Goal: Task Accomplishment & Management: Manage account settings

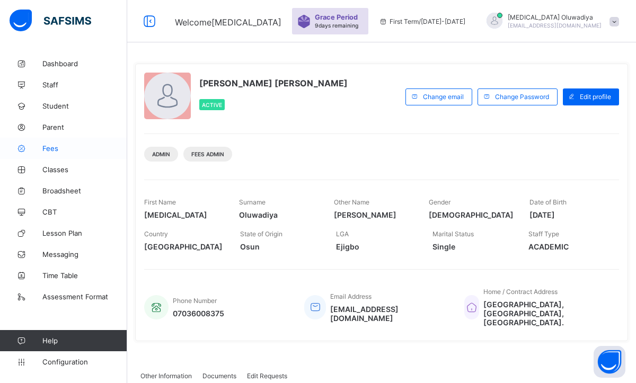
click at [64, 149] on span "Fees" at bounding box center [84, 148] width 85 height 8
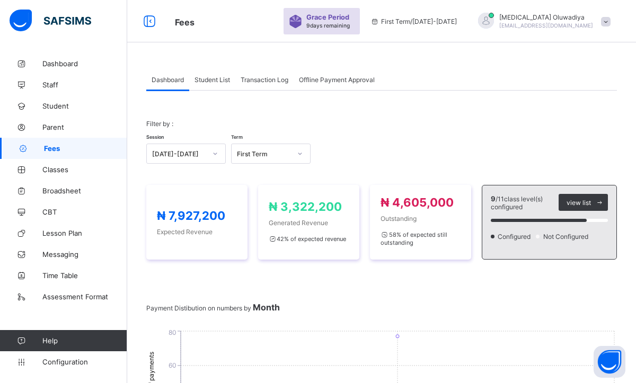
click at [346, 83] on span "Offline Payment Approval" at bounding box center [337, 80] width 76 height 8
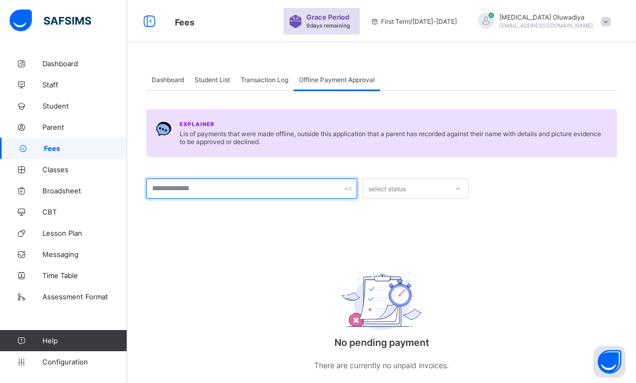
click at [347, 192] on input "text" at bounding box center [251, 189] width 211 height 20
type input "*****"
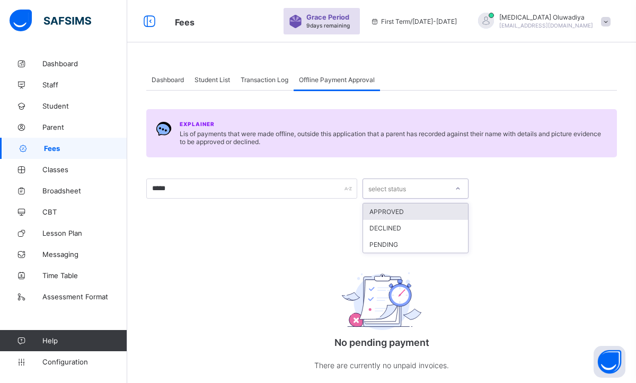
click at [412, 188] on div "select status" at bounding box center [405, 188] width 85 height 15
click at [395, 211] on div "APPROVED" at bounding box center [415, 212] width 105 height 16
click at [253, 78] on span "Transaction Log" at bounding box center [265, 80] width 48 height 8
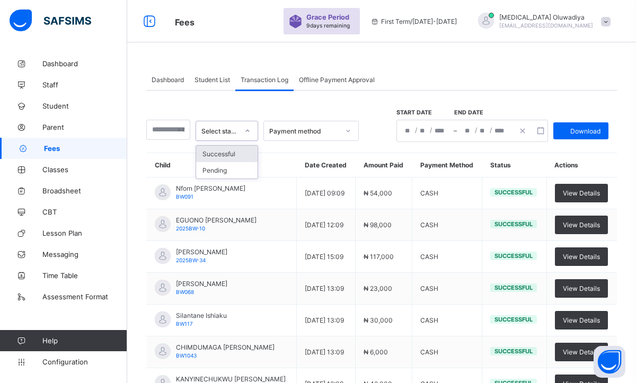
click at [248, 134] on div at bounding box center [247, 130] width 18 height 17
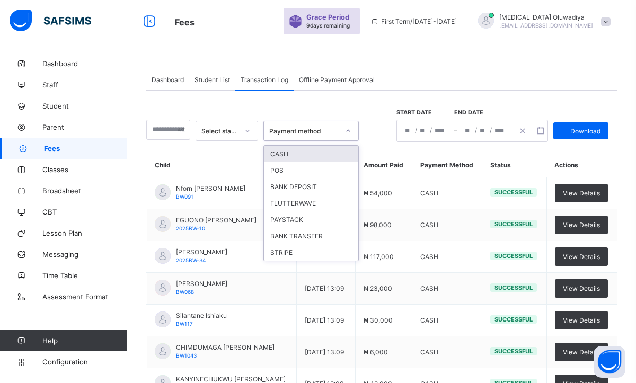
click at [336, 131] on div "Payment method" at bounding box center [304, 131] width 70 height 8
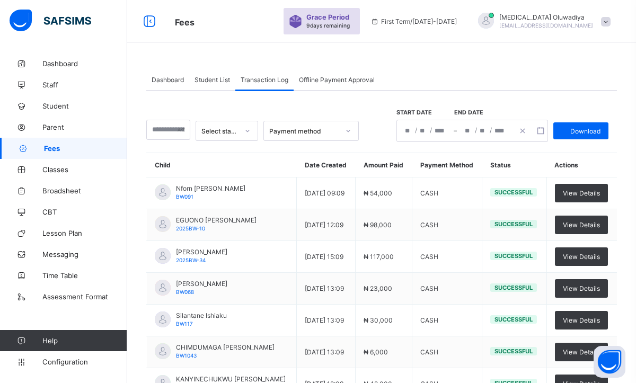
click at [335, 103] on div "Select status Payment method Start date End date / / – / / Download Child Date …" at bounding box center [381, 325] width 471 height 468
click at [217, 81] on span "Student List" at bounding box center [212, 80] width 36 height 8
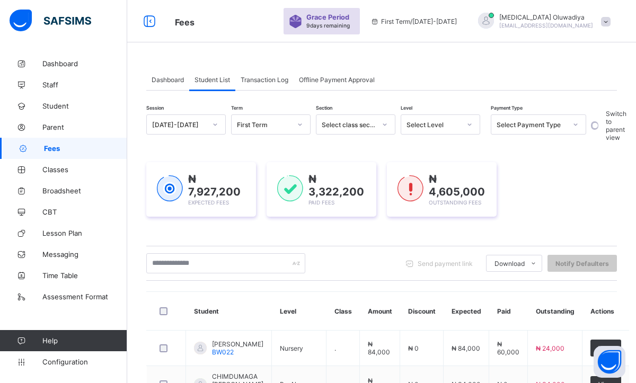
click at [303, 122] on div at bounding box center [300, 124] width 18 height 17
click at [218, 125] on div at bounding box center [215, 124] width 18 height 17
click at [199, 165] on div "[DATE]-[DATE]" at bounding box center [186, 164] width 78 height 16
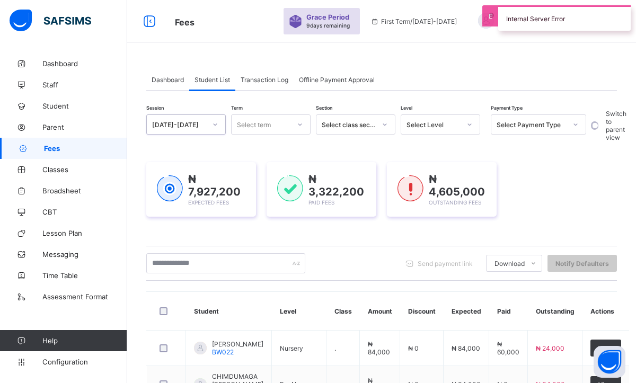
click at [301, 123] on icon at bounding box center [300, 124] width 6 height 11
click at [269, 146] on div "First Term" at bounding box center [271, 147] width 78 height 16
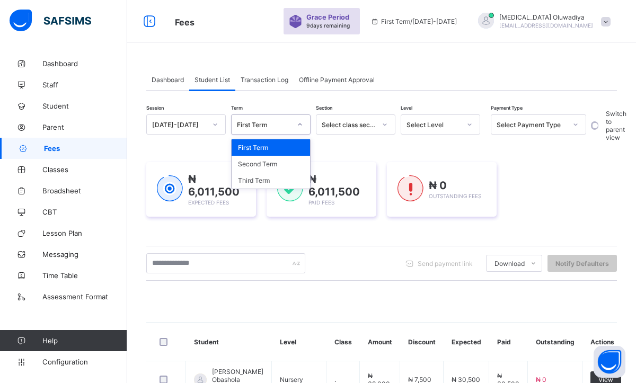
click at [553, 222] on div "₦ 6,011,500 Expected Fees ₦ 6,011,500 Paid Fees ₦ 0 Outstanding Fees" at bounding box center [381, 189] width 471 height 86
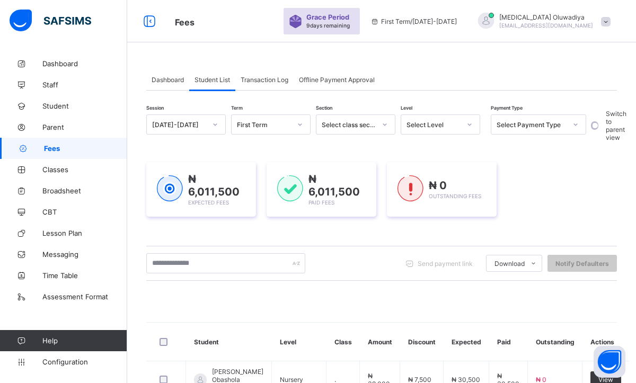
click at [388, 121] on div at bounding box center [385, 124] width 18 height 17
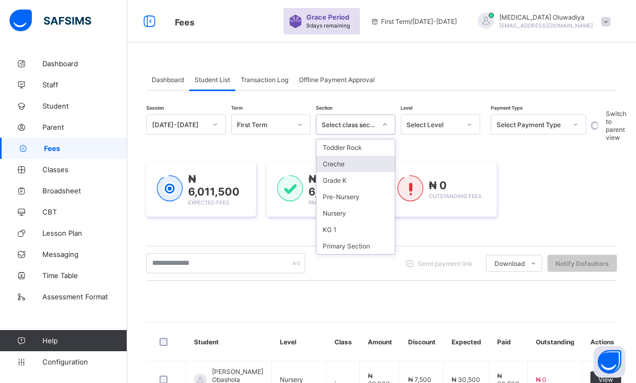
click at [344, 163] on div "Creche" at bounding box center [355, 164] width 78 height 16
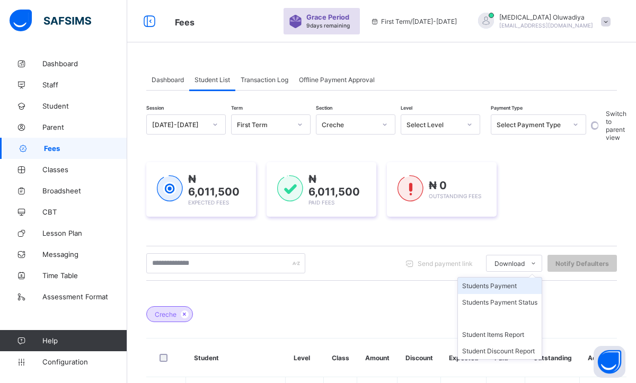
click at [504, 289] on li "Students Payment" at bounding box center [500, 286] width 84 height 16
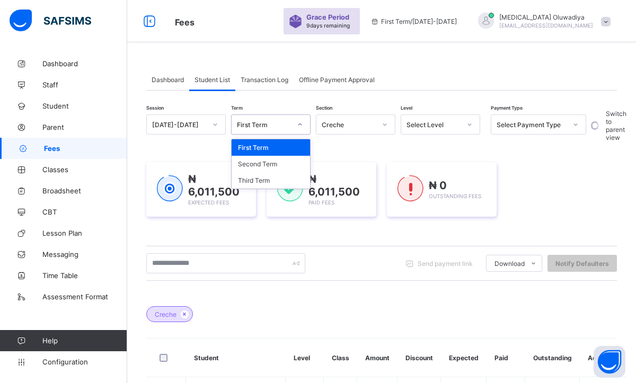
click at [297, 120] on icon at bounding box center [300, 124] width 6 height 11
click at [272, 164] on div "Second Term" at bounding box center [271, 164] width 78 height 16
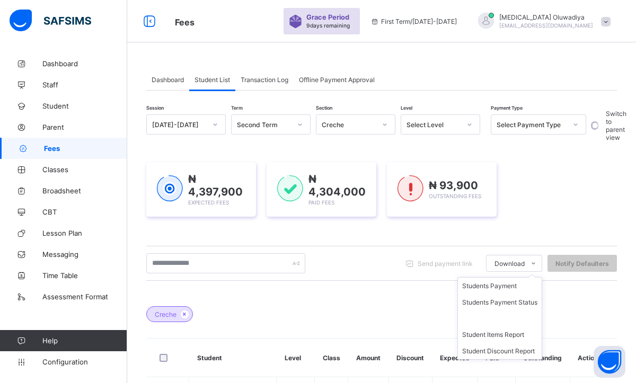
click at [520, 277] on ul "Students Payment Students Payment Status Student Items Report Student Discount …" at bounding box center [499, 318] width 85 height 83
click at [503, 285] on li "Students Payment" at bounding box center [500, 286] width 84 height 16
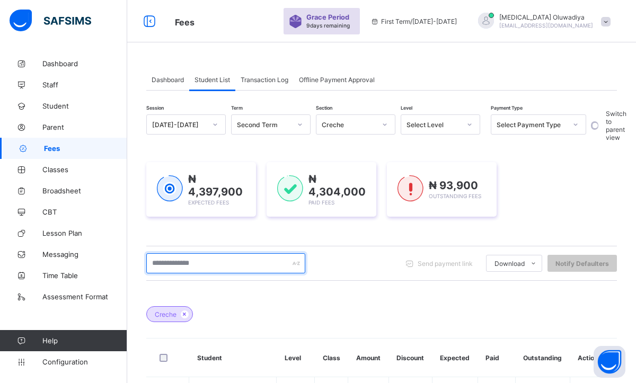
click at [225, 261] on input "text" at bounding box center [225, 263] width 159 height 20
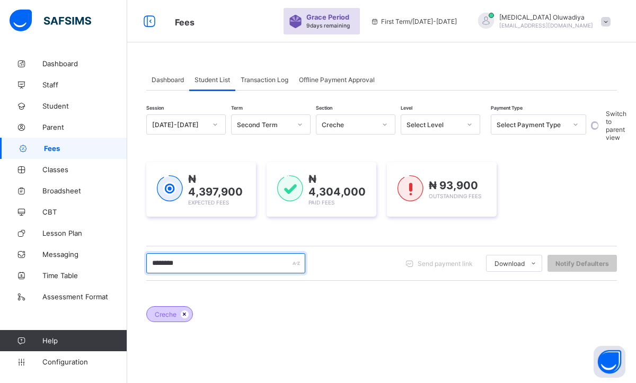
type input "********"
click at [185, 312] on icon at bounding box center [184, 314] width 9 height 6
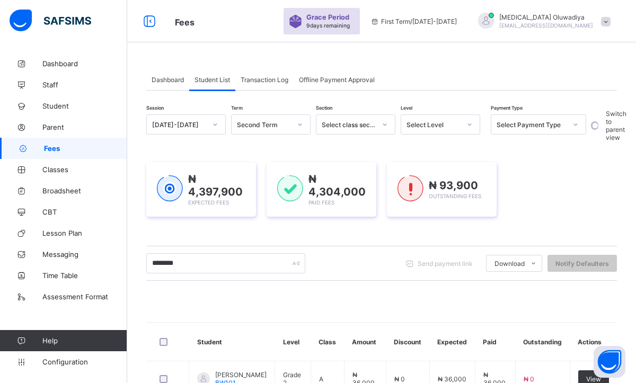
click at [547, 174] on div "₦ 4,397,900 Expected Fees ₦ 4,304,000 Paid Fees ₦ 93,900 Outstanding Fees" at bounding box center [381, 189] width 471 height 55
click at [548, 180] on div "₦ 4,397,900 Expected Fees ₦ 4,304,000 Paid Fees ₦ 93,900 Outstanding Fees" at bounding box center [381, 189] width 471 height 55
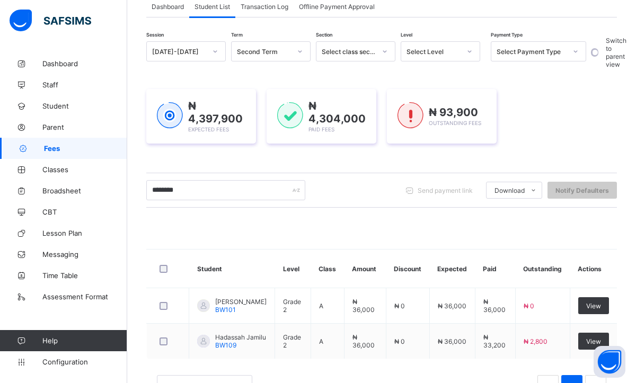
scroll to position [116, 0]
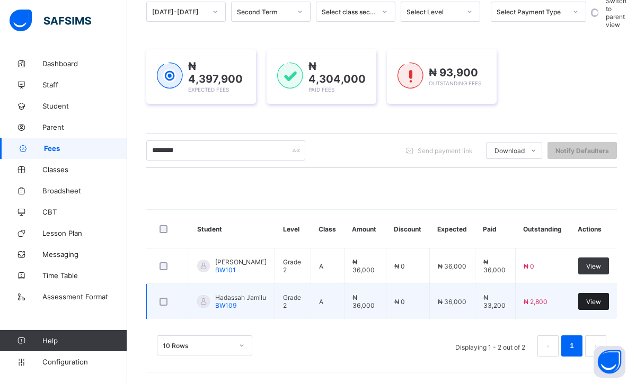
click at [599, 300] on span "View" at bounding box center [593, 302] width 15 height 8
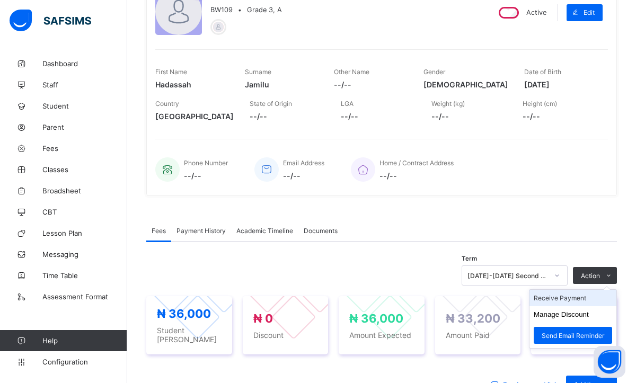
click at [565, 300] on li "Receive Payment" at bounding box center [572, 298] width 87 height 16
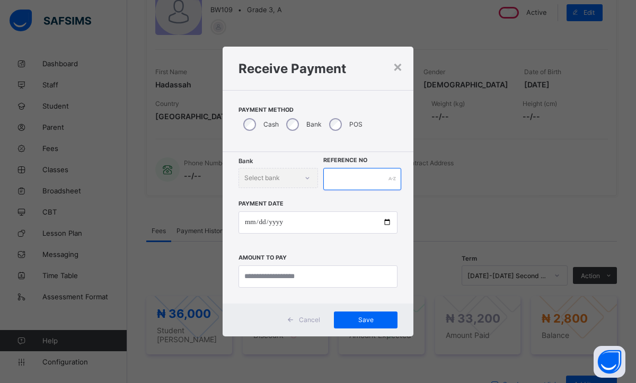
click at [347, 185] on input "text" at bounding box center [362, 179] width 78 height 22
type input "*********"
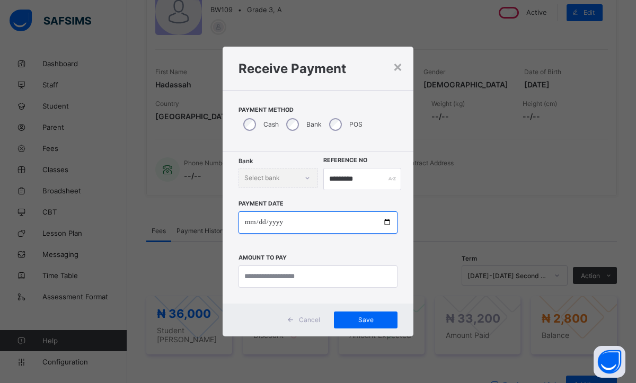
click at [250, 222] on input "date" at bounding box center [317, 222] width 159 height 22
type input "**********"
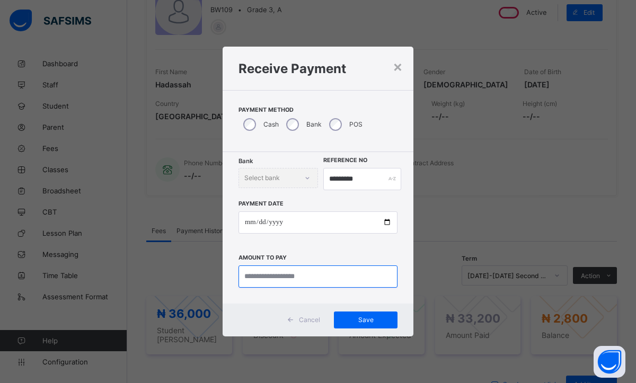
click at [270, 279] on input "currency" at bounding box center [317, 277] width 159 height 22
type input "*******"
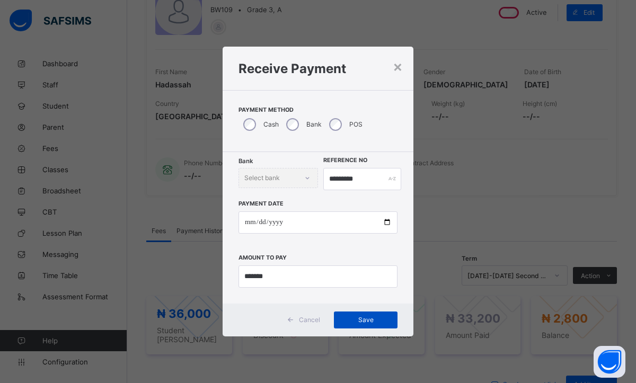
click at [348, 318] on span "Save" at bounding box center [366, 320] width 48 height 8
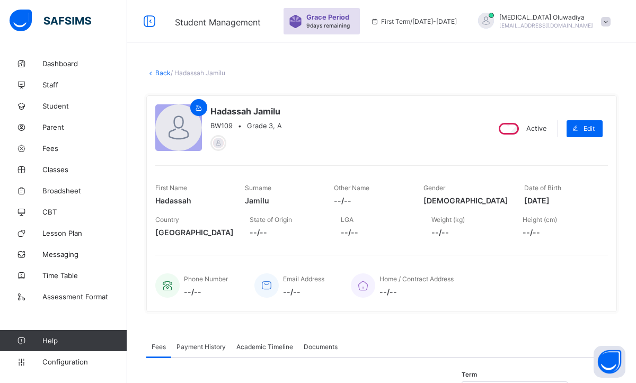
click at [163, 71] on link "Back" at bounding box center [162, 73] width 15 height 8
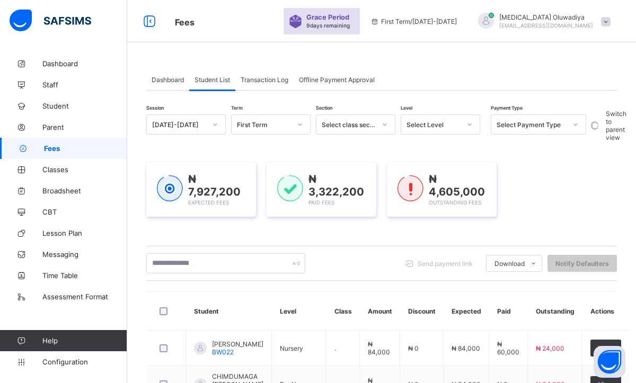
click at [212, 125] on icon at bounding box center [215, 124] width 6 height 11
click at [201, 165] on div "2024-2025" at bounding box center [186, 164] width 78 height 16
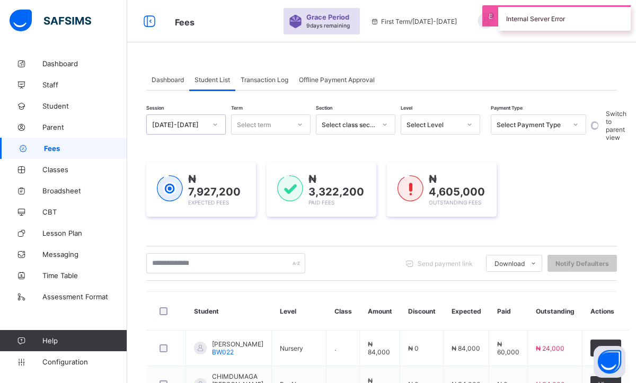
click at [302, 129] on div at bounding box center [300, 124] width 18 height 17
click at [273, 163] on div "Second Term" at bounding box center [271, 164] width 78 height 16
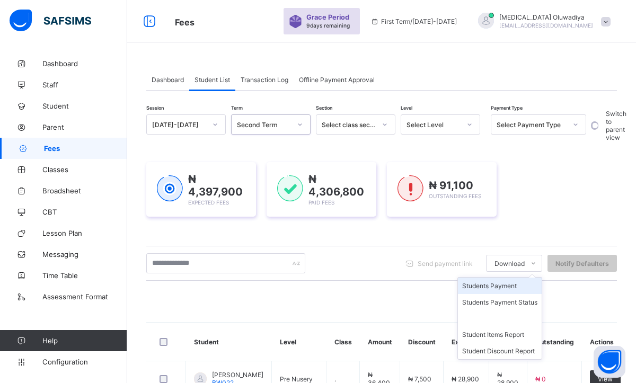
click at [499, 285] on li "Students Payment" at bounding box center [500, 286] width 84 height 16
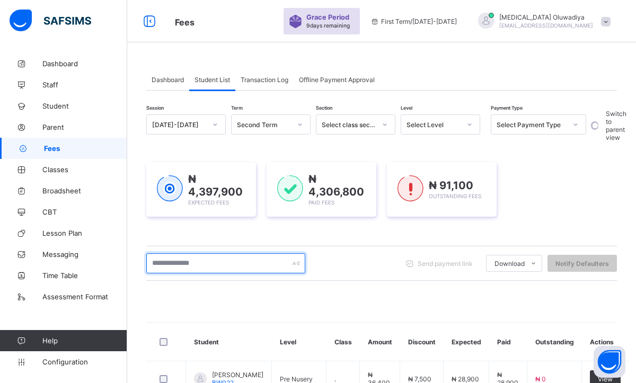
click at [211, 267] on input "text" at bounding box center [225, 263] width 159 height 20
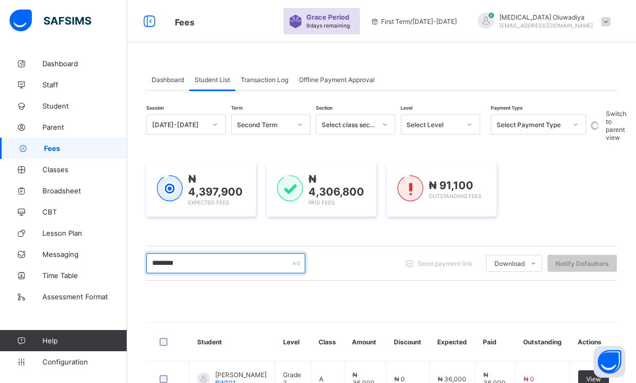
type input "********"
click at [311, 318] on div "Student Level Class Amount Discount Expected Paid Outstanding Actions Hadassah …" at bounding box center [381, 385] width 471 height 190
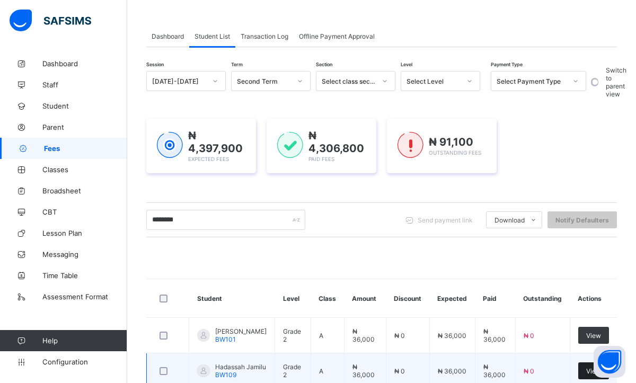
scroll to position [42, 0]
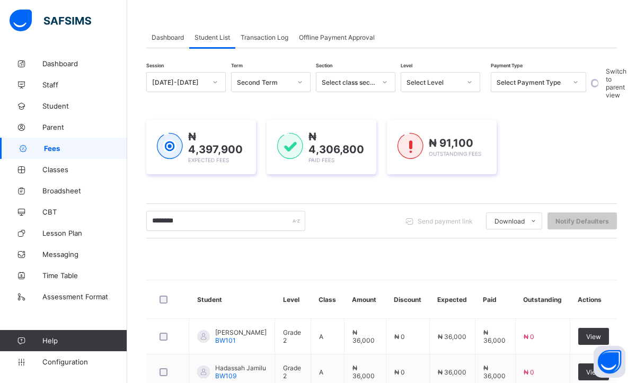
click at [297, 84] on icon at bounding box center [300, 82] width 6 height 11
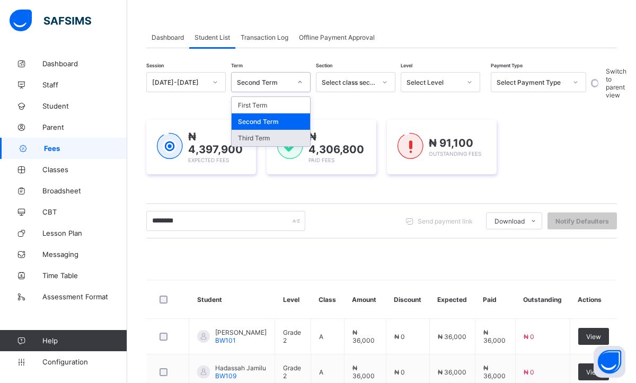
click at [258, 136] on div "Third Term" at bounding box center [271, 138] width 78 height 16
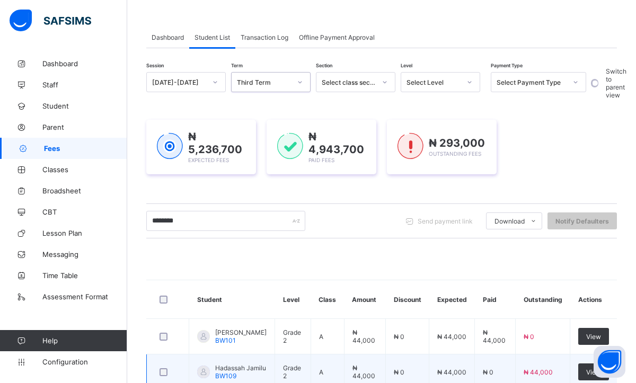
click at [242, 360] on td "Hadassah Jamilu BW109" at bounding box center [232, 373] width 86 height 36
click at [237, 369] on span "Hadassah Jamilu" at bounding box center [240, 368] width 51 height 8
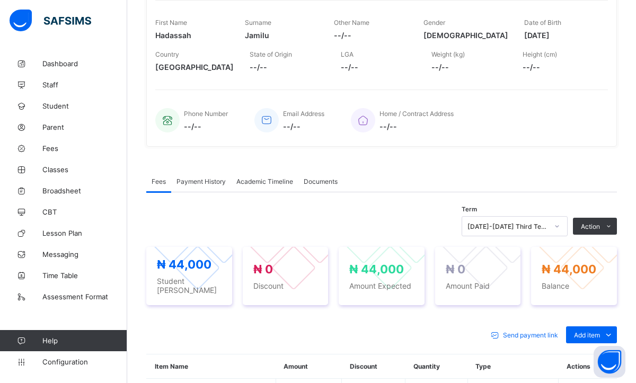
scroll to position [170, 0]
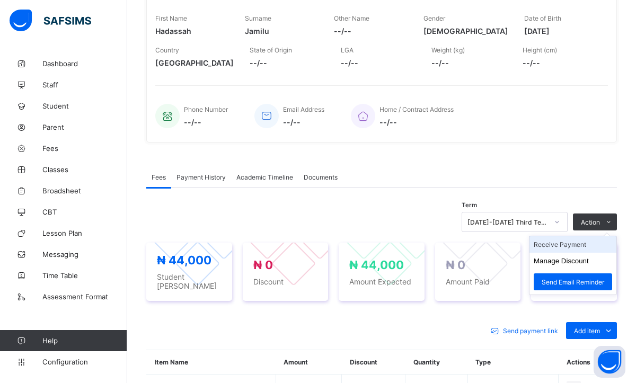
click at [553, 245] on li "Receive Payment" at bounding box center [572, 244] width 87 height 16
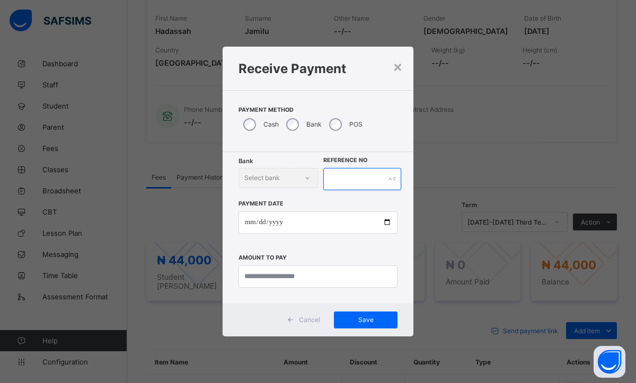
click at [358, 182] on input "text" at bounding box center [362, 179] width 78 height 22
type input "********"
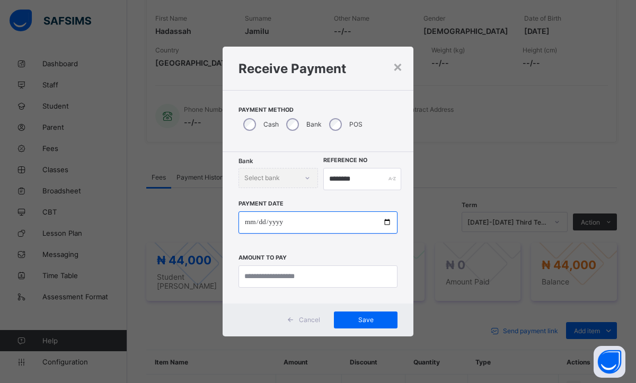
click at [251, 226] on input "date" at bounding box center [317, 222] width 159 height 22
type input "**********"
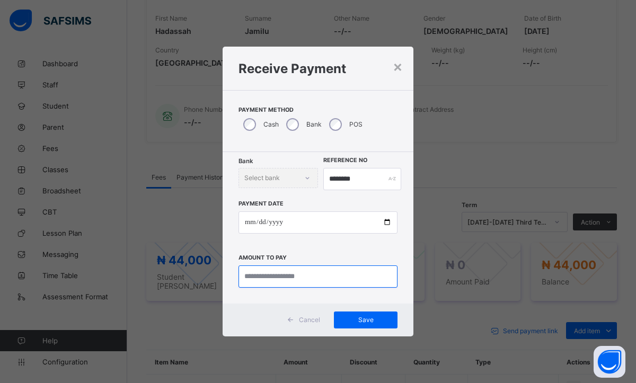
click at [276, 274] on input "currency" at bounding box center [317, 277] width 159 height 22
type input "********"
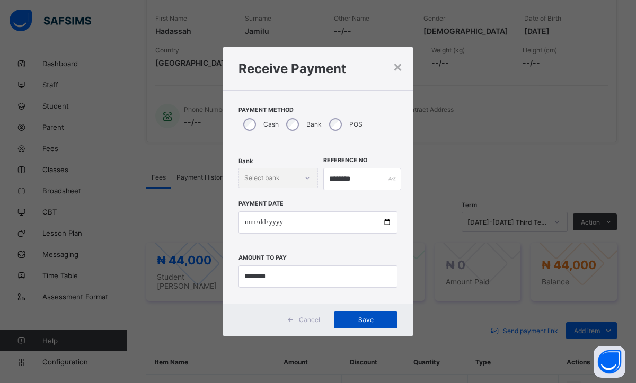
click at [366, 324] on span "Save" at bounding box center [366, 320] width 48 height 8
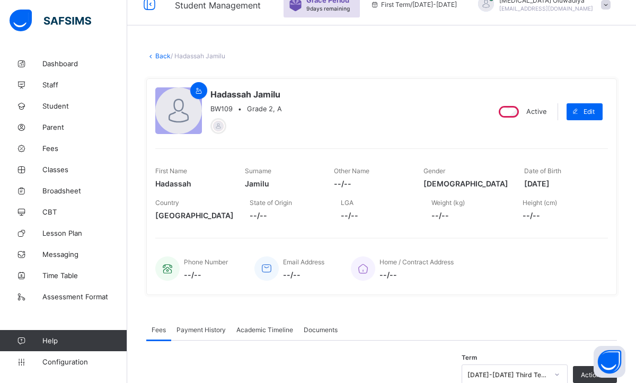
scroll to position [0, 0]
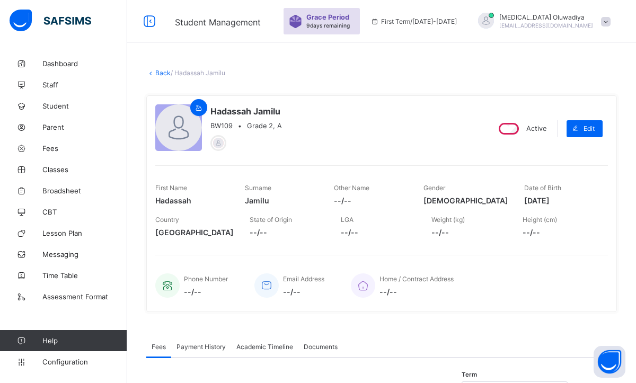
click at [156, 72] on link "Back" at bounding box center [162, 73] width 15 height 8
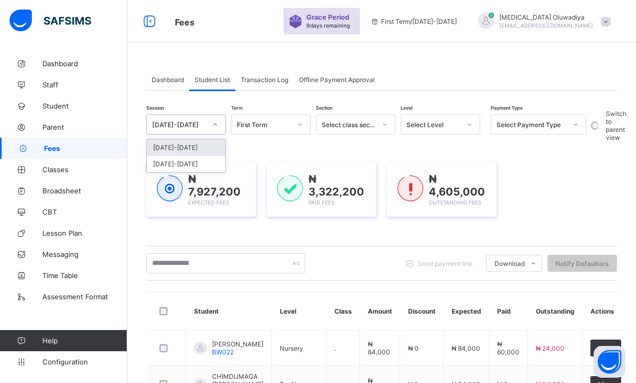
click at [215, 126] on icon at bounding box center [215, 124] width 6 height 11
click at [190, 163] on div "2024-2025" at bounding box center [186, 164] width 78 height 16
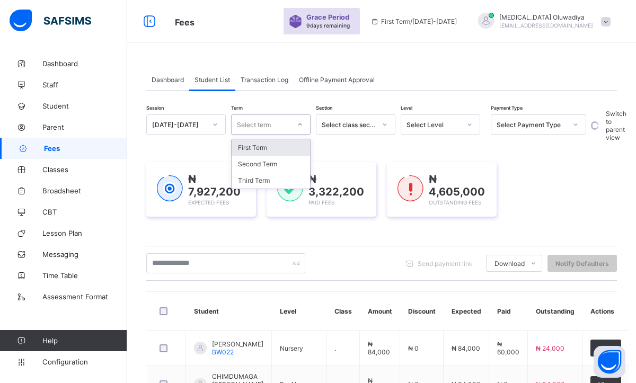
click at [293, 122] on div at bounding box center [300, 124] width 18 height 17
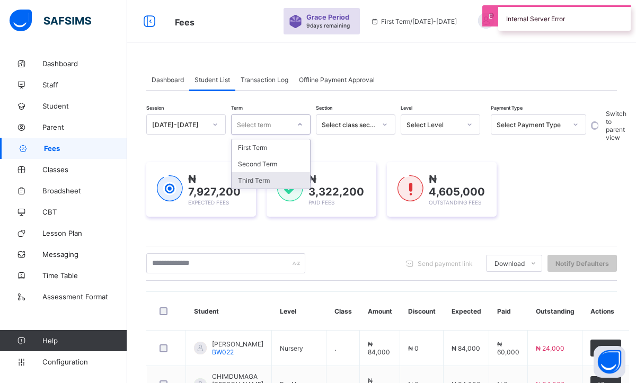
click at [268, 175] on div "Third Term" at bounding box center [271, 180] width 78 height 16
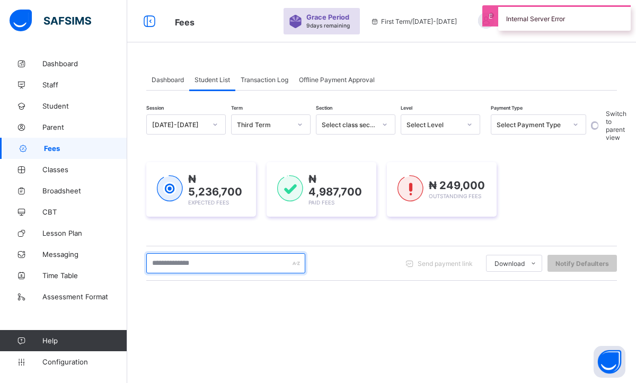
click at [218, 257] on input "text" at bounding box center [225, 263] width 159 height 20
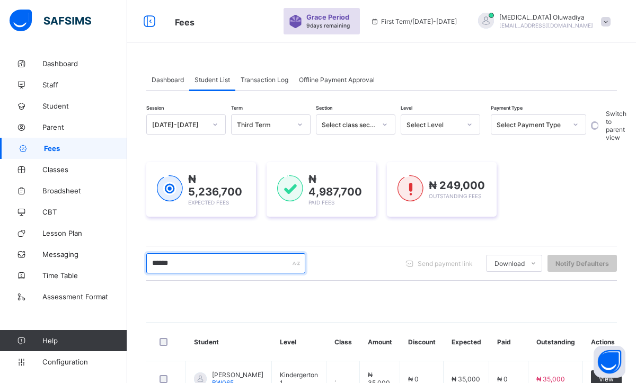
type input "******"
click at [561, 199] on div "₦ 5,236,700 Expected Fees ₦ 4,987,700 Paid Fees ₦ 249,000 Outstanding Fees" at bounding box center [381, 189] width 471 height 55
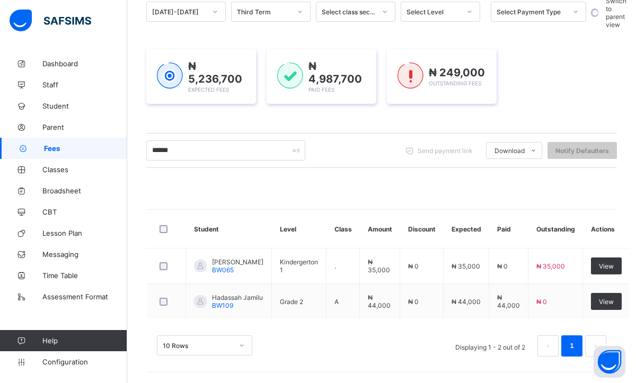
scroll to position [116, 0]
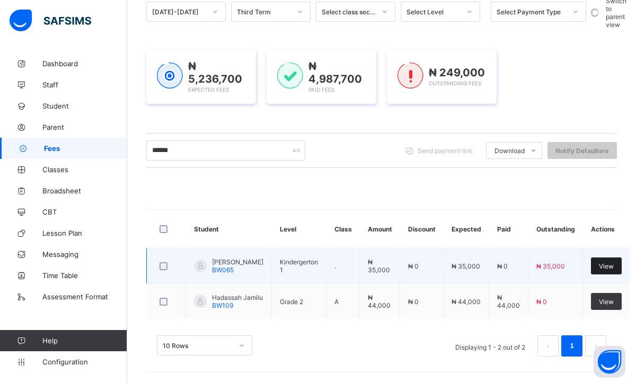
click at [599, 267] on span "View" at bounding box center [606, 266] width 15 height 8
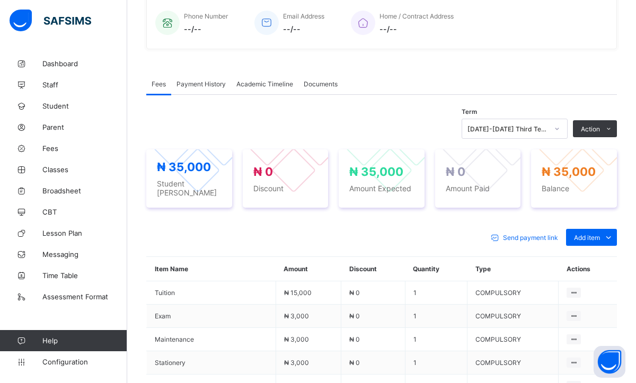
scroll to position [276, 0]
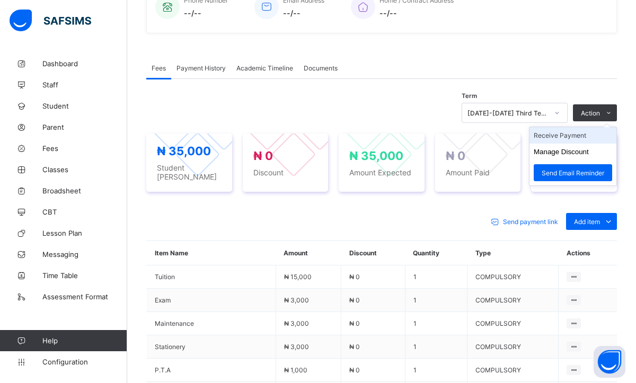
click at [562, 140] on li "Receive Payment" at bounding box center [572, 135] width 87 height 16
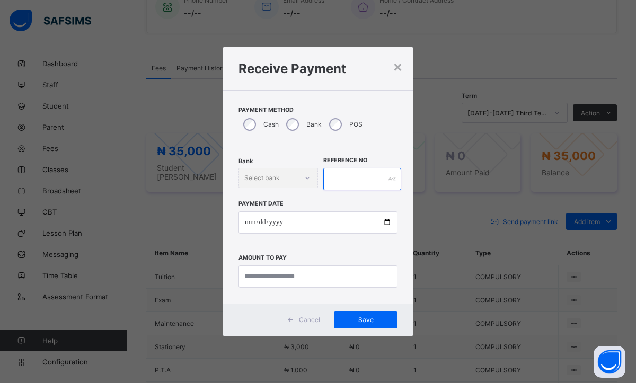
click at [365, 187] on input "text" at bounding box center [362, 179] width 78 height 22
type input "********"
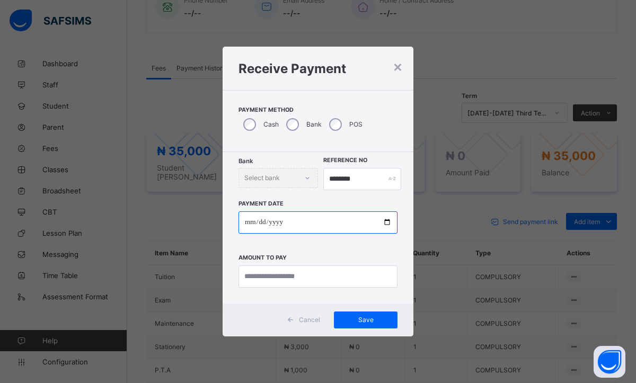
click at [249, 225] on input "date" at bounding box center [317, 222] width 159 height 22
type input "**********"
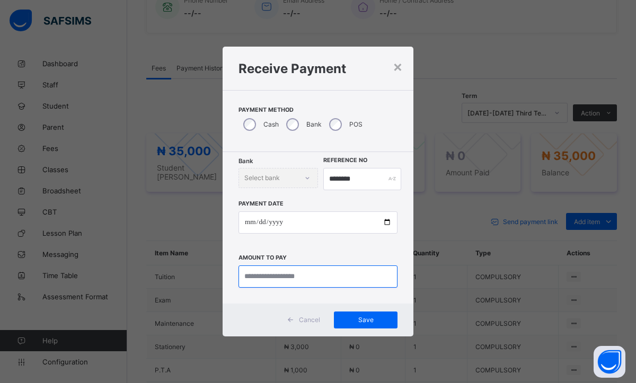
click at [267, 276] on input "currency" at bounding box center [317, 277] width 159 height 22
type input "********"
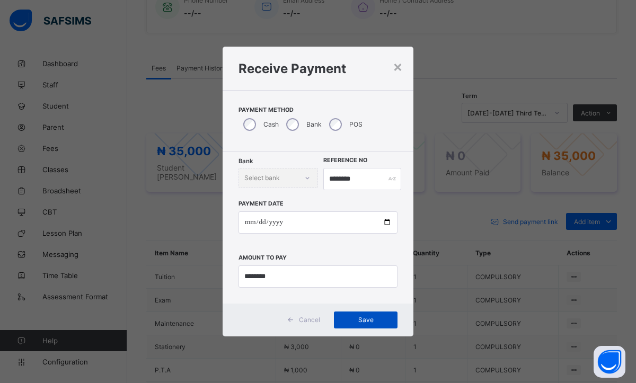
click at [348, 323] on span "Save" at bounding box center [366, 320] width 48 height 8
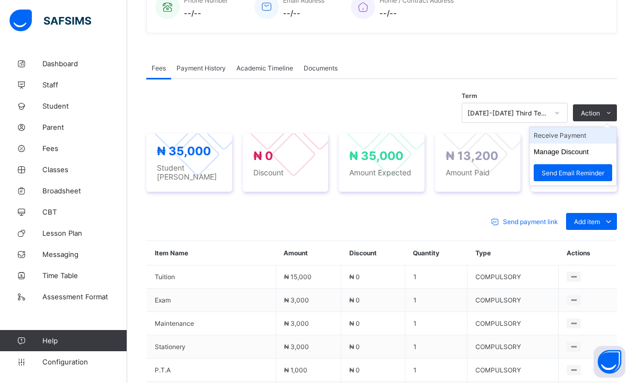
click at [562, 144] on li "Receive Payment" at bounding box center [572, 135] width 87 height 16
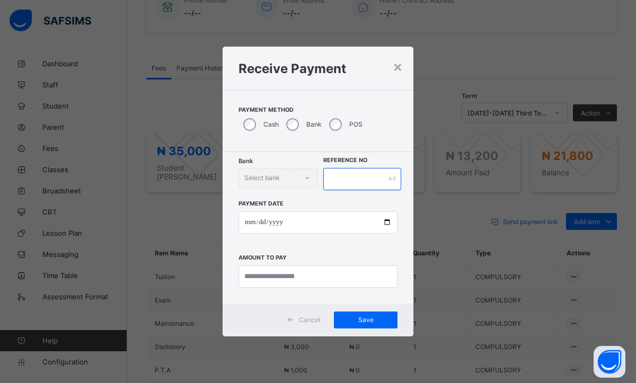
click at [358, 185] on input "text" at bounding box center [362, 179] width 78 height 22
type input "*"
type input "********"
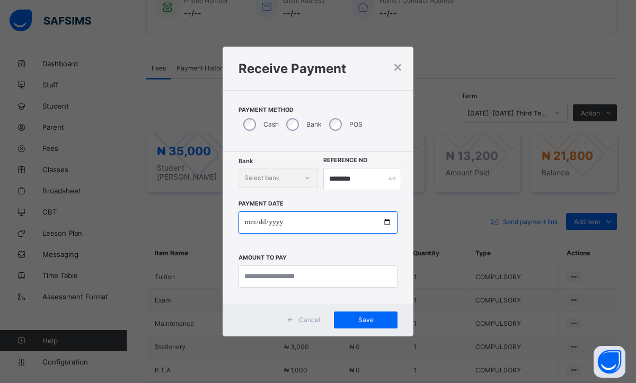
click at [247, 225] on input "date" at bounding box center [317, 222] width 159 height 22
type input "**********"
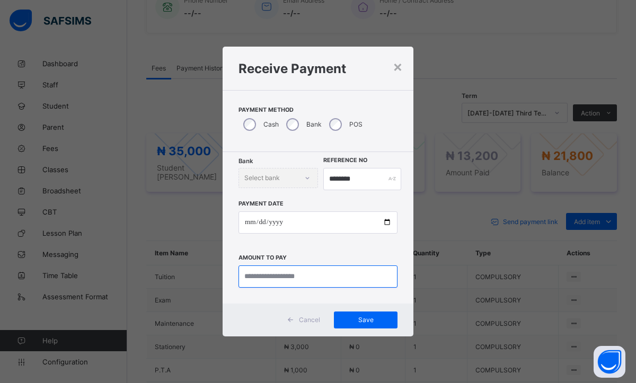
click at [276, 281] on input "currency" at bounding box center [317, 277] width 159 height 22
type input "********"
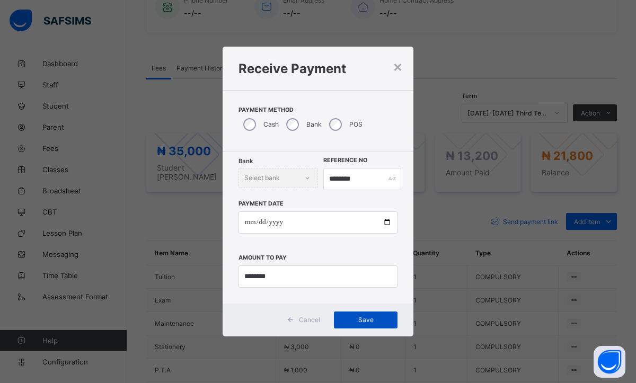
click at [372, 317] on span "Save" at bounding box center [366, 320] width 48 height 8
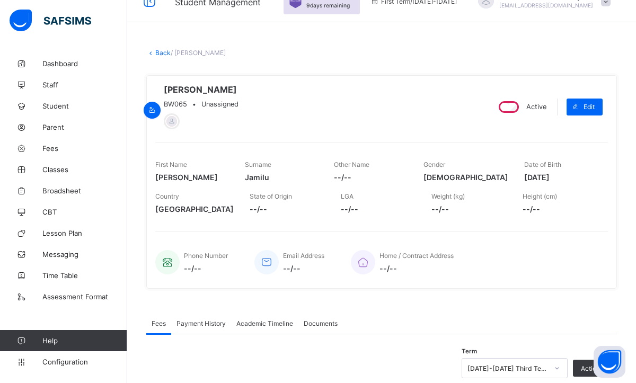
scroll to position [0, 0]
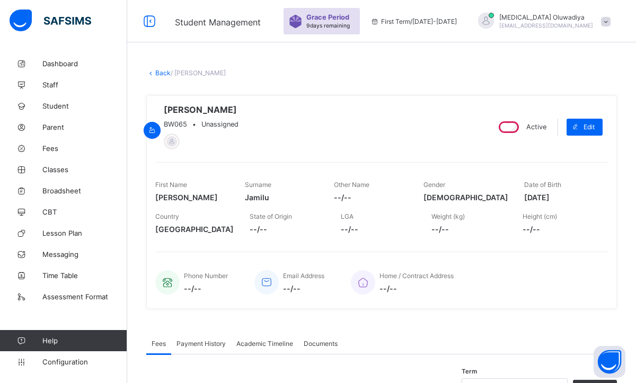
click at [166, 73] on link "Back" at bounding box center [162, 73] width 15 height 8
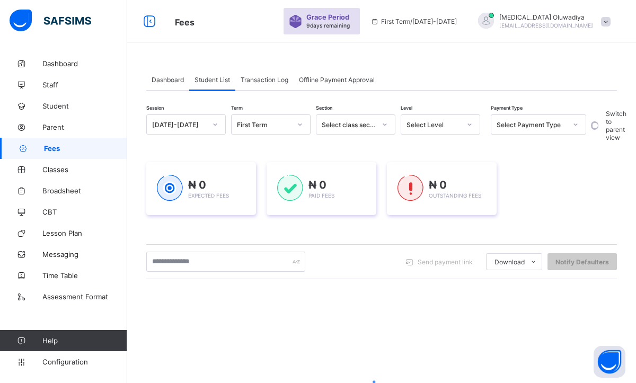
click at [220, 128] on div at bounding box center [215, 124] width 18 height 17
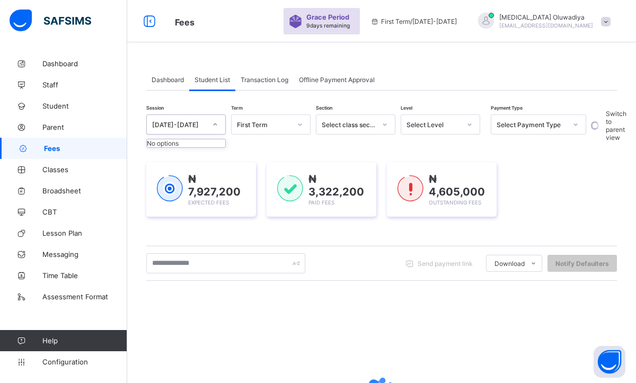
click at [214, 131] on div at bounding box center [215, 124] width 18 height 17
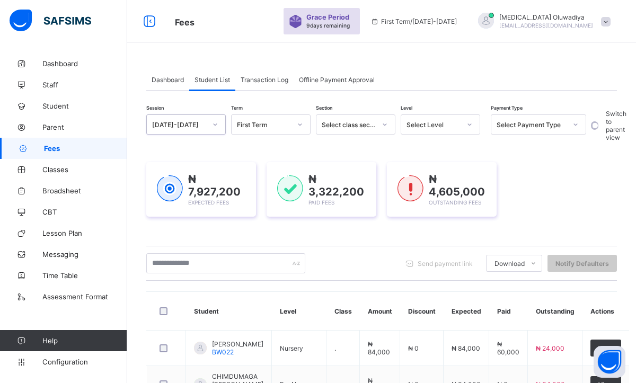
click at [214, 123] on icon at bounding box center [215, 124] width 6 height 11
click at [193, 161] on div "2024-2025" at bounding box center [186, 164] width 78 height 16
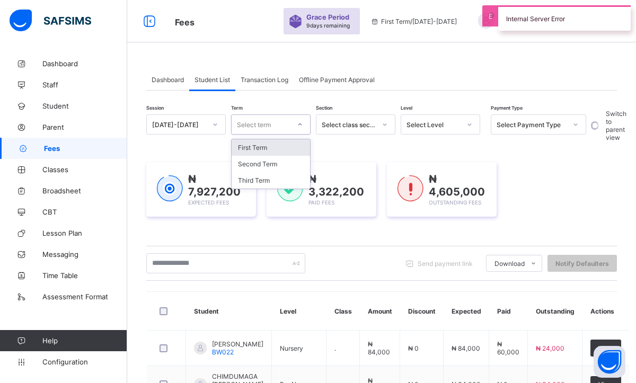
click at [295, 121] on div at bounding box center [300, 124] width 18 height 17
click at [259, 179] on div "Third Term" at bounding box center [271, 180] width 78 height 16
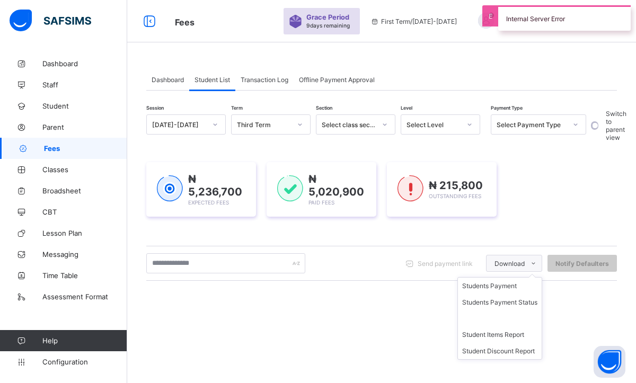
click at [520, 262] on span "Download" at bounding box center [509, 264] width 30 height 8
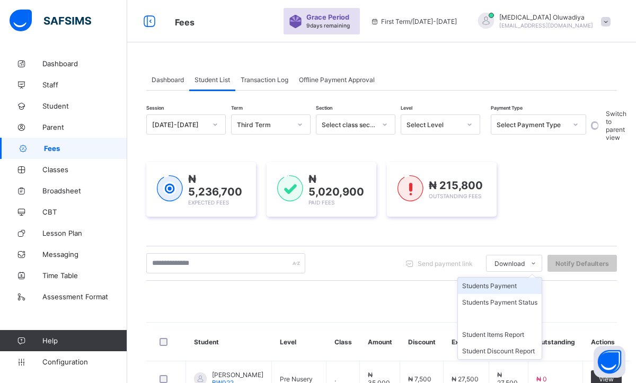
click at [505, 289] on li "Students Payment" at bounding box center [500, 286] width 84 height 16
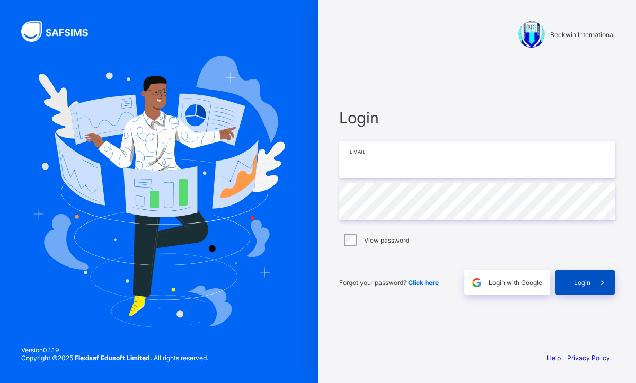
type input "**********"
click at [585, 277] on div "Login" at bounding box center [584, 282] width 59 height 24
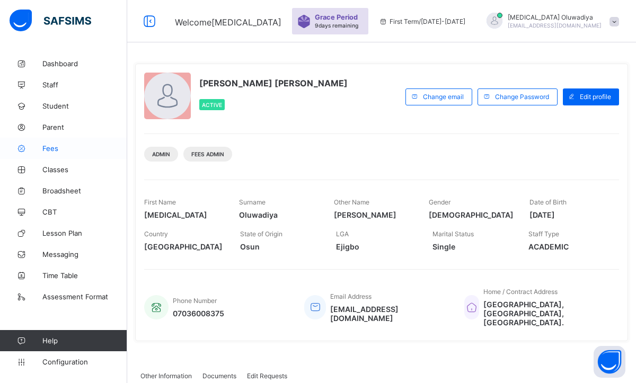
click at [63, 151] on span "Fees" at bounding box center [84, 148] width 85 height 8
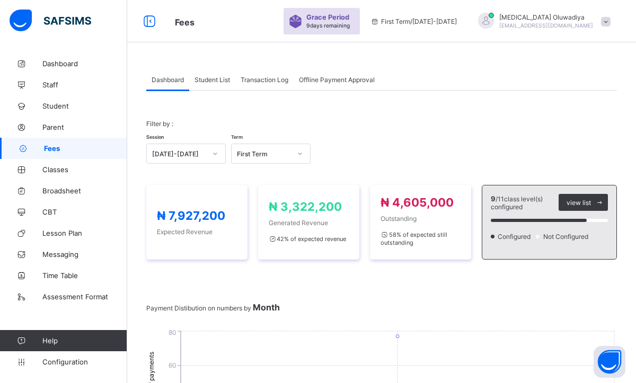
click at [207, 79] on span "Student List" at bounding box center [212, 80] width 36 height 8
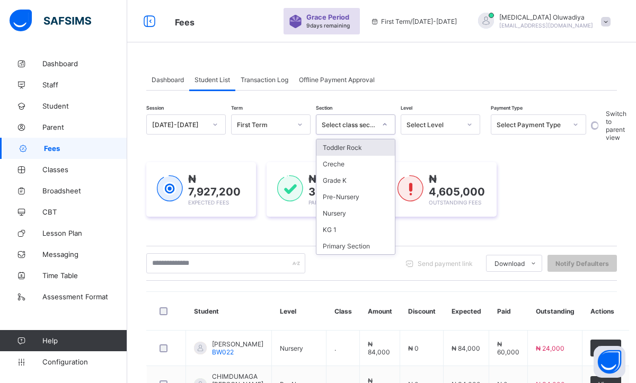
click at [387, 128] on icon at bounding box center [385, 124] width 6 height 11
click at [351, 181] on div "Grade K" at bounding box center [355, 180] width 78 height 16
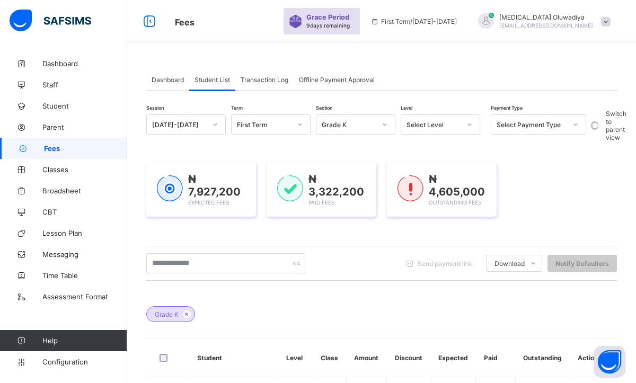
click at [352, 303] on div "Grade K" at bounding box center [381, 308] width 471 height 37
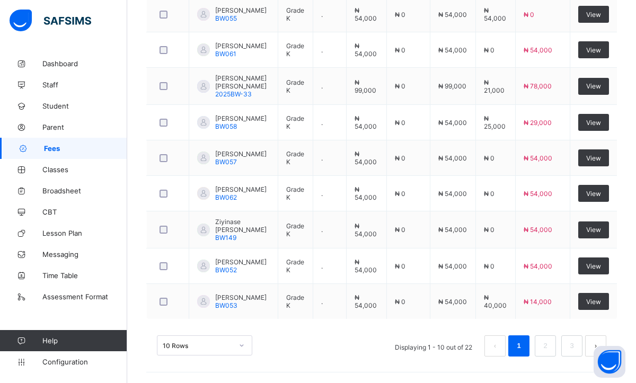
scroll to position [446, 0]
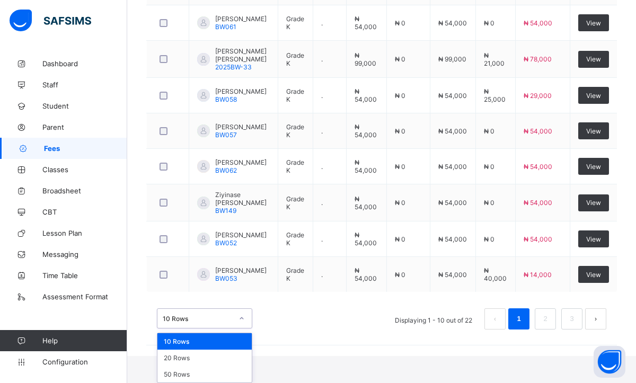
click at [241, 329] on div "option 10 Rows focused, 1 of 3. 3 results available. Use Up and Down to choose …" at bounding box center [204, 318] width 95 height 20
click at [211, 359] on div "20 Rows" at bounding box center [204, 358] width 94 height 16
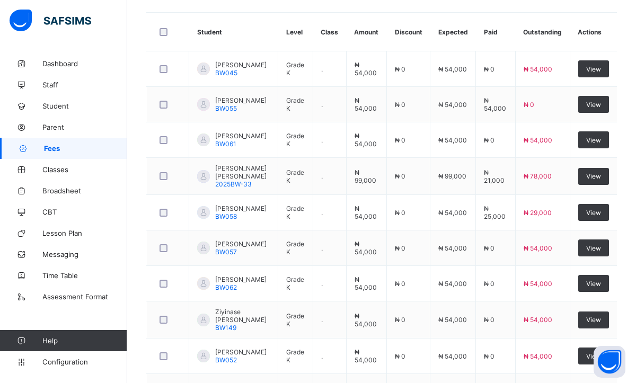
scroll to position [324, 0]
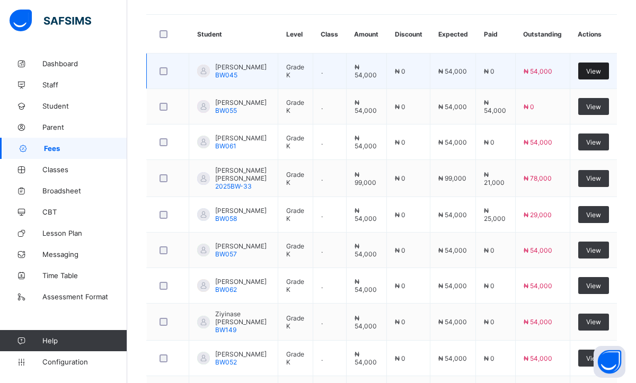
click at [605, 73] on div "View" at bounding box center [593, 71] width 31 height 17
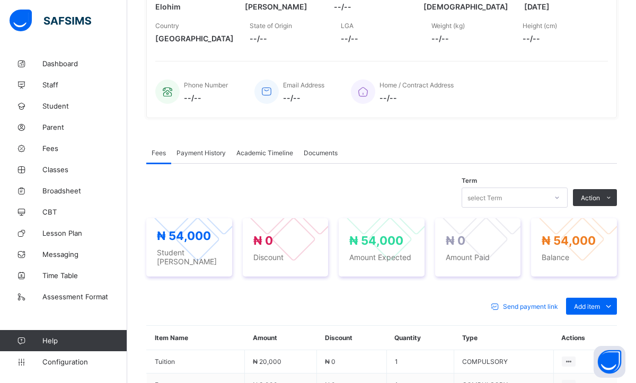
scroll to position [324, 0]
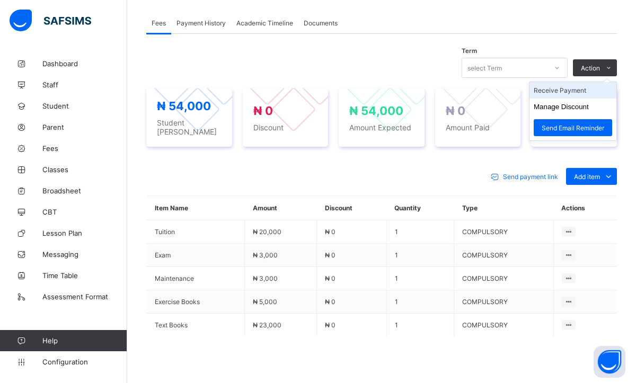
click at [559, 89] on li "Receive Payment" at bounding box center [572, 90] width 87 height 16
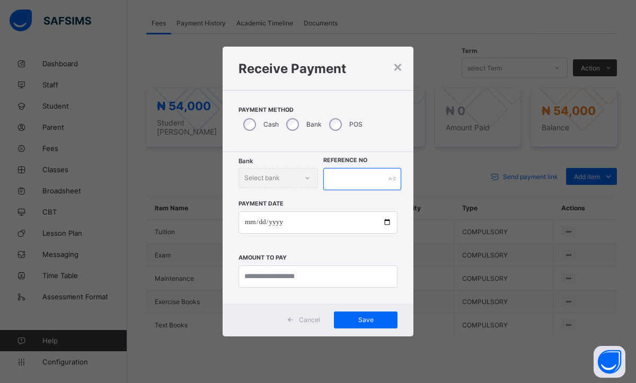
click at [357, 186] on input "text" at bounding box center [362, 179] width 78 height 22
type input "********"
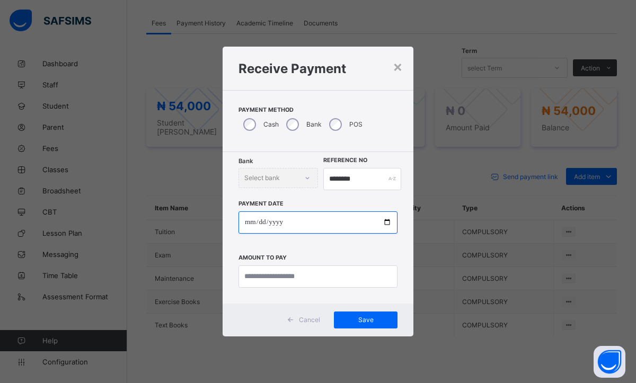
click at [248, 224] on input "date" at bounding box center [317, 222] width 159 height 22
type input "**********"
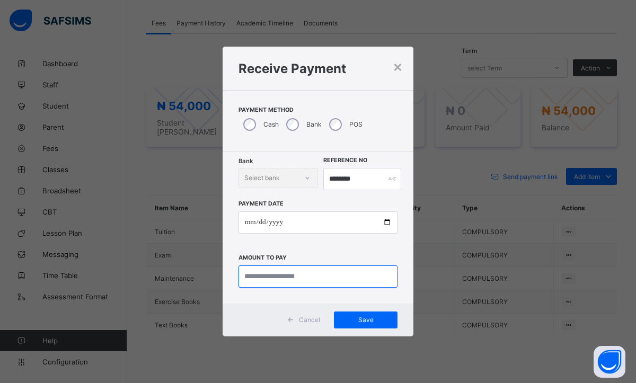
click at [255, 279] on input "currency" at bounding box center [317, 277] width 159 height 22
type input "********"
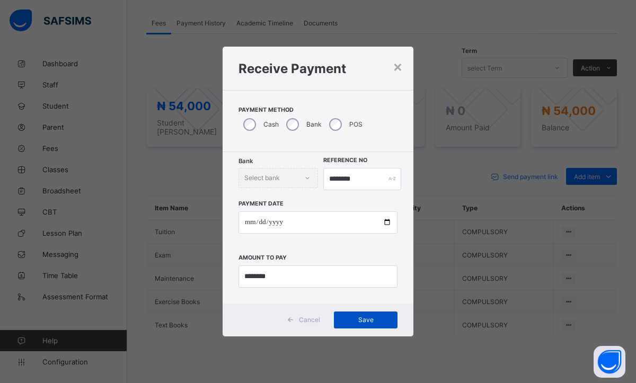
click at [344, 323] on span "Save" at bounding box center [366, 320] width 48 height 8
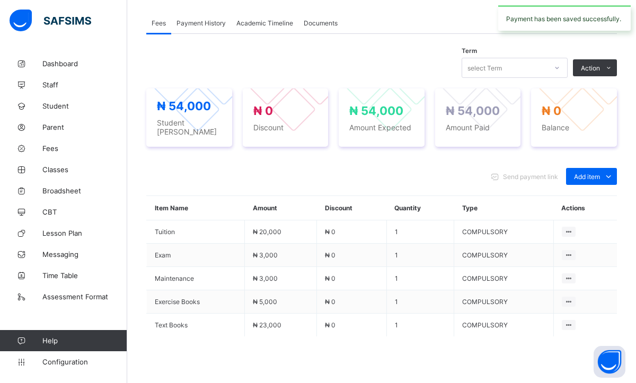
click at [405, 350] on span at bounding box center [381, 363] width 471 height 53
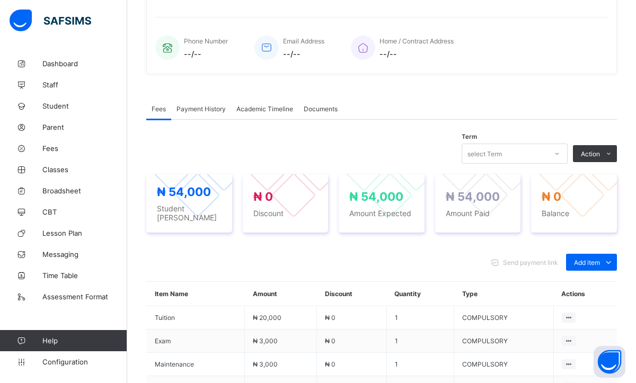
scroll to position [239, 0]
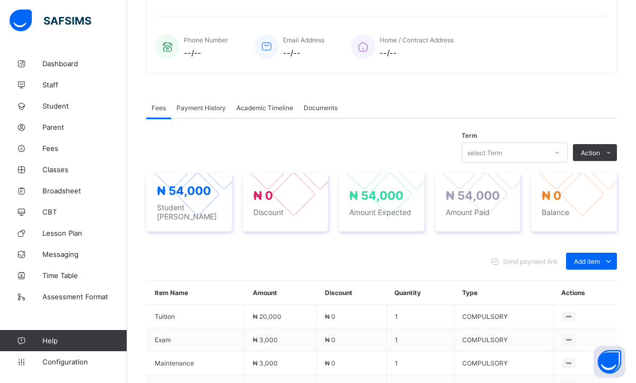
click at [193, 112] on div "Payment History" at bounding box center [201, 107] width 60 height 21
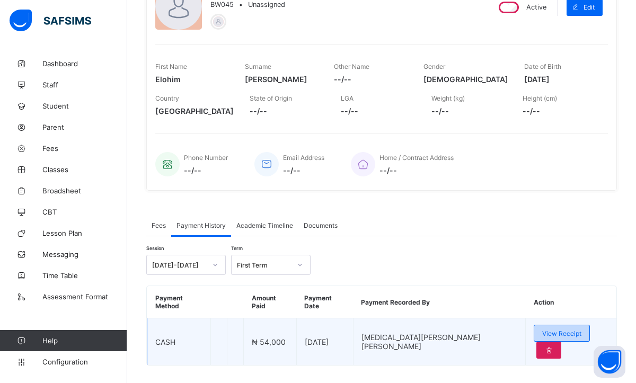
click at [542, 330] on span "View Receipt" at bounding box center [561, 334] width 39 height 8
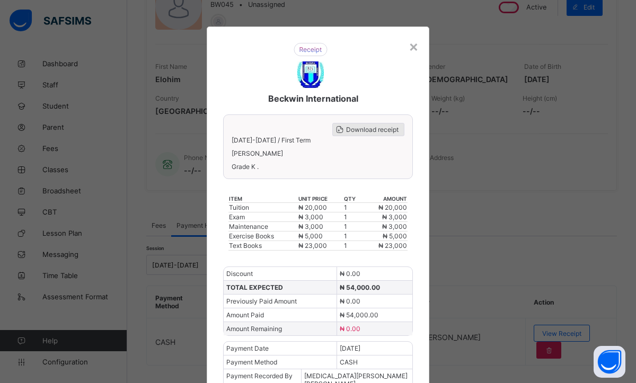
click at [362, 135] on div "Download receipt" at bounding box center [368, 129] width 72 height 13
click at [409, 52] on div "×" at bounding box center [414, 46] width 10 height 18
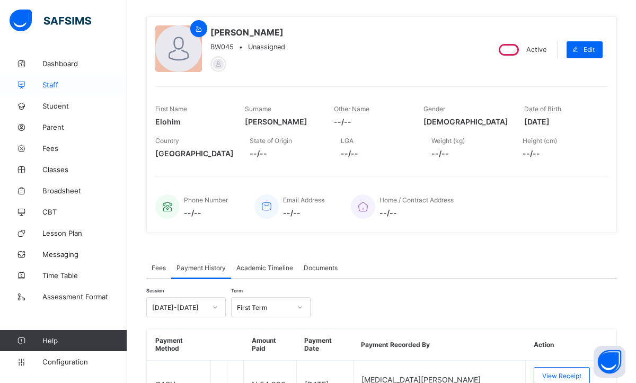
scroll to position [58, 0]
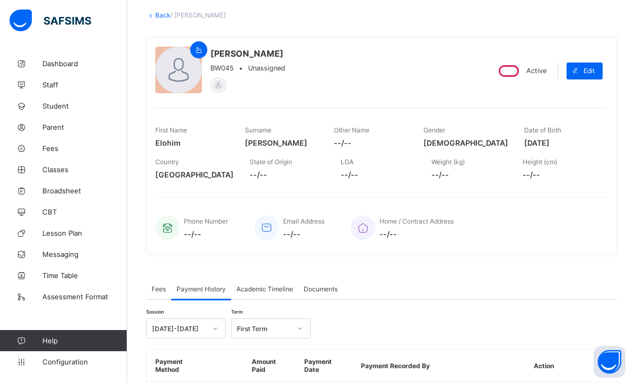
click at [155, 14] on link "Back" at bounding box center [162, 15] width 15 height 8
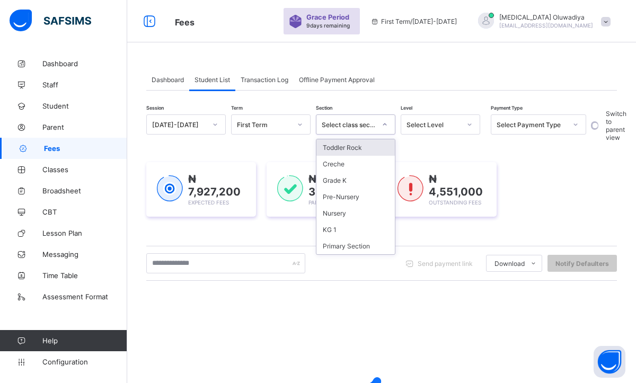
click at [360, 130] on div "Select class section" at bounding box center [345, 124] width 58 height 15
click at [344, 186] on div "Grade K" at bounding box center [355, 180] width 78 height 16
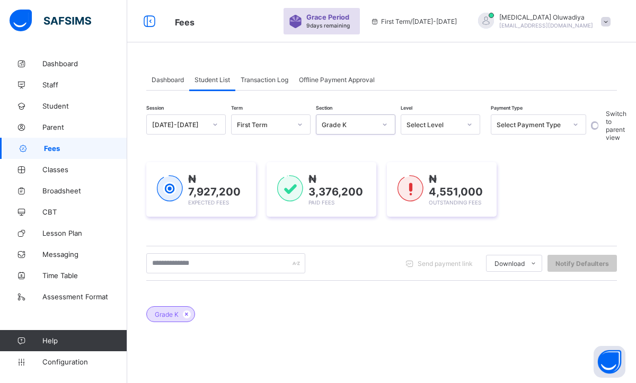
click at [565, 204] on div "₦ 7,927,200 Expected Fees ₦ 3,376,200 Paid Fees ₦ 4,551,000 Outstanding Fees" at bounding box center [381, 189] width 471 height 55
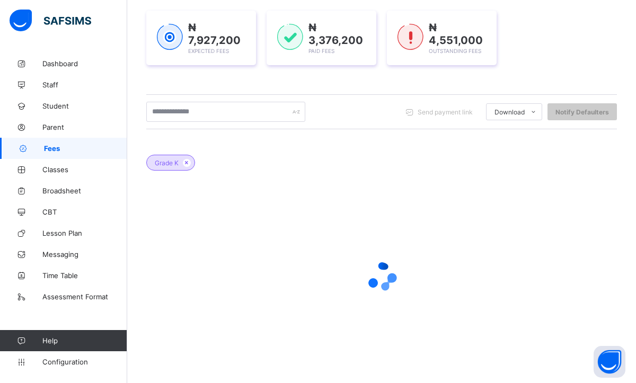
scroll to position [162, 0]
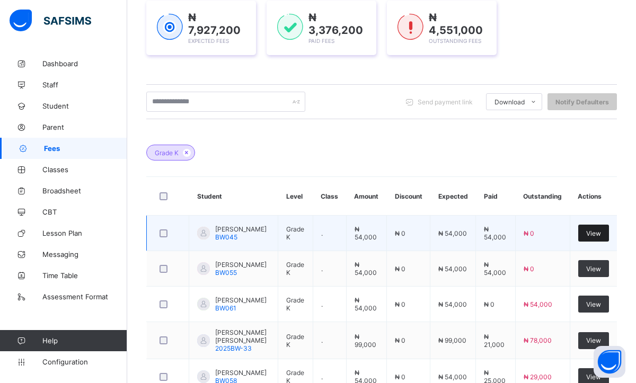
click at [587, 234] on span "View" at bounding box center [593, 233] width 15 height 8
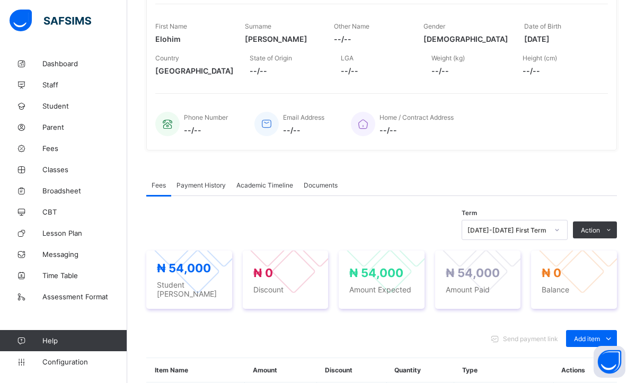
click at [204, 189] on div "Payment History" at bounding box center [201, 184] width 60 height 21
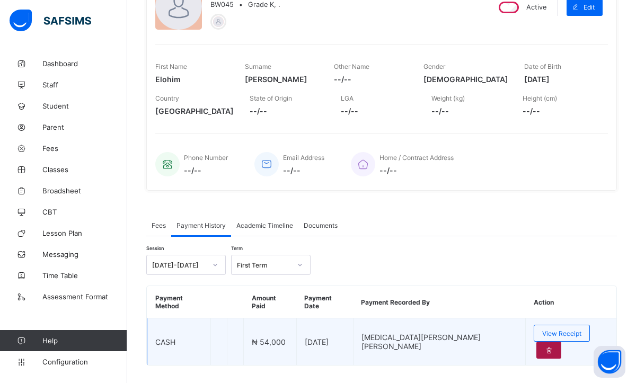
click at [561, 342] on div at bounding box center [548, 350] width 25 height 17
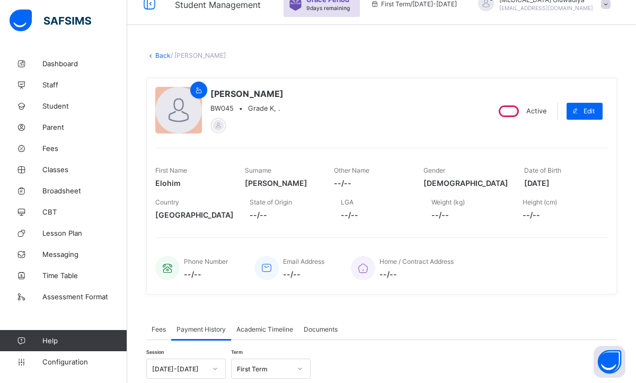
scroll to position [13, 0]
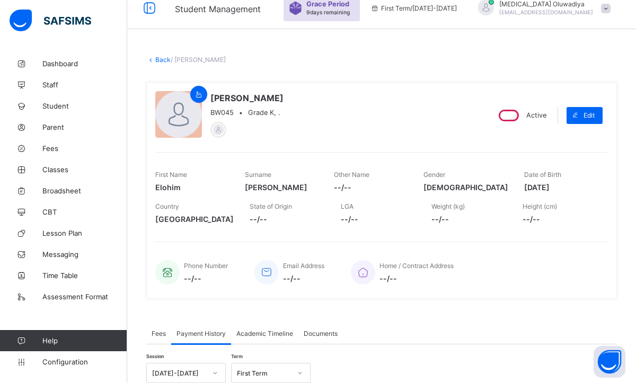
click at [158, 59] on link "Back" at bounding box center [162, 60] width 15 height 8
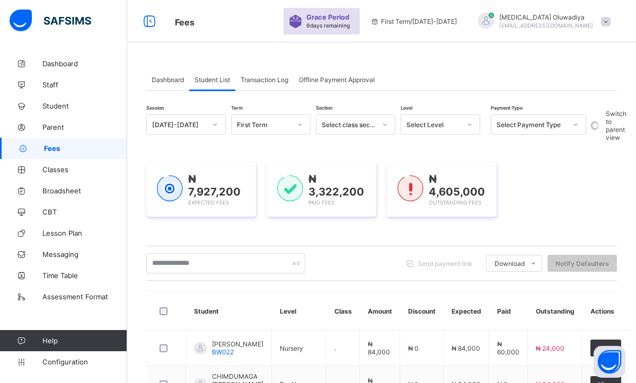
click at [278, 131] on div "First Term" at bounding box center [270, 124] width 79 height 20
click at [381, 147] on div "₦ 7,927,200 Expected Fees ₦ 3,322,200 Paid Fees ₦ 4,605,000 Outstanding Fees" at bounding box center [381, 189] width 471 height 86
click at [388, 125] on div at bounding box center [385, 124] width 18 height 17
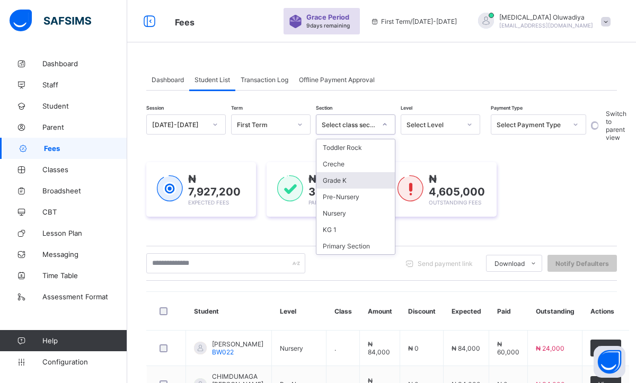
click at [354, 183] on div "Grade K" at bounding box center [355, 180] width 78 height 16
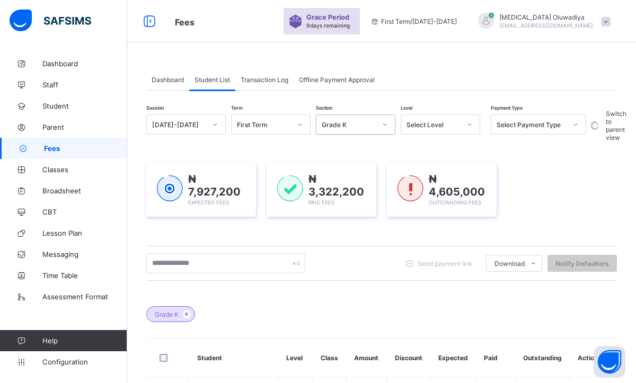
click at [555, 170] on div "₦ 7,927,200 Expected Fees ₦ 3,322,200 Paid Fees ₦ 4,605,000 Outstanding Fees" at bounding box center [381, 189] width 471 height 55
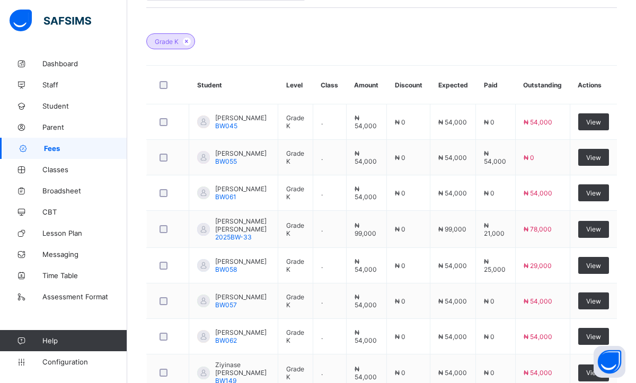
scroll to position [276, 0]
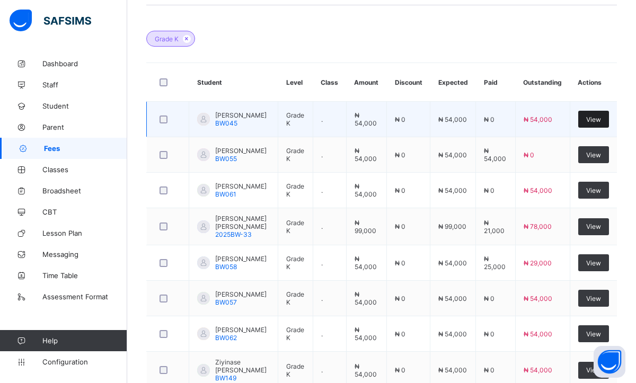
click at [590, 122] on span "View" at bounding box center [593, 120] width 15 height 8
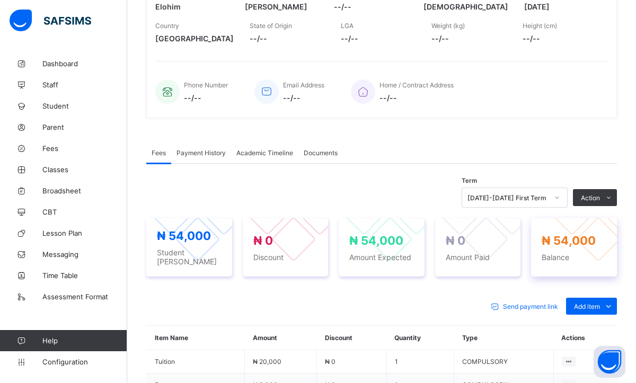
scroll to position [276, 0]
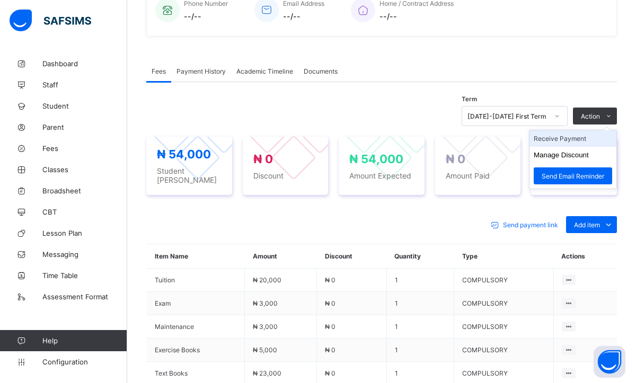
click at [561, 142] on li "Receive Payment" at bounding box center [572, 138] width 87 height 16
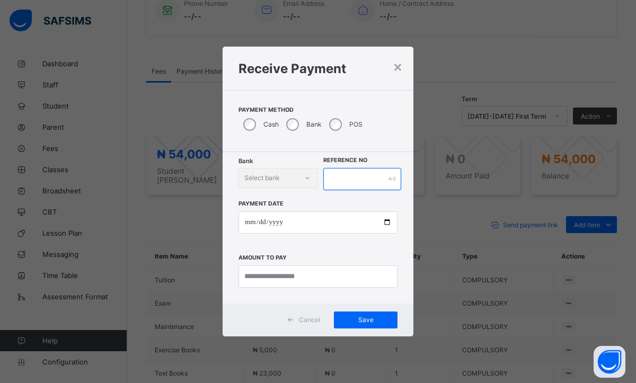
click at [357, 175] on input "text" at bounding box center [362, 179] width 78 height 22
type input "********"
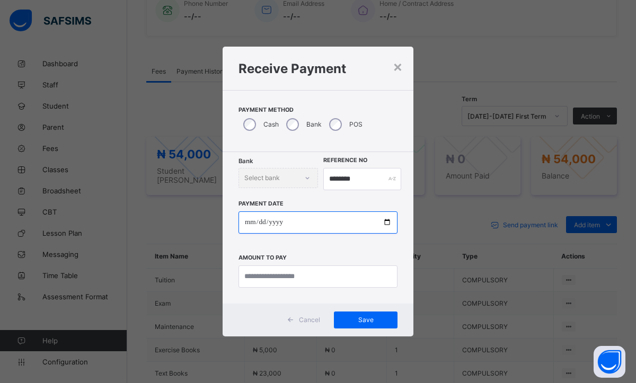
click at [254, 224] on input "date" at bounding box center [317, 222] width 159 height 22
type input "**********"
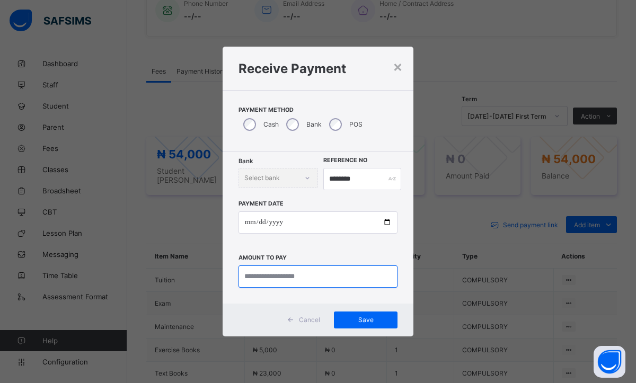
click at [255, 275] on input "currency" at bounding box center [317, 277] width 159 height 22
type input "********"
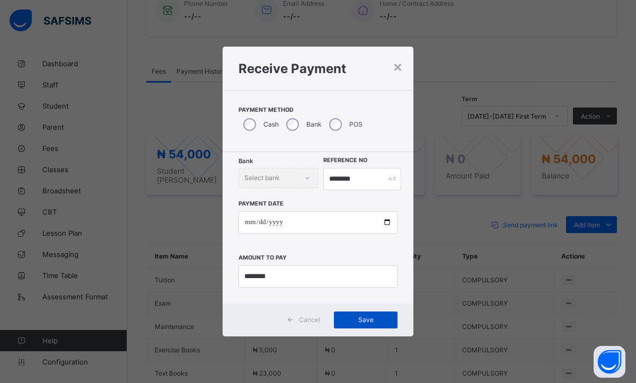
click at [361, 328] on div "Save" at bounding box center [366, 320] width 64 height 17
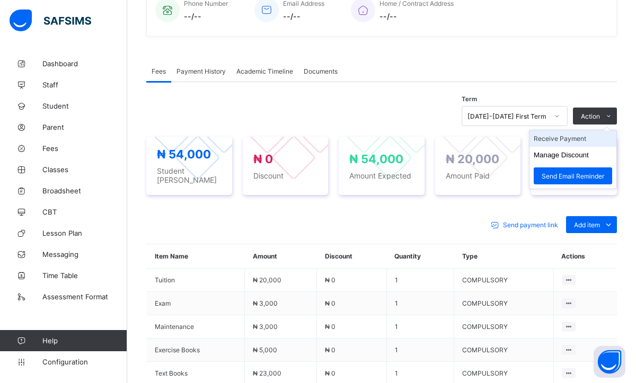
click at [552, 144] on li "Receive Payment" at bounding box center [572, 138] width 87 height 16
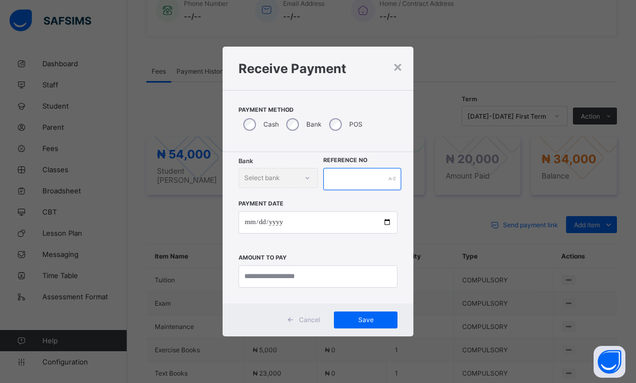
click at [346, 182] on input "text" at bounding box center [362, 179] width 78 height 22
type input "********"
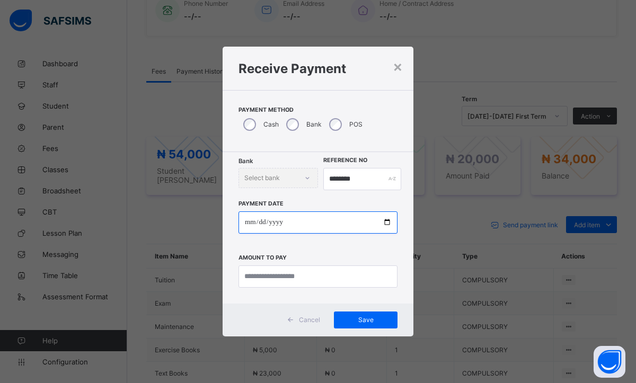
click at [245, 223] on input "date" at bounding box center [317, 222] width 159 height 22
type input "**********"
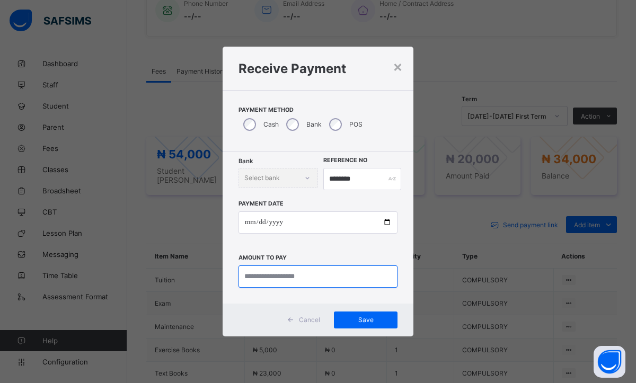
click at [248, 280] on input "currency" at bounding box center [317, 277] width 159 height 22
type input "********"
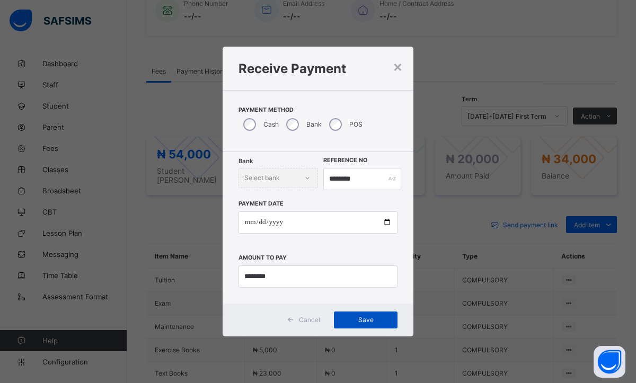
click at [359, 326] on div "Save" at bounding box center [366, 320] width 64 height 17
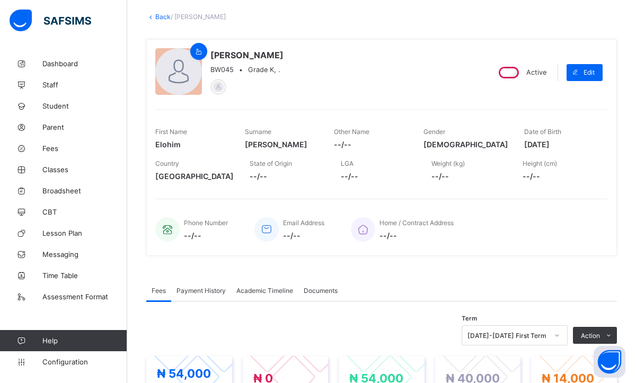
scroll to position [42, 0]
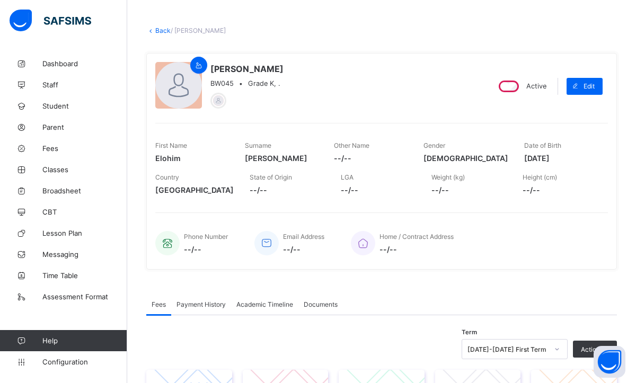
click at [160, 29] on link "Back" at bounding box center [162, 30] width 15 height 8
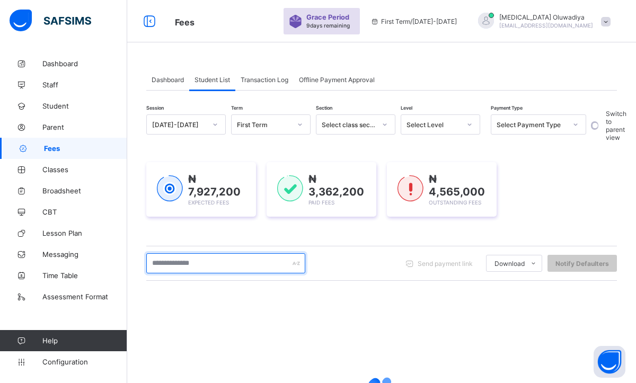
click at [202, 268] on input "text" at bounding box center [225, 263] width 159 height 20
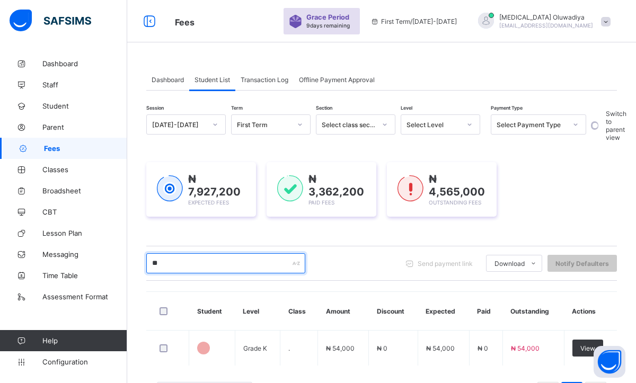
type input "*"
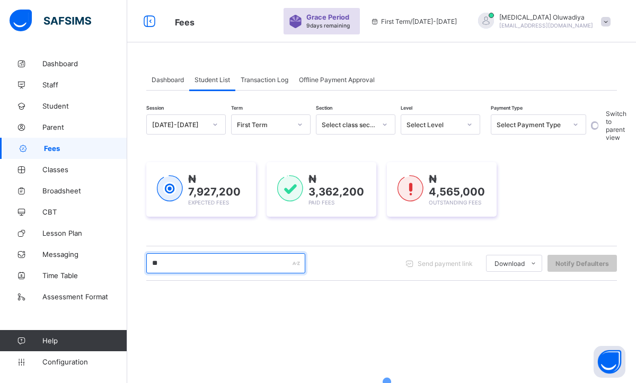
type input "*"
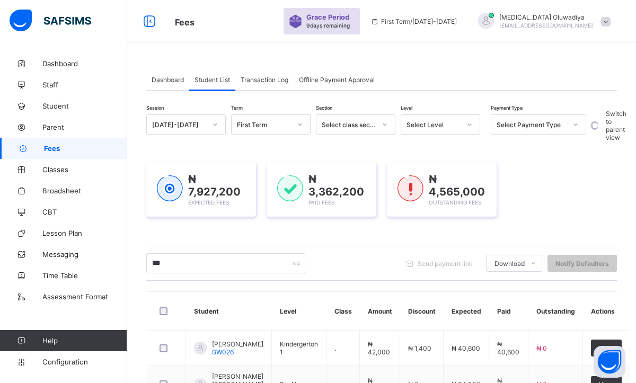
click at [362, 286] on div "Session 2025-2026 Term First Term Section Select class section Level Select Lev…" at bounding box center [381, 282] width 471 height 337
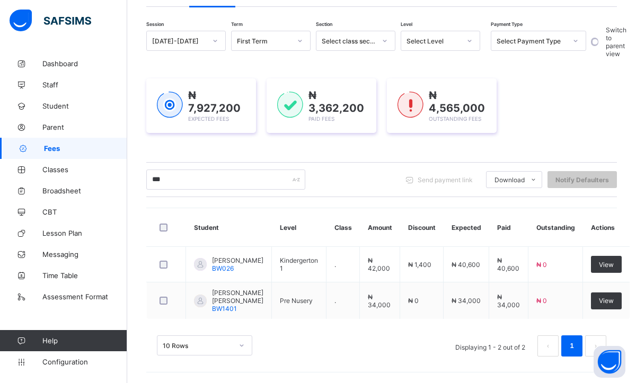
scroll to position [85, 0]
click at [185, 177] on input "***" at bounding box center [225, 180] width 159 height 20
type input "*"
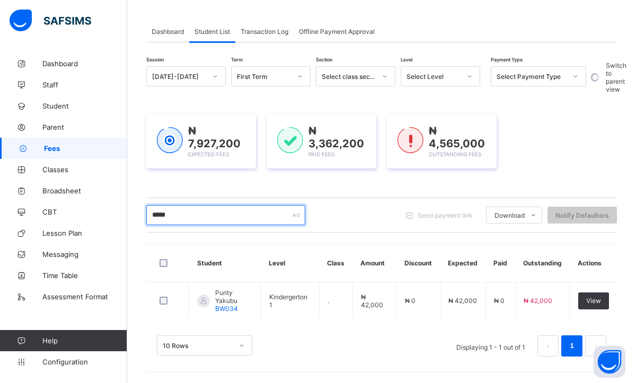
scroll to position [47, 0]
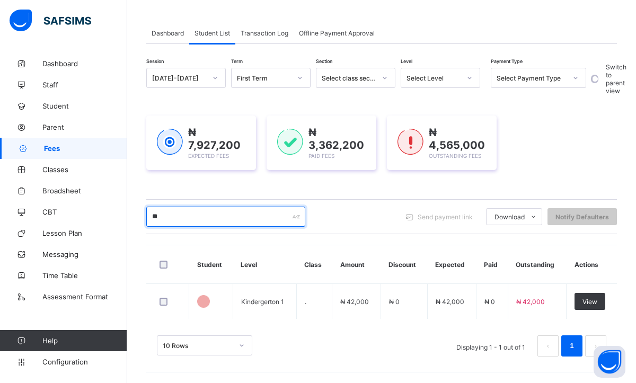
type input "*"
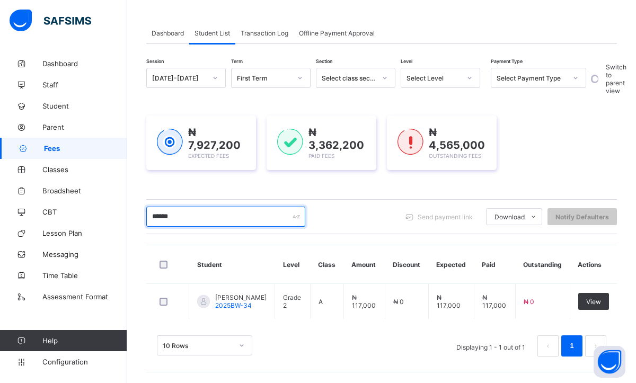
scroll to position [56, 0]
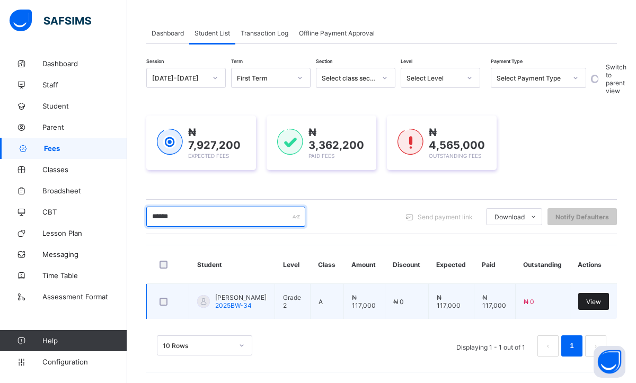
type input "******"
click at [596, 298] on span "View" at bounding box center [593, 302] width 15 height 8
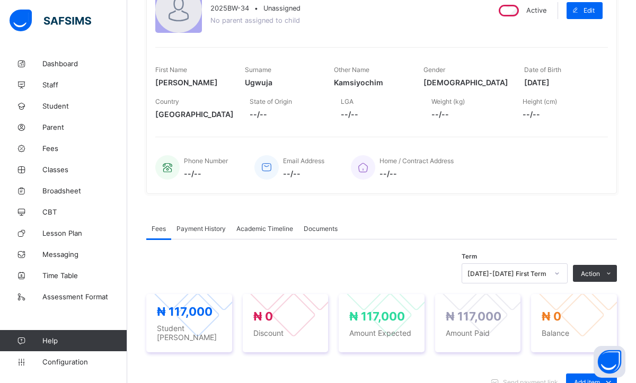
scroll to position [127, 0]
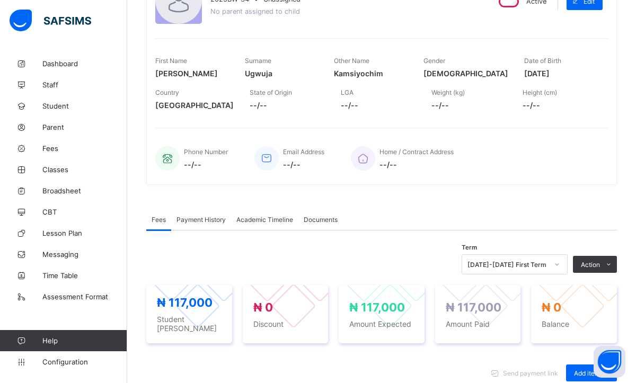
click at [189, 216] on span "Payment History" at bounding box center [200, 220] width 49 height 8
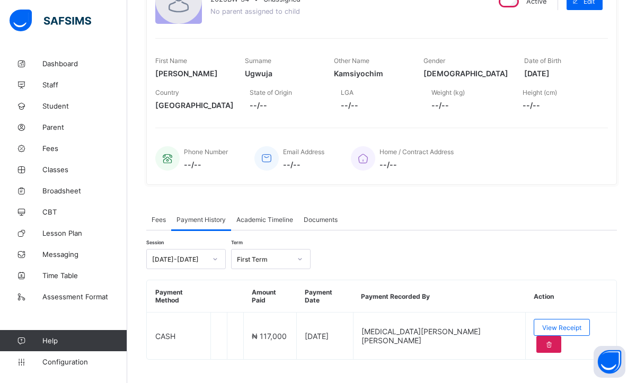
scroll to position [121, 0]
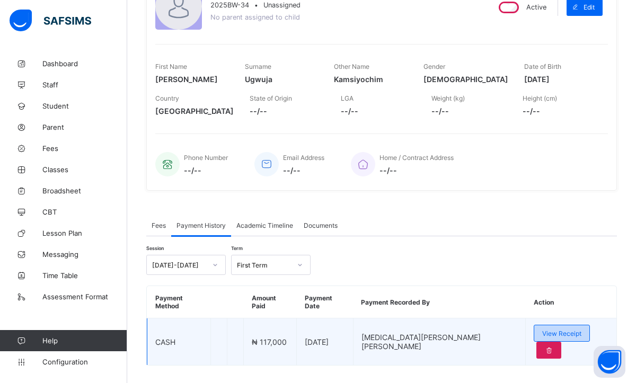
click at [542, 330] on span "View Receipt" at bounding box center [561, 334] width 39 height 8
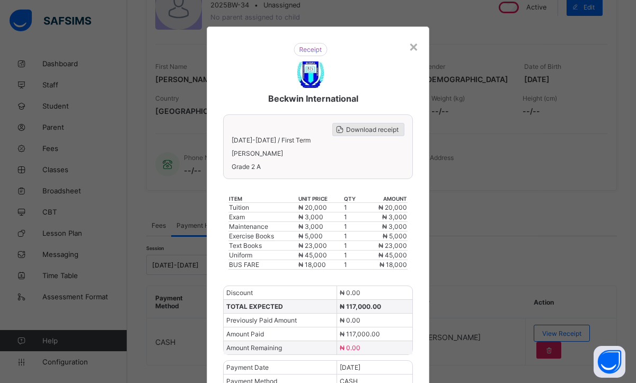
click at [356, 125] on div "Download receipt" at bounding box center [368, 129] width 72 height 13
click at [409, 49] on div "×" at bounding box center [414, 46] width 10 height 18
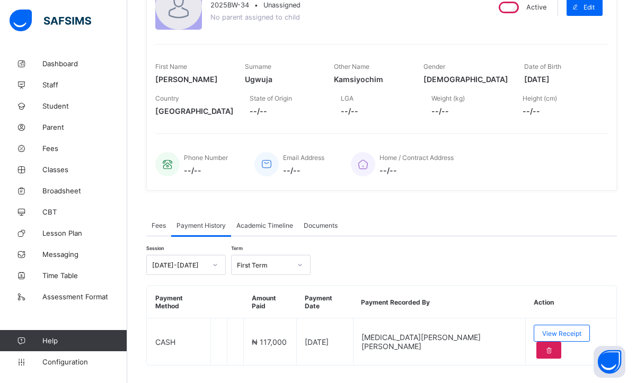
click at [275, 59] on div "Surname Ugwuja" at bounding box center [282, 73] width 74 height 32
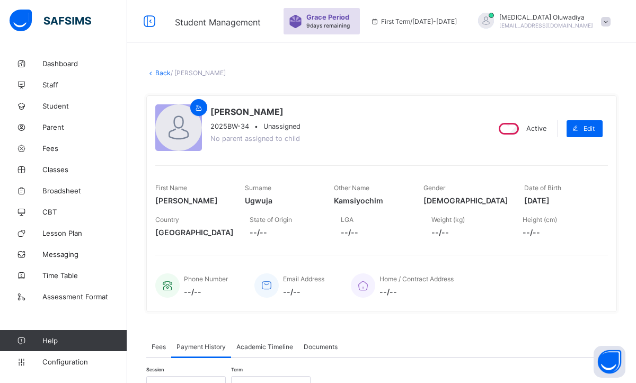
click at [242, 61] on div "× Delete Document This action would delete the document with name: from the sys…" at bounding box center [381, 291] width 509 height 476
click at [160, 69] on link "Back" at bounding box center [162, 73] width 15 height 8
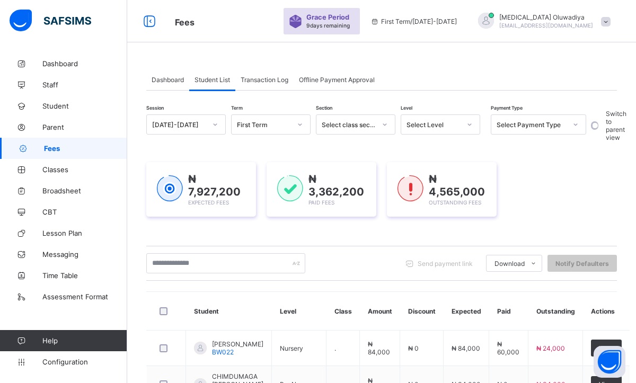
click at [380, 126] on div at bounding box center [385, 124] width 18 height 17
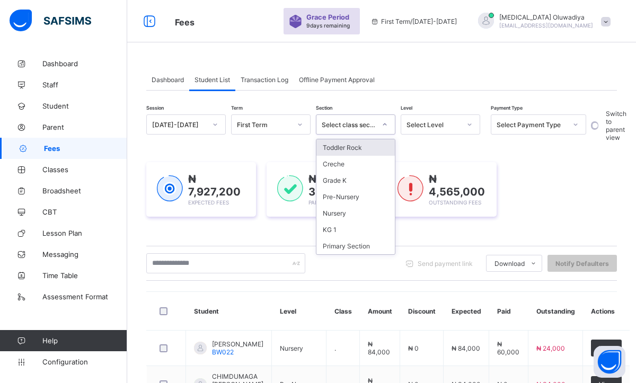
click at [351, 146] on div "Toddler Rock" at bounding box center [355, 147] width 78 height 16
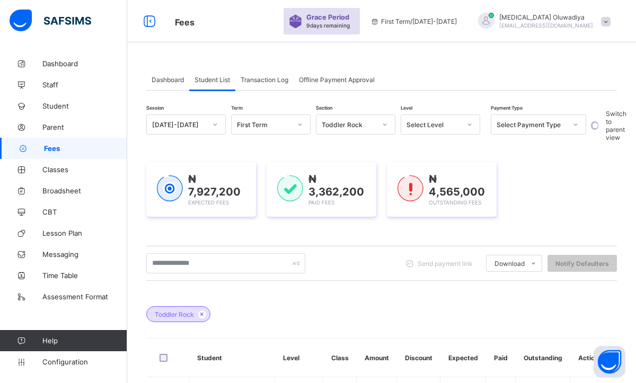
click at [328, 312] on div "Toddler Rock" at bounding box center [381, 308] width 471 height 37
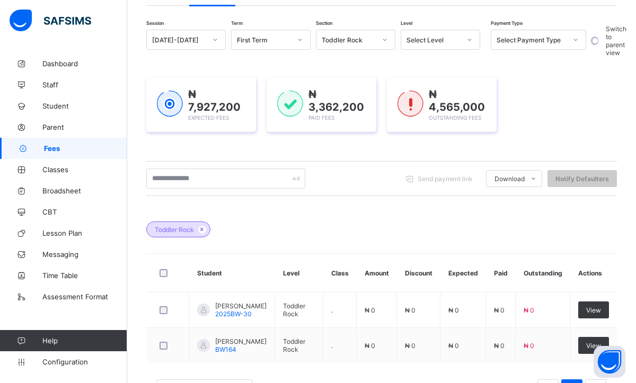
scroll to position [130, 0]
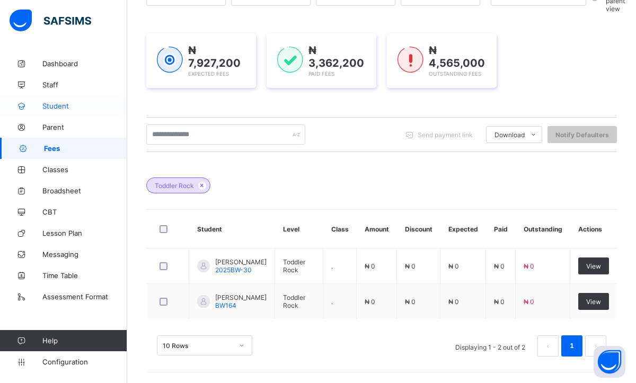
click at [72, 102] on span "Student" at bounding box center [84, 106] width 85 height 8
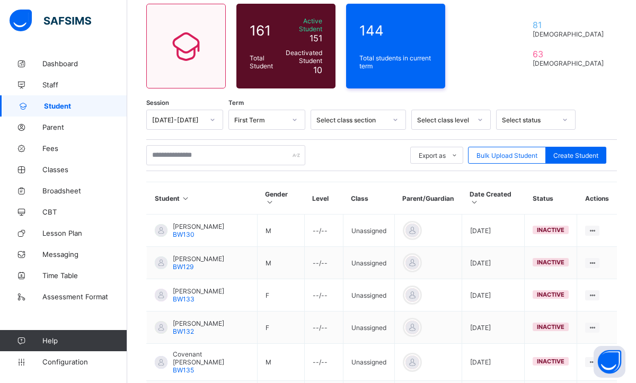
scroll to position [130, 0]
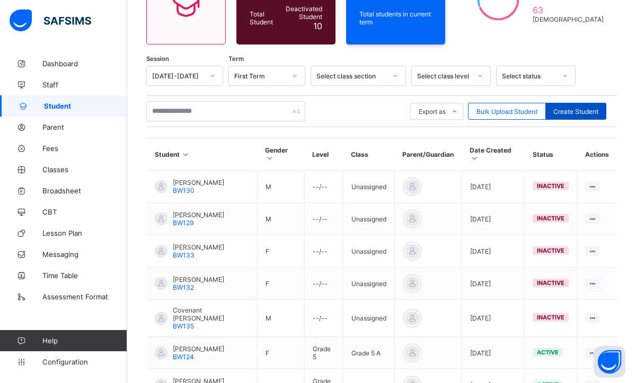
click at [556, 108] on span "Create Student" at bounding box center [575, 112] width 45 height 8
select select "**"
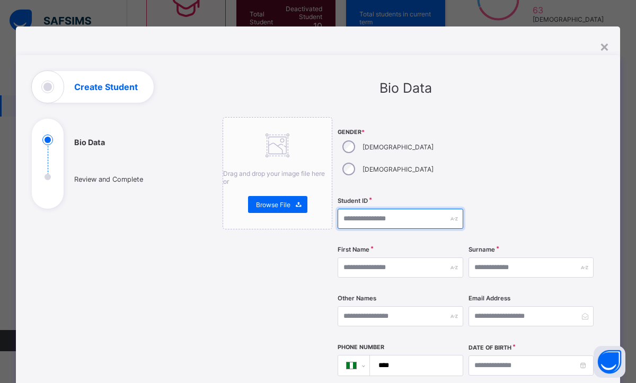
click at [395, 209] on input "text" at bounding box center [401, 219] width 126 height 20
click at [599, 50] on div "×" at bounding box center [604, 46] width 10 height 18
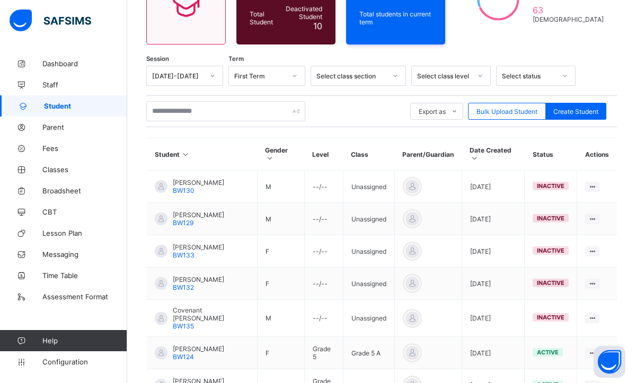
click at [100, 106] on span "Student" at bounding box center [85, 106] width 83 height 8
click at [78, 104] on span "Student" at bounding box center [85, 106] width 83 height 8
click at [78, 165] on span "Classes" at bounding box center [84, 169] width 85 height 8
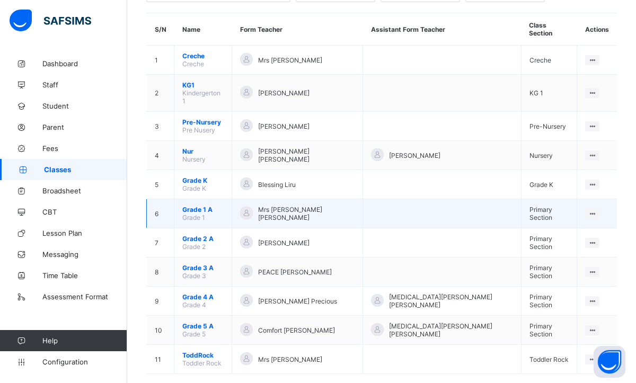
scroll to position [89, 0]
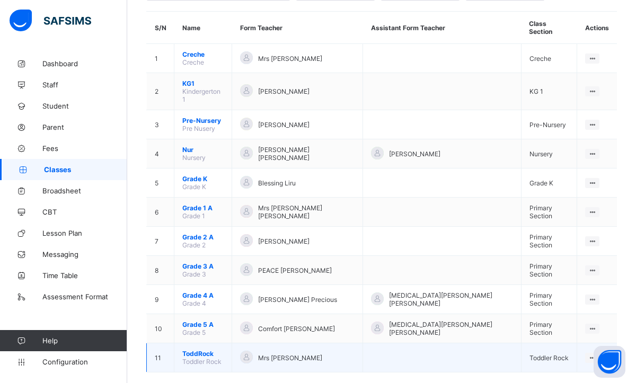
click at [209, 350] on span "ToddRock" at bounding box center [202, 354] width 41 height 8
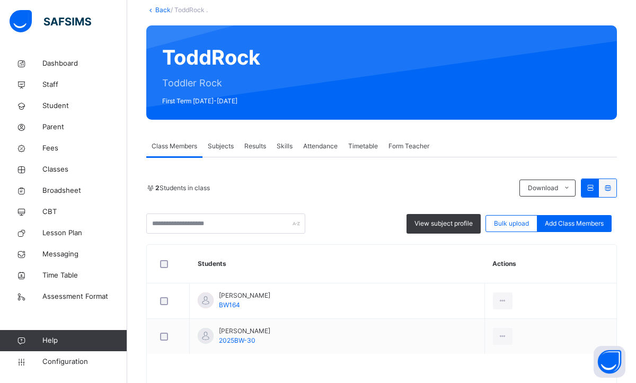
scroll to position [85, 0]
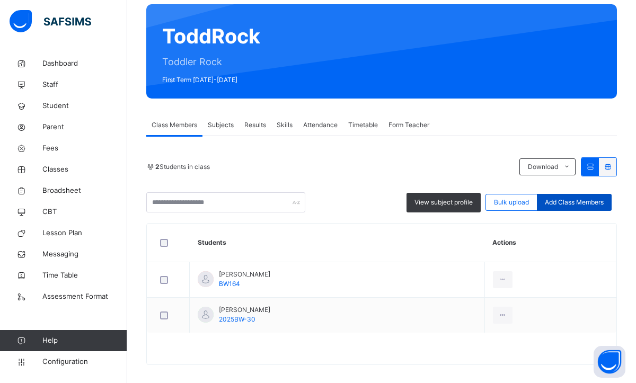
click at [569, 201] on span "Add Class Members" at bounding box center [574, 203] width 59 height 10
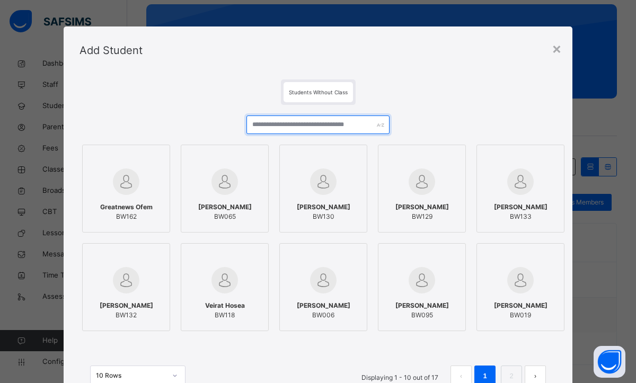
click at [317, 128] on input "text" at bounding box center [317, 125] width 143 height 19
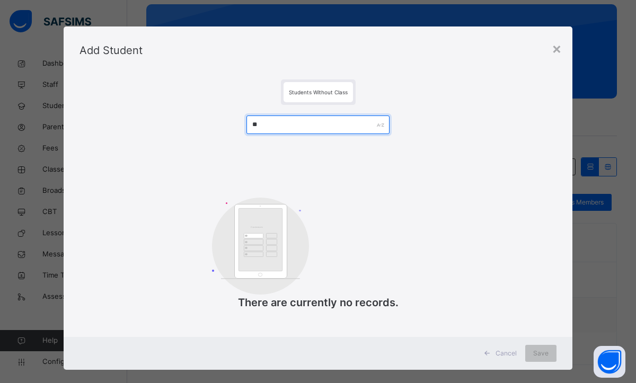
type input "*"
type input "******"
click at [556, 52] on div "×" at bounding box center [557, 48] width 10 height 22
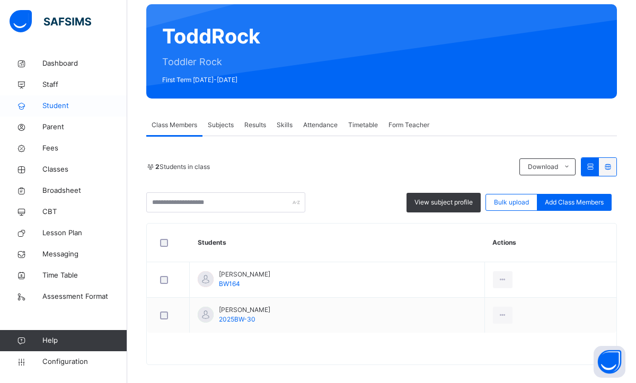
click at [69, 103] on span "Student" at bounding box center [84, 106] width 85 height 11
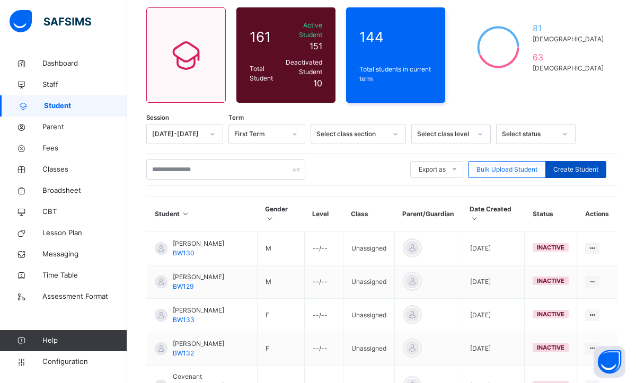
click at [563, 165] on span "Create Student" at bounding box center [575, 170] width 45 height 10
select select "**"
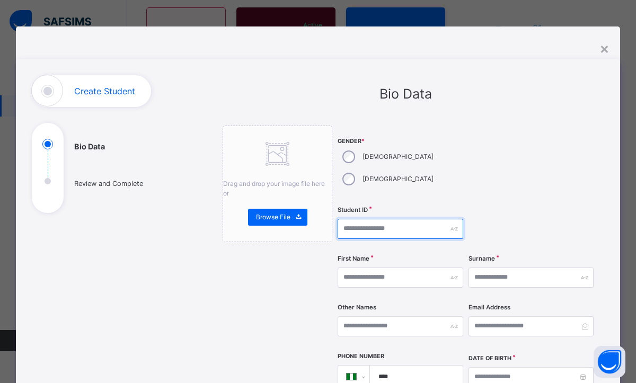
click at [373, 219] on input "text" at bounding box center [401, 229] width 126 height 20
type input "*"
type input "*********"
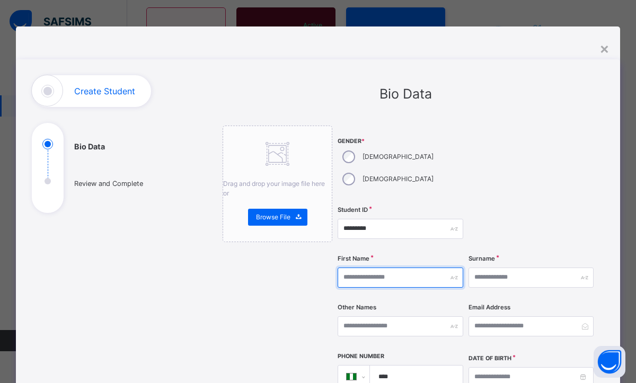
click at [356, 268] on input "text" at bounding box center [401, 278] width 126 height 20
type input "*"
type input "******"
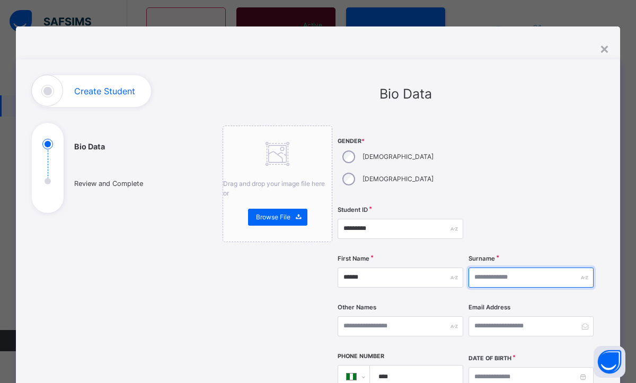
click at [493, 268] on input "text" at bounding box center [531, 278] width 126 height 20
type input "******"
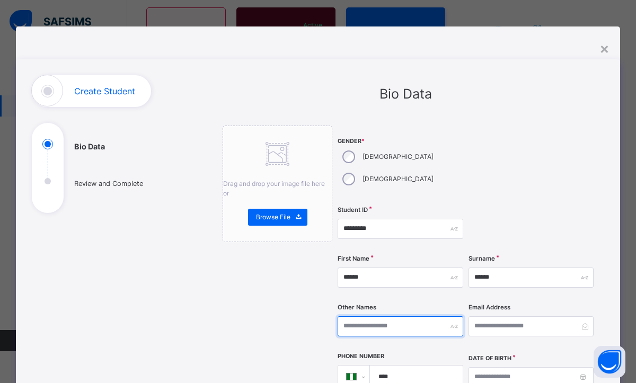
click at [364, 316] on input "text" at bounding box center [401, 326] width 126 height 20
type input "**********"
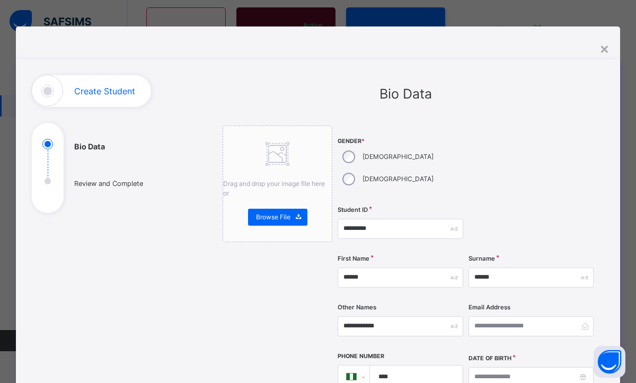
click at [412, 366] on input "****" at bounding box center [414, 377] width 84 height 22
type input "**********"
click at [493, 367] on input at bounding box center [531, 377] width 126 height 20
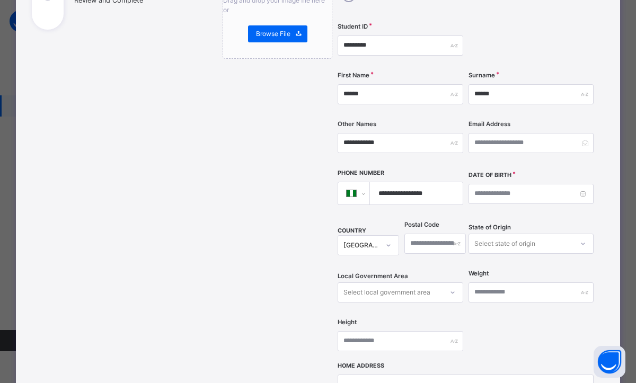
scroll to position [191, 0]
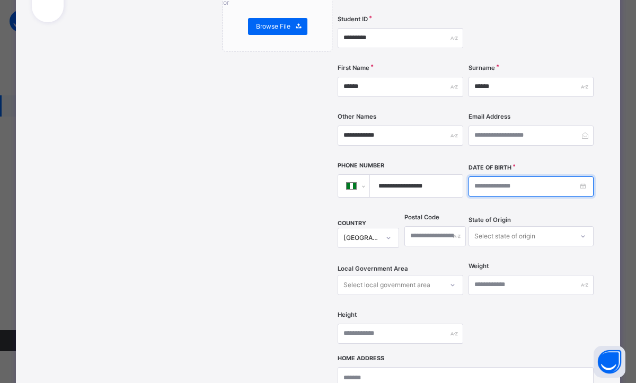
click at [511, 176] on input at bounding box center [531, 186] width 126 height 20
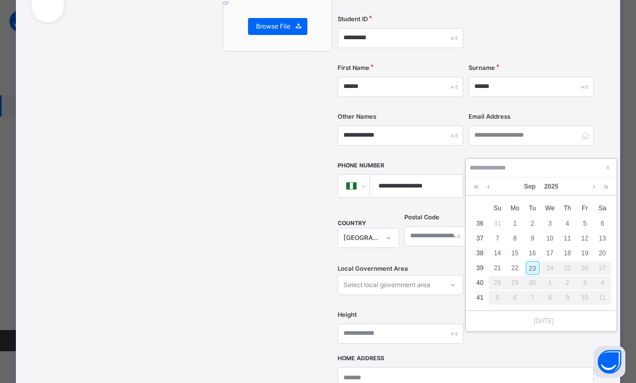
click at [533, 268] on div "23" at bounding box center [533, 268] width 14 height 14
type input "**********"
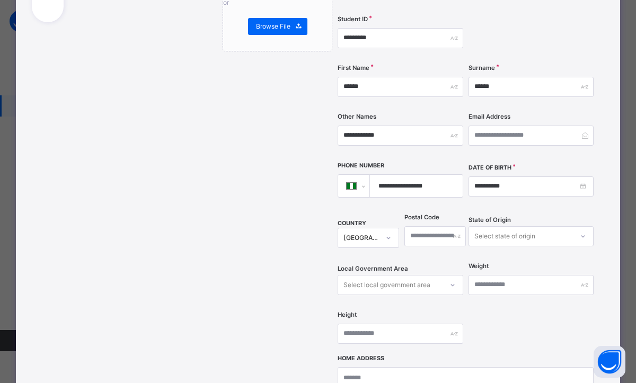
click at [543, 306] on div "**********" at bounding box center [466, 145] width 256 height 421
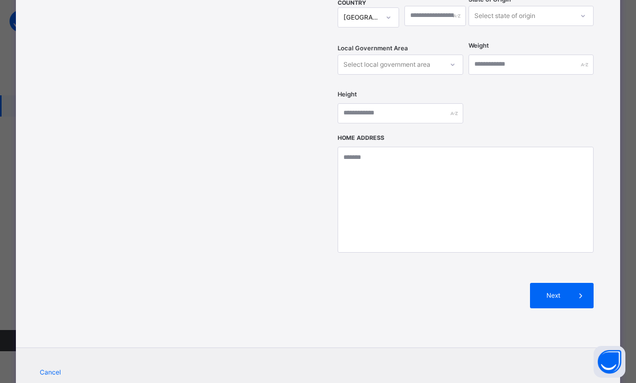
scroll to position [424, 0]
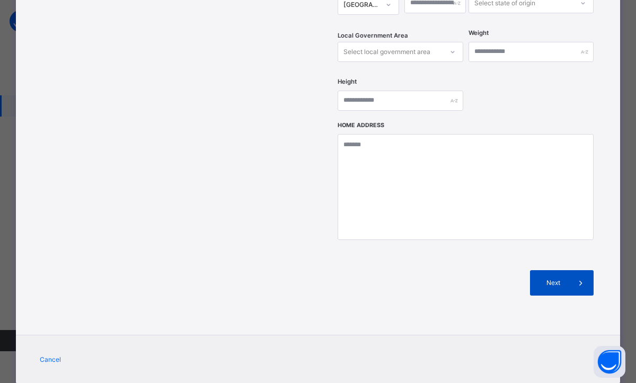
click at [555, 278] on span "Next" at bounding box center [553, 283] width 30 height 10
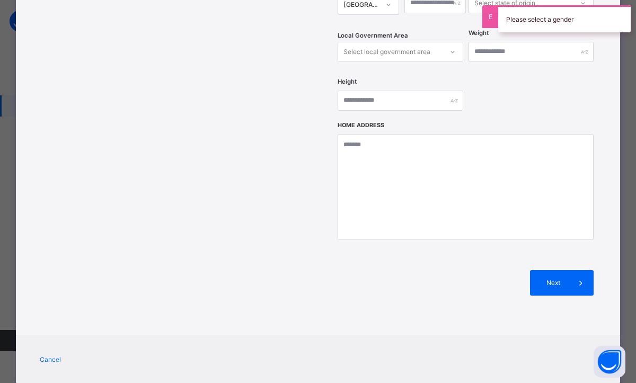
click at [438, 254] on div "Next" at bounding box center [466, 282] width 256 height 57
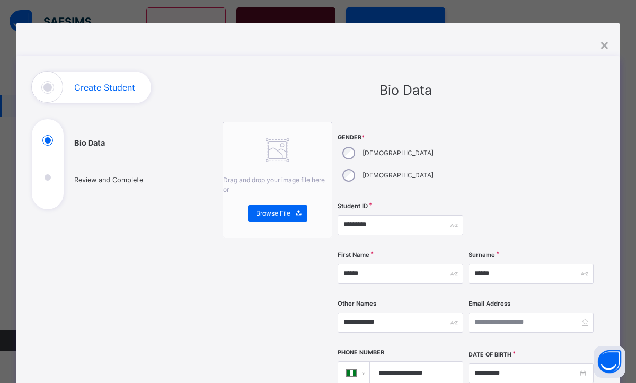
scroll to position [0, 0]
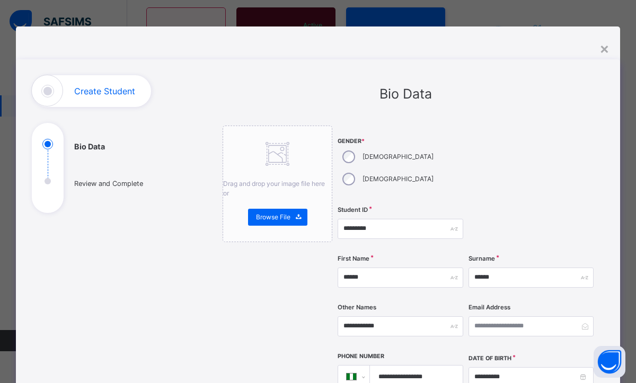
click at [501, 170] on div at bounding box center [531, 164] width 126 height 76
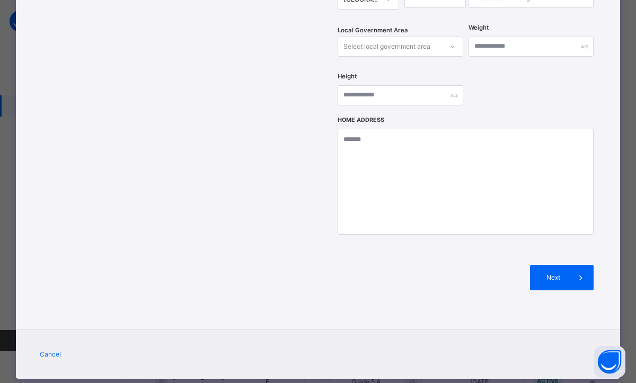
scroll to position [127, 0]
click at [552, 273] on span "Next" at bounding box center [553, 278] width 30 height 10
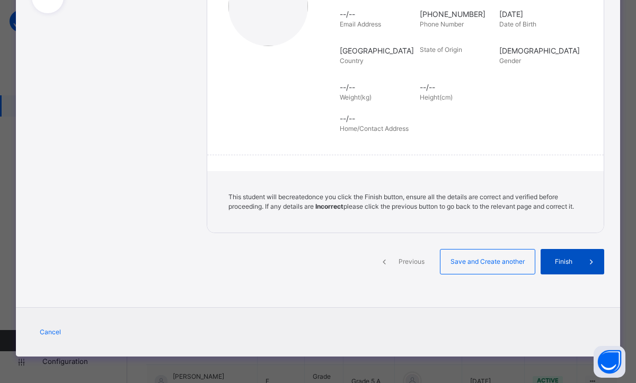
click at [555, 269] on div "Finish" at bounding box center [573, 261] width 64 height 25
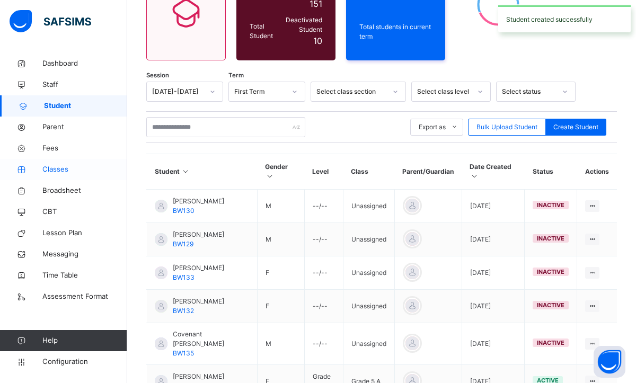
click at [47, 176] on link "Classes" at bounding box center [63, 169] width 127 height 21
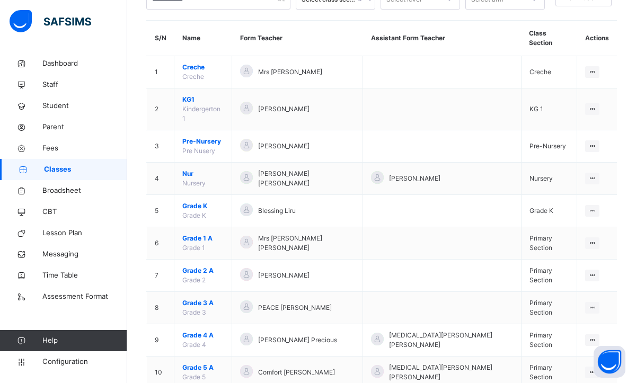
scroll to position [125, 0]
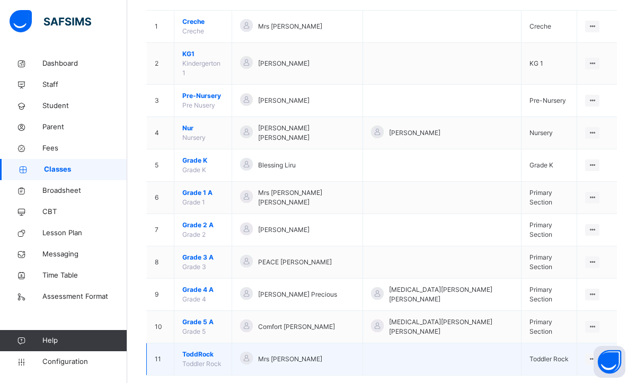
click at [197, 350] on span "ToddRock" at bounding box center [202, 355] width 41 height 10
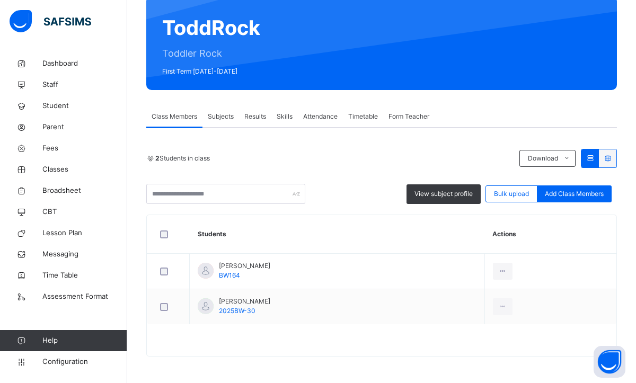
scroll to position [72, 0]
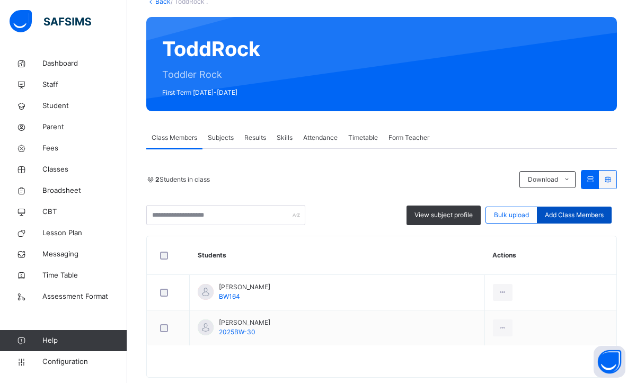
click at [553, 219] on span "Add Class Members" at bounding box center [574, 215] width 59 height 10
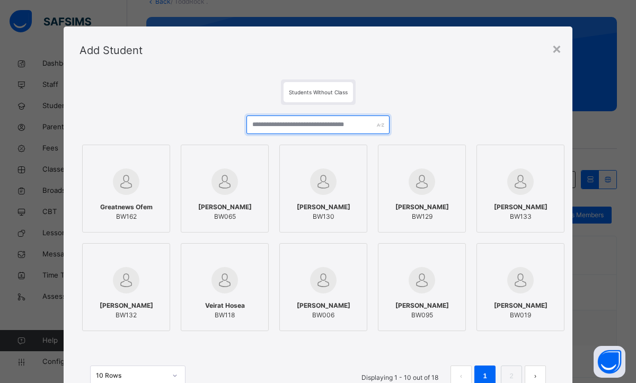
click at [291, 128] on input "text" at bounding box center [317, 125] width 143 height 19
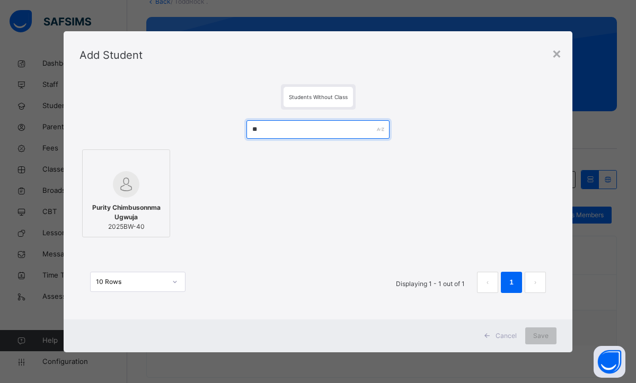
type input "**"
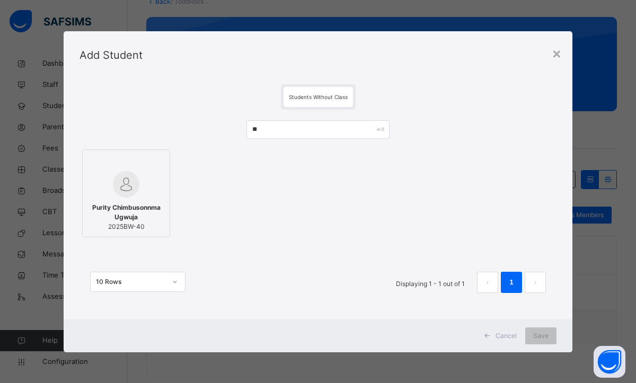
click at [156, 196] on div at bounding box center [126, 184] width 76 height 26
click at [547, 335] on span "Save" at bounding box center [540, 336] width 15 height 10
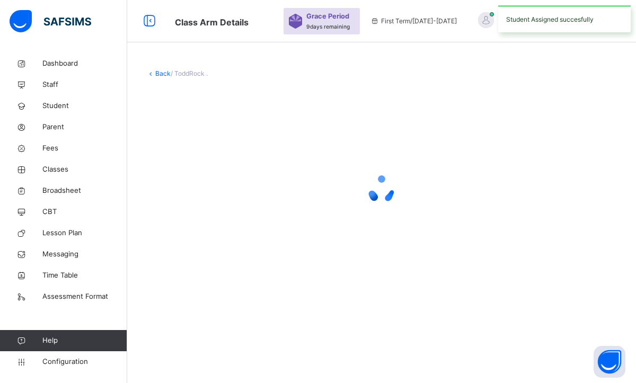
scroll to position [0, 0]
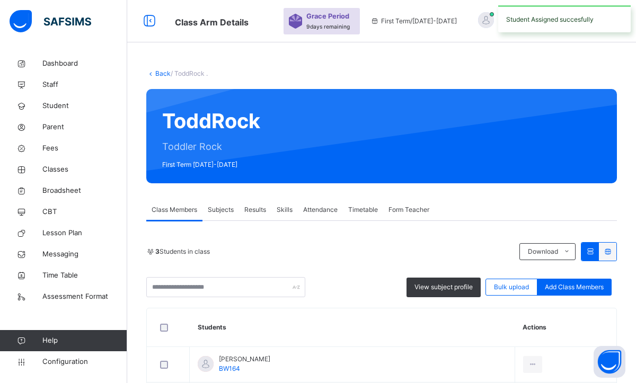
click at [349, 314] on th "Students" at bounding box center [352, 327] width 325 height 39
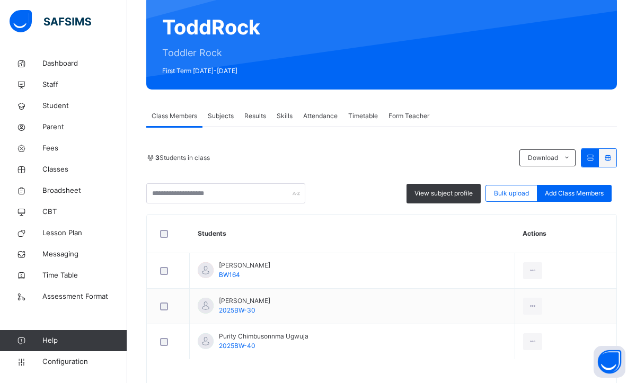
scroll to position [129, 0]
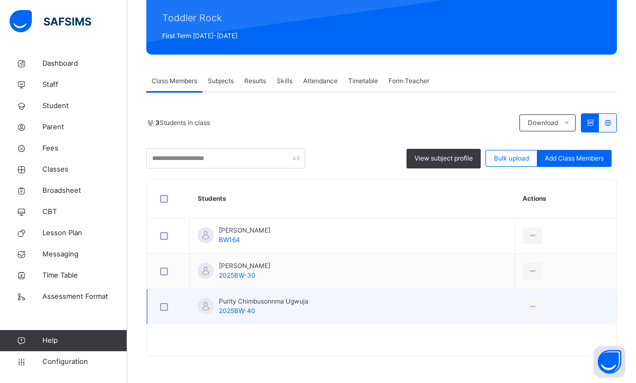
click at [211, 305] on div at bounding box center [206, 306] width 16 height 16
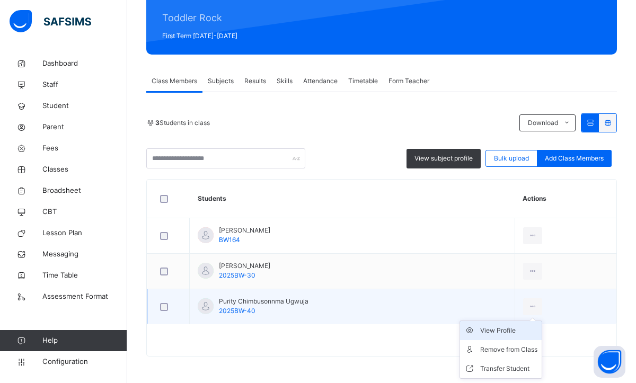
click at [501, 329] on div "View Profile" at bounding box center [508, 330] width 57 height 11
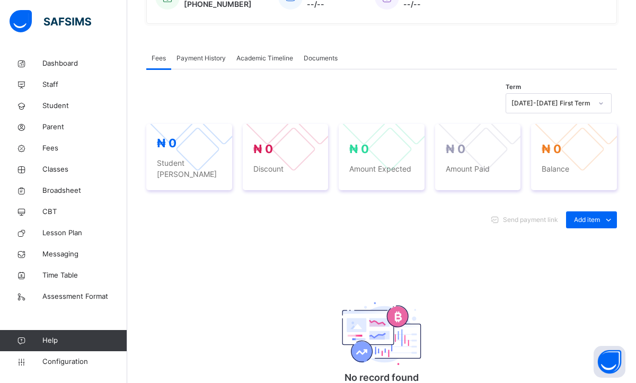
scroll to position [298, 0]
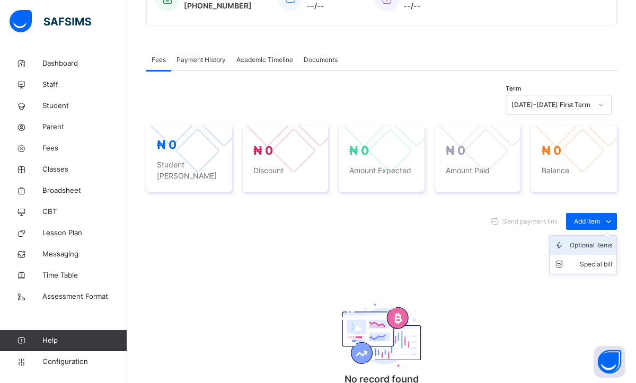
click at [579, 240] on div "Optional items" at bounding box center [591, 245] width 42 height 11
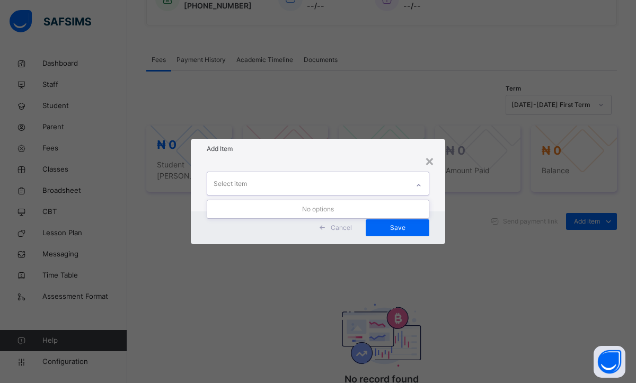
click at [418, 187] on icon at bounding box center [418, 185] width 6 height 11
click at [430, 163] on div "×" at bounding box center [430, 160] width 10 height 22
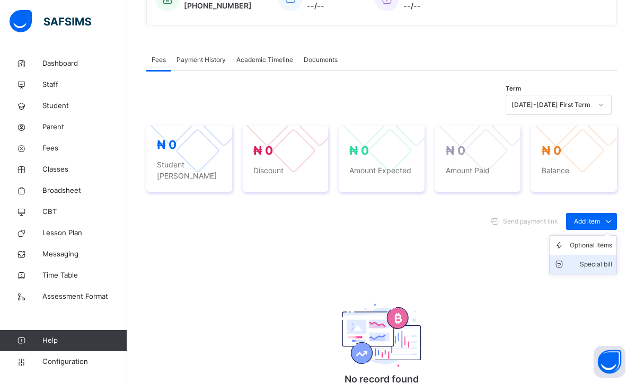
click at [590, 259] on div "Special bill" at bounding box center [591, 264] width 42 height 11
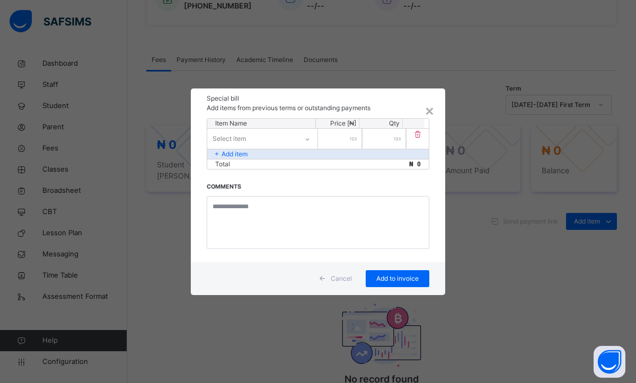
click at [307, 141] on icon at bounding box center [307, 139] width 6 height 11
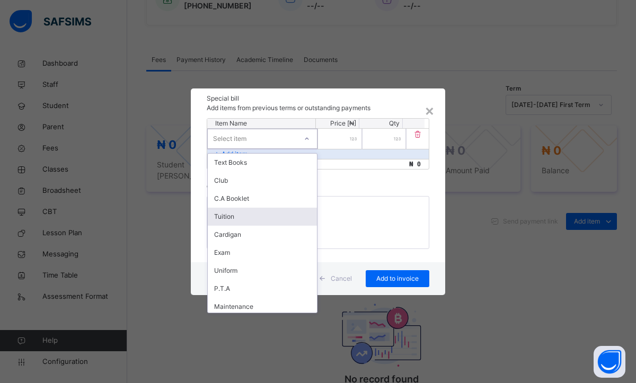
click at [249, 213] on div "Tuition" at bounding box center [262, 217] width 109 height 18
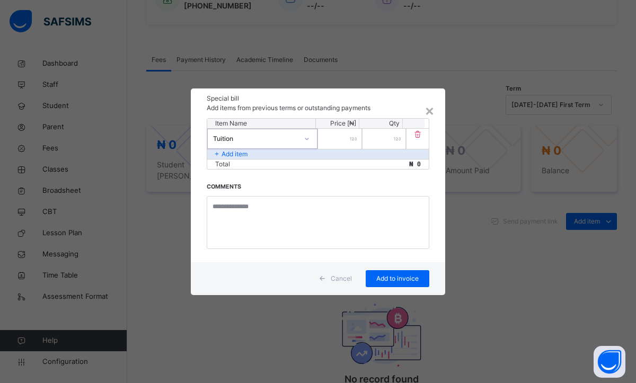
click at [348, 139] on input "number" at bounding box center [340, 139] width 44 height 20
type input "*****"
click at [381, 283] on div "Add to invoice" at bounding box center [398, 278] width 64 height 17
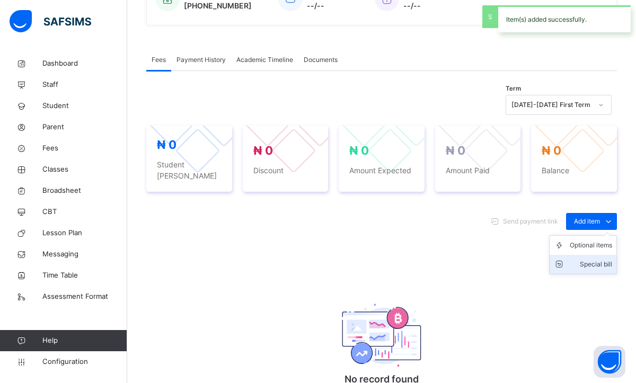
click at [590, 259] on div "Special bill" at bounding box center [591, 264] width 42 height 11
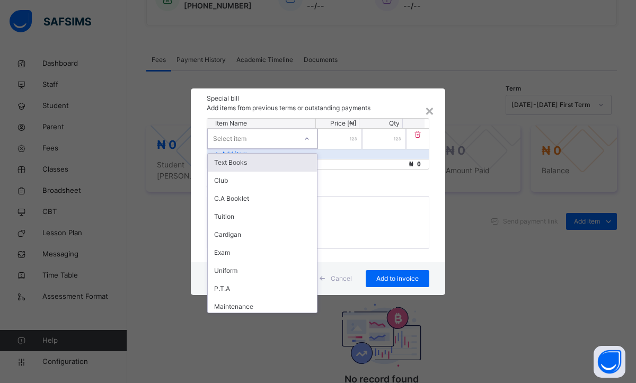
click at [305, 136] on icon at bounding box center [307, 139] width 6 height 11
type input "**"
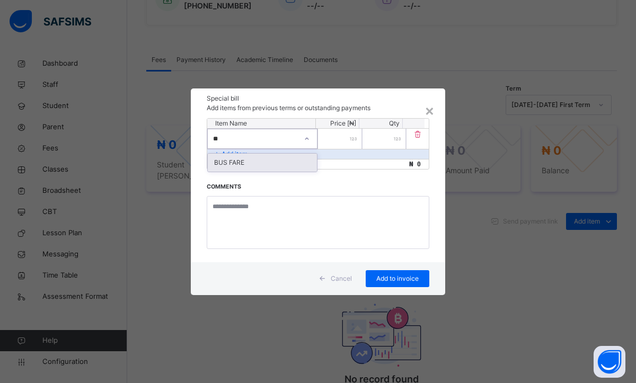
click at [269, 164] on div "BUS FARE" at bounding box center [262, 163] width 109 height 18
click at [345, 144] on input "number" at bounding box center [340, 139] width 44 height 20
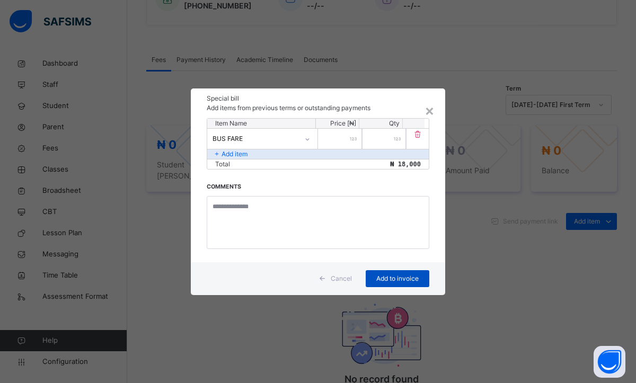
type input "*****"
click at [397, 274] on span "Add to invoice" at bounding box center [398, 279] width 48 height 10
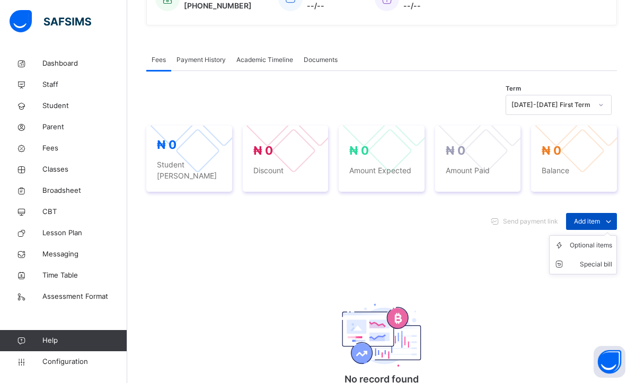
click at [589, 213] on div "Add item" at bounding box center [591, 221] width 51 height 17
click at [586, 259] on div "Special bill" at bounding box center [591, 264] width 42 height 11
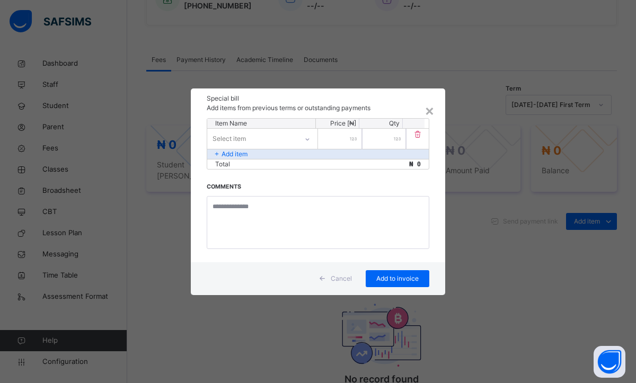
click at [516, 223] on div "× Special bill Add items from previous terms or outstanding payments Item Name …" at bounding box center [318, 191] width 636 height 383
click at [429, 114] on div "×" at bounding box center [430, 110] width 10 height 22
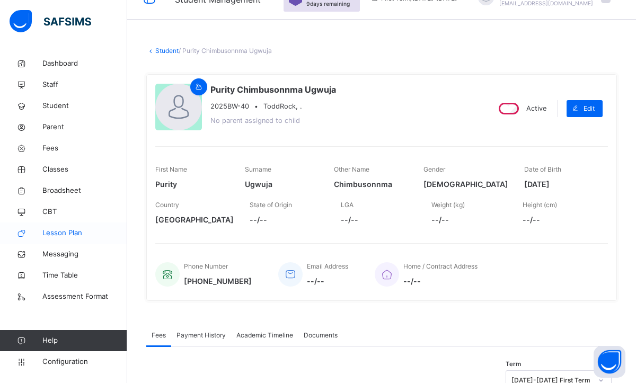
scroll to position [29, 0]
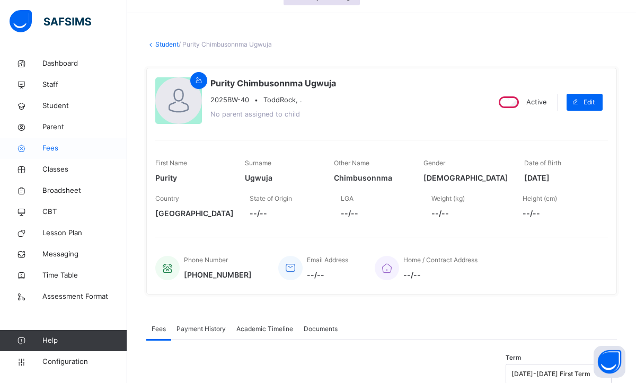
click at [66, 151] on span "Fees" at bounding box center [84, 148] width 85 height 11
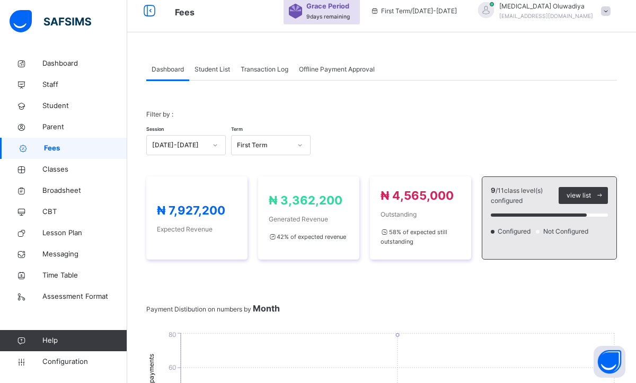
scroll to position [29, 0]
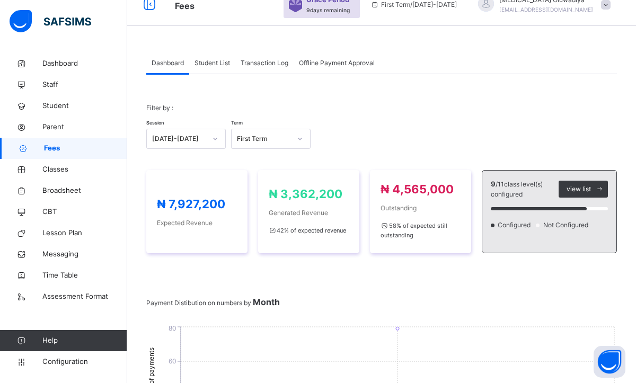
scroll to position [0, 0]
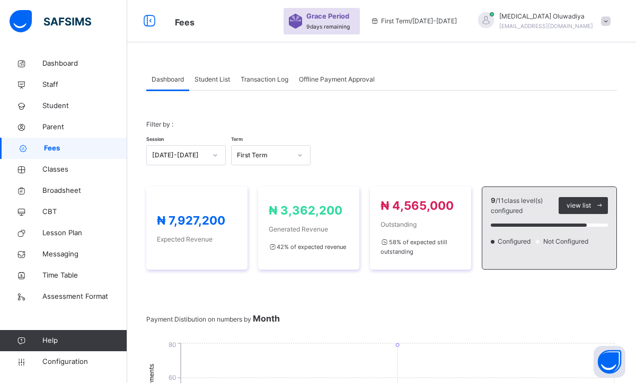
click at [207, 85] on div "Student List" at bounding box center [212, 79] width 46 height 21
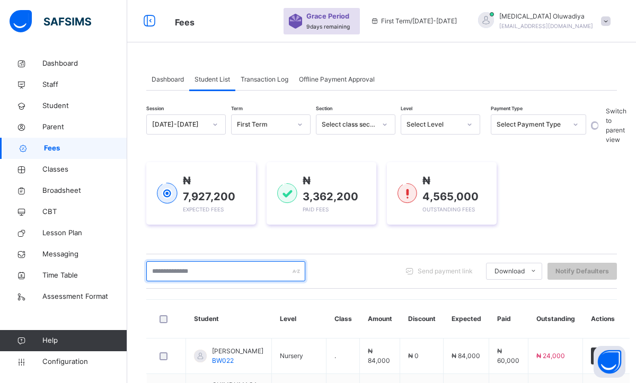
click at [171, 268] on input "text" at bounding box center [225, 271] width 159 height 20
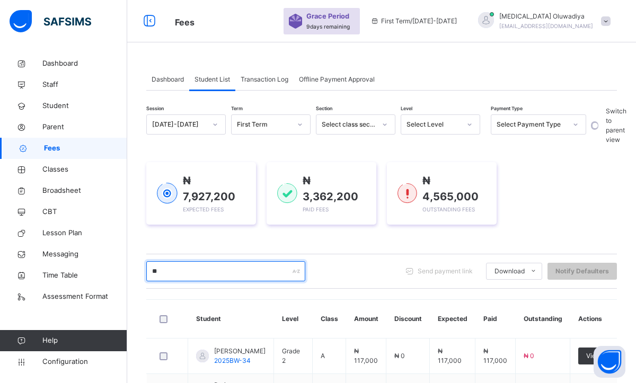
type input "******"
click at [573, 176] on div "₦ 7,927,200 Expected Fees ₦ 3,362,200 Paid Fees ₦ 4,565,000 Outstanding Fees" at bounding box center [381, 193] width 471 height 63
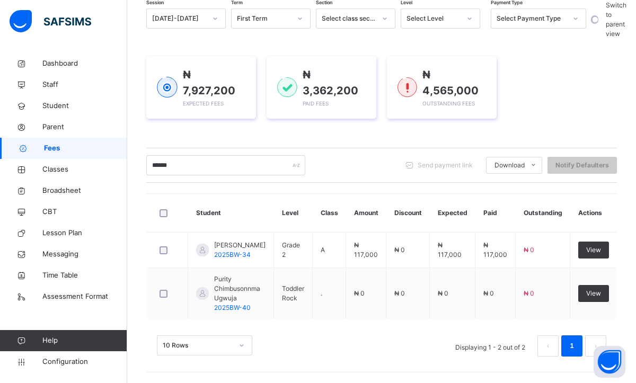
scroll to position [122, 0]
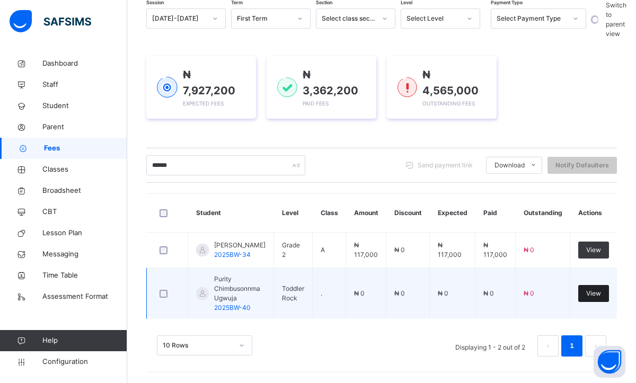
click at [591, 292] on span "View" at bounding box center [593, 294] width 15 height 10
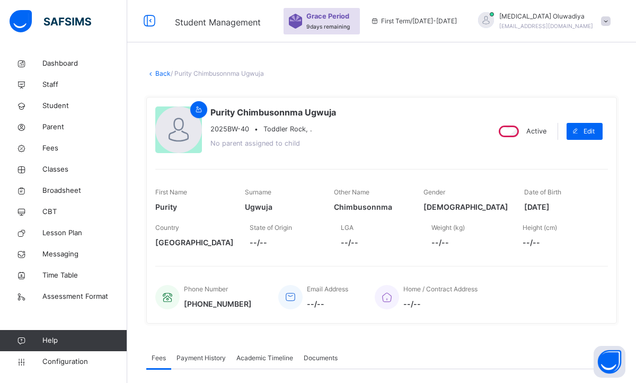
click at [597, 294] on div "Home / Contract Address --/--" at bounding box center [486, 297] width 223 height 36
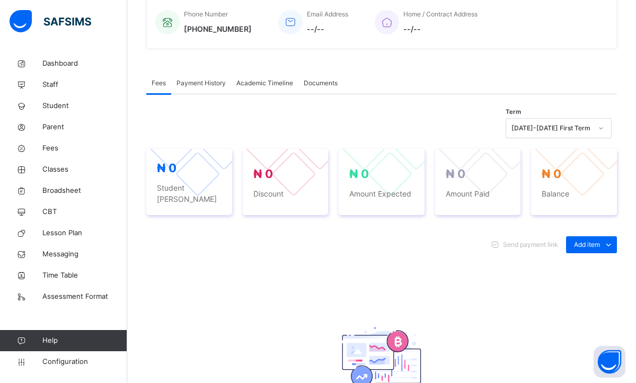
scroll to position [297, 0]
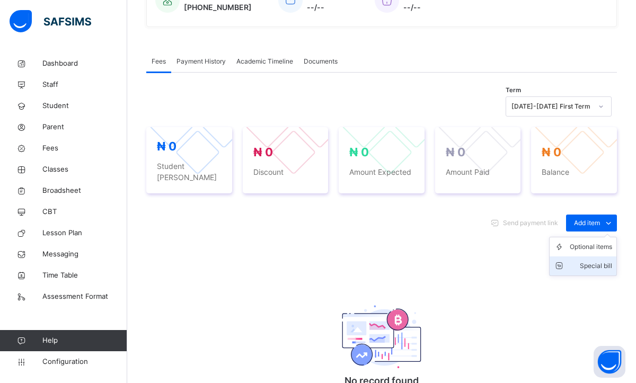
click at [589, 261] on div "Special bill" at bounding box center [591, 266] width 42 height 11
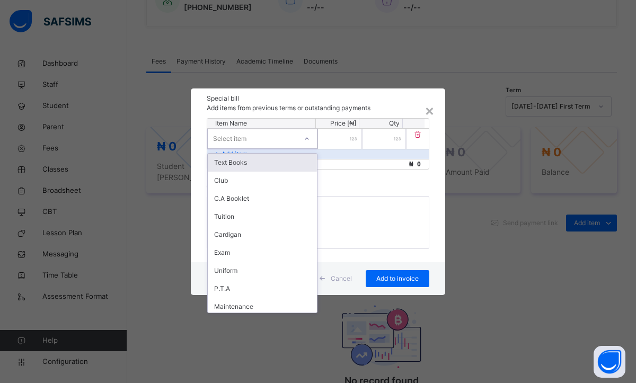
click at [306, 134] on div at bounding box center [307, 138] width 18 height 17
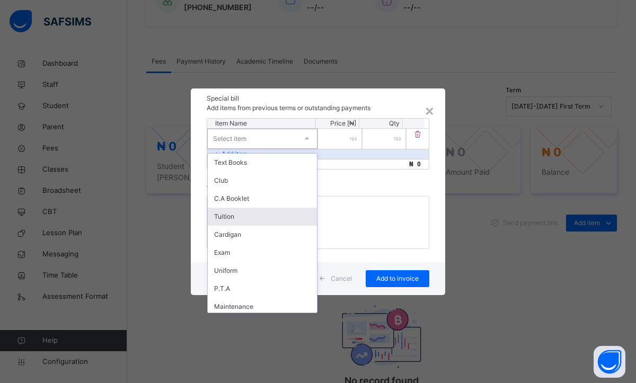
click at [255, 217] on div "Tuition" at bounding box center [262, 217] width 109 height 18
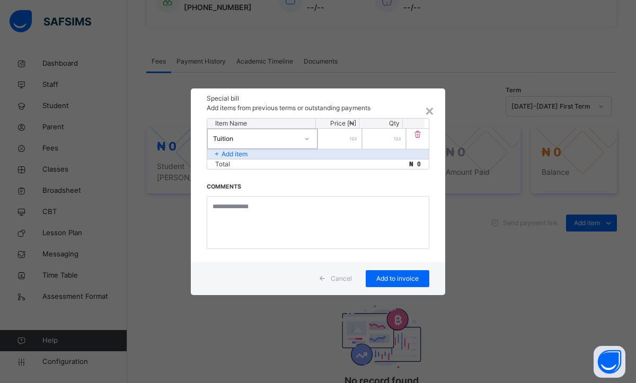
click at [342, 144] on input "number" at bounding box center [340, 139] width 44 height 20
type input "*****"
click at [386, 281] on span "Add to invoice" at bounding box center [398, 279] width 48 height 10
click at [351, 143] on div "*****" at bounding box center [340, 139] width 44 height 20
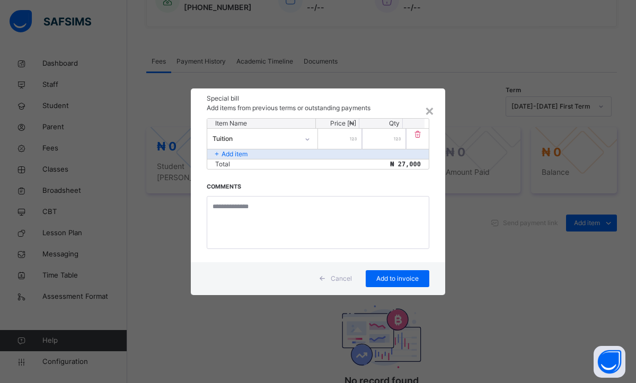
click at [334, 136] on input "*****" at bounding box center [340, 139] width 44 height 20
click at [353, 139] on div "*****" at bounding box center [340, 139] width 44 height 20
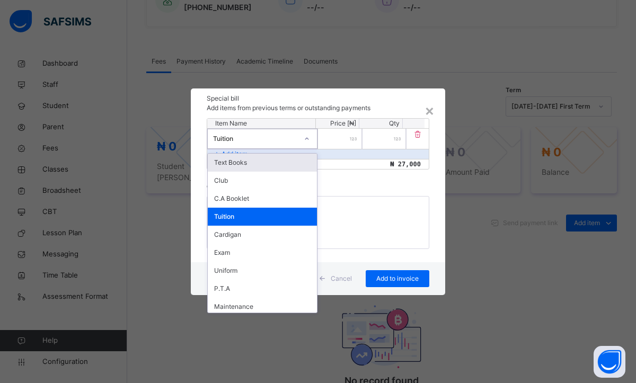
click at [307, 139] on icon at bounding box center [307, 139] width 6 height 11
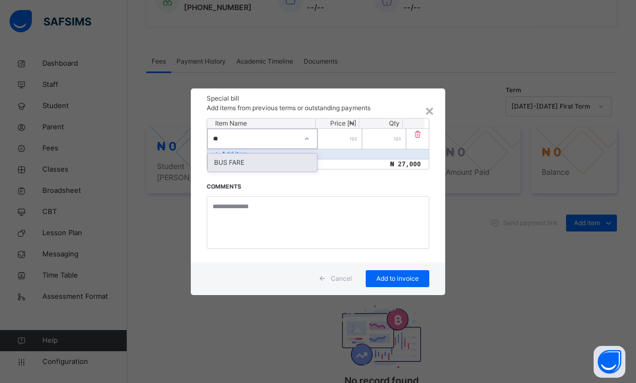
type input "***"
click at [267, 161] on div "BUS FARE" at bounding box center [262, 163] width 109 height 18
click at [334, 138] on input "*****" at bounding box center [340, 139] width 44 height 20
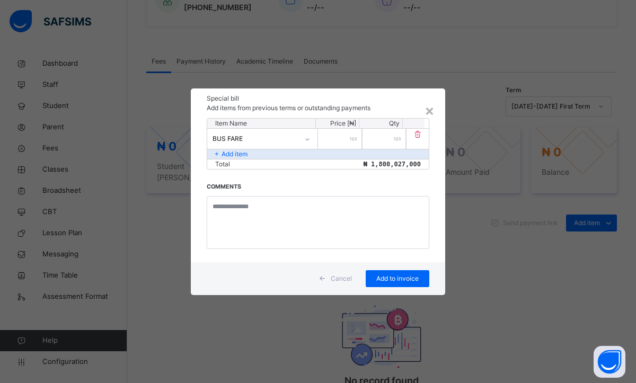
click at [349, 137] on div "**********" at bounding box center [340, 139] width 44 height 20
click at [344, 140] on input "**********" at bounding box center [340, 139] width 44 height 20
type input "*****"
click at [393, 278] on span "Add to invoice" at bounding box center [398, 279] width 48 height 10
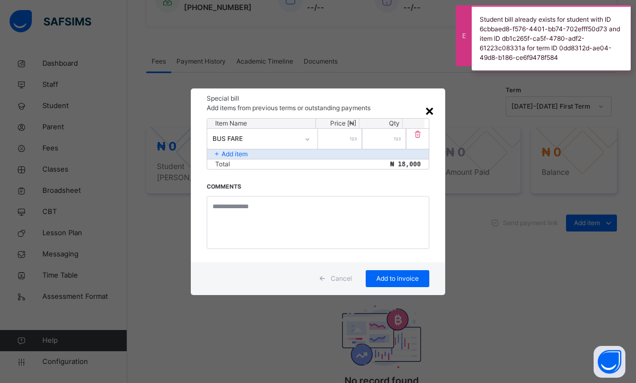
click at [430, 115] on div "×" at bounding box center [430, 110] width 10 height 22
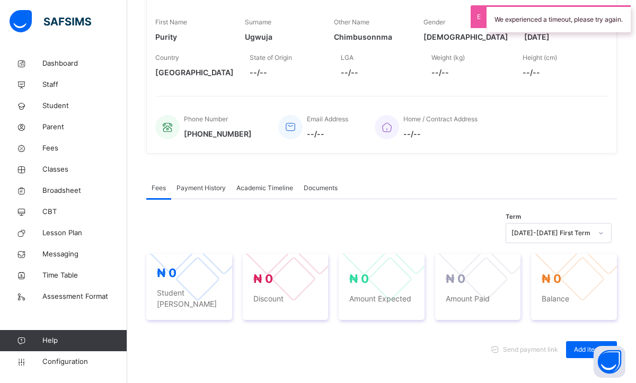
scroll to position [170, 0]
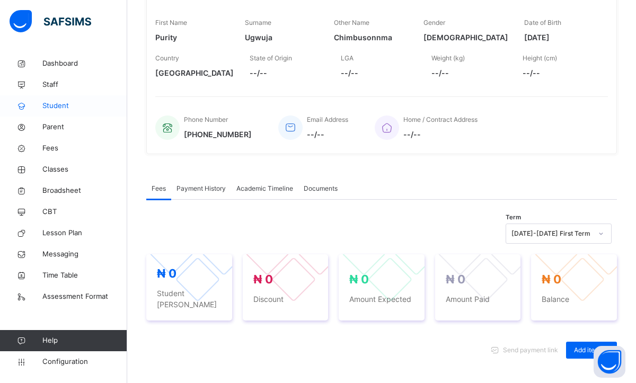
click at [73, 108] on span "Student" at bounding box center [84, 106] width 85 height 11
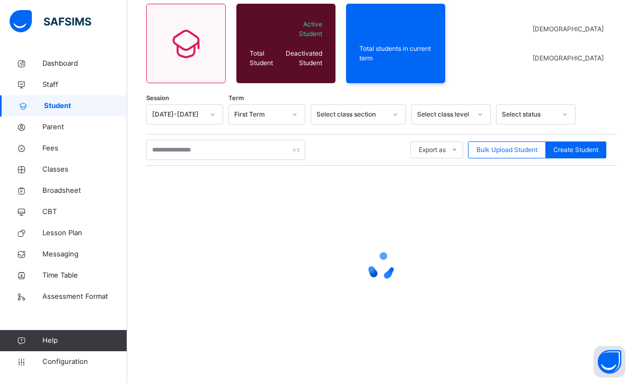
scroll to position [89, 0]
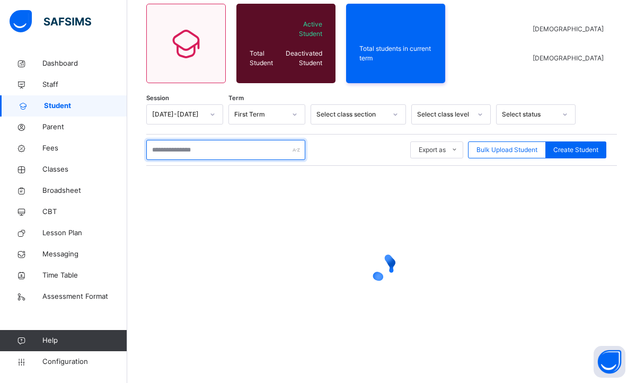
click at [230, 154] on input "text" at bounding box center [225, 150] width 159 height 20
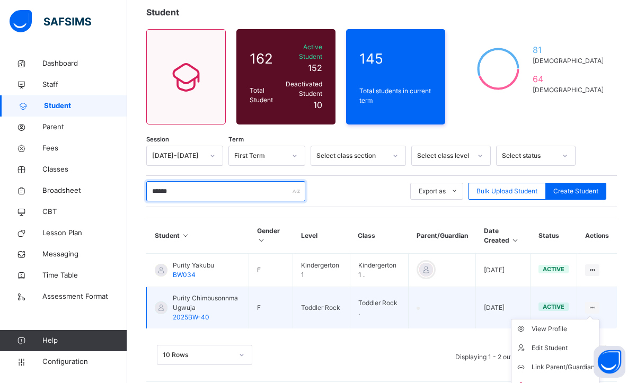
scroll to position [67, 0]
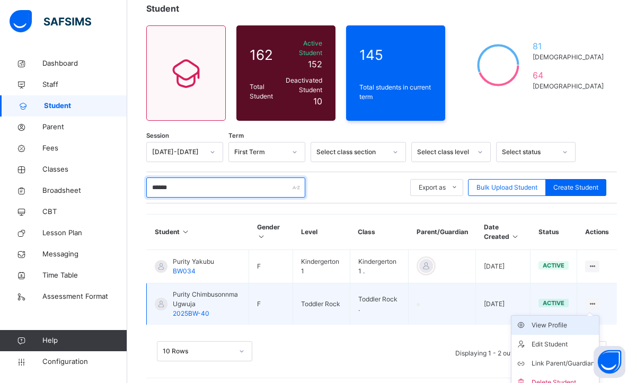
type input "******"
click at [555, 320] on div "View Profile" at bounding box center [563, 325] width 63 height 11
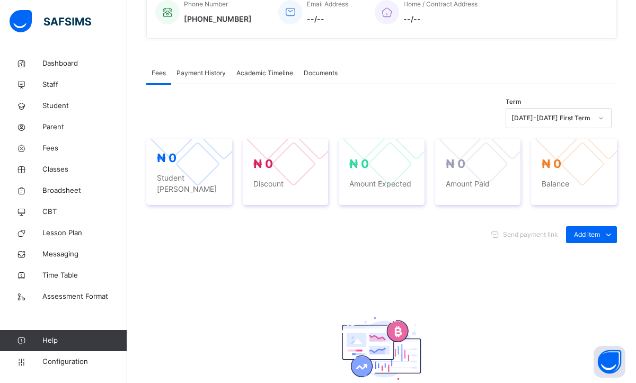
scroll to position [297, 0]
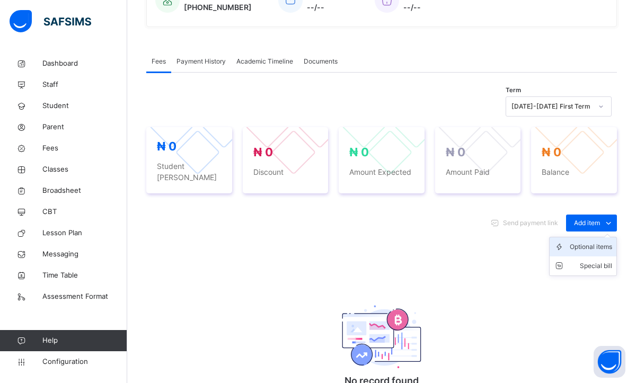
click at [582, 242] on div "Optional items" at bounding box center [591, 247] width 42 height 11
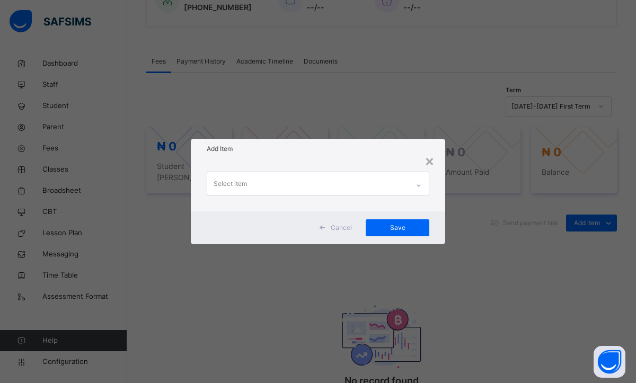
click at [416, 181] on icon at bounding box center [418, 185] width 6 height 11
click at [595, 220] on div "× Add Item 0 results available. Use Up and Down to choose options, press Enter …" at bounding box center [318, 191] width 636 height 383
click at [428, 163] on div "×" at bounding box center [430, 160] width 10 height 22
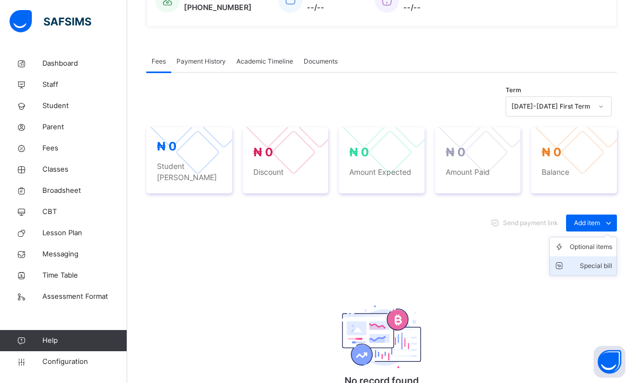
click at [583, 261] on div "Special bill" at bounding box center [591, 266] width 42 height 11
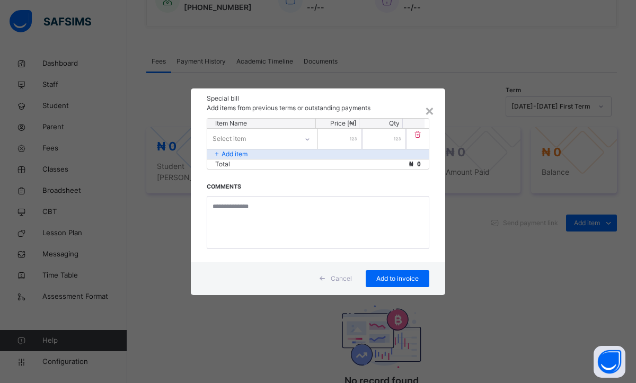
click at [233, 152] on p "Add item" at bounding box center [235, 154] width 26 height 10
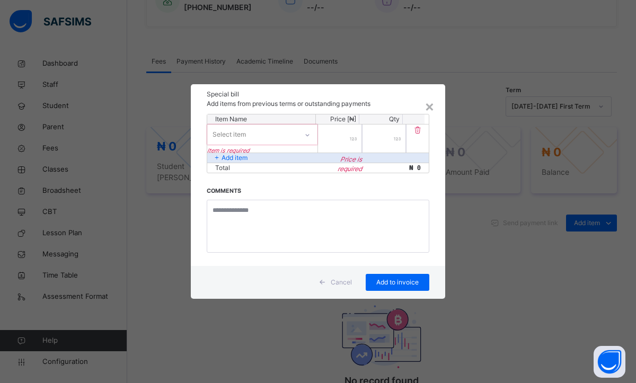
click at [264, 132] on div "Select item" at bounding box center [252, 135] width 90 height 16
type input "**********"
click at [345, 139] on input "number" at bounding box center [340, 139] width 44 height 28
click at [237, 135] on div "Select item" at bounding box center [229, 135] width 33 height 20
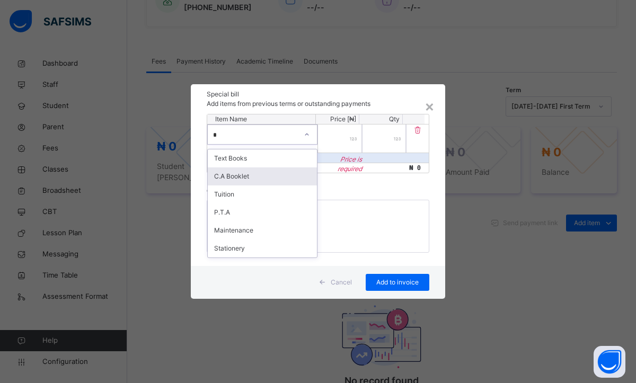
type input "*"
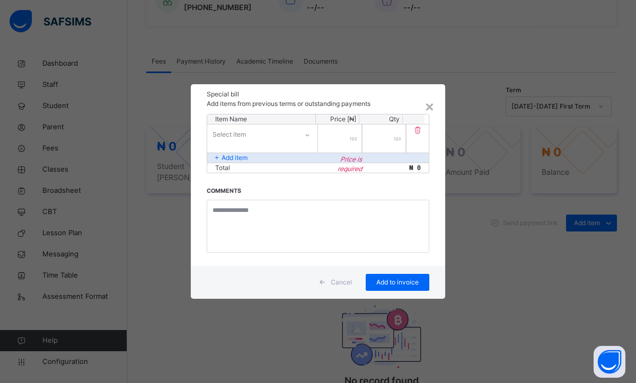
click at [338, 197] on div "Item Name Price [₦] Qty Select item Price is required * Add item Total ₦ 0 Comm…" at bounding box center [318, 190] width 254 height 152
click at [279, 158] on div "Add item" at bounding box center [318, 158] width 222 height 10
click at [281, 158] on div "Add item" at bounding box center [318, 158] width 222 height 10
click at [425, 105] on div "×" at bounding box center [430, 106] width 10 height 22
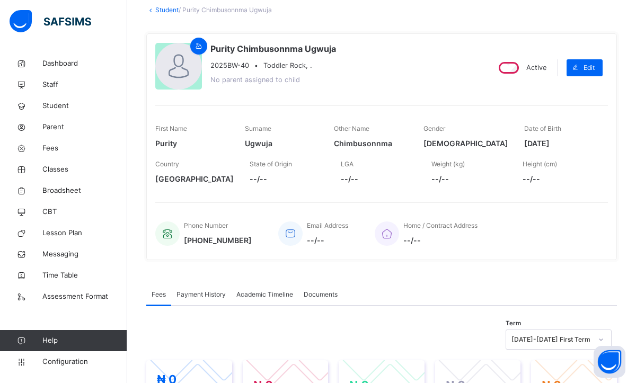
scroll to position [42, 0]
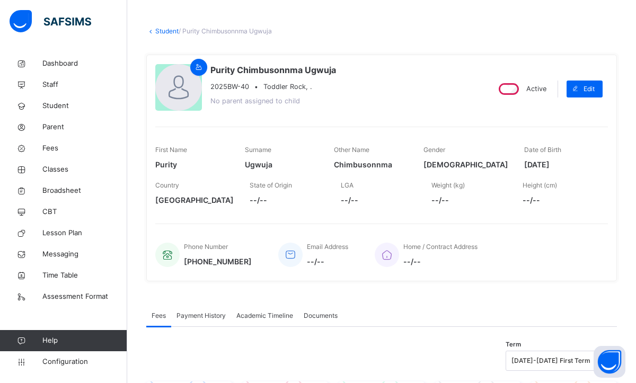
click at [157, 31] on link "Student" at bounding box center [166, 31] width 23 height 8
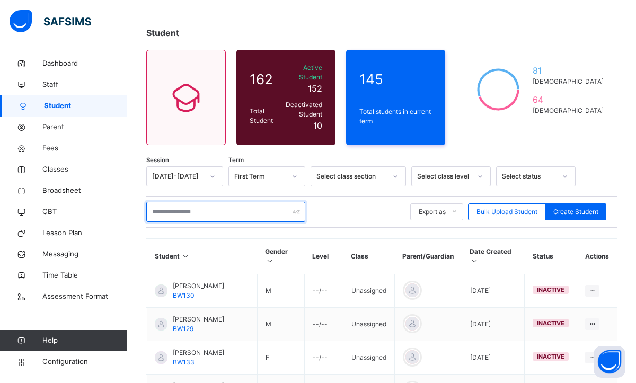
click at [176, 204] on input "text" at bounding box center [225, 212] width 159 height 20
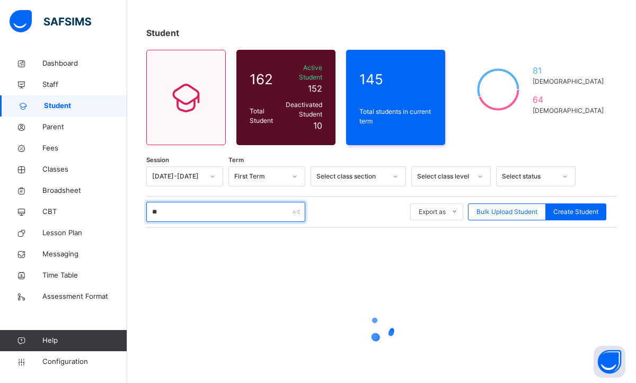
type input "*"
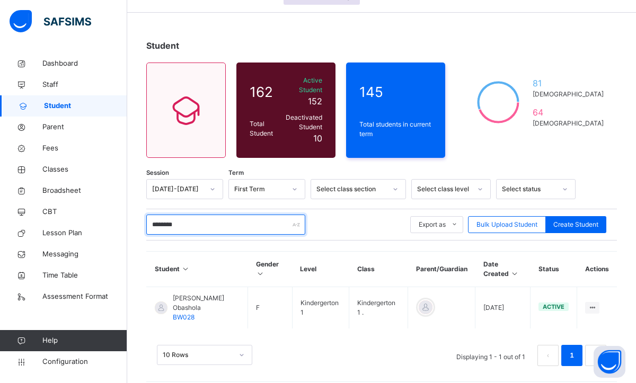
type input "********"
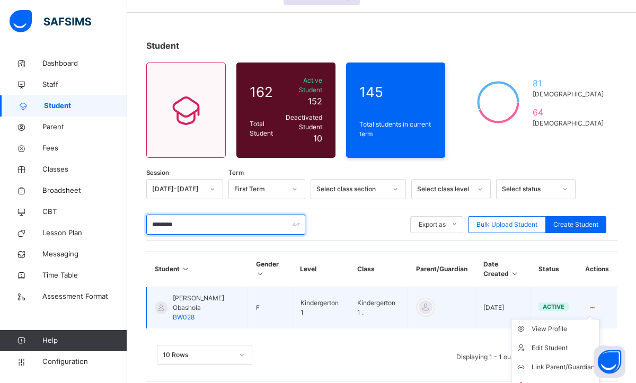
scroll to position [33, 0]
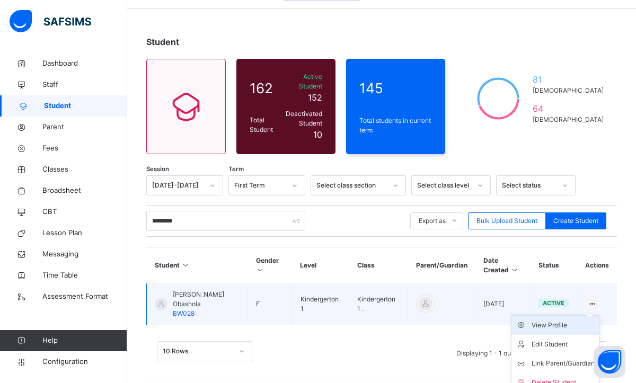
click at [555, 320] on div "View Profile" at bounding box center [563, 325] width 63 height 11
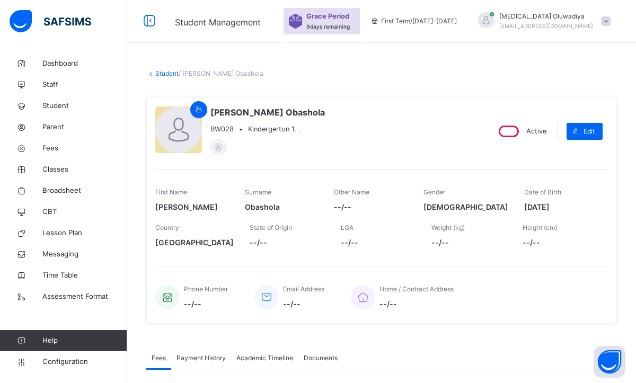
click at [598, 282] on div "Phone Number --/-- Email Address --/-- Home / Contract Address --/--" at bounding box center [381, 297] width 453 height 36
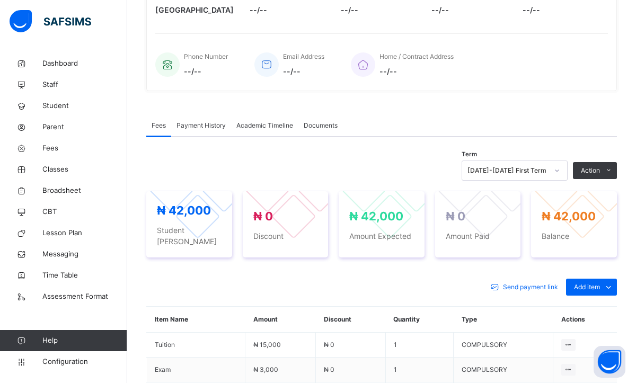
scroll to position [233, 0]
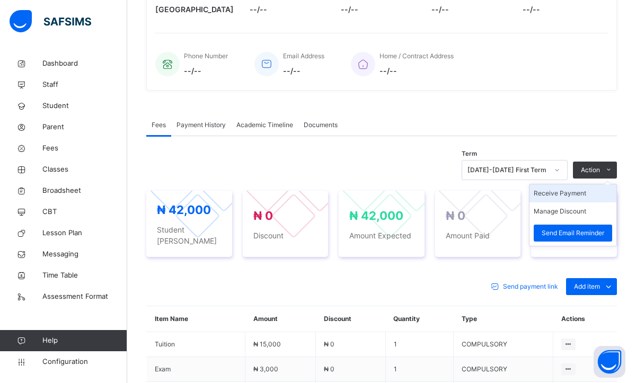
click at [576, 194] on li "Receive Payment" at bounding box center [572, 193] width 87 height 18
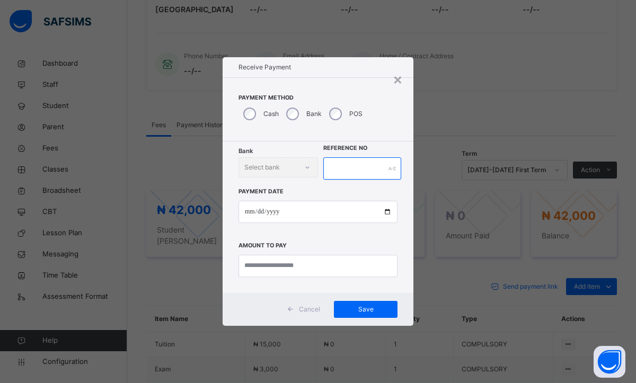
click at [356, 170] on input "text" at bounding box center [362, 168] width 78 height 22
type input "*"
type input "********"
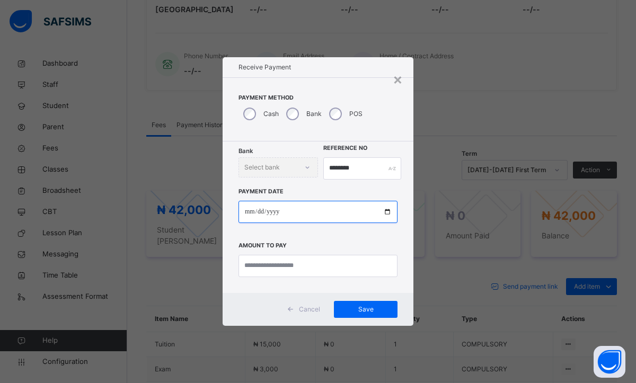
click at [247, 216] on input "date" at bounding box center [317, 212] width 159 height 22
type input "**********"
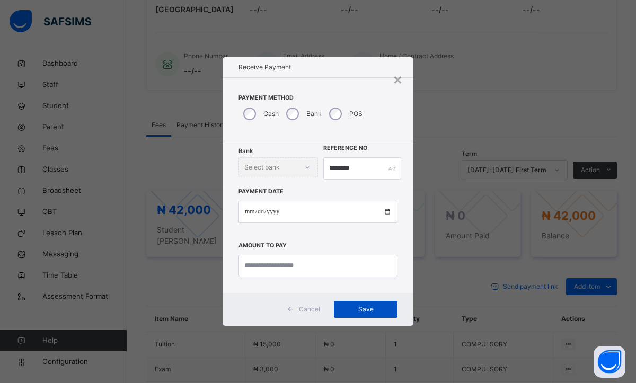
click at [368, 304] on div "Save" at bounding box center [366, 309] width 64 height 17
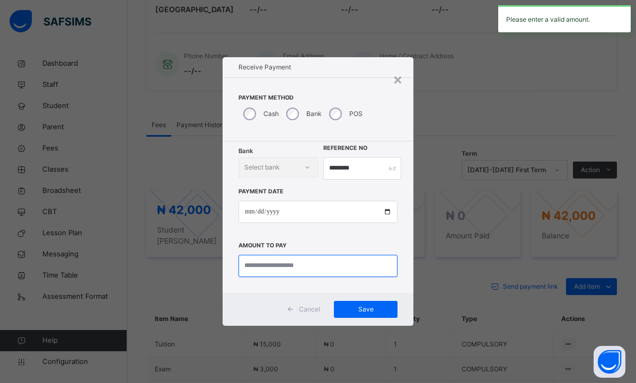
click at [298, 265] on input "currency" at bounding box center [317, 266] width 159 height 22
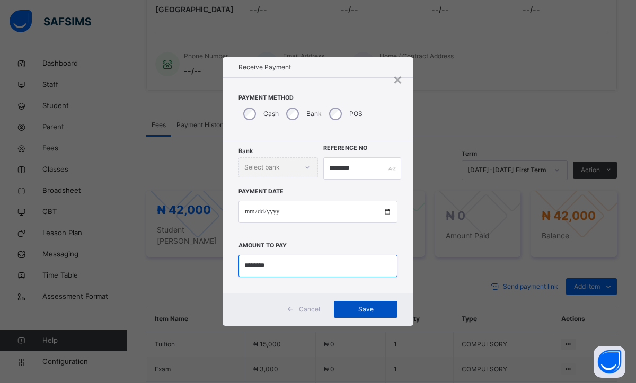
type input "********"
click at [365, 307] on span "Save" at bounding box center [366, 310] width 48 height 10
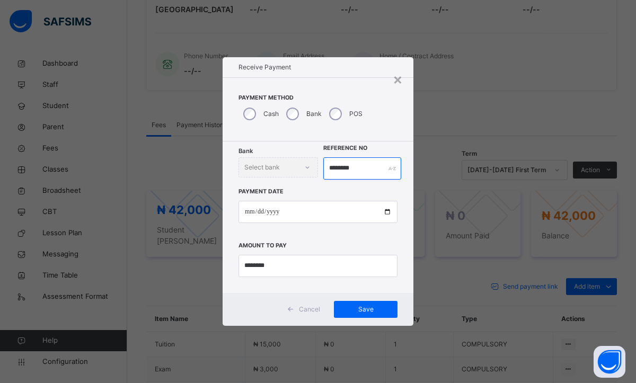
click at [361, 173] on input "********" at bounding box center [362, 168] width 78 height 22
type input "********"
click at [353, 307] on span "Save" at bounding box center [366, 310] width 48 height 10
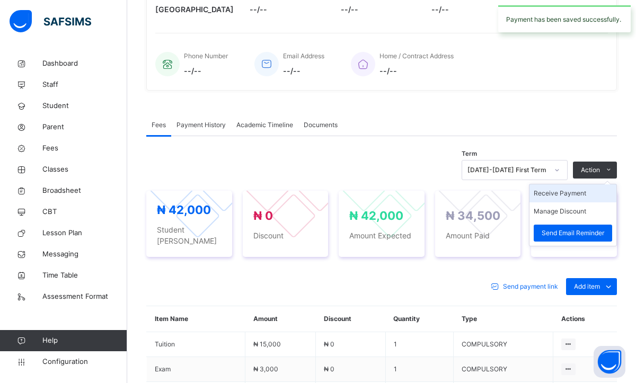
click at [559, 201] on li "Receive Payment" at bounding box center [572, 193] width 87 height 18
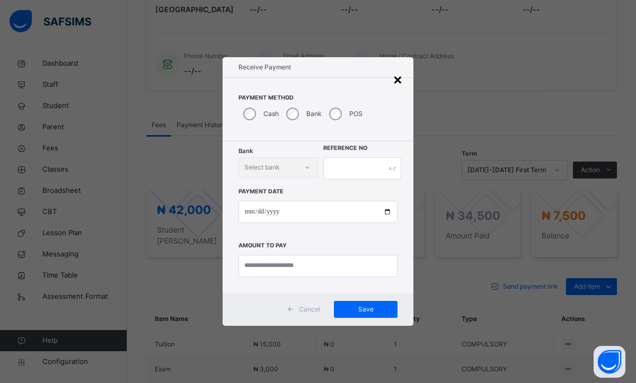
click at [400, 81] on div "×" at bounding box center [398, 79] width 10 height 22
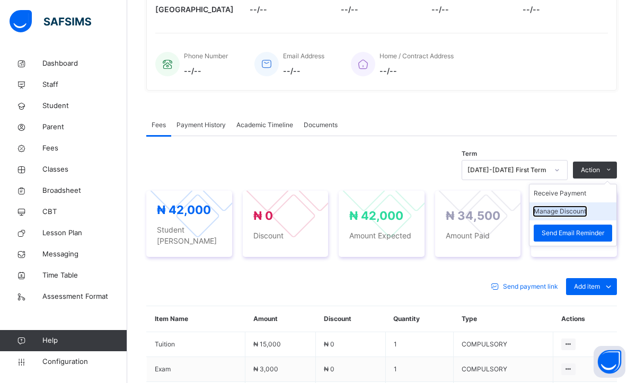
click at [562, 208] on button "Manage Discount" at bounding box center [560, 212] width 52 height 10
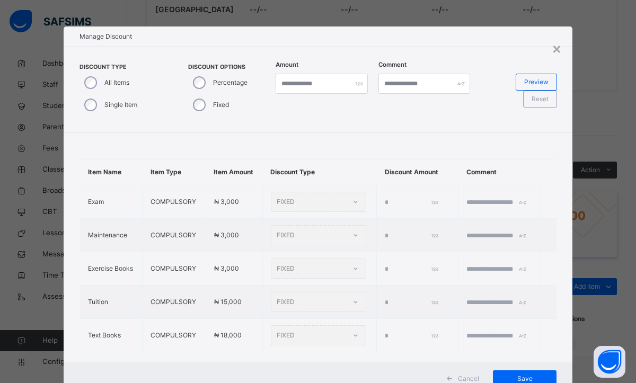
click at [94, 105] on div "Single Item" at bounding box center [109, 105] width 60 height 22
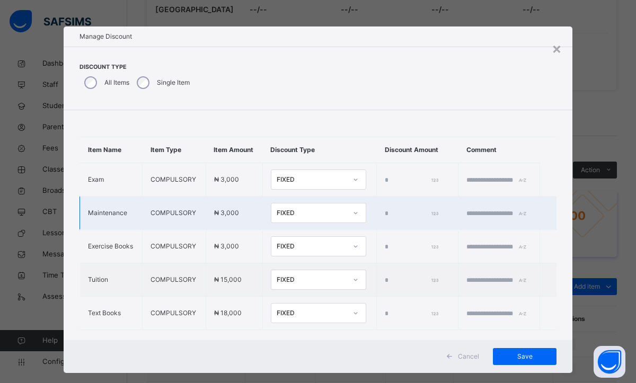
scroll to position [16, 0]
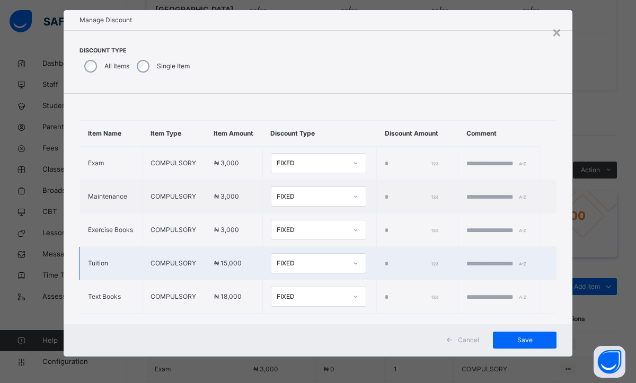
click at [405, 269] on input "*" at bounding box center [411, 264] width 53 height 10
type input "****"
click at [496, 280] on td at bounding box center [499, 263] width 82 height 33
click at [474, 269] on input "text" at bounding box center [498, 264] width 64 height 10
type input "**********"
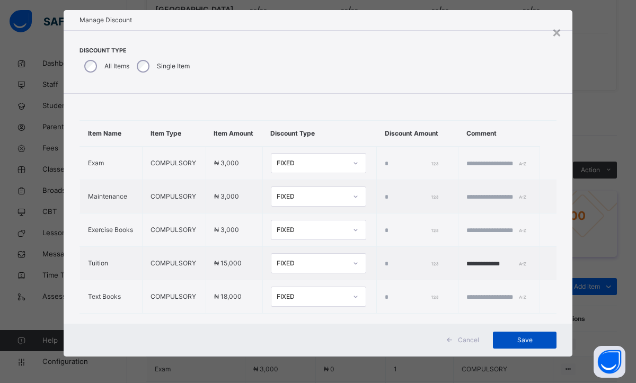
click at [527, 342] on span "Save" at bounding box center [525, 340] width 48 height 10
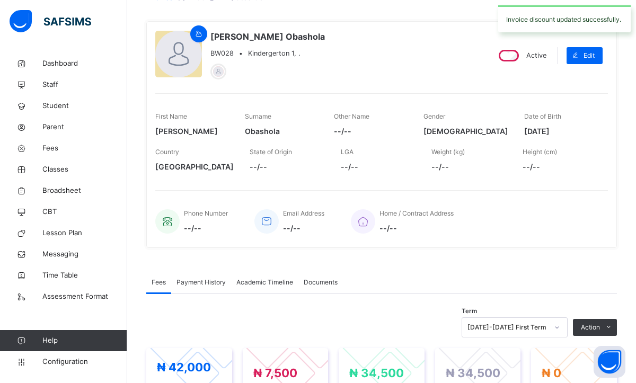
scroll to position [42, 0]
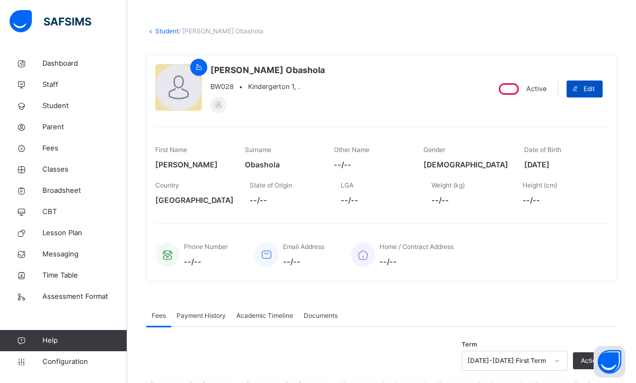
click at [585, 93] on span "Edit" at bounding box center [588, 89] width 11 height 10
select select "**"
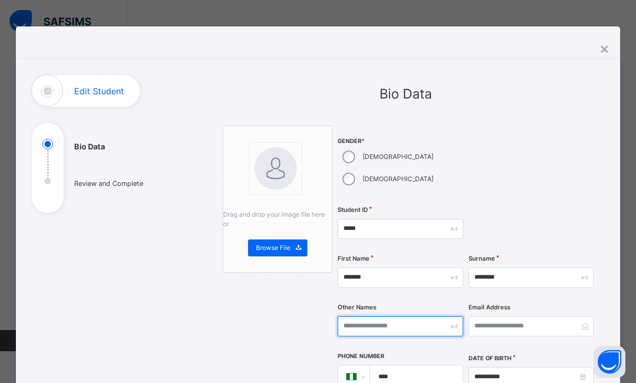
click at [374, 316] on input "text" at bounding box center [401, 326] width 126 height 20
type input "*"
type input "********"
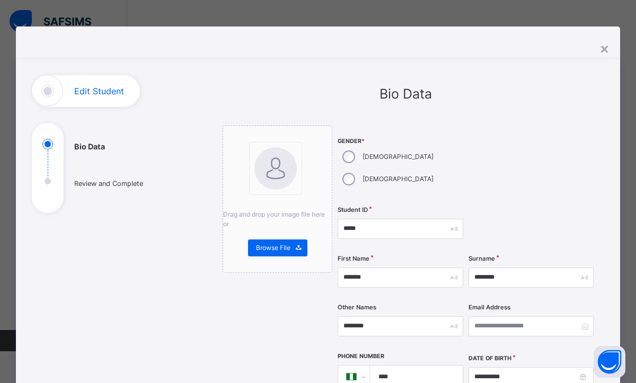
click at [551, 166] on div at bounding box center [531, 164] width 126 height 76
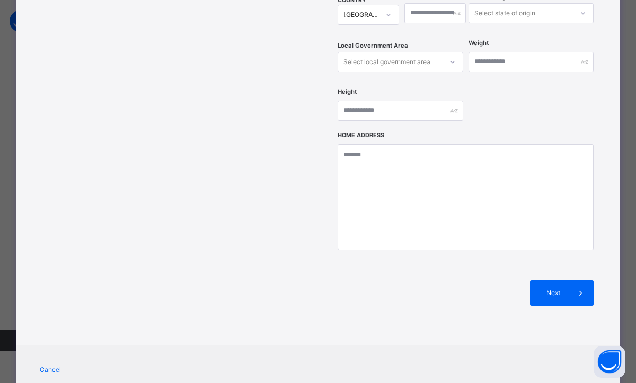
scroll to position [424, 0]
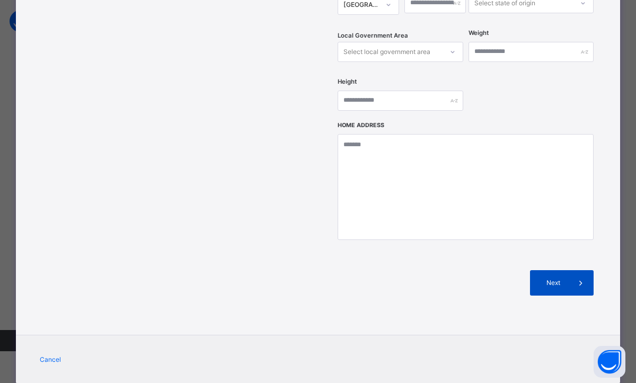
click at [550, 278] on span "Next" at bounding box center [553, 283] width 30 height 10
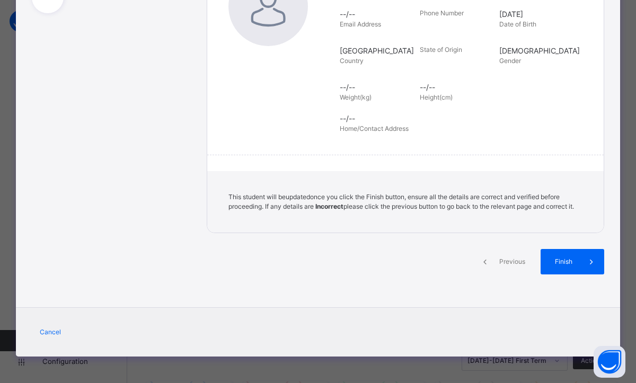
scroll to position [209, 0]
click at [549, 259] on span "Finish" at bounding box center [564, 262] width 30 height 10
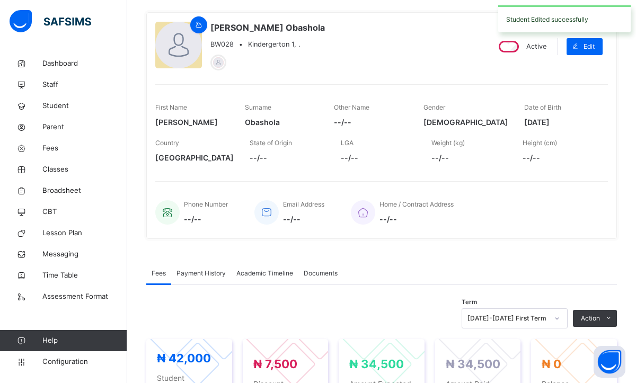
scroll to position [106, 0]
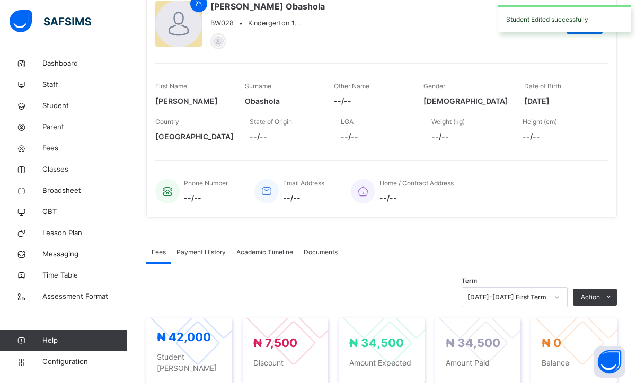
click at [216, 246] on div "Payment History" at bounding box center [201, 252] width 60 height 21
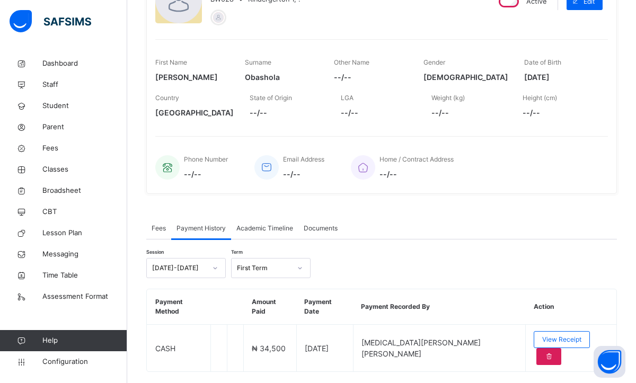
scroll to position [135, 0]
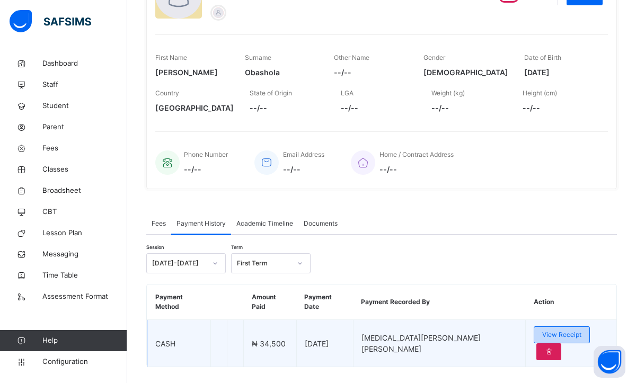
click at [542, 330] on span "View Receipt" at bounding box center [561, 335] width 39 height 10
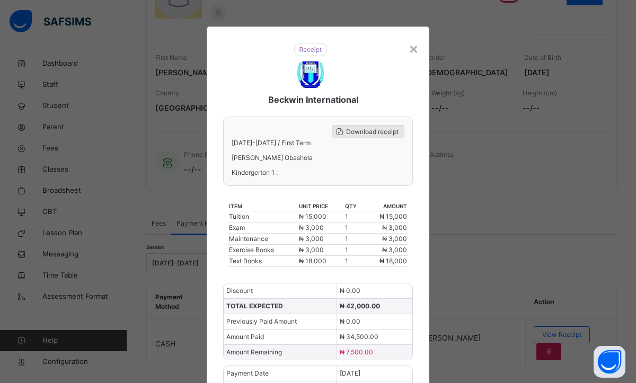
click at [351, 133] on span "Download receipt" at bounding box center [372, 132] width 52 height 10
click at [415, 52] on div "×" at bounding box center [414, 48] width 10 height 22
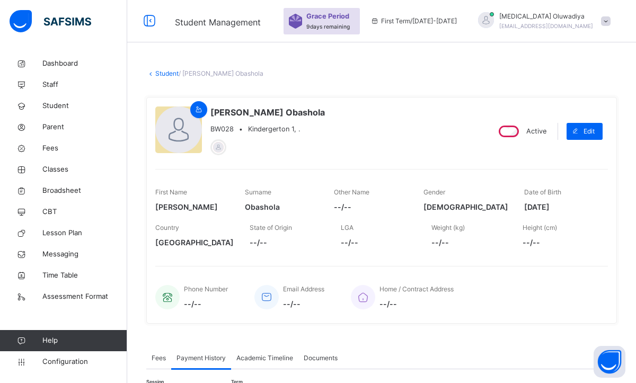
click at [156, 74] on link "Student" at bounding box center [166, 73] width 23 height 8
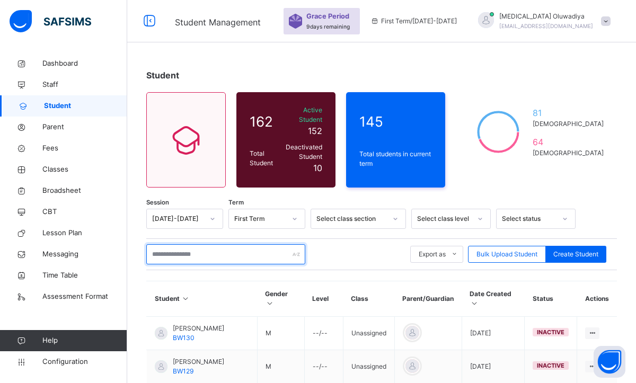
click at [209, 244] on input "text" at bounding box center [225, 254] width 159 height 20
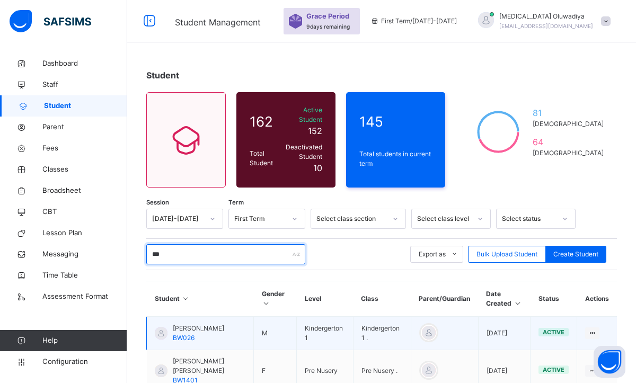
type input "***"
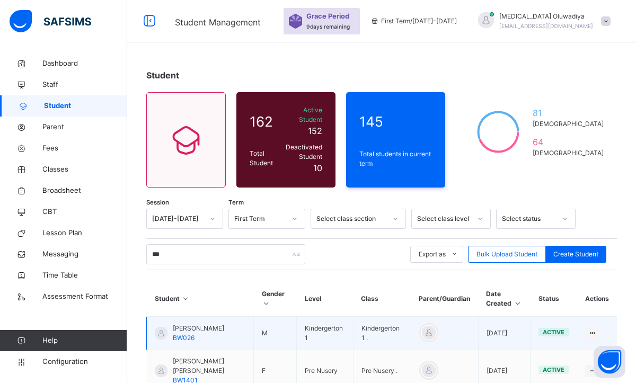
click at [207, 326] on span "Jasper Emmanuel-Eko" at bounding box center [198, 329] width 51 height 10
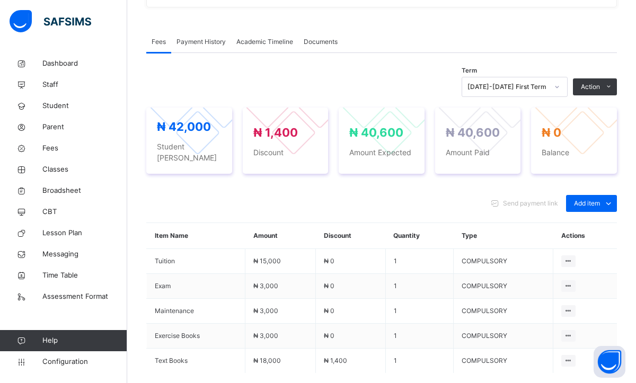
scroll to position [318, 0]
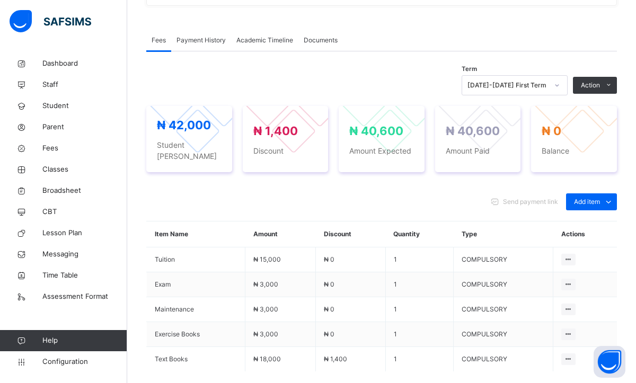
click at [204, 39] on span "Payment History" at bounding box center [200, 41] width 49 height 10
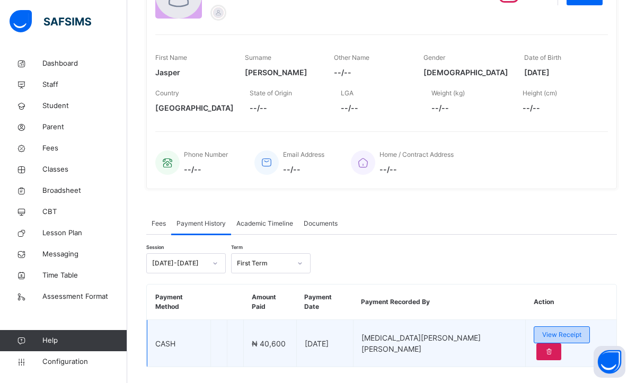
click at [534, 329] on div "View Receipt" at bounding box center [562, 334] width 56 height 17
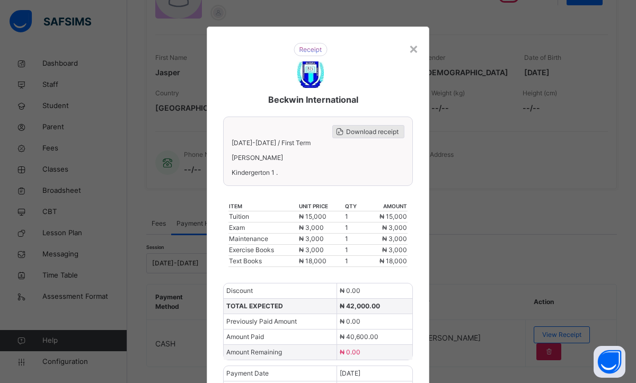
click at [364, 131] on span "Download receipt" at bounding box center [372, 132] width 52 height 10
click at [413, 53] on div "×" at bounding box center [414, 48] width 10 height 22
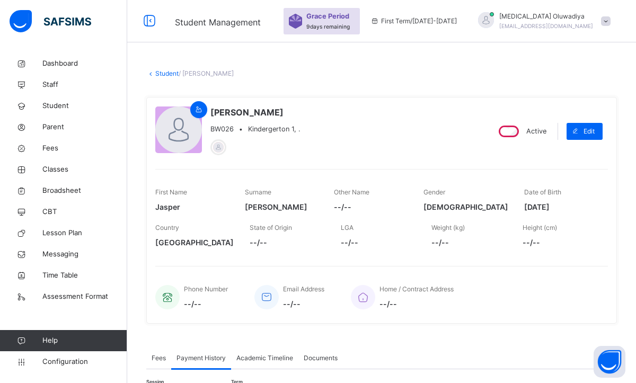
click at [162, 76] on link "Student" at bounding box center [166, 73] width 23 height 8
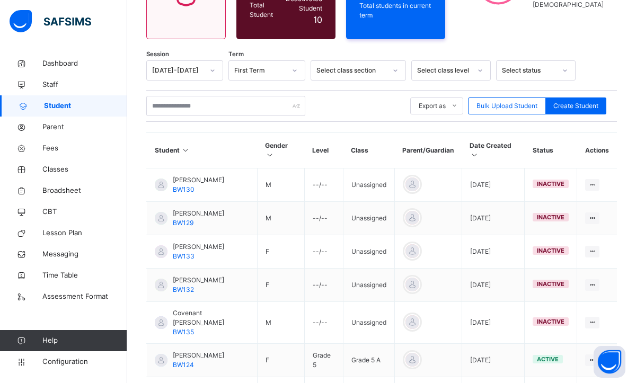
scroll to position [127, 0]
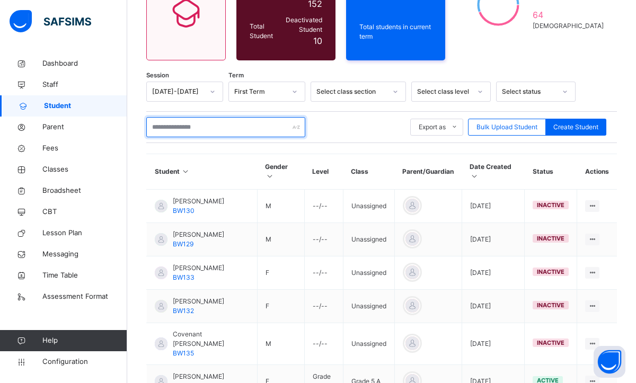
click at [181, 126] on input "text" at bounding box center [225, 127] width 159 height 20
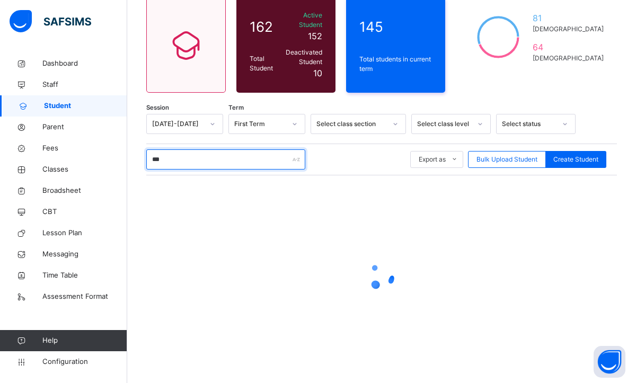
scroll to position [72, 0]
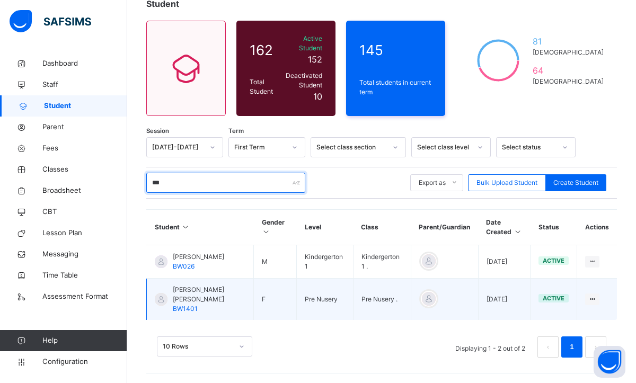
type input "***"
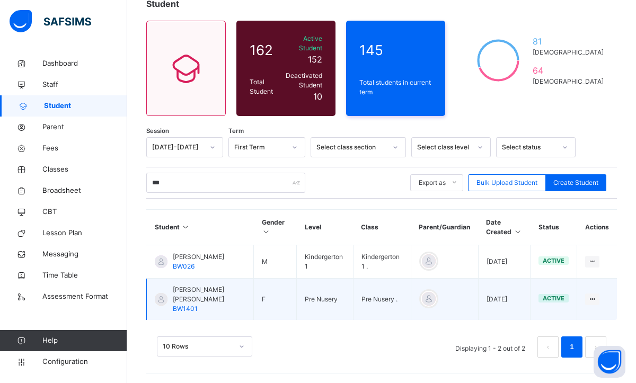
click at [190, 292] on span "[PERSON_NAME] [PERSON_NAME]" at bounding box center [209, 294] width 73 height 19
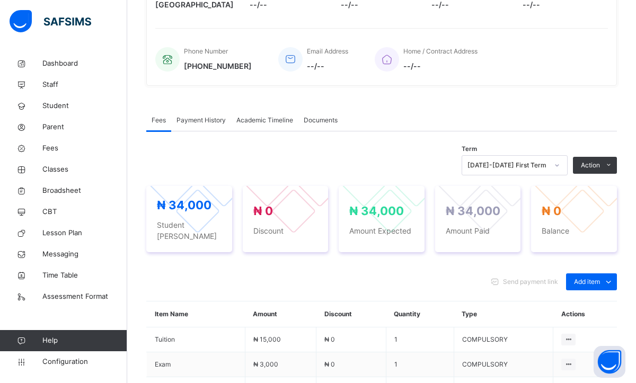
scroll to position [254, 0]
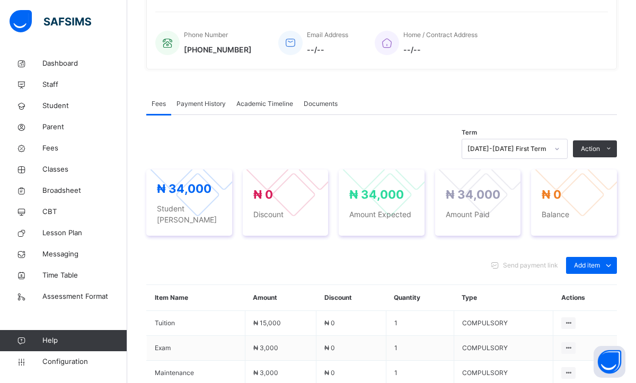
click at [207, 101] on span "Payment History" at bounding box center [200, 104] width 49 height 10
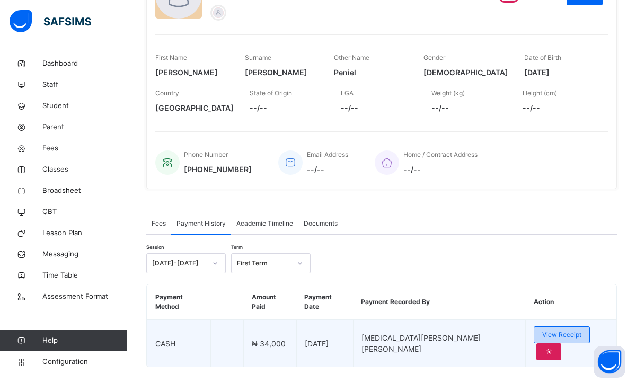
click at [534, 326] on div "View Receipt" at bounding box center [562, 334] width 56 height 17
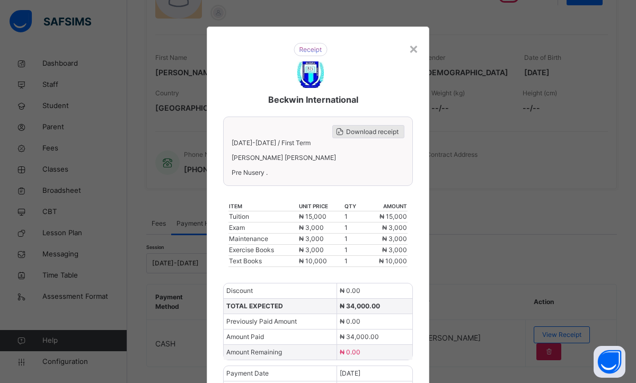
click at [357, 127] on span "Download receipt" at bounding box center [372, 132] width 52 height 10
click at [411, 54] on div "×" at bounding box center [414, 48] width 10 height 22
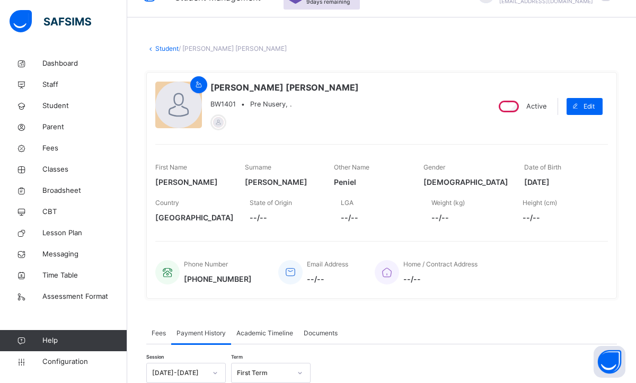
scroll to position [7, 0]
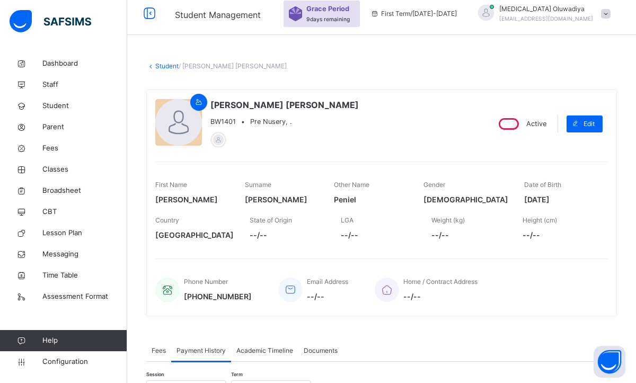
click at [157, 68] on link "Student" at bounding box center [166, 66] width 23 height 8
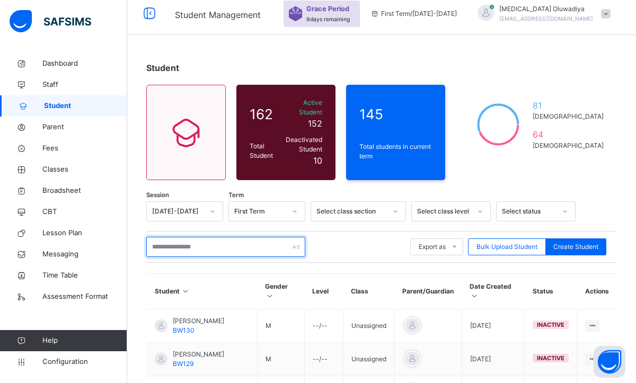
click at [170, 241] on input "text" at bounding box center [225, 247] width 159 height 20
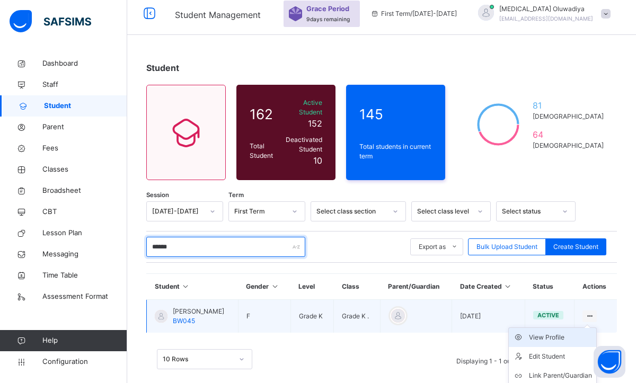
type input "******"
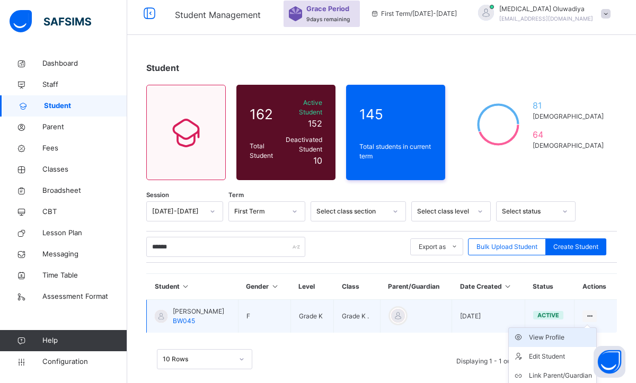
click at [555, 332] on div "View Profile" at bounding box center [560, 337] width 63 height 11
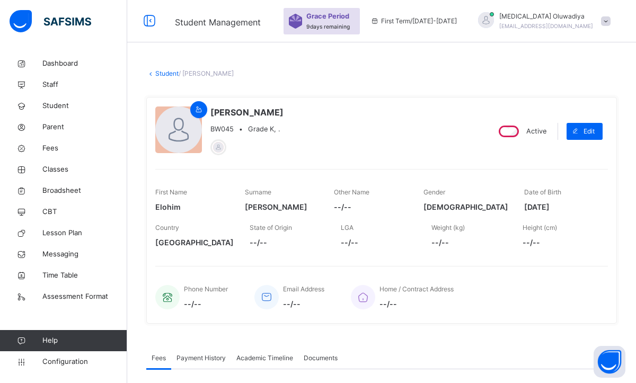
click at [158, 73] on link "Student" at bounding box center [166, 73] width 23 height 8
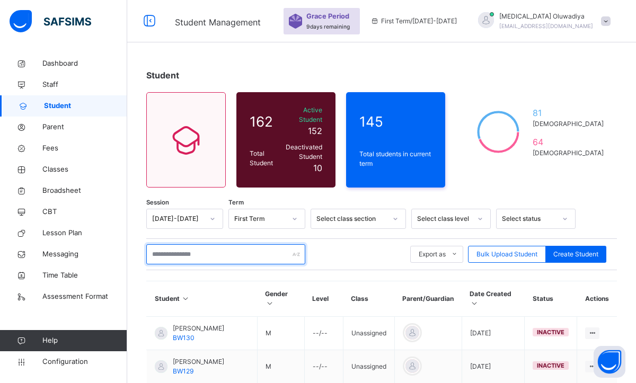
click at [197, 244] on input "text" at bounding box center [225, 254] width 159 height 20
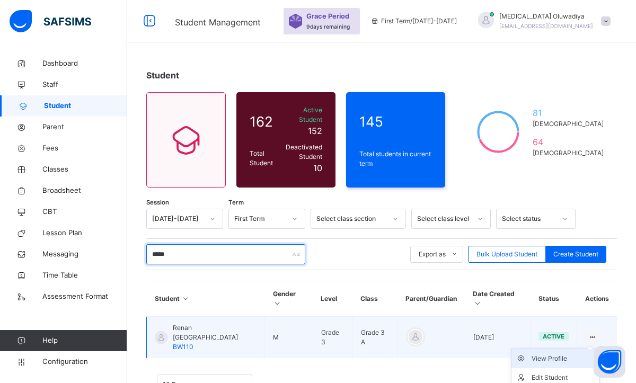
type input "*****"
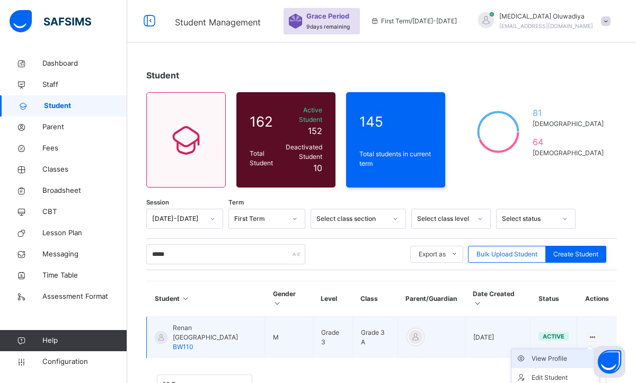
click at [551, 353] on div "View Profile" at bounding box center [563, 358] width 63 height 11
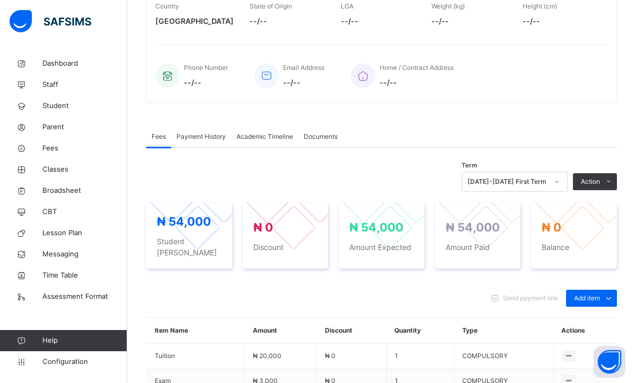
scroll to position [233, 0]
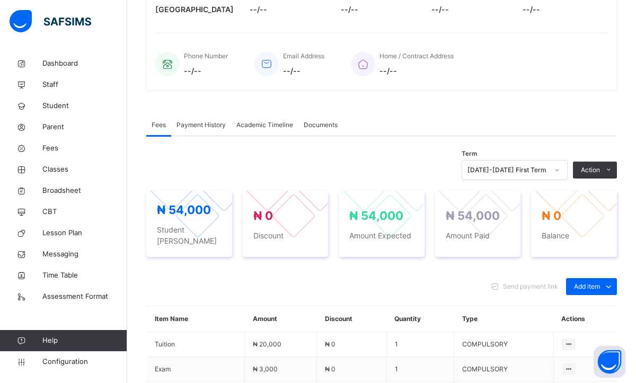
click at [190, 121] on span "Payment History" at bounding box center [200, 125] width 49 height 10
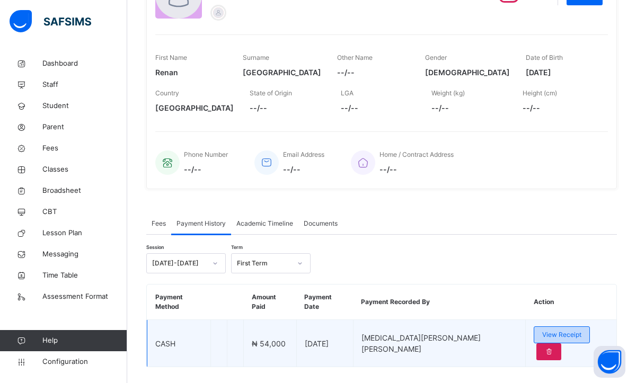
click at [542, 330] on span "View Receipt" at bounding box center [561, 335] width 39 height 10
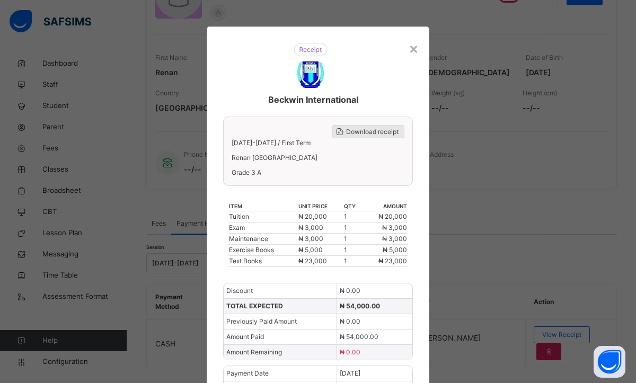
click at [356, 135] on span "Download receipt" at bounding box center [372, 132] width 52 height 10
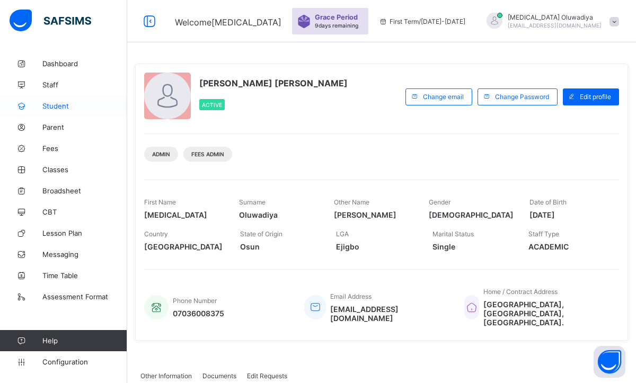
click at [61, 100] on link "Student" at bounding box center [63, 105] width 127 height 21
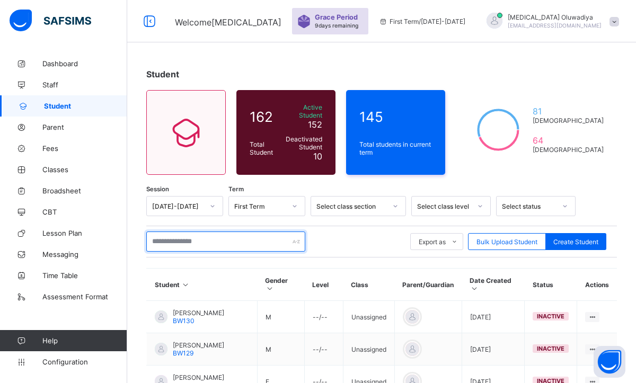
click at [181, 232] on input "text" at bounding box center [225, 242] width 159 height 20
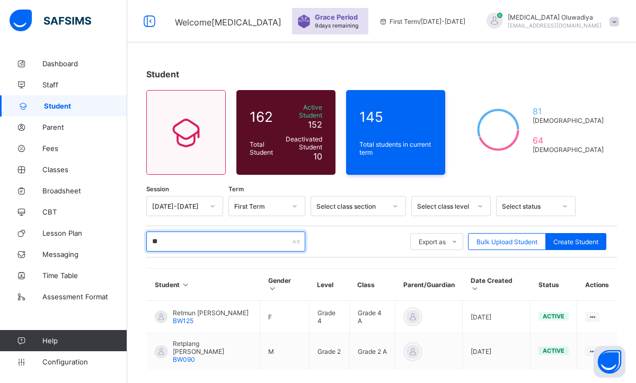
type input "*"
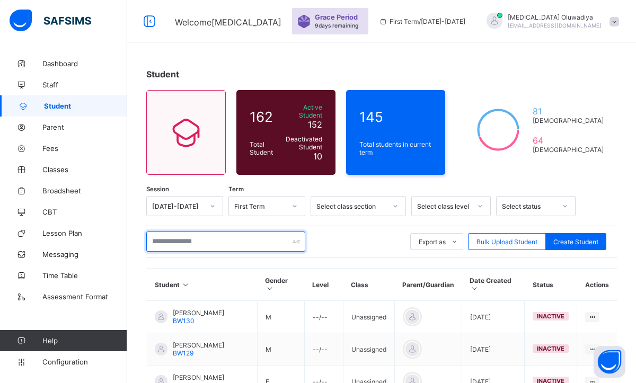
click at [258, 235] on input "text" at bounding box center [225, 242] width 159 height 20
click at [324, 62] on div "Student 162 Total Student Active Student 152 Deactivated Student 10 145 Total s…" at bounding box center [381, 373] width 509 height 640
click at [238, 233] on input "text" at bounding box center [225, 242] width 159 height 20
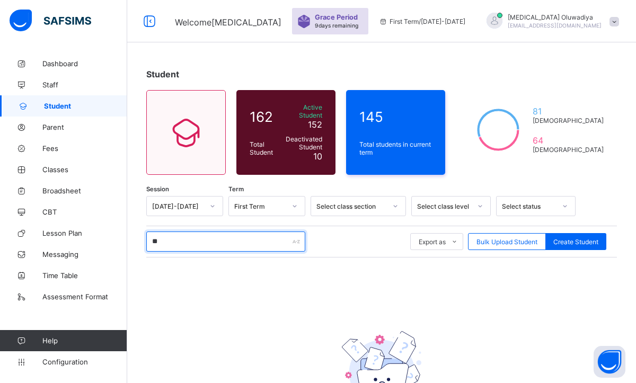
type input "*"
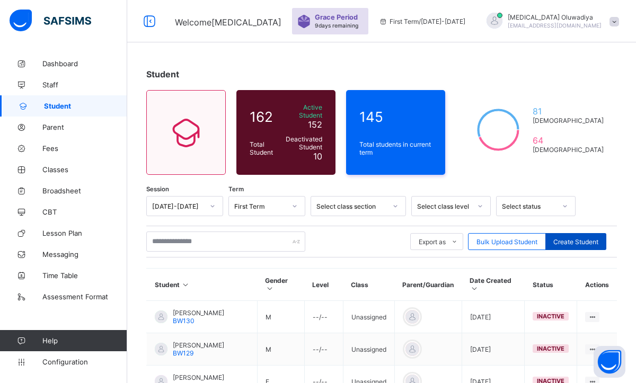
click at [594, 242] on div "Create Student" at bounding box center [575, 241] width 61 height 17
select select "**"
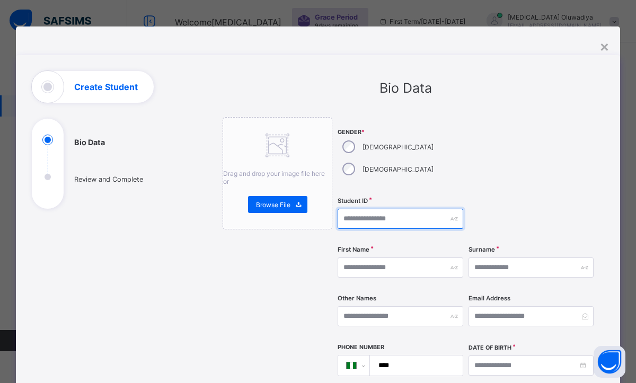
click at [388, 209] on input "text" at bounding box center [401, 219] width 126 height 20
type input "*********"
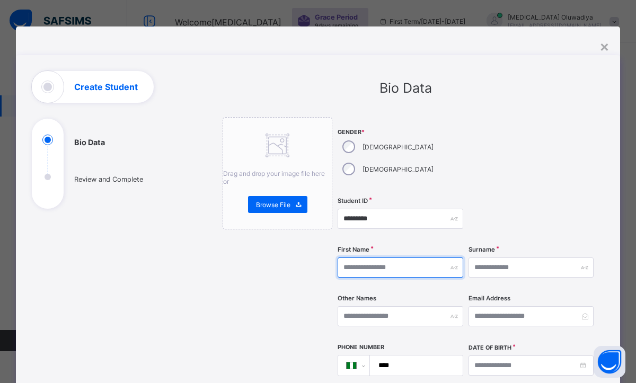
click at [368, 258] on input "text" at bounding box center [401, 268] width 126 height 20
type input "*"
type input "********"
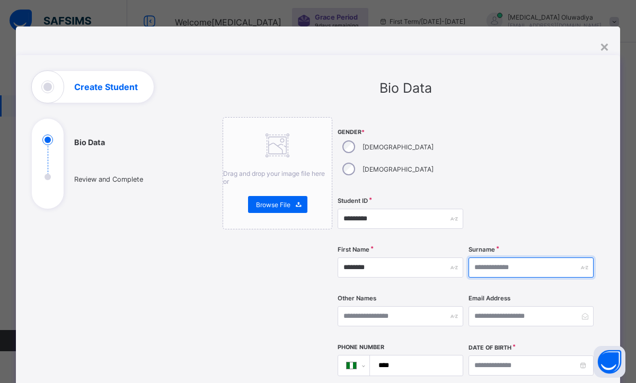
click at [482, 258] on input "text" at bounding box center [531, 268] width 126 height 20
type input "*"
type input "******"
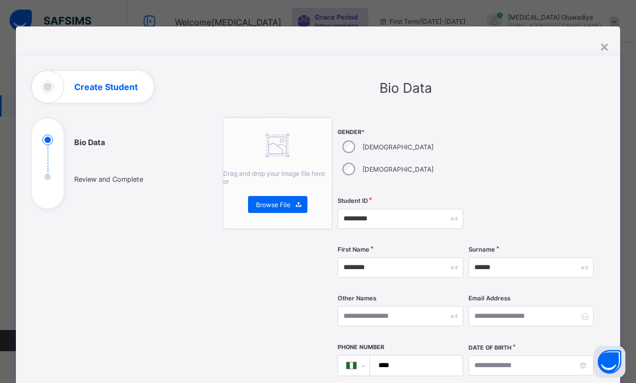
click at [395, 295] on div "Other Names" at bounding box center [401, 316] width 126 height 43
click at [381, 306] on input "text" at bounding box center [401, 316] width 126 height 20
type input "****"
click at [579, 197] on div at bounding box center [531, 218] width 126 height 43
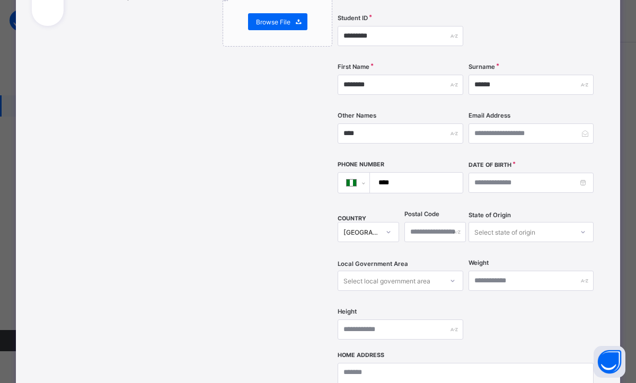
scroll to position [191, 0]
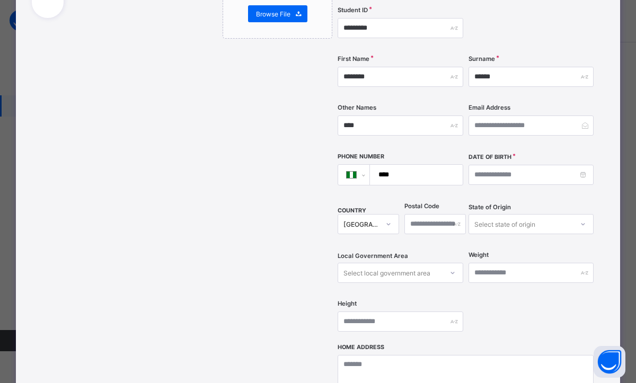
click at [403, 165] on input "****" at bounding box center [414, 175] width 84 height 20
type input "**********"
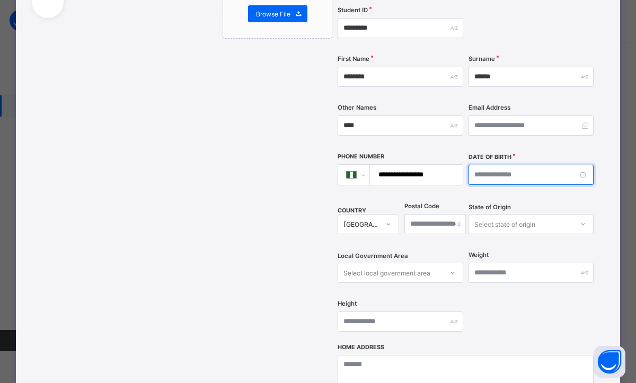
click at [475, 165] on input at bounding box center [531, 175] width 126 height 20
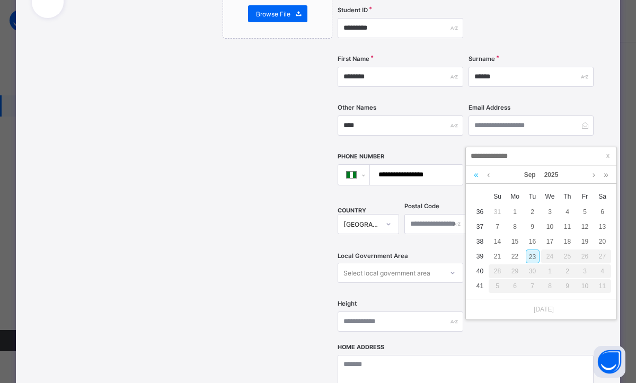
click at [474, 171] on link at bounding box center [476, 175] width 10 height 18
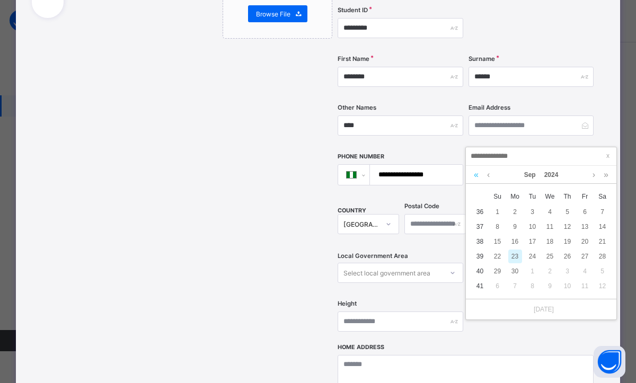
click at [474, 171] on link at bounding box center [476, 175] width 10 height 18
click at [489, 174] on link at bounding box center [488, 175] width 8 height 18
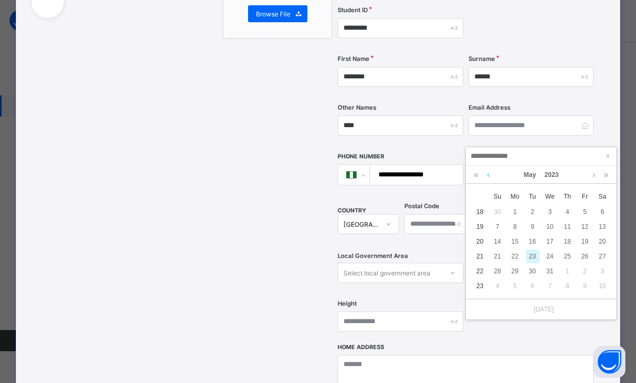
click at [489, 174] on link at bounding box center [488, 175] width 8 height 18
click at [586, 208] on div "3" at bounding box center [585, 212] width 14 height 14
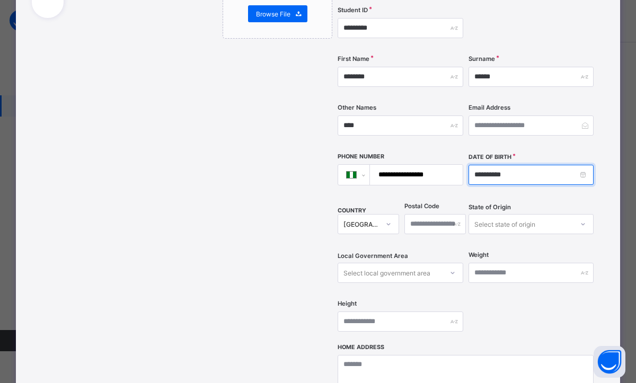
click at [584, 165] on input "**********" at bounding box center [531, 175] width 126 height 20
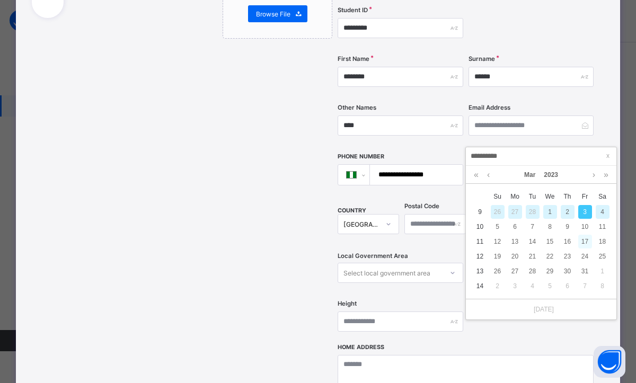
click at [585, 240] on div "17" at bounding box center [585, 242] width 14 height 14
type input "**********"
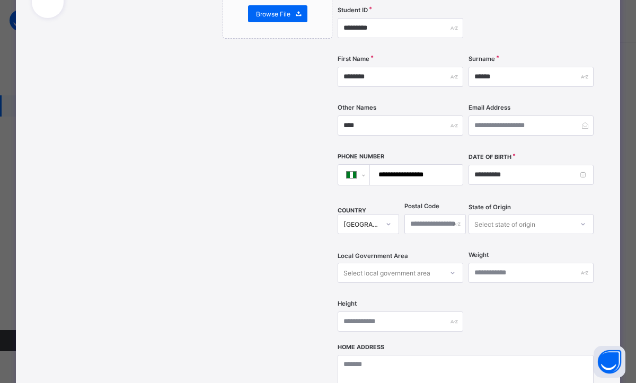
click at [504, 291] on div "**********" at bounding box center [466, 134] width 256 height 417
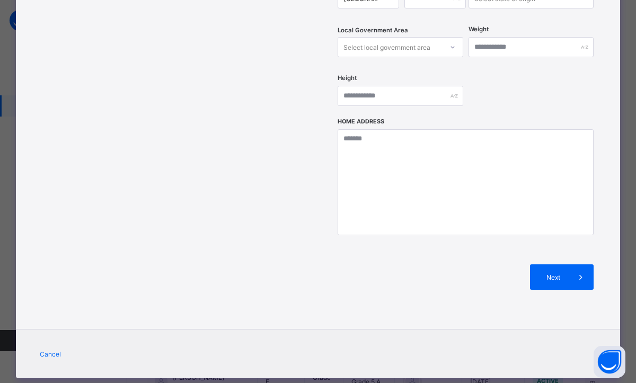
scroll to position [106, 0]
click at [559, 266] on div "Next" at bounding box center [562, 276] width 64 height 25
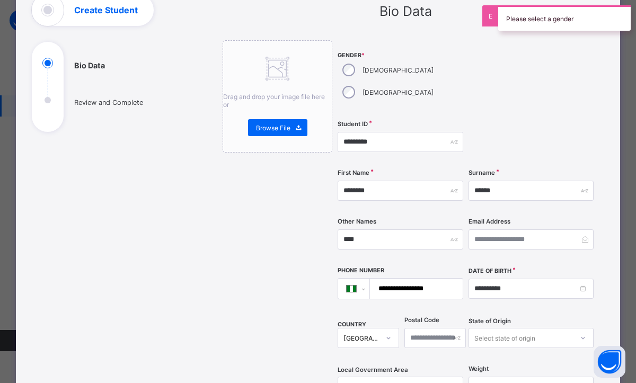
scroll to position [56, 0]
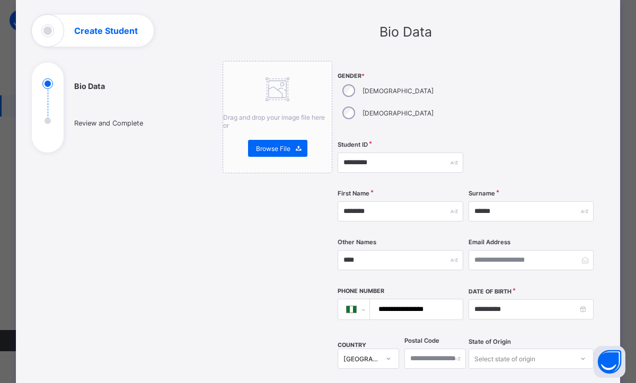
click at [524, 103] on div at bounding box center [531, 98] width 126 height 75
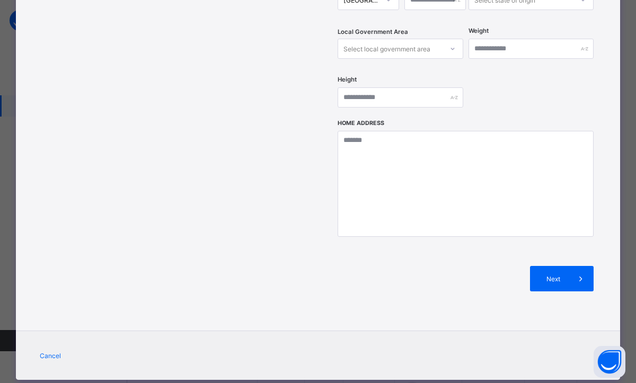
scroll to position [417, 0]
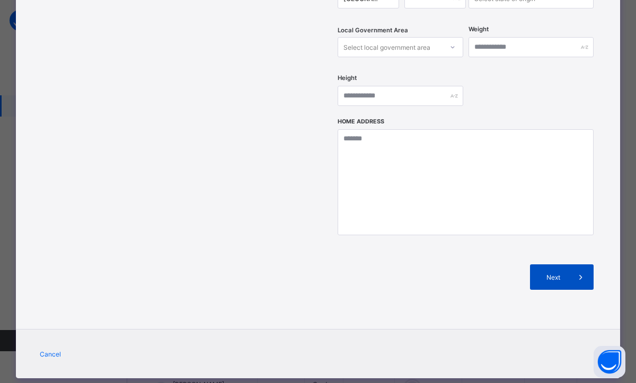
click at [541, 273] on span "Next" at bounding box center [553, 277] width 30 height 8
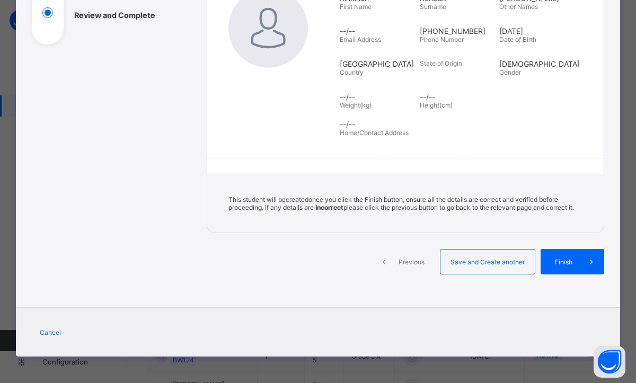
scroll to position [172, 0]
click at [560, 267] on div "Finish" at bounding box center [573, 261] width 64 height 25
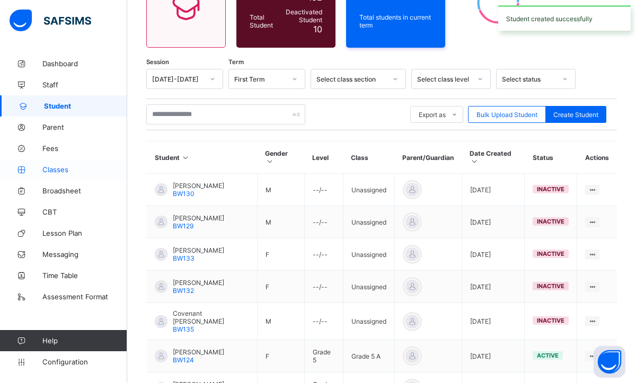
click at [66, 170] on span "Classes" at bounding box center [84, 169] width 85 height 8
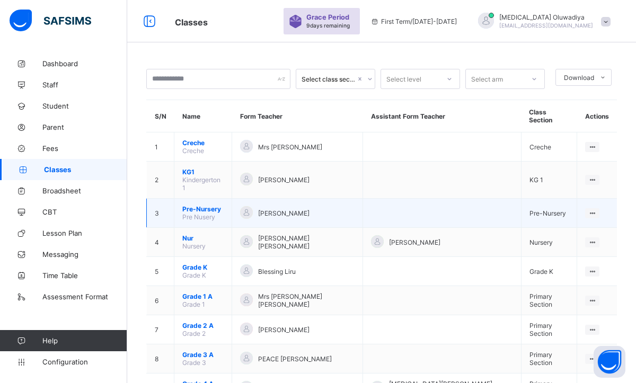
click at [222, 205] on span "Pre-Nursery" at bounding box center [202, 209] width 41 height 8
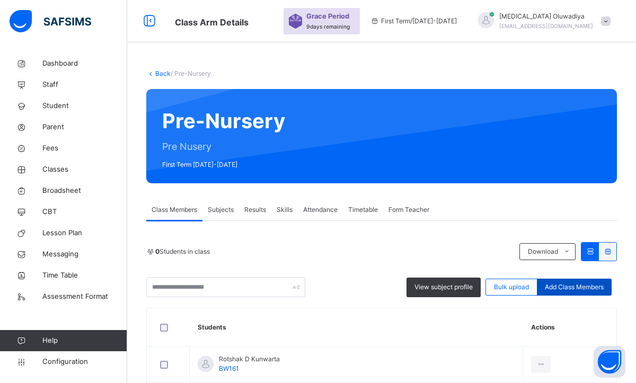
click at [575, 284] on span "Add Class Members" at bounding box center [574, 287] width 59 height 10
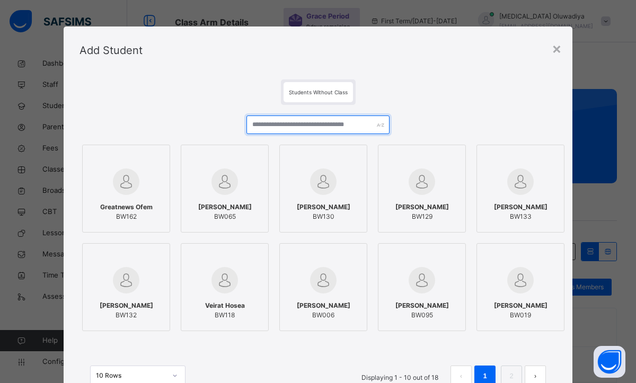
click at [296, 123] on input "text" at bounding box center [317, 125] width 143 height 19
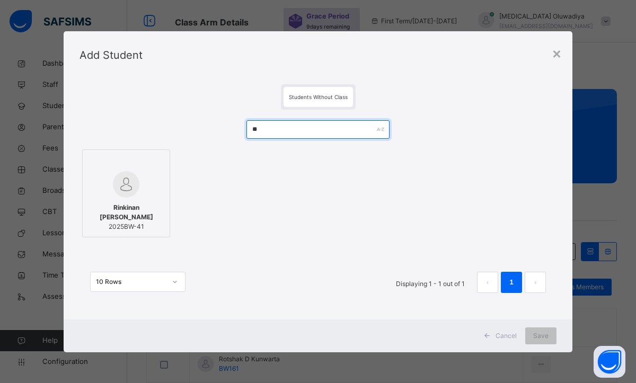
type input "**"
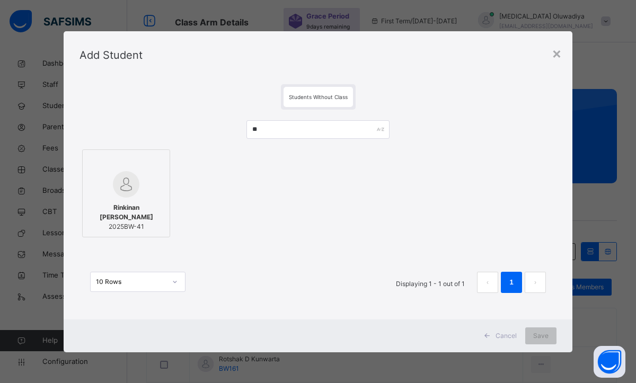
click at [149, 188] on div at bounding box center [126, 184] width 76 height 26
click at [533, 331] on div "Save" at bounding box center [540, 336] width 31 height 17
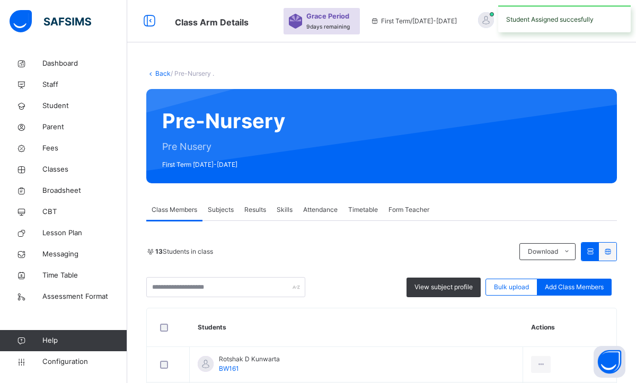
click at [362, 247] on div "13 Students in class" at bounding box center [330, 252] width 368 height 10
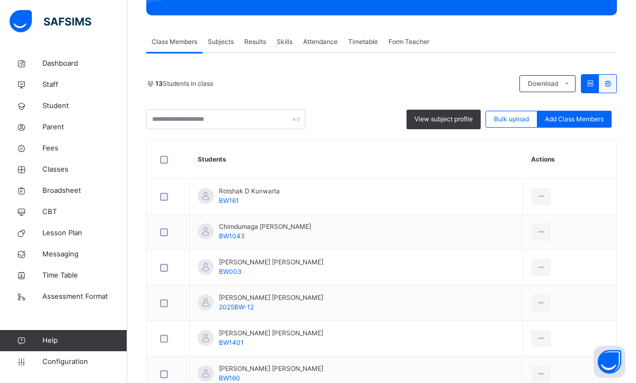
scroll to position [170, 0]
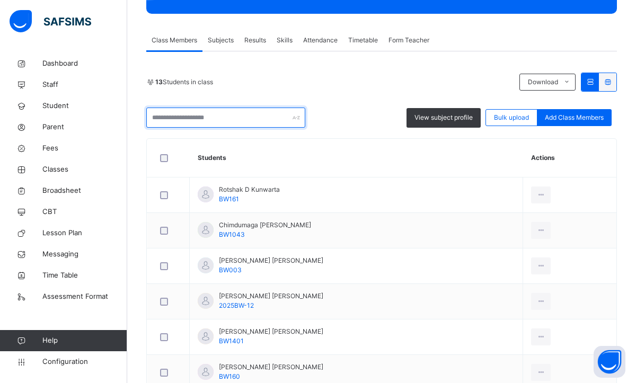
click at [209, 121] on input "text" at bounding box center [225, 118] width 159 height 20
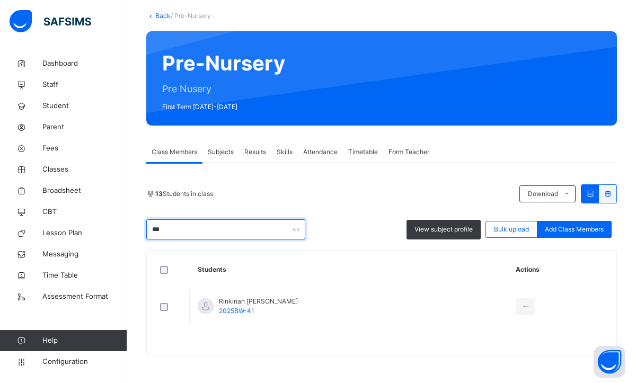
scroll to position [58, 0]
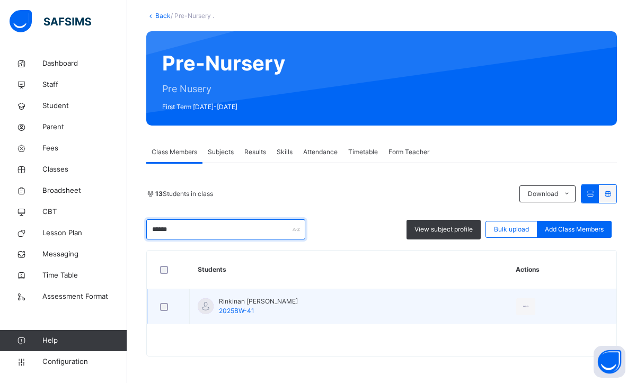
type input "******"
click at [238, 307] on span "2025BW-41" at bounding box center [237, 311] width 36 height 8
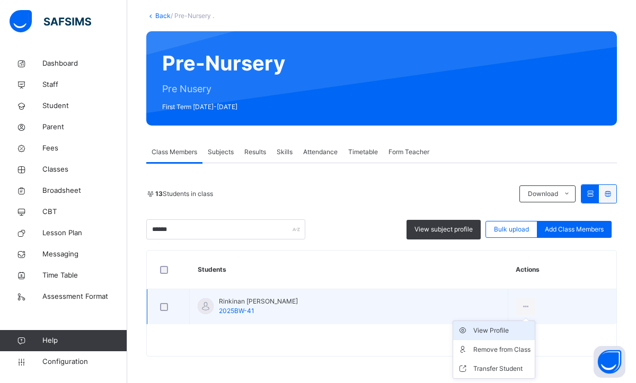
click at [488, 333] on div "View Profile" at bounding box center [501, 330] width 57 height 11
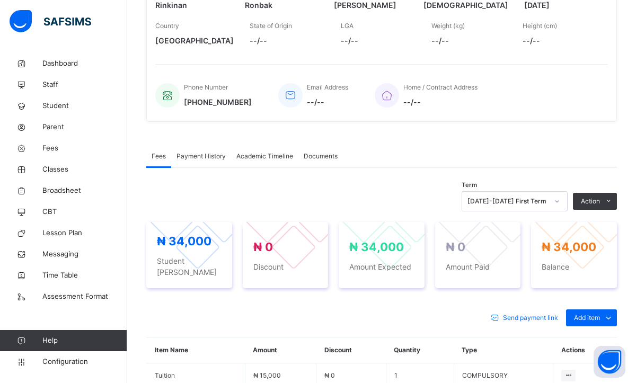
scroll to position [206, 0]
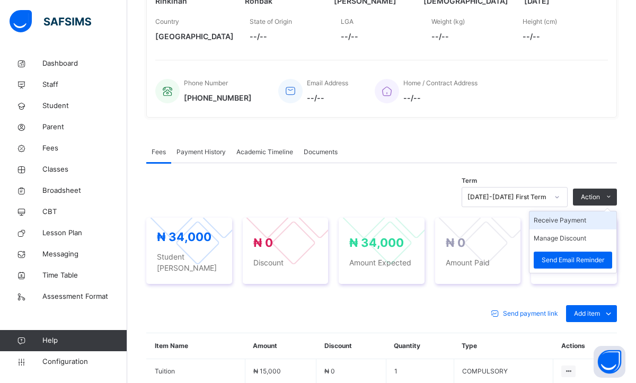
click at [553, 226] on li "Receive Payment" at bounding box center [572, 220] width 87 height 18
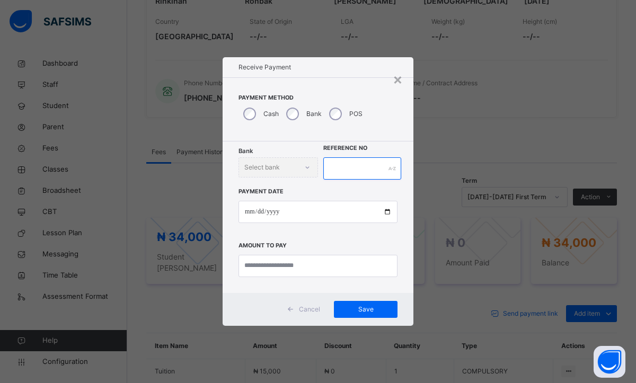
click at [328, 171] on input "text" at bounding box center [362, 168] width 78 height 22
type input "*"
type input "********"
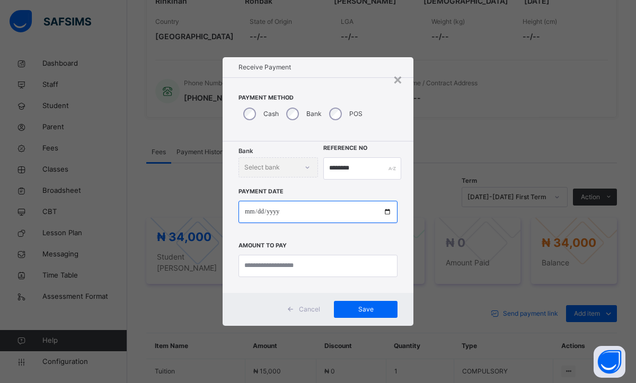
click at [251, 214] on input "date" at bounding box center [317, 212] width 159 height 22
type input "**********"
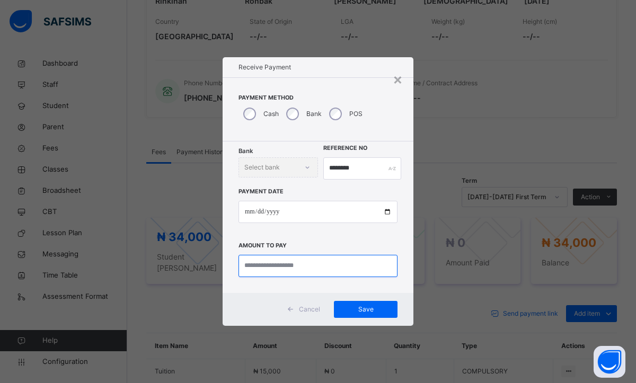
click at [255, 266] on input "currency" at bounding box center [317, 266] width 159 height 22
type input "********"
click at [331, 312] on div "Cancel Save" at bounding box center [318, 309] width 191 height 33
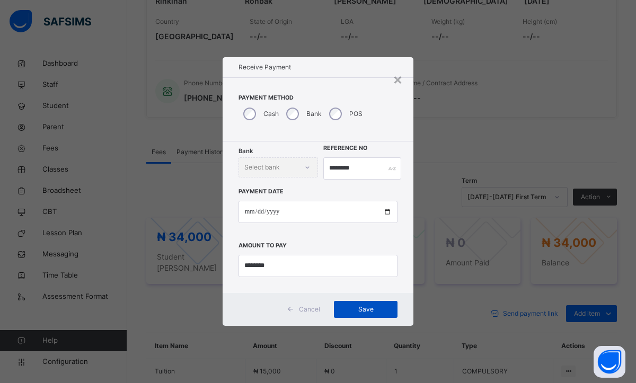
click at [338, 312] on div "Save" at bounding box center [366, 309] width 64 height 17
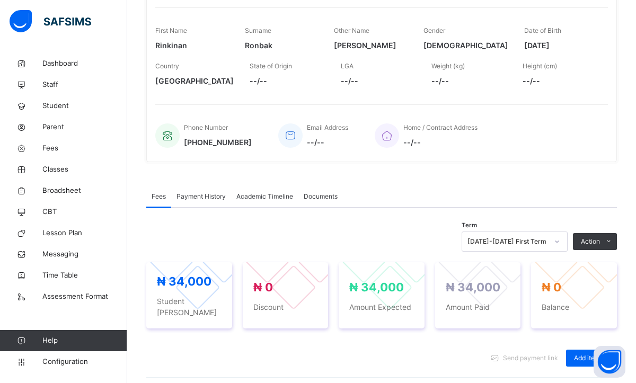
scroll to position [170, 0]
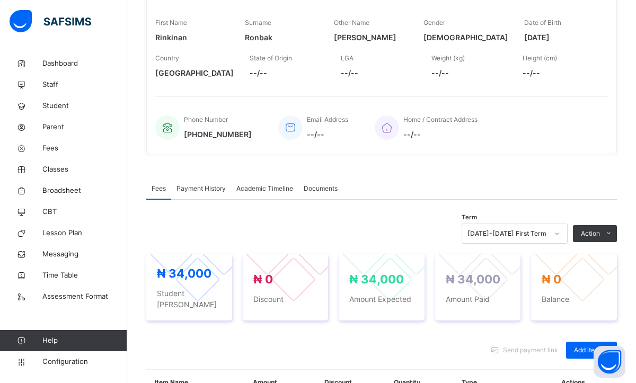
click at [209, 190] on span "Payment History" at bounding box center [200, 189] width 49 height 10
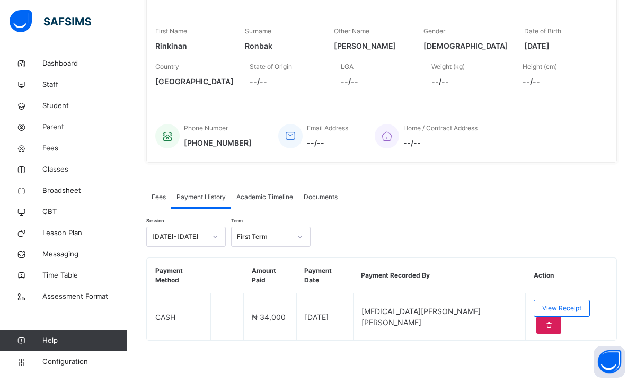
scroll to position [135, 0]
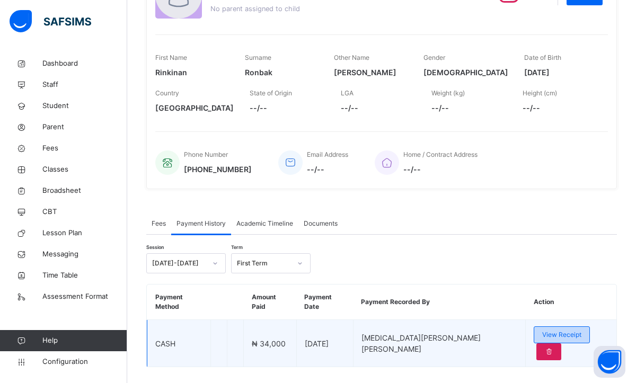
click at [542, 330] on span "View Receipt" at bounding box center [561, 335] width 39 height 10
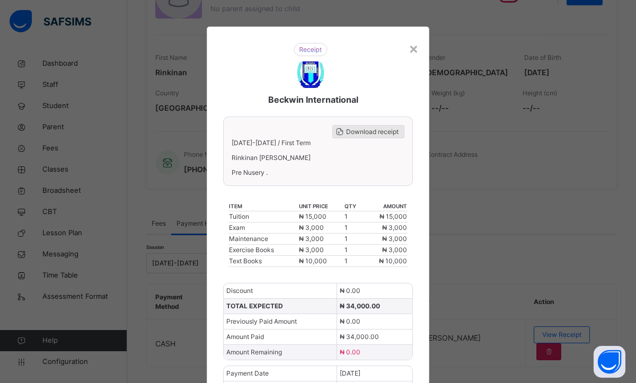
click at [349, 135] on span "Download receipt" at bounding box center [372, 132] width 52 height 10
click at [410, 48] on div "×" at bounding box center [414, 48] width 10 height 22
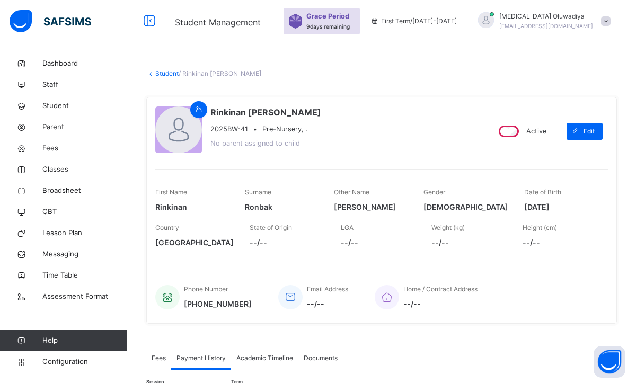
click at [160, 73] on link "Student" at bounding box center [166, 73] width 23 height 8
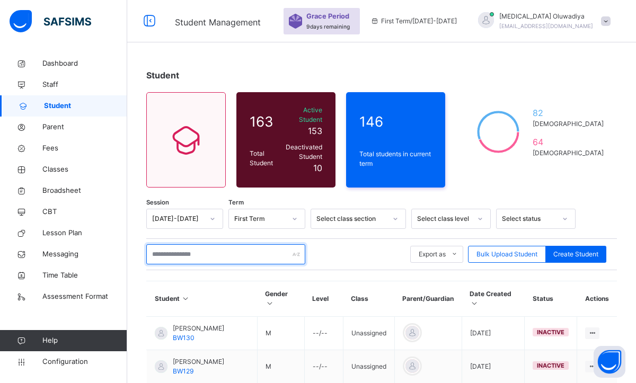
click at [185, 244] on input "text" at bounding box center [225, 254] width 159 height 20
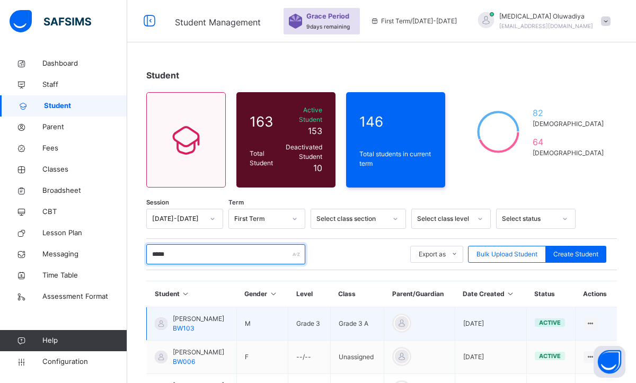
type input "*****"
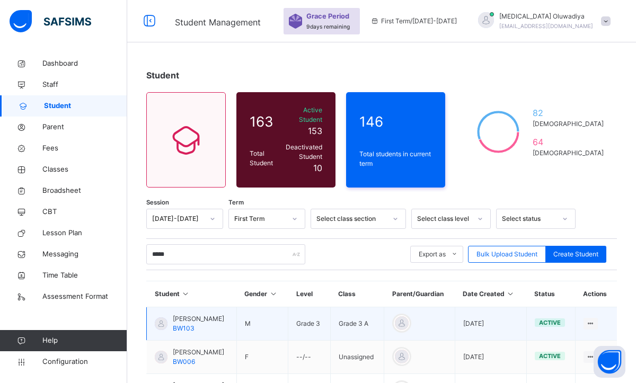
click at [192, 314] on div "Joshua Isaac BW103" at bounding box center [198, 323] width 51 height 19
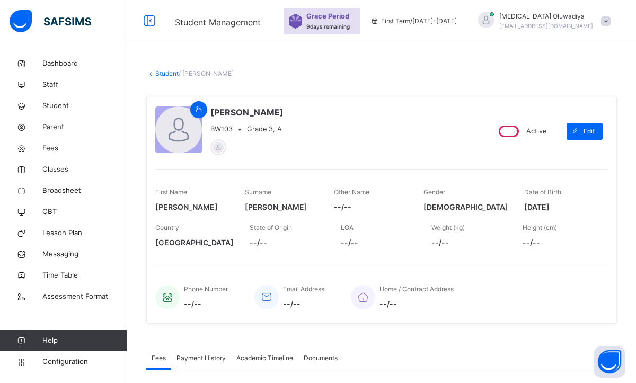
click at [512, 254] on div "Joshua Isaac BW103 • Grade 3, A Active Edit First Name Joshua Surname Isaac Oth…" at bounding box center [381, 210] width 471 height 227
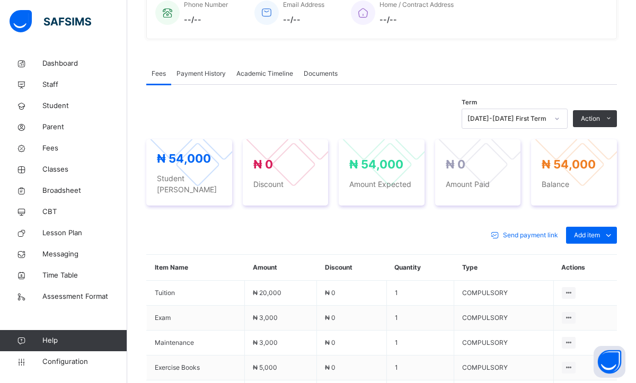
scroll to position [297, 0]
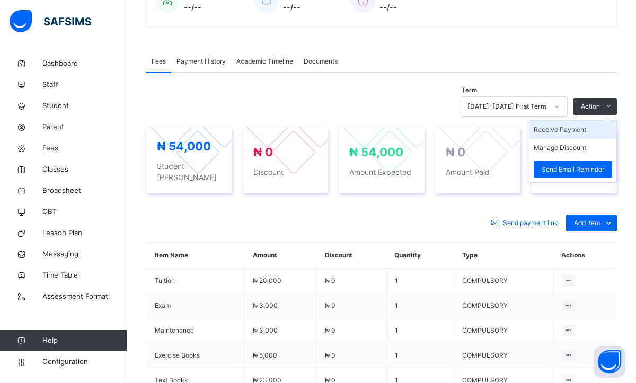
click at [575, 128] on li "Receive Payment" at bounding box center [572, 130] width 87 height 18
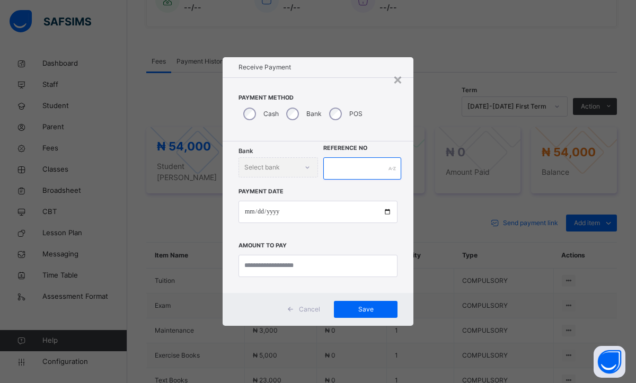
click at [339, 169] on input "text" at bounding box center [362, 168] width 78 height 22
type input "*"
type input "********"
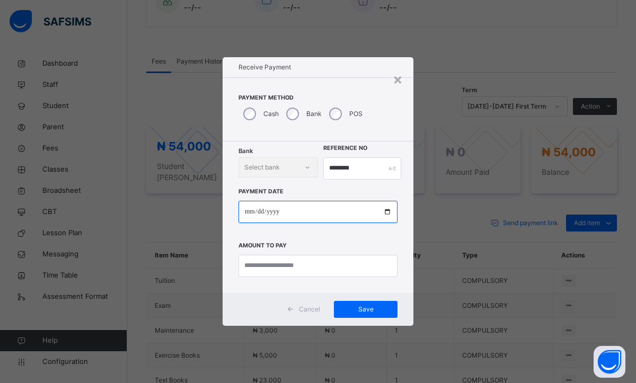
click at [250, 216] on input "date" at bounding box center [317, 212] width 159 height 22
type input "**********"
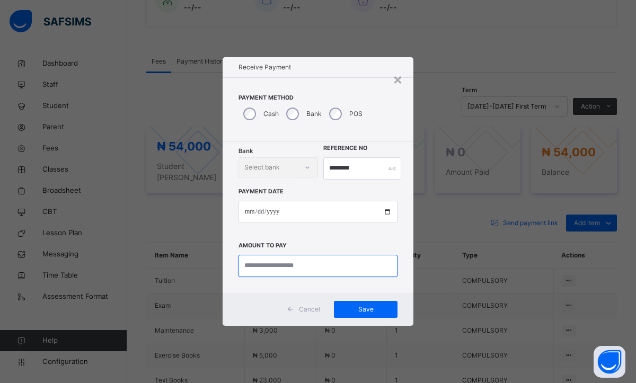
click at [259, 269] on input "currency" at bounding box center [317, 266] width 159 height 22
type input "********"
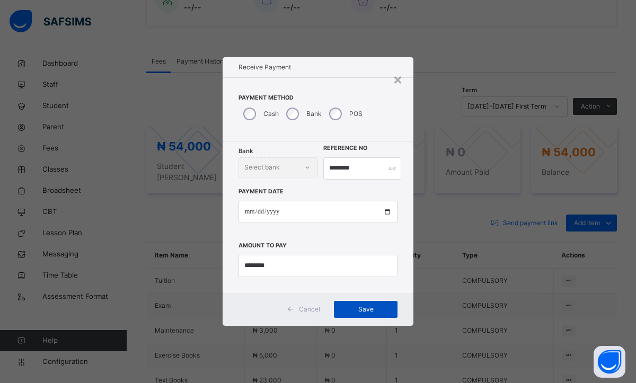
click at [344, 305] on span "Save" at bounding box center [366, 310] width 48 height 10
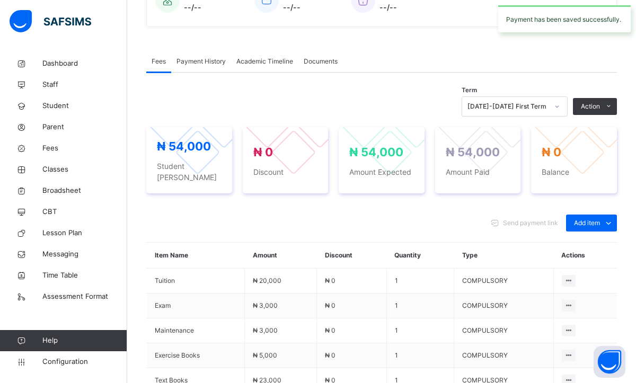
click at [189, 64] on span "Payment History" at bounding box center [200, 62] width 49 height 10
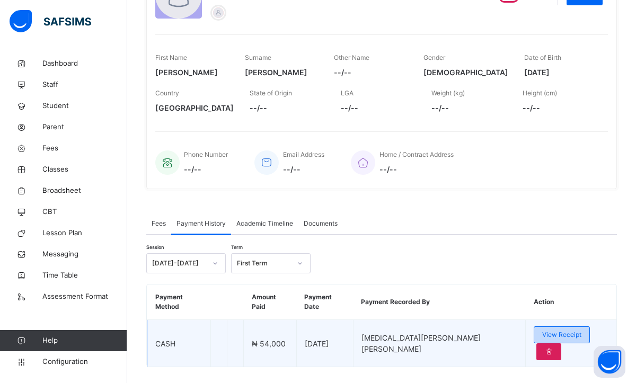
click at [534, 328] on div "View Receipt" at bounding box center [562, 334] width 56 height 17
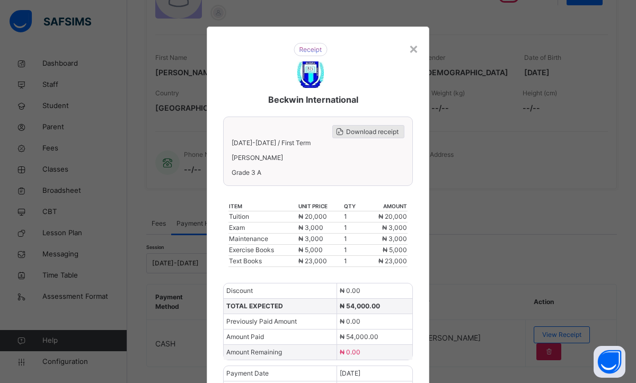
click at [365, 137] on div "Download receipt" at bounding box center [368, 131] width 72 height 13
click at [414, 46] on div "×" at bounding box center [414, 48] width 10 height 22
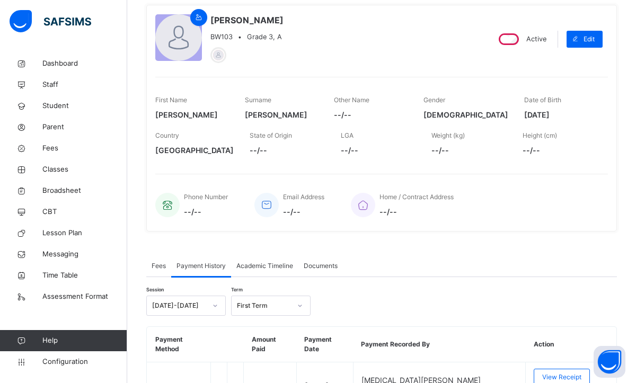
scroll to position [71, 0]
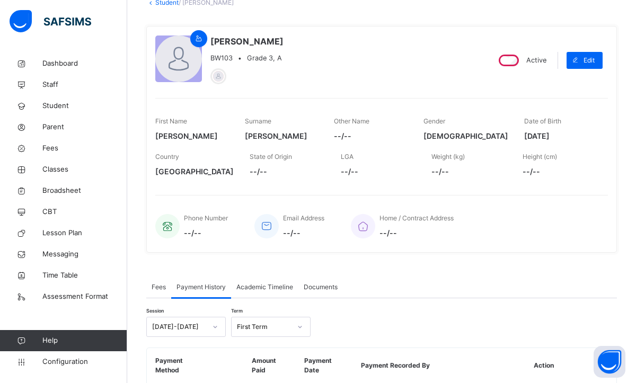
click at [153, 4] on icon at bounding box center [150, 2] width 9 height 8
click at [165, 4] on link "Student" at bounding box center [166, 2] width 23 height 8
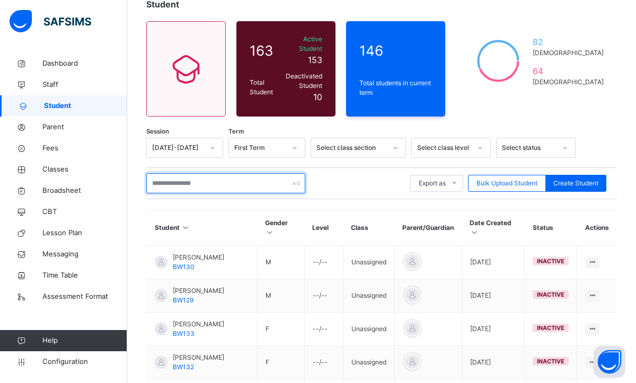
click at [204, 174] on input "text" at bounding box center [225, 183] width 159 height 20
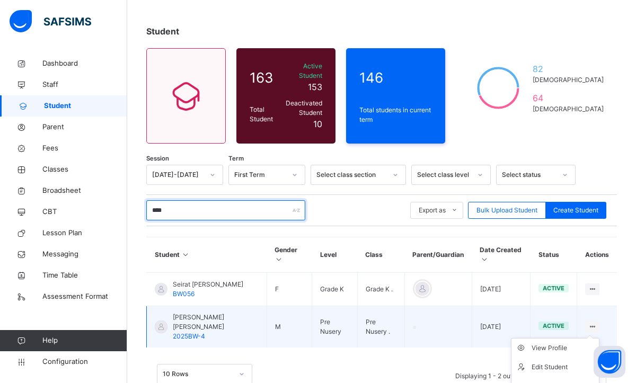
scroll to position [52, 0]
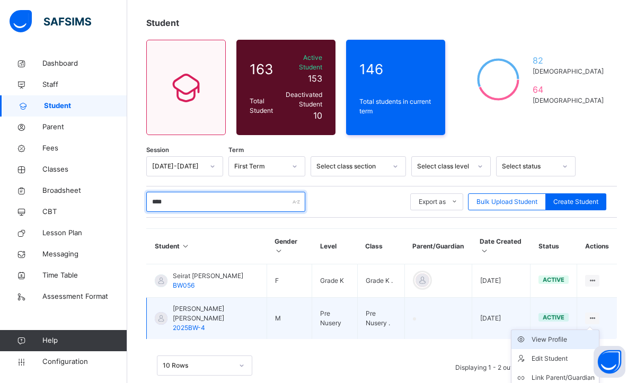
type input "****"
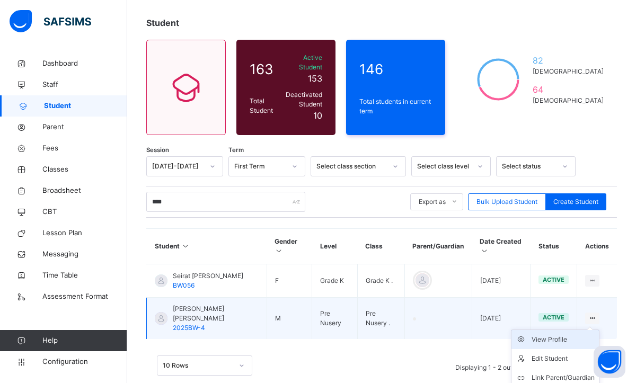
click at [558, 334] on div "View Profile" at bounding box center [563, 339] width 63 height 11
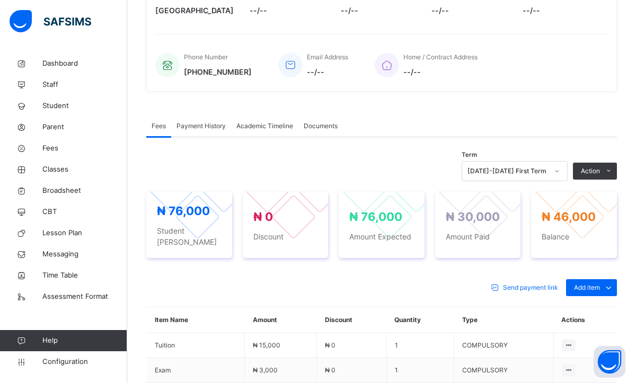
scroll to position [233, 0]
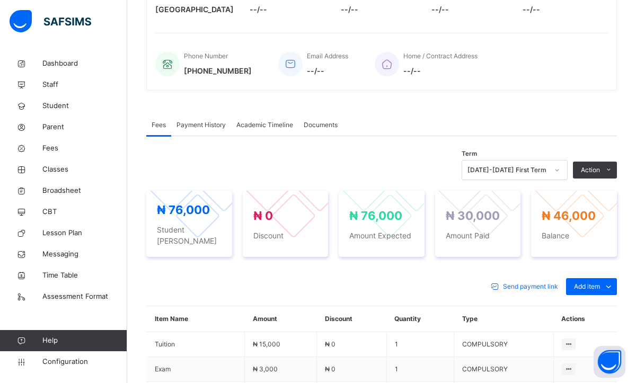
click at [558, 318] on th "Actions" at bounding box center [585, 319] width 64 height 26
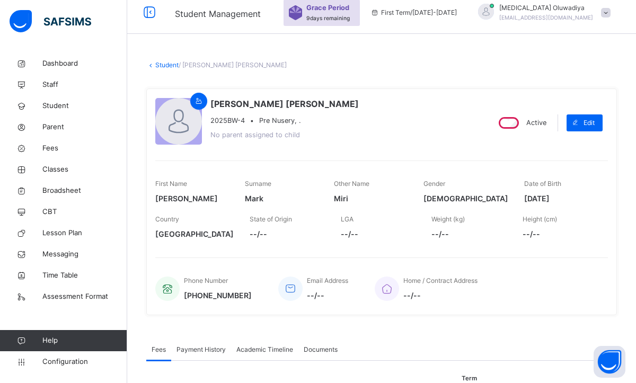
scroll to position [0, 0]
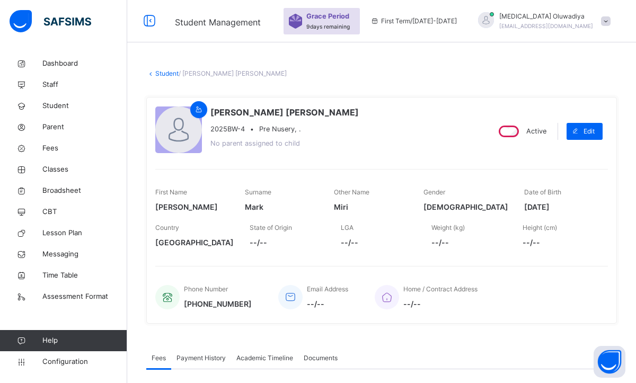
click at [161, 75] on link "Student" at bounding box center [166, 73] width 23 height 8
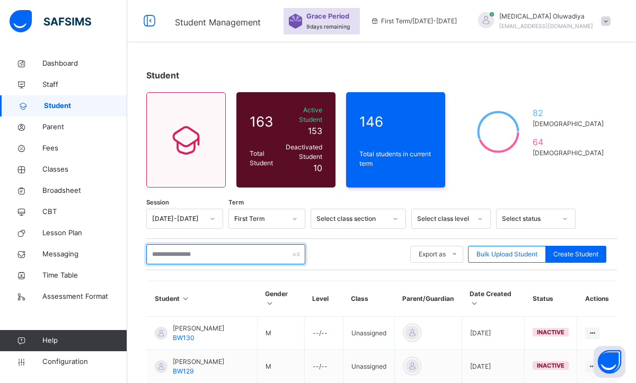
click at [225, 246] on input "text" at bounding box center [225, 254] width 159 height 20
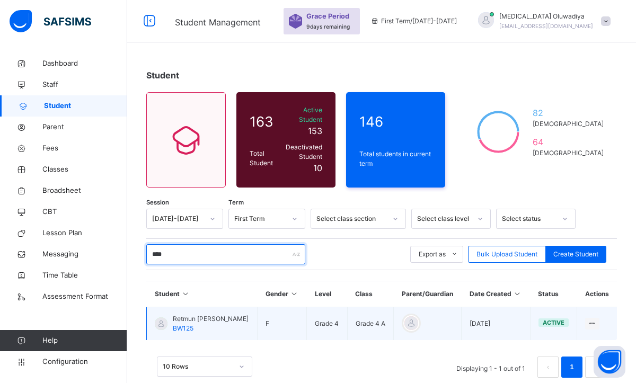
type input "****"
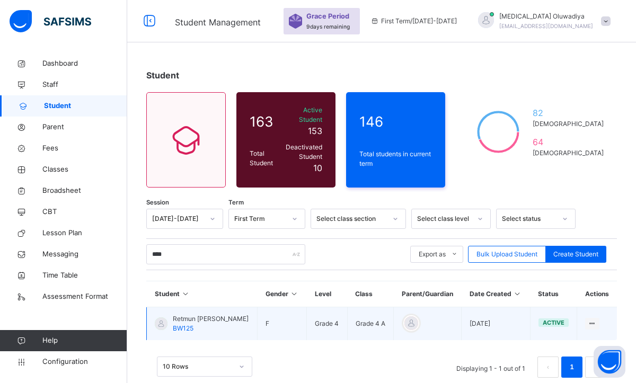
click at [600, 316] on td "View Profile Edit Student Link Parent/Guardian Delete Student" at bounding box center [597, 323] width 40 height 33
click at [556, 340] on div "View Profile" at bounding box center [563, 345] width 63 height 11
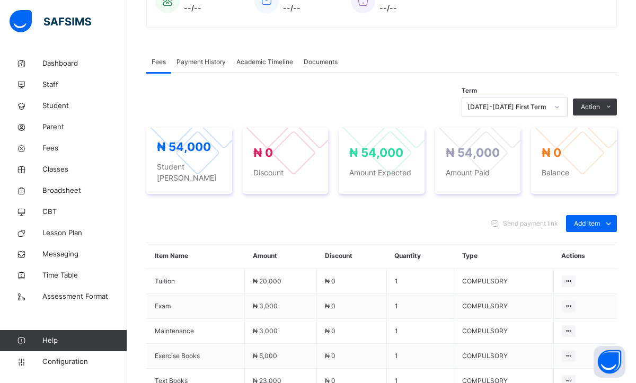
scroll to position [297, 0]
click at [205, 64] on span "Payment History" at bounding box center [200, 62] width 49 height 10
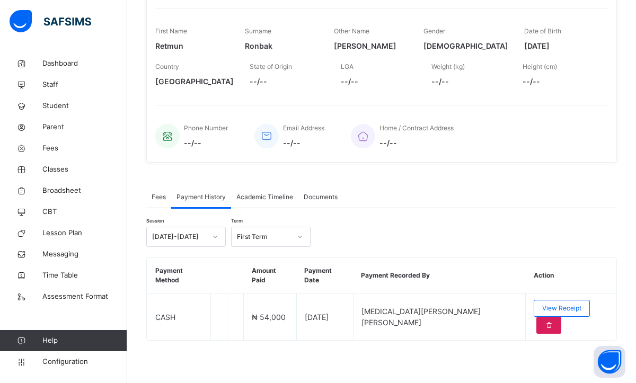
scroll to position [135, 0]
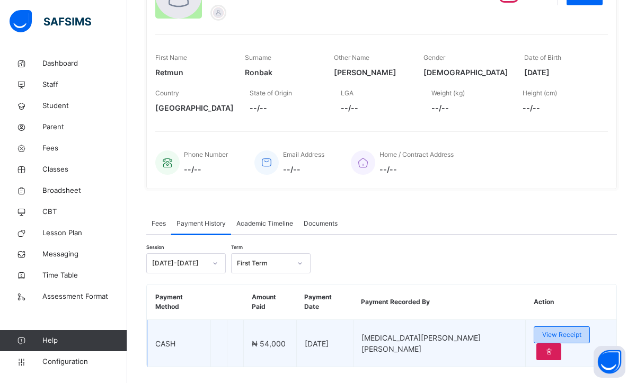
click at [546, 330] on span "View Receipt" at bounding box center [561, 335] width 39 height 10
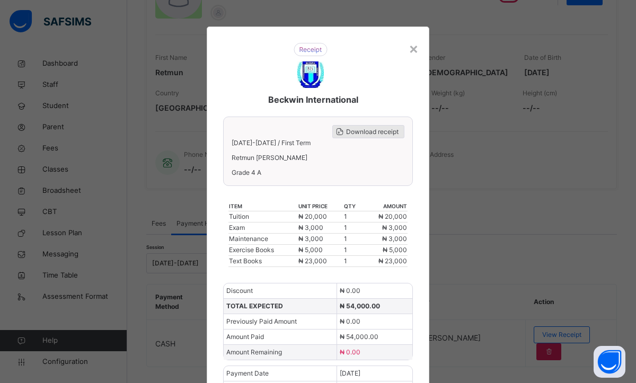
click at [358, 136] on span "Download receipt" at bounding box center [372, 132] width 52 height 10
click at [413, 50] on div "×" at bounding box center [414, 48] width 10 height 22
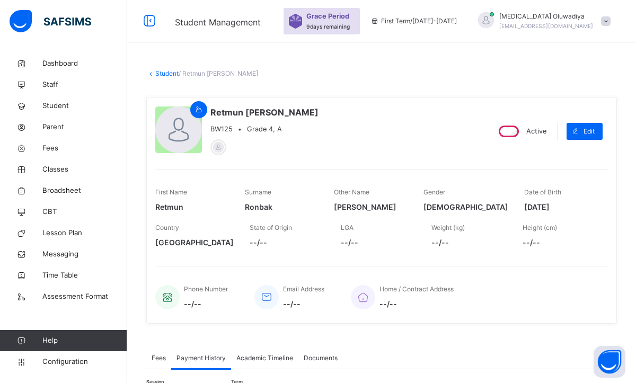
click at [160, 73] on link "Student" at bounding box center [166, 73] width 23 height 8
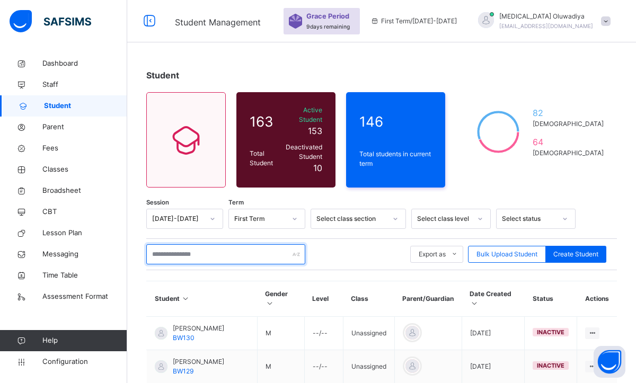
click at [212, 250] on input "text" at bounding box center [225, 254] width 159 height 20
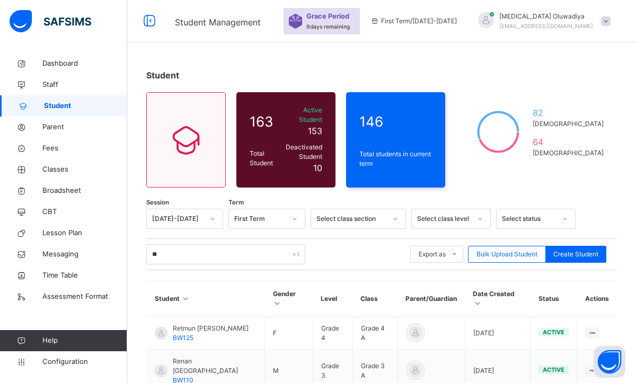
click at [378, 244] on div "** Export as Pdf Report Excel Report Excel Report (LMS) Bulk Upload Student Cre…" at bounding box center [381, 254] width 471 height 20
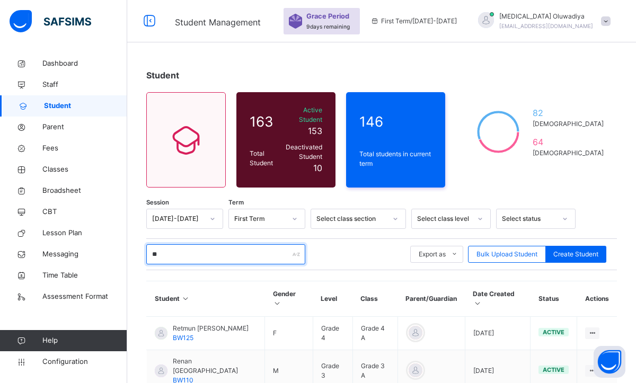
click at [168, 246] on input "**" at bounding box center [225, 254] width 159 height 20
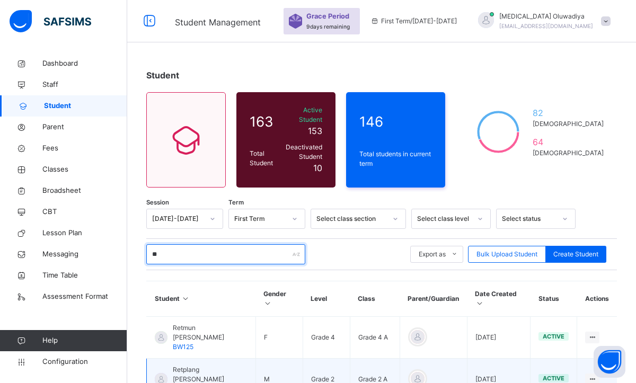
type input "**"
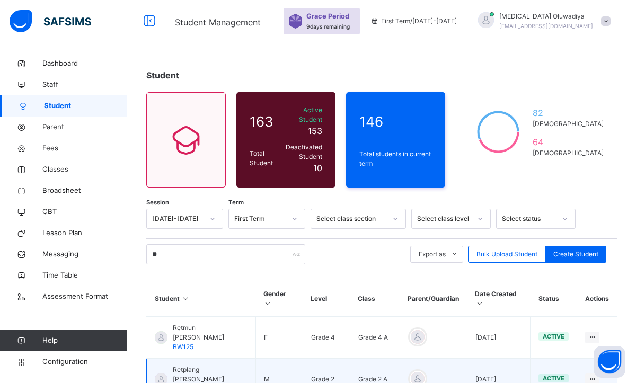
click at [197, 365] on span "Retplang [PERSON_NAME]" at bounding box center [210, 374] width 75 height 19
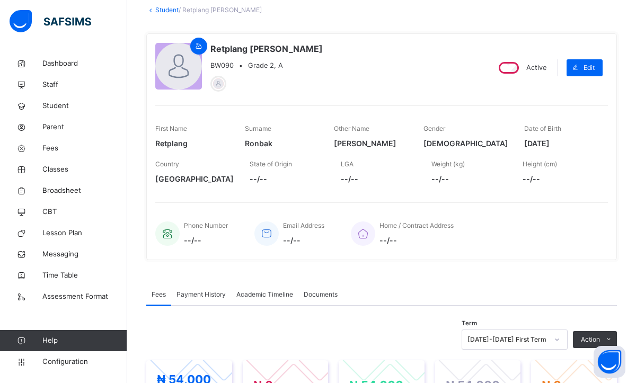
scroll to position [85, 0]
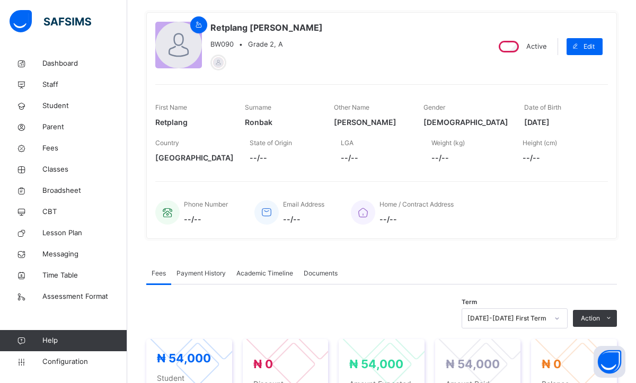
click at [187, 270] on span "Payment History" at bounding box center [200, 274] width 49 height 10
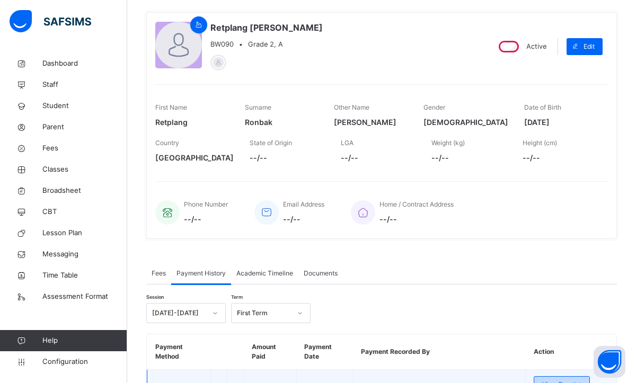
click at [534, 381] on div "View Receipt" at bounding box center [562, 384] width 56 height 17
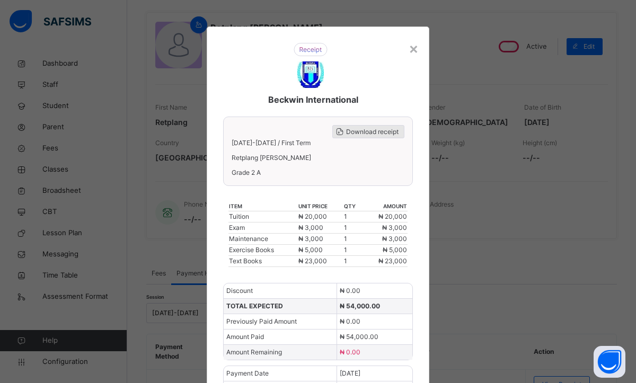
click at [381, 136] on div "Download receipt" at bounding box center [368, 131] width 72 height 13
click at [413, 48] on div "×" at bounding box center [414, 48] width 10 height 22
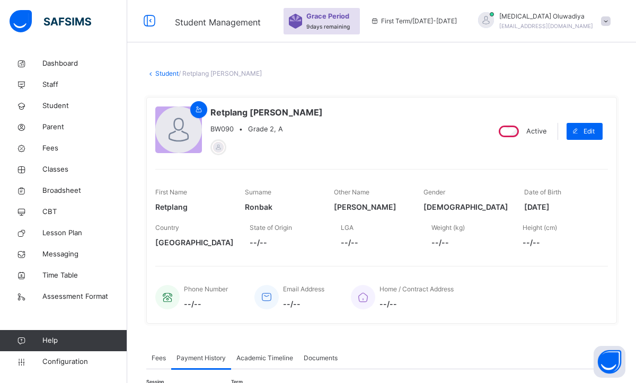
click at [176, 74] on link "Student" at bounding box center [166, 73] width 23 height 8
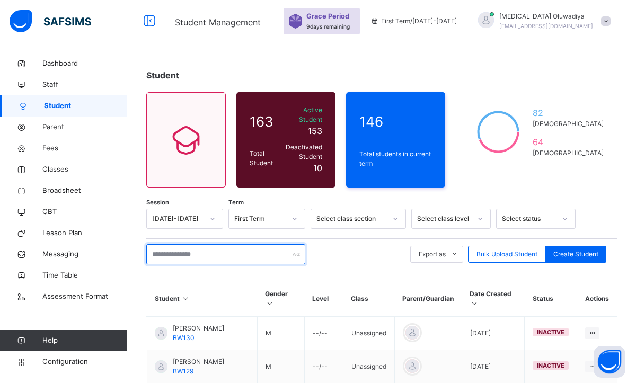
click at [202, 244] on input "text" at bounding box center [225, 254] width 159 height 20
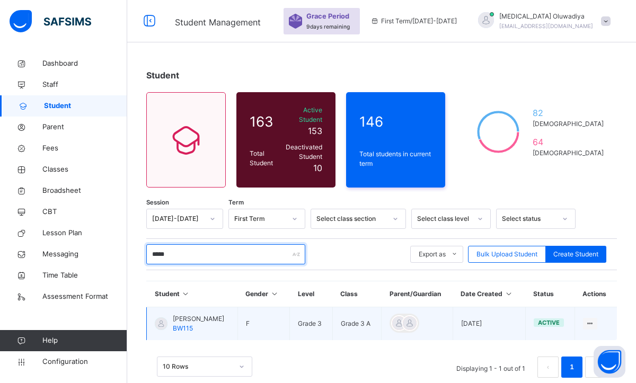
type input "*****"
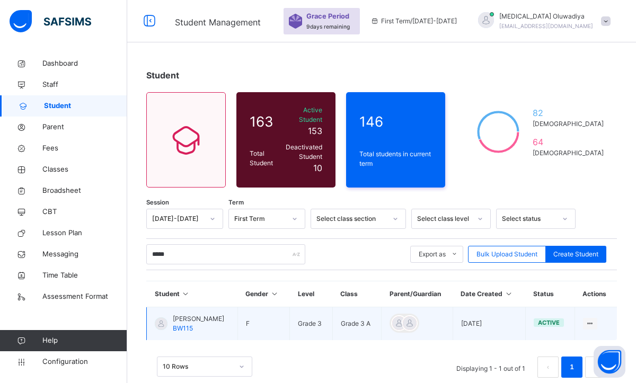
click at [232, 307] on td "Mercy Christopher BW115" at bounding box center [192, 323] width 91 height 33
click at [555, 340] on div "View Profile" at bounding box center [560, 345] width 63 height 11
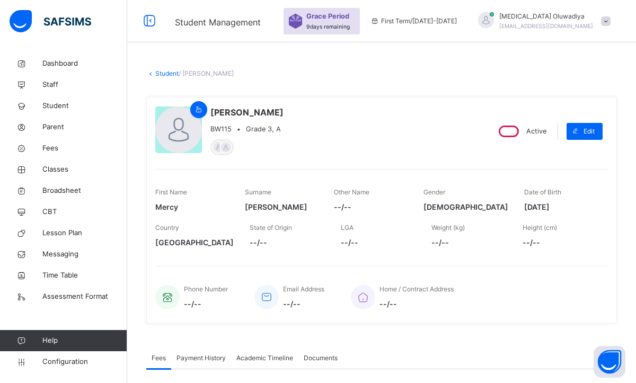
click at [524, 298] on div "Home / Contract Address --/--" at bounding box center [474, 297] width 246 height 36
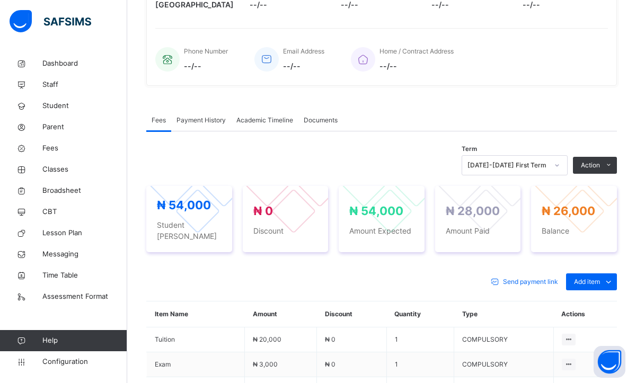
scroll to position [254, 0]
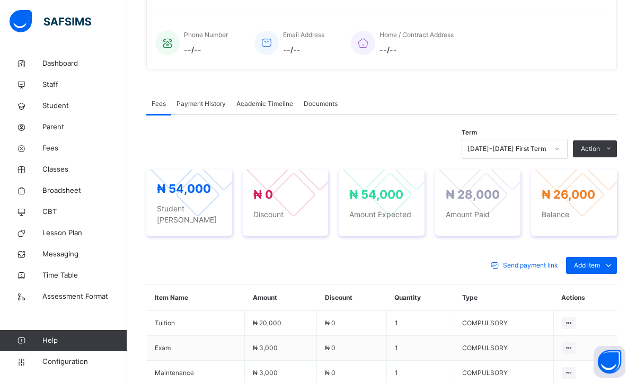
click at [559, 154] on div at bounding box center [557, 148] width 18 height 17
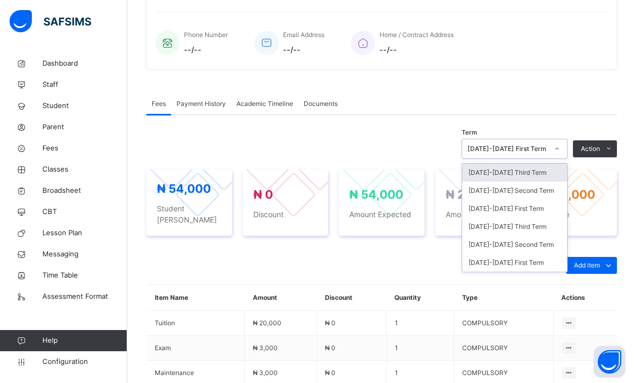
click at [521, 174] on div "2025-2026 Third Term" at bounding box center [514, 173] width 105 height 18
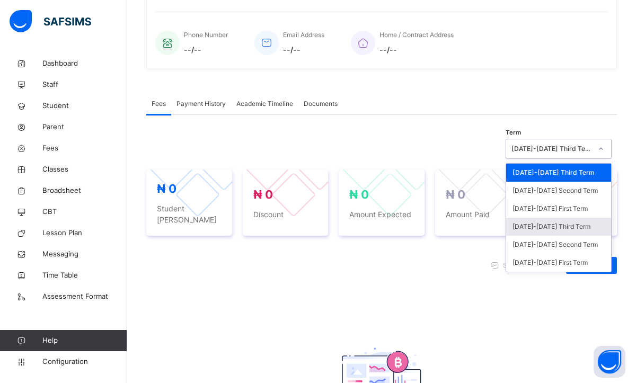
click at [570, 234] on div "2024-2025 Third Term" at bounding box center [558, 227] width 105 height 18
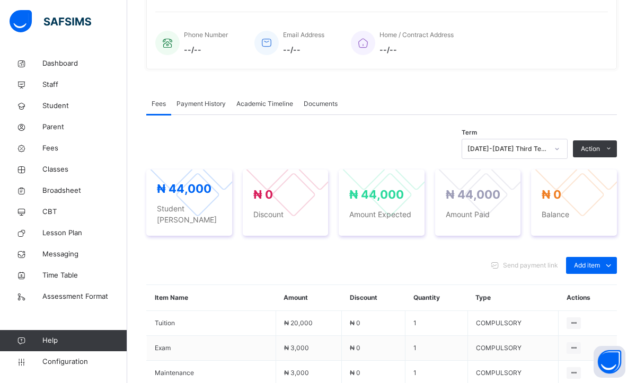
click at [183, 102] on span "Payment History" at bounding box center [200, 104] width 49 height 10
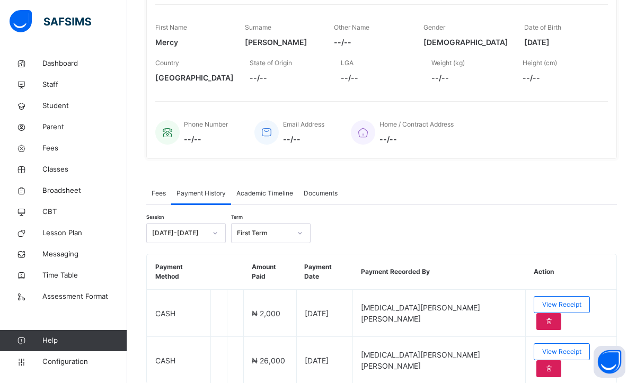
click at [217, 237] on div at bounding box center [215, 233] width 18 height 17
click at [183, 278] on div "[DATE]-[DATE]" at bounding box center [186, 275] width 78 height 18
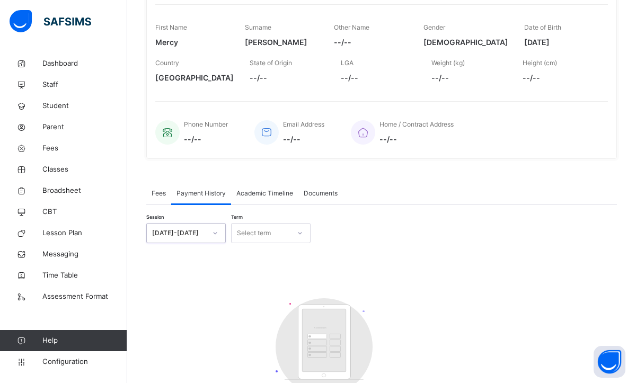
click at [297, 231] on icon at bounding box center [300, 233] width 6 height 11
click at [271, 293] on div "Third Term" at bounding box center [271, 293] width 78 height 18
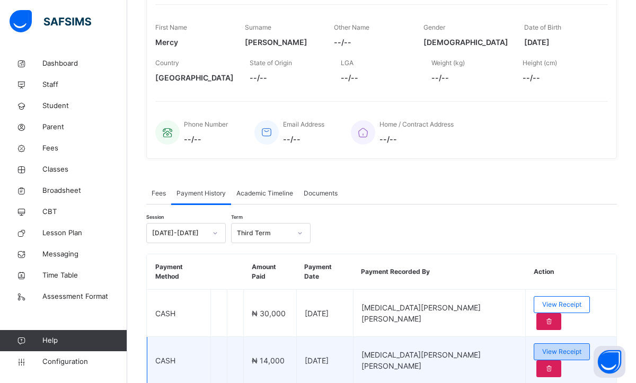
click at [542, 347] on span "View Receipt" at bounding box center [561, 352] width 39 height 10
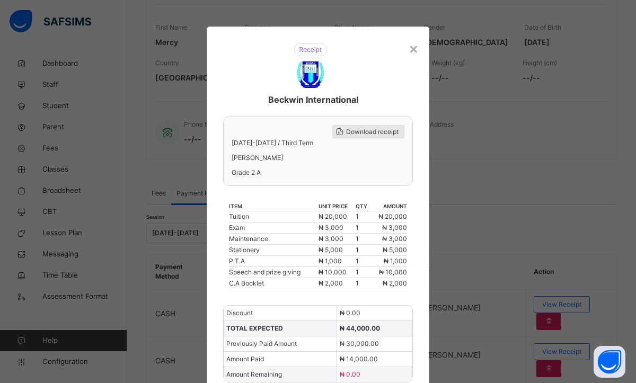
click at [360, 135] on span "Download receipt" at bounding box center [372, 132] width 52 height 10
click at [409, 49] on div "×" at bounding box center [414, 48] width 10 height 22
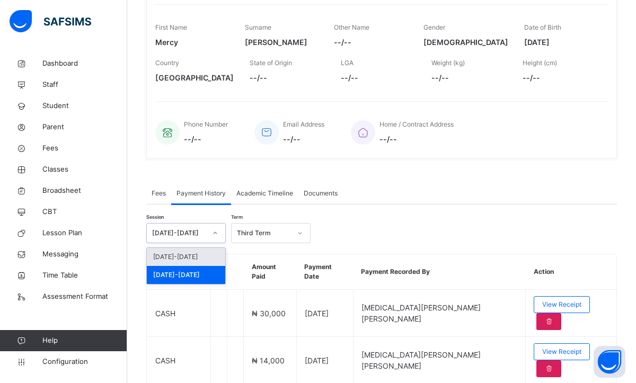
click at [216, 233] on icon at bounding box center [215, 233] width 6 height 11
click at [200, 255] on div "[DATE]-[DATE]" at bounding box center [186, 257] width 78 height 18
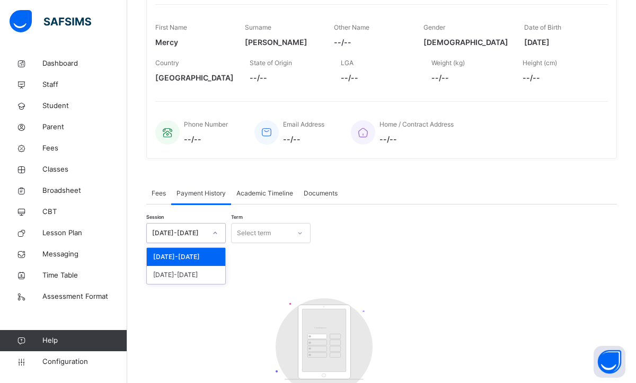
click at [219, 229] on div at bounding box center [215, 233] width 18 height 17
click at [200, 280] on div "[DATE]-[DATE]" at bounding box center [186, 275] width 78 height 18
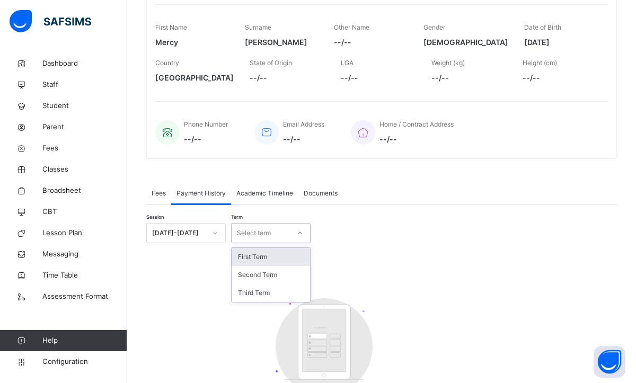
click at [294, 237] on div at bounding box center [300, 233] width 18 height 17
click at [282, 273] on div "Second Term" at bounding box center [271, 275] width 78 height 18
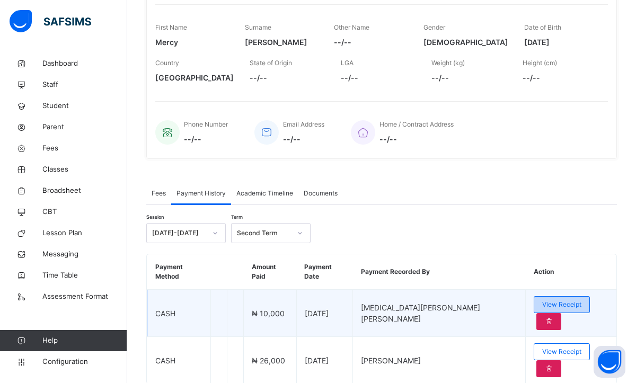
click at [542, 300] on span "View Receipt" at bounding box center [561, 305] width 39 height 10
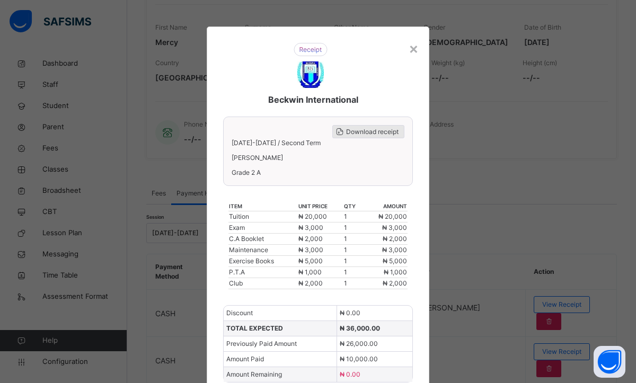
click at [376, 136] on span "Download receipt" at bounding box center [372, 132] width 52 height 10
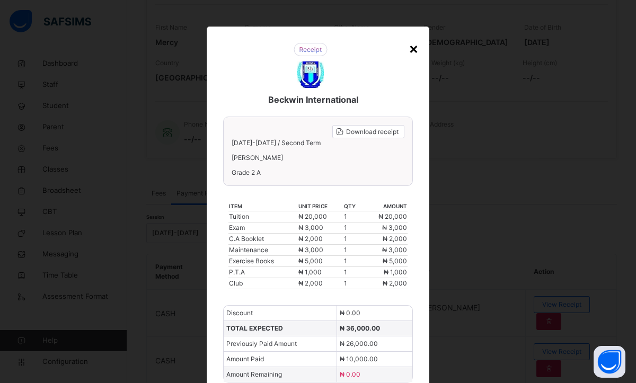
click at [412, 46] on div "×" at bounding box center [414, 48] width 10 height 22
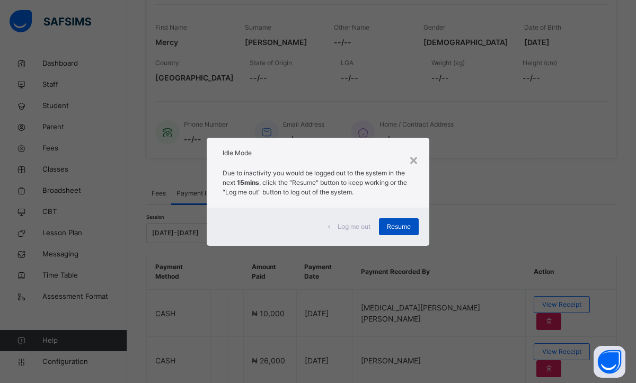
click at [399, 222] on span "Resume" at bounding box center [399, 227] width 24 height 10
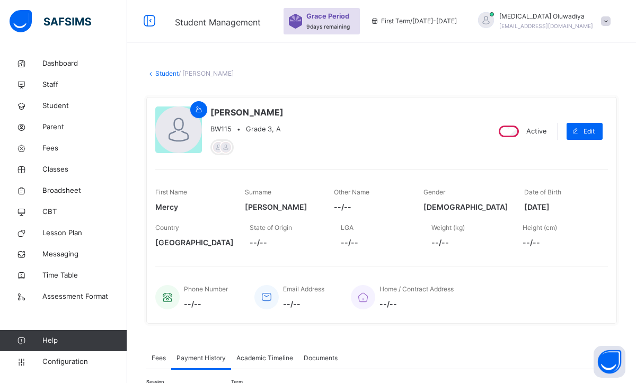
click at [164, 69] on link "Student" at bounding box center [166, 73] width 23 height 8
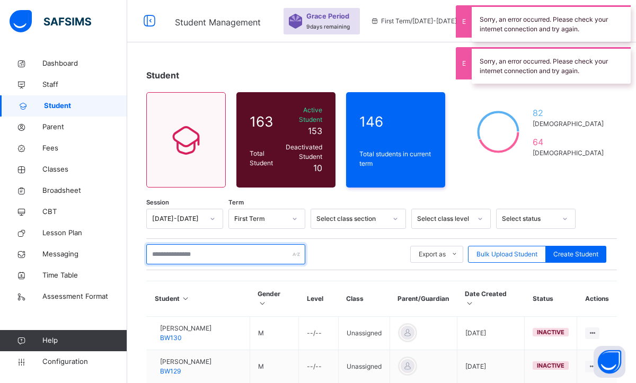
click at [230, 244] on input "text" at bounding box center [225, 254] width 159 height 20
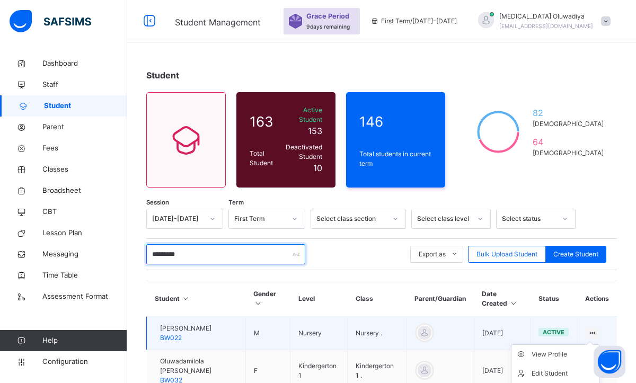
type input "*********"
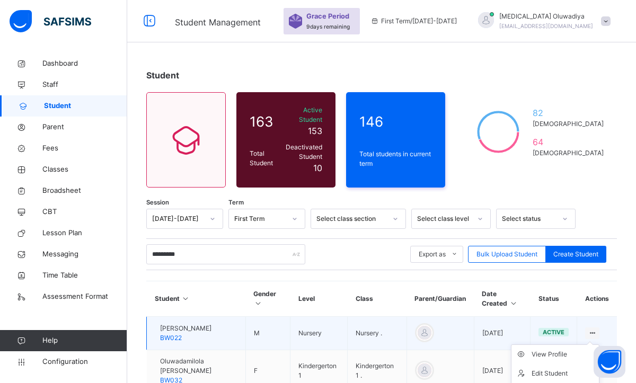
click at [588, 329] on icon at bounding box center [592, 333] width 9 height 8
click at [557, 349] on div "View Profile" at bounding box center [563, 354] width 63 height 11
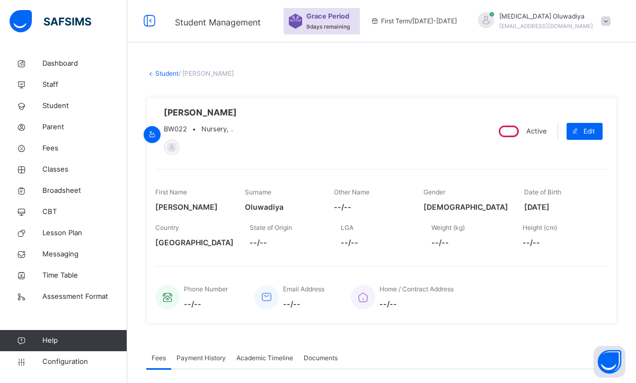
click at [165, 75] on link "Student" at bounding box center [166, 73] width 23 height 8
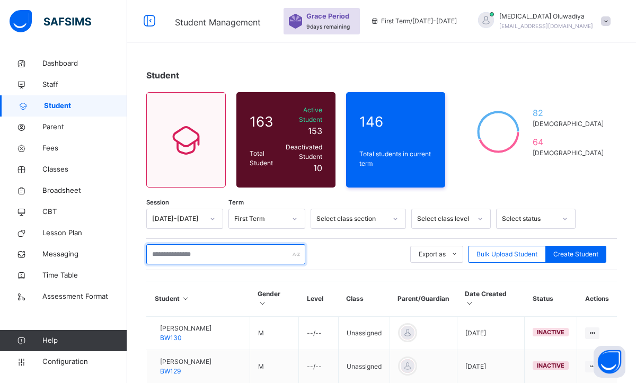
click at [214, 254] on input "text" at bounding box center [225, 254] width 159 height 20
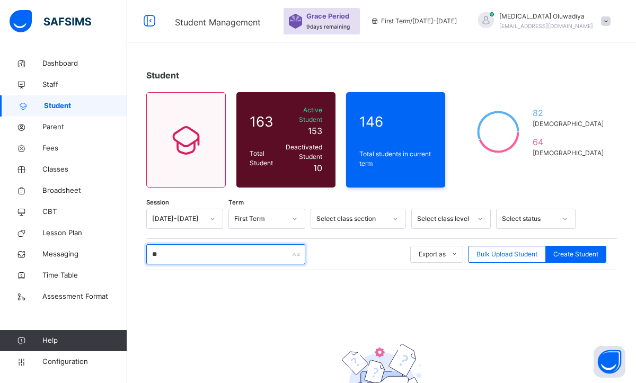
type input "*"
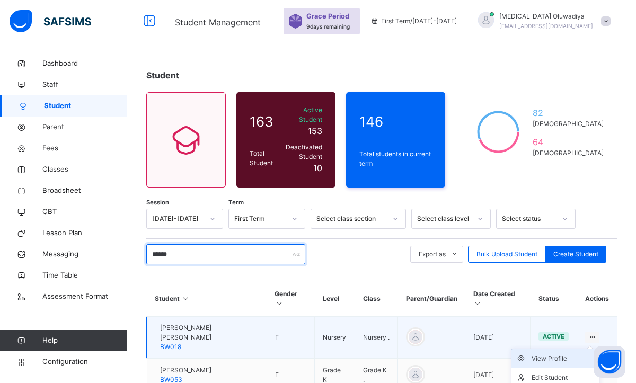
type input "******"
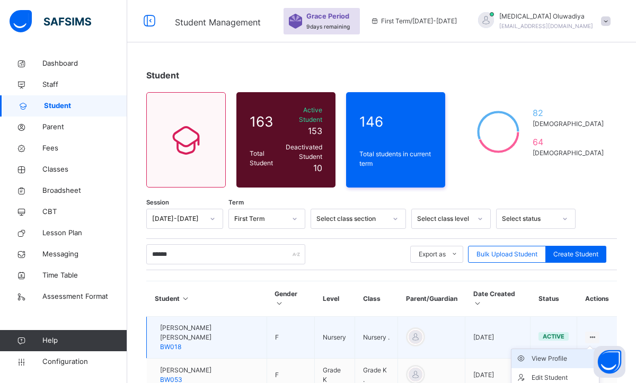
click at [546, 353] on div "View Profile" at bounding box center [563, 358] width 63 height 11
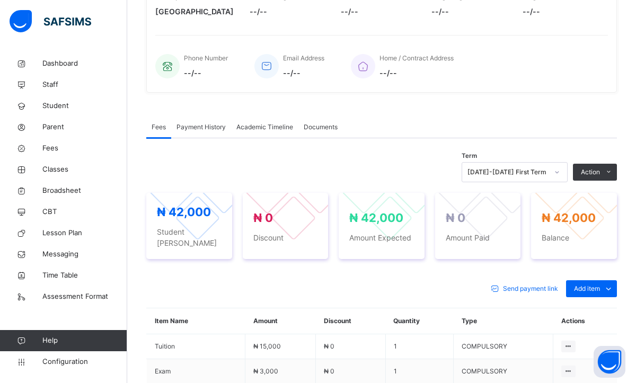
scroll to position [233, 0]
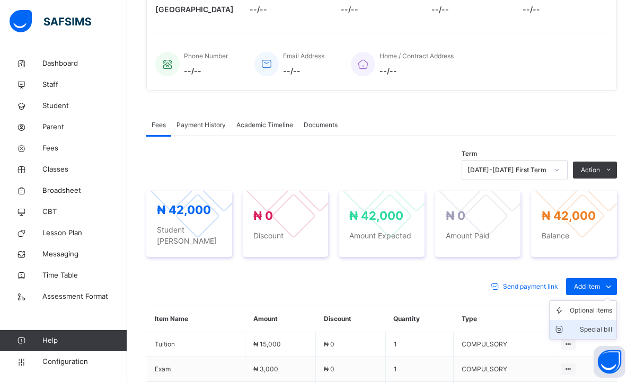
click at [586, 324] on div "Special bill" at bounding box center [591, 329] width 42 height 11
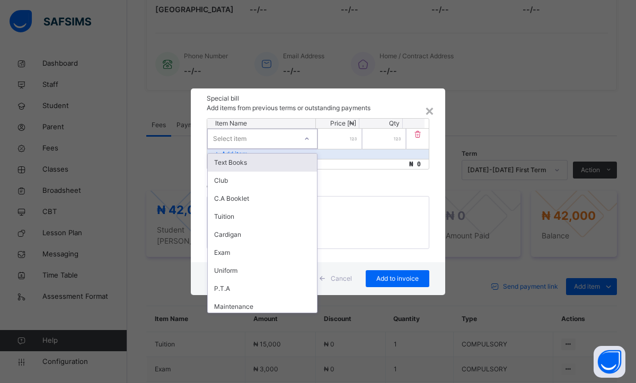
click at [312, 140] on div at bounding box center [307, 138] width 18 height 17
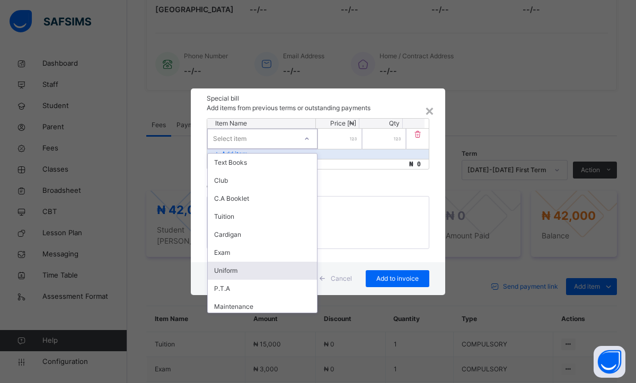
click at [247, 267] on div "Uniform" at bounding box center [262, 271] width 109 height 18
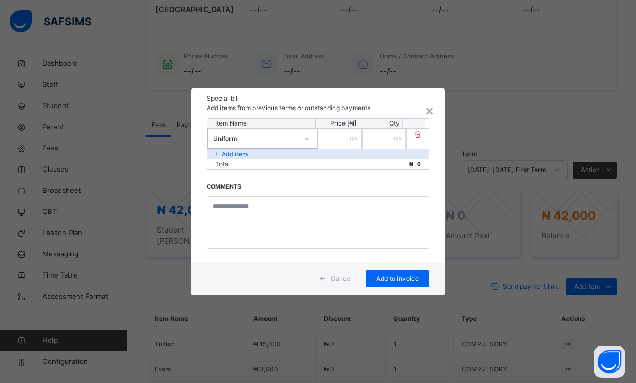
click at [330, 139] on input "number" at bounding box center [340, 139] width 44 height 20
type input "*****"
click at [384, 283] on span "Add to invoice" at bounding box center [398, 279] width 48 height 10
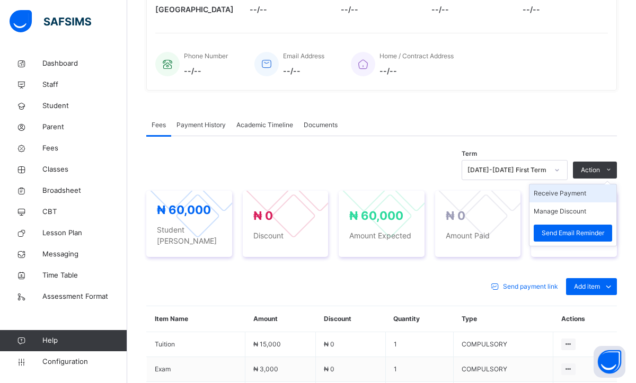
click at [556, 192] on li "Receive Payment" at bounding box center [572, 193] width 87 height 18
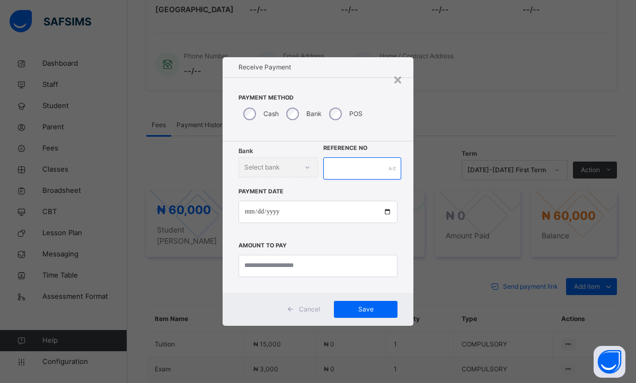
click at [362, 175] on input "text" at bounding box center [362, 168] width 78 height 22
type input "********"
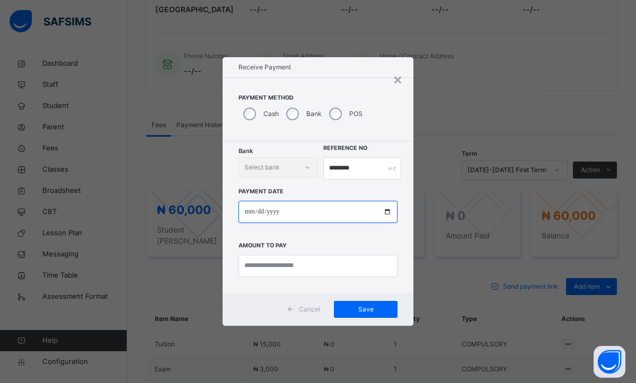
click at [246, 210] on input "date" at bounding box center [317, 212] width 159 height 22
type input "**********"
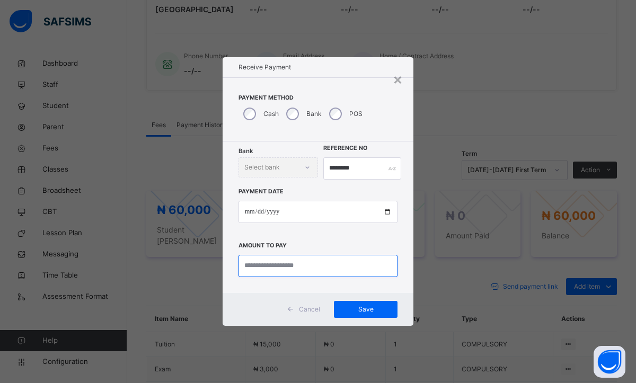
click at [267, 268] on input "currency" at bounding box center [317, 266] width 159 height 22
type input "********"
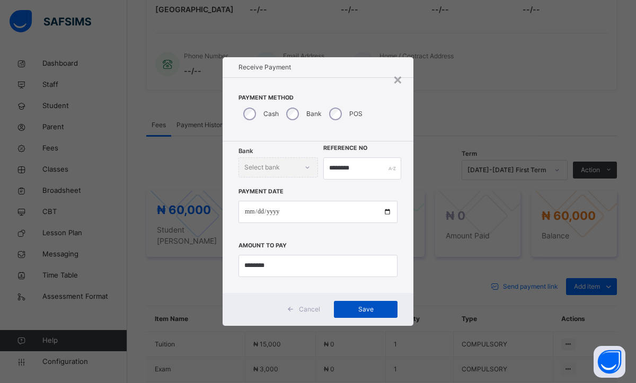
click at [380, 312] on span "Save" at bounding box center [366, 310] width 48 height 10
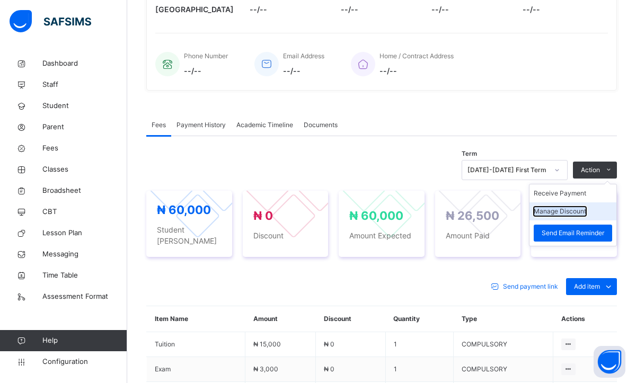
click at [548, 209] on button "Manage Discount" at bounding box center [560, 212] width 52 height 10
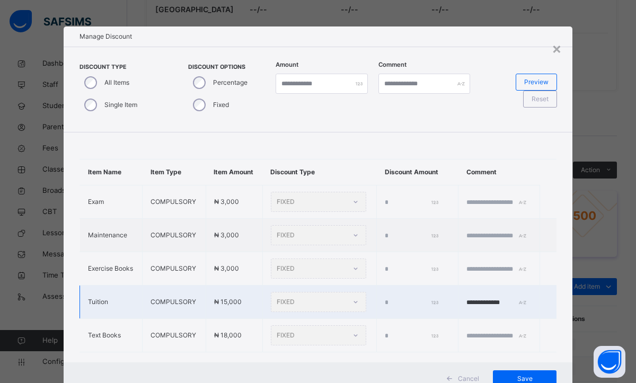
type input "*"
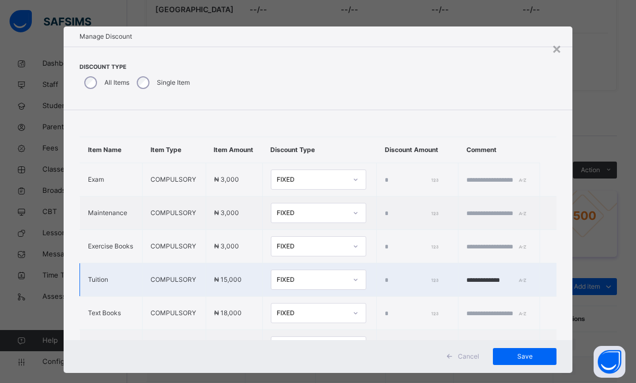
click at [391, 285] on input "*" at bounding box center [411, 281] width 53 height 10
type input "****"
click at [507, 357] on span "Save" at bounding box center [525, 357] width 48 height 10
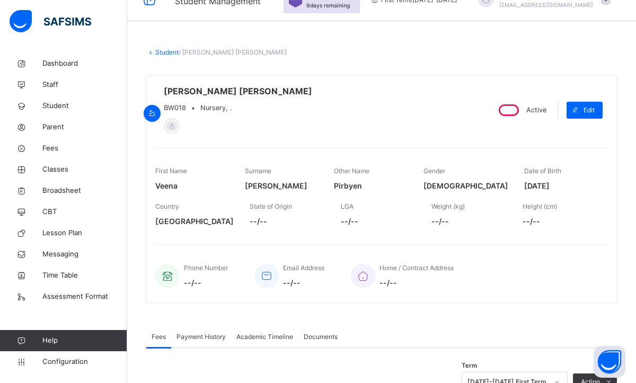
scroll to position [0, 0]
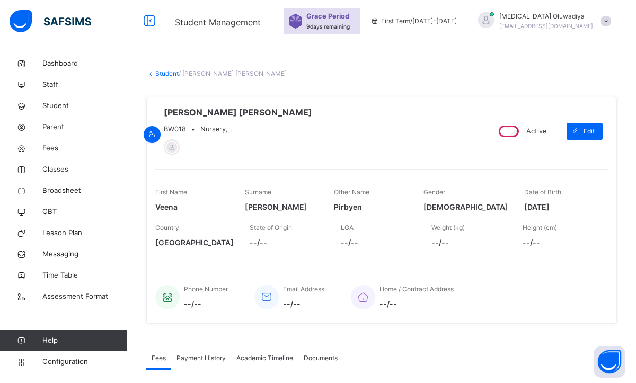
click at [163, 71] on link "Student" at bounding box center [166, 73] width 23 height 8
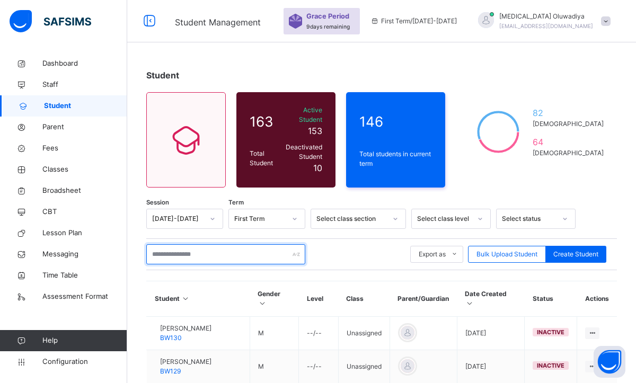
click at [201, 245] on input "text" at bounding box center [225, 254] width 159 height 20
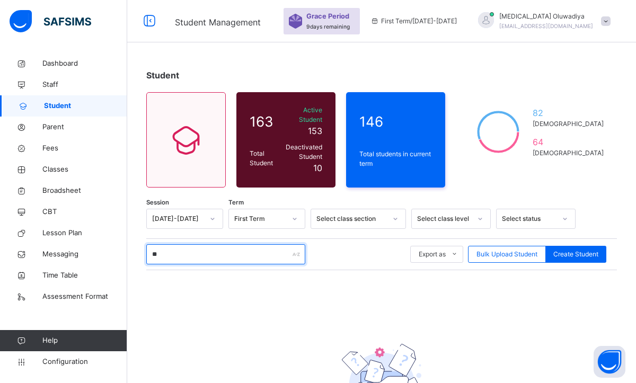
type input "*"
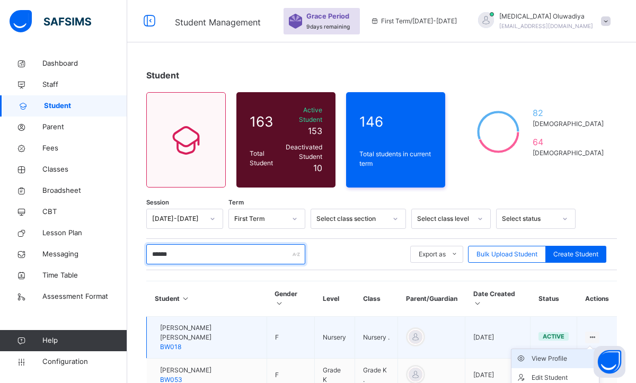
type input "******"
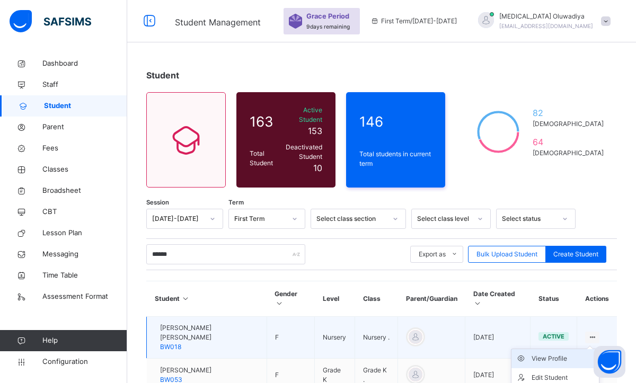
click at [554, 353] on div "View Profile" at bounding box center [563, 358] width 63 height 11
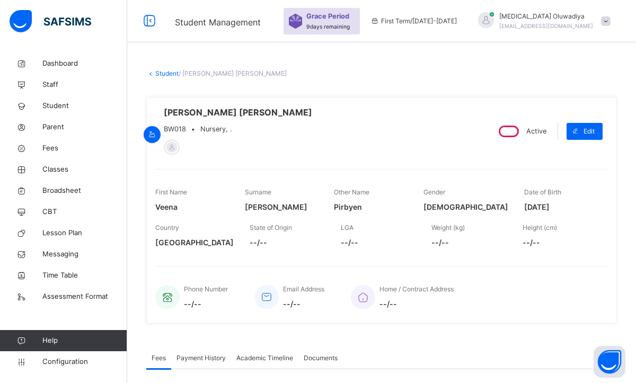
click at [168, 74] on link "Student" at bounding box center [166, 73] width 23 height 8
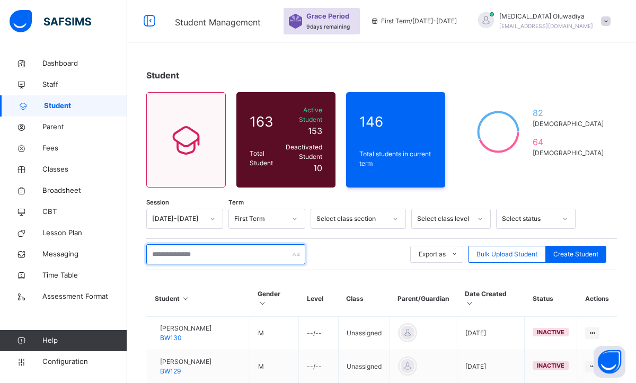
click at [206, 244] on input "text" at bounding box center [225, 254] width 159 height 20
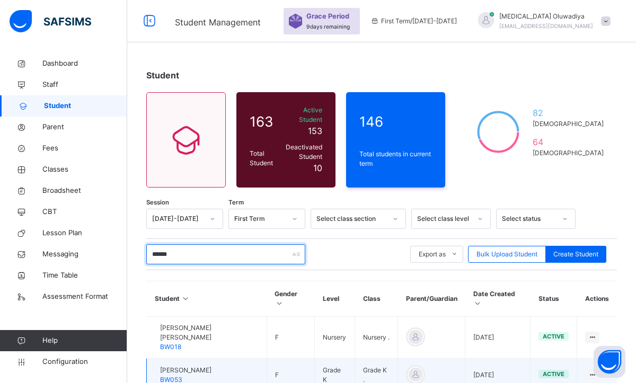
type input "******"
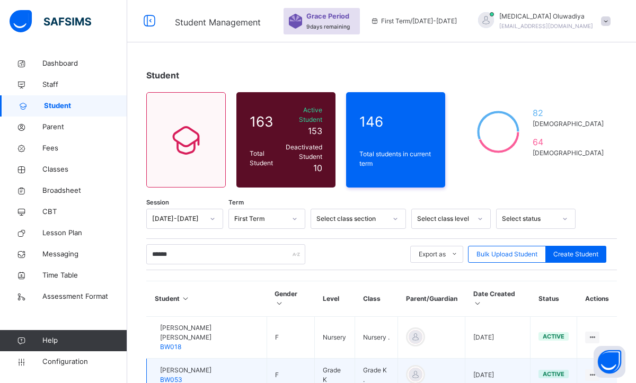
click at [582, 359] on td "View Profile Edit Student Link Parent/Guardian Delete Student" at bounding box center [597, 375] width 40 height 33
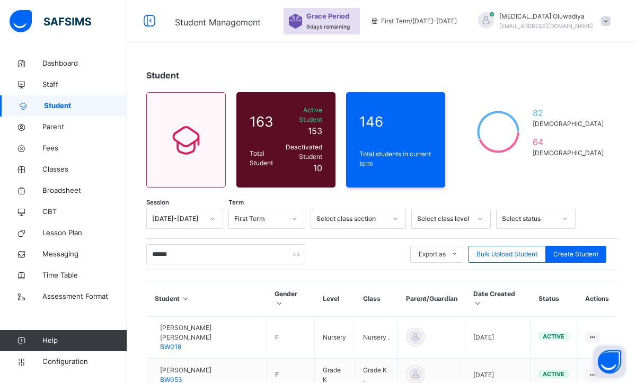
click at [594, 348] on button "Open asap" at bounding box center [610, 362] width 32 height 32
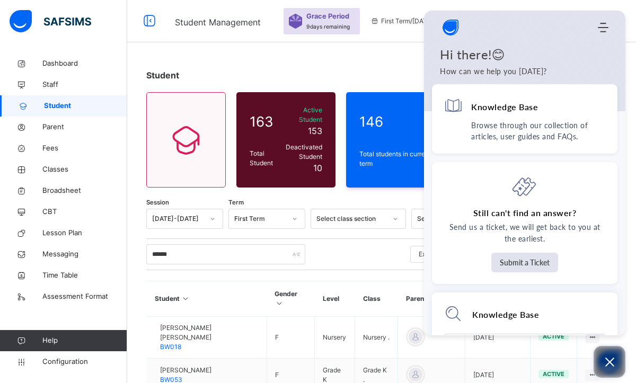
click at [606, 362] on icon "Open asap" at bounding box center [609, 362] width 13 height 13
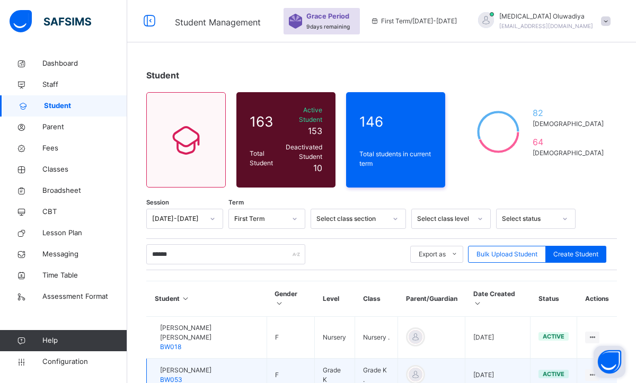
click at [581, 359] on td "View Profile Edit Student Link Parent/Guardian Delete Student" at bounding box center [597, 375] width 40 height 33
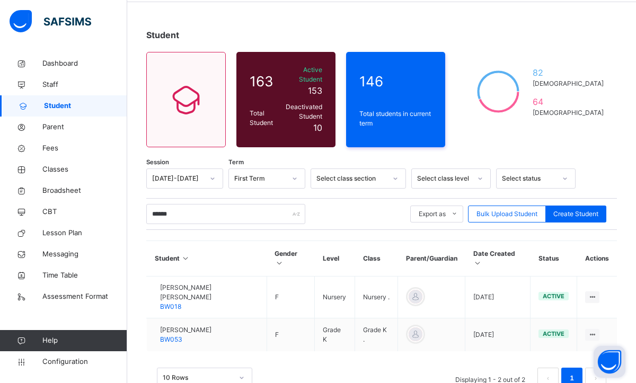
scroll to position [42, 0]
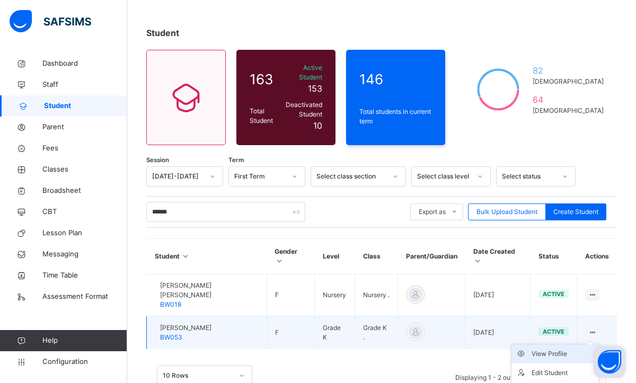
click at [563, 349] on div "View Profile" at bounding box center [563, 354] width 63 height 11
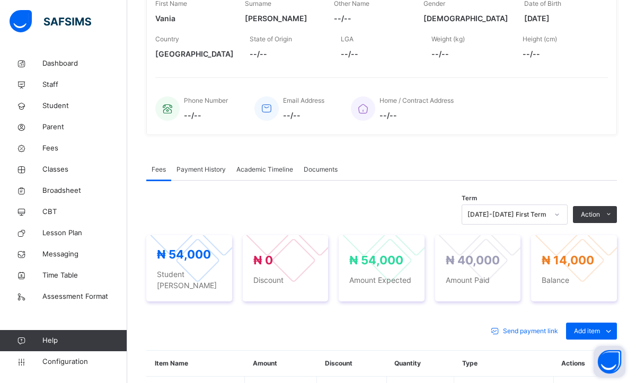
scroll to position [191, 0]
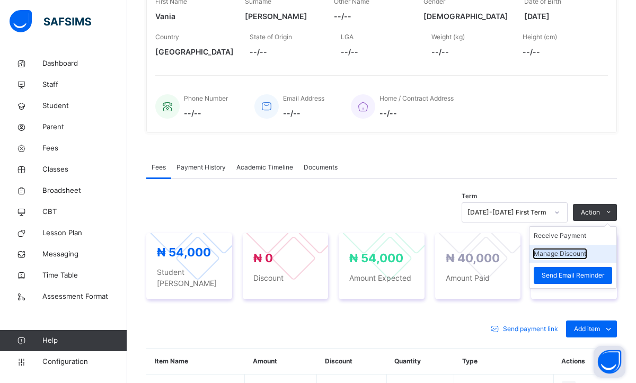
click at [567, 259] on button "Manage Discount" at bounding box center [560, 254] width 52 height 10
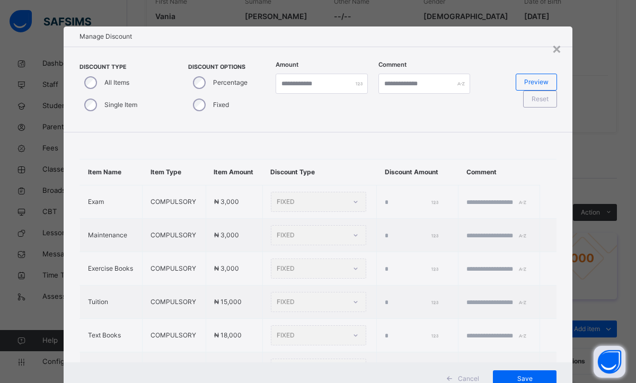
type input "*"
click at [95, 109] on div "Single Item" at bounding box center [109, 105] width 60 height 22
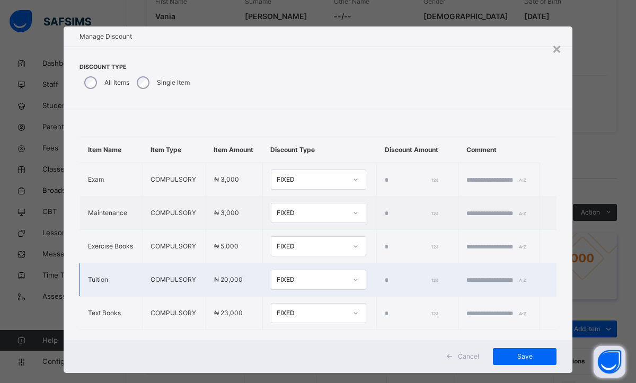
click at [385, 285] on input "*" at bounding box center [411, 281] width 53 height 10
type input "****"
click at [508, 353] on span "Save" at bounding box center [525, 357] width 48 height 10
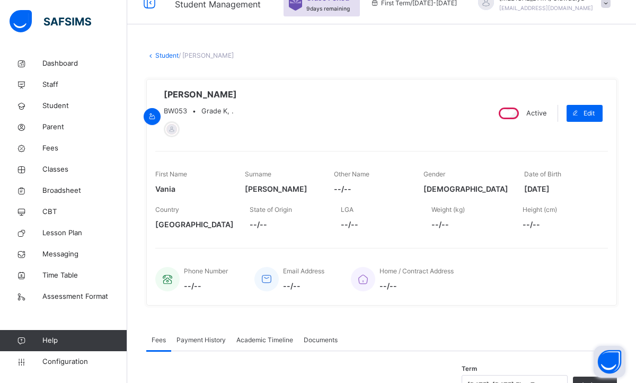
scroll to position [0, 0]
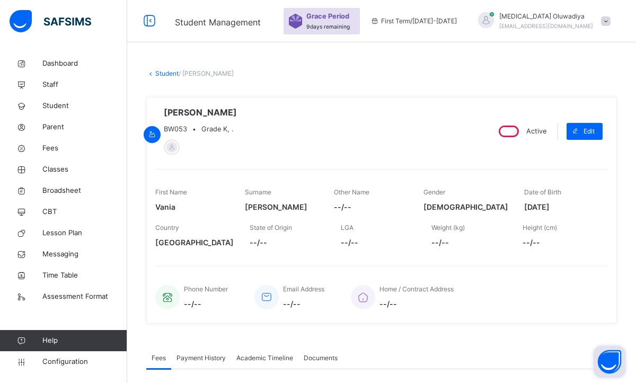
click at [163, 70] on link "Student" at bounding box center [166, 73] width 23 height 8
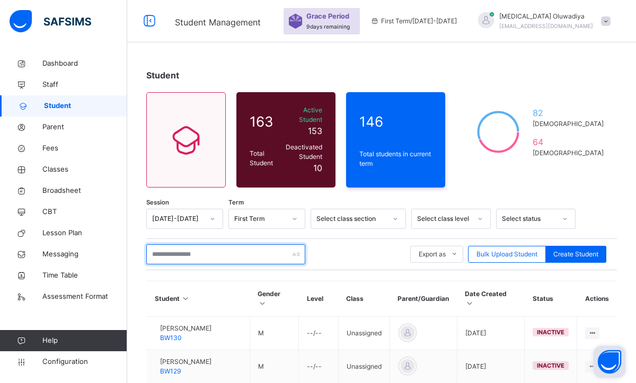
click at [163, 245] on input "text" at bounding box center [225, 254] width 159 height 20
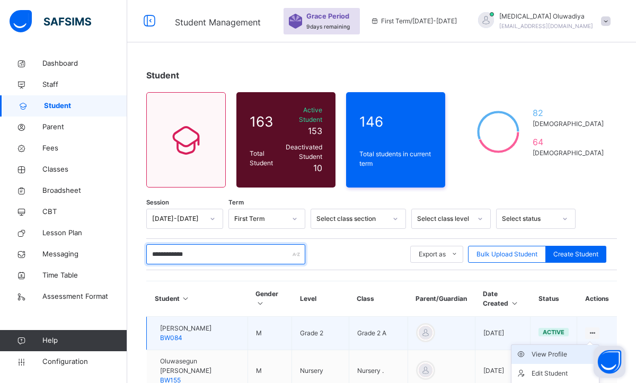
type input "**********"
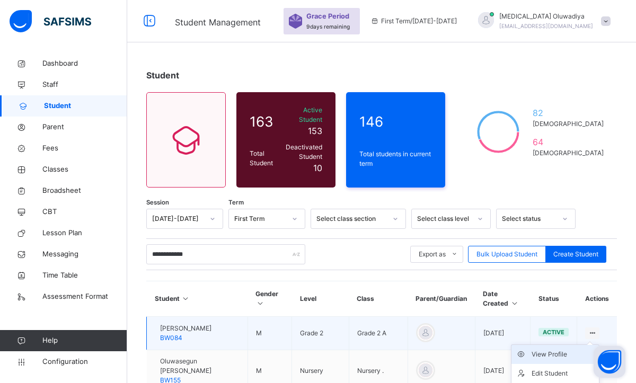
click at [538, 349] on div "View Profile" at bounding box center [563, 354] width 63 height 11
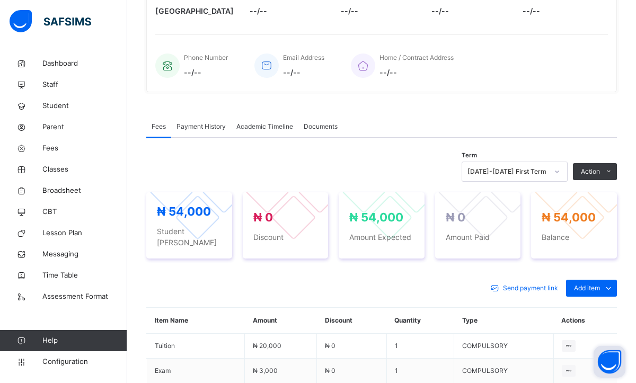
scroll to position [233, 0]
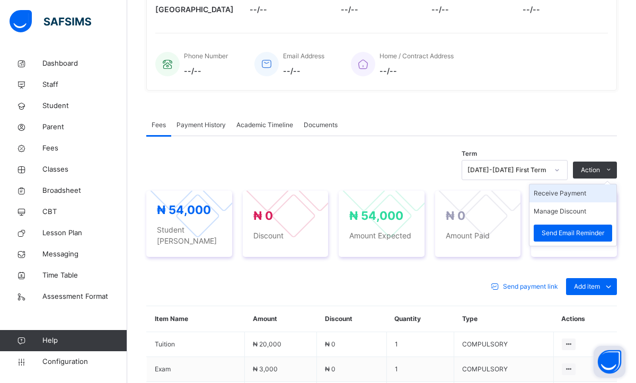
click at [558, 198] on li "Receive Payment" at bounding box center [572, 193] width 87 height 18
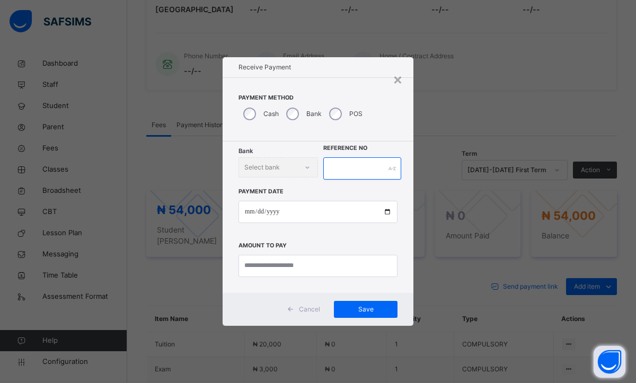
click at [347, 166] on input "text" at bounding box center [362, 168] width 78 height 22
type input "********"
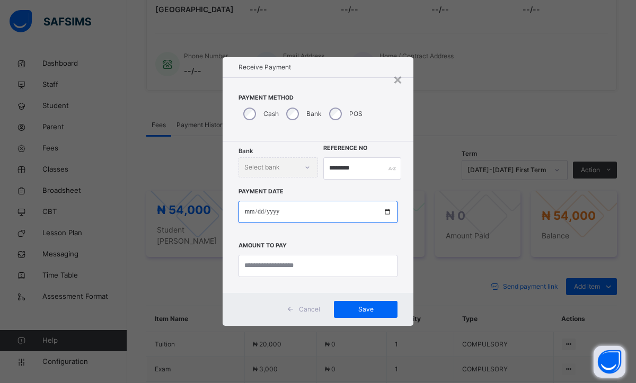
click at [247, 214] on input "date" at bounding box center [317, 212] width 159 height 22
type input "**********"
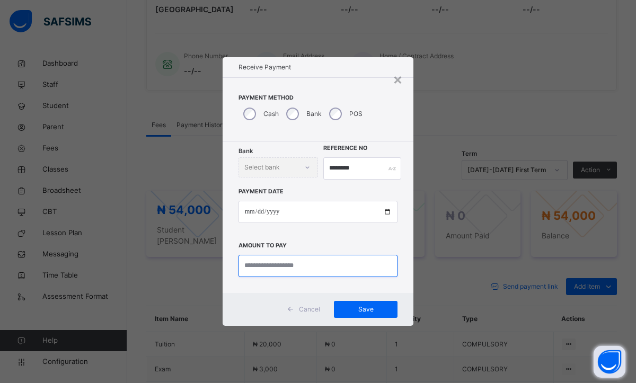
click at [258, 261] on input "currency" at bounding box center [317, 266] width 159 height 22
type input "********"
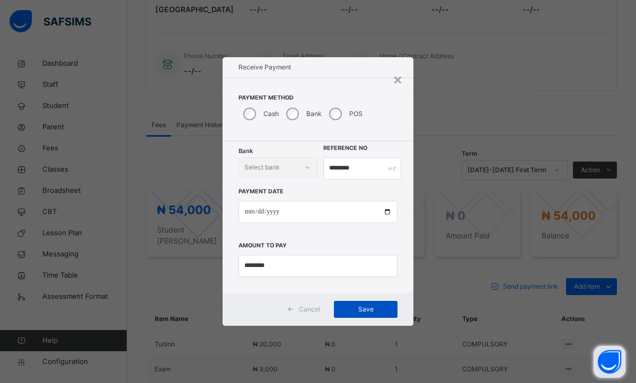
click at [357, 312] on span "Save" at bounding box center [366, 310] width 48 height 10
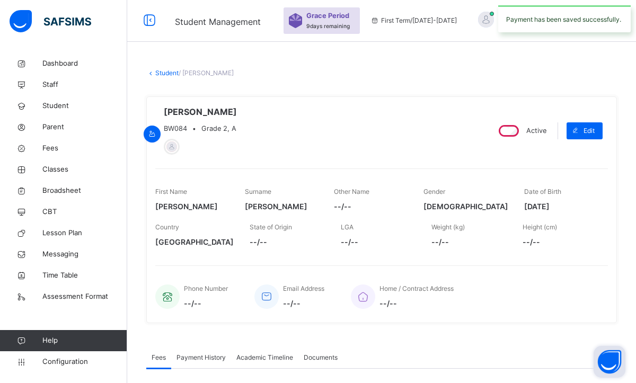
scroll to position [0, 0]
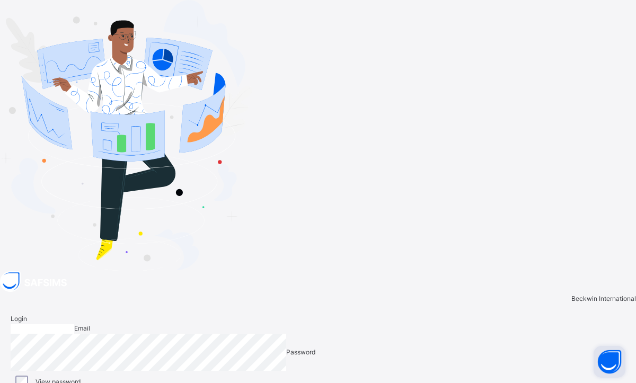
type input "**********"
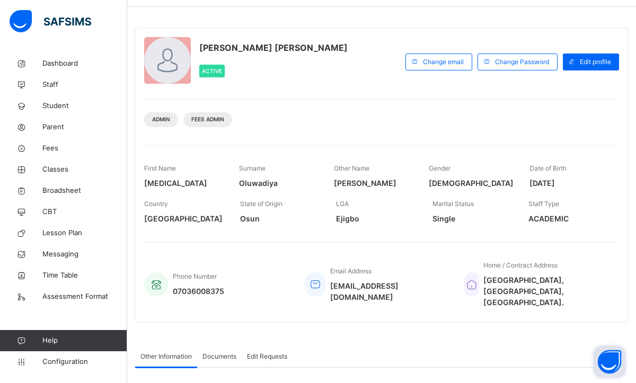
scroll to position [34, 0]
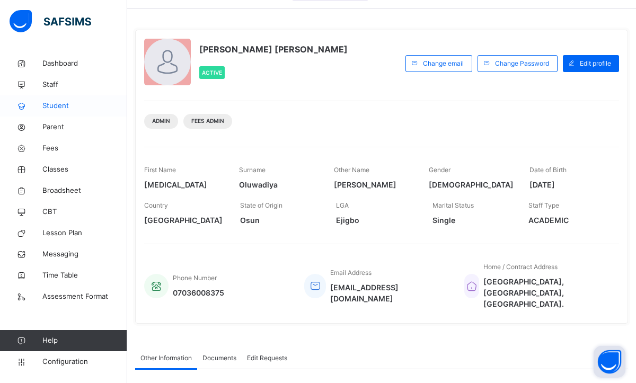
click at [61, 99] on link "Student" at bounding box center [63, 105] width 127 height 21
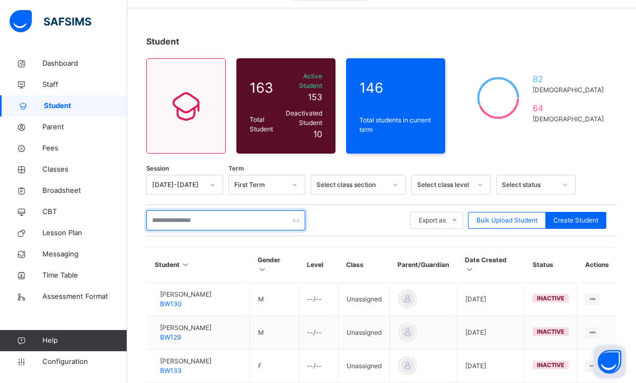
click at [171, 210] on input "text" at bounding box center [225, 220] width 159 height 20
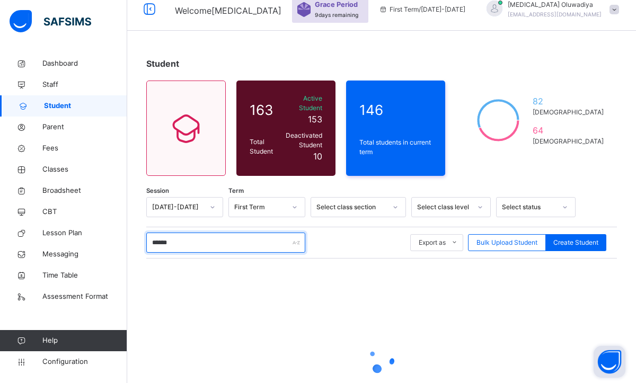
scroll to position [34, 0]
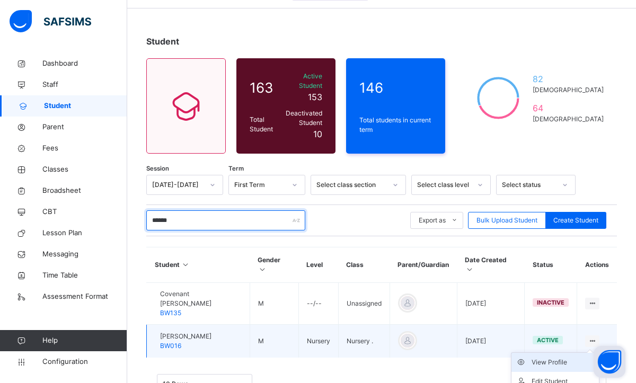
type input "******"
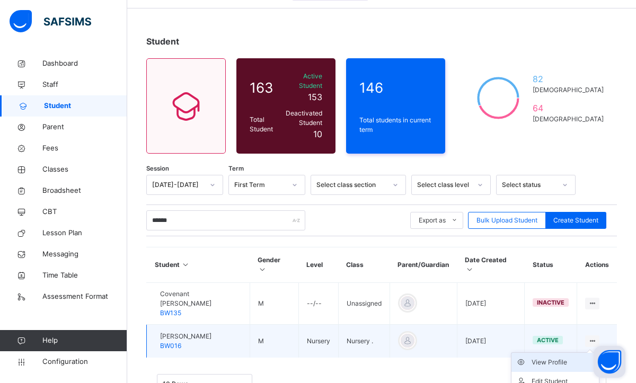
click at [558, 357] on div "View Profile" at bounding box center [563, 362] width 63 height 11
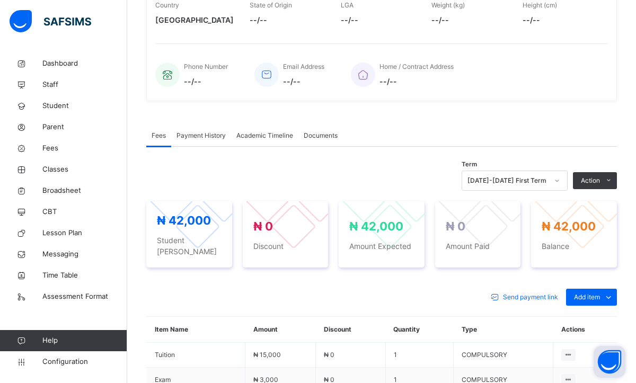
scroll to position [225, 0]
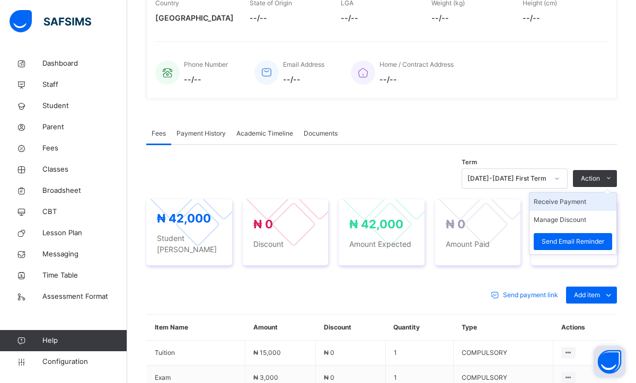
click at [568, 198] on li "Receive Payment" at bounding box center [572, 202] width 87 height 18
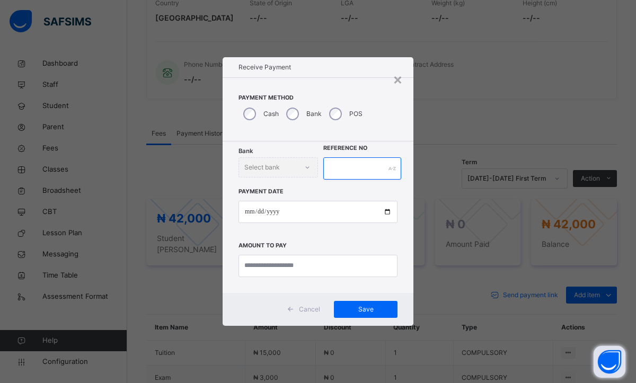
click at [349, 172] on input "text" at bounding box center [362, 168] width 78 height 22
type input "********"
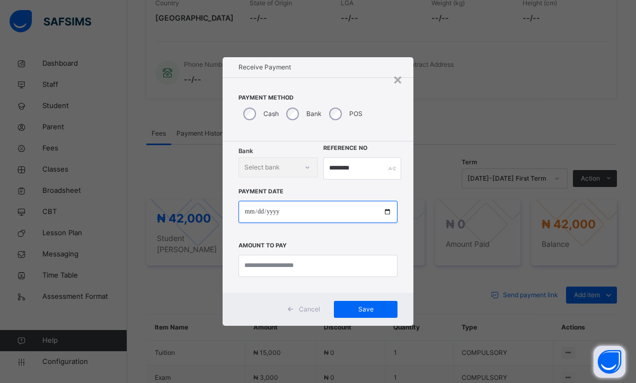
click at [242, 216] on input "date" at bounding box center [317, 212] width 159 height 22
type input "**********"
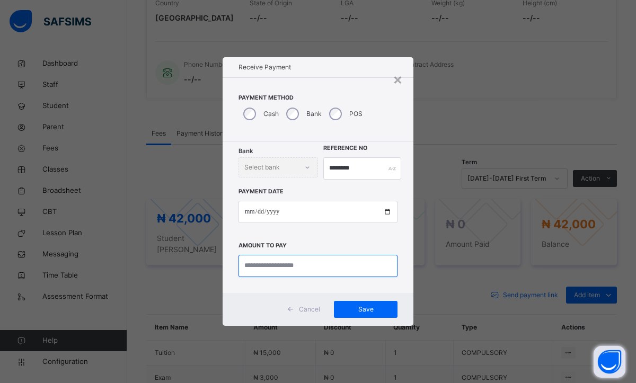
click at [264, 266] on input "currency" at bounding box center [317, 266] width 159 height 22
type input "********"
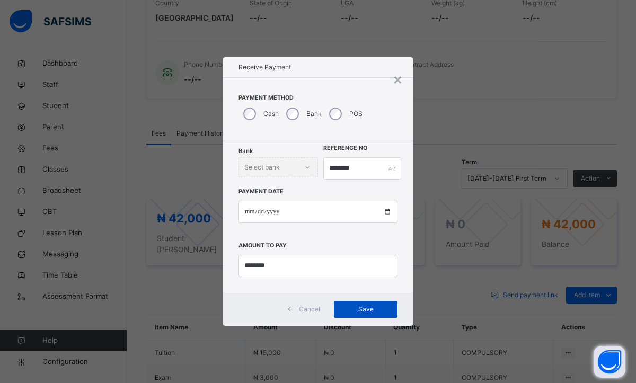
click at [352, 311] on span "Save" at bounding box center [366, 310] width 48 height 10
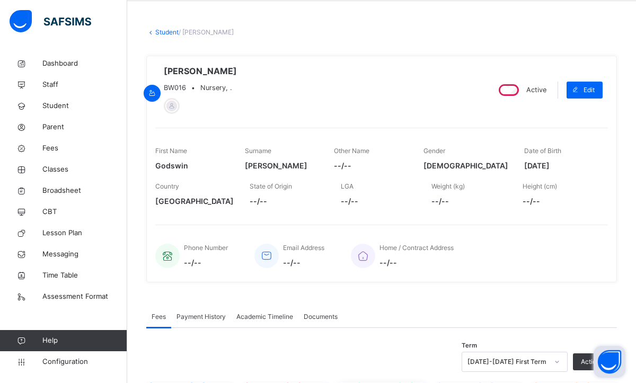
scroll to position [34, 0]
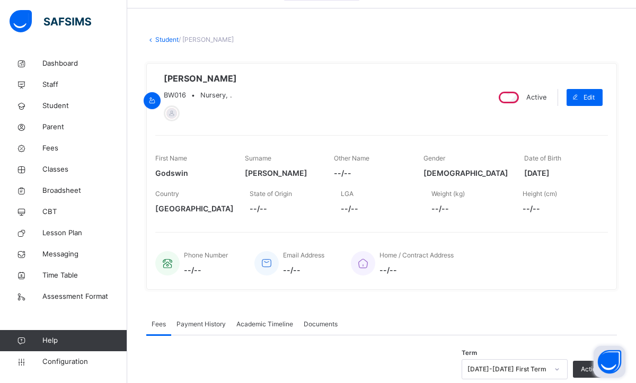
click at [158, 39] on link "Student" at bounding box center [166, 40] width 23 height 8
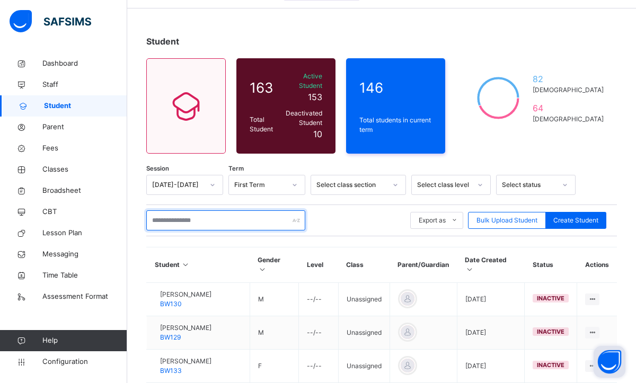
click at [187, 211] on input "text" at bounding box center [225, 220] width 159 height 20
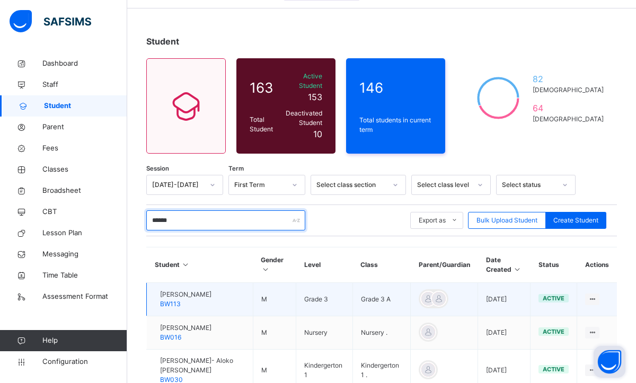
type input "******"
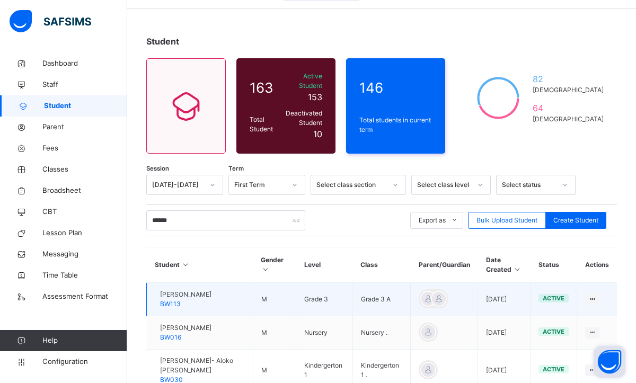
click at [182, 290] on span "[PERSON_NAME]" at bounding box center [185, 295] width 51 height 10
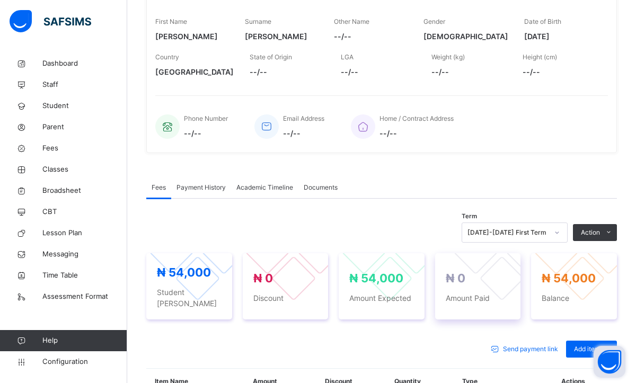
scroll to position [182, 0]
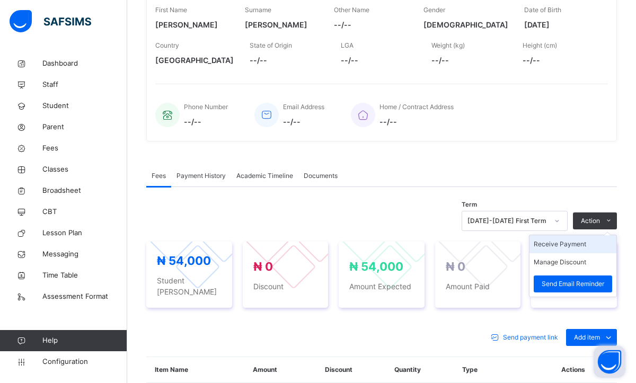
click at [553, 241] on li "Receive Payment" at bounding box center [572, 244] width 87 height 18
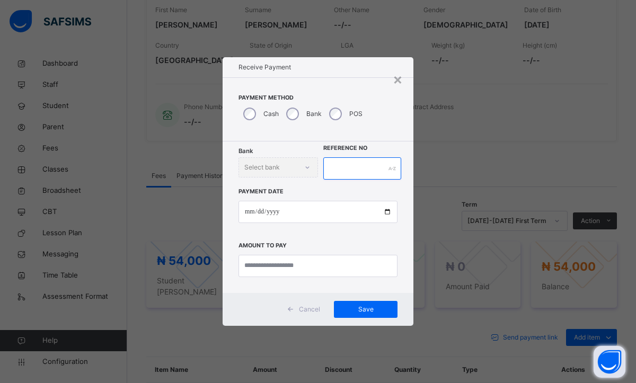
click at [358, 173] on input "text" at bounding box center [362, 168] width 78 height 22
type input "*"
type input "********"
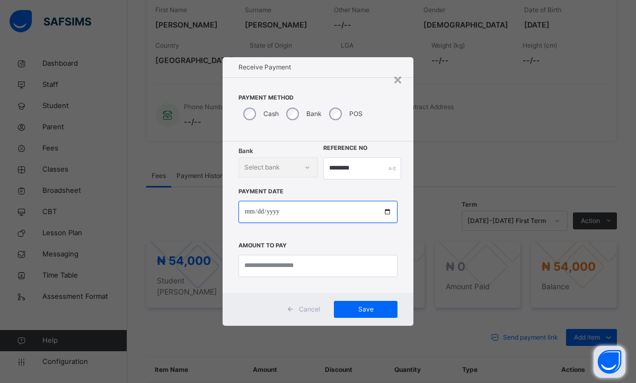
click at [248, 212] on input "date" at bounding box center [317, 212] width 159 height 22
type input "**********"
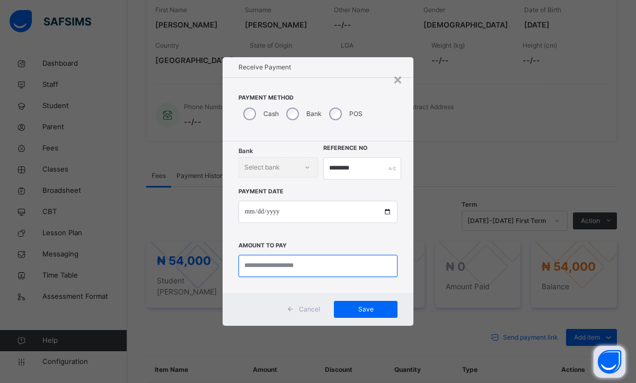
click at [285, 266] on input "currency" at bounding box center [317, 266] width 159 height 22
type input "********"
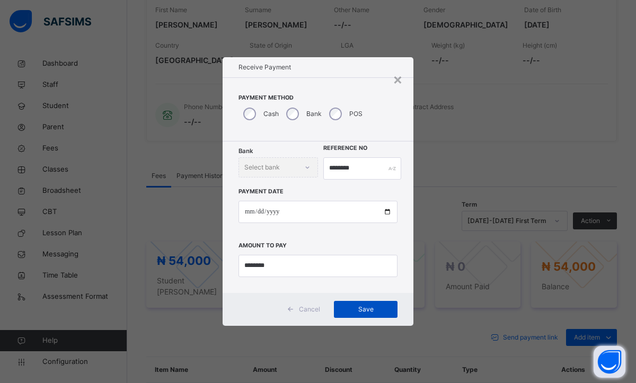
click at [359, 314] on div "Save" at bounding box center [366, 309] width 64 height 17
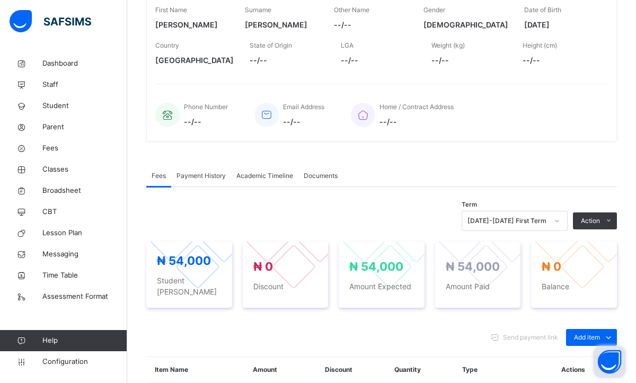
click at [206, 176] on span "Payment History" at bounding box center [200, 176] width 49 height 10
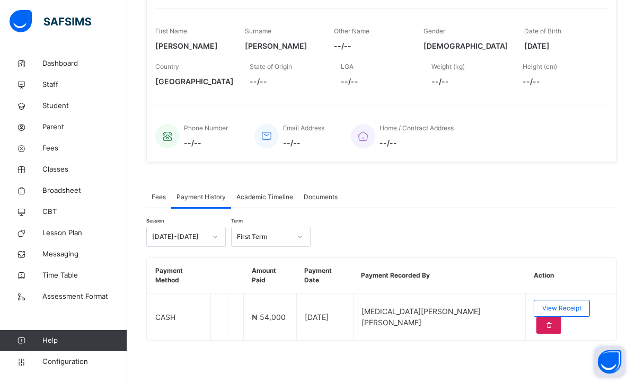
scroll to position [135, 0]
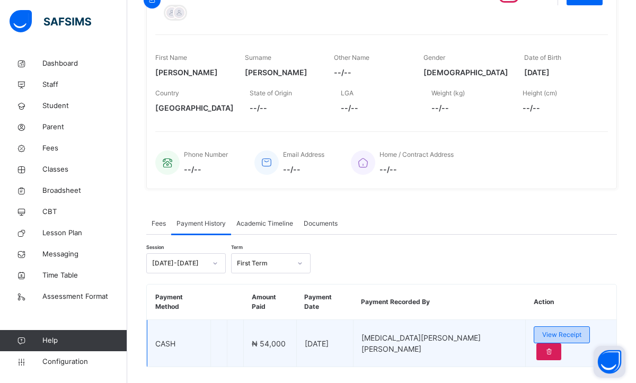
click at [542, 330] on span "View Receipt" at bounding box center [561, 335] width 39 height 10
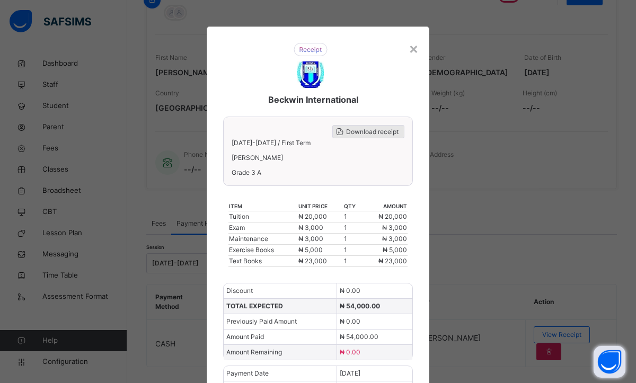
click at [364, 134] on span "Download receipt" at bounding box center [372, 132] width 52 height 10
click at [409, 43] on div "×" at bounding box center [414, 48] width 10 height 22
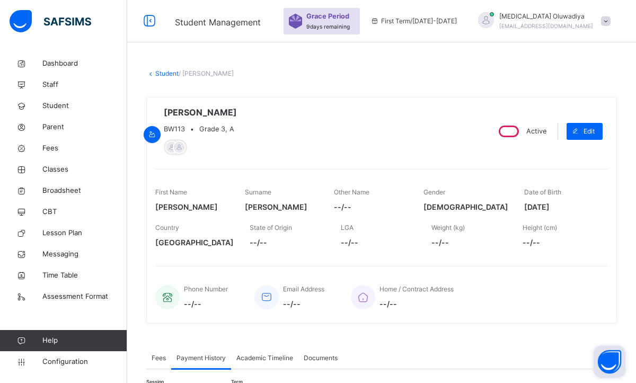
click at [173, 76] on link "Student" at bounding box center [166, 73] width 23 height 8
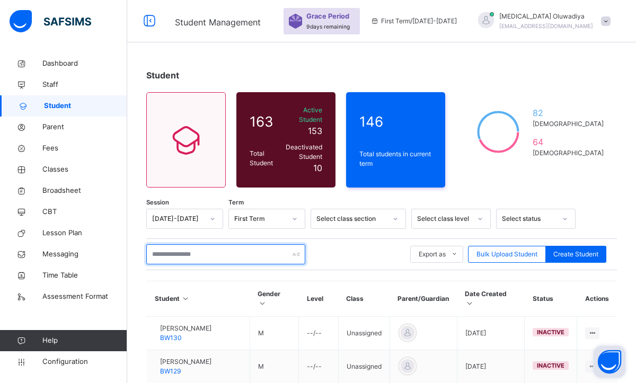
click at [198, 244] on input "text" at bounding box center [225, 254] width 159 height 20
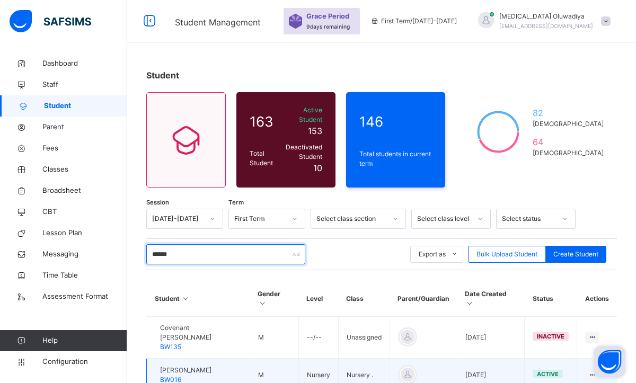
type input "******"
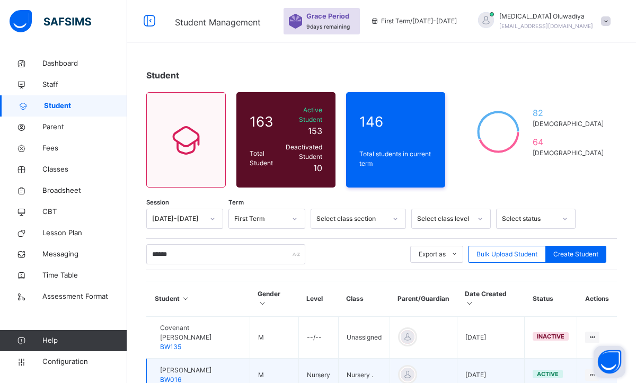
click at [198, 366] on div "Godswin Samuel BW016" at bounding box center [185, 375] width 51 height 19
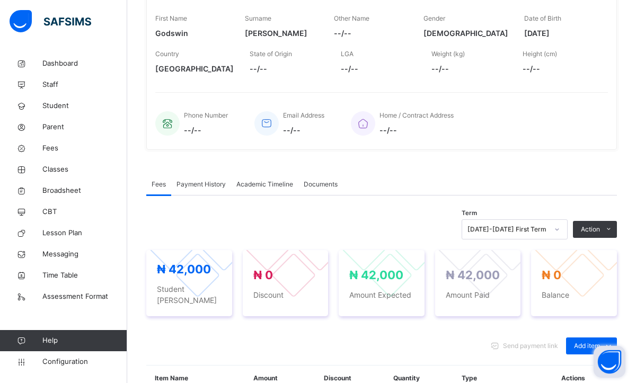
scroll to position [191, 0]
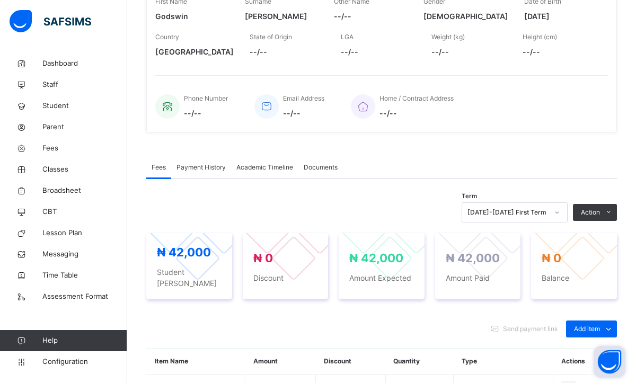
click at [184, 165] on span "Payment History" at bounding box center [200, 168] width 49 height 10
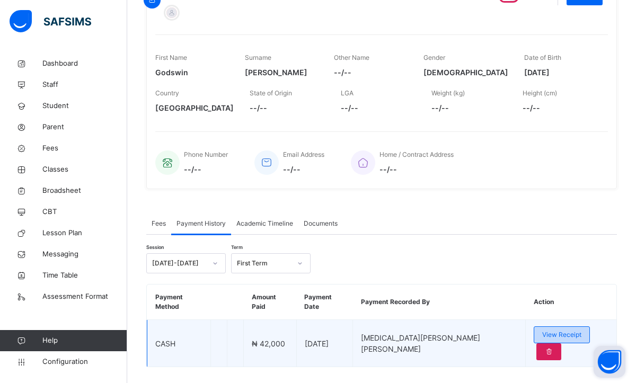
click at [542, 330] on span "View Receipt" at bounding box center [561, 335] width 39 height 10
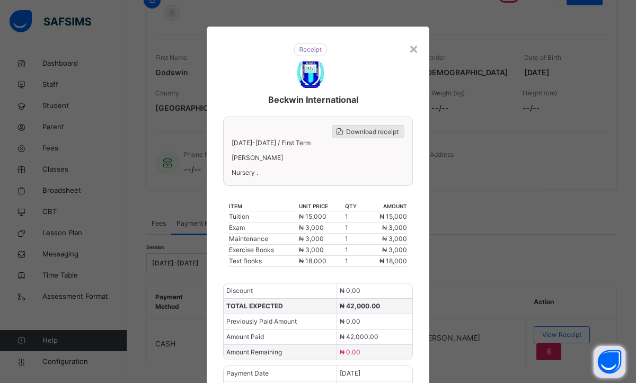
click at [384, 136] on div "Download receipt" at bounding box center [368, 131] width 72 height 13
click at [352, 131] on span "Download receipt" at bounding box center [372, 132] width 52 height 10
click at [414, 47] on div "×" at bounding box center [414, 48] width 10 height 22
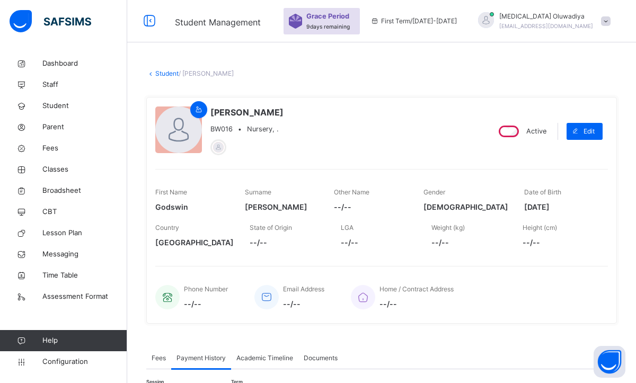
click at [174, 77] on link "Student" at bounding box center [166, 73] width 23 height 8
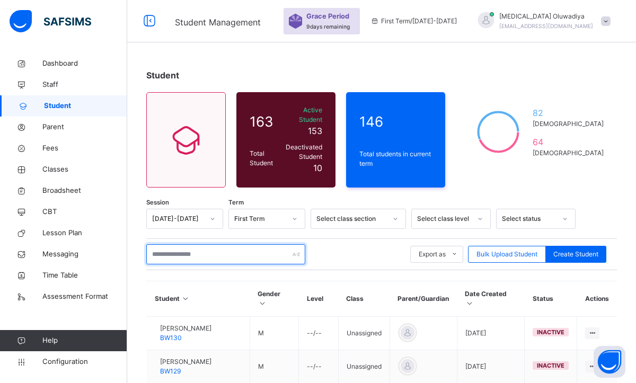
click at [176, 249] on input "text" at bounding box center [225, 254] width 159 height 20
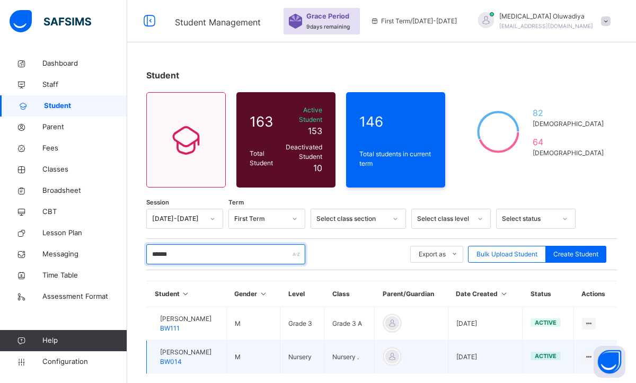
type input "******"
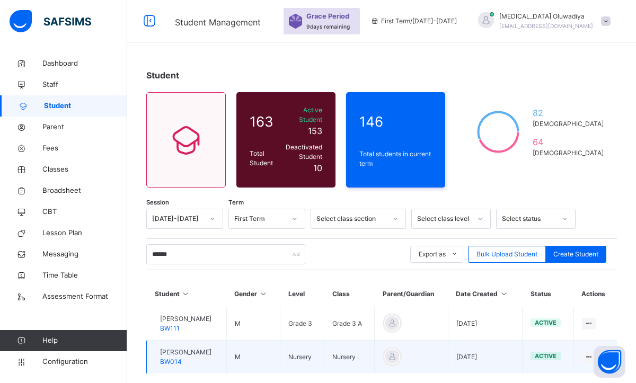
click at [582, 345] on td "View Profile Edit Student Link Parent/Guardian Delete Student" at bounding box center [594, 357] width 43 height 33
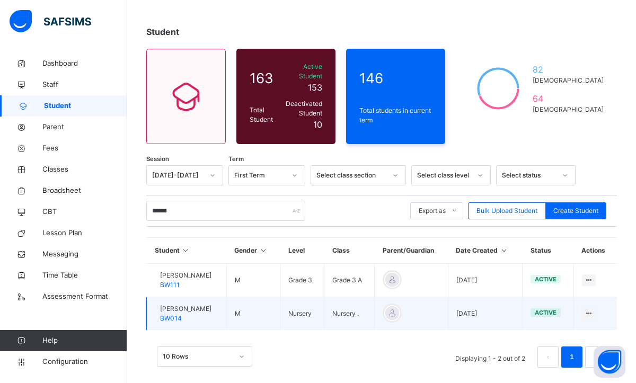
scroll to position [45, 0]
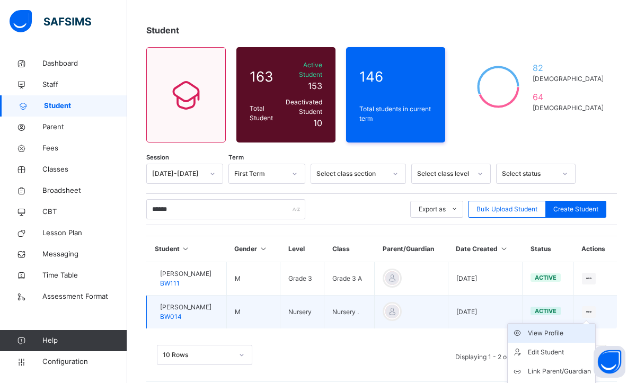
click at [558, 328] on div "View Profile" at bounding box center [559, 333] width 63 height 11
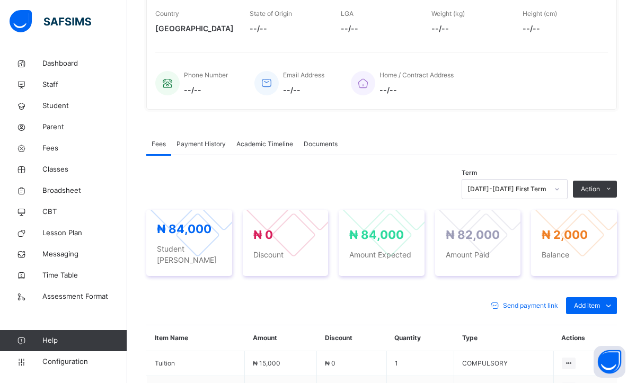
scroll to position [215, 0]
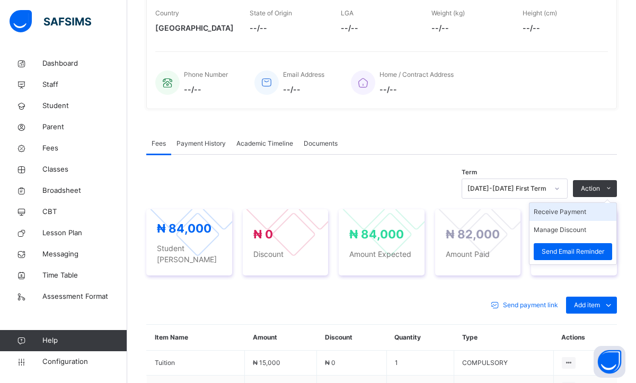
click at [565, 217] on li "Receive Payment" at bounding box center [572, 212] width 87 height 18
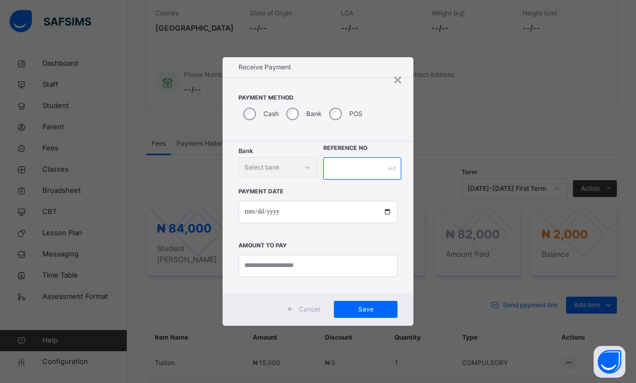
click at [350, 176] on input "text" at bounding box center [362, 168] width 78 height 22
type input "********"
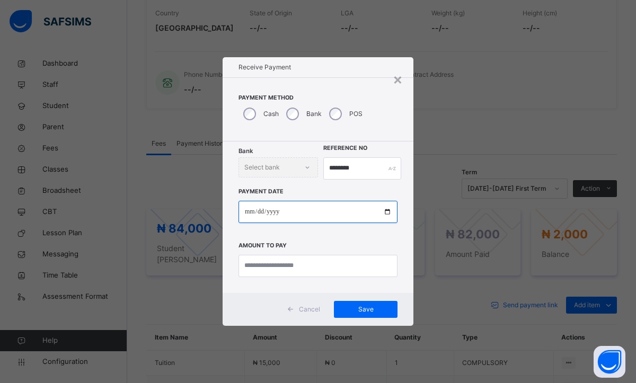
click at [249, 216] on input "date" at bounding box center [317, 212] width 159 height 22
type input "**********"
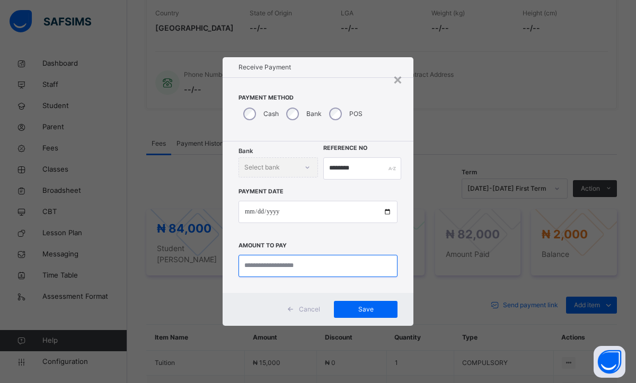
click at [282, 267] on input "currency" at bounding box center [317, 266] width 159 height 22
type input "*******"
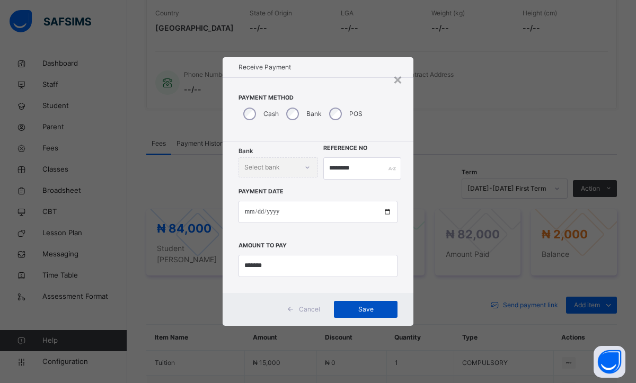
click at [381, 316] on div "Save" at bounding box center [366, 309] width 64 height 17
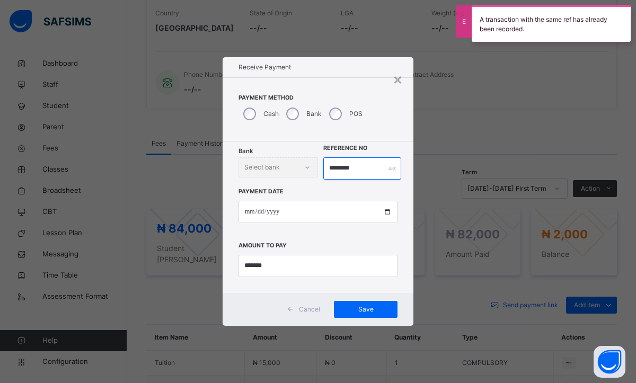
click at [365, 171] on input "********" at bounding box center [362, 168] width 78 height 22
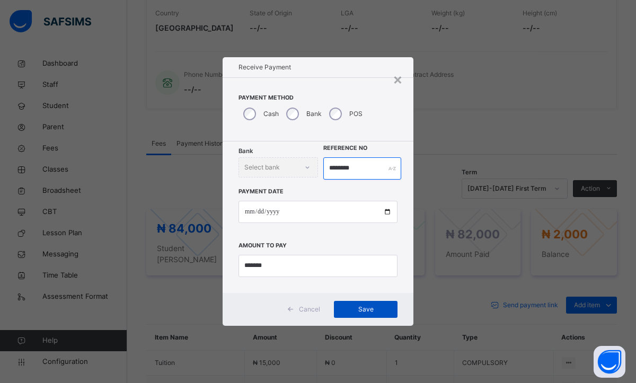
type input "********"
click at [338, 305] on div "Save" at bounding box center [366, 309] width 64 height 17
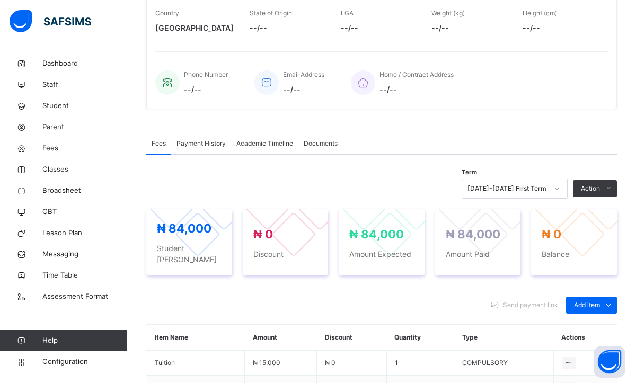
click at [190, 146] on span "Payment History" at bounding box center [200, 144] width 49 height 10
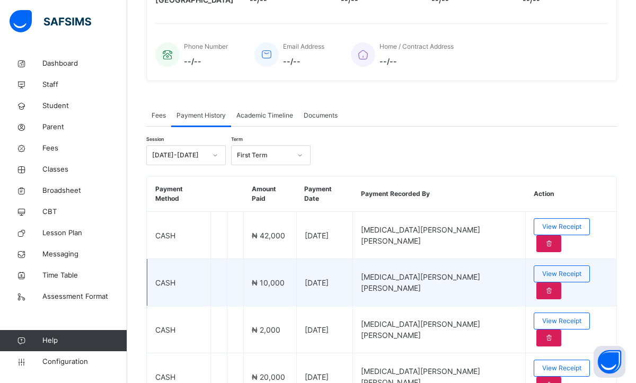
scroll to position [255, 0]
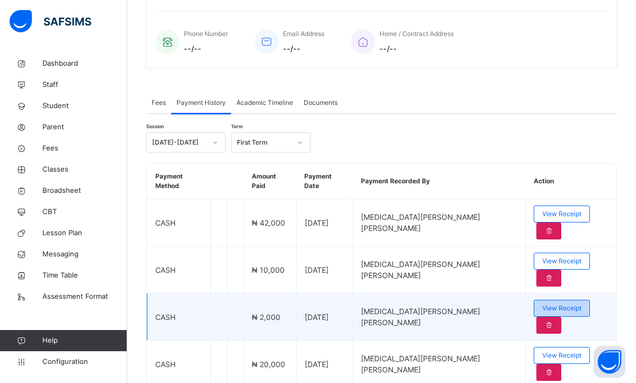
click at [542, 304] on span "View Receipt" at bounding box center [561, 309] width 39 height 10
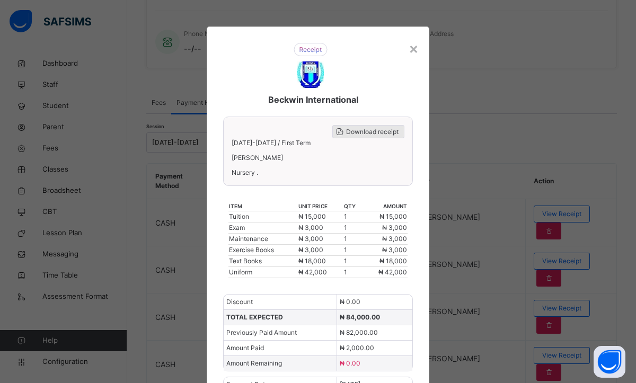
click at [346, 131] on span "Download receipt" at bounding box center [372, 132] width 52 height 10
click at [411, 52] on div "×" at bounding box center [414, 48] width 10 height 22
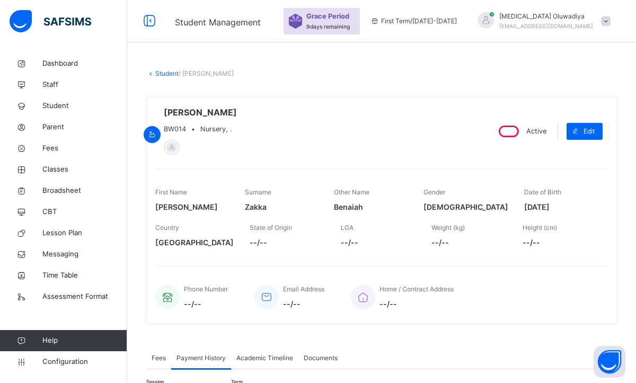
click at [168, 73] on link "Student" at bounding box center [166, 73] width 23 height 8
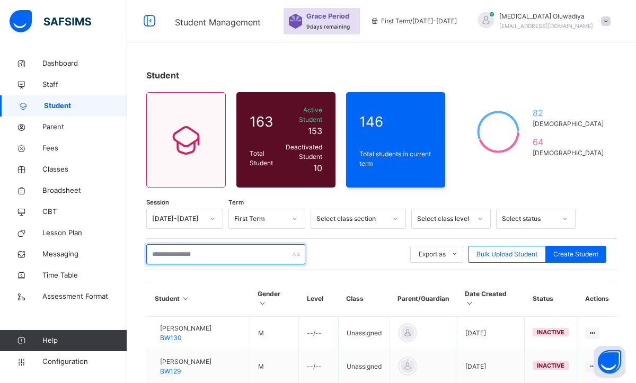
click at [224, 244] on input "text" at bounding box center [225, 254] width 159 height 20
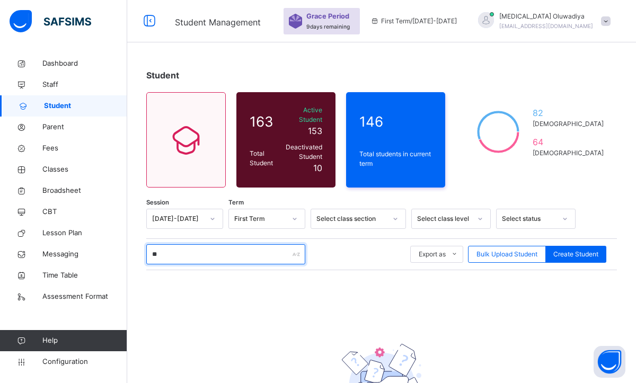
type input "*"
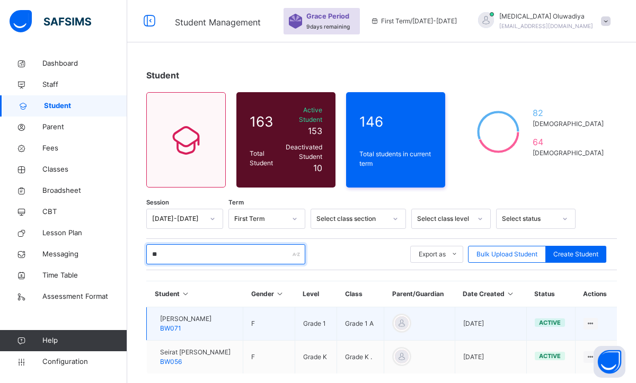
type input "**"
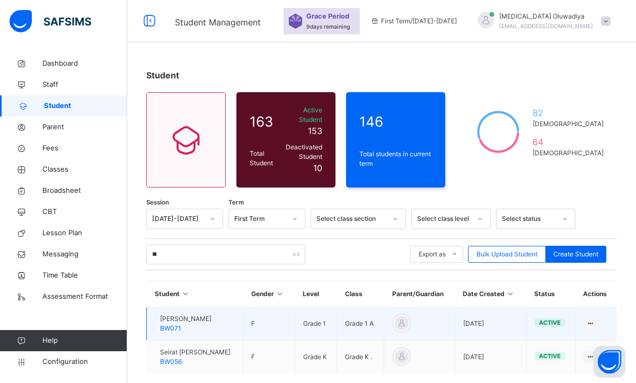
click at [191, 314] on span "[PERSON_NAME]" at bounding box center [185, 319] width 51 height 10
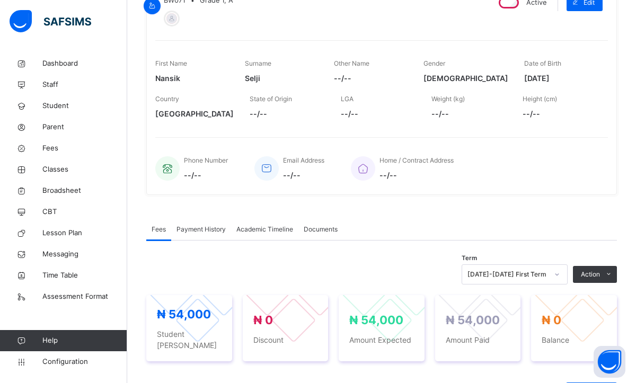
scroll to position [127, 0]
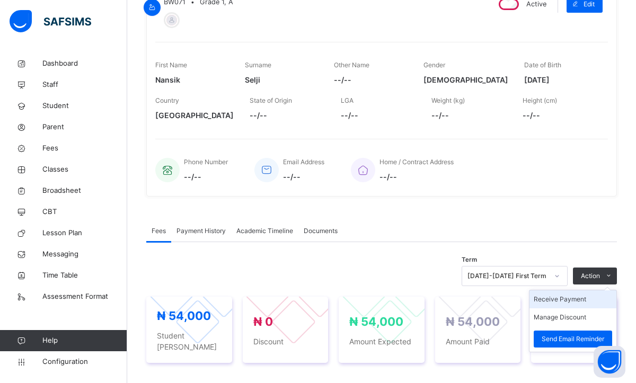
click at [553, 301] on li "Receive Payment" at bounding box center [572, 299] width 87 height 18
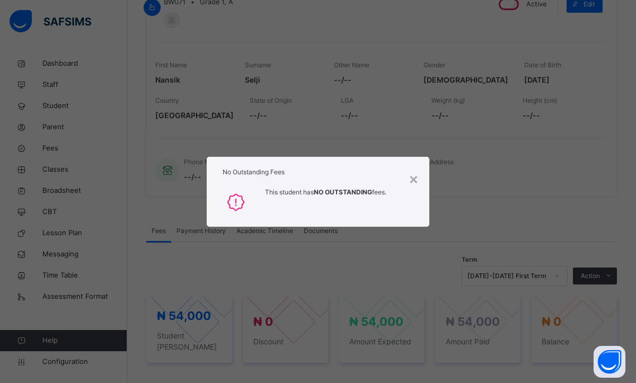
click at [408, 179] on div "No Outstanding Fees" at bounding box center [318, 169] width 223 height 25
click at [414, 179] on div "×" at bounding box center [414, 178] width 10 height 22
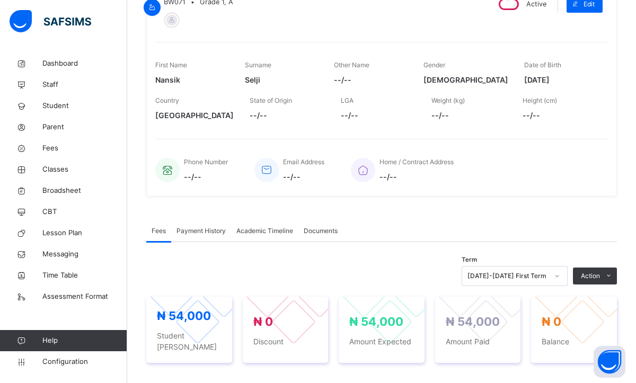
click at [209, 234] on span "Payment History" at bounding box center [200, 231] width 49 height 10
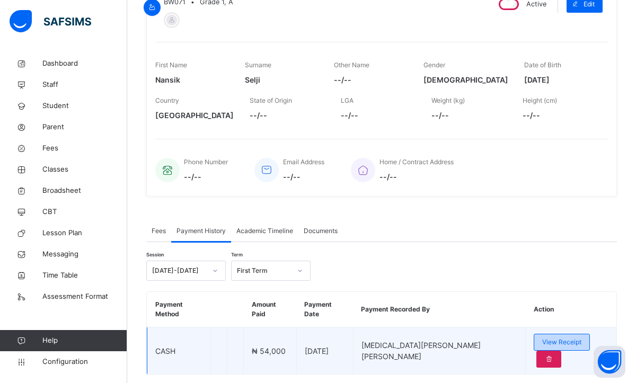
click at [542, 338] on span "View Receipt" at bounding box center [561, 343] width 39 height 10
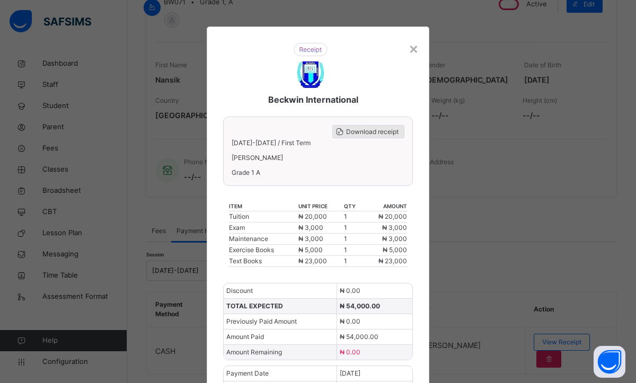
click at [356, 137] on div "Download receipt" at bounding box center [368, 131] width 72 height 13
click at [409, 56] on div "×" at bounding box center [414, 48] width 10 height 22
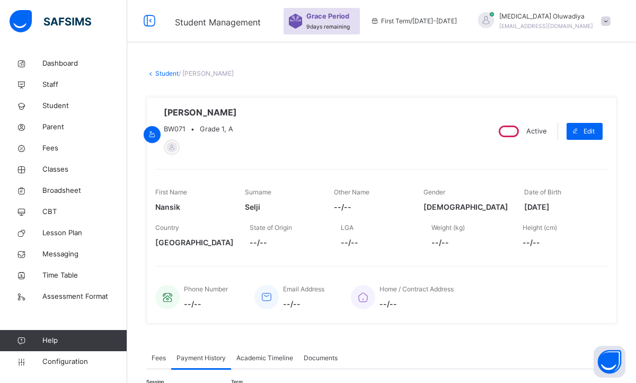
click at [154, 72] on icon at bounding box center [150, 73] width 9 height 8
click at [158, 76] on link "Student" at bounding box center [166, 73] width 23 height 8
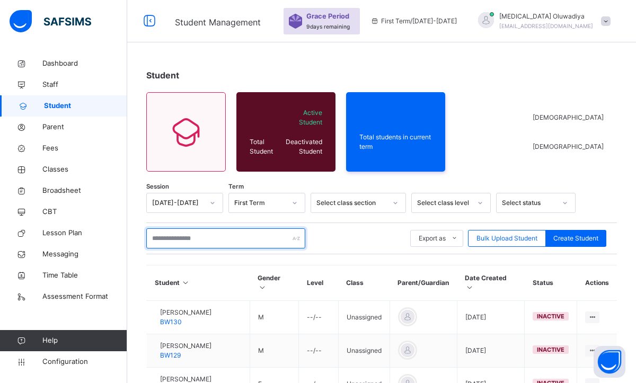
click at [184, 244] on input "text" at bounding box center [225, 238] width 159 height 20
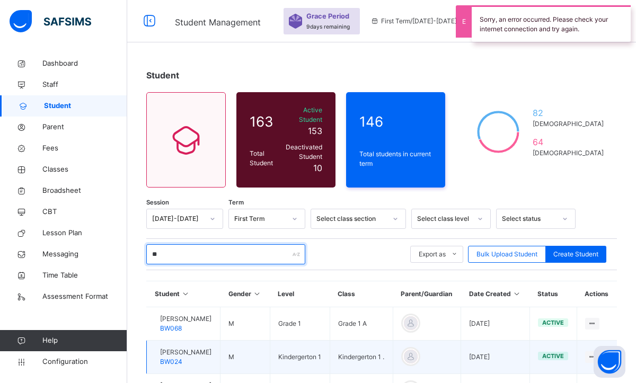
type input "*"
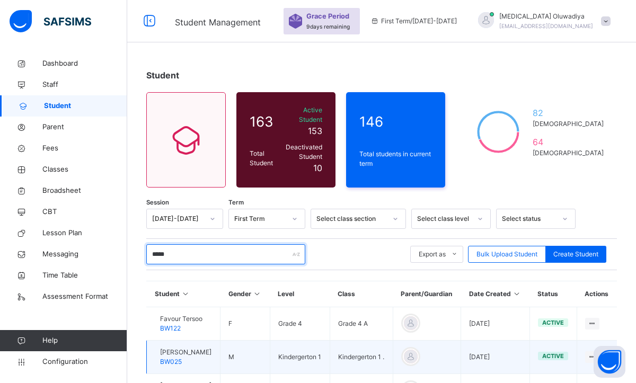
type input "*****"
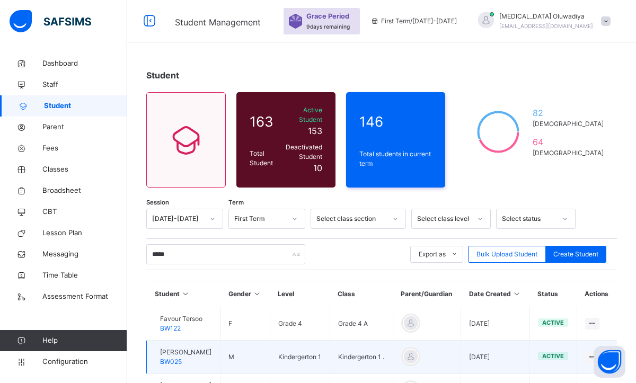
click at [201, 356] on span "[PERSON_NAME]" at bounding box center [185, 353] width 51 height 10
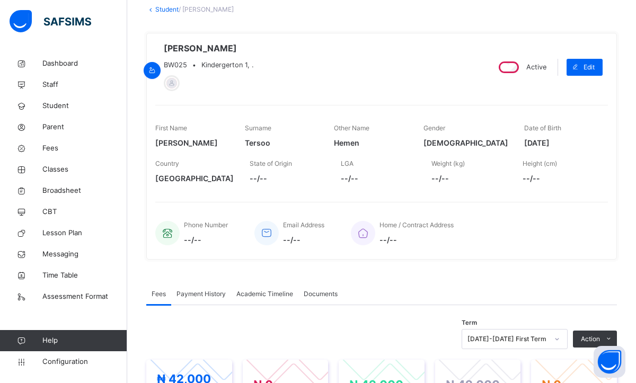
scroll to position [212, 0]
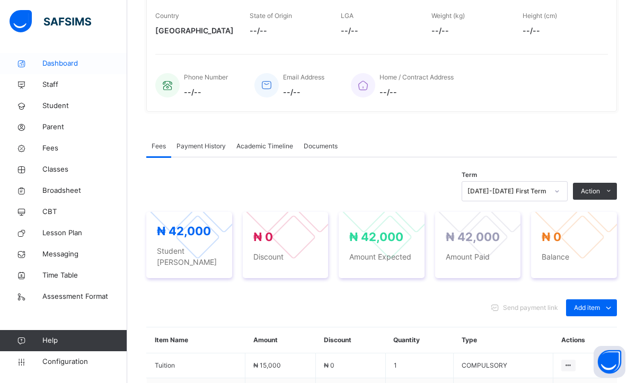
click at [72, 63] on span "Dashboard" at bounding box center [84, 63] width 85 height 11
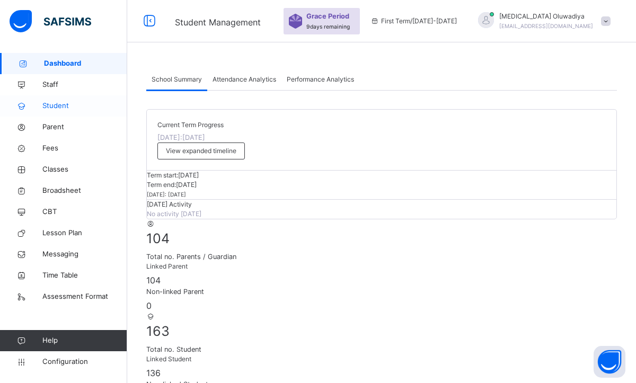
click at [59, 112] on link "Student" at bounding box center [63, 105] width 127 height 21
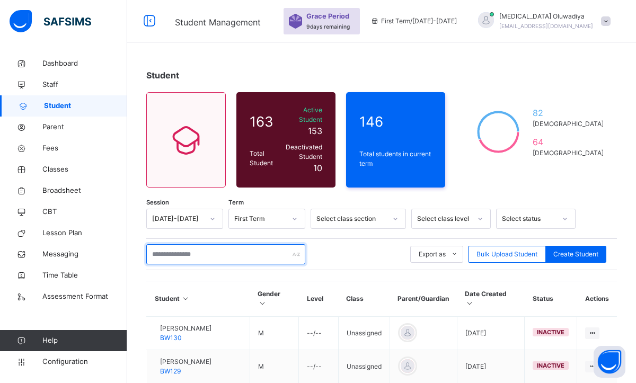
click at [158, 244] on input "text" at bounding box center [225, 254] width 159 height 20
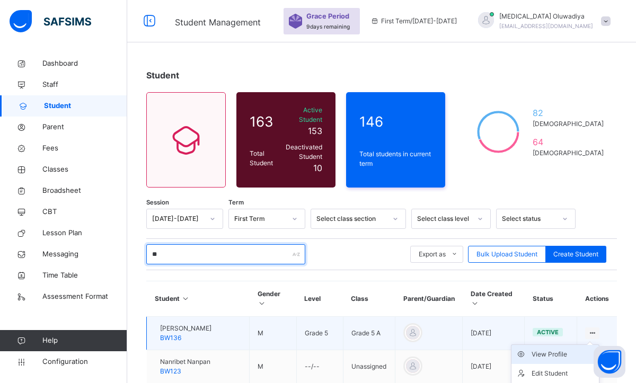
type input "**"
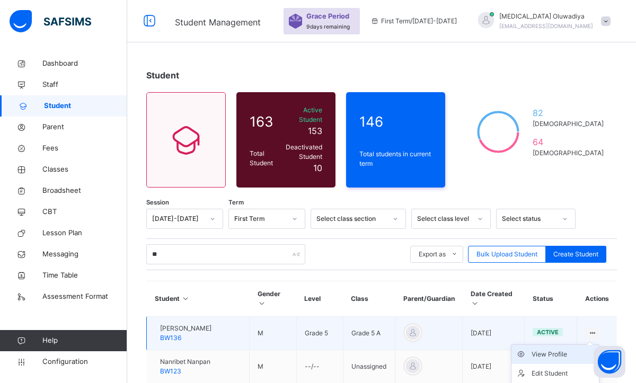
click at [552, 349] on div "View Profile" at bounding box center [563, 354] width 63 height 11
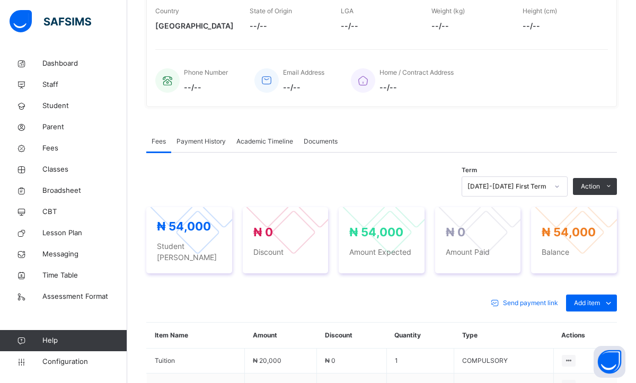
scroll to position [233, 0]
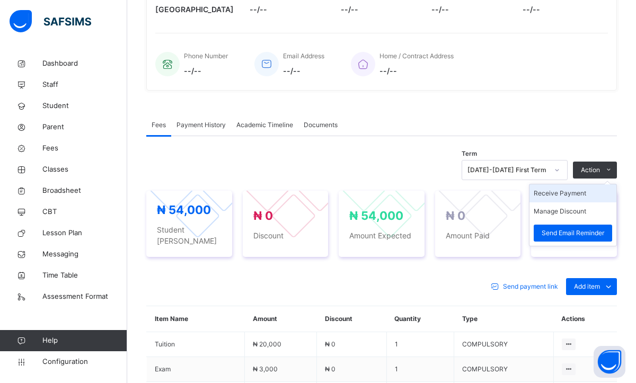
click at [563, 197] on li "Receive Payment" at bounding box center [572, 193] width 87 height 18
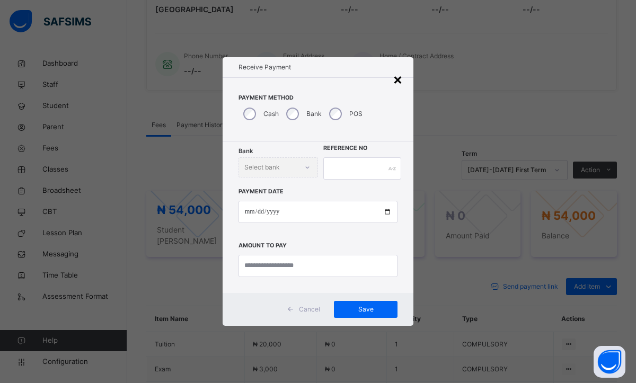
click at [397, 79] on div "×" at bounding box center [398, 79] width 10 height 22
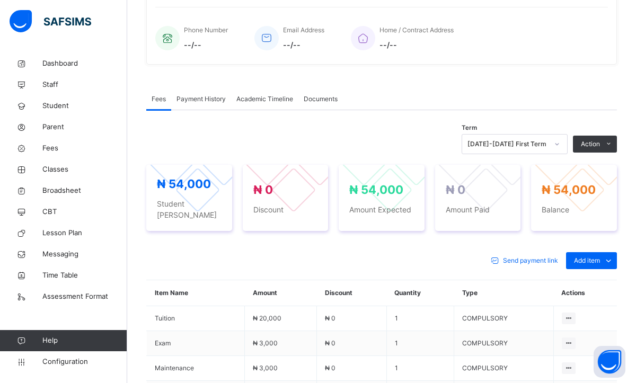
scroll to position [276, 0]
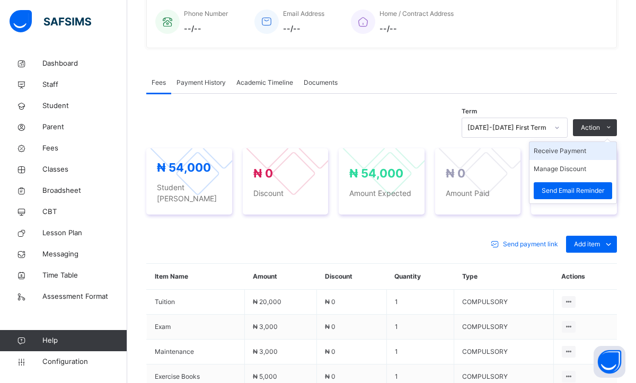
click at [559, 150] on li "Receive Payment" at bounding box center [572, 151] width 87 height 18
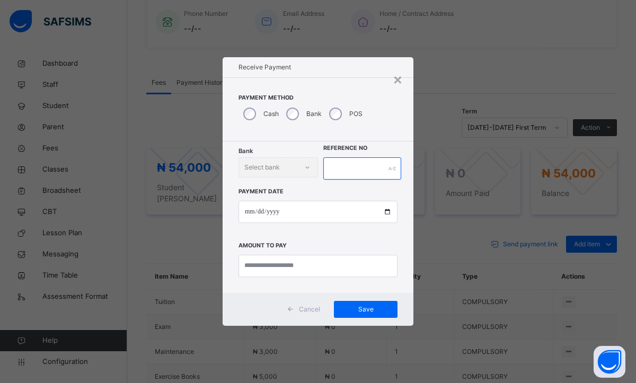
click at [347, 162] on input "text" at bounding box center [362, 168] width 78 height 22
type input "********"
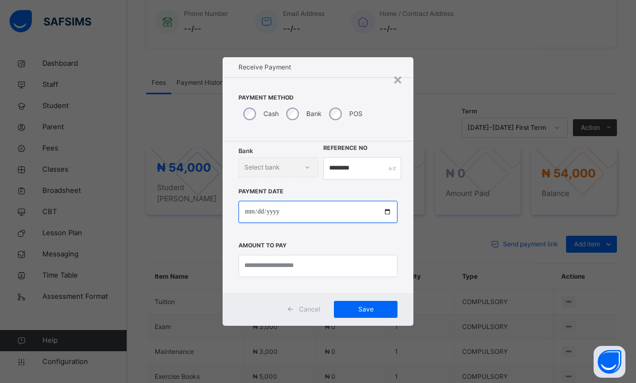
click at [246, 215] on input "date" at bounding box center [317, 212] width 159 height 22
type input "**********"
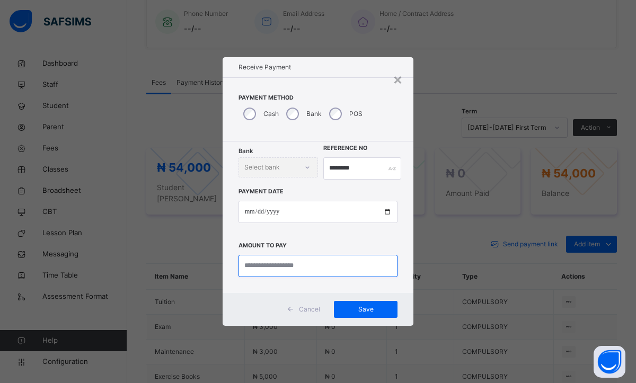
click at [260, 264] on input "currency" at bounding box center [317, 266] width 159 height 22
type input "********"
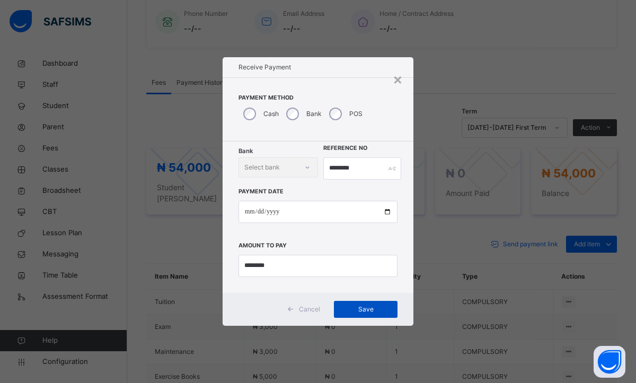
click at [347, 310] on span "Save" at bounding box center [366, 310] width 48 height 10
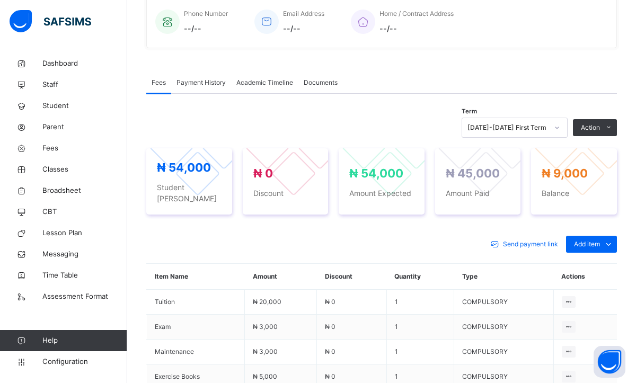
click at [216, 86] on span "Payment History" at bounding box center [200, 83] width 49 height 10
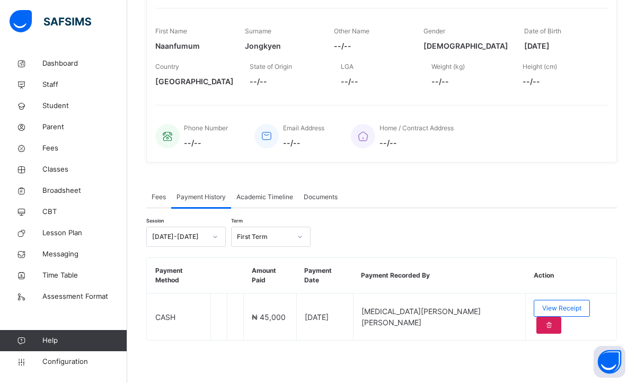
scroll to position [135, 0]
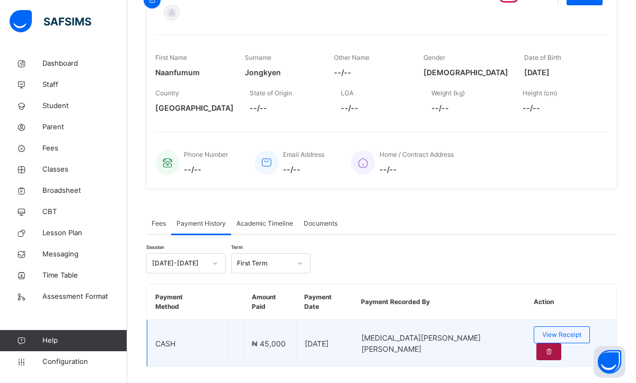
click at [553, 347] on icon at bounding box center [548, 352] width 9 height 10
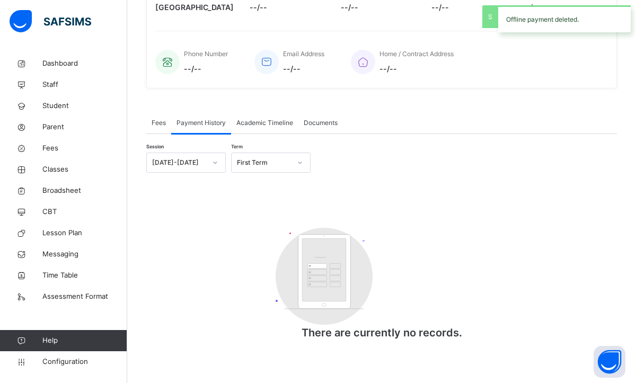
scroll to position [235, 0]
click at [162, 127] on span "Fees" at bounding box center [159, 123] width 14 height 10
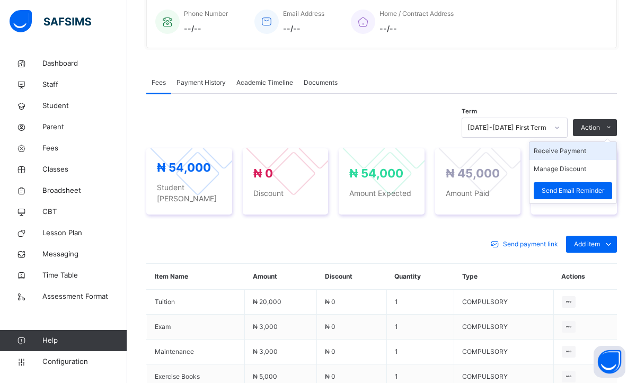
click at [554, 152] on li "Receive Payment" at bounding box center [572, 151] width 87 height 18
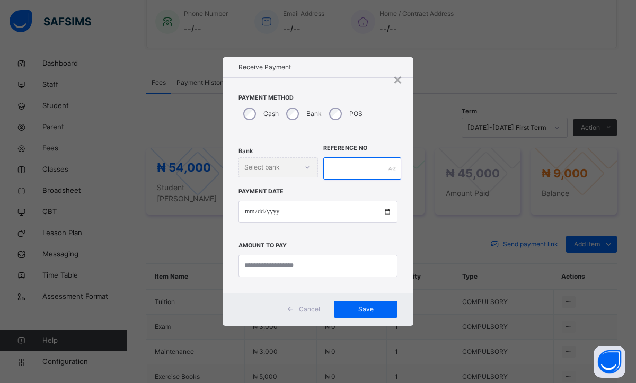
click at [342, 164] on input "text" at bounding box center [362, 168] width 78 height 22
type input "********"
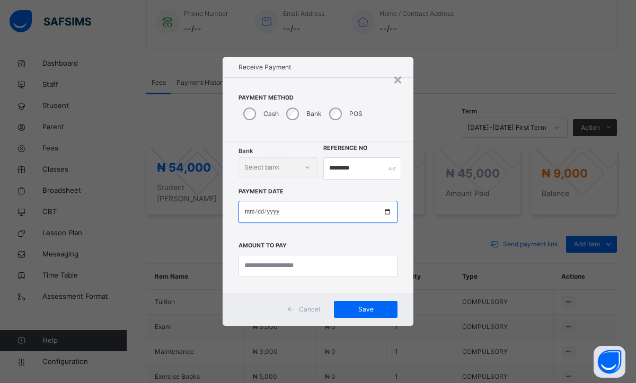
click at [251, 215] on input "date" at bounding box center [317, 212] width 159 height 22
type input "**********"
click at [364, 171] on input "********" at bounding box center [362, 168] width 78 height 22
type input "********"
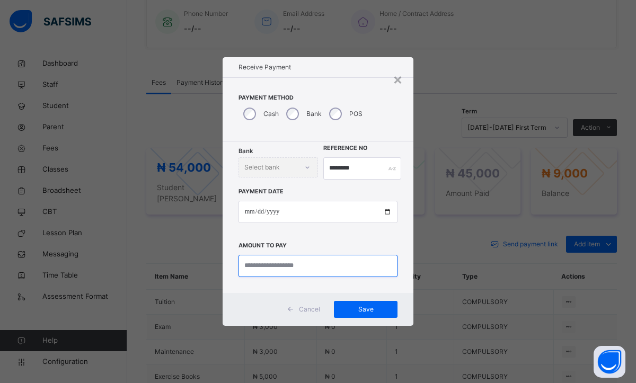
click at [273, 267] on input "currency" at bounding box center [317, 266] width 159 height 22
type input "********"
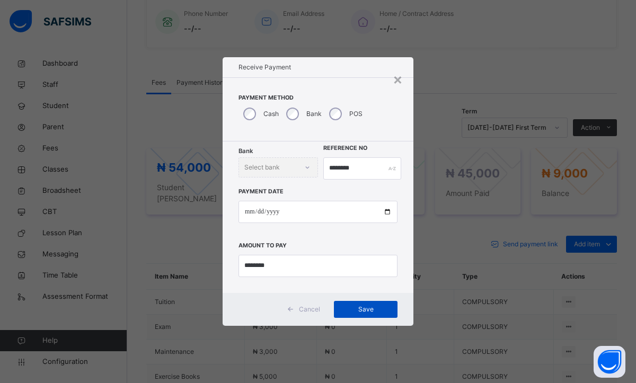
click at [358, 316] on div "Save" at bounding box center [366, 309] width 64 height 17
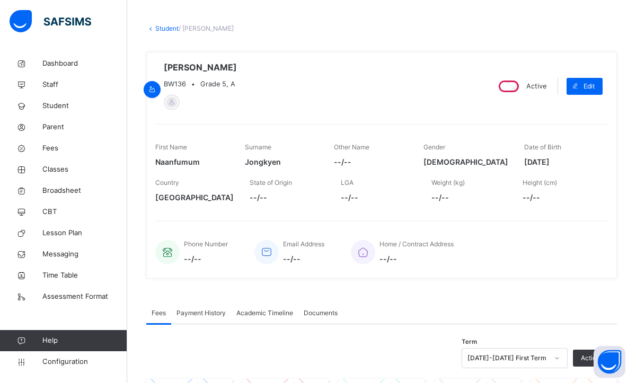
scroll to position [21, 0]
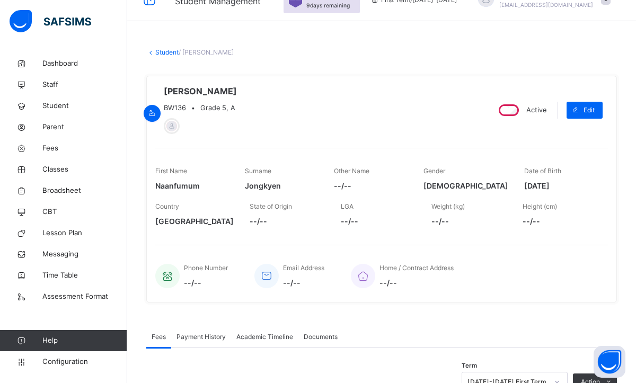
click at [163, 52] on link "Student" at bounding box center [166, 52] width 23 height 8
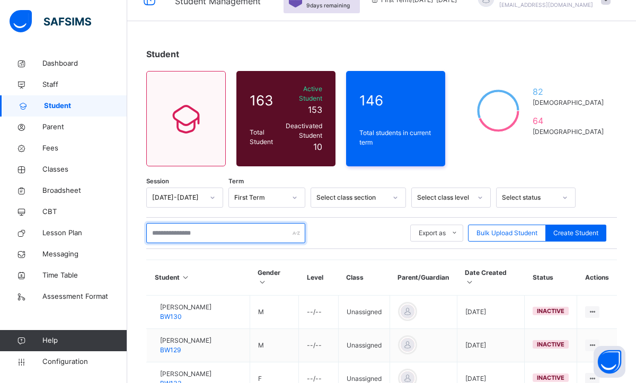
click at [213, 227] on input "text" at bounding box center [225, 233] width 159 height 20
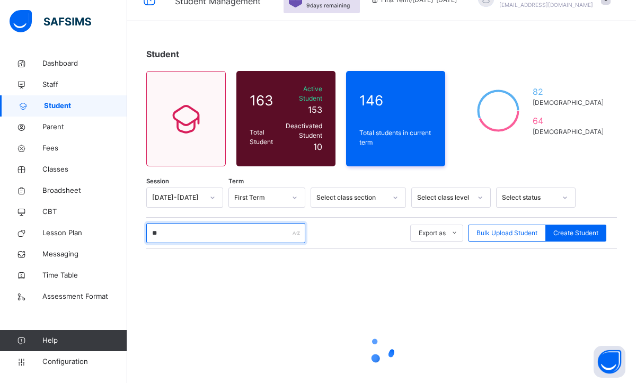
type input "*"
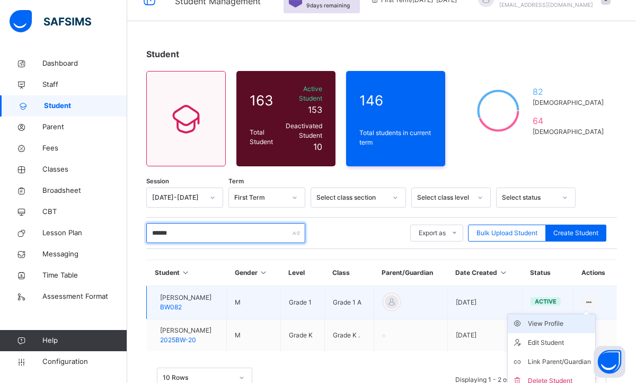
type input "******"
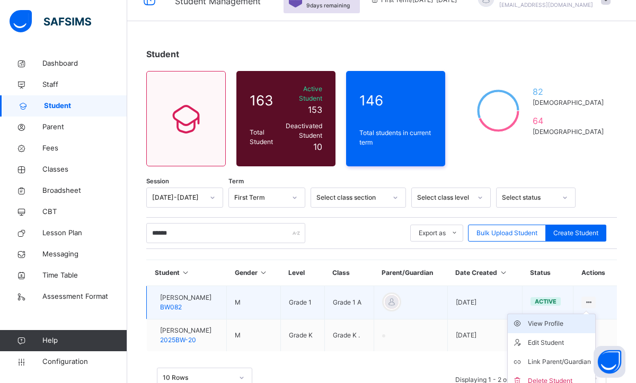
click at [558, 319] on div "View Profile" at bounding box center [559, 324] width 63 height 11
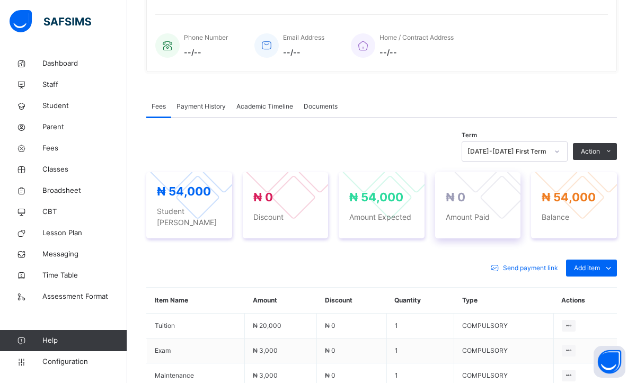
scroll to position [254, 0]
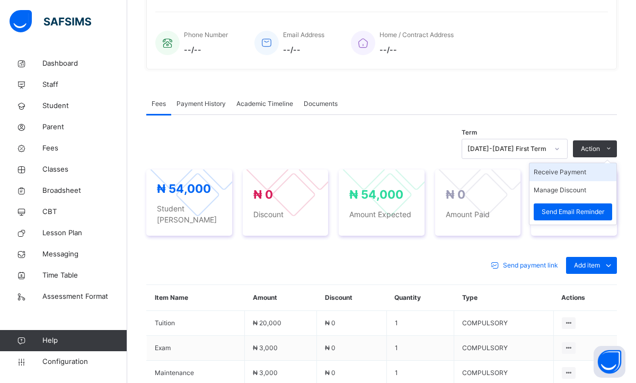
click at [546, 180] on li "Receive Payment" at bounding box center [572, 172] width 87 height 18
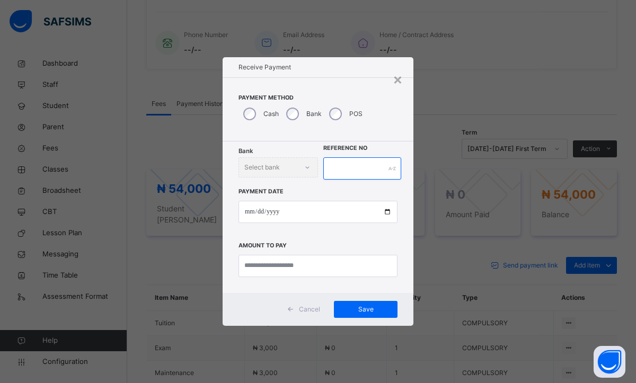
click at [347, 159] on input "text" at bounding box center [362, 168] width 78 height 22
type input "*"
type input "********"
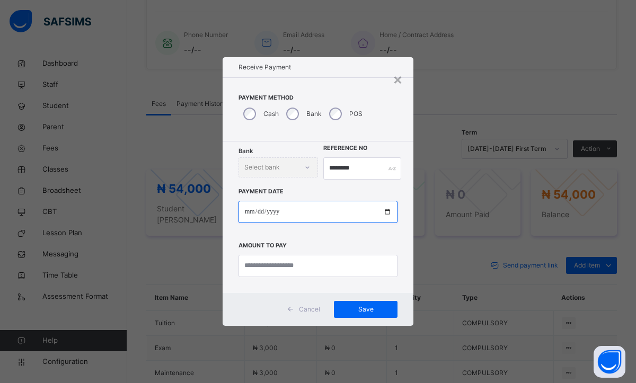
click at [244, 217] on input "date" at bounding box center [317, 212] width 159 height 22
type input "**********"
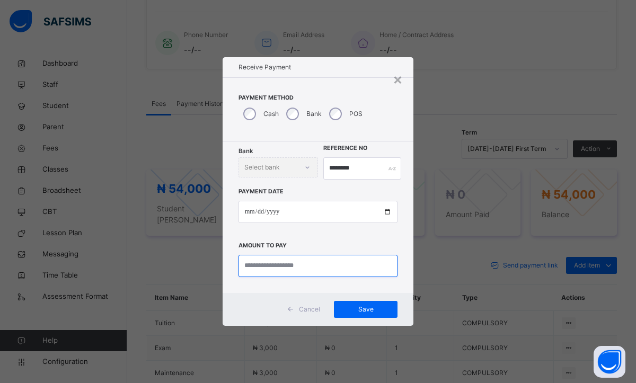
click at [261, 273] on input "currency" at bounding box center [317, 266] width 159 height 22
type input "*******"
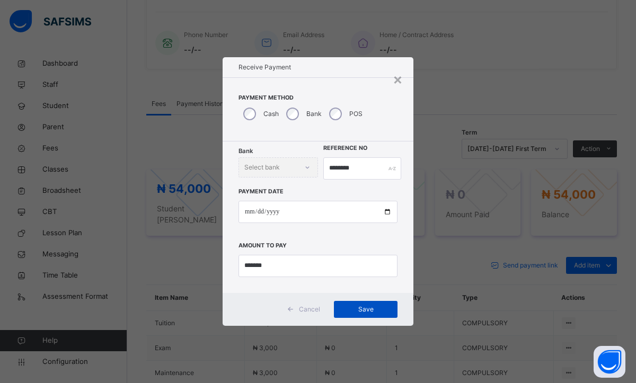
click at [348, 312] on span "Save" at bounding box center [366, 310] width 48 height 10
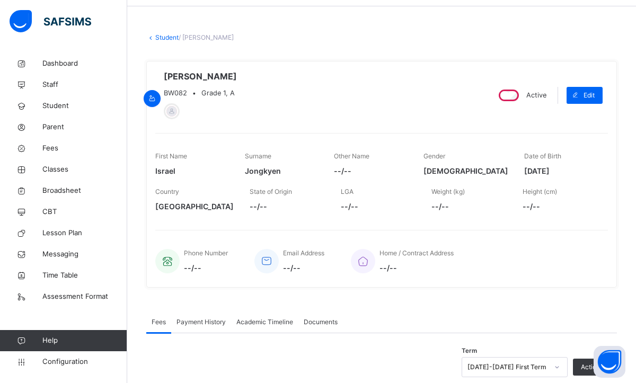
scroll to position [0, 0]
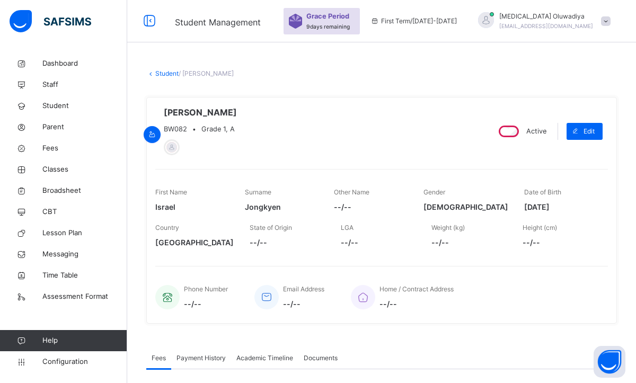
click at [160, 75] on link "Student" at bounding box center [166, 73] width 23 height 8
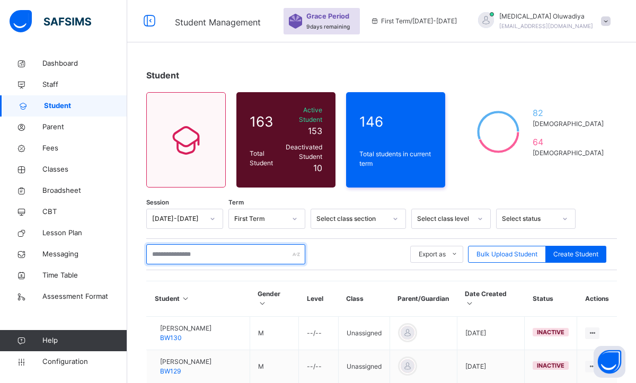
click at [180, 245] on input "text" at bounding box center [225, 254] width 159 height 20
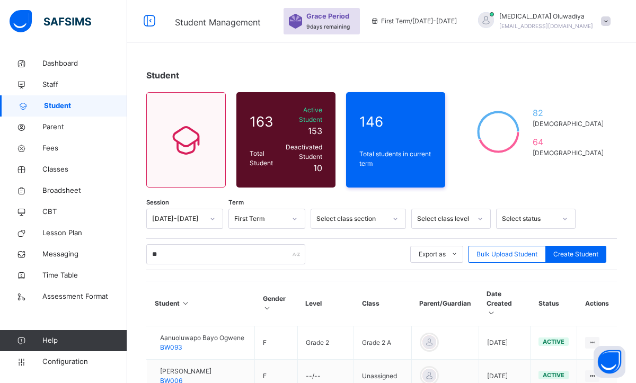
click at [516, 70] on div "Student" at bounding box center [381, 75] width 471 height 13
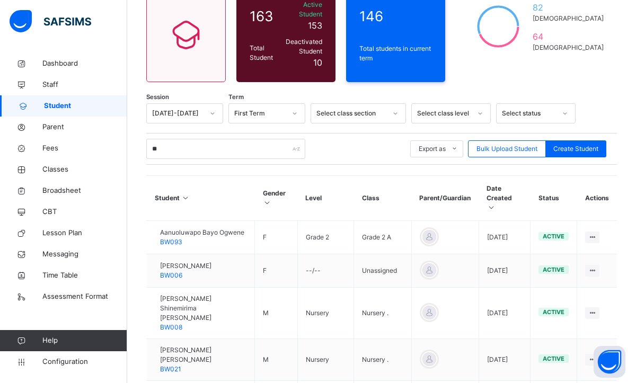
scroll to position [104, 0]
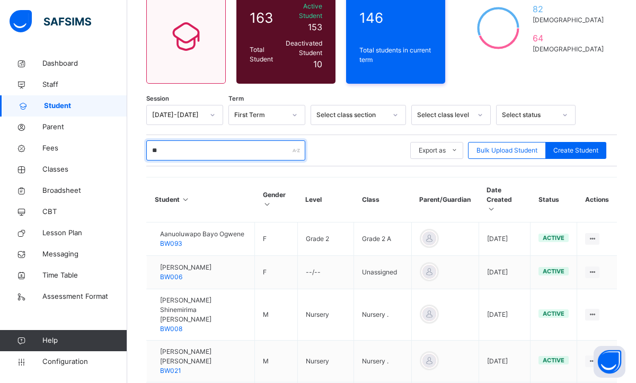
click at [170, 144] on input "**" at bounding box center [225, 150] width 159 height 20
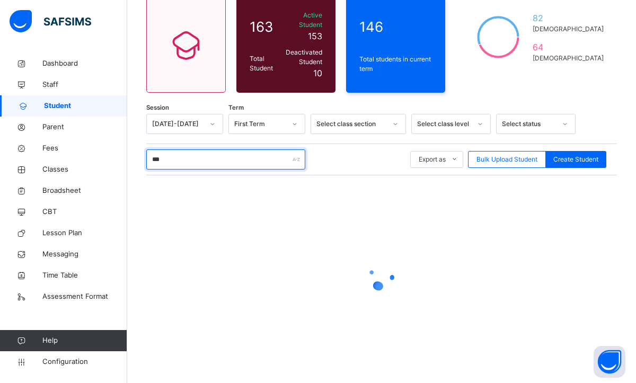
scroll to position [94, 0]
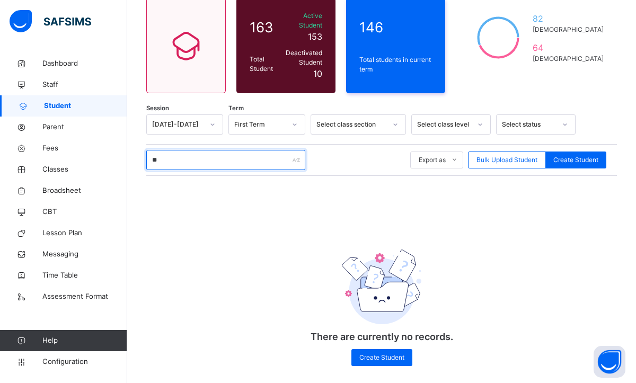
type input "*"
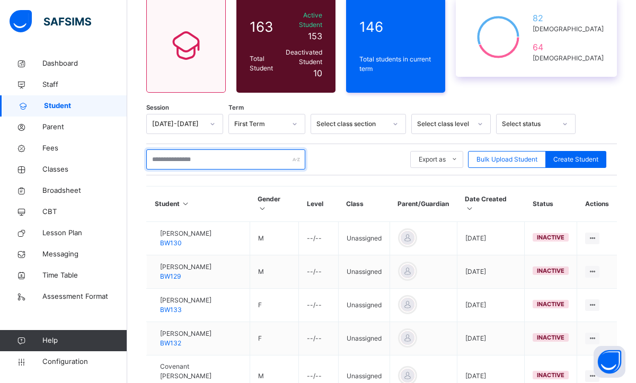
scroll to position [104, 0]
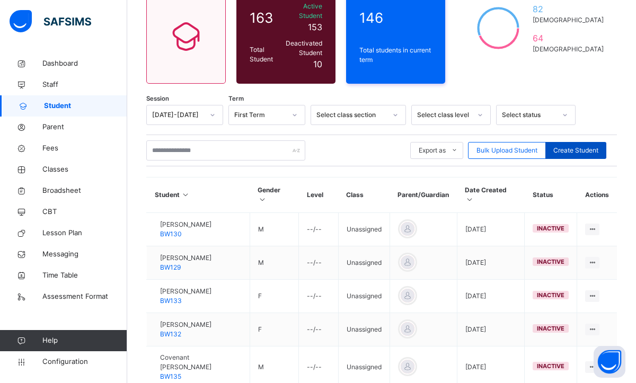
click at [564, 146] on span "Create Student" at bounding box center [575, 151] width 45 height 10
select select "**"
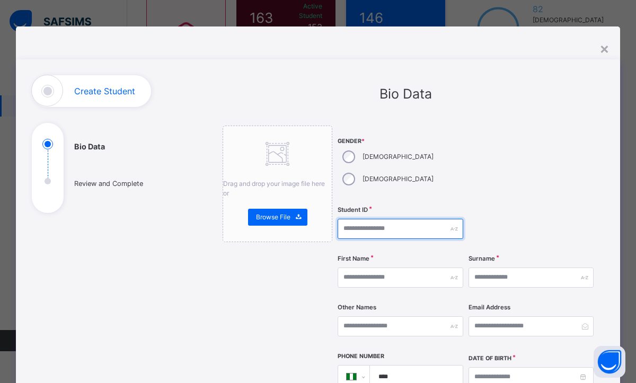
click at [351, 219] on input "text" at bounding box center [401, 229] width 126 height 20
type input "********"
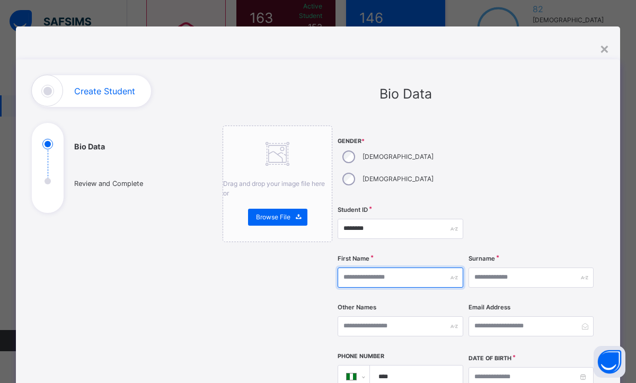
click at [363, 268] on input "text" at bounding box center [401, 278] width 126 height 20
type input "******"
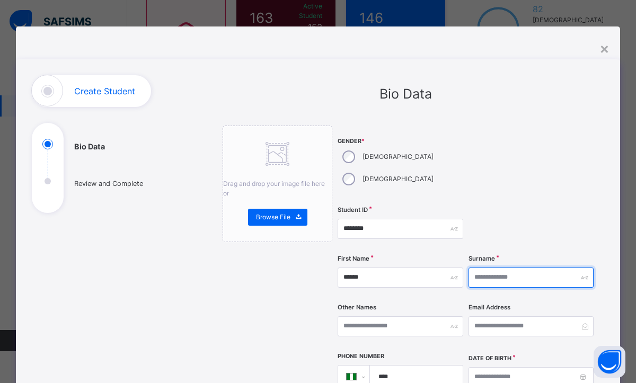
click at [492, 268] on input "text" at bounding box center [531, 278] width 126 height 20
type input "*"
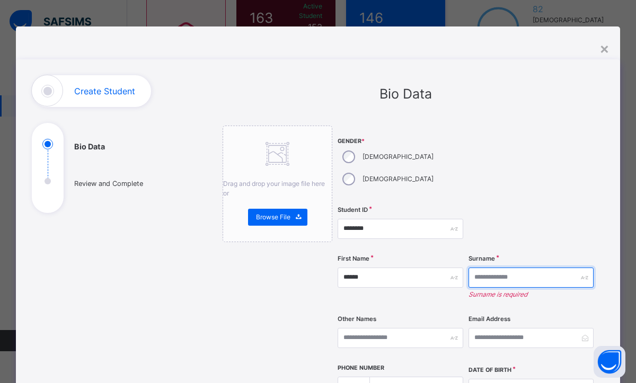
type input "*"
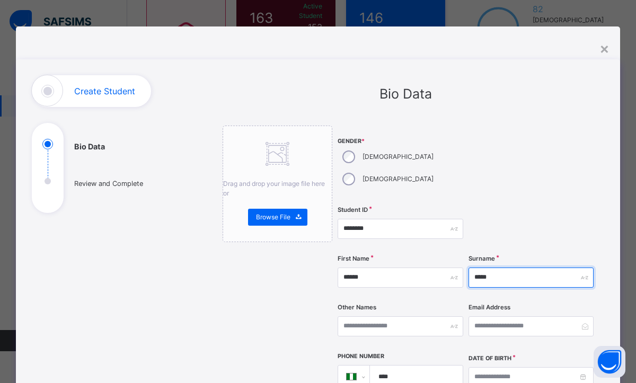
type input "*****"
click at [542, 213] on div at bounding box center [531, 228] width 126 height 43
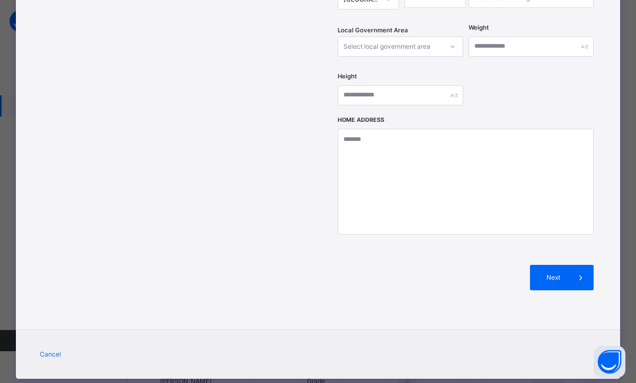
scroll to position [231, 0]
click at [568, 265] on span at bounding box center [580, 277] width 25 height 25
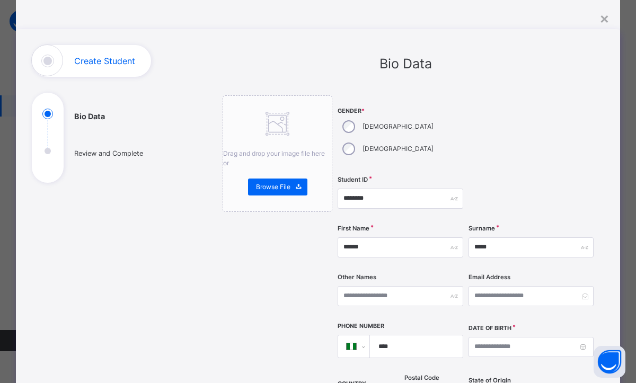
scroll to position [48, 0]
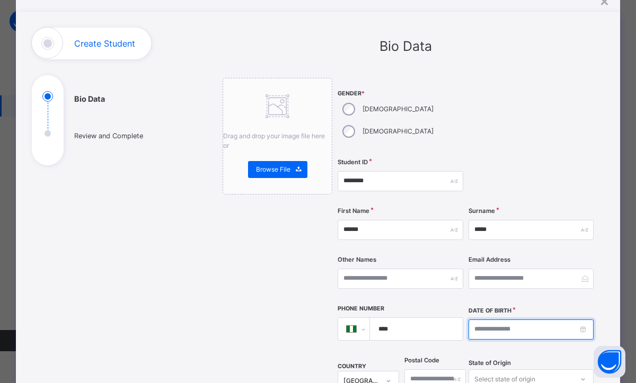
click at [580, 320] on input at bounding box center [531, 330] width 126 height 20
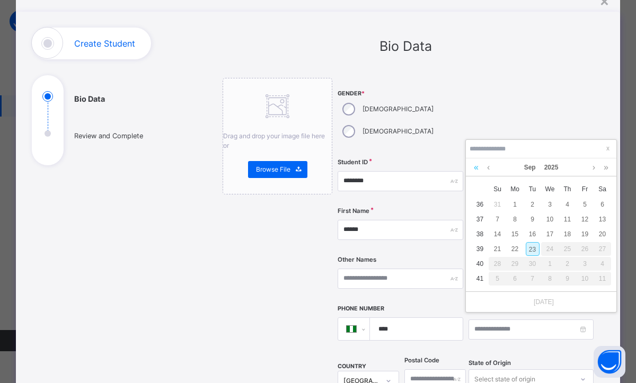
click at [476, 167] on link at bounding box center [476, 167] width 10 height 18
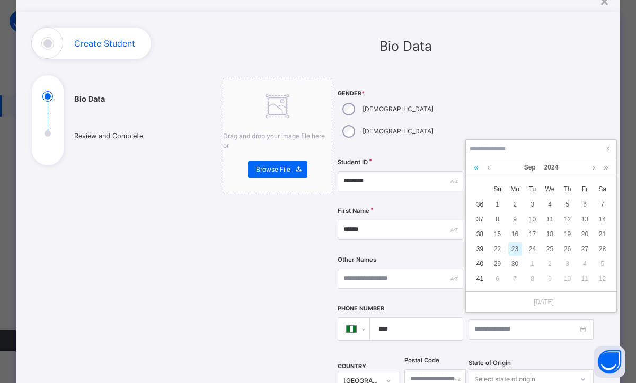
click at [476, 167] on link at bounding box center [476, 167] width 10 height 18
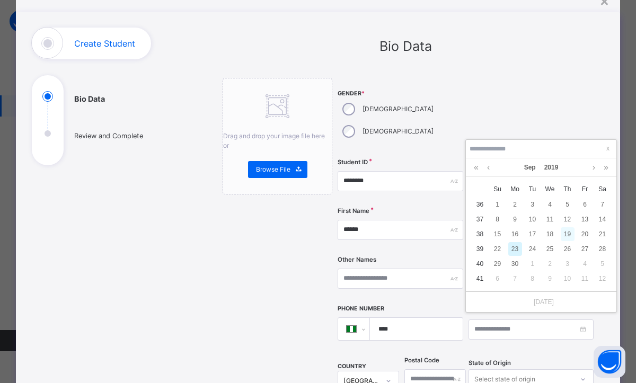
click at [572, 235] on div "19" at bounding box center [568, 234] width 14 height 14
type input "**********"
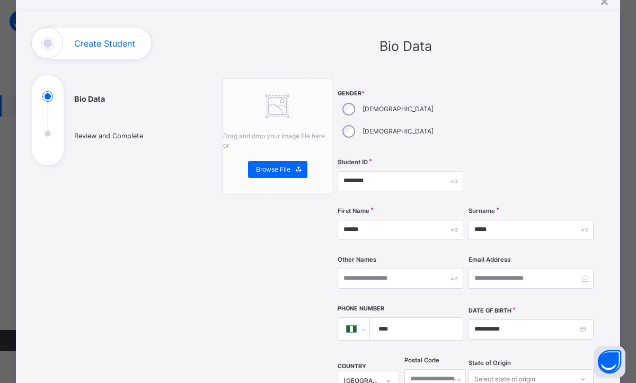
click at [411, 318] on input "****" at bounding box center [414, 329] width 84 height 22
type input "**********"
click at [260, 325] on div "Drag and drop your image file here or Browse File" at bounding box center [278, 383] width 110 height 610
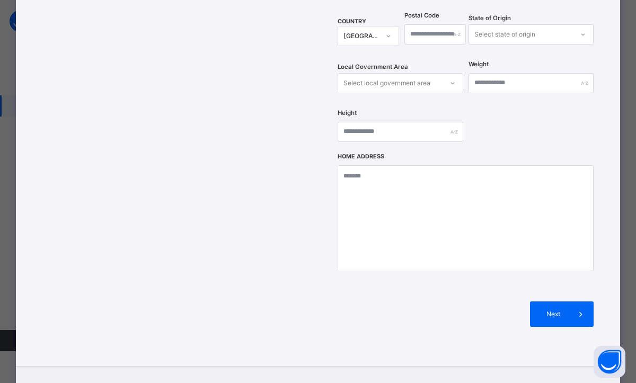
scroll to position [429, 0]
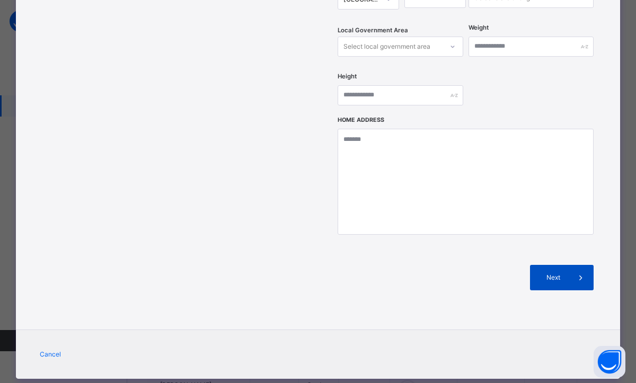
click at [545, 273] on span "Next" at bounding box center [553, 278] width 30 height 10
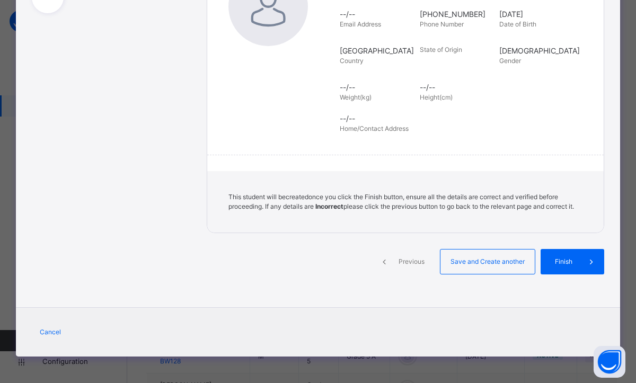
scroll to position [209, 0]
click at [567, 261] on span "Finish" at bounding box center [564, 262] width 30 height 10
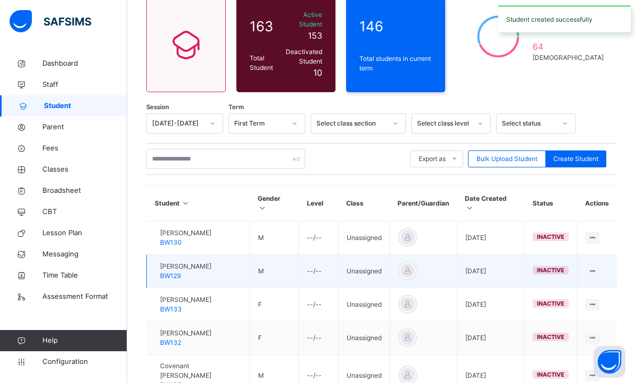
scroll to position [83, 0]
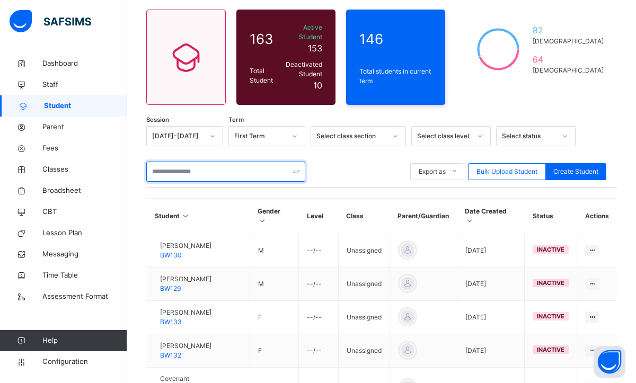
click at [181, 165] on input "text" at bounding box center [225, 172] width 159 height 20
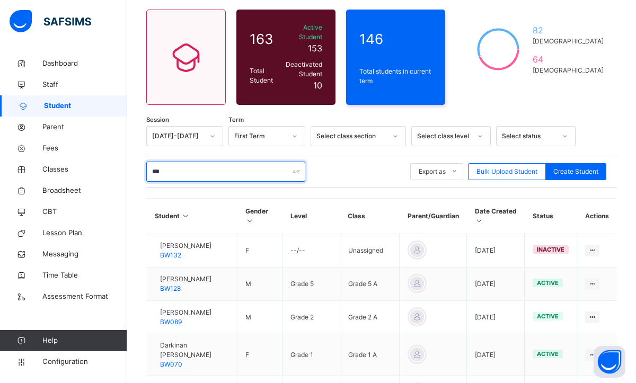
scroll to position [30, 0]
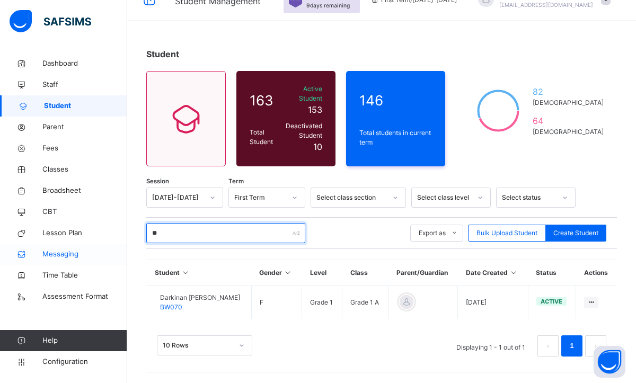
type input "*"
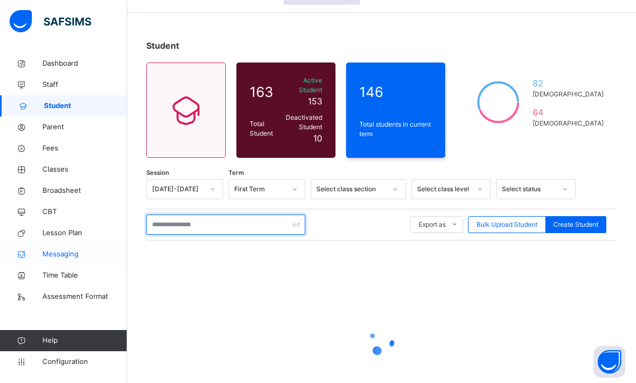
scroll to position [83, 0]
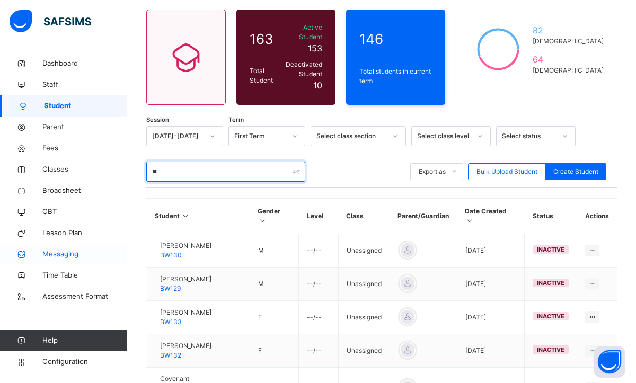
type input "*"
type input "********"
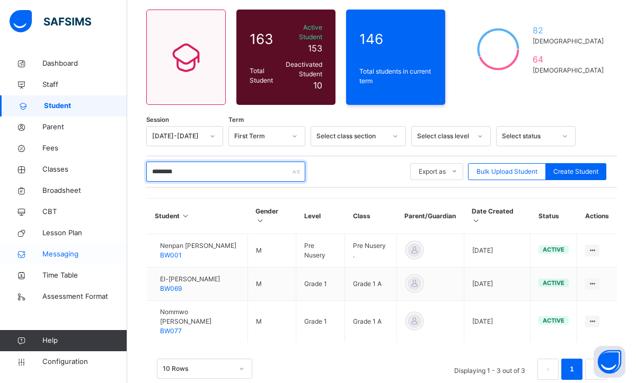
scroll to position [78, 0]
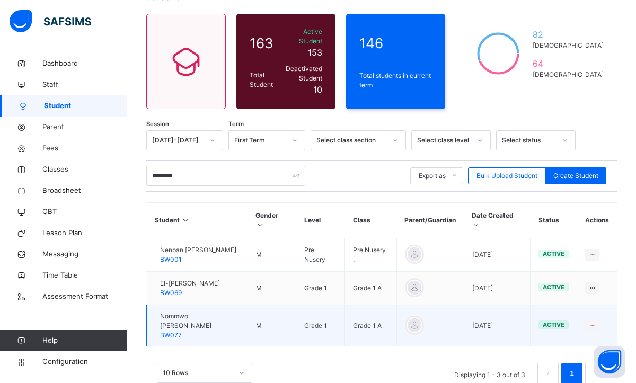
click at [213, 312] on div "Nommwo [PERSON_NAME] BW077" at bounding box center [199, 326] width 79 height 29
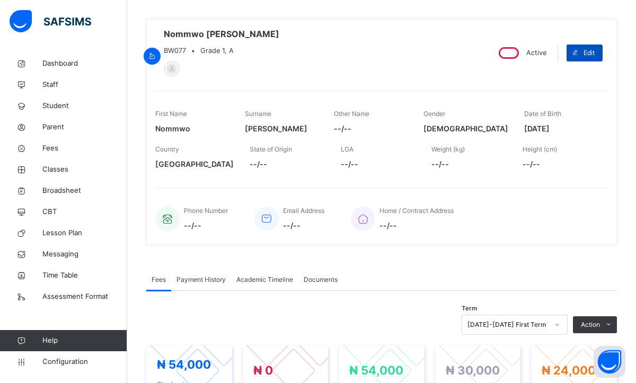
click at [578, 58] on span at bounding box center [575, 53] width 17 height 17
select select "**"
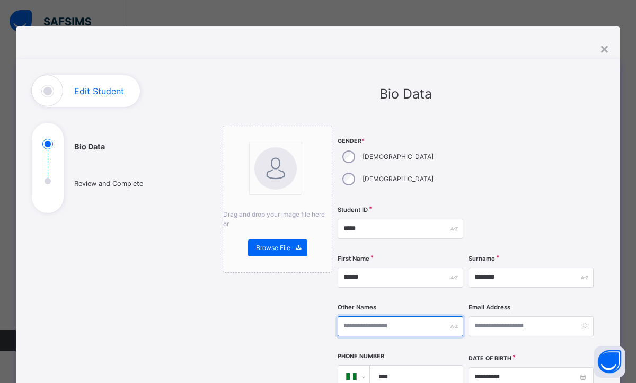
click at [363, 316] on input "text" at bounding box center [401, 326] width 126 height 20
type input "*"
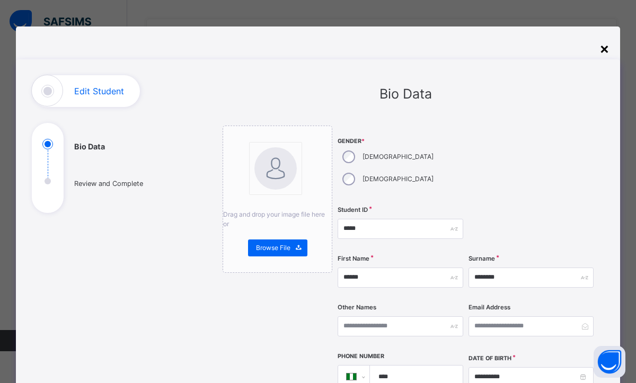
click at [604, 50] on div "×" at bounding box center [604, 48] width 10 height 22
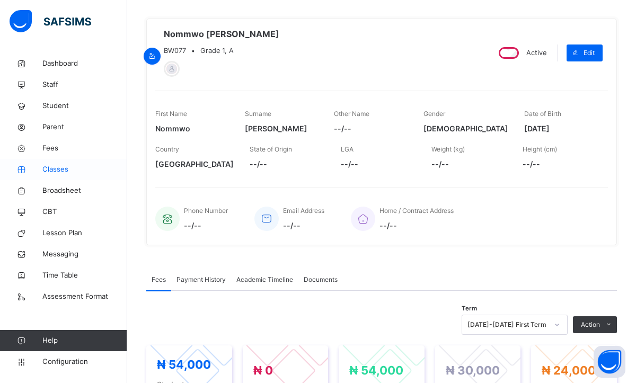
click at [65, 170] on span "Classes" at bounding box center [84, 169] width 85 height 11
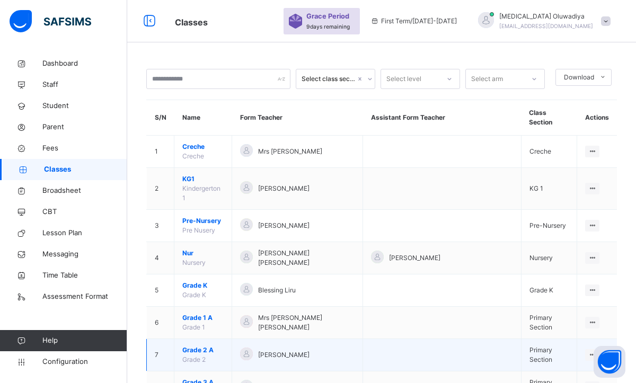
click at [214, 346] on span "Grade 2 A" at bounding box center [202, 351] width 41 height 10
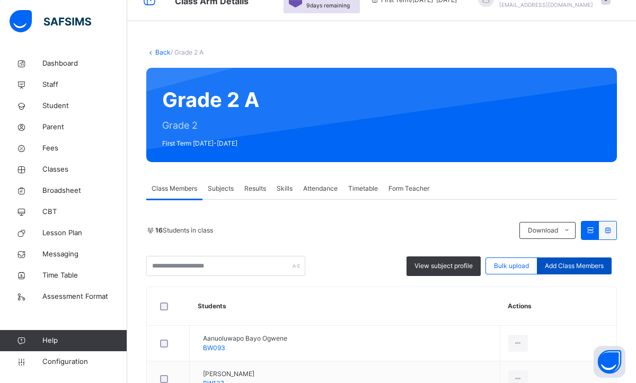
scroll to position [127, 0]
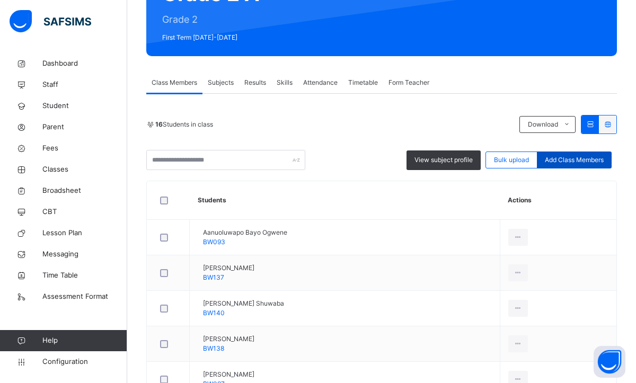
click at [560, 157] on span "Add Class Members" at bounding box center [574, 160] width 59 height 10
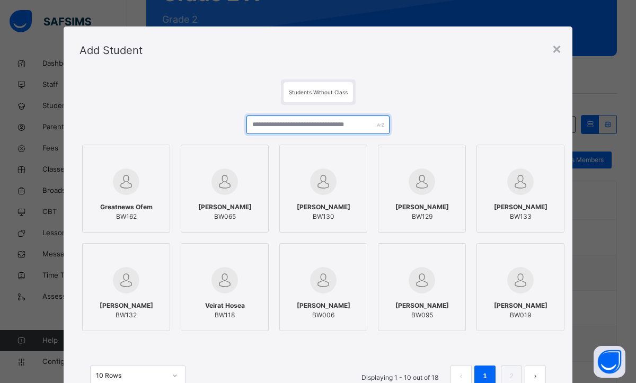
click at [305, 126] on input "text" at bounding box center [317, 125] width 143 height 19
type input "*"
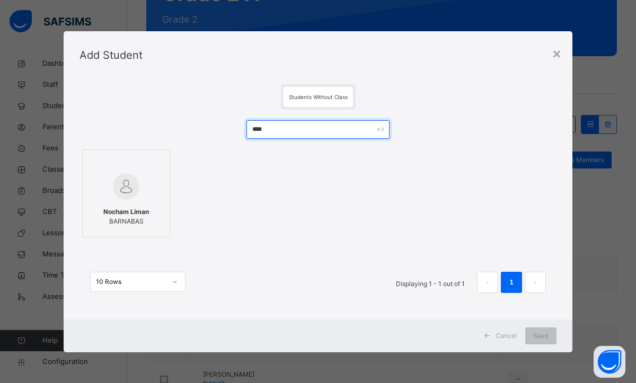
type input "****"
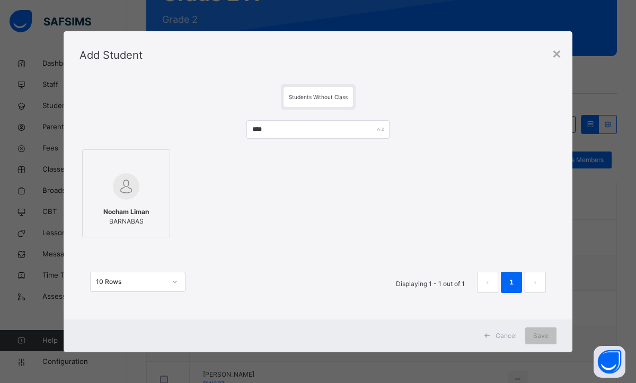
click at [148, 216] on span "Nocham Liman" at bounding box center [126, 212] width 46 height 10
click at [533, 336] on div "Save" at bounding box center [540, 336] width 31 height 17
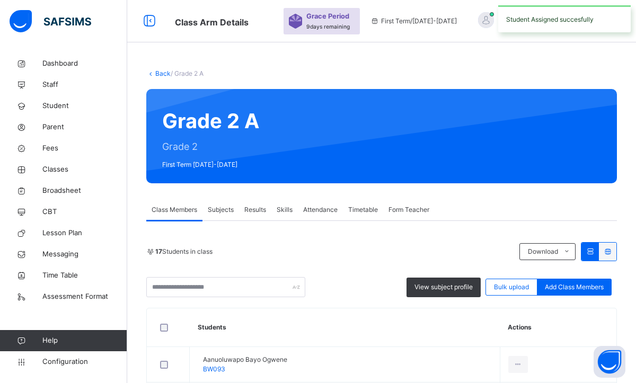
scroll to position [233, 0]
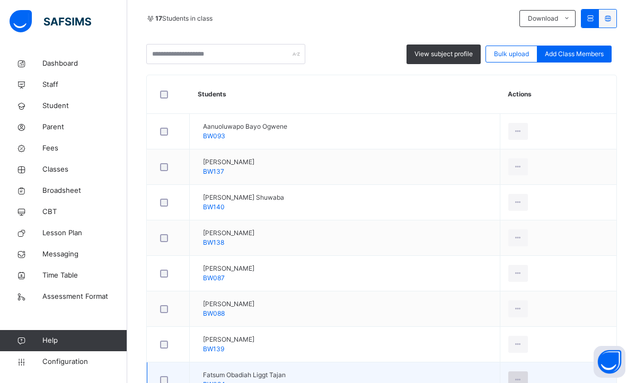
click at [523, 376] on icon at bounding box center [518, 380] width 9 height 10
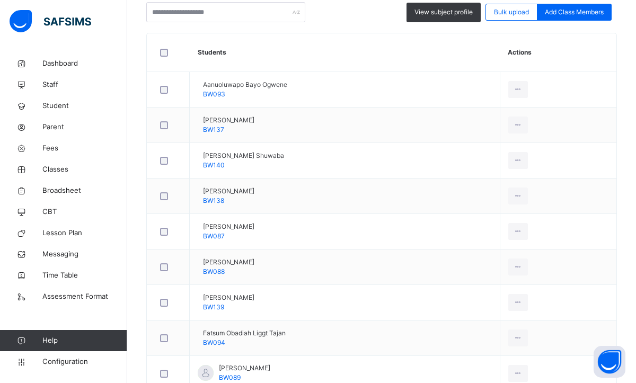
scroll to position [276, 0]
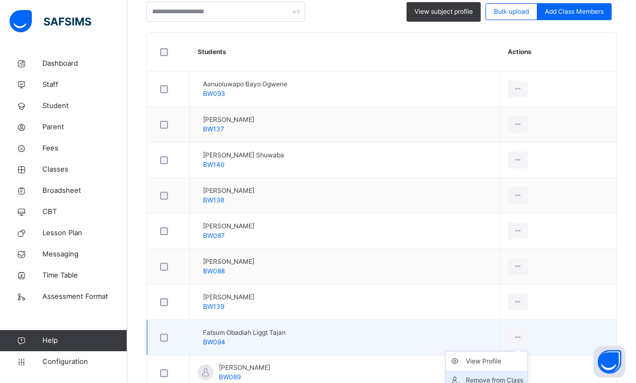
click at [519, 374] on li "Remove from Class" at bounding box center [487, 380] width 82 height 19
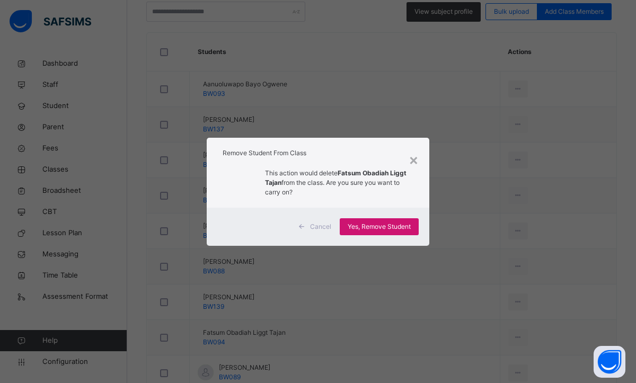
click at [374, 227] on span "Yes, Remove Student" at bounding box center [379, 227] width 63 height 10
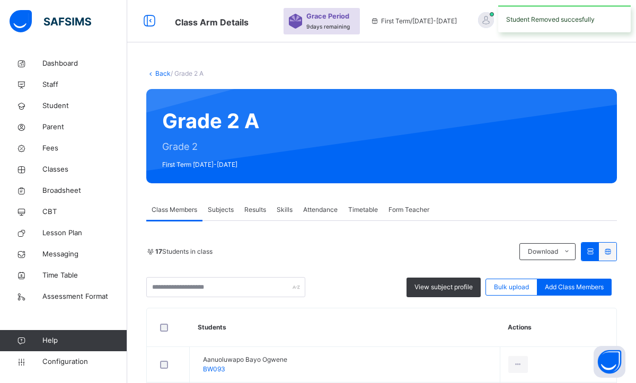
scroll to position [106, 0]
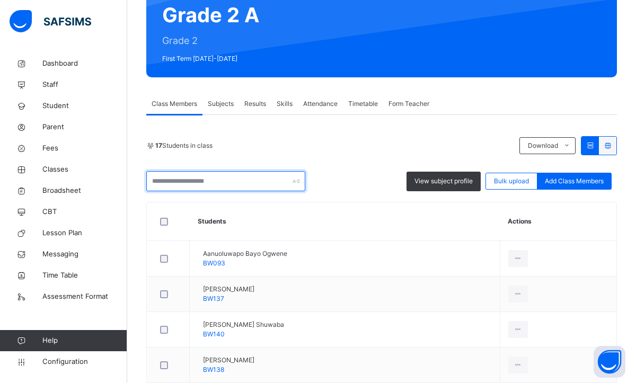
click at [173, 171] on input "text" at bounding box center [225, 181] width 159 height 20
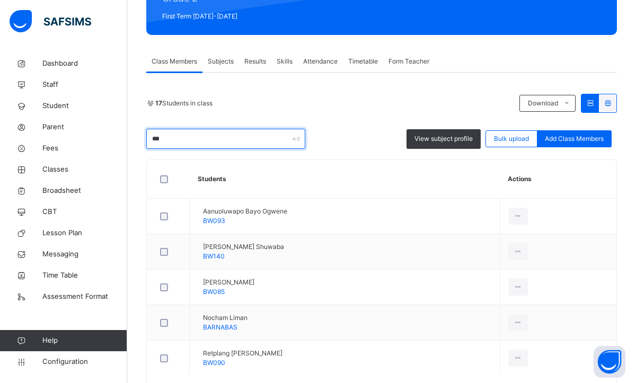
scroll to position [58, 0]
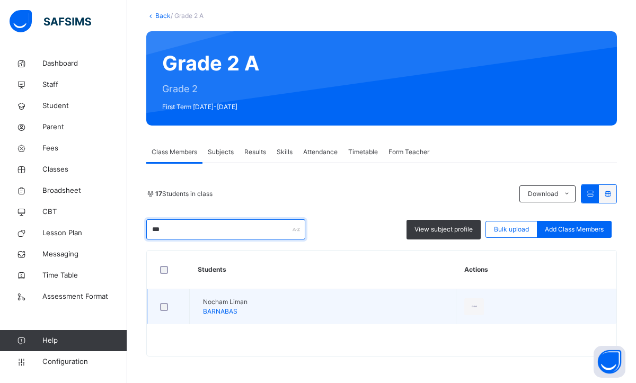
type input "***"
click at [198, 307] on div at bounding box center [198, 307] width 0 height 0
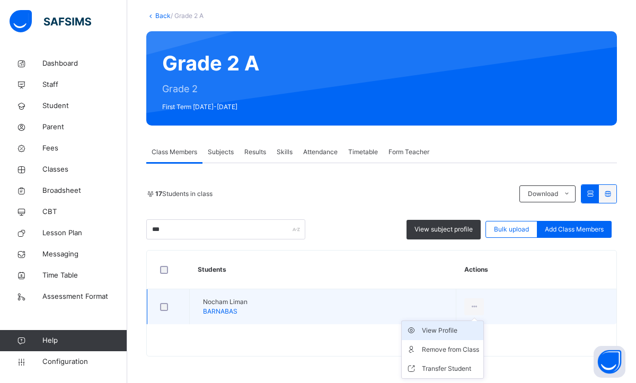
click at [469, 332] on div "View Profile" at bounding box center [450, 330] width 57 height 11
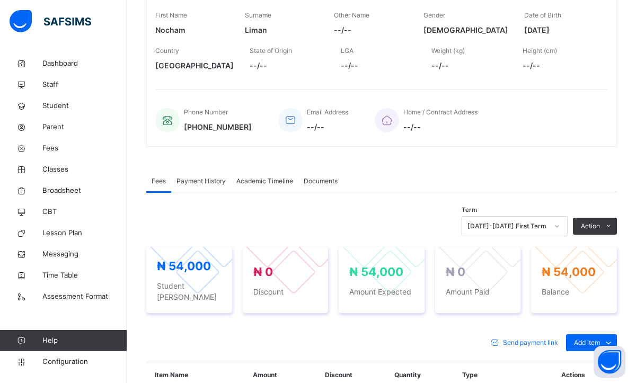
scroll to position [227, 0]
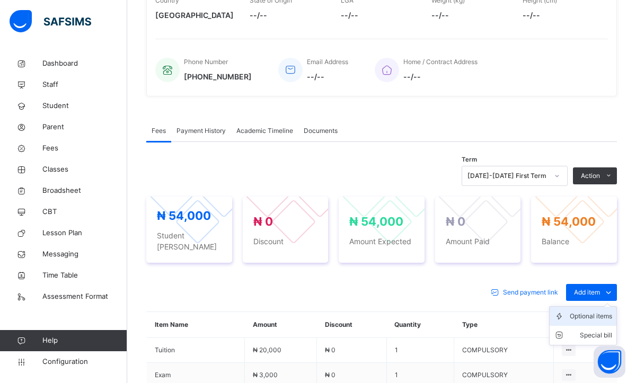
click at [589, 311] on div "Optional items" at bounding box center [591, 316] width 42 height 11
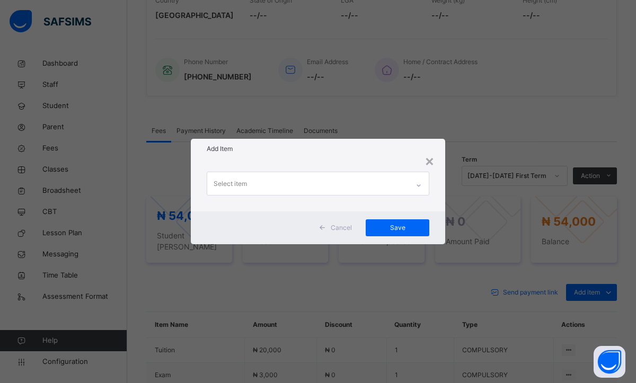
click at [415, 182] on icon at bounding box center [418, 185] width 6 height 11
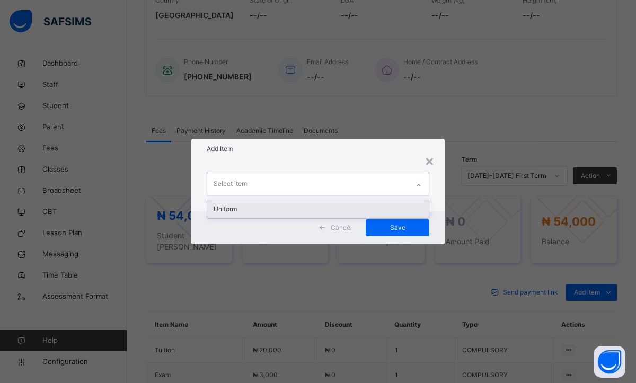
click at [285, 212] on div "Uniform" at bounding box center [318, 209] width 222 height 18
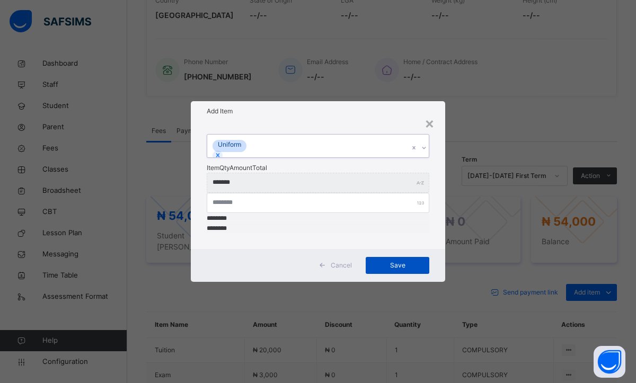
click at [378, 261] on span "Save" at bounding box center [398, 266] width 48 height 10
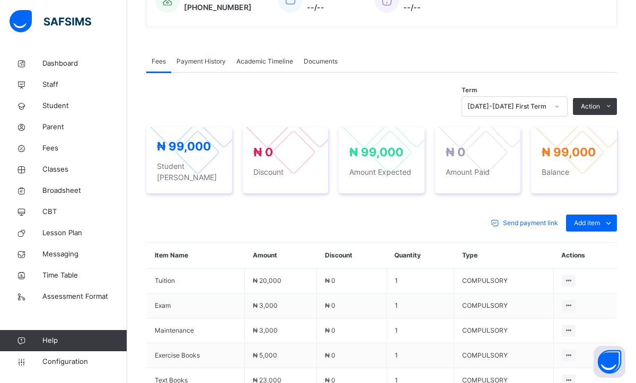
scroll to position [306, 0]
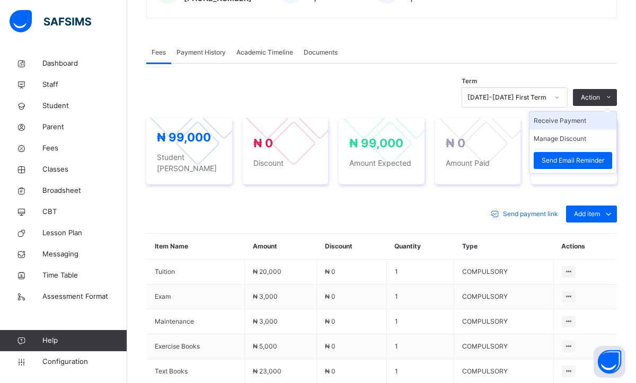
click at [572, 121] on li "Receive Payment" at bounding box center [572, 121] width 87 height 18
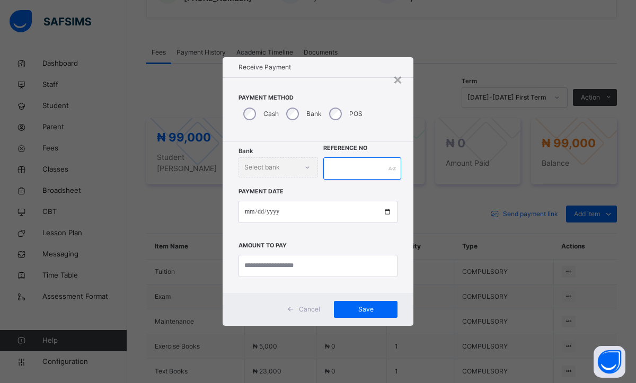
click at [355, 171] on input "text" at bounding box center [362, 168] width 78 height 22
type input "*"
type input "********"
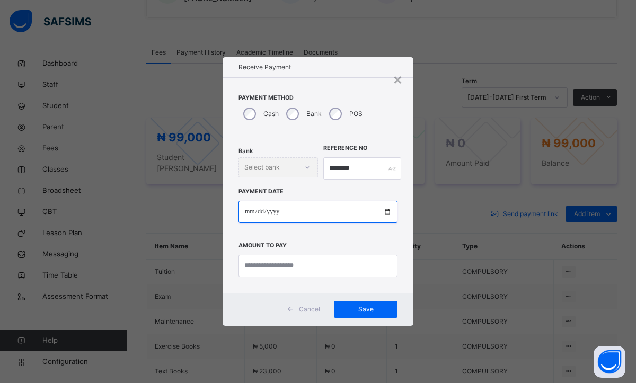
click at [243, 212] on input "date" at bounding box center [317, 212] width 159 height 22
type input "**********"
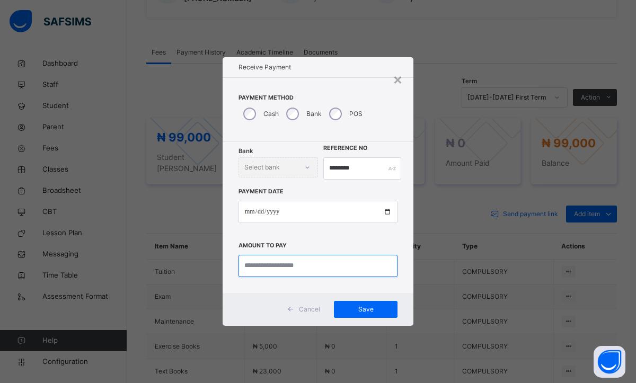
click at [346, 270] on input "currency" at bounding box center [317, 266] width 159 height 22
type input "********"
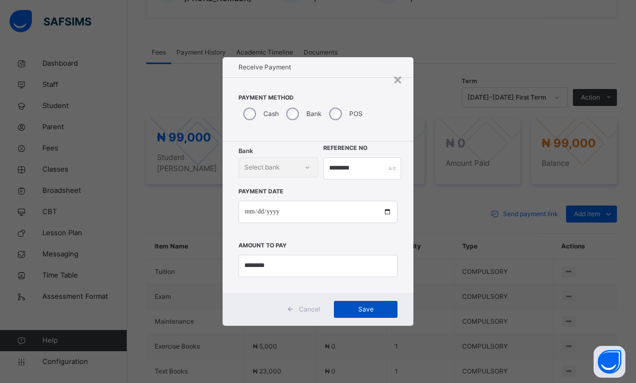
click at [386, 310] on span "Save" at bounding box center [366, 310] width 48 height 10
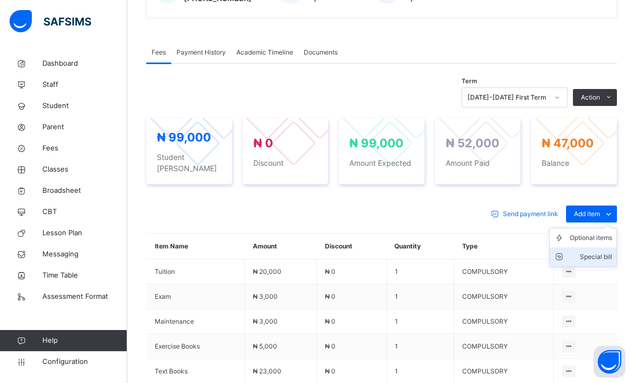
click at [585, 252] on div "Special bill" at bounding box center [591, 257] width 42 height 11
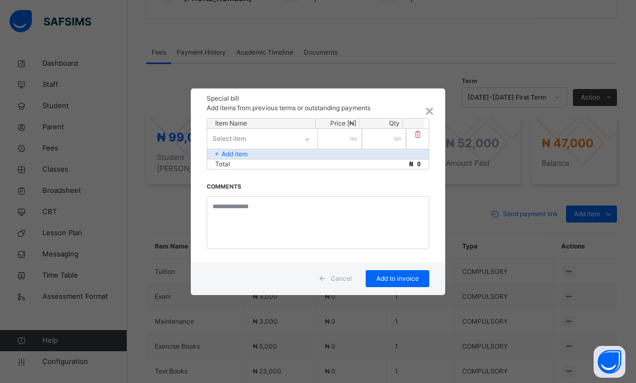
click at [306, 138] on icon at bounding box center [307, 139] width 6 height 11
type input "***"
click at [248, 167] on div "BUS FARE" at bounding box center [262, 163] width 109 height 18
click at [348, 135] on input "number" at bounding box center [340, 139] width 44 height 20
type input "*****"
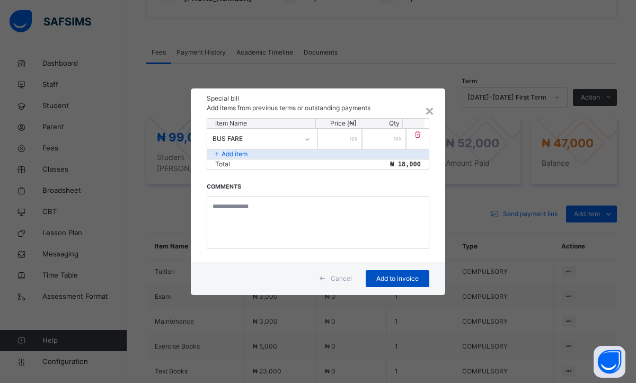
click at [391, 276] on span "Add to invoice" at bounding box center [398, 279] width 48 height 10
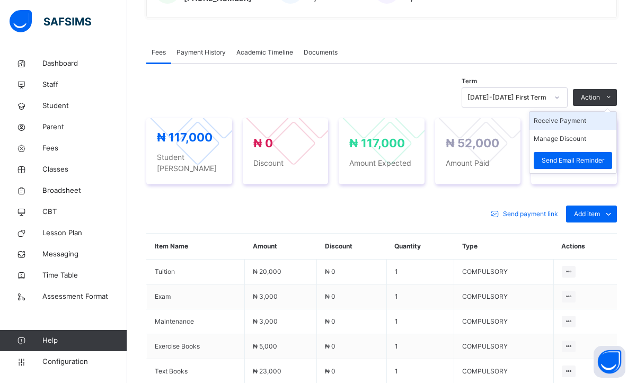
click at [574, 119] on li "Receive Payment" at bounding box center [572, 121] width 87 height 18
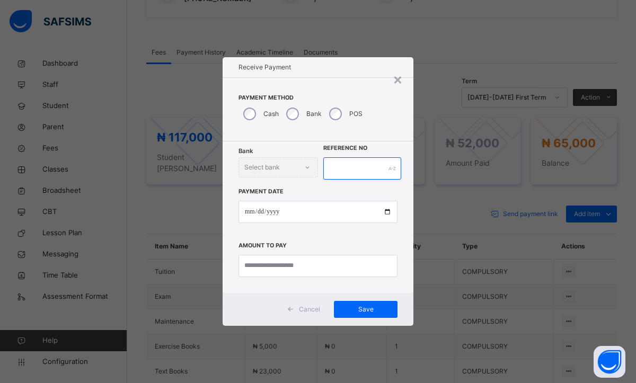
click at [348, 167] on input "text" at bounding box center [362, 168] width 78 height 22
type input "********"
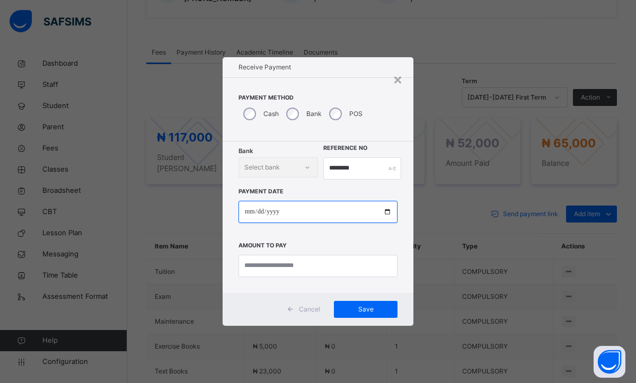
click at [249, 215] on input "date" at bounding box center [317, 212] width 159 height 22
type input "**********"
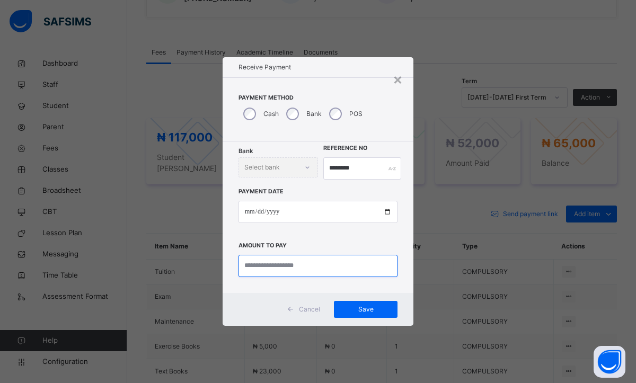
click at [254, 267] on input "currency" at bounding box center [317, 266] width 159 height 22
type input "********"
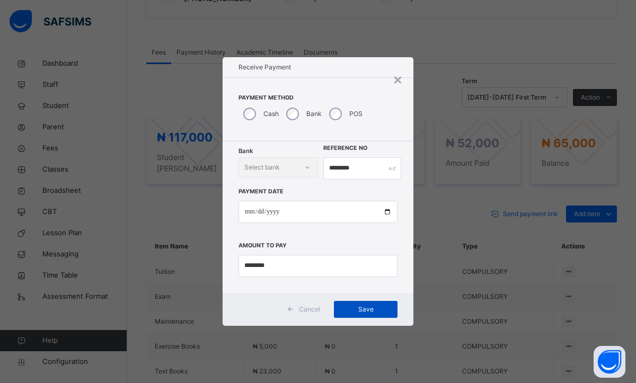
click at [356, 309] on span "Save" at bounding box center [366, 310] width 48 height 10
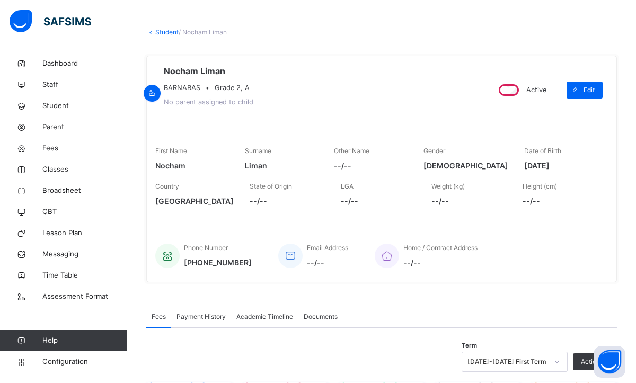
scroll to position [0, 0]
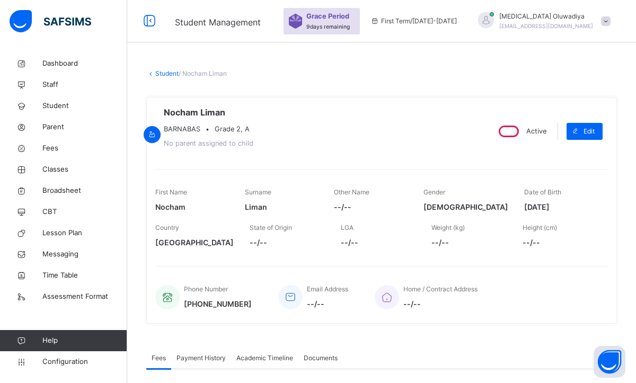
click at [157, 76] on link "Student" at bounding box center [166, 73] width 23 height 8
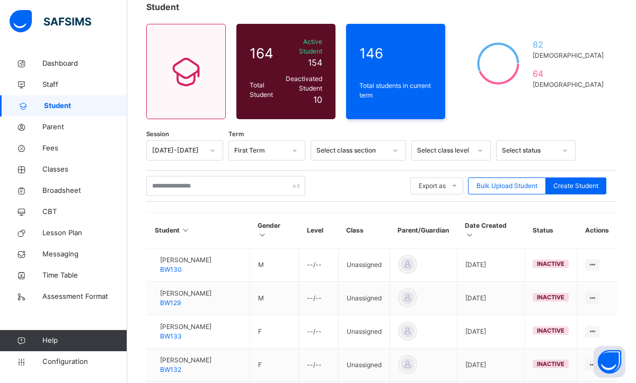
scroll to position [106, 0]
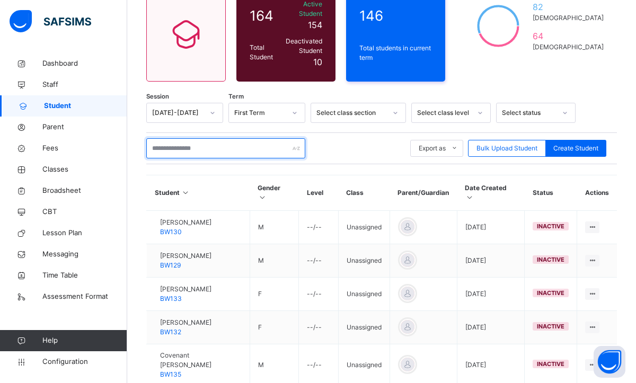
click at [175, 140] on input "text" at bounding box center [225, 148] width 159 height 20
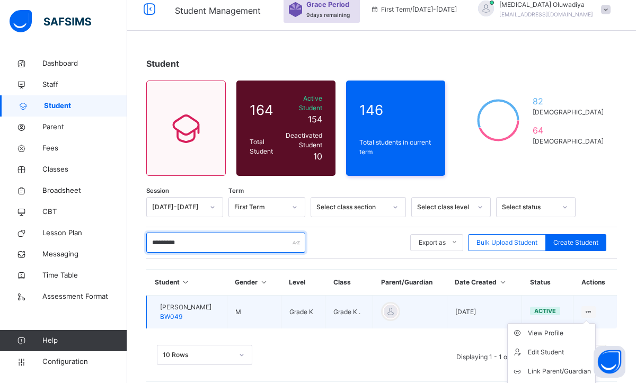
scroll to position [20, 0]
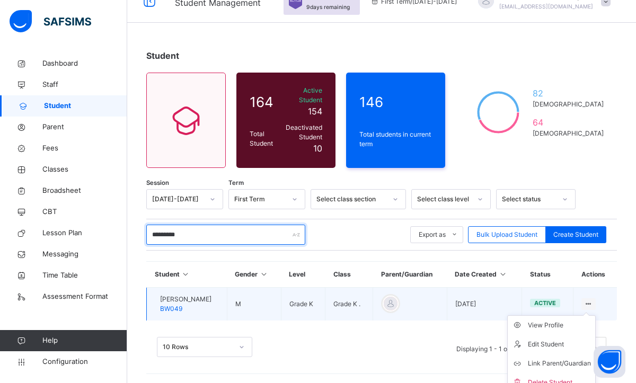
type input "*********"
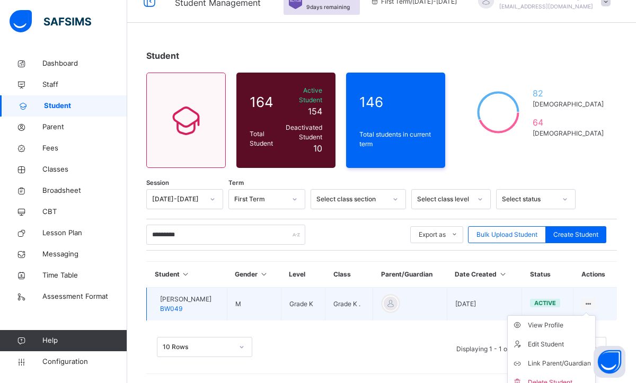
click at [596, 300] on div at bounding box center [588, 304] width 14 height 12
click at [545, 320] on div "View Profile" at bounding box center [559, 325] width 63 height 11
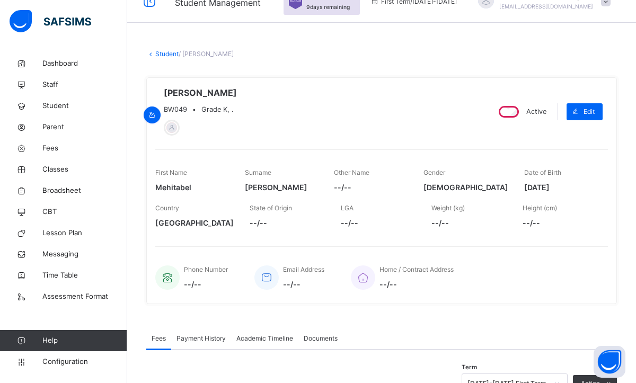
click at [517, 279] on div "Home / Contract Address --/--" at bounding box center [474, 278] width 246 height 36
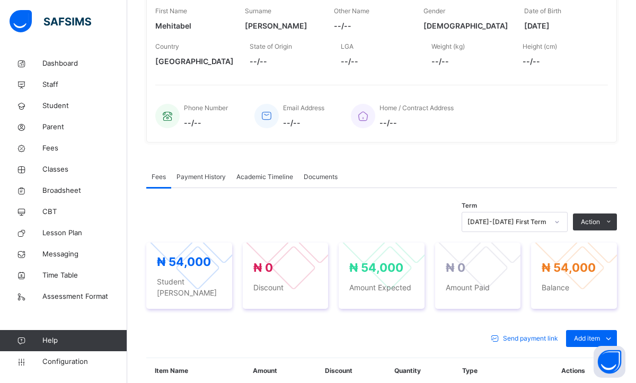
scroll to position [295, 0]
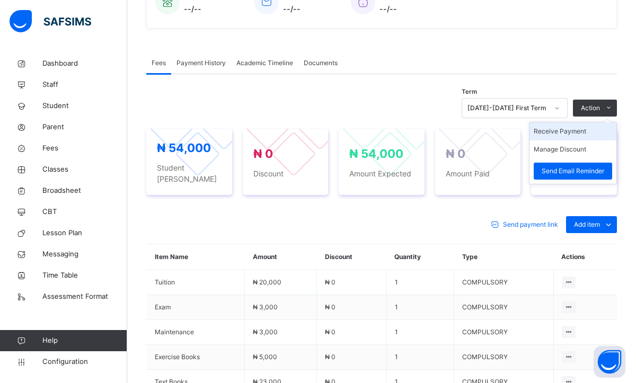
click at [560, 138] on li "Receive Payment" at bounding box center [572, 131] width 87 height 18
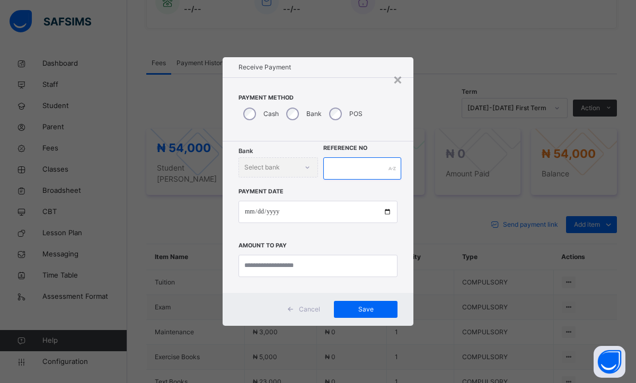
click at [332, 173] on input "text" at bounding box center [362, 168] width 78 height 22
type input "********"
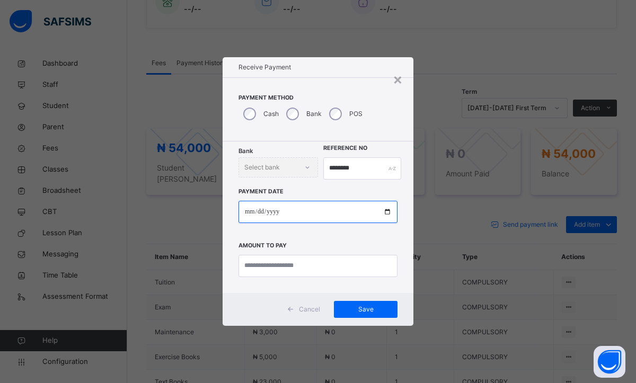
click at [245, 213] on input "date" at bounding box center [317, 212] width 159 height 22
type input "**********"
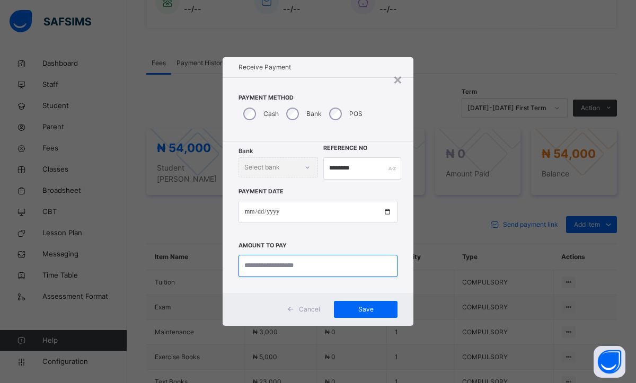
click at [296, 273] on input "currency" at bounding box center [317, 266] width 159 height 22
type input "********"
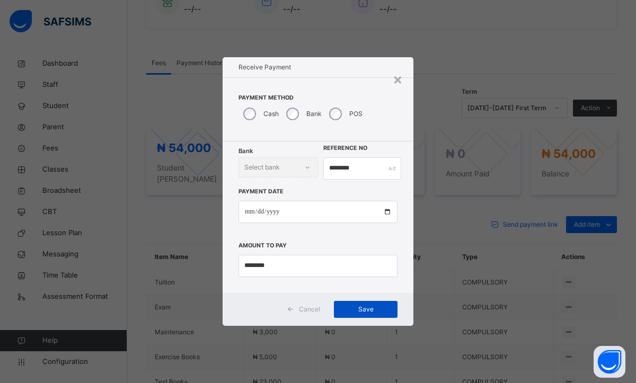
click at [359, 305] on span "Save" at bounding box center [366, 310] width 48 height 10
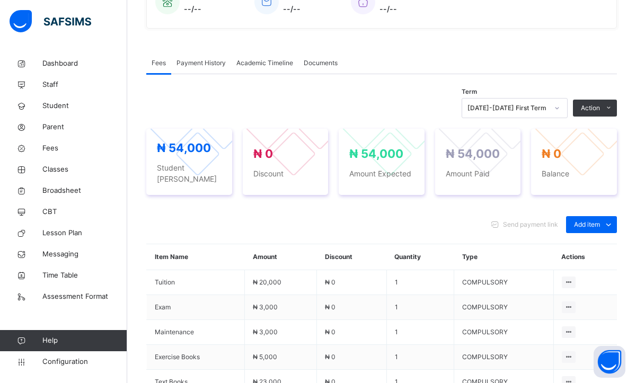
click at [217, 63] on span "Payment History" at bounding box center [200, 63] width 49 height 10
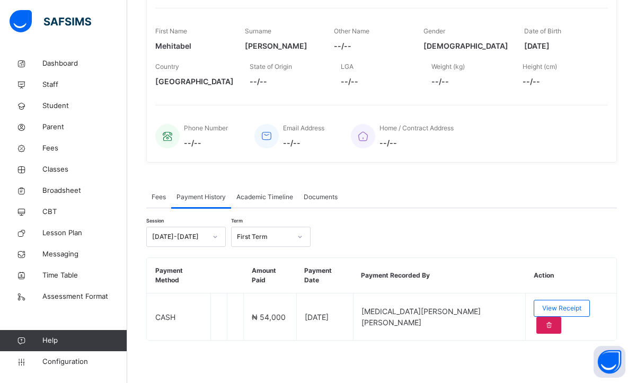
scroll to position [135, 0]
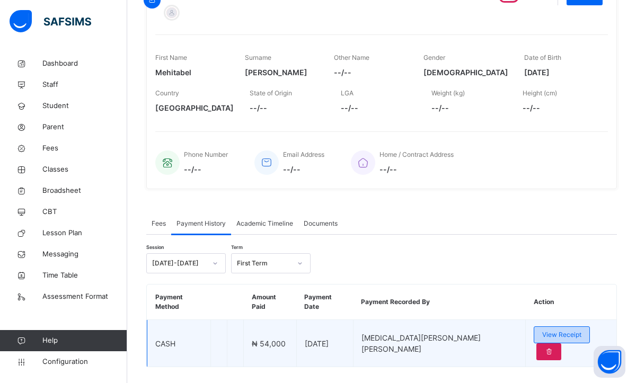
click at [542, 330] on span "View Receipt" at bounding box center [561, 335] width 39 height 10
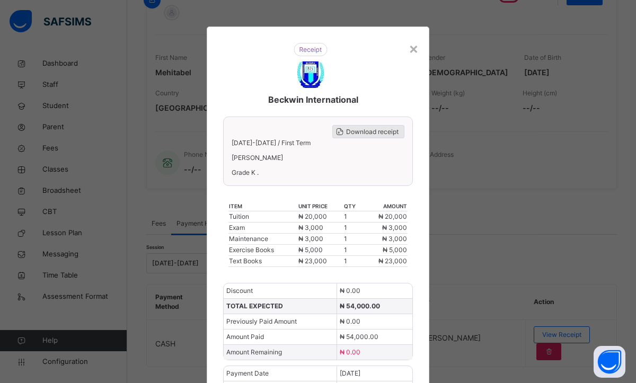
click at [390, 132] on span "Download receipt" at bounding box center [372, 132] width 52 height 10
click at [411, 51] on div "×" at bounding box center [414, 48] width 10 height 22
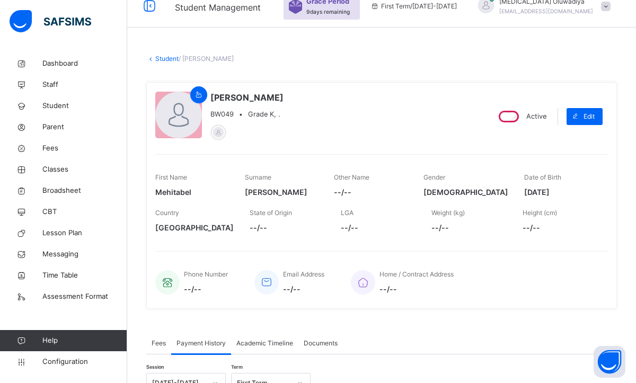
scroll to position [0, 0]
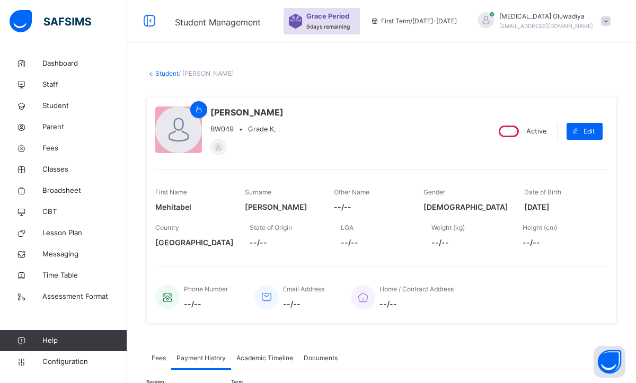
click at [159, 74] on link "Student" at bounding box center [166, 73] width 23 height 8
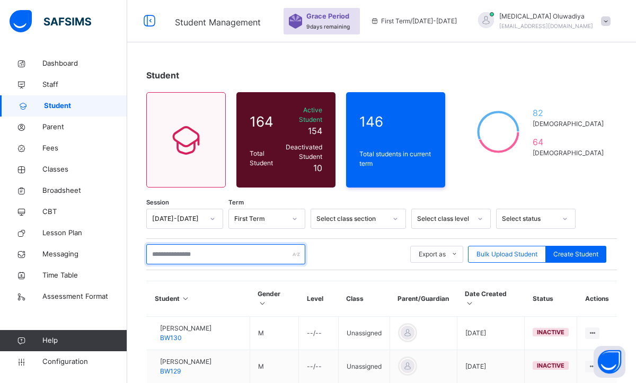
click at [194, 249] on input "text" at bounding box center [225, 254] width 159 height 20
type input "*******"
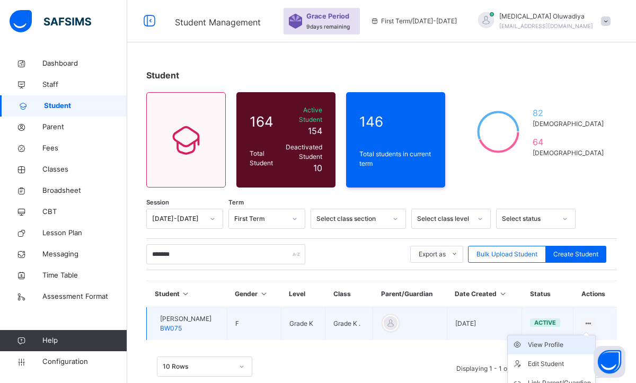
click at [549, 341] on li "View Profile" at bounding box center [551, 344] width 87 height 19
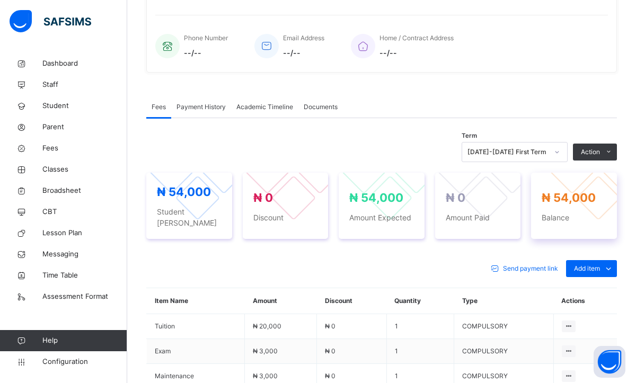
scroll to position [254, 0]
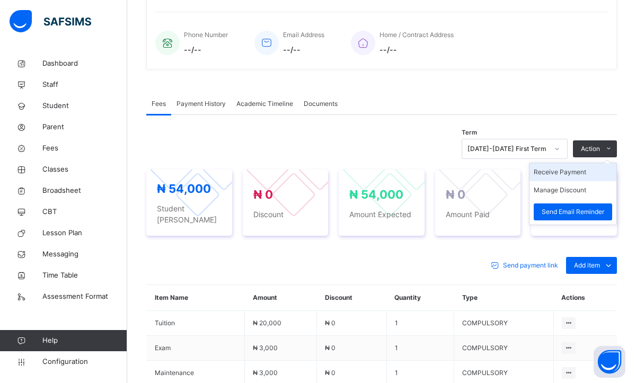
click at [548, 177] on li "Receive Payment" at bounding box center [572, 172] width 87 height 18
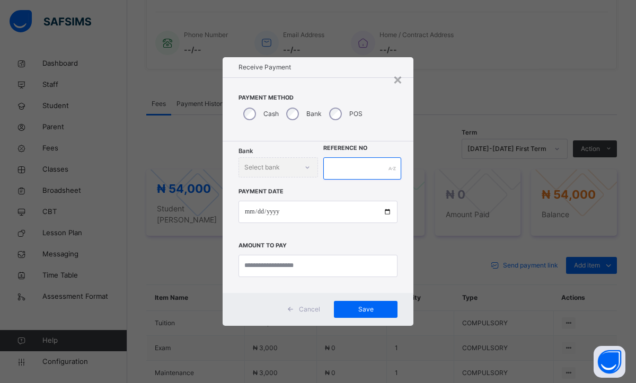
click at [340, 165] on input "text" at bounding box center [362, 168] width 78 height 22
type input "********"
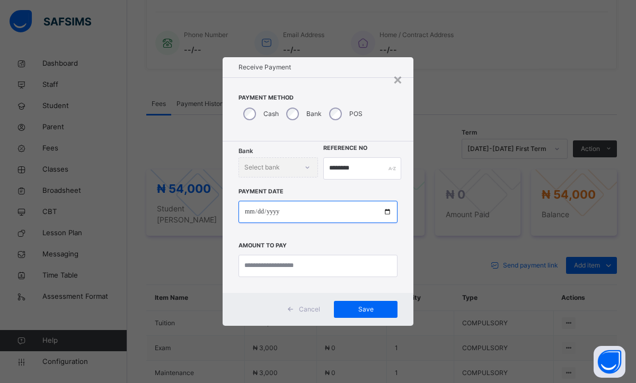
click at [244, 214] on input "date" at bounding box center [317, 212] width 159 height 22
type input "**********"
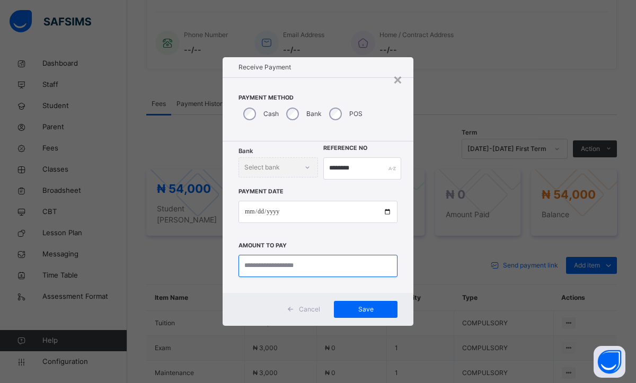
click at [266, 268] on input "currency" at bounding box center [317, 266] width 159 height 22
type input "********"
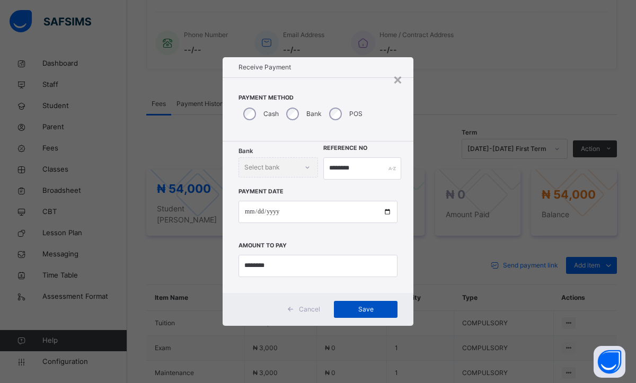
click at [361, 311] on span "Save" at bounding box center [366, 310] width 48 height 10
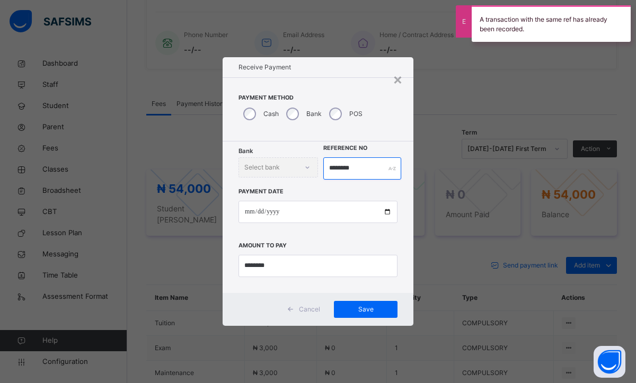
click at [361, 170] on input "********" at bounding box center [362, 168] width 78 height 22
type input "********"
click at [375, 317] on div "Cancel Save" at bounding box center [318, 309] width 191 height 33
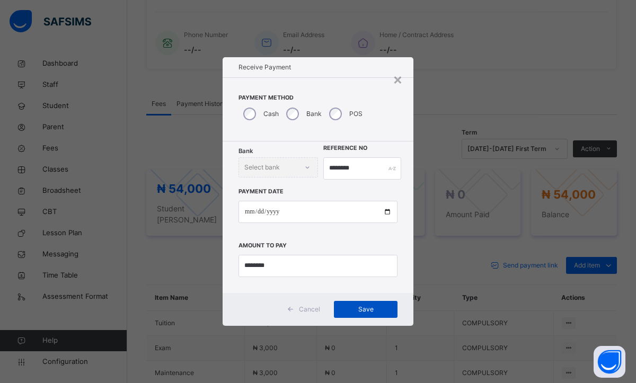
click at [368, 314] on div "Save" at bounding box center [366, 309] width 64 height 17
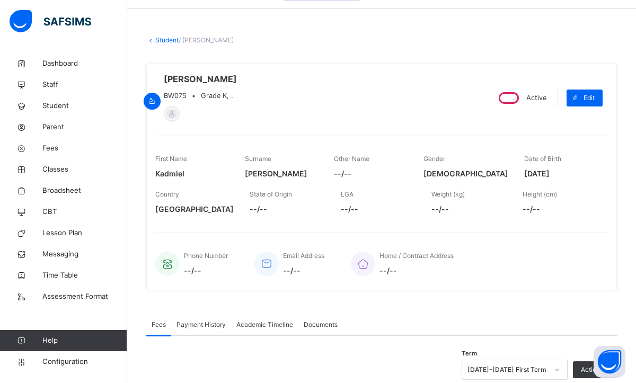
scroll to position [0, 0]
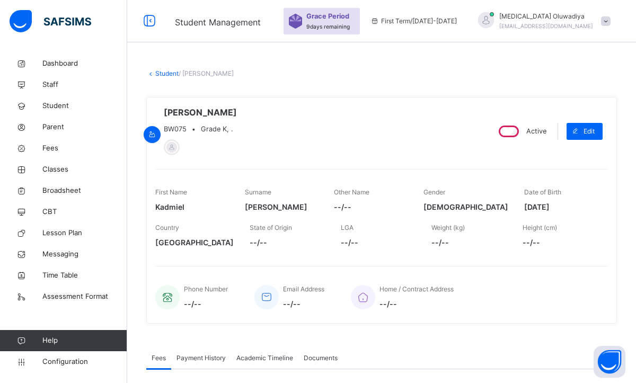
click at [172, 72] on link "Student" at bounding box center [166, 73] width 23 height 8
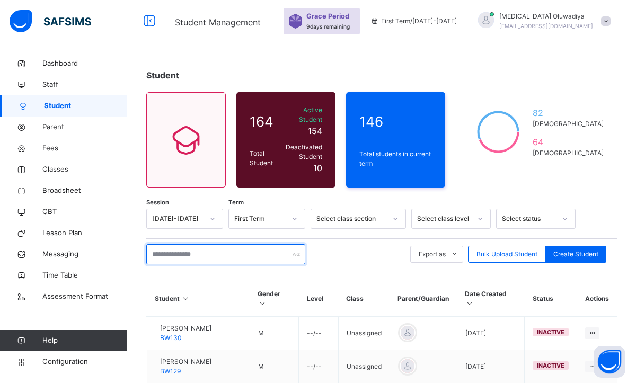
click at [163, 251] on input "text" at bounding box center [225, 254] width 159 height 20
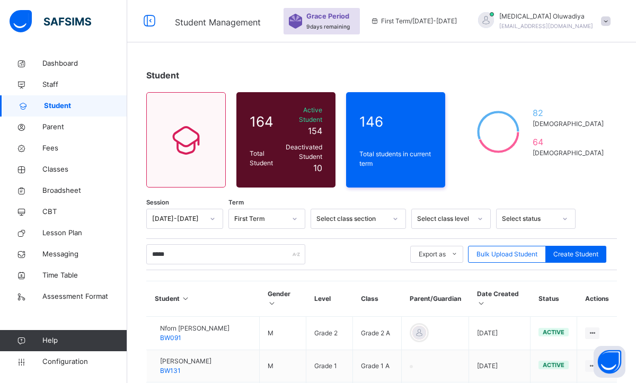
click at [483, 51] on div "Student 164 Total Student Active Student 154 Deactivated Student 10 146 Total s…" at bounding box center [381, 260] width 509 height 520
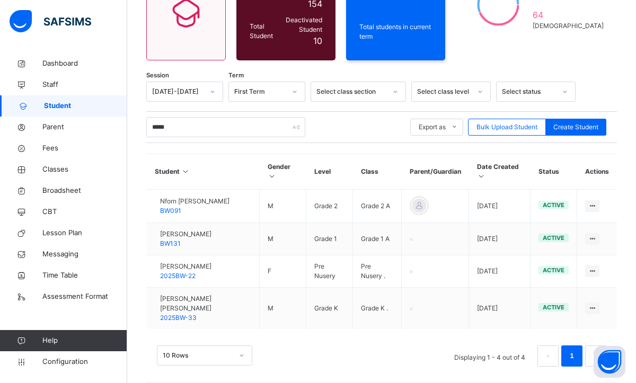
scroll to position [128, 0]
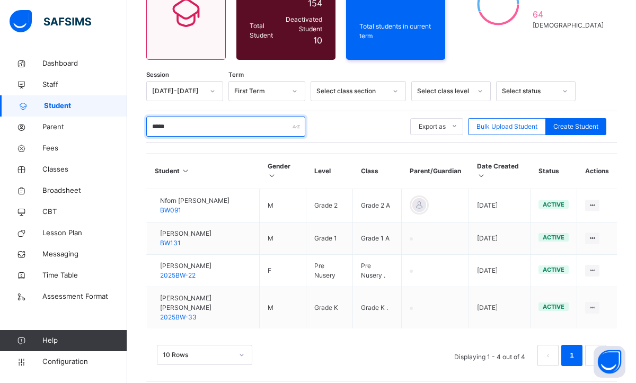
click at [185, 117] on input "*****" at bounding box center [225, 127] width 159 height 20
click at [191, 117] on input "*****" at bounding box center [225, 127] width 159 height 20
click at [186, 119] on input "*****" at bounding box center [225, 127] width 159 height 20
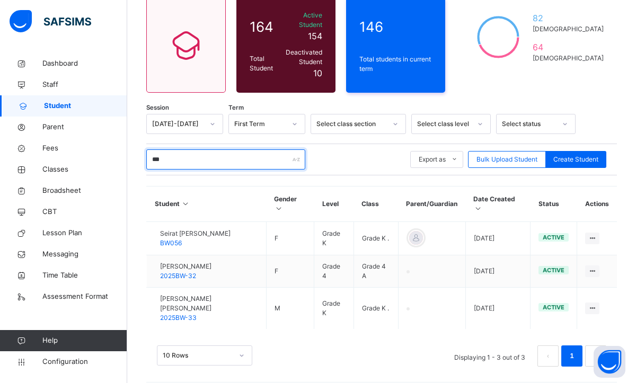
scroll to position [76, 0]
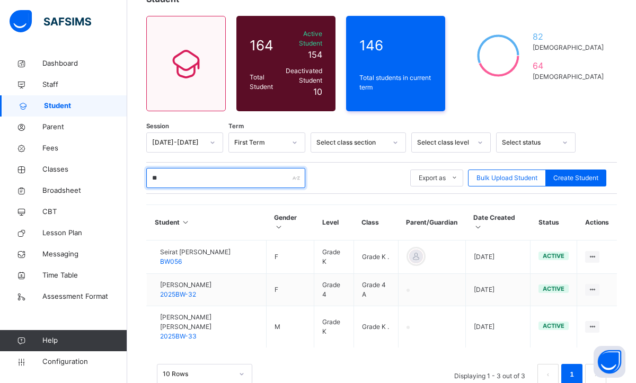
type input "*"
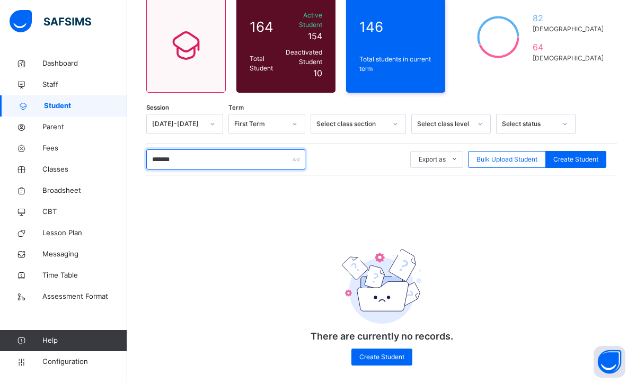
scroll to position [94, 0]
type input "*"
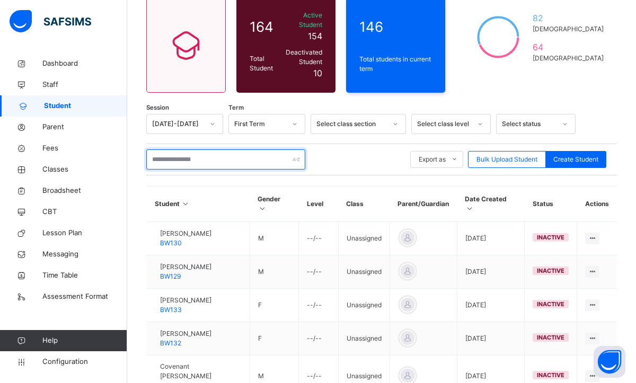
scroll to position [128, 0]
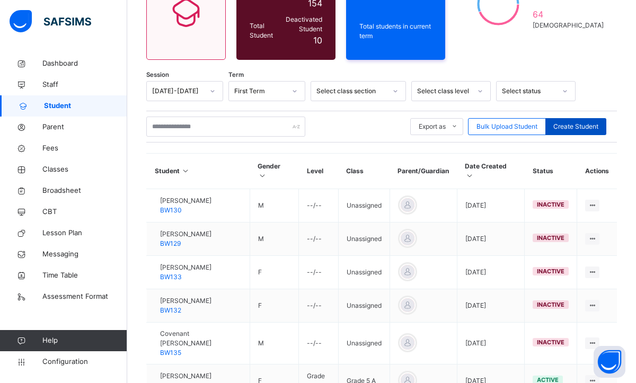
click at [567, 118] on div "Create Student" at bounding box center [575, 126] width 61 height 17
select select "**"
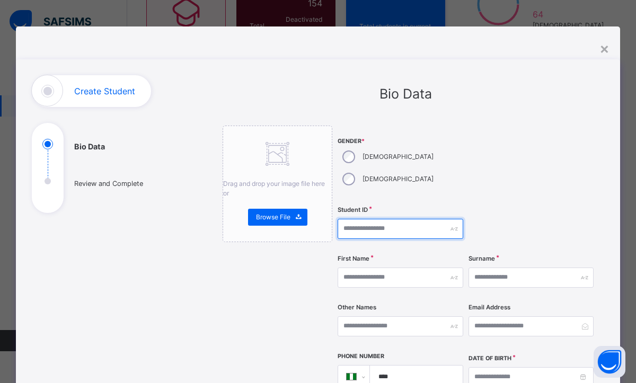
click at [393, 219] on input "text" at bounding box center [401, 229] width 126 height 20
type input "*"
type input "**********"
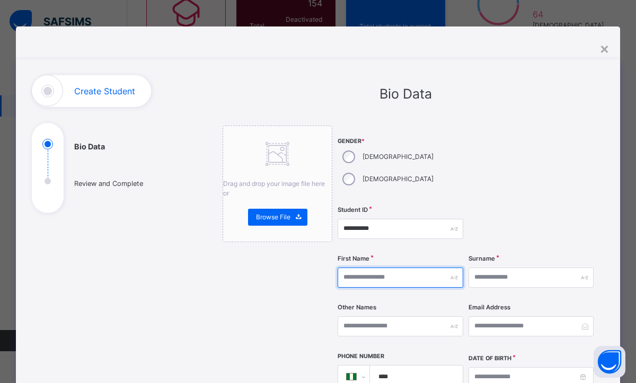
click at [374, 268] on input "text" at bounding box center [401, 278] width 126 height 20
type input "*********"
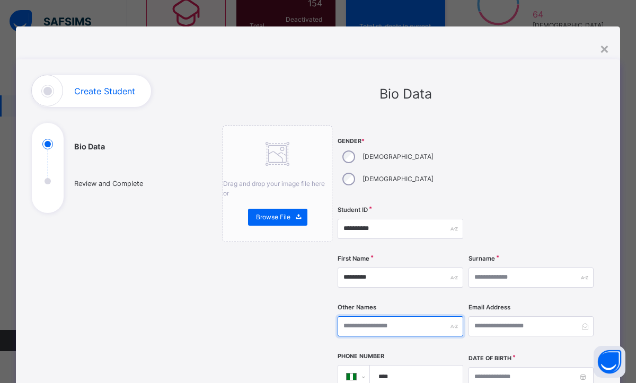
click at [395, 316] on input "text" at bounding box center [401, 326] width 126 height 20
type input "******"
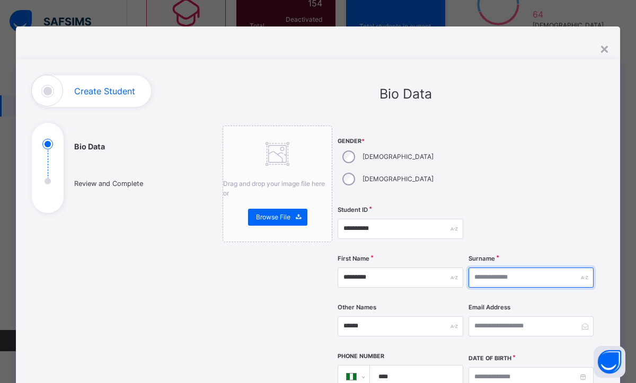
click at [492, 268] on input "text" at bounding box center [531, 278] width 126 height 20
type input "******"
click at [546, 207] on div at bounding box center [531, 228] width 126 height 43
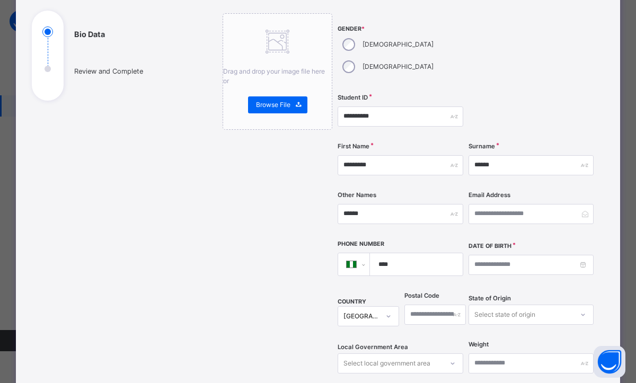
scroll to position [111, 0]
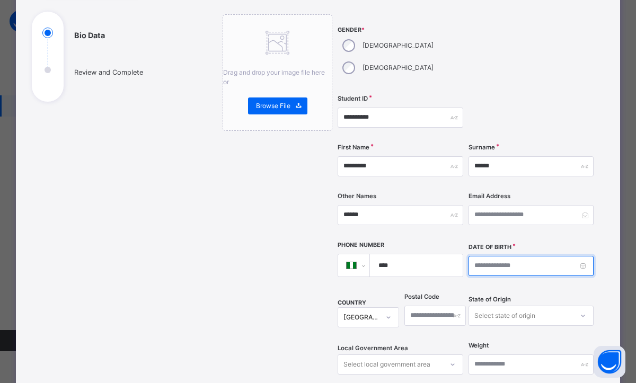
click at [514, 256] on input at bounding box center [531, 266] width 126 height 20
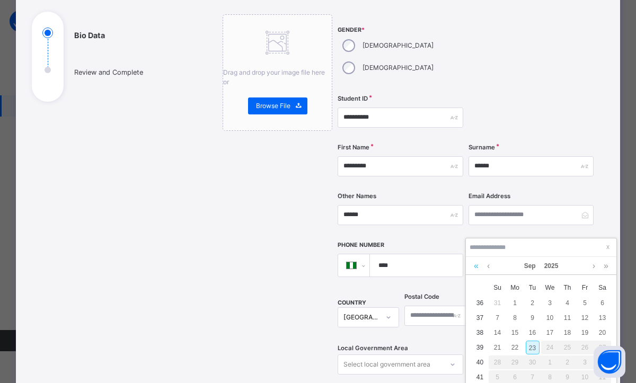
click at [476, 269] on link at bounding box center [476, 266] width 10 height 18
click at [476, 268] on link at bounding box center [476, 266] width 10 height 18
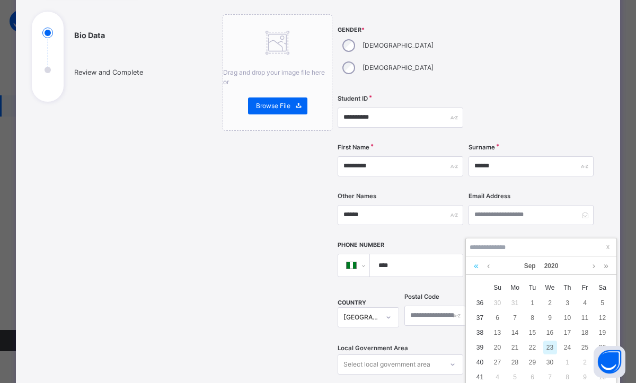
click at [476, 268] on link at bounding box center [476, 266] width 10 height 18
click at [490, 265] on link at bounding box center [488, 266] width 8 height 18
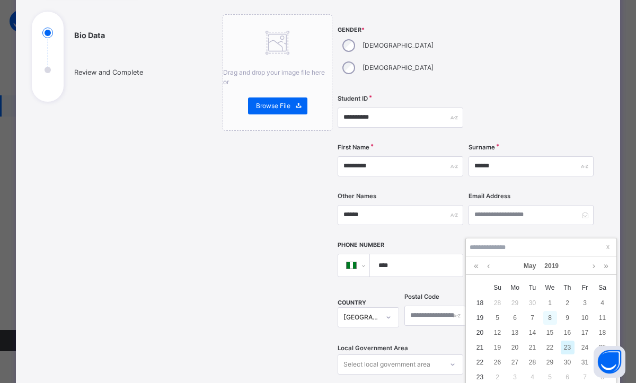
click at [551, 316] on div "8" at bounding box center [550, 318] width 14 height 14
type input "**********"
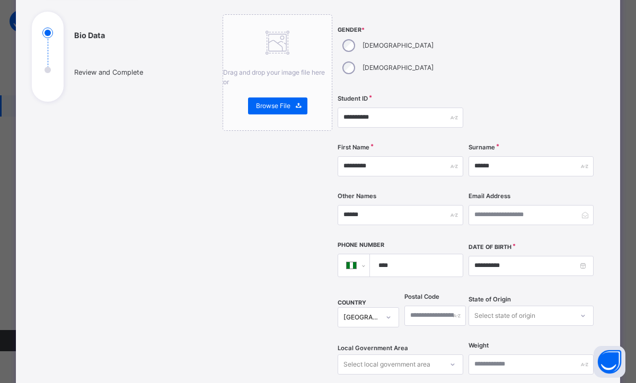
click at [551, 317] on div "**********" at bounding box center [466, 224] width 256 height 421
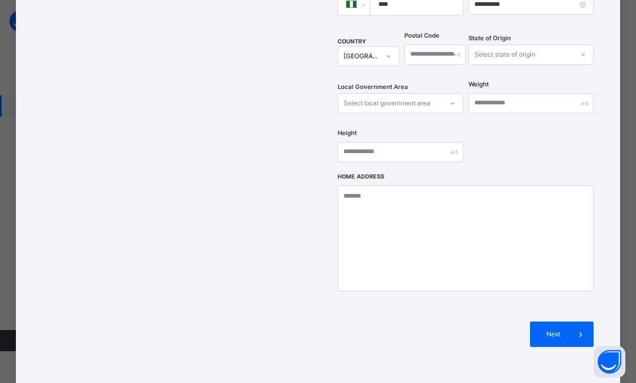
scroll to position [429, 0]
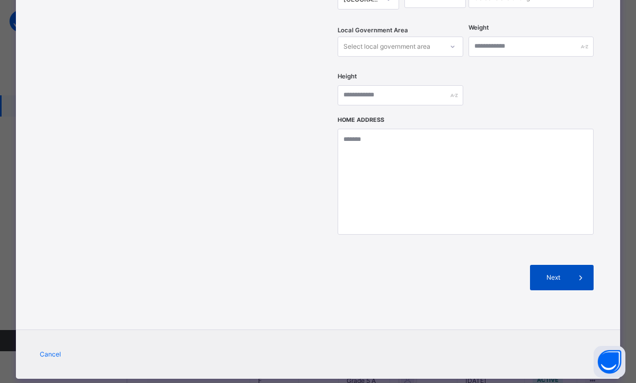
click at [549, 273] on span "Next" at bounding box center [553, 278] width 30 height 10
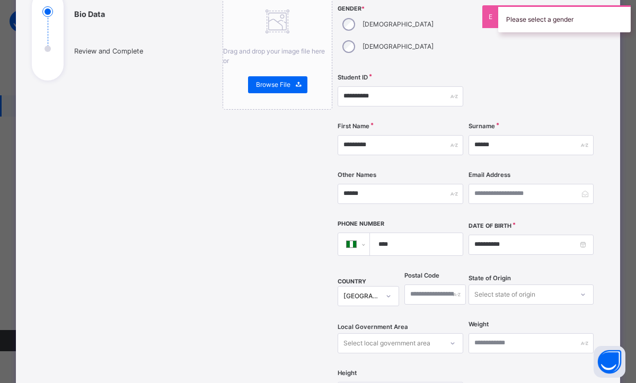
scroll to position [111, 0]
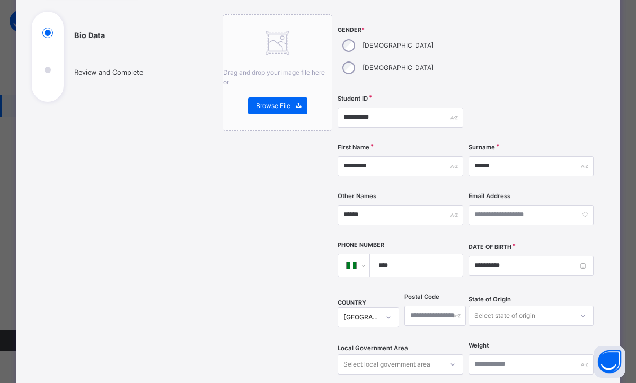
click at [476, 65] on div at bounding box center [531, 52] width 126 height 76
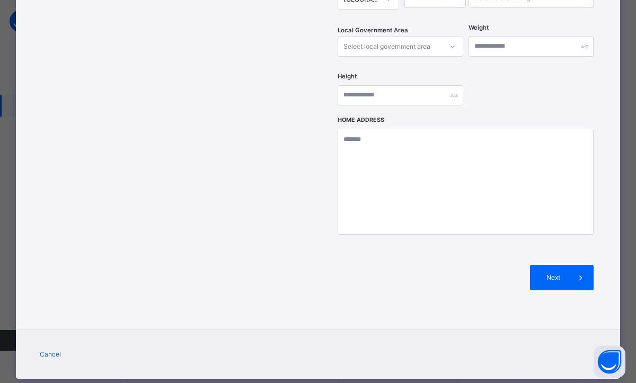
scroll to position [234, 0]
click at [563, 273] on span "Next" at bounding box center [553, 278] width 30 height 10
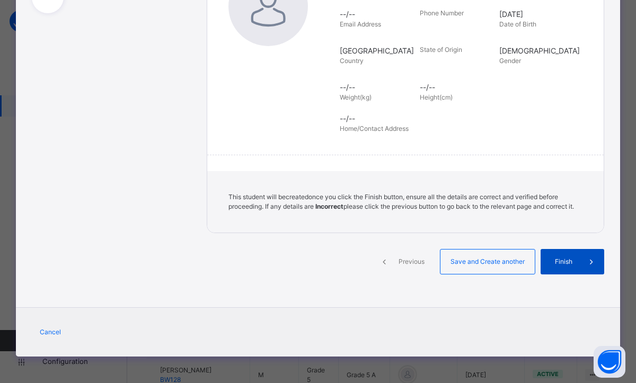
click at [557, 260] on span "Finish" at bounding box center [564, 262] width 30 height 10
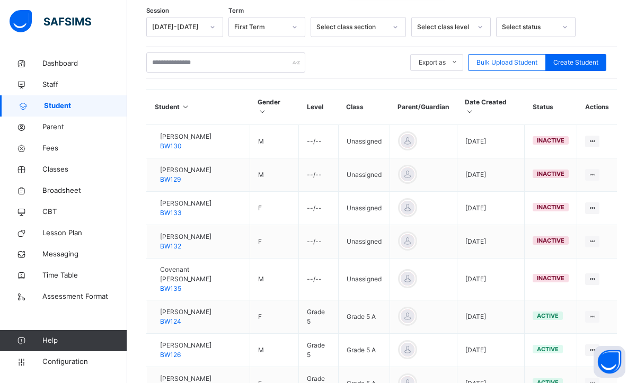
scroll to position [191, 0]
click at [58, 170] on span "Classes" at bounding box center [84, 169] width 85 height 11
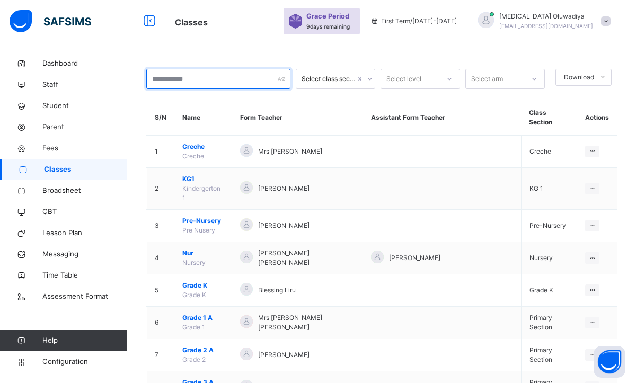
click at [201, 85] on input "text" at bounding box center [218, 79] width 144 height 20
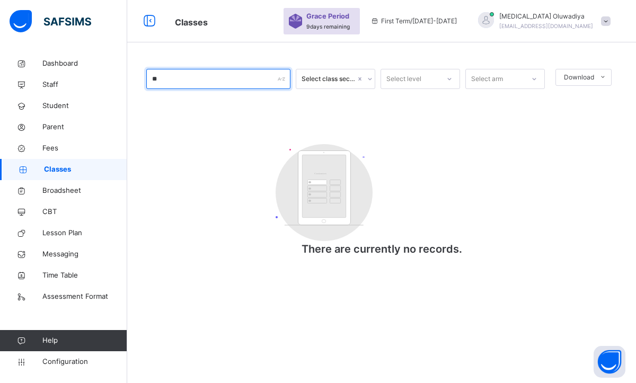
type input "*"
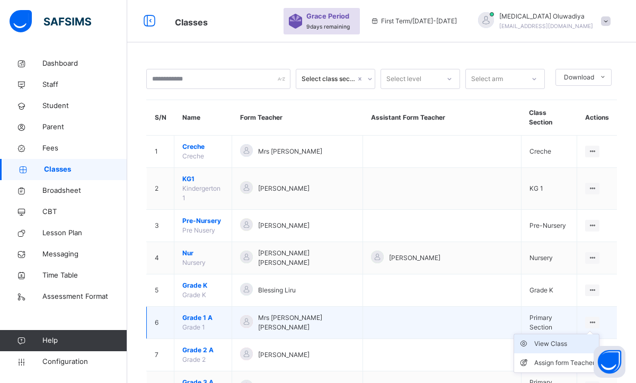
click at [540, 334] on li "View Class" at bounding box center [556, 343] width 85 height 19
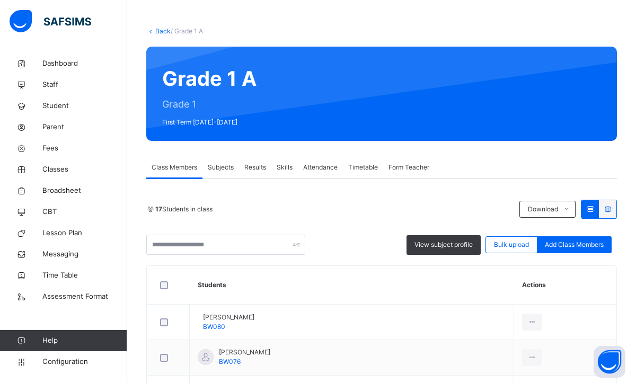
scroll to position [191, 0]
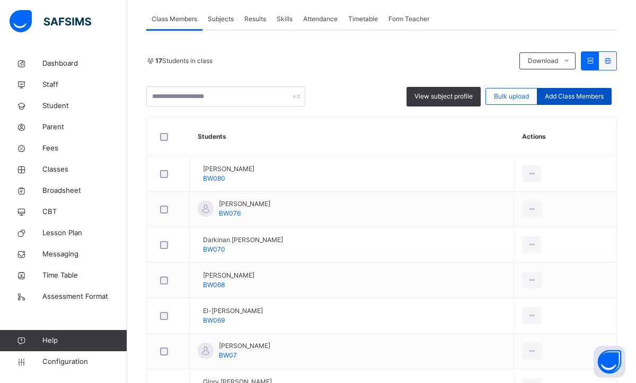
click at [572, 103] on div "Add Class Members" at bounding box center [574, 96] width 75 height 17
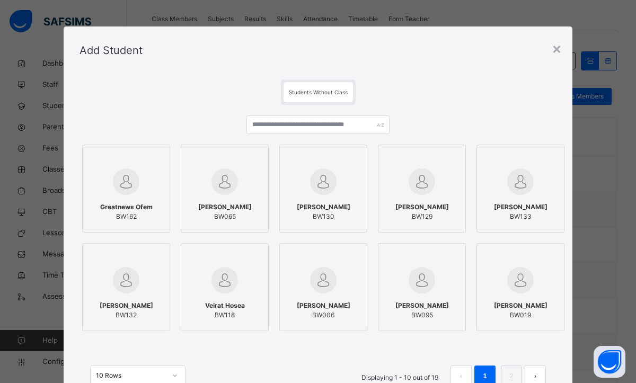
click at [303, 135] on div at bounding box center [317, 129] width 143 height 26
click at [280, 128] on input "text" at bounding box center [317, 125] width 143 height 19
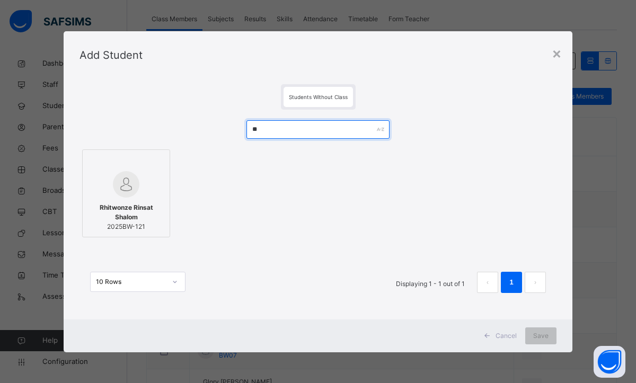
type input "**"
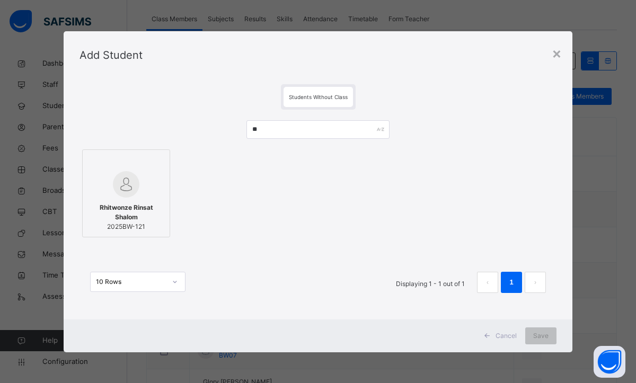
click at [144, 194] on div at bounding box center [126, 184] width 76 height 26
click at [551, 337] on div "Save" at bounding box center [540, 336] width 31 height 17
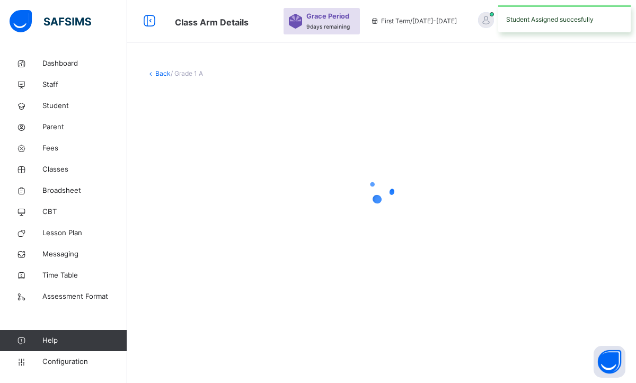
scroll to position [0, 0]
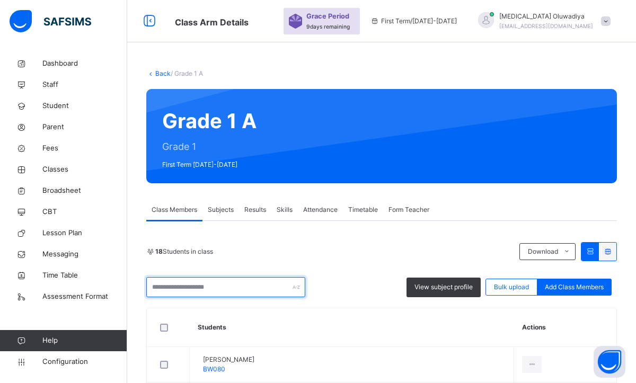
click at [189, 291] on input "text" at bounding box center [225, 287] width 159 height 20
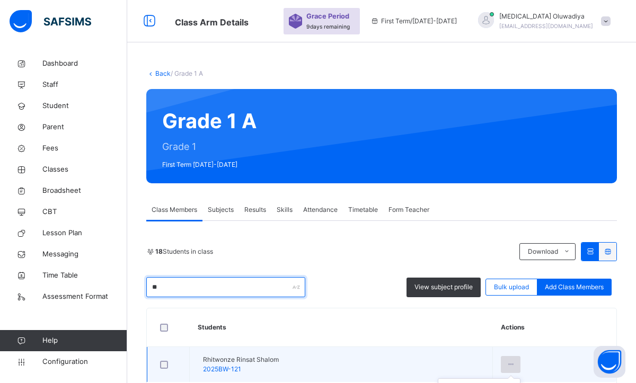
type input "**"
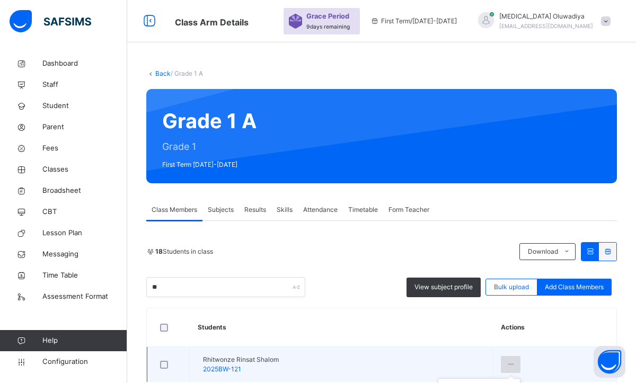
click at [515, 363] on icon at bounding box center [510, 365] width 9 height 10
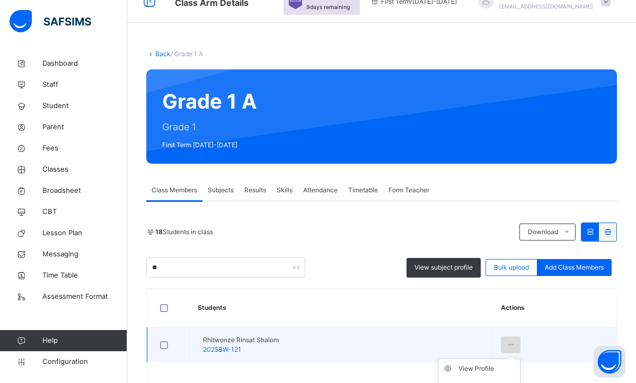
scroll to position [42, 0]
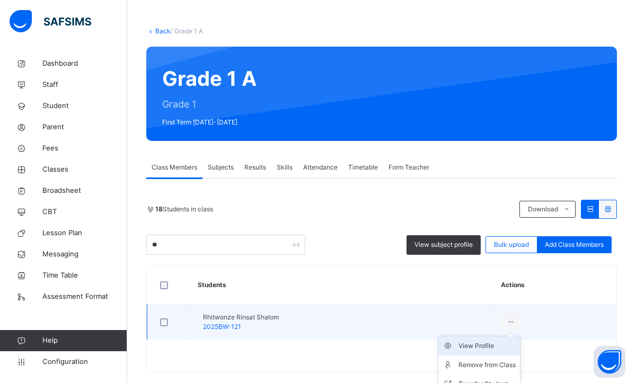
click at [493, 345] on div "View Profile" at bounding box center [486, 346] width 57 height 11
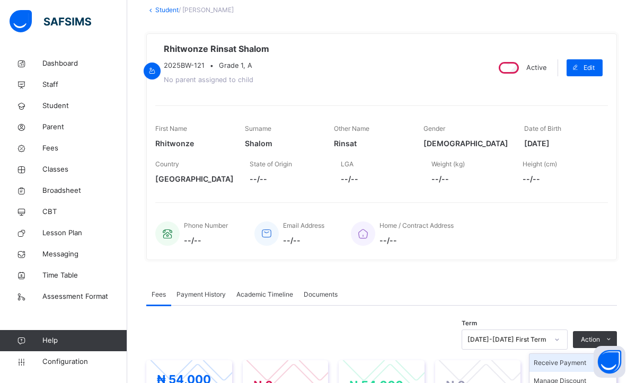
scroll to position [318, 0]
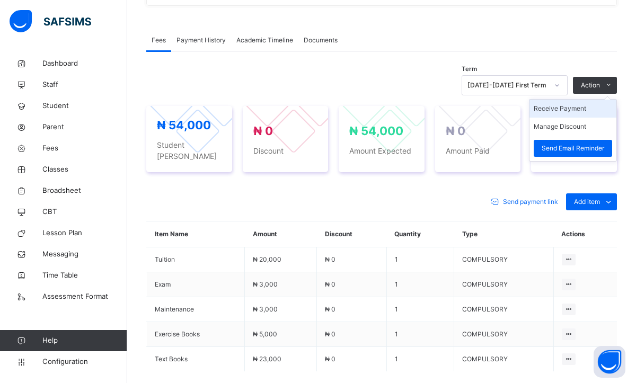
click at [563, 108] on li "Receive Payment" at bounding box center [572, 109] width 87 height 18
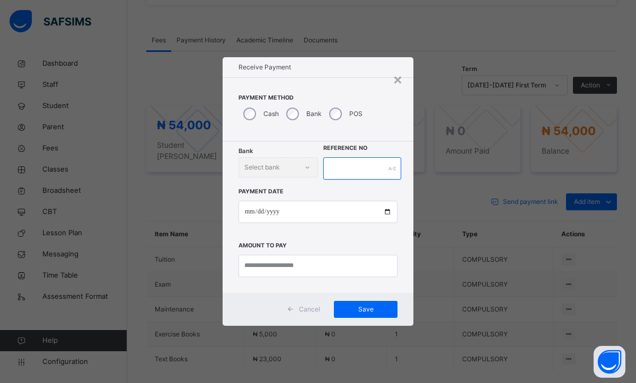
click at [383, 175] on input "text" at bounding box center [362, 168] width 78 height 22
type input "*"
type input "********"
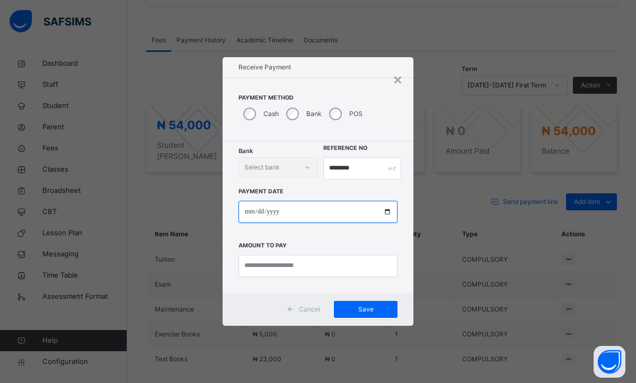
click at [246, 213] on input "date" at bounding box center [317, 212] width 159 height 22
type input "**********"
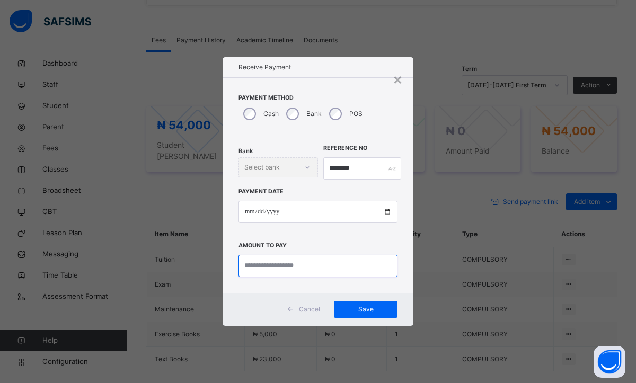
click at [296, 267] on input "currency" at bounding box center [317, 266] width 159 height 22
type input "********"
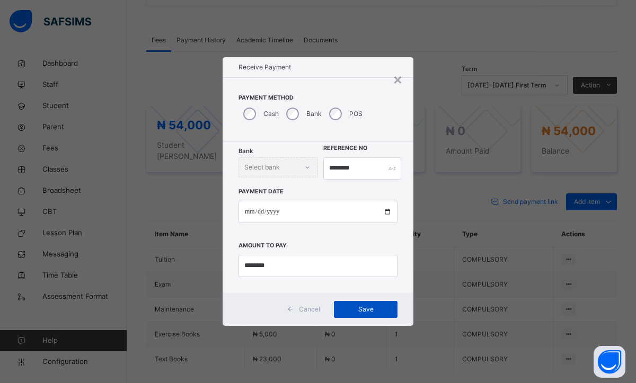
click at [353, 307] on span "Save" at bounding box center [366, 310] width 48 height 10
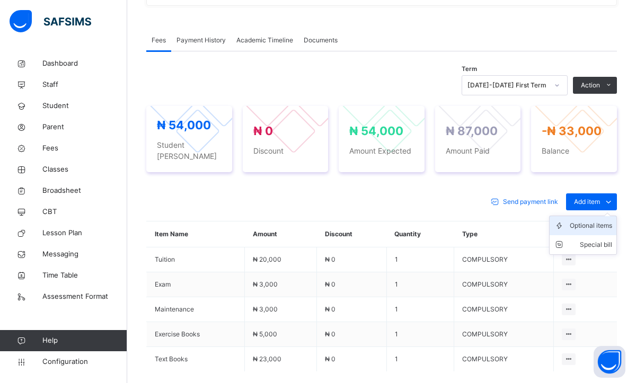
click at [581, 220] on div "Optional items" at bounding box center [591, 225] width 42 height 11
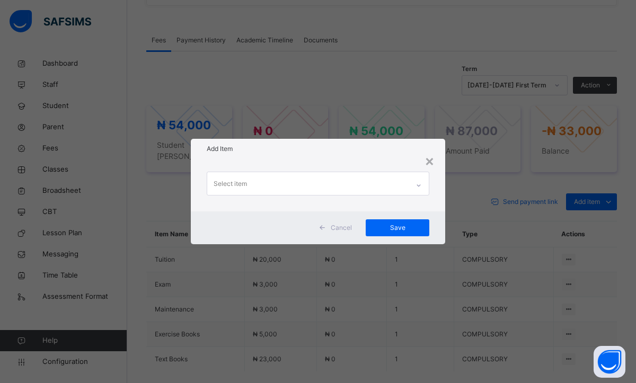
click at [421, 189] on icon at bounding box center [418, 185] width 6 height 11
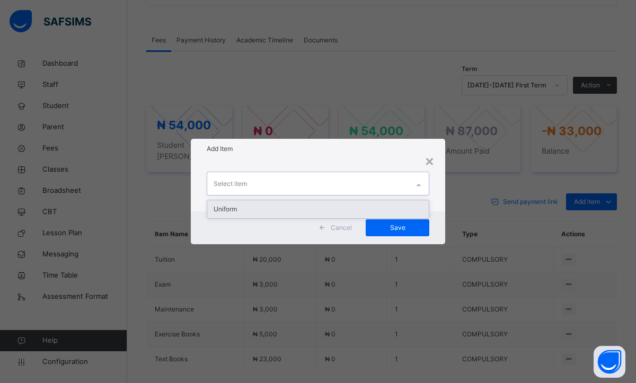
click at [343, 204] on div "Uniform" at bounding box center [318, 209] width 222 height 18
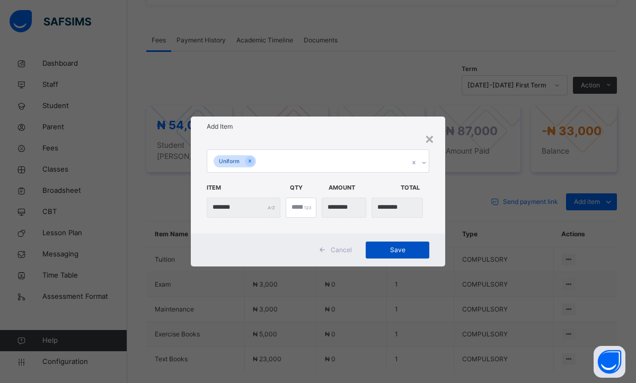
click at [400, 251] on span "Save" at bounding box center [398, 250] width 48 height 10
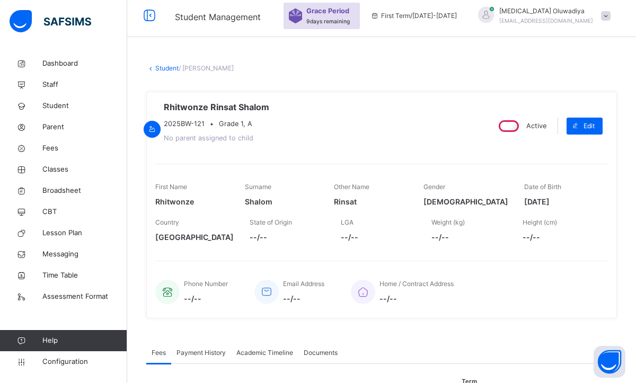
scroll to position [0, 0]
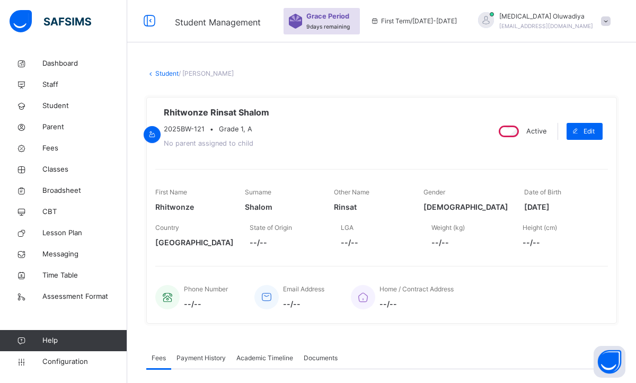
click at [161, 75] on link "Student" at bounding box center [166, 73] width 23 height 8
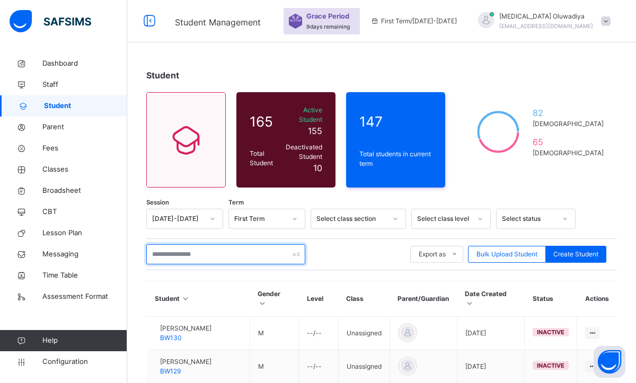
click at [190, 247] on input "text" at bounding box center [225, 254] width 159 height 20
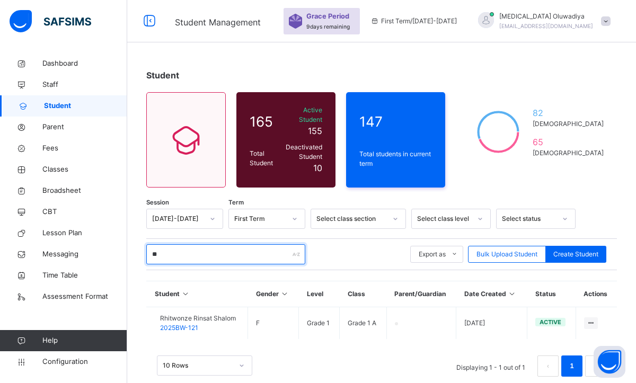
type input "*"
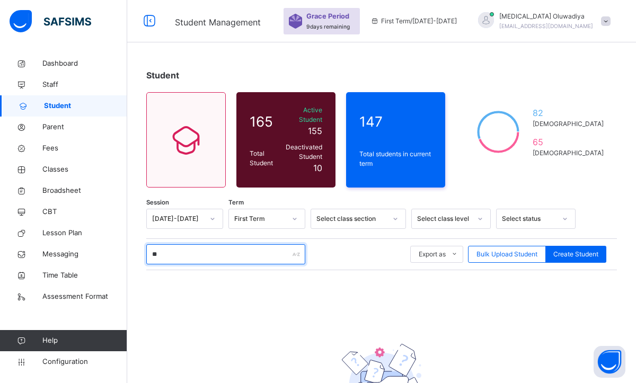
type input "*"
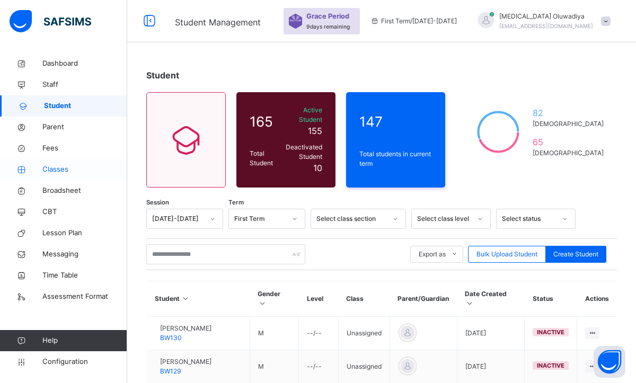
click at [52, 164] on span "Classes" at bounding box center [84, 169] width 85 height 11
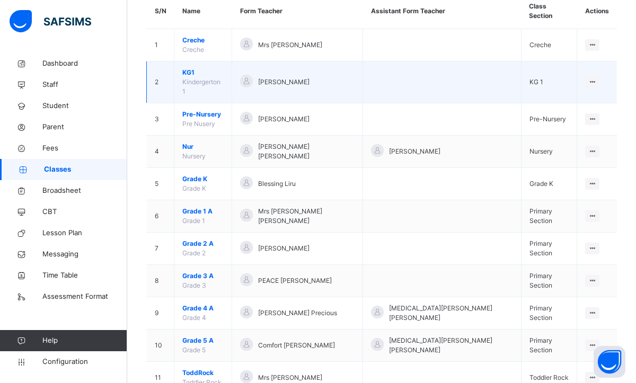
scroll to position [125, 0]
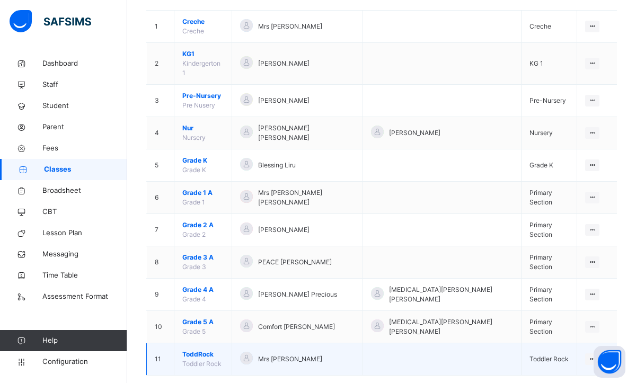
click at [199, 350] on span "ToddRock" at bounding box center [202, 355] width 41 height 10
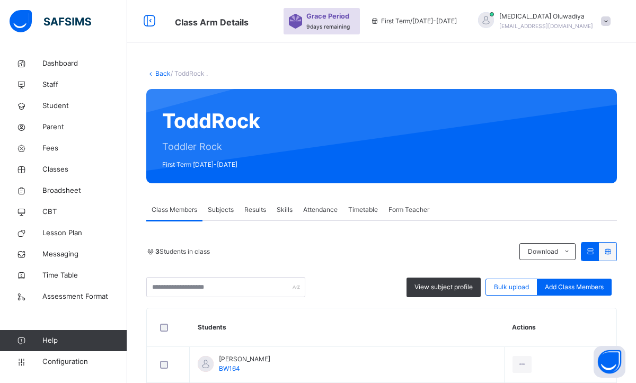
scroll to position [129, 0]
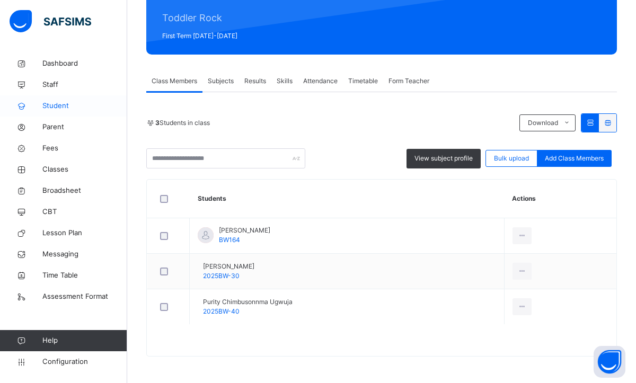
click at [65, 99] on link "Student" at bounding box center [63, 105] width 127 height 21
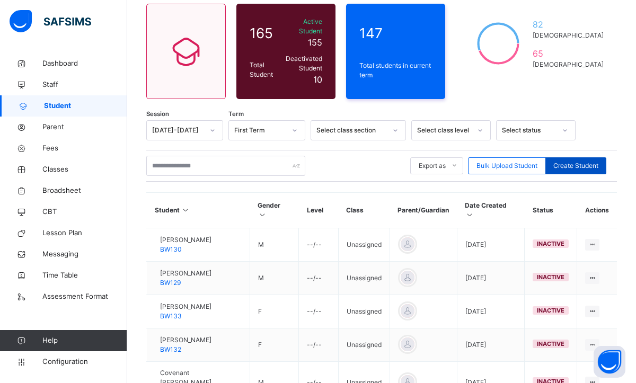
scroll to position [129, 0]
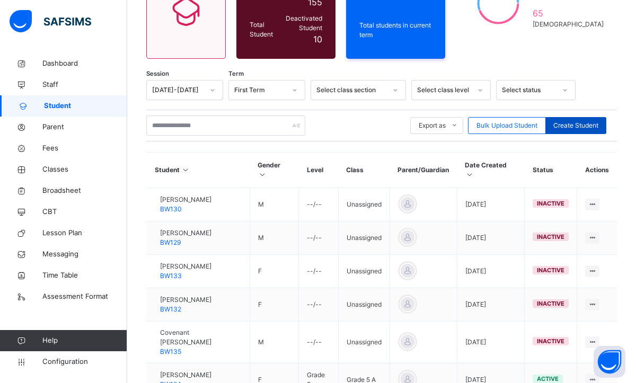
click at [596, 121] on span "Create Student" at bounding box center [575, 126] width 45 height 10
select select "**"
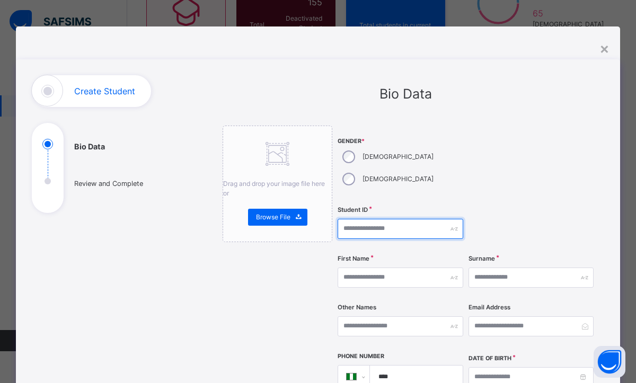
click at [387, 219] on input "text" at bounding box center [401, 229] width 126 height 20
type input "**********"
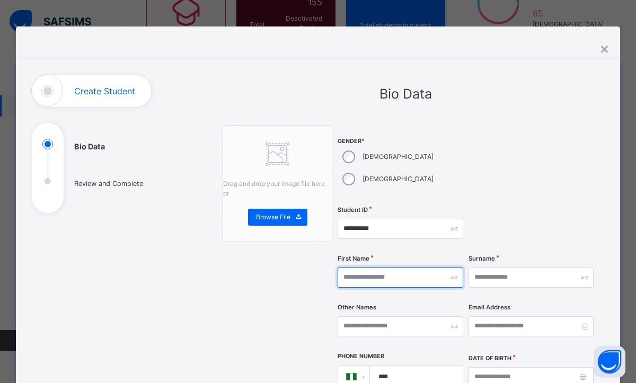
click at [361, 268] on input "text" at bounding box center [401, 278] width 126 height 20
type input "*******"
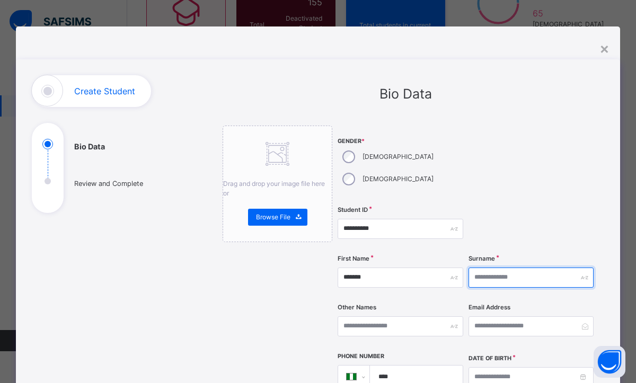
click at [494, 268] on input "text" at bounding box center [531, 278] width 126 height 20
type input "********"
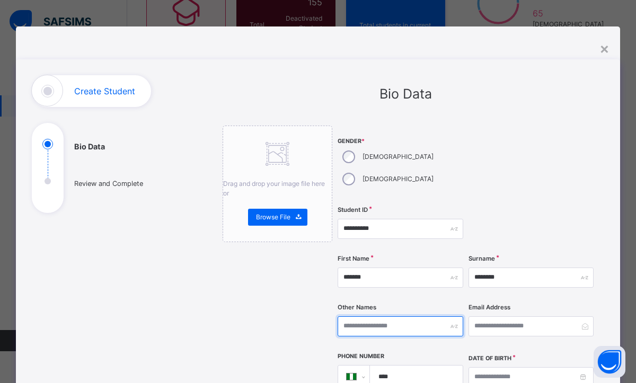
click at [390, 316] on input "text" at bounding box center [401, 326] width 126 height 20
type input "********"
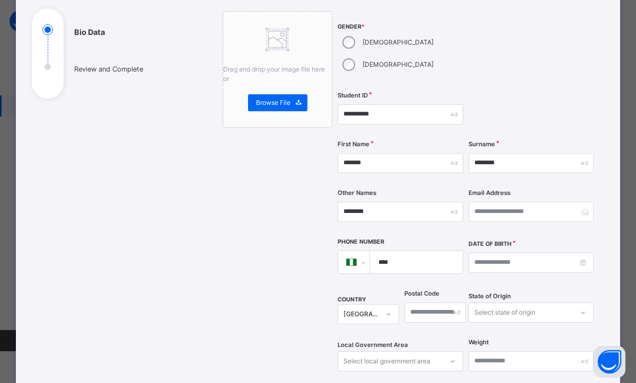
scroll to position [191, 0]
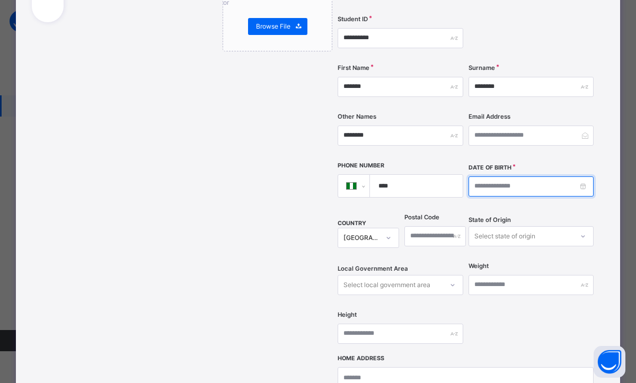
click at [544, 176] on input at bounding box center [531, 186] width 126 height 20
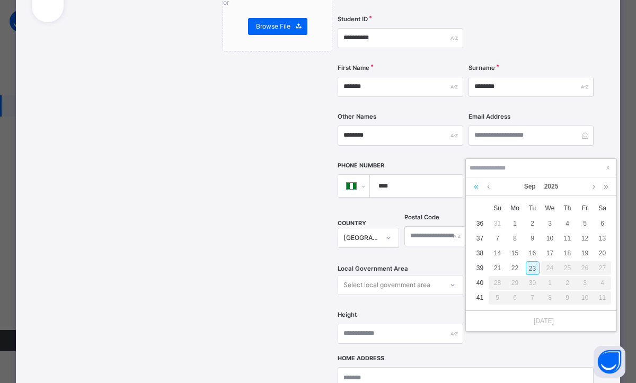
click at [478, 187] on link at bounding box center [476, 187] width 10 height 18
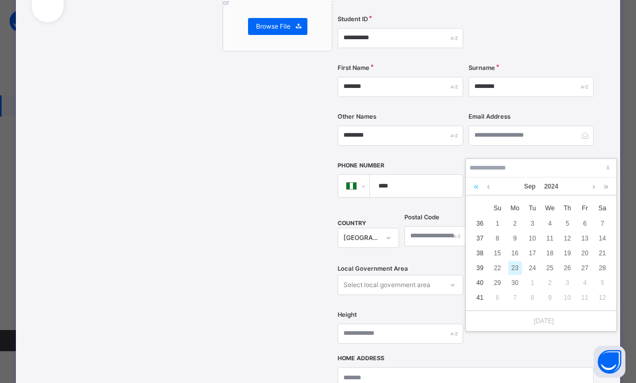
click at [478, 187] on link at bounding box center [476, 187] width 10 height 18
click at [490, 187] on link at bounding box center [488, 187] width 8 height 18
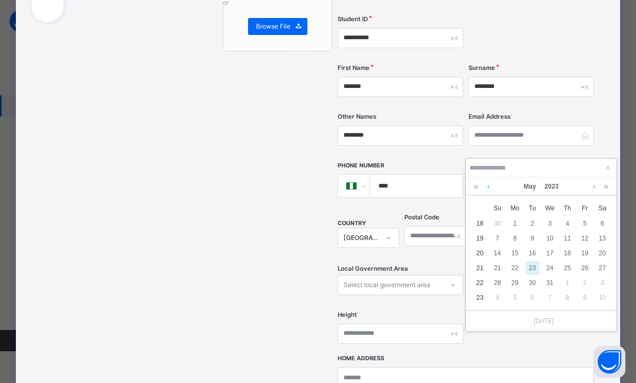
click at [490, 187] on link at bounding box center [488, 187] width 8 height 18
click at [590, 222] on div "3" at bounding box center [585, 224] width 14 height 14
type input "**********"
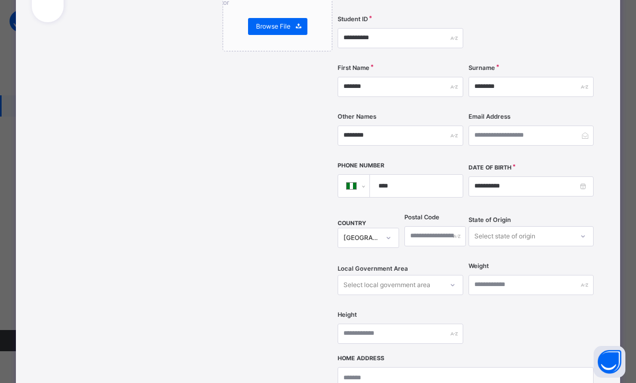
click at [491, 295] on div "**********" at bounding box center [466, 145] width 256 height 421
click at [553, 315] on div "**********" at bounding box center [466, 145] width 256 height 421
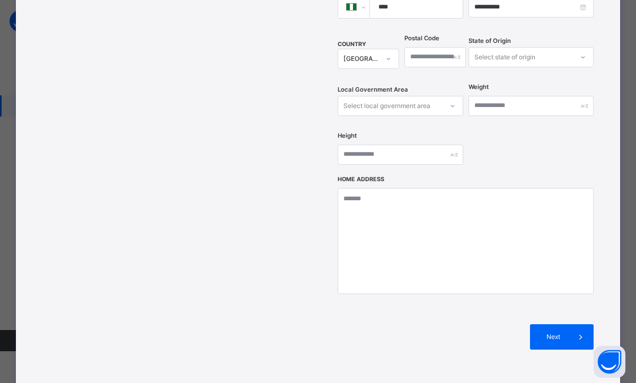
scroll to position [424, 0]
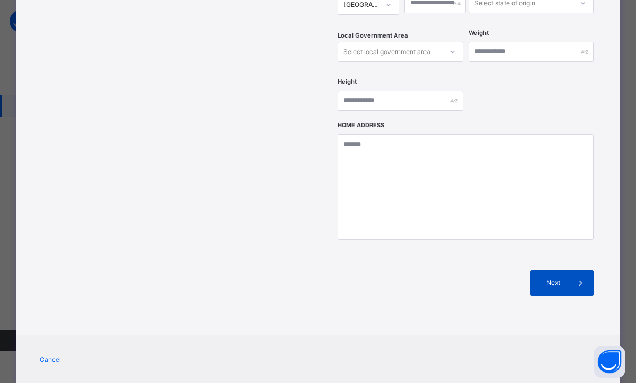
click at [541, 278] on span "Next" at bounding box center [553, 283] width 30 height 10
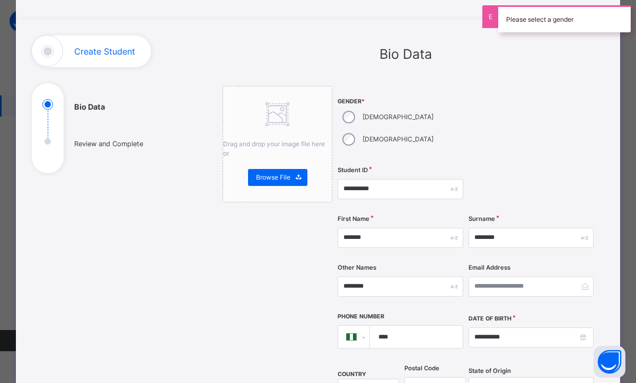
scroll to position [65, 0]
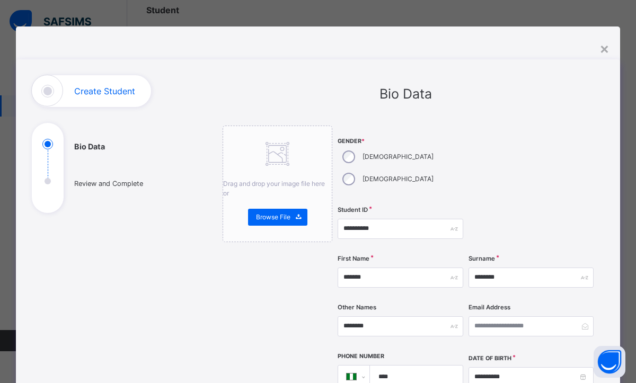
click at [520, 176] on div at bounding box center [531, 164] width 126 height 76
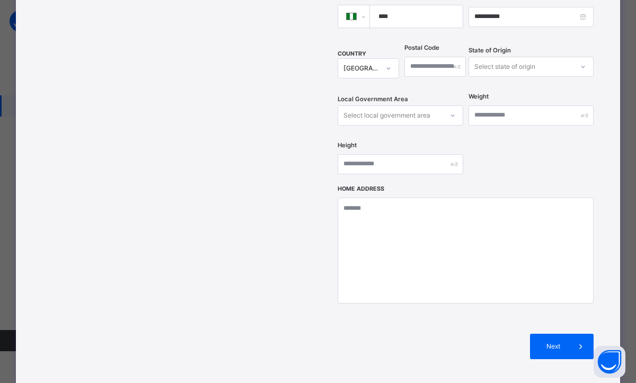
scroll to position [382, 0]
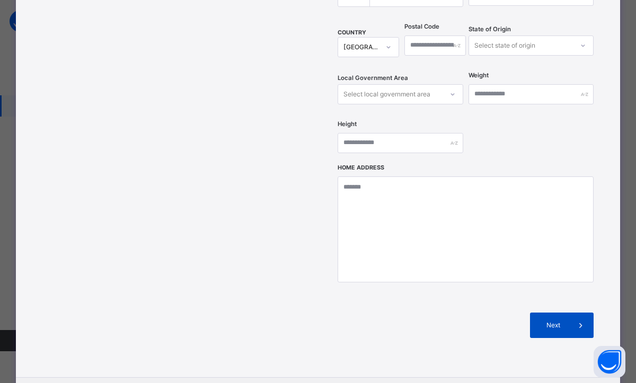
click at [549, 321] on span "Next" at bounding box center [553, 326] width 30 height 10
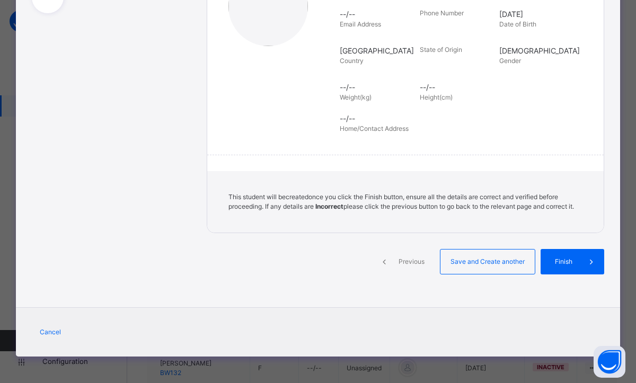
scroll to position [209, 0]
click at [559, 264] on span "Finish" at bounding box center [564, 262] width 30 height 10
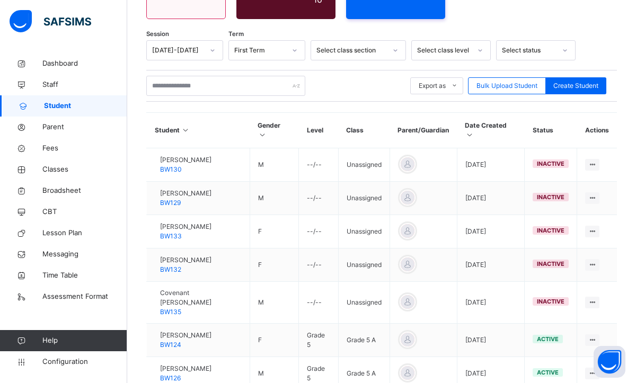
scroll to position [161, 0]
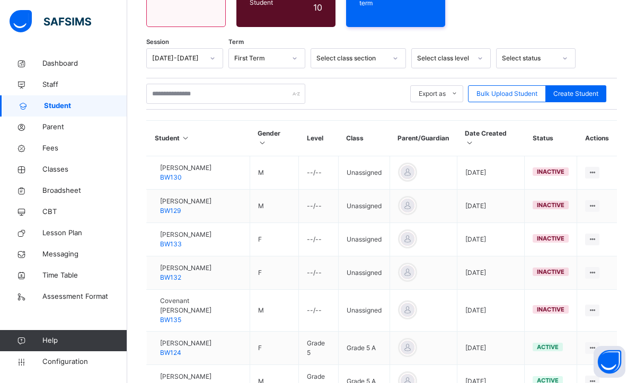
click at [86, 112] on link "Student" at bounding box center [63, 105] width 127 height 21
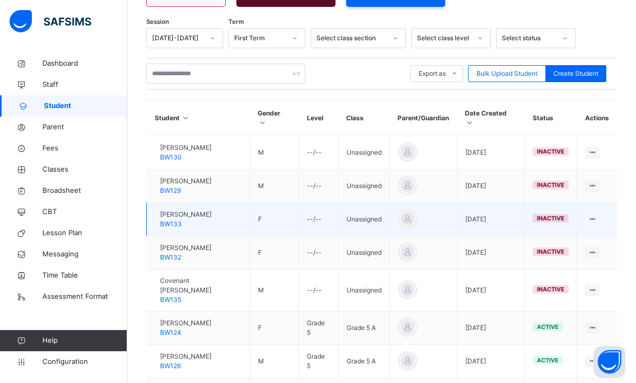
scroll to position [182, 0]
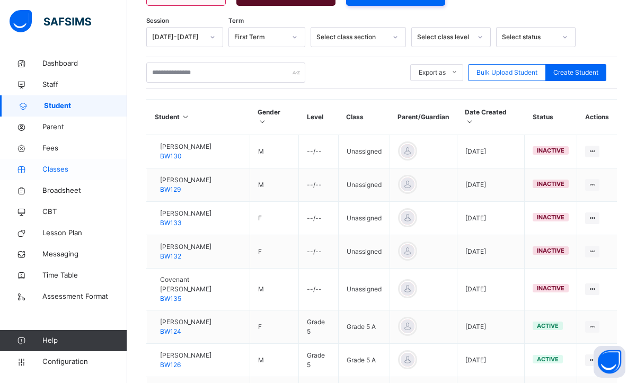
click at [55, 172] on span "Classes" at bounding box center [84, 169] width 85 height 11
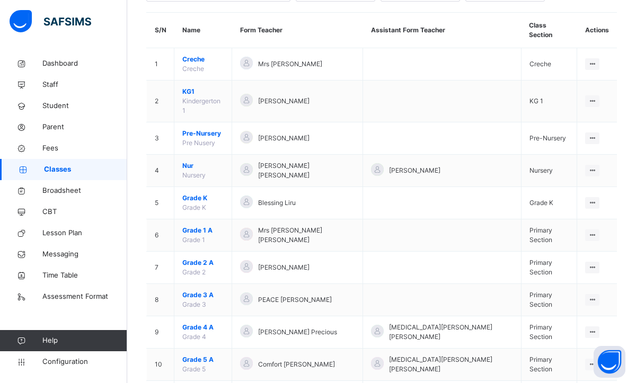
scroll to position [125, 0]
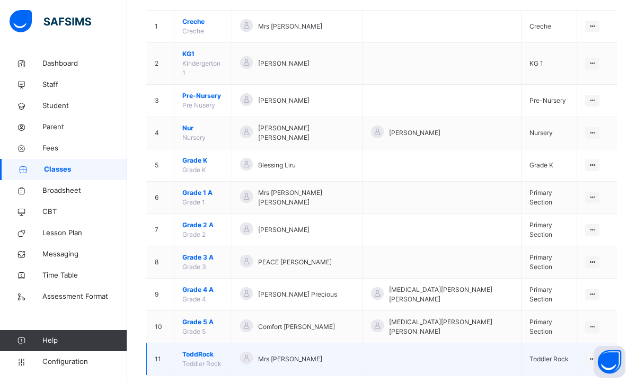
click at [197, 350] on span "ToddRock" at bounding box center [202, 355] width 41 height 10
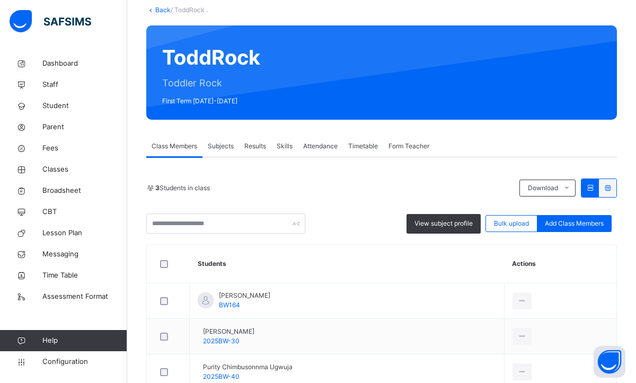
scroll to position [129, 0]
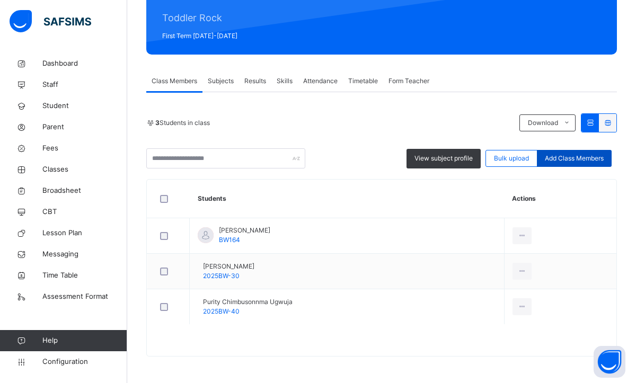
click at [549, 154] on span "Add Class Members" at bounding box center [574, 159] width 59 height 10
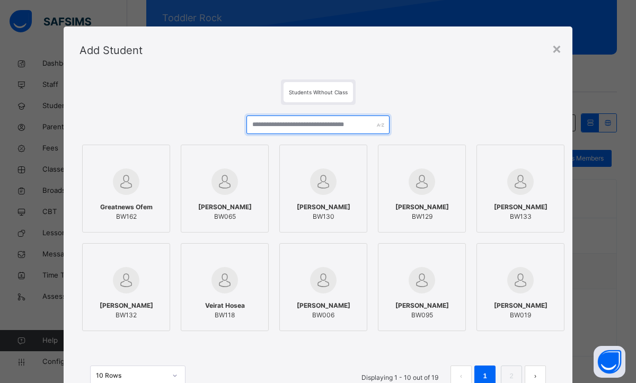
click at [293, 127] on input "text" at bounding box center [317, 125] width 143 height 19
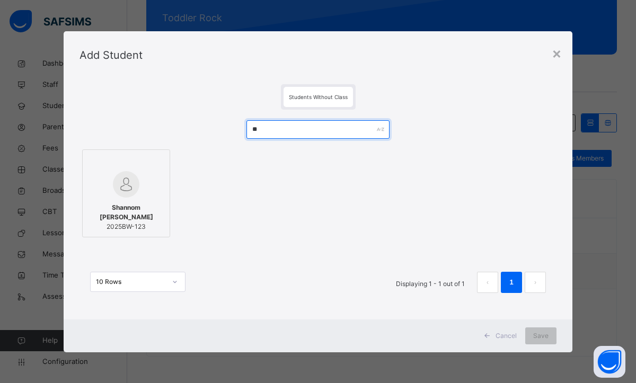
type input "**"
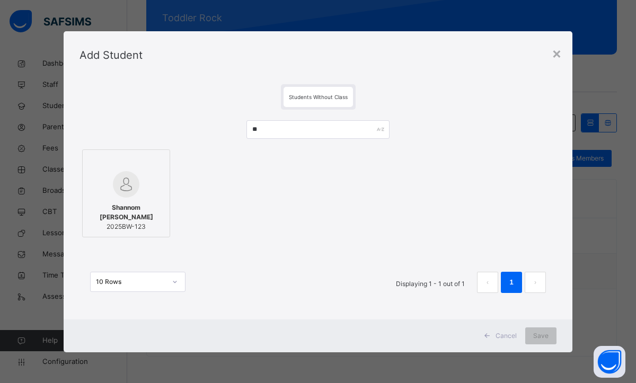
click at [139, 194] on img at bounding box center [126, 184] width 26 height 26
click at [542, 332] on span "Save" at bounding box center [540, 336] width 15 height 10
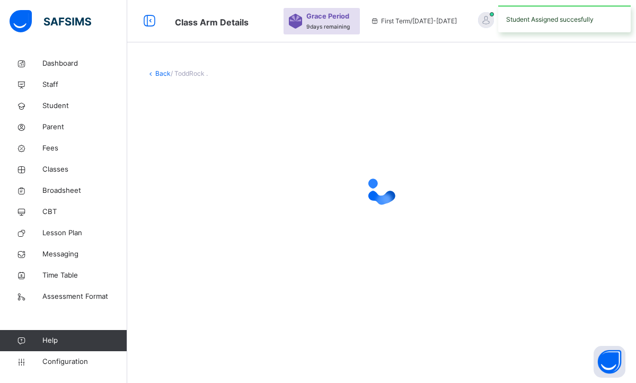
scroll to position [0, 0]
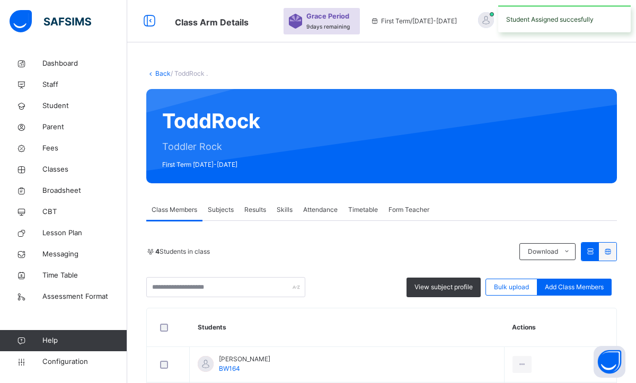
click at [402, 340] on th "Students" at bounding box center [347, 327] width 315 height 39
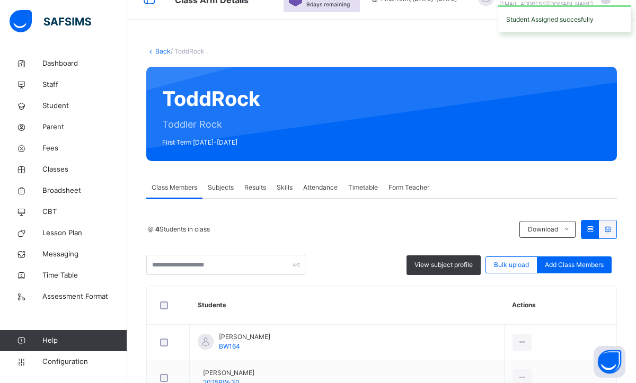
scroll to position [164, 0]
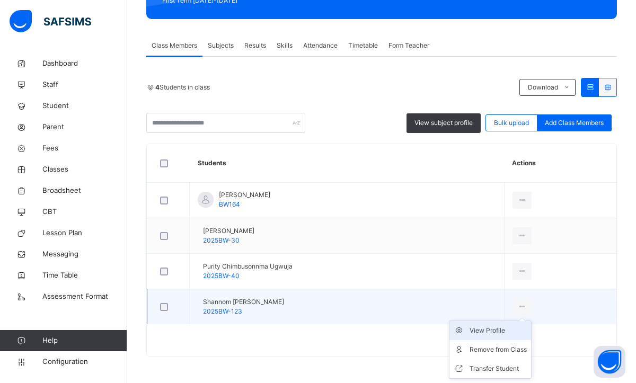
click at [493, 329] on div "View Profile" at bounding box center [498, 330] width 57 height 11
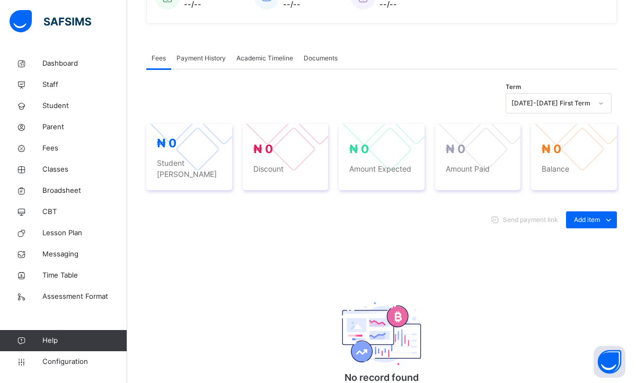
scroll to position [298, 0]
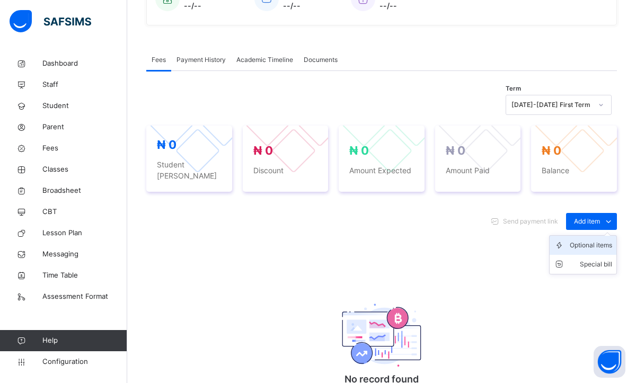
click at [570, 240] on div "Optional items" at bounding box center [591, 245] width 42 height 11
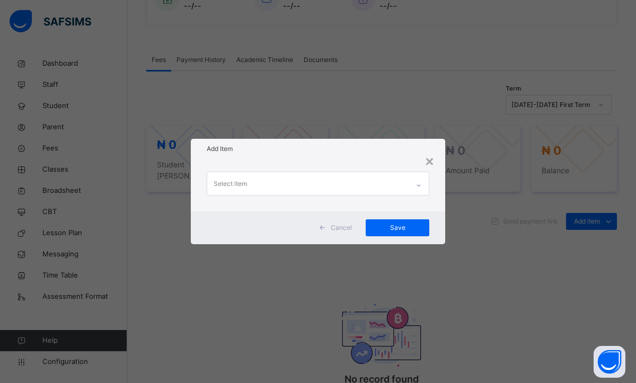
click at [418, 190] on div at bounding box center [419, 185] width 18 height 17
click at [432, 165] on div "×" at bounding box center [430, 160] width 10 height 22
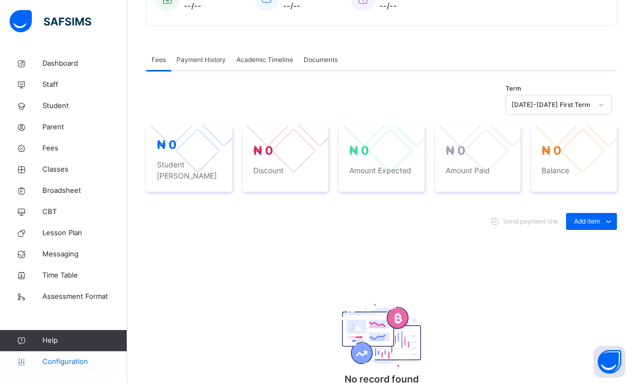
click at [69, 361] on span "Configuration" at bounding box center [84, 362] width 84 height 11
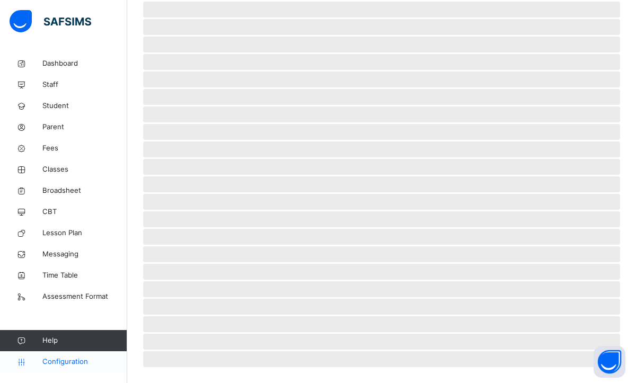
scroll to position [116, 0]
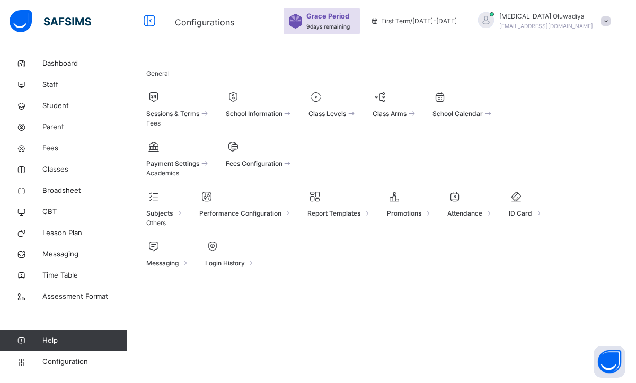
click at [282, 160] on span "Fees Configuration" at bounding box center [254, 164] width 57 height 8
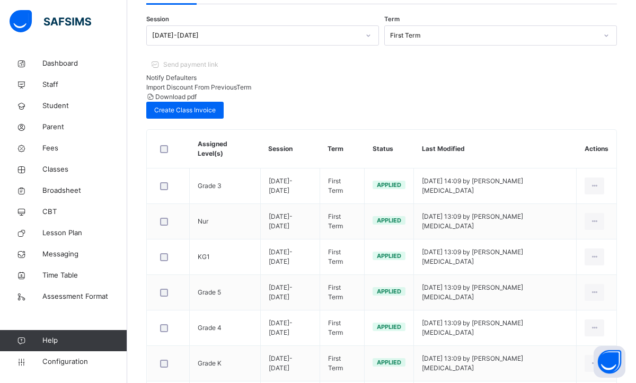
scroll to position [43, 0]
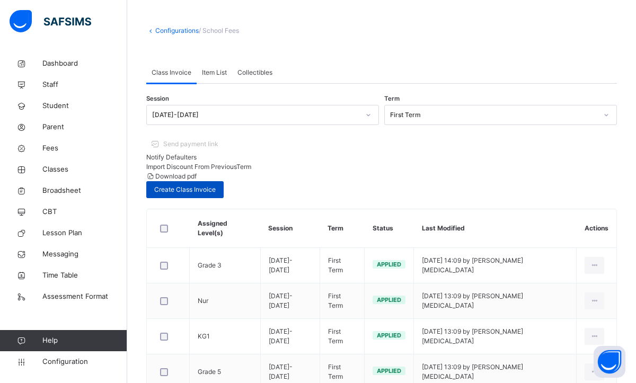
click at [216, 185] on span "Create Class Invoice" at bounding box center [184, 190] width 61 height 10
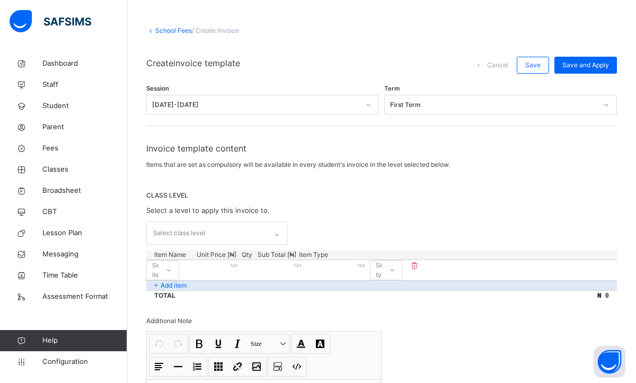
click at [278, 235] on div "Select class level" at bounding box center [216, 233] width 141 height 23
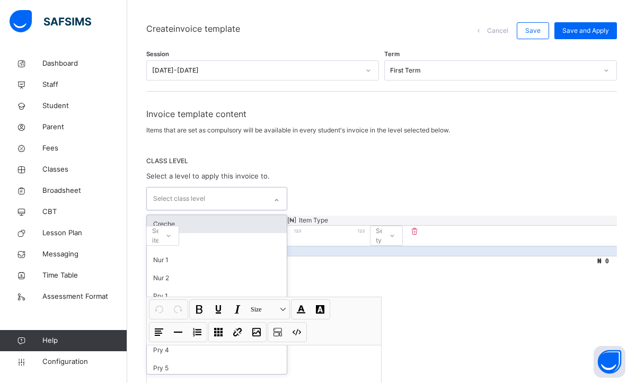
scroll to position [78, 0]
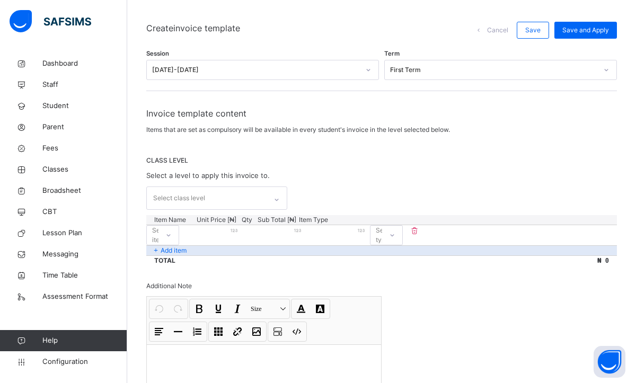
click at [337, 185] on div "CLASS LEVEL Select a level to apply this invoice to. Select class level" at bounding box center [381, 183] width 471 height 54
click at [278, 200] on div at bounding box center [277, 199] width 18 height 17
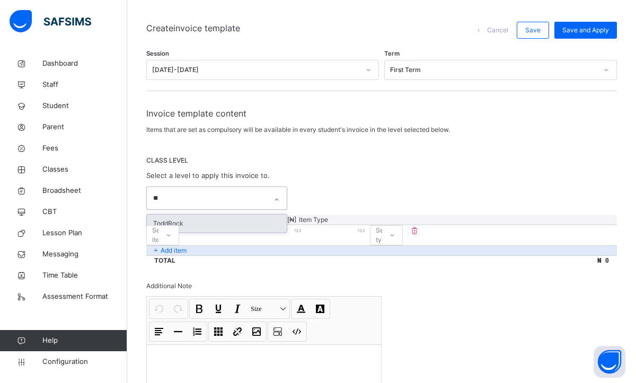
type input "*"
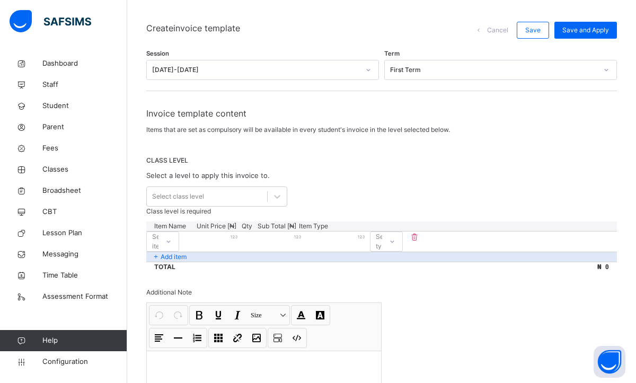
click at [323, 164] on span "CLASS LEVEL" at bounding box center [381, 161] width 471 height 10
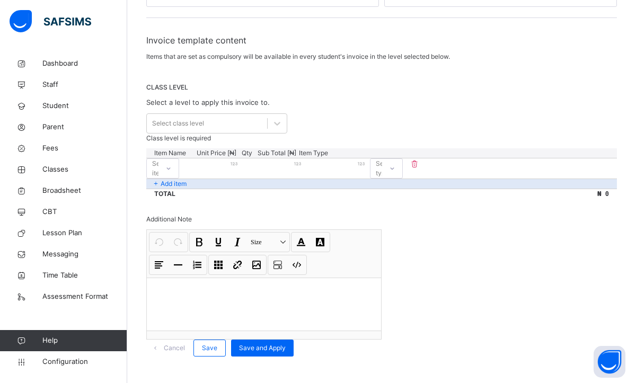
scroll to position [177, 0]
click at [185, 343] on span "Cancel" at bounding box center [174, 348] width 21 height 10
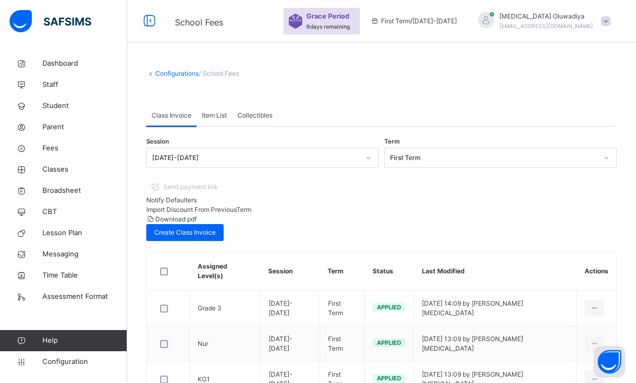
click at [216, 117] on span "Item List" at bounding box center [214, 116] width 25 height 10
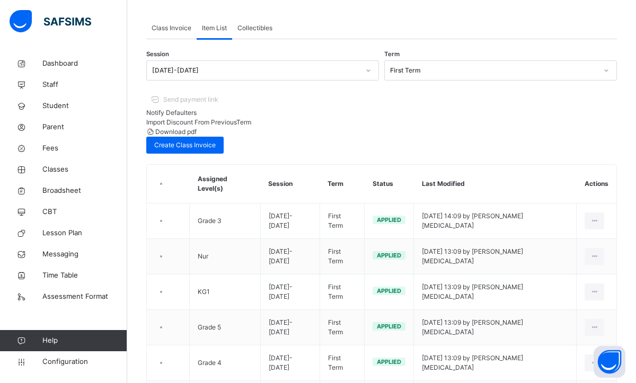
scroll to position [66, 0]
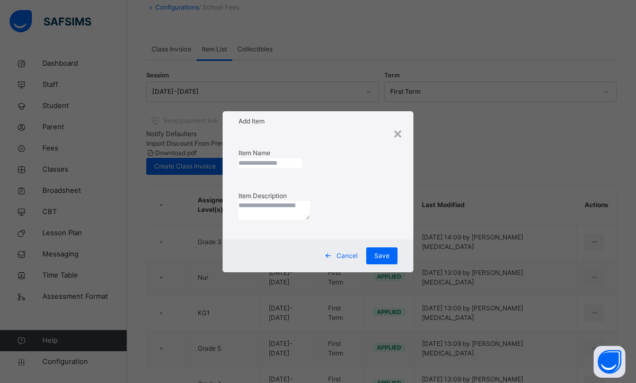
click at [271, 162] on input "text" at bounding box center [270, 163] width 64 height 10
type input "**********"
click at [273, 215] on textarea at bounding box center [274, 210] width 72 height 19
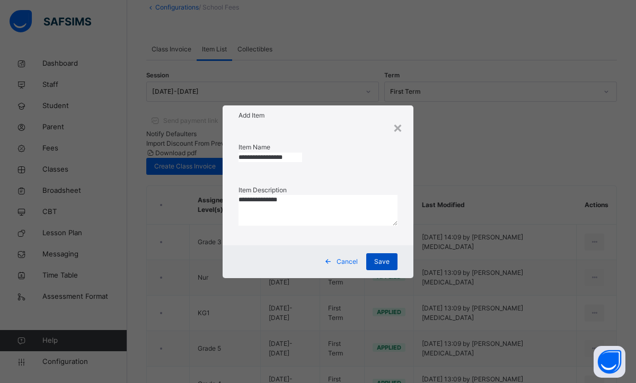
type textarea "**********"
click at [382, 253] on div "Save" at bounding box center [381, 261] width 31 height 17
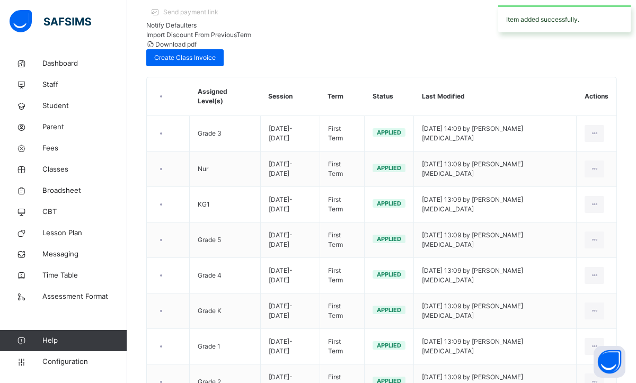
scroll to position [197, 0]
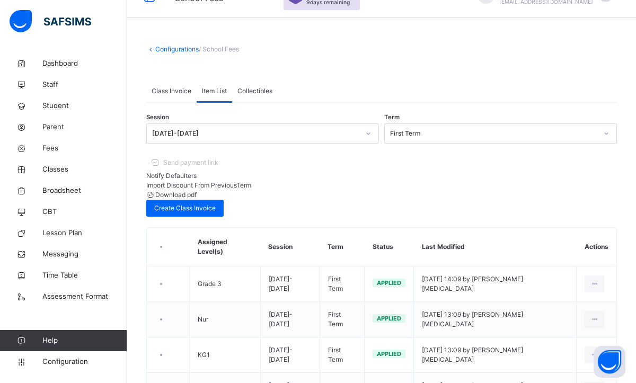
scroll to position [0, 0]
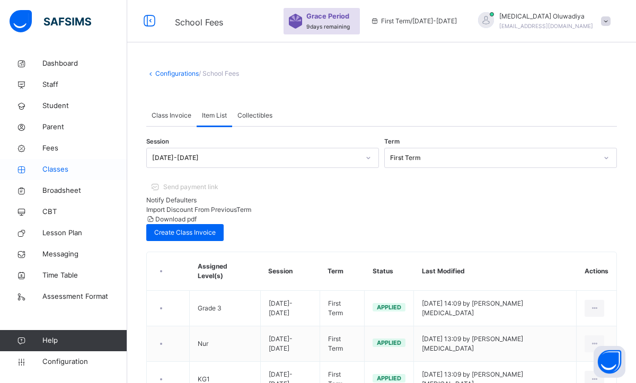
click at [69, 169] on span "Classes" at bounding box center [84, 169] width 85 height 11
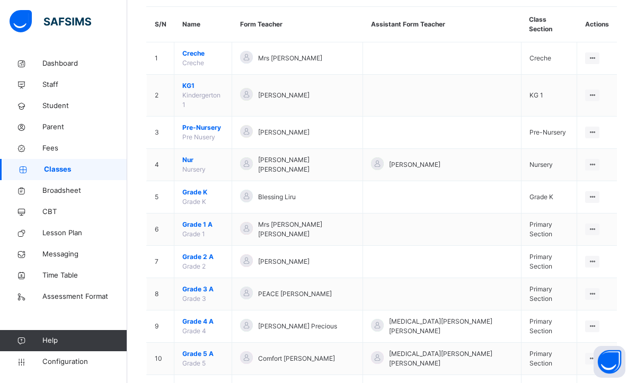
scroll to position [125, 0]
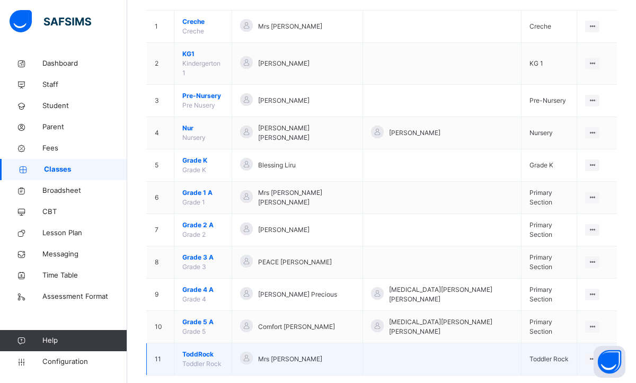
click at [220, 350] on span "ToddRock" at bounding box center [202, 355] width 41 height 10
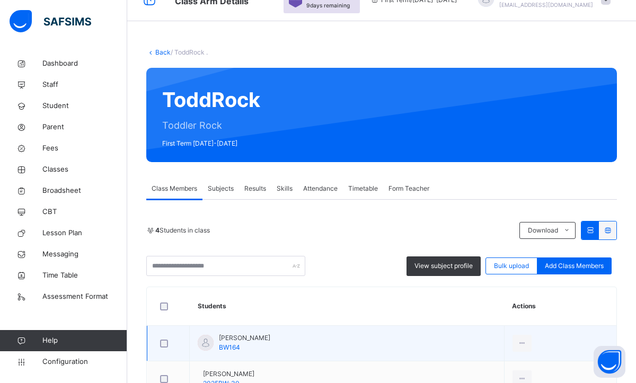
scroll to position [164, 0]
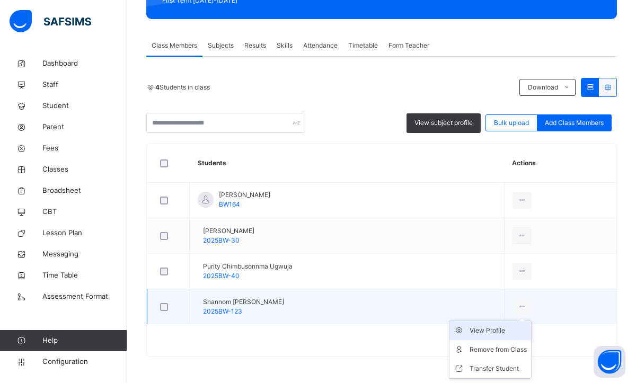
click at [494, 328] on div "View Profile" at bounding box center [498, 330] width 57 height 11
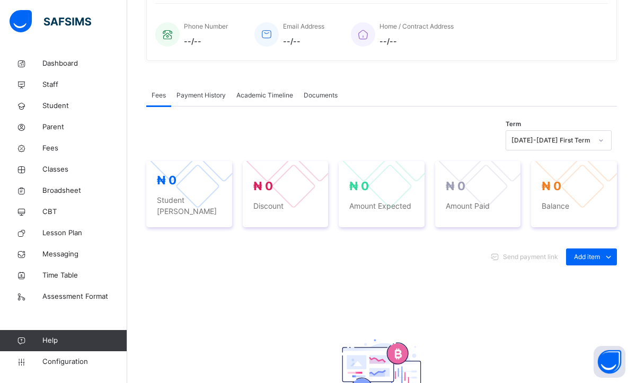
scroll to position [291, 0]
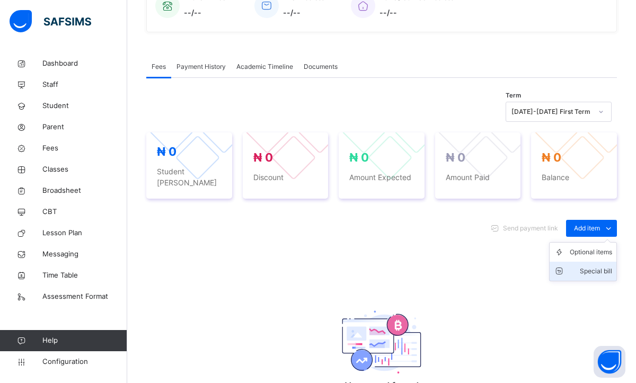
click at [585, 267] on li "Special bill" at bounding box center [583, 271] width 67 height 19
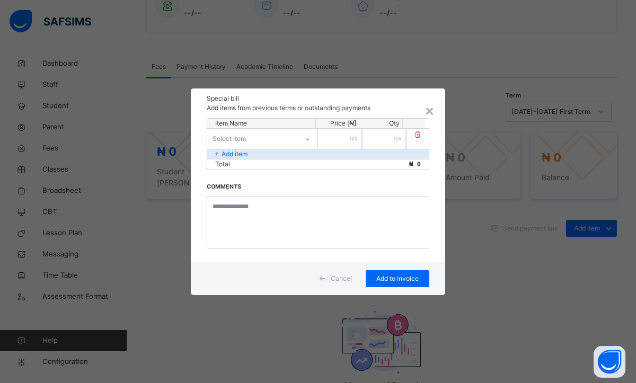
click at [303, 139] on div at bounding box center [307, 139] width 18 height 17
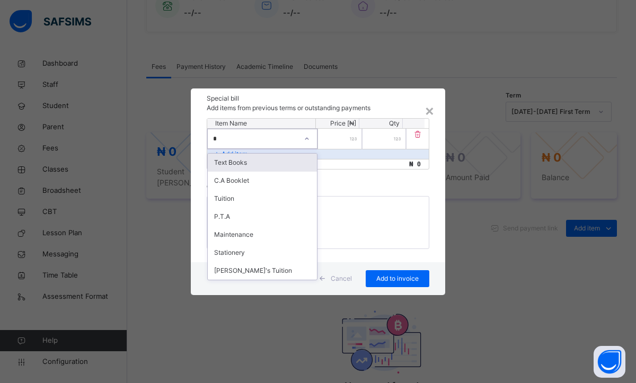
type input "**"
click at [270, 161] on div "[PERSON_NAME]'s Tuition" at bounding box center [262, 163] width 109 height 18
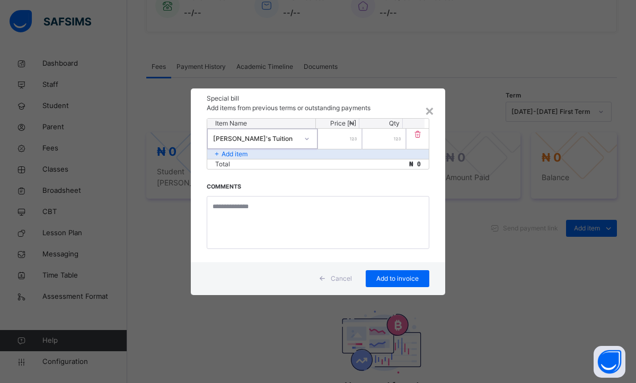
click at [343, 141] on input "number" at bounding box center [340, 139] width 44 height 20
type input "*****"
click at [393, 277] on span "Add to invoice" at bounding box center [398, 279] width 48 height 10
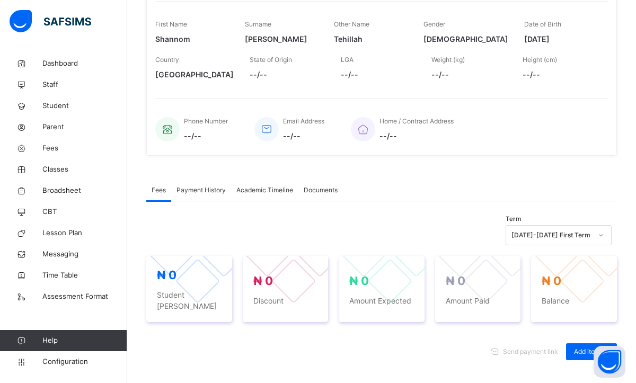
scroll to position [254, 0]
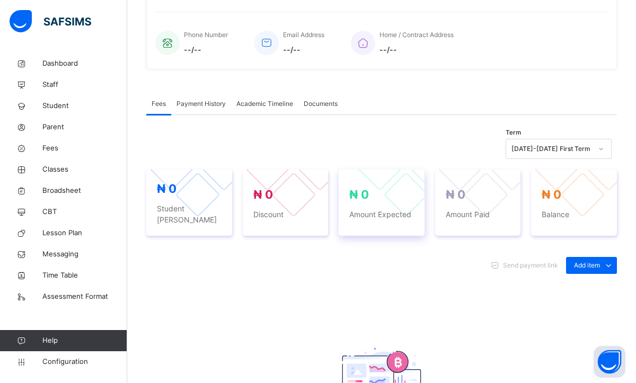
click at [373, 190] on span "₦ 0" at bounding box center [381, 194] width 65 height 17
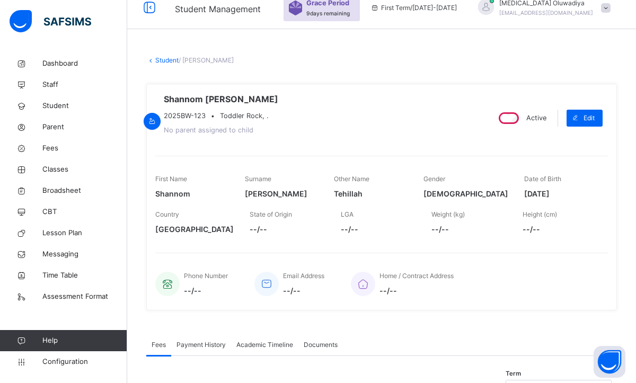
scroll to position [0, 0]
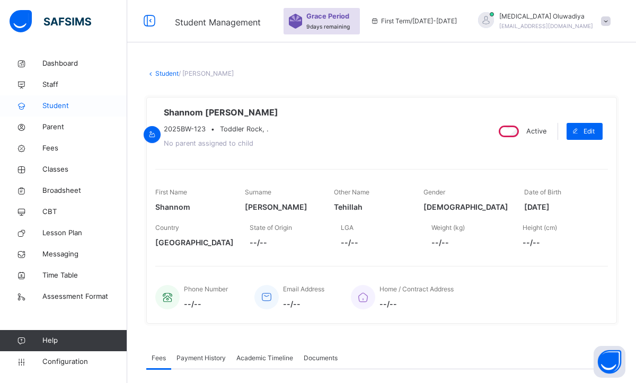
click at [68, 105] on span "Student" at bounding box center [84, 106] width 85 height 11
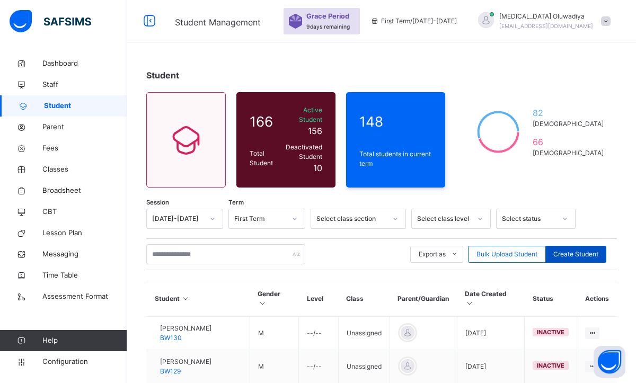
click at [571, 250] on span "Create Student" at bounding box center [575, 255] width 45 height 10
select select "**"
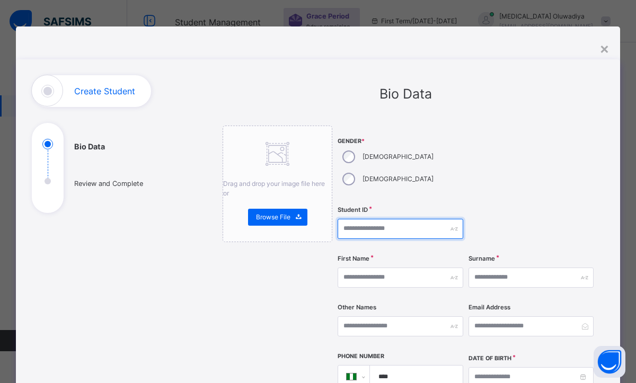
click at [387, 219] on input "text" at bounding box center [401, 229] width 126 height 20
type input "*"
type input "**********"
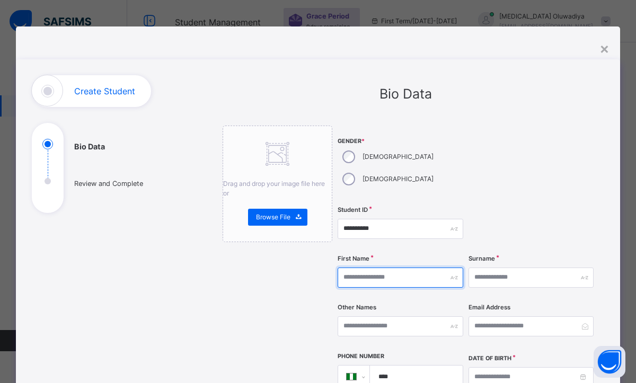
click at [357, 268] on input "text" at bounding box center [401, 278] width 126 height 20
type input "**********"
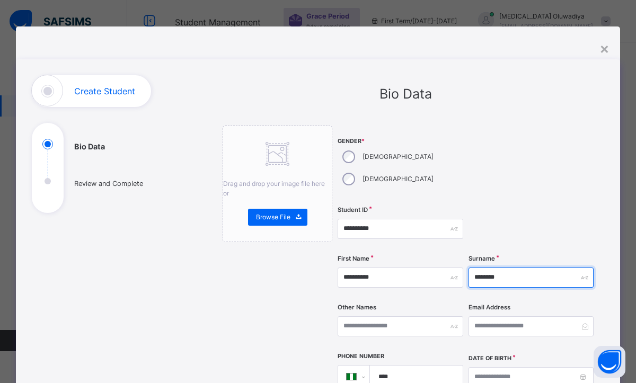
type input "********"
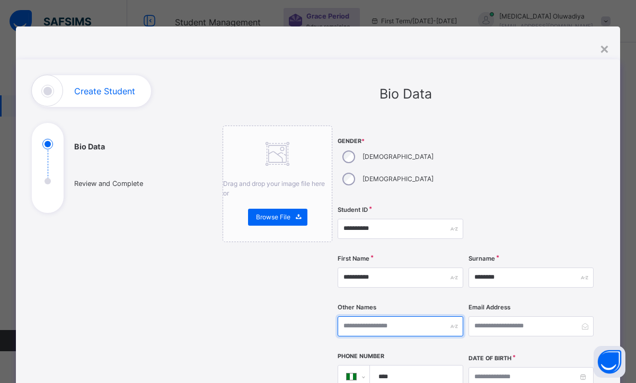
click at [356, 316] on input "text" at bounding box center [401, 326] width 126 height 20
type input "********"
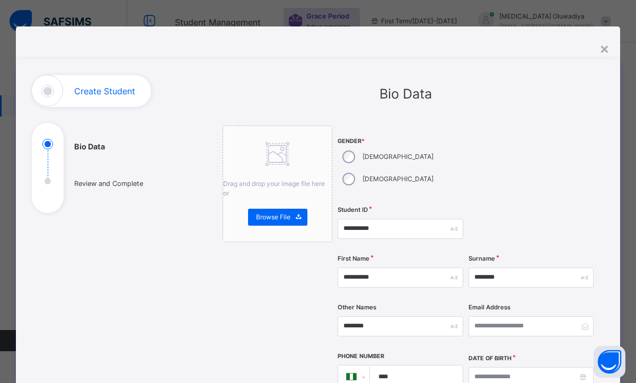
click at [538, 223] on div at bounding box center [531, 228] width 126 height 43
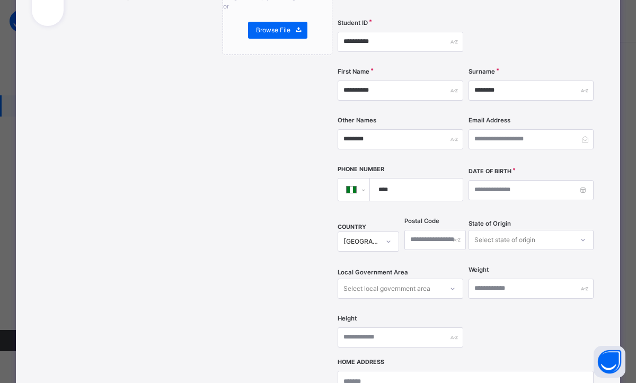
scroll to position [191, 0]
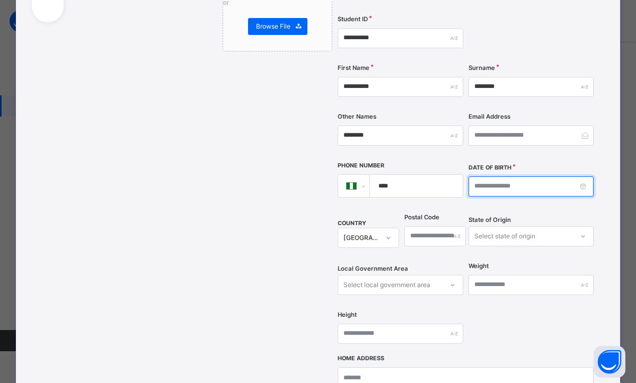
click at [577, 176] on input at bounding box center [531, 186] width 126 height 20
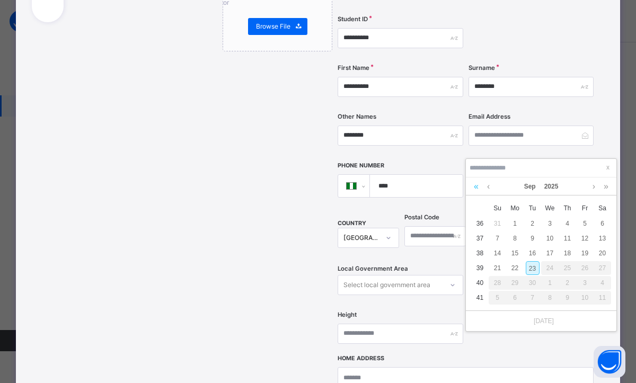
click at [479, 191] on link at bounding box center [476, 187] width 10 height 18
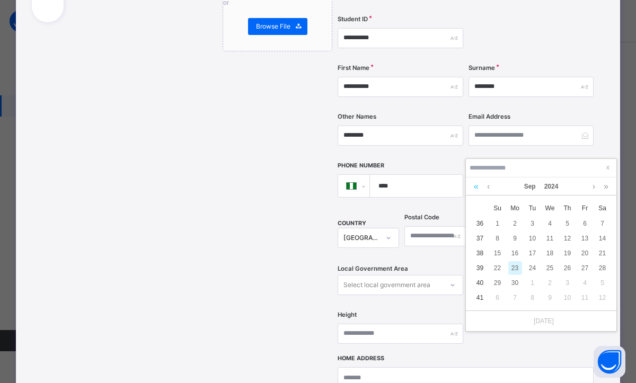
click at [479, 191] on link at bounding box center [476, 187] width 10 height 18
click at [487, 188] on link at bounding box center [488, 187] width 8 height 18
click at [569, 242] on div "8" at bounding box center [568, 239] width 14 height 14
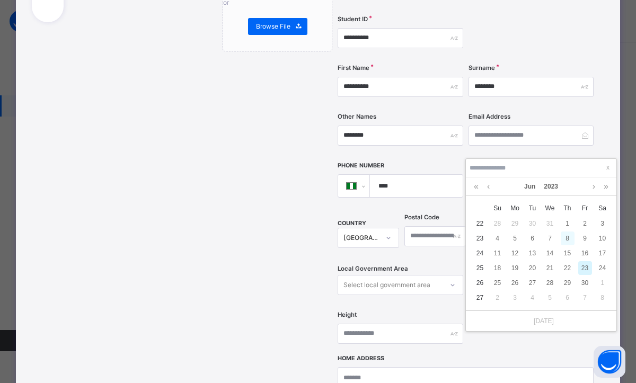
type input "**********"
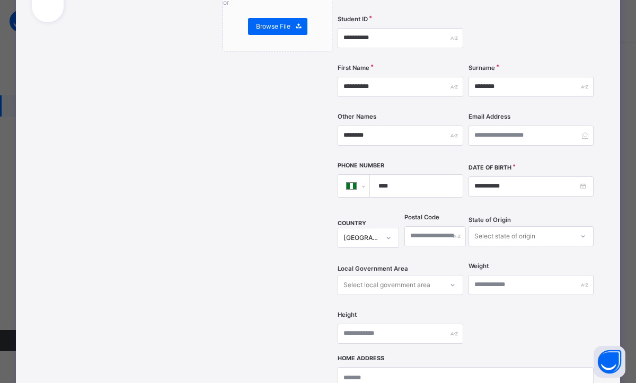
click at [502, 305] on div "**********" at bounding box center [466, 145] width 256 height 421
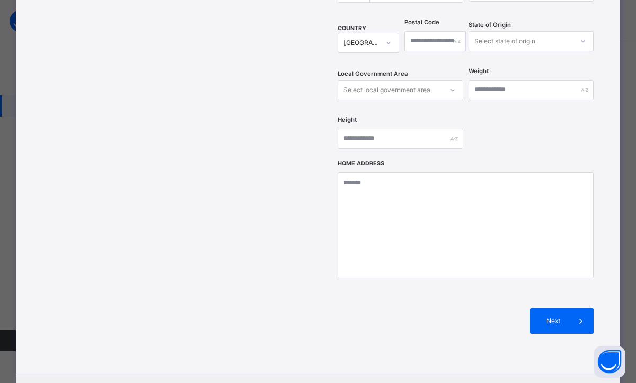
scroll to position [429, 0]
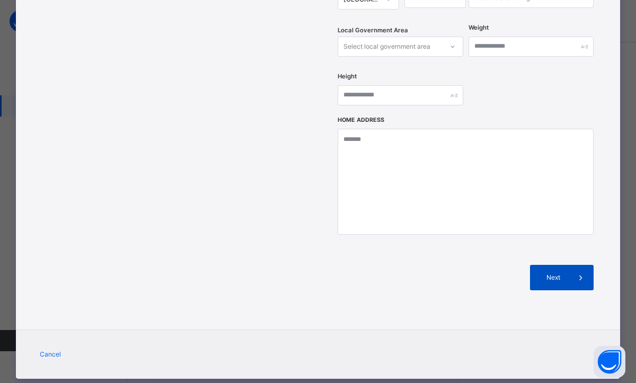
click at [549, 273] on span "Next" at bounding box center [553, 278] width 30 height 10
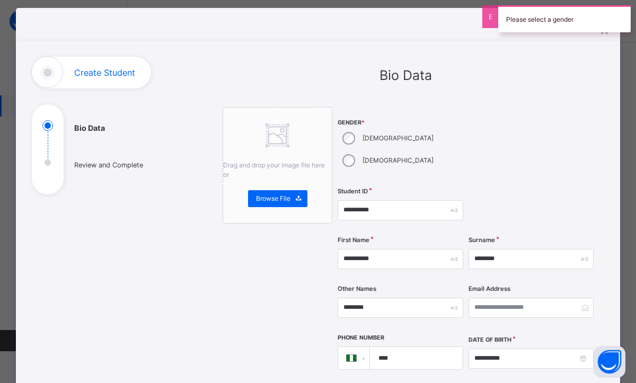
scroll to position [5, 0]
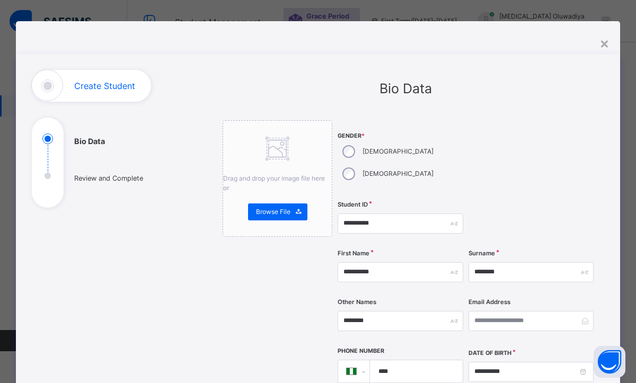
click at [566, 202] on div at bounding box center [531, 223] width 126 height 43
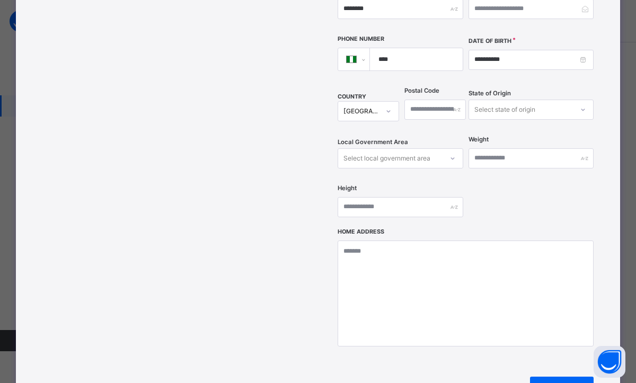
scroll to position [408, 0]
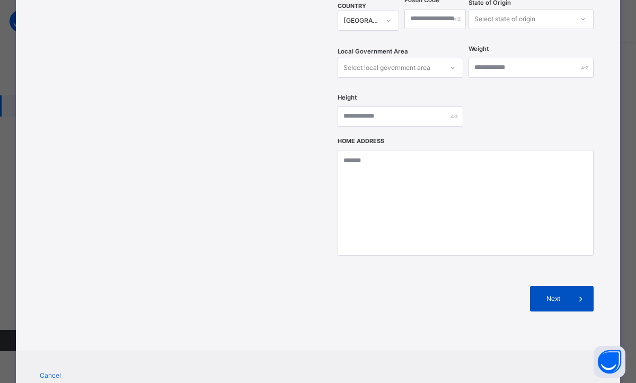
click at [538, 294] on span "Next" at bounding box center [553, 299] width 30 height 10
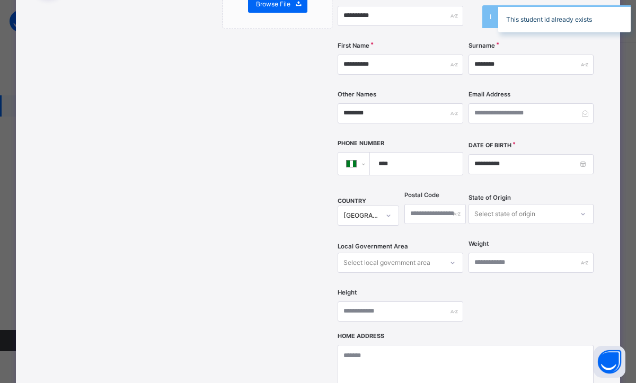
scroll to position [132, 0]
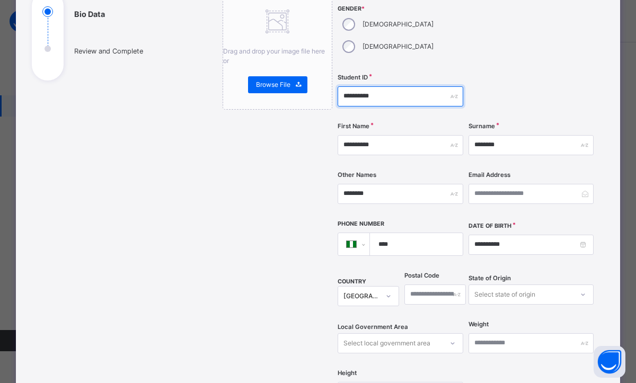
click at [396, 86] on input "**********" at bounding box center [401, 96] width 126 height 20
type input "**********"
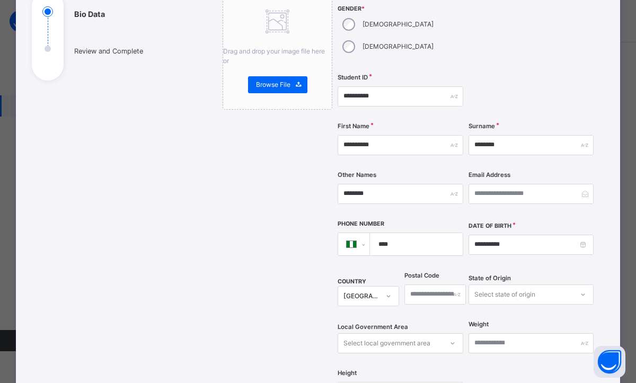
click at [479, 39] on div at bounding box center [531, 31] width 126 height 76
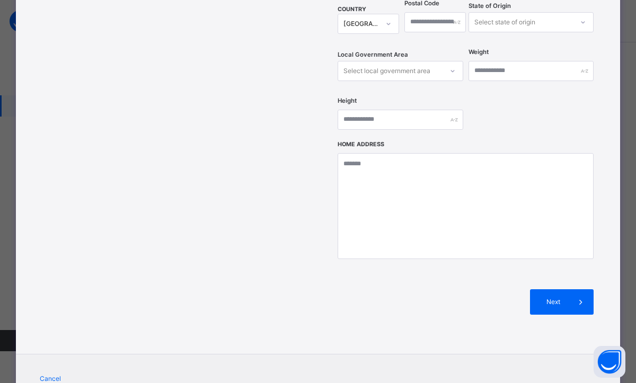
scroll to position [408, 0]
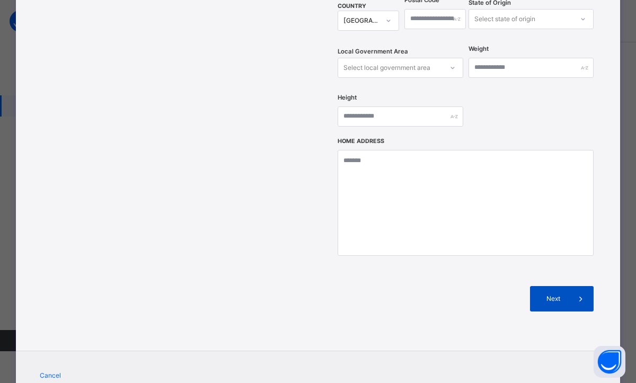
click at [552, 286] on div "Next" at bounding box center [562, 298] width 64 height 25
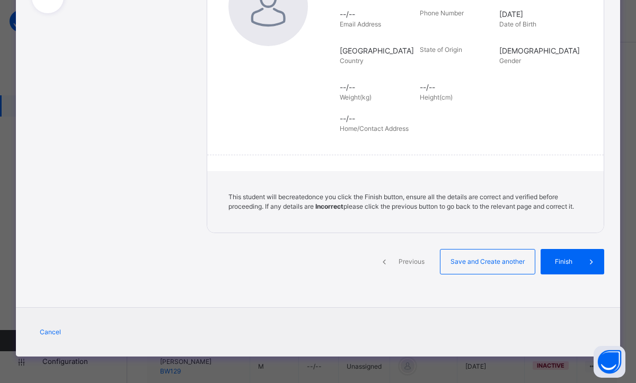
scroll to position [209, 0]
click at [552, 267] on div "Finish" at bounding box center [573, 261] width 64 height 25
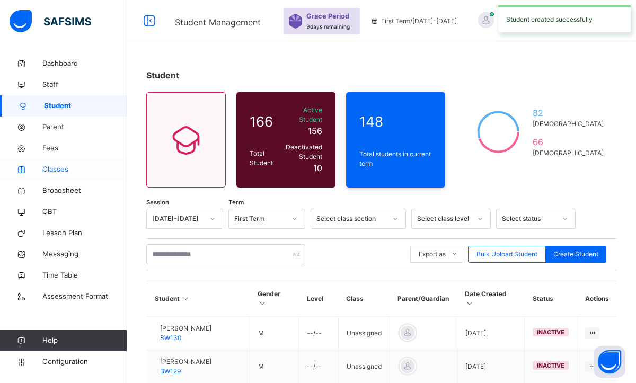
click at [70, 174] on span "Classes" at bounding box center [84, 169] width 85 height 11
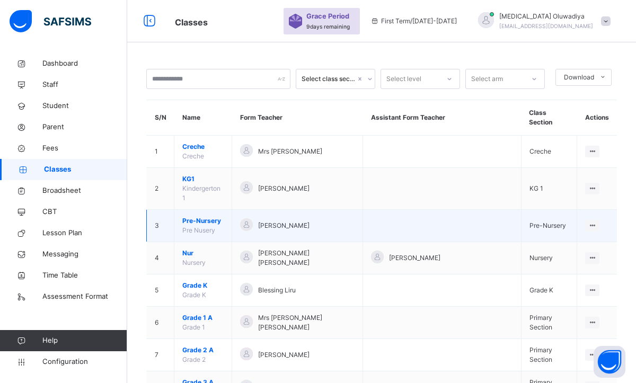
click at [209, 216] on span "Pre-Nursery" at bounding box center [202, 221] width 41 height 10
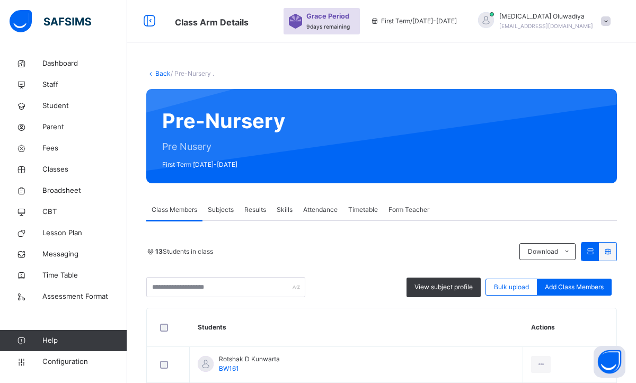
scroll to position [64, 0]
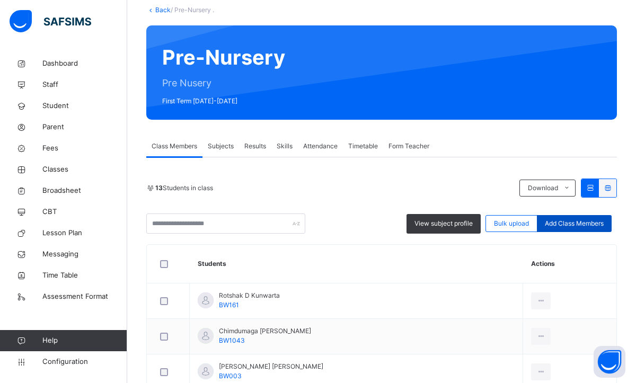
click at [569, 224] on span "Add Class Members" at bounding box center [574, 224] width 59 height 10
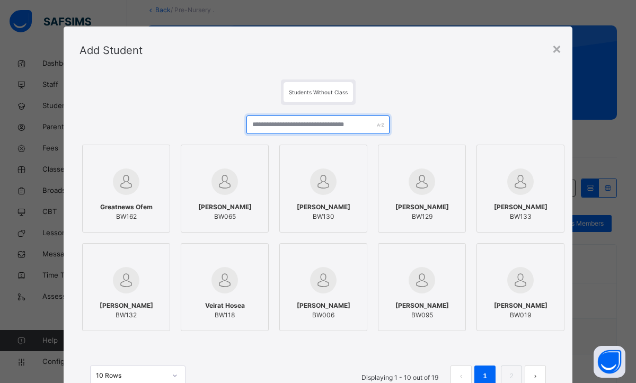
click at [311, 127] on input "text" at bounding box center [317, 125] width 143 height 19
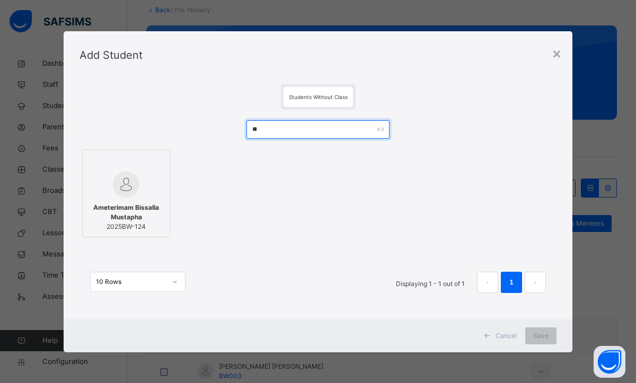
type input "**"
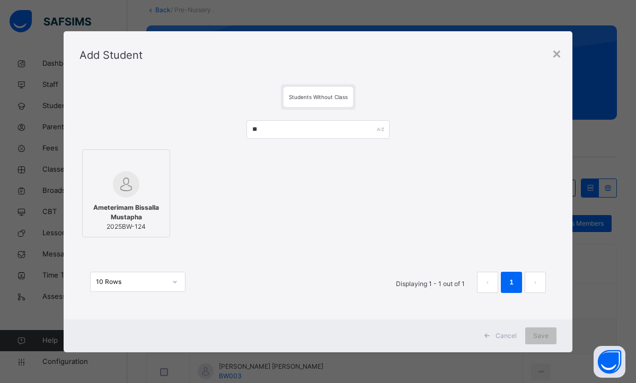
click at [132, 209] on span "Ameterimam Bissalla Mustapha" at bounding box center [126, 212] width 76 height 19
click at [541, 336] on span "Save" at bounding box center [540, 336] width 15 height 10
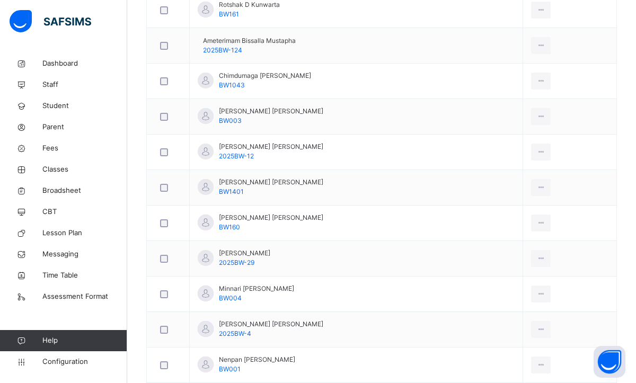
scroll to position [159, 0]
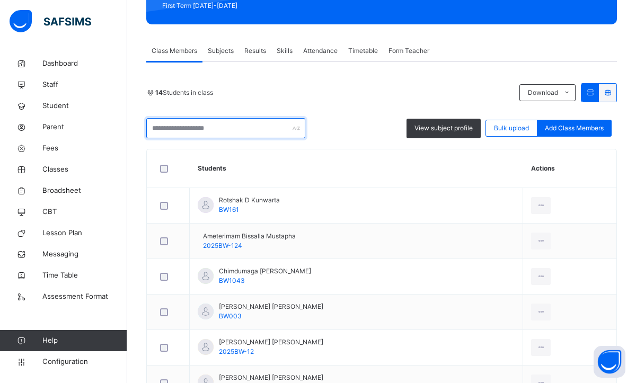
click at [233, 135] on input "text" at bounding box center [225, 128] width 159 height 20
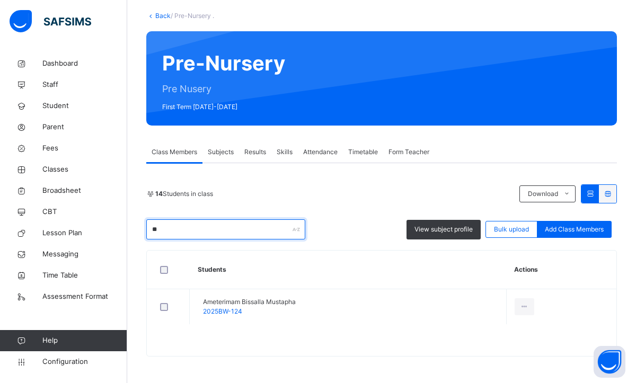
scroll to position [58, 0]
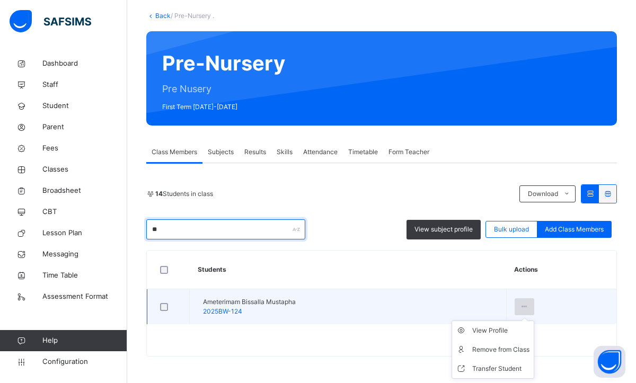
type input "**"
click at [529, 308] on icon at bounding box center [524, 307] width 9 height 10
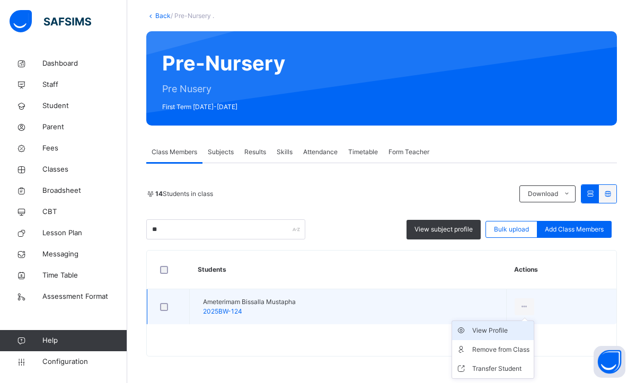
click at [503, 335] on div "View Profile" at bounding box center [500, 330] width 57 height 11
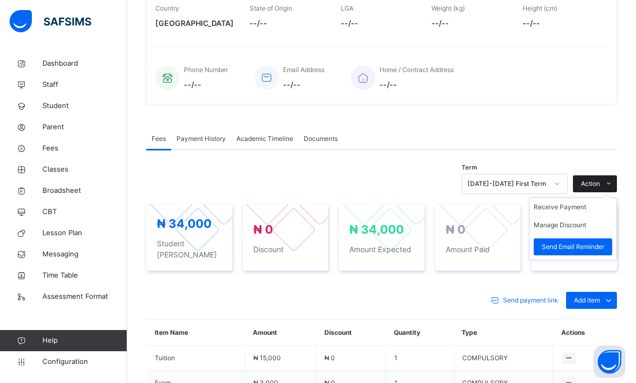
scroll to position [249, 0]
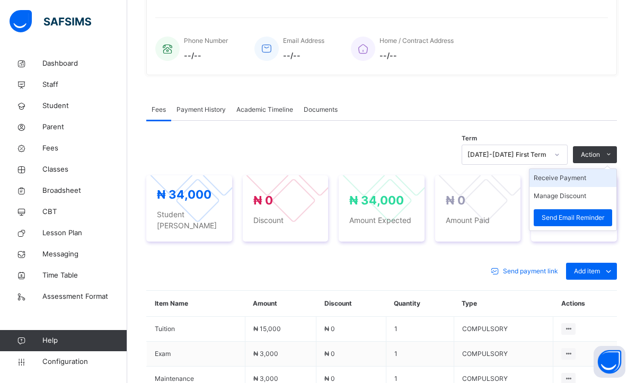
click at [573, 174] on li "Receive Payment" at bounding box center [572, 178] width 87 height 18
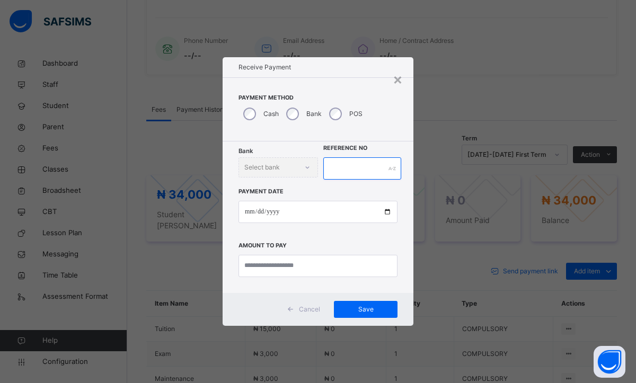
click at [364, 178] on input "text" at bounding box center [362, 168] width 78 height 22
type input "**********"
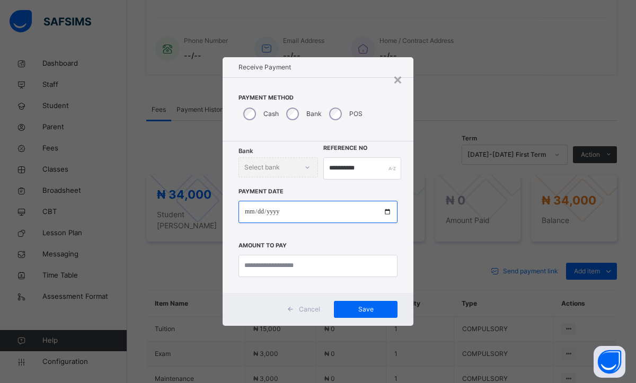
click at [247, 211] on input "date" at bounding box center [317, 212] width 159 height 22
type input "**********"
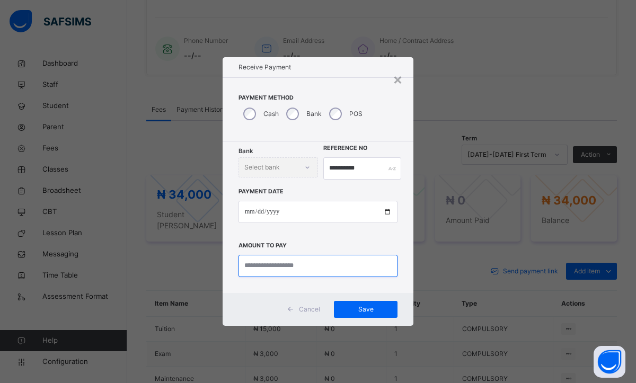
click at [275, 266] on input "currency" at bounding box center [317, 266] width 159 height 22
type input "********"
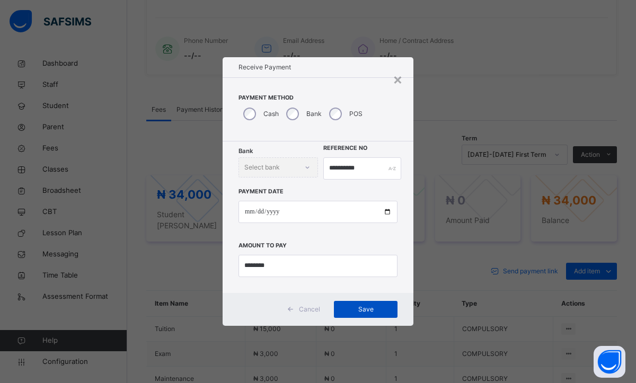
click at [348, 311] on span "Save" at bounding box center [366, 310] width 48 height 10
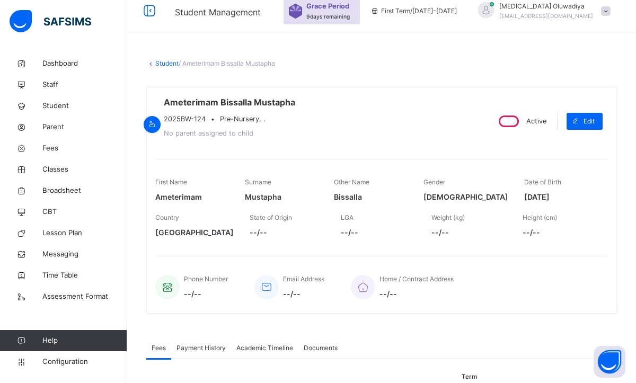
scroll to position [0, 0]
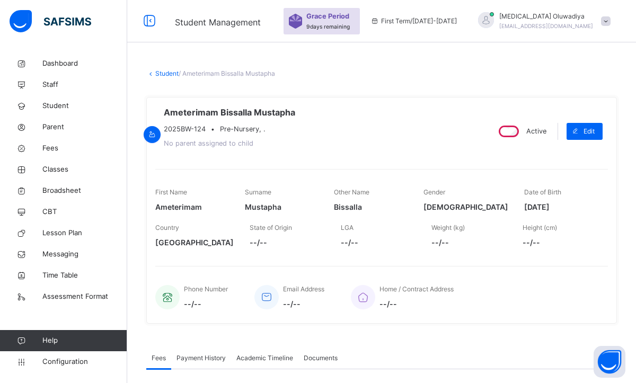
click at [169, 70] on link "Student" at bounding box center [166, 73] width 23 height 8
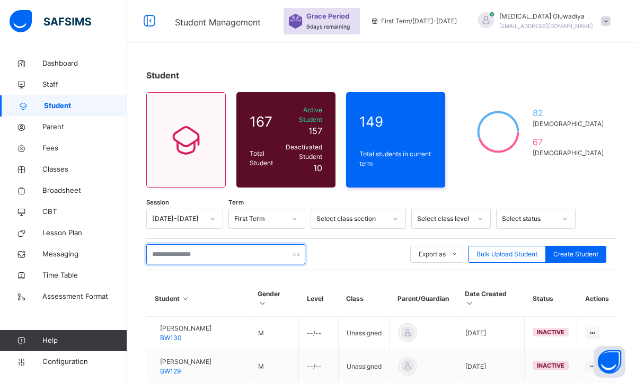
click at [205, 249] on input "text" at bounding box center [225, 254] width 159 height 20
type input "*****"
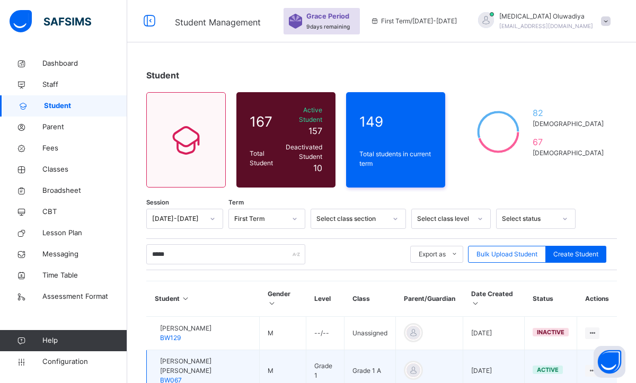
click at [214, 357] on div "Uriel Ebuka Ofoma BW067" at bounding box center [205, 371] width 91 height 29
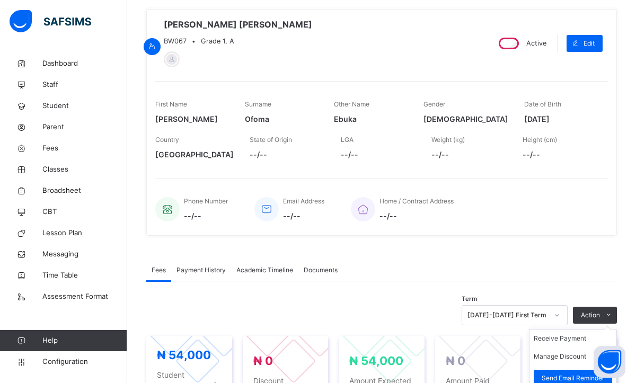
scroll to position [279, 0]
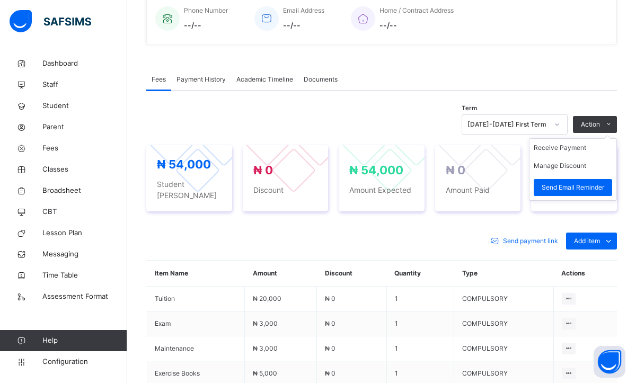
click at [596, 138] on ul "Receive Payment Manage Discount Send Email Reminder" at bounding box center [573, 169] width 88 height 63
click at [565, 148] on li "Receive Payment" at bounding box center [572, 148] width 87 height 18
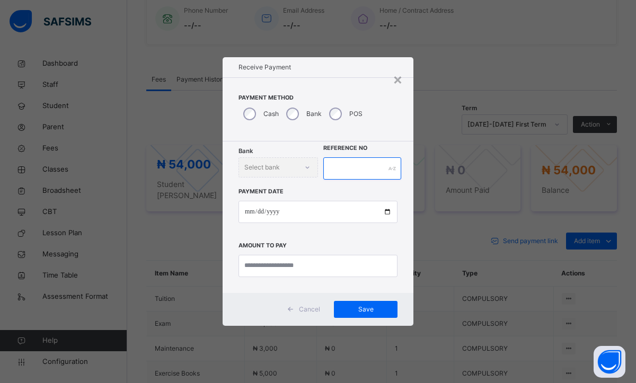
click at [349, 172] on input "text" at bounding box center [362, 168] width 78 height 22
type input "********"
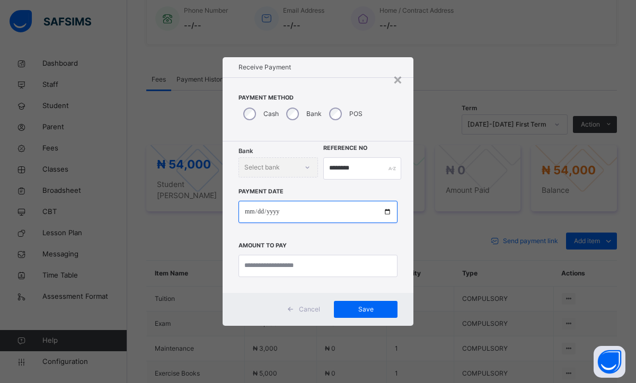
click at [246, 217] on input "date" at bounding box center [317, 212] width 159 height 22
click at [249, 213] on input "**********" at bounding box center [317, 212] width 159 height 22
type input "**********"
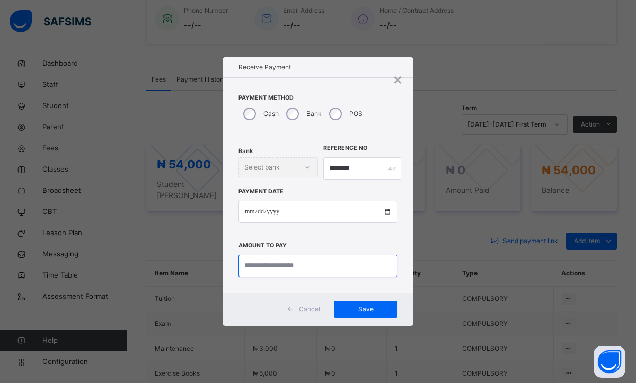
click at [260, 263] on input "currency" at bounding box center [317, 266] width 159 height 22
type input "********"
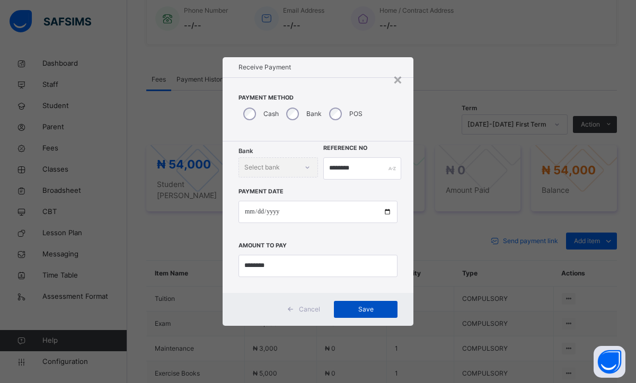
click at [354, 306] on span "Save" at bounding box center [366, 310] width 48 height 10
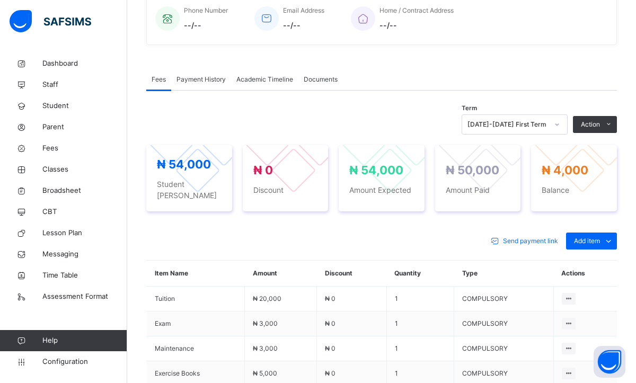
click at [377, 75] on div "Fees Payment History Academic Timeline Documents" at bounding box center [381, 80] width 471 height 22
click at [401, 71] on div "Fees Payment History Academic Timeline Documents" at bounding box center [381, 80] width 471 height 22
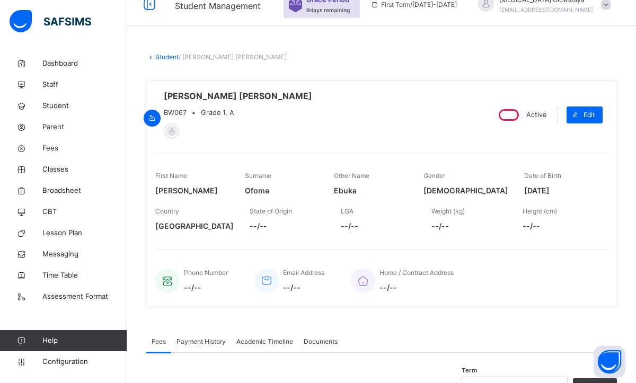
scroll to position [0, 0]
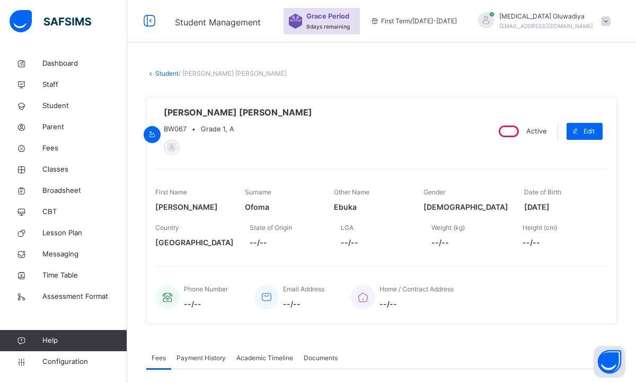
click at [167, 74] on link "Student" at bounding box center [166, 73] width 23 height 8
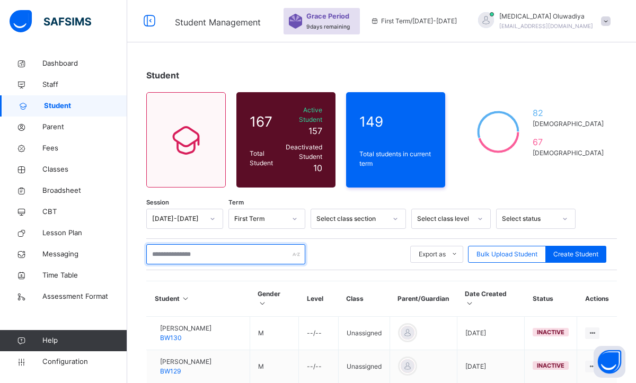
click at [193, 244] on input "text" at bounding box center [225, 254] width 159 height 20
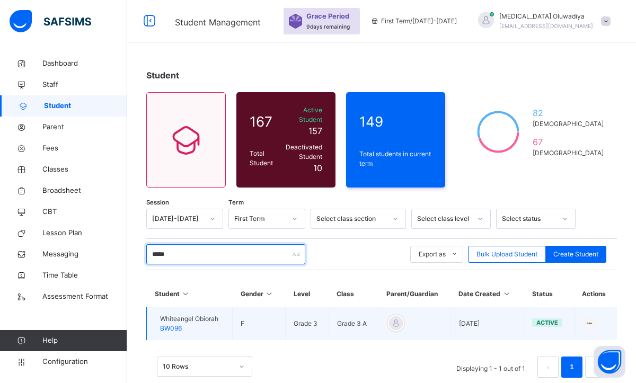
type input "*****"
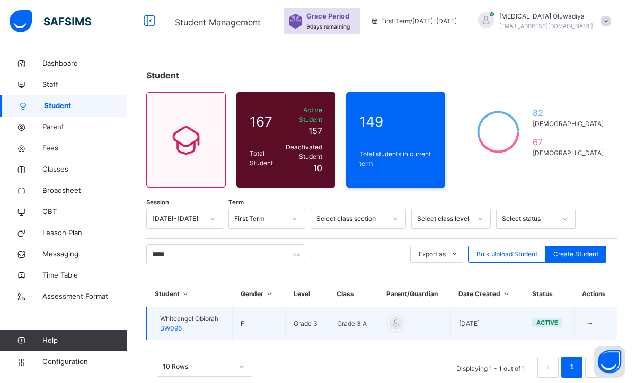
click at [205, 307] on td "Whiteangel Obiorah BW096" at bounding box center [190, 323] width 86 height 33
click at [197, 316] on div "Whiteangel Obiorah BW096" at bounding box center [189, 323] width 58 height 19
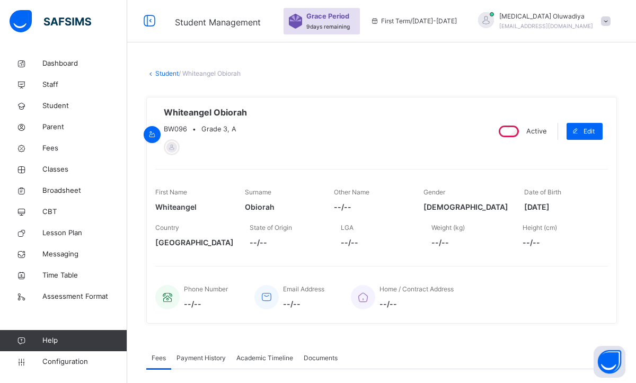
click at [160, 75] on link "Student" at bounding box center [166, 73] width 23 height 8
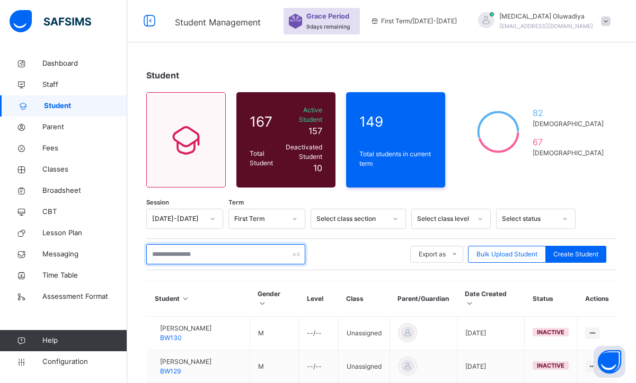
click at [177, 244] on input "text" at bounding box center [225, 254] width 159 height 20
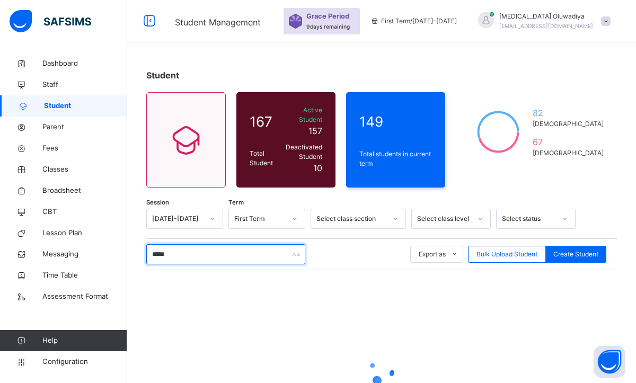
type input "******"
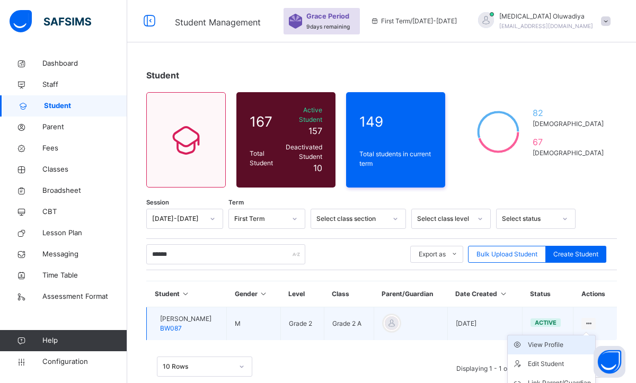
click at [558, 340] on div "View Profile" at bounding box center [559, 345] width 63 height 11
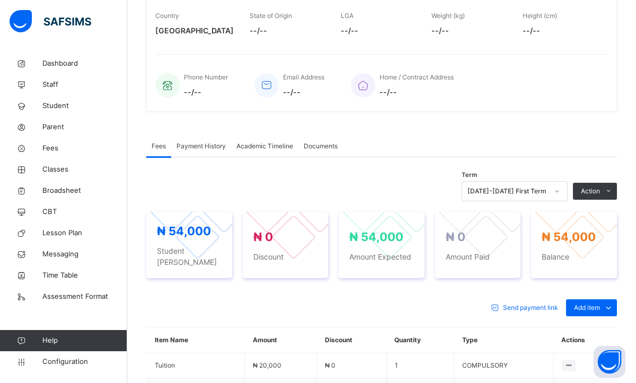
scroll to position [191, 0]
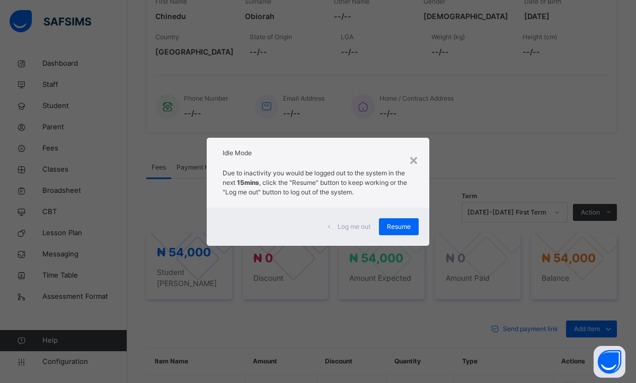
click at [401, 236] on div "Log me out Resume" at bounding box center [318, 227] width 223 height 38
click at [396, 233] on div "Resume" at bounding box center [399, 226] width 40 height 17
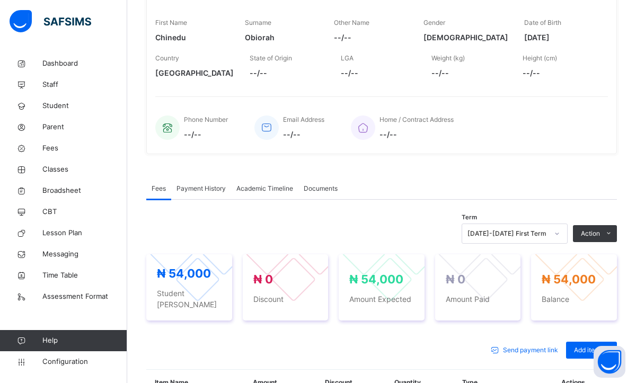
scroll to position [148, 0]
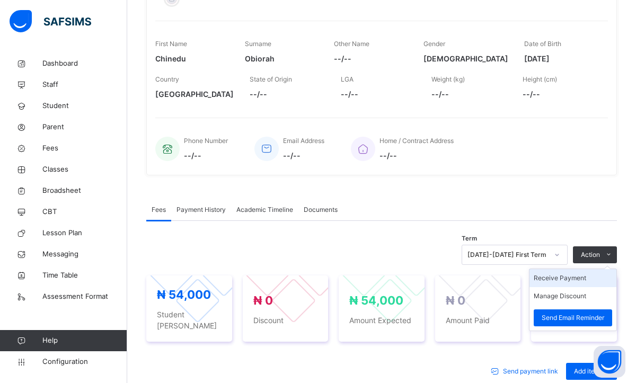
click at [562, 280] on li "Receive Payment" at bounding box center [572, 278] width 87 height 18
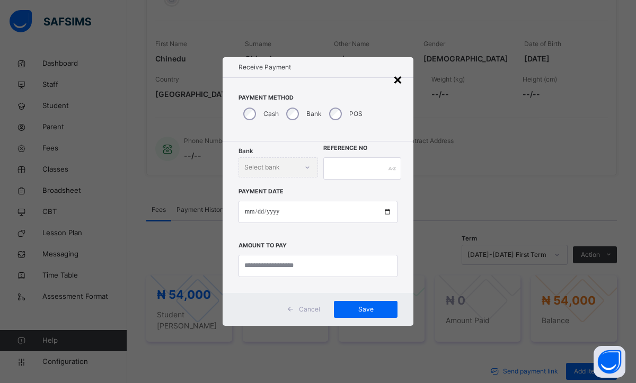
click at [399, 86] on div "×" at bounding box center [398, 79] width 10 height 22
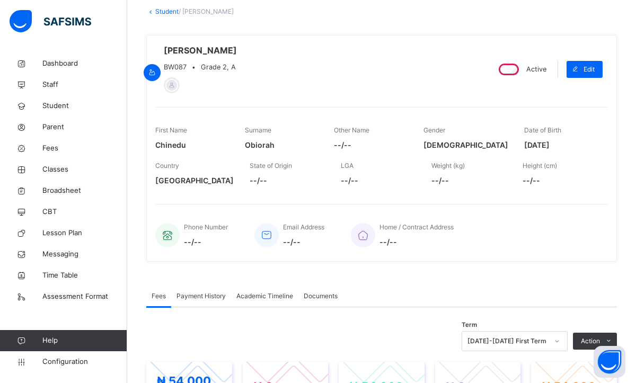
scroll to position [0, 0]
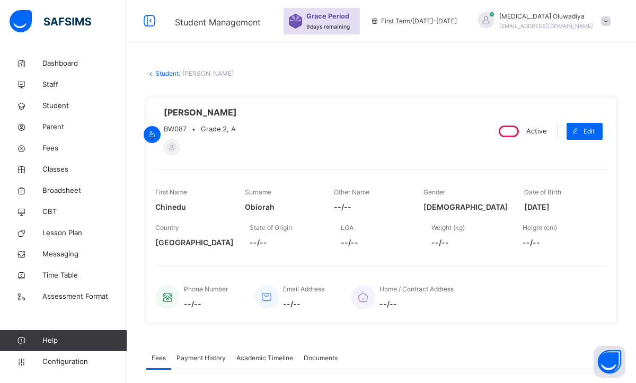
click at [157, 74] on link "Student" at bounding box center [166, 73] width 23 height 8
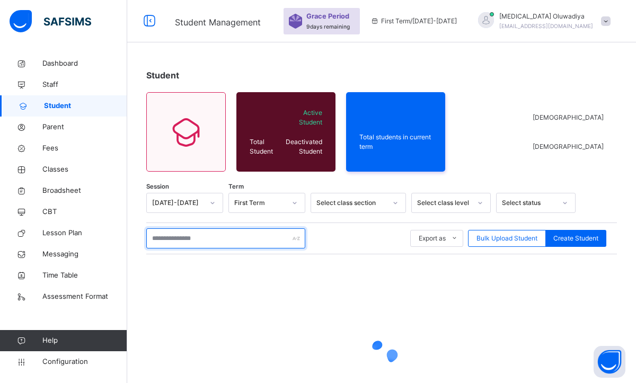
click at [243, 246] on input "text" at bounding box center [225, 238] width 159 height 20
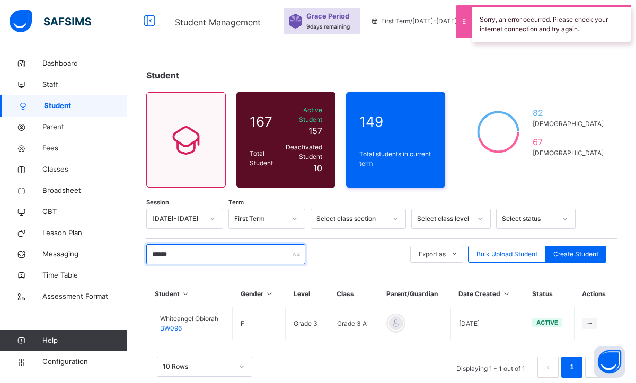
type input "*****"
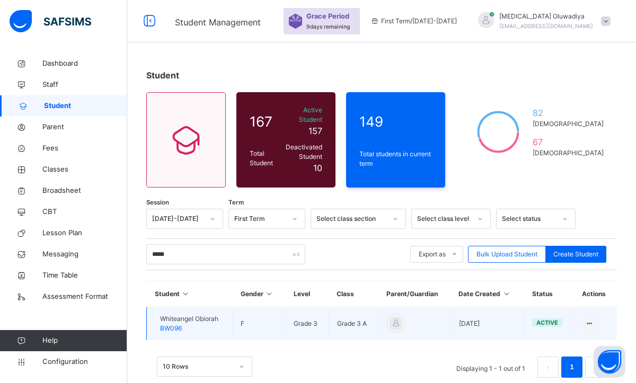
click at [210, 314] on span "Whiteangel Obiorah" at bounding box center [189, 319] width 58 height 10
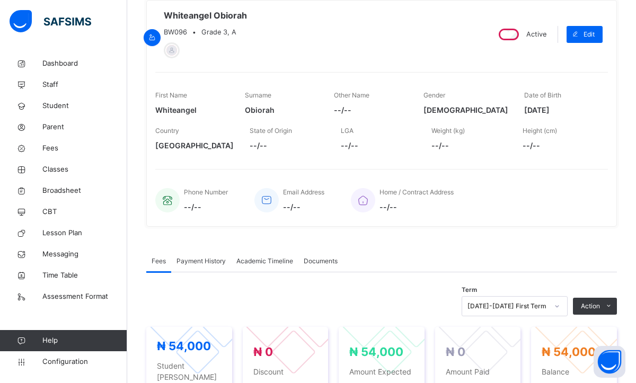
scroll to position [170, 0]
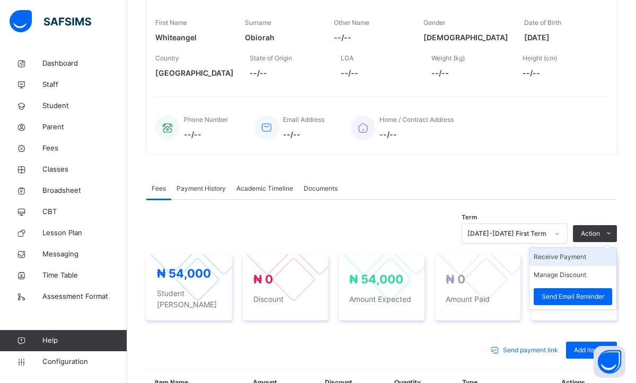
click at [552, 257] on li "Receive Payment" at bounding box center [572, 257] width 87 height 18
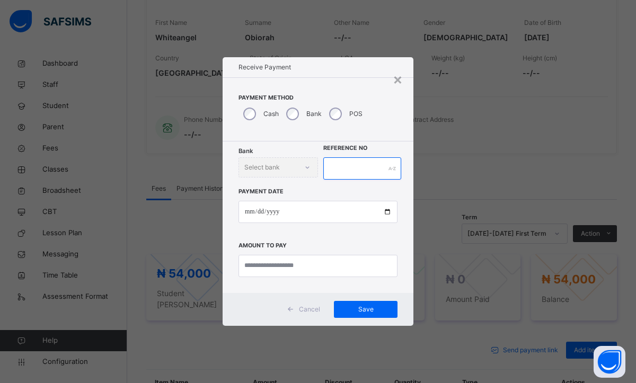
click at [349, 179] on input "text" at bounding box center [362, 168] width 78 height 22
type input "*"
type input "********"
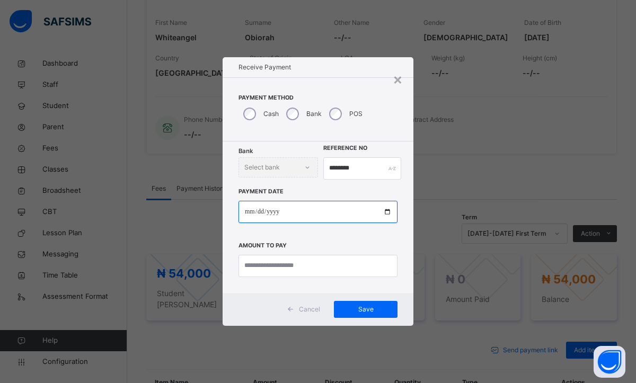
click at [247, 215] on input "date" at bounding box center [317, 212] width 159 height 22
type input "**********"
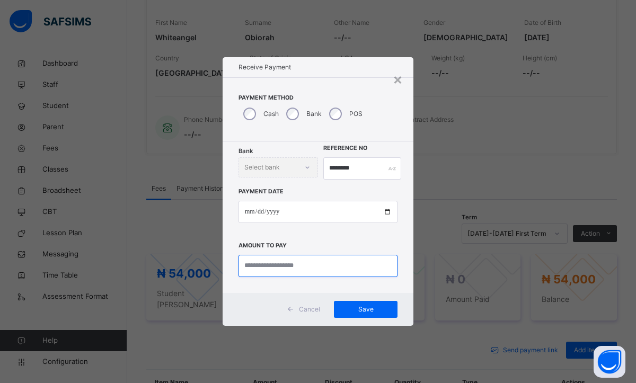
click at [251, 272] on input "currency" at bounding box center [317, 266] width 159 height 22
type input "********"
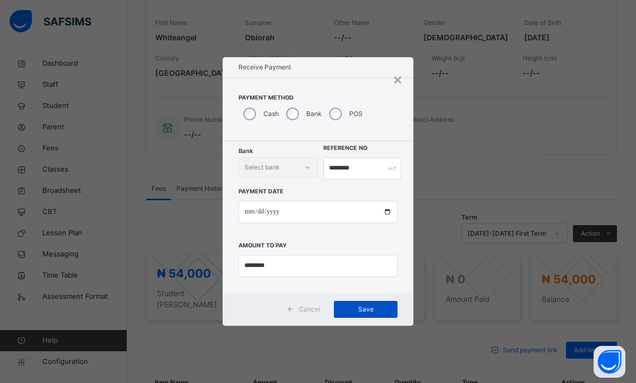
click at [348, 310] on span "Save" at bounding box center [366, 310] width 48 height 10
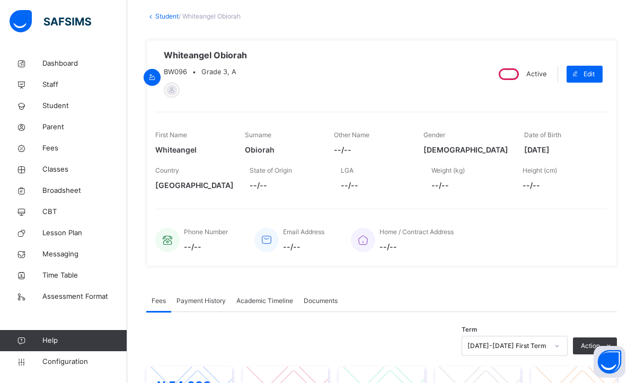
scroll to position [0, 0]
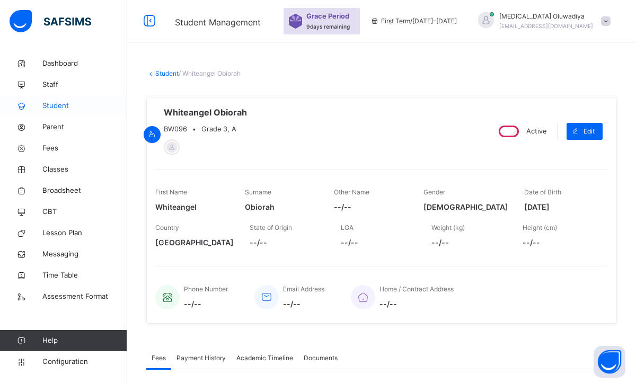
click at [86, 104] on span "Student" at bounding box center [84, 106] width 85 height 11
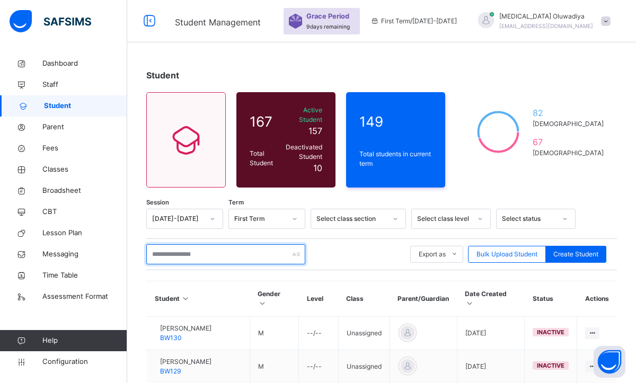
click at [198, 244] on input "text" at bounding box center [225, 254] width 159 height 20
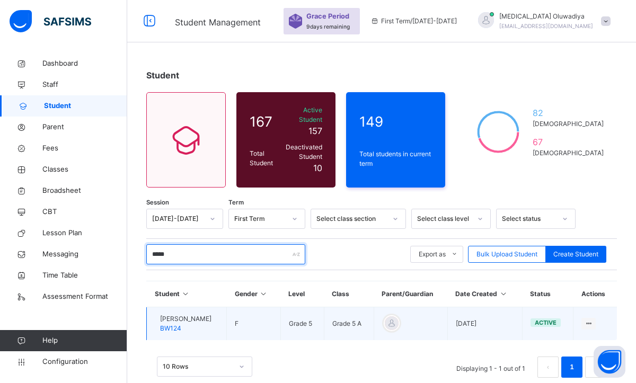
type input "*****"
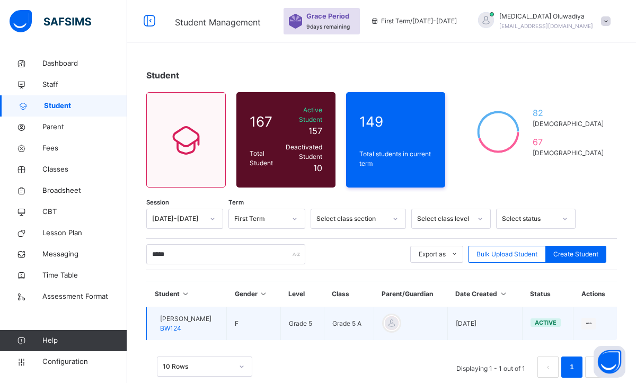
click at [181, 324] on span "BW124" at bounding box center [170, 328] width 21 height 8
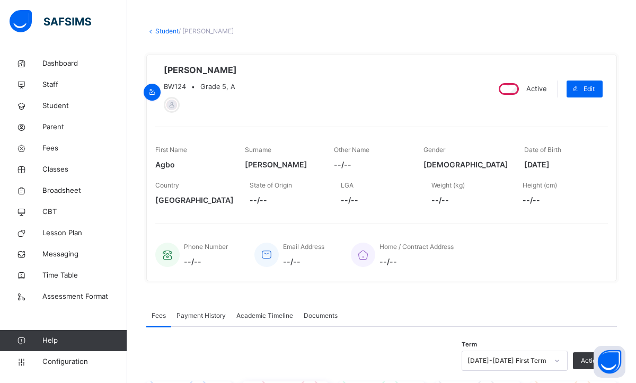
scroll to position [233, 0]
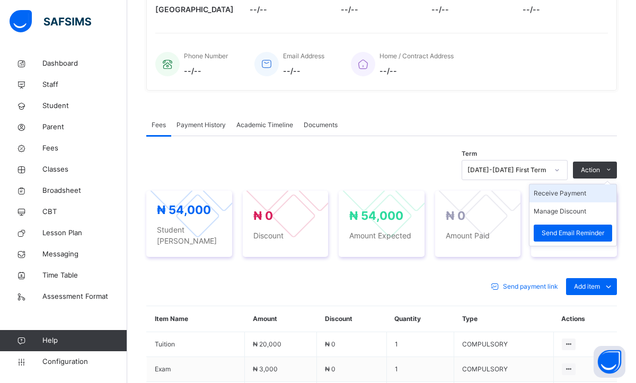
click at [570, 199] on li "Receive Payment" at bounding box center [572, 193] width 87 height 18
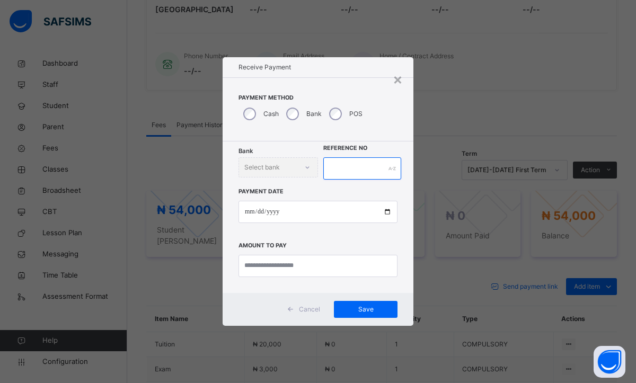
click at [343, 172] on input "text" at bounding box center [362, 168] width 78 height 22
type input "********"
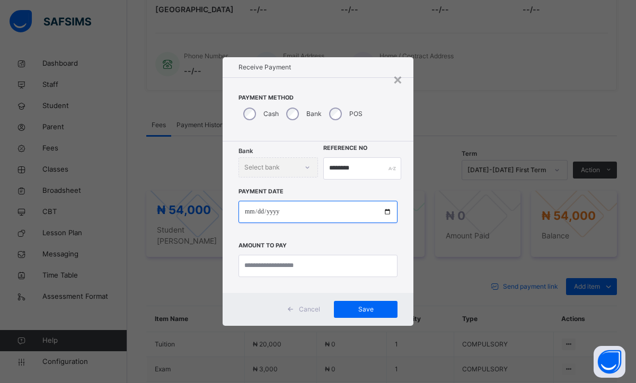
click at [251, 216] on input "date" at bounding box center [317, 212] width 159 height 22
type input "**********"
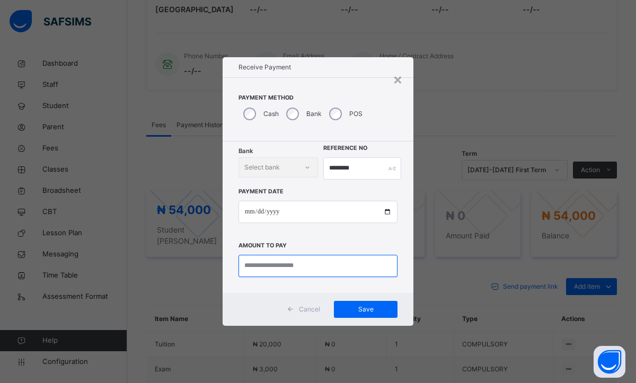
click at [249, 263] on input "currency" at bounding box center [317, 266] width 159 height 22
type input "********"
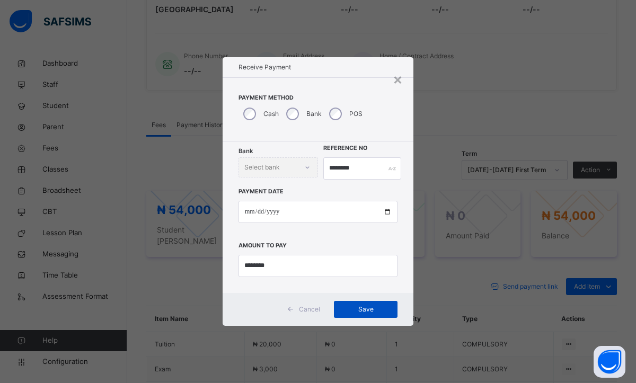
click at [355, 311] on span "Save" at bounding box center [366, 310] width 48 height 10
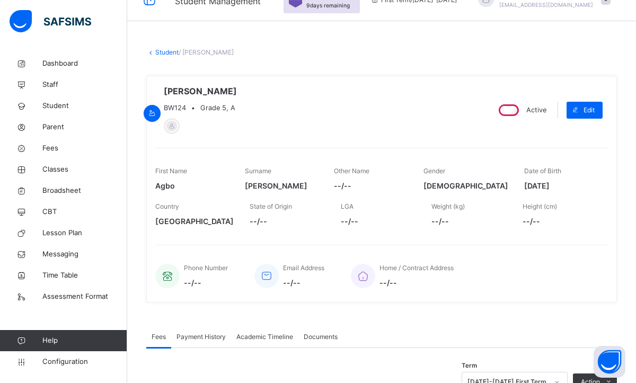
scroll to position [0, 0]
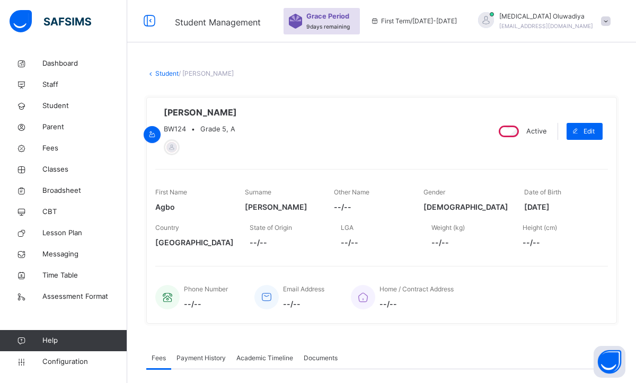
click at [170, 77] on link "Student" at bounding box center [166, 73] width 23 height 8
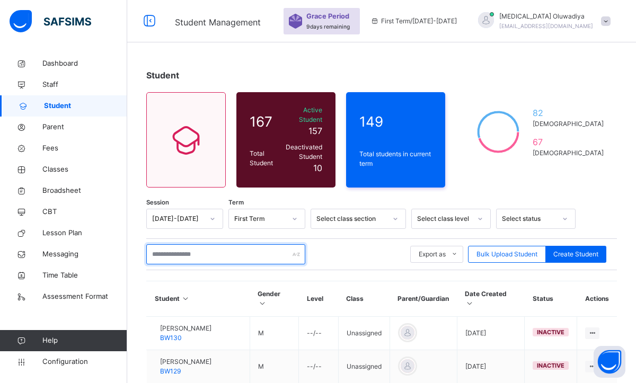
click at [192, 246] on input "text" at bounding box center [225, 254] width 159 height 20
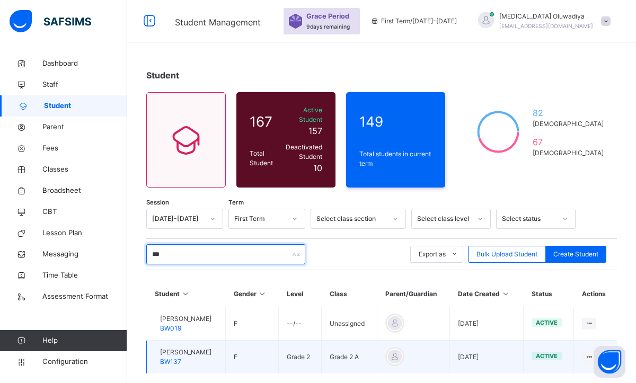
type input "***"
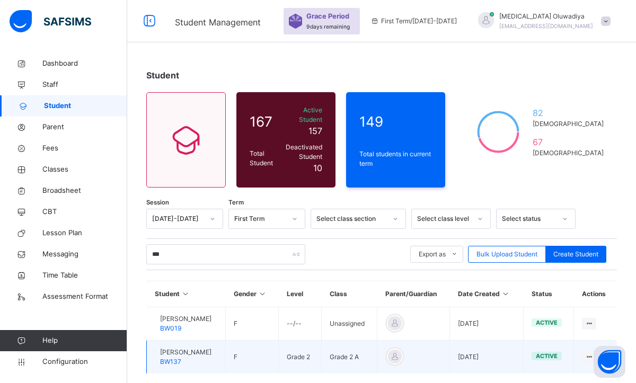
click at [198, 353] on div "Agbo Ephraim BW137" at bounding box center [185, 357] width 51 height 19
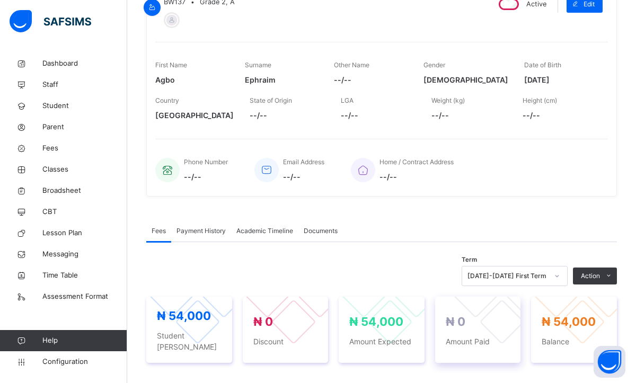
scroll to position [170, 0]
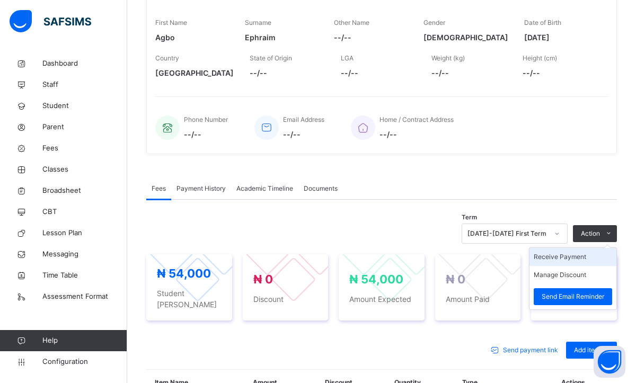
click at [568, 257] on li "Receive Payment" at bounding box center [572, 257] width 87 height 18
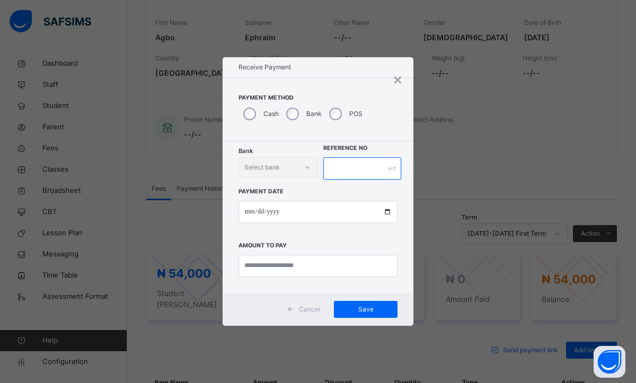
click at [336, 163] on input "text" at bounding box center [362, 168] width 78 height 22
type input "*"
type input "********"
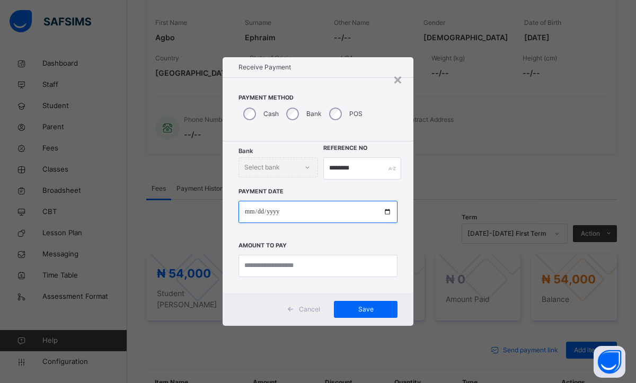
click at [248, 210] on input "date" at bounding box center [317, 212] width 159 height 22
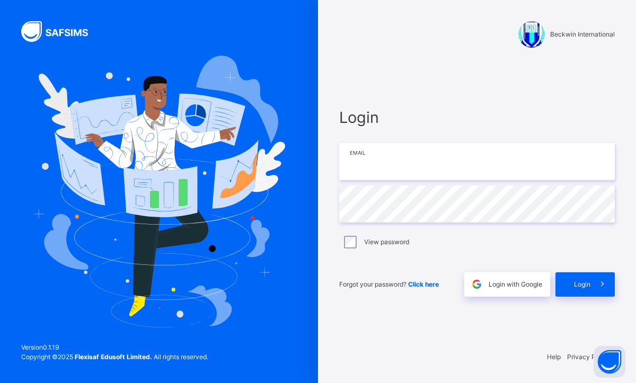
type input "**********"
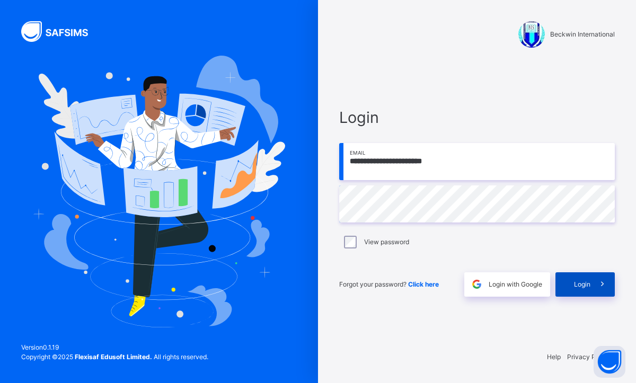
click at [600, 294] on span at bounding box center [602, 284] width 24 height 24
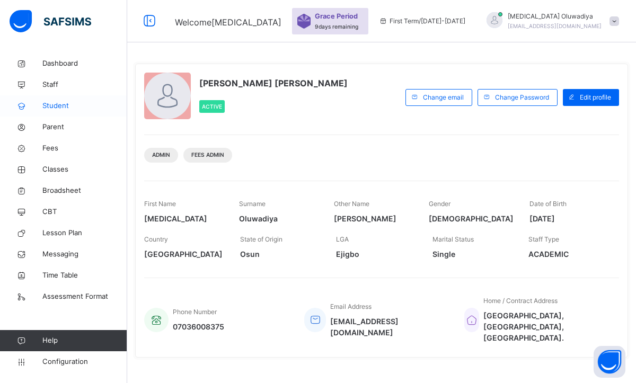
click at [53, 112] on link "Student" at bounding box center [63, 105] width 127 height 21
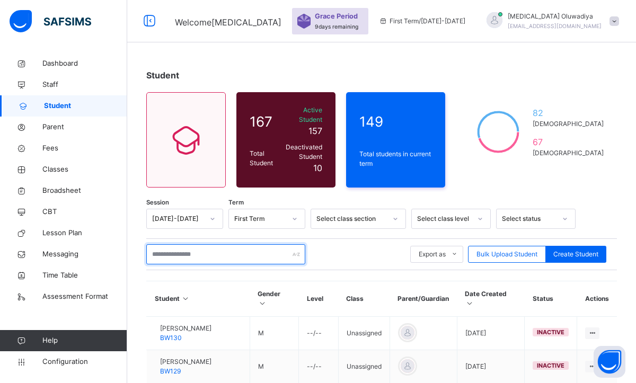
click at [170, 244] on input "text" at bounding box center [225, 254] width 159 height 20
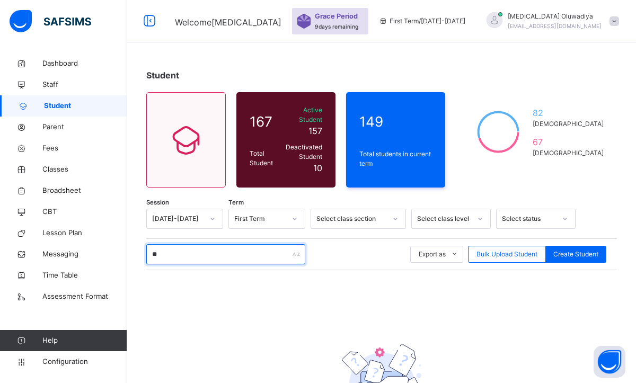
type input "*"
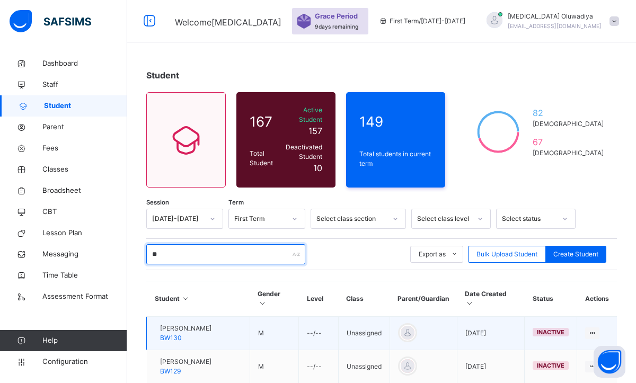
type input "***"
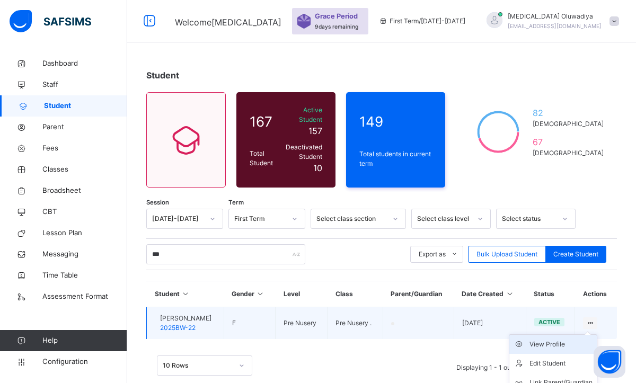
click at [547, 339] on div "View Profile" at bounding box center [560, 344] width 63 height 11
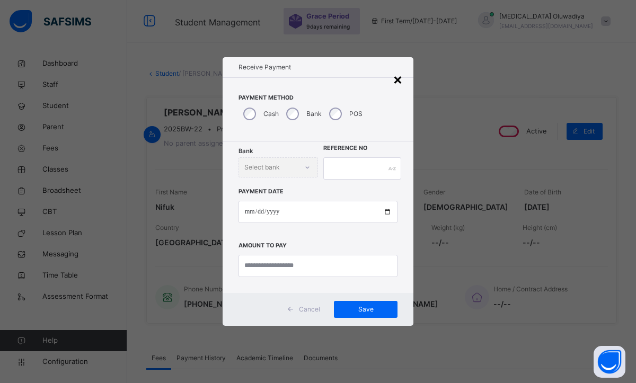
click at [400, 80] on div "×" at bounding box center [398, 79] width 10 height 22
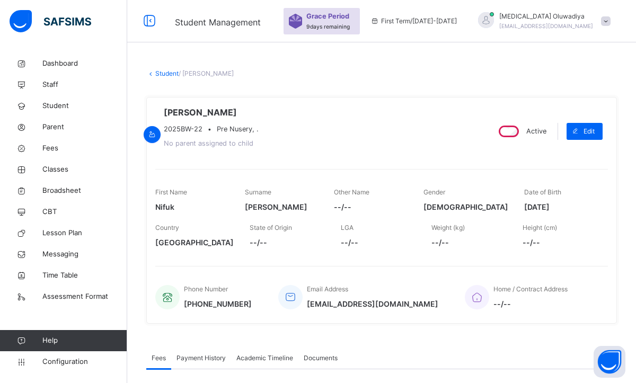
click at [160, 73] on link "Student" at bounding box center [166, 73] width 23 height 8
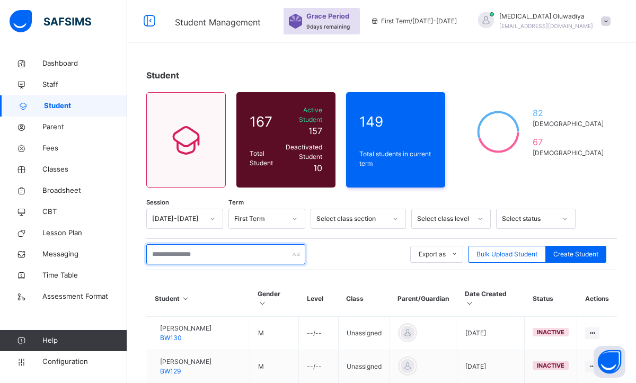
click at [176, 244] on input "text" at bounding box center [225, 254] width 159 height 20
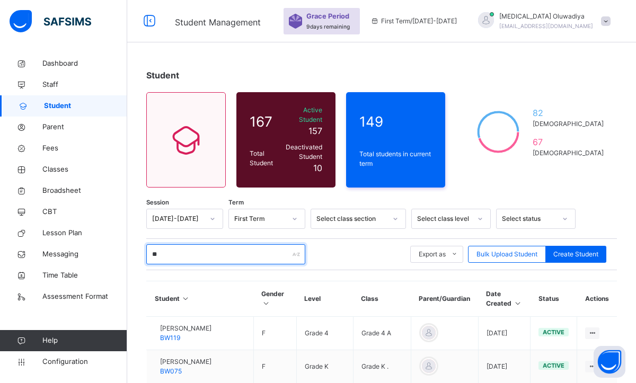
type input "**"
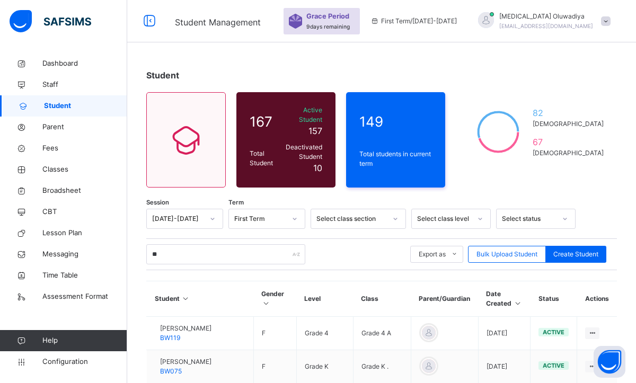
click at [65, 168] on span "Classes" at bounding box center [84, 169] width 85 height 11
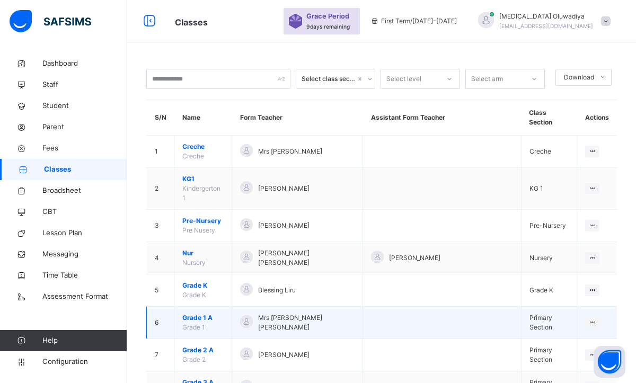
click at [181, 312] on td "Grade 1 A Grade 1" at bounding box center [203, 323] width 58 height 32
click at [559, 339] on div "View Class" at bounding box center [564, 344] width 60 height 11
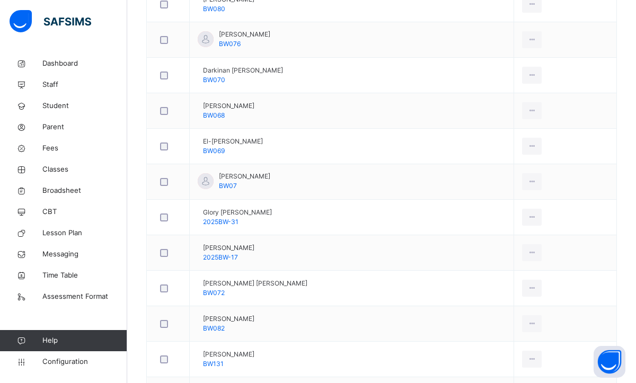
scroll to position [382, 0]
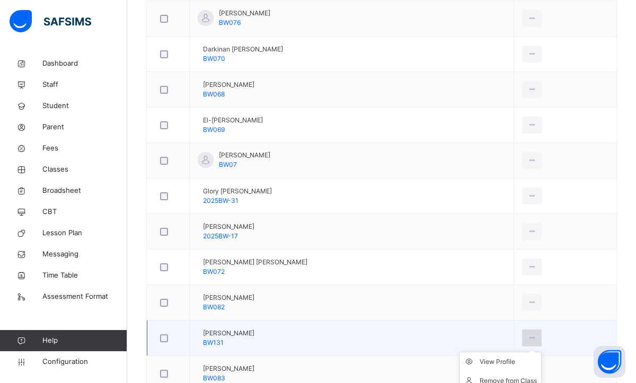
click at [535, 340] on icon at bounding box center [531, 338] width 9 height 10
click at [507, 362] on div "View Profile" at bounding box center [508, 362] width 57 height 11
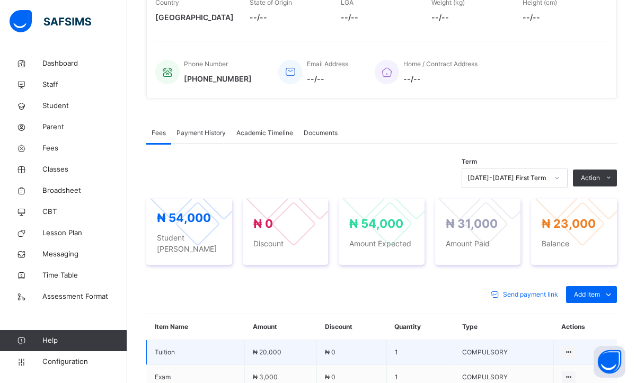
scroll to position [254, 0]
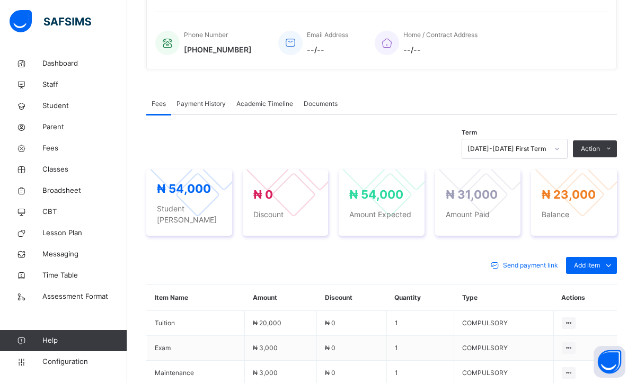
click at [201, 103] on span "Payment History" at bounding box center [200, 104] width 49 height 10
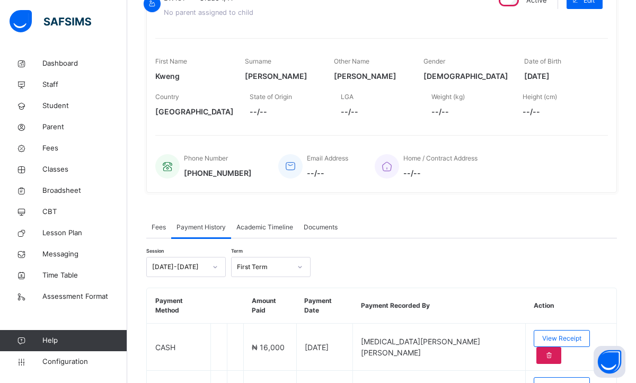
scroll to position [165, 0]
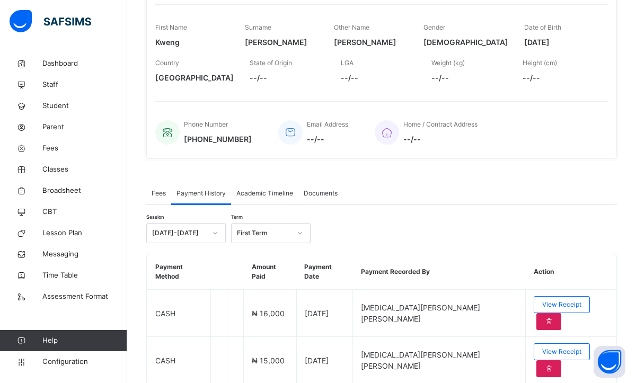
click at [163, 192] on span "Fees" at bounding box center [159, 194] width 14 height 10
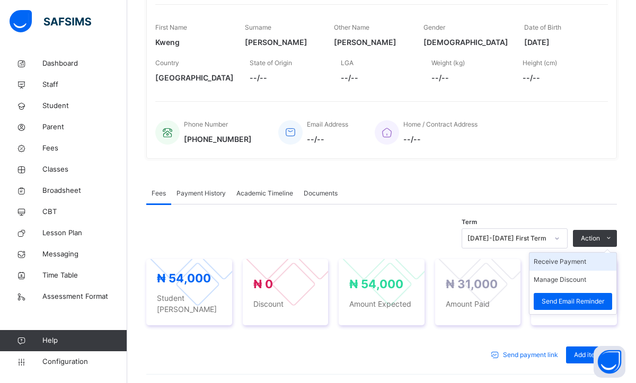
click at [554, 263] on li "Receive Payment" at bounding box center [572, 262] width 87 height 18
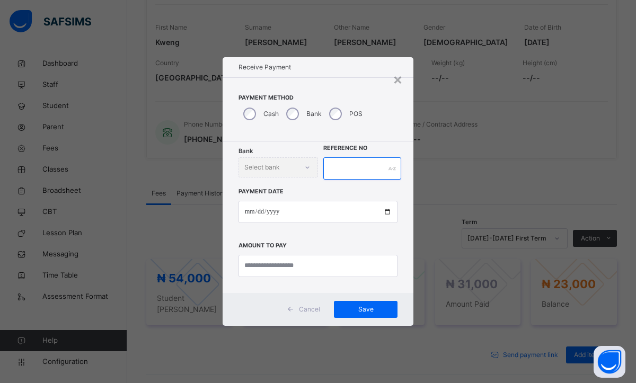
click at [352, 173] on input "text" at bounding box center [362, 168] width 78 height 22
type input "*"
type input "********"
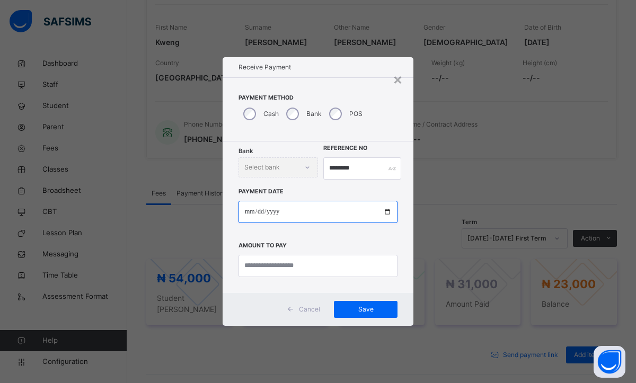
click at [250, 215] on input "date" at bounding box center [317, 212] width 159 height 22
type input "**********"
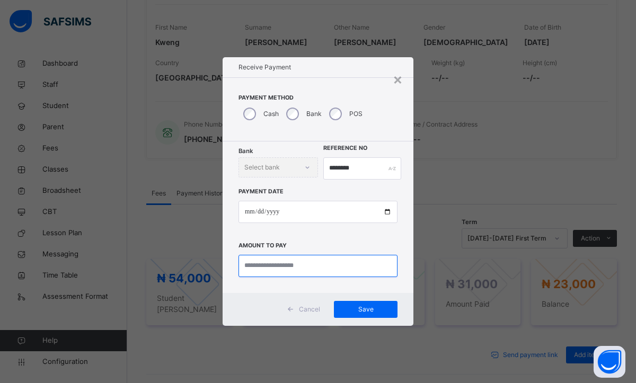
click at [288, 266] on input "currency" at bounding box center [317, 266] width 159 height 22
type input "********"
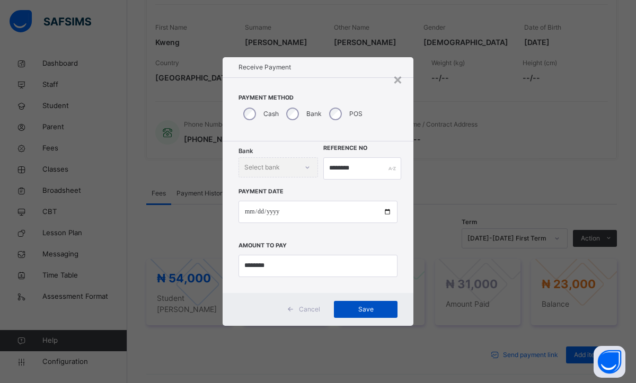
click at [360, 317] on div "Save" at bounding box center [366, 309] width 64 height 17
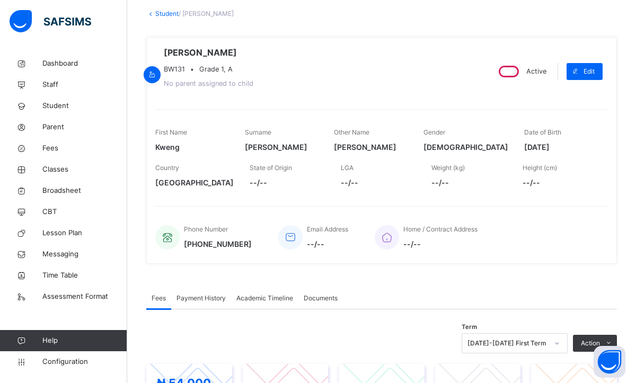
scroll to position [0, 0]
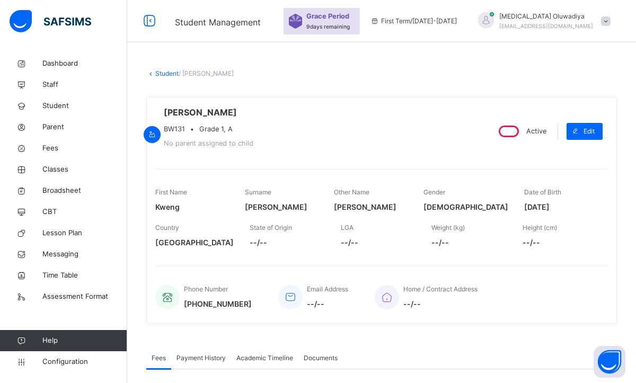
click at [167, 75] on link "Student" at bounding box center [166, 73] width 23 height 8
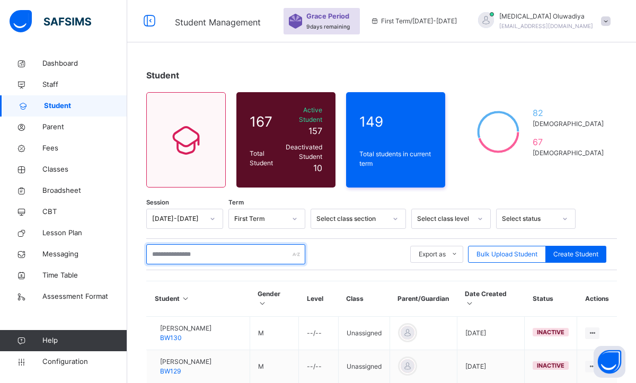
click at [185, 249] on input "text" at bounding box center [225, 254] width 159 height 20
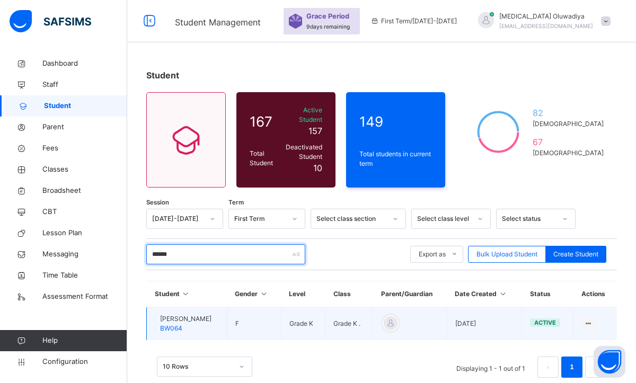
type input "******"
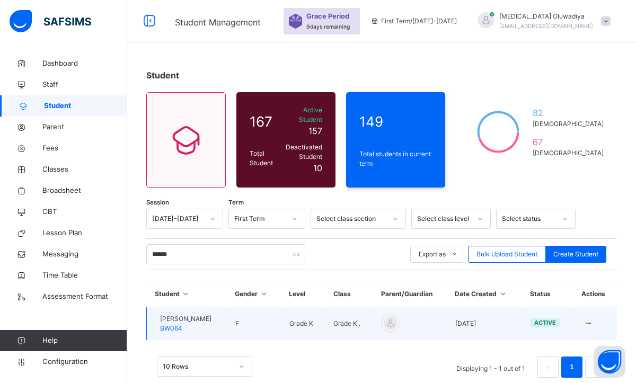
click at [182, 324] on span "BW064" at bounding box center [171, 328] width 22 height 8
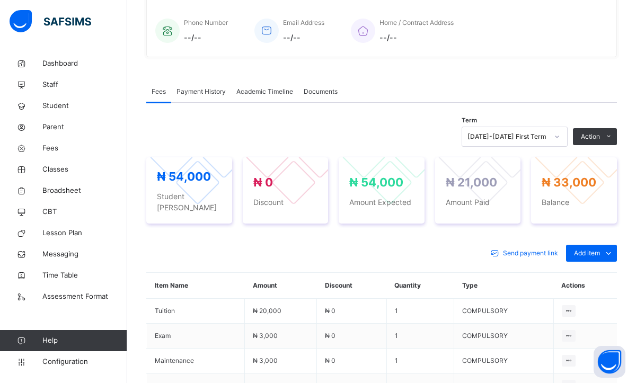
scroll to position [276, 0]
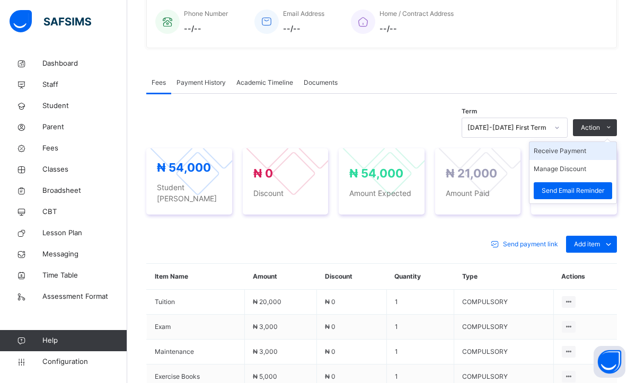
click at [562, 147] on li "Receive Payment" at bounding box center [572, 151] width 87 height 18
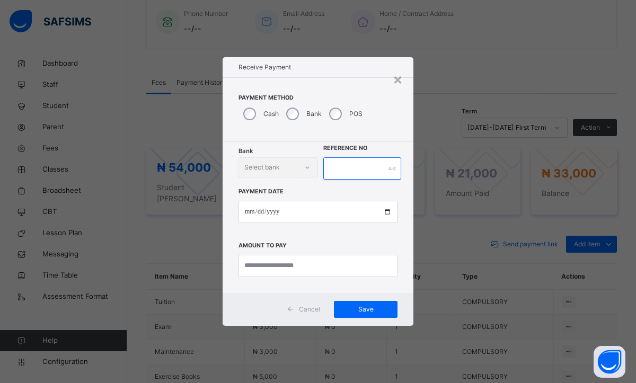
click at [349, 171] on input "text" at bounding box center [362, 168] width 78 height 22
type input "*"
type input "********"
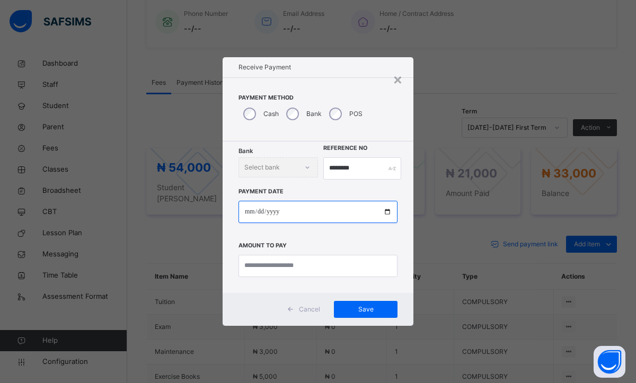
click at [250, 216] on input "date" at bounding box center [317, 212] width 159 height 22
type input "**********"
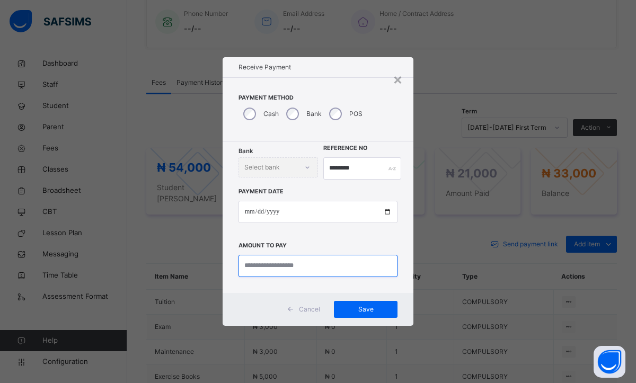
click at [299, 269] on input "currency" at bounding box center [317, 266] width 159 height 22
type input "********"
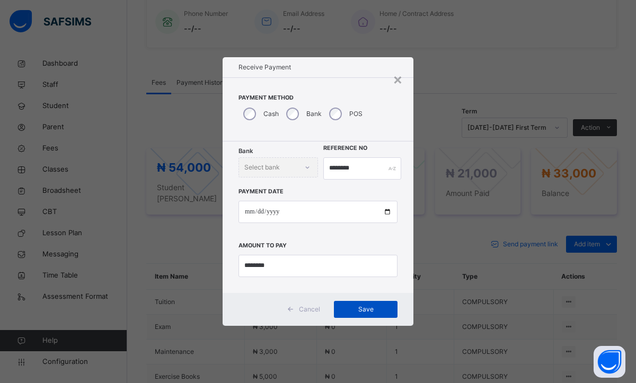
click at [369, 306] on span "Save" at bounding box center [366, 310] width 48 height 10
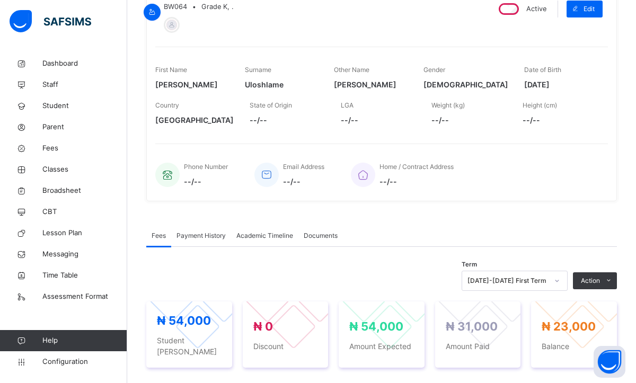
scroll to position [127, 0]
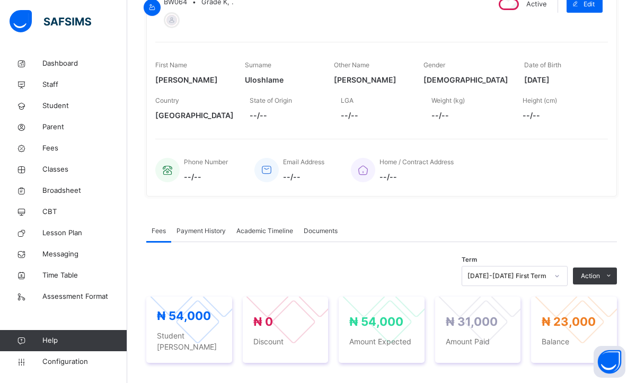
click at [195, 236] on div "Payment History" at bounding box center [201, 230] width 60 height 21
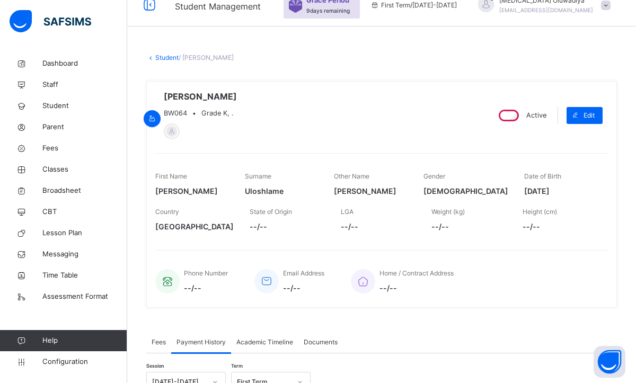
scroll to position [0, 0]
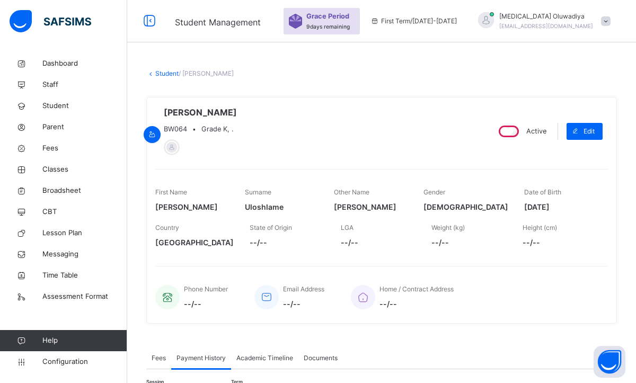
click at [156, 71] on link "Student" at bounding box center [166, 73] width 23 height 8
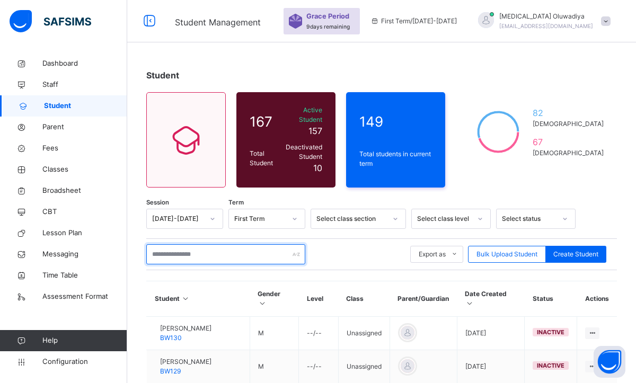
click at [199, 244] on input "text" at bounding box center [225, 254] width 159 height 20
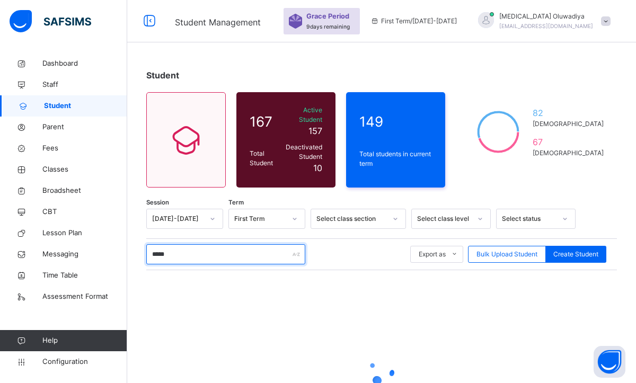
type input "******"
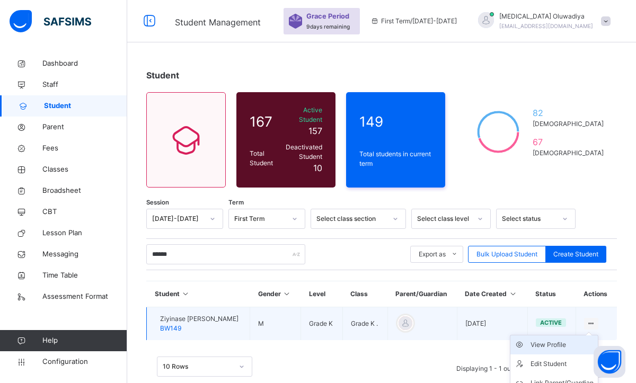
click at [552, 340] on div "View Profile" at bounding box center [561, 345] width 63 height 11
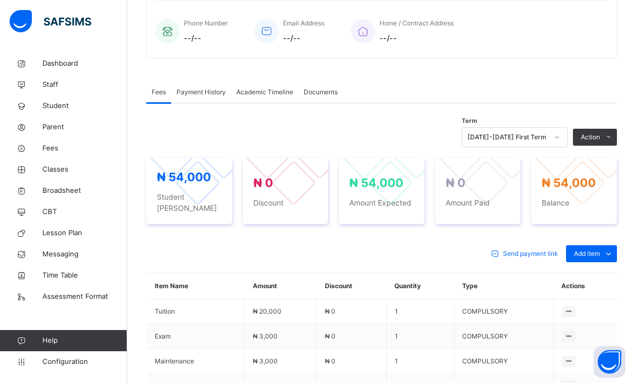
scroll to position [297, 0]
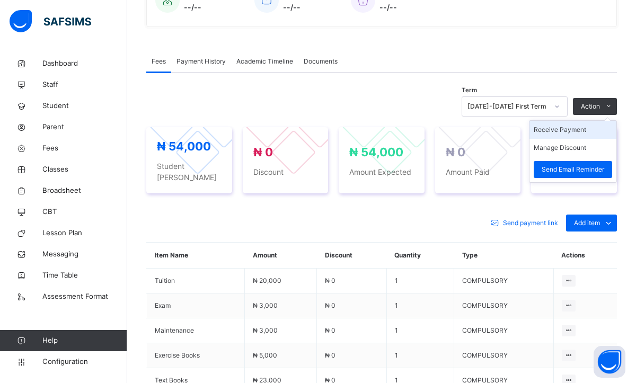
click at [565, 129] on li "Receive Payment" at bounding box center [572, 130] width 87 height 18
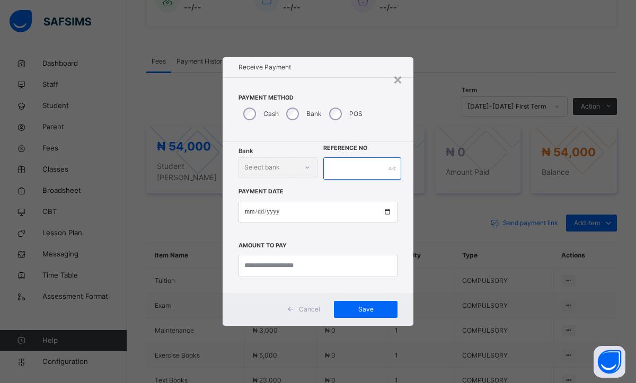
click at [348, 172] on input "text" at bounding box center [362, 168] width 78 height 22
type input "********"
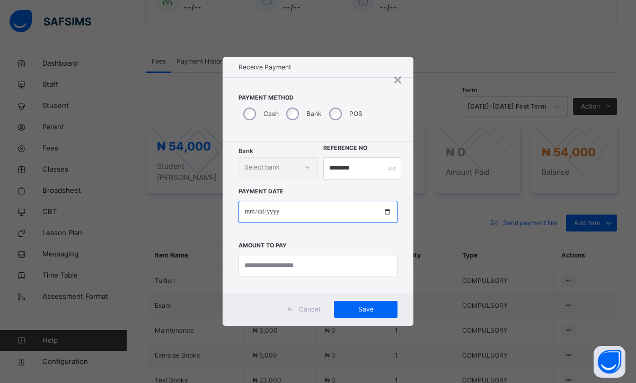
click at [251, 215] on input "date" at bounding box center [317, 212] width 159 height 22
type input "**********"
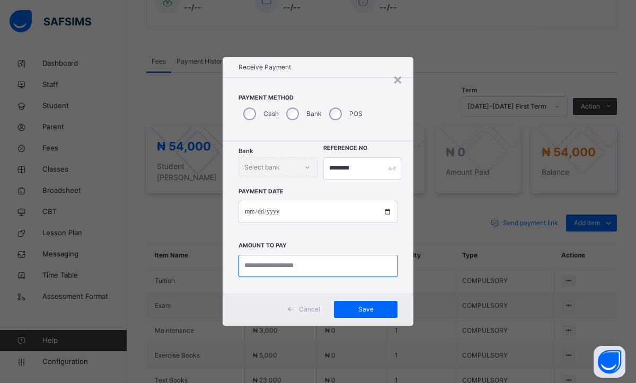
click at [266, 272] on input "currency" at bounding box center [317, 266] width 159 height 22
type input "********"
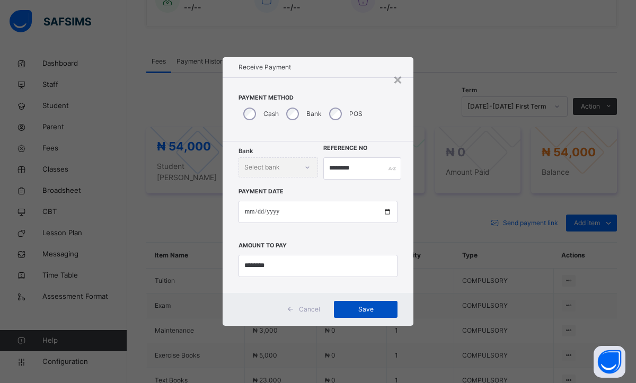
click at [366, 305] on span "Save" at bounding box center [366, 310] width 48 height 10
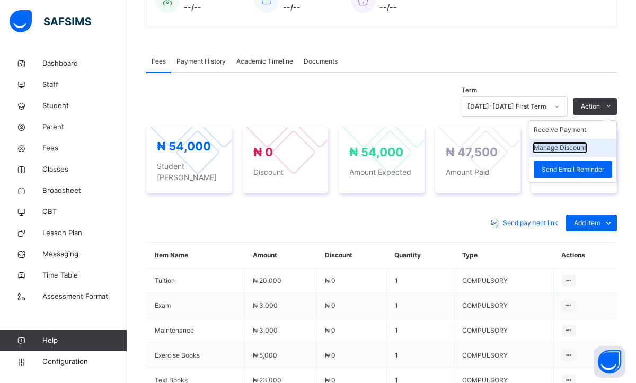
click at [553, 145] on button "Manage Discount" at bounding box center [560, 148] width 52 height 10
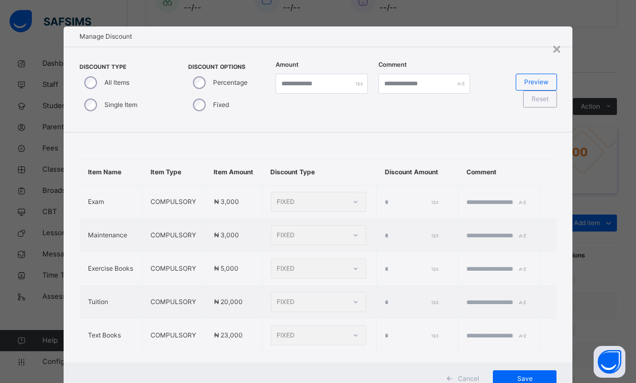
type input "*"
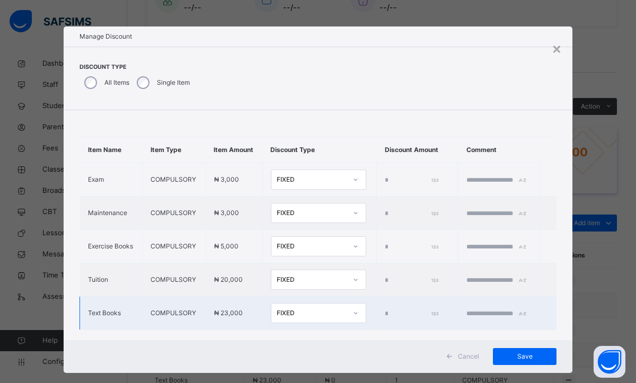
click at [397, 329] on td "*" at bounding box center [418, 313] width 82 height 33
click at [419, 319] on input "*" at bounding box center [411, 314] width 53 height 10
type input "*"
type input "****"
click at [492, 319] on input "text" at bounding box center [498, 314] width 64 height 10
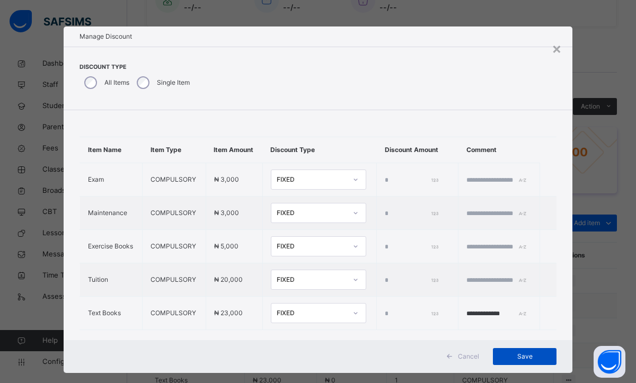
type input "**********"
click at [505, 355] on span "Save" at bounding box center [525, 357] width 48 height 10
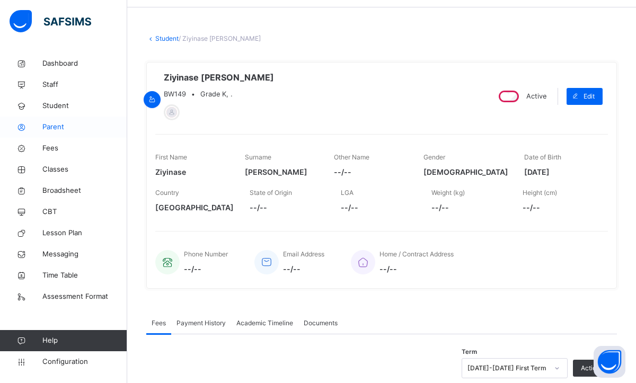
scroll to position [0, 0]
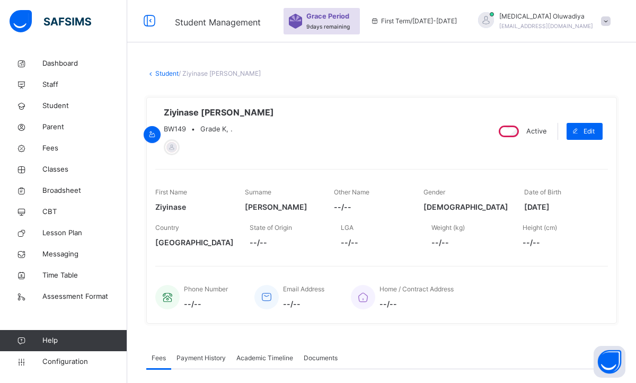
click at [156, 73] on link "Student" at bounding box center [166, 73] width 23 height 8
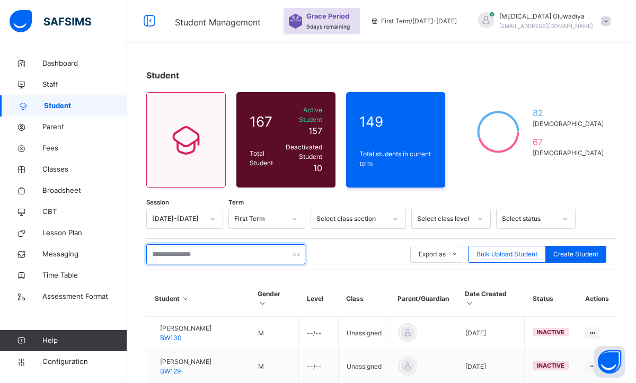
click at [188, 244] on input "text" at bounding box center [225, 254] width 159 height 20
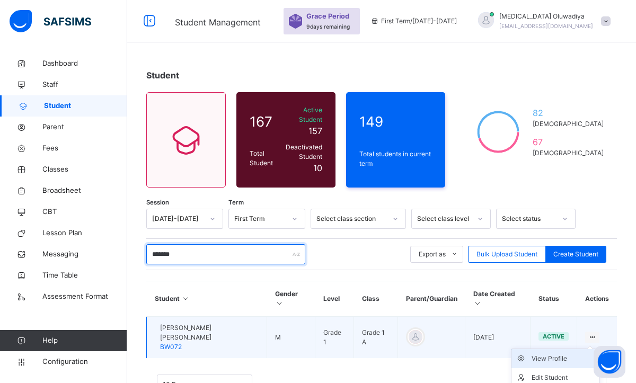
type input "*******"
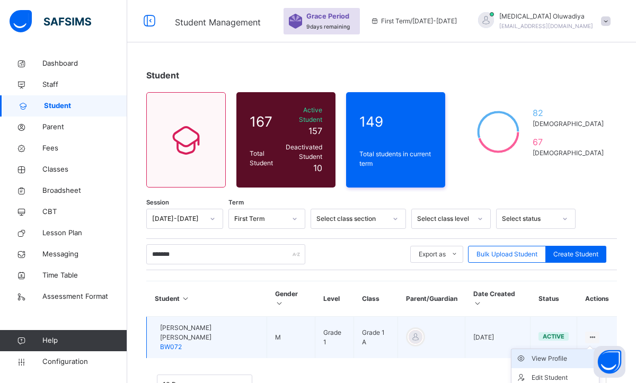
click at [556, 353] on div "View Profile" at bounding box center [563, 358] width 63 height 11
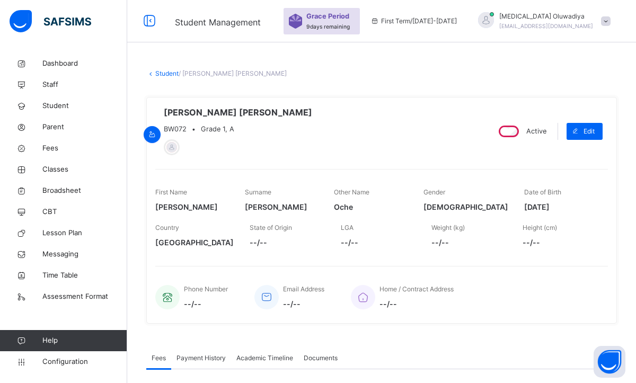
scroll to position [42, 0]
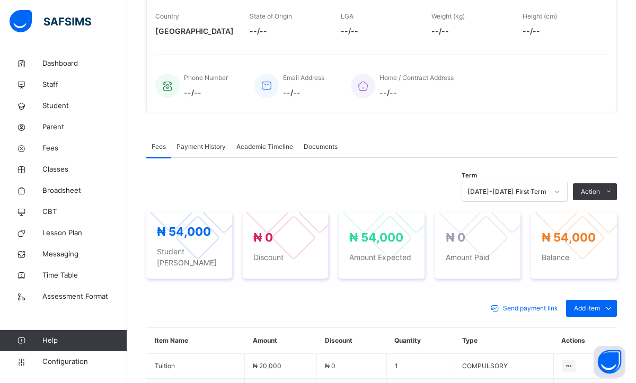
scroll to position [212, 0]
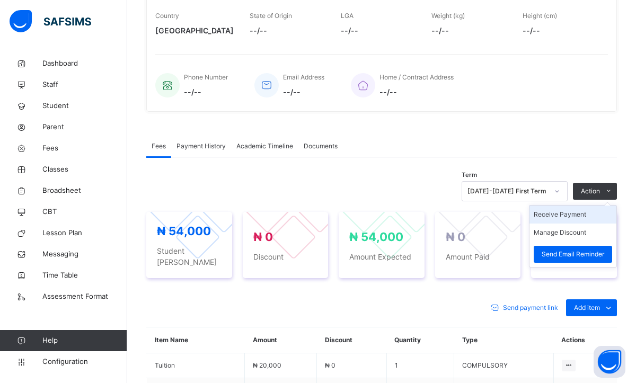
click at [564, 214] on li "Receive Payment" at bounding box center [572, 215] width 87 height 18
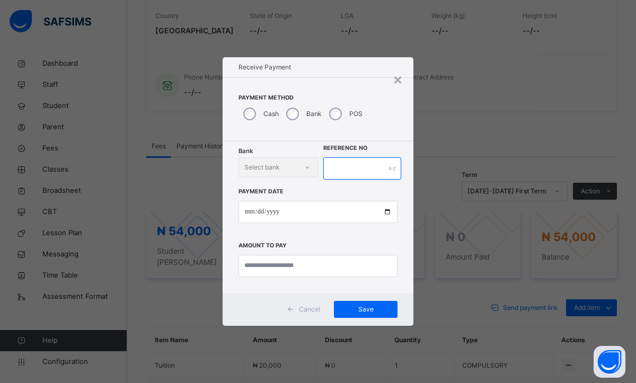
click at [346, 178] on input "text" at bounding box center [362, 168] width 78 height 22
type input "********"
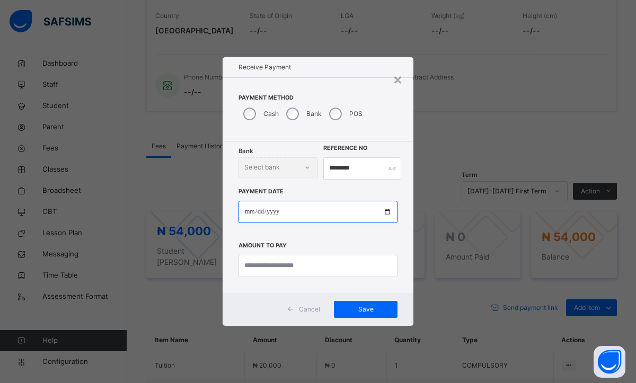
click at [251, 210] on input "date" at bounding box center [317, 212] width 159 height 22
type input "**********"
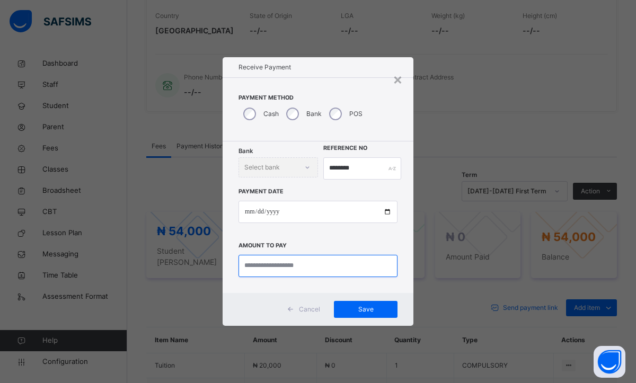
click at [251, 271] on input "currency" at bounding box center [317, 266] width 159 height 22
type input "********"
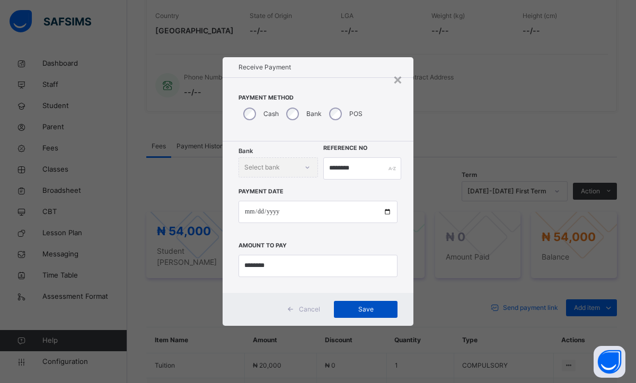
click at [371, 316] on div "Save" at bounding box center [366, 309] width 64 height 17
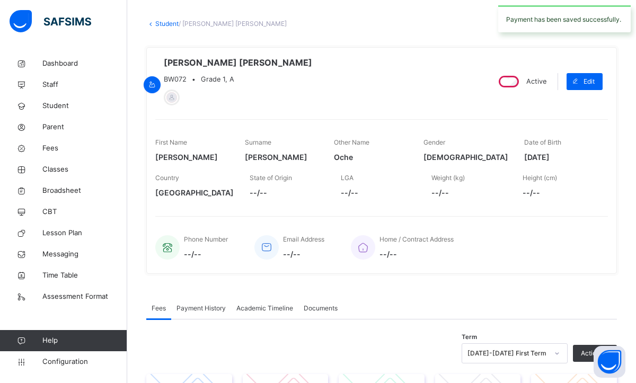
scroll to position [0, 0]
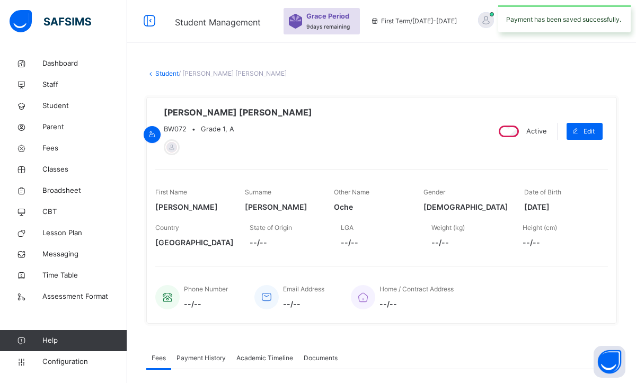
click at [164, 74] on link "Student" at bounding box center [166, 73] width 23 height 8
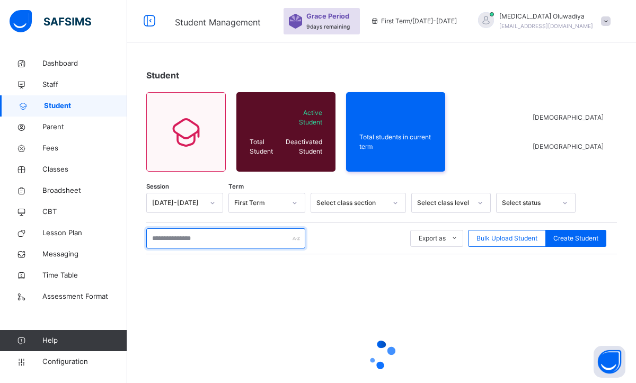
click at [180, 240] on input "text" at bounding box center [225, 238] width 159 height 20
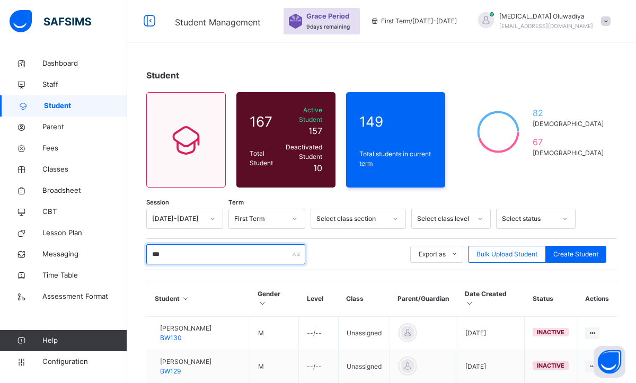
type input "****"
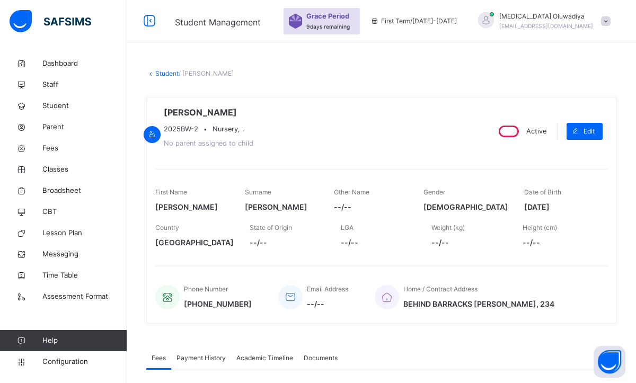
click at [167, 73] on link "Student" at bounding box center [166, 73] width 23 height 8
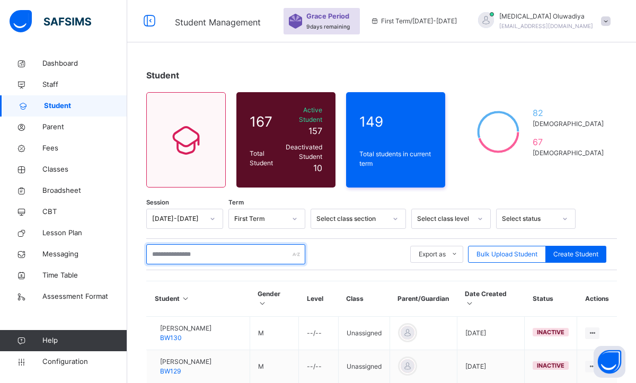
click at [222, 250] on input "text" at bounding box center [225, 254] width 159 height 20
type input "***"
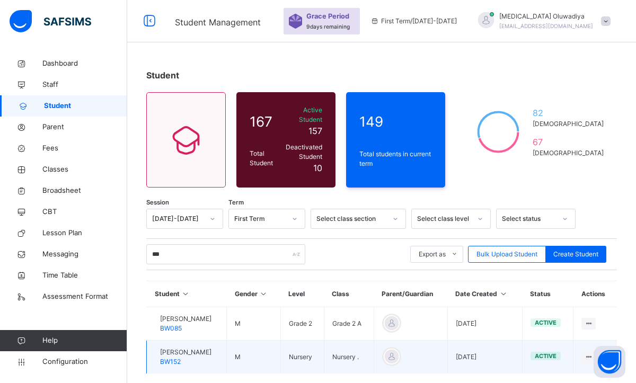
click at [211, 348] on span "[PERSON_NAME]" at bounding box center [185, 353] width 51 height 10
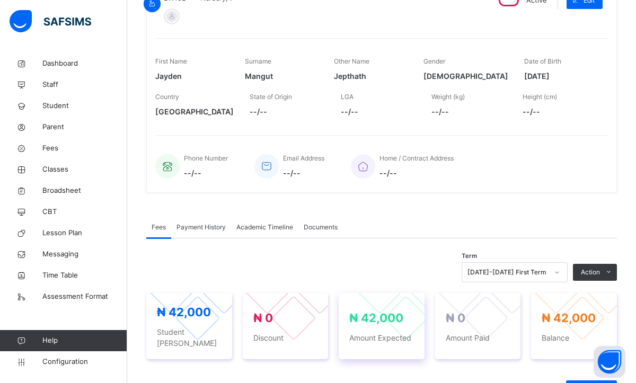
scroll to position [148, 0]
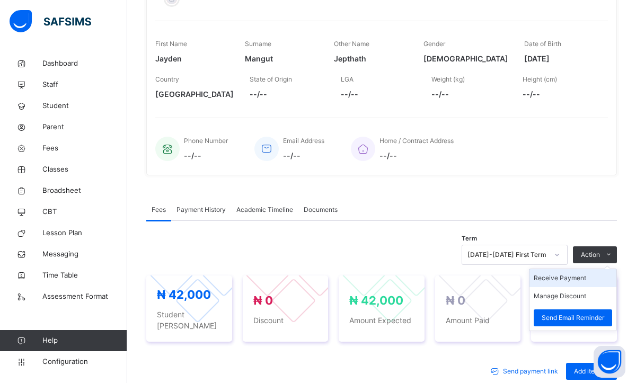
click at [558, 281] on li "Receive Payment" at bounding box center [572, 278] width 87 height 18
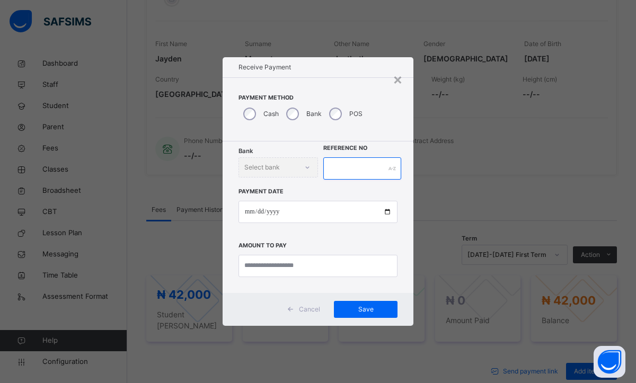
click at [334, 175] on input "text" at bounding box center [362, 168] width 78 height 22
type input "********"
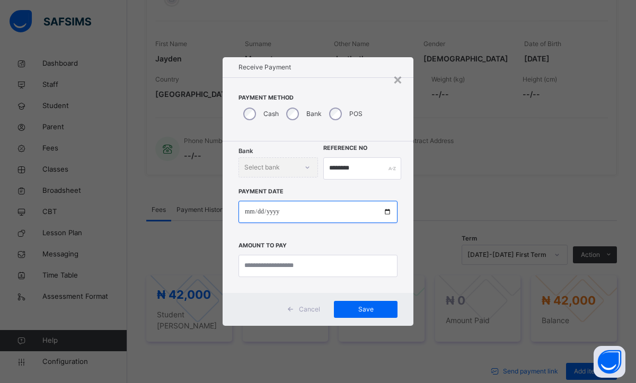
click at [251, 213] on input "date" at bounding box center [317, 212] width 159 height 22
type input "**********"
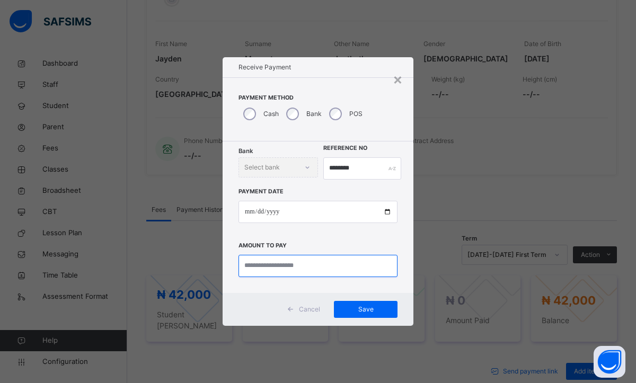
click at [303, 272] on input "currency" at bounding box center [317, 266] width 159 height 22
type input "********"
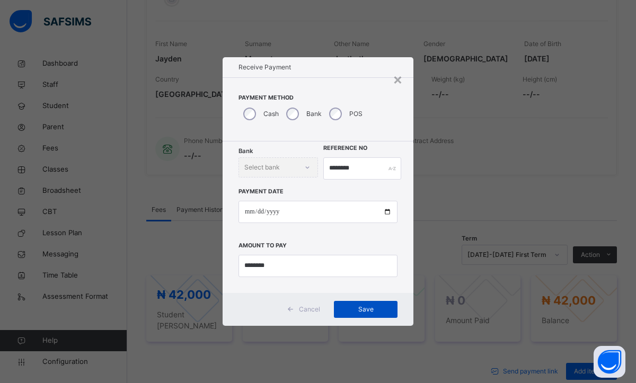
click at [367, 305] on span "Save" at bounding box center [366, 310] width 48 height 10
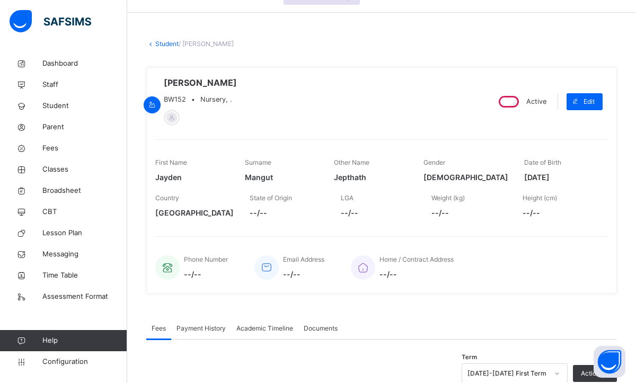
scroll to position [21, 0]
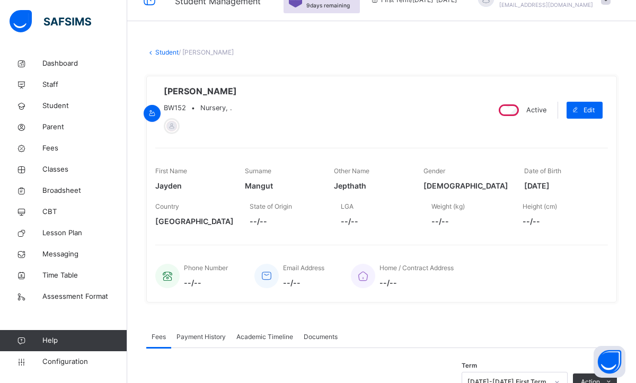
click at [157, 54] on link "Student" at bounding box center [166, 52] width 23 height 8
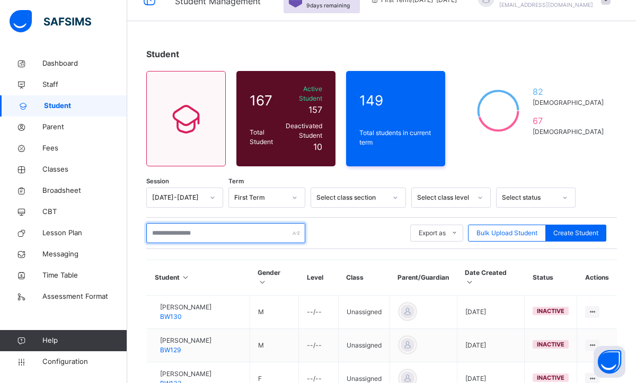
click at [182, 226] on input "text" at bounding box center [225, 233] width 159 height 20
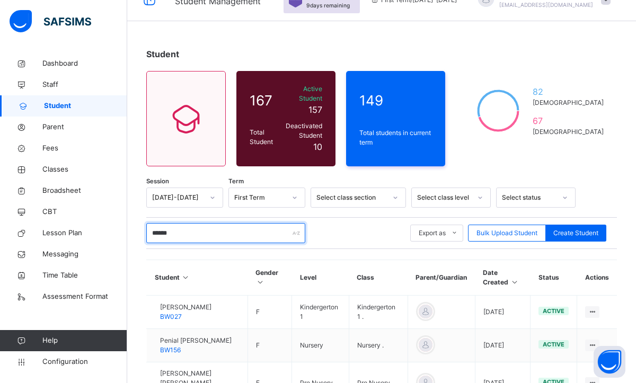
type input "******"
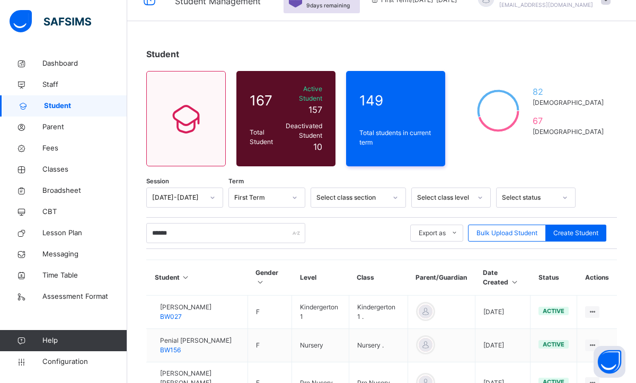
click at [591, 167] on div "Student 167 Total Student Active Student 157 Deactivated Student 10 149 Total s…" at bounding box center [381, 250] width 509 height 436
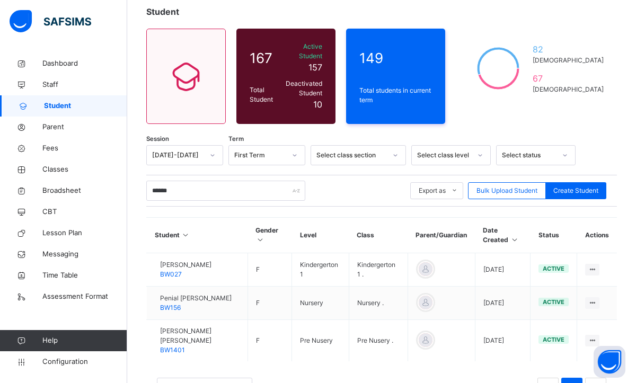
scroll to position [105, 0]
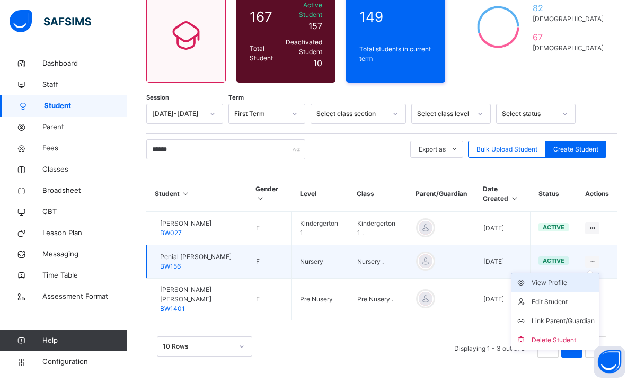
click at [559, 281] on div "View Profile" at bounding box center [563, 283] width 63 height 11
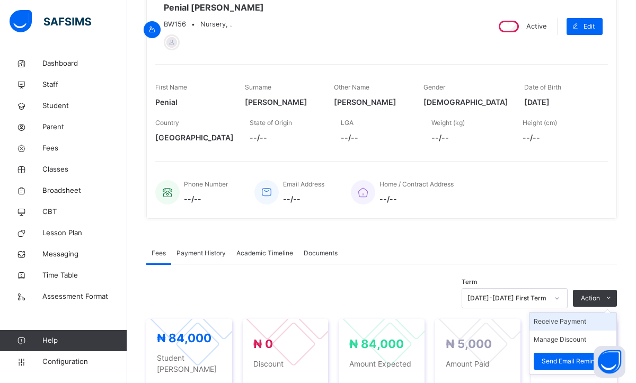
click at [564, 326] on li "Receive Payment" at bounding box center [572, 322] width 87 height 18
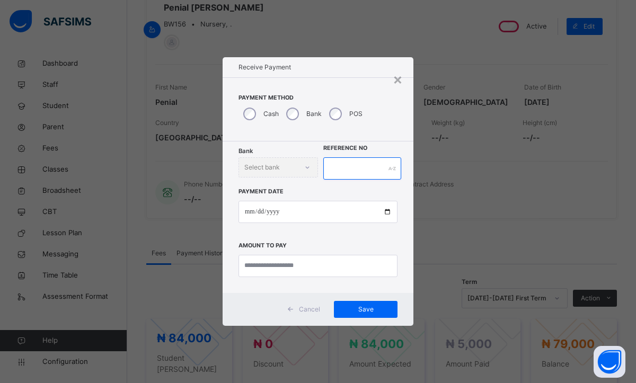
click at [352, 167] on input "text" at bounding box center [362, 168] width 78 height 22
type input "********"
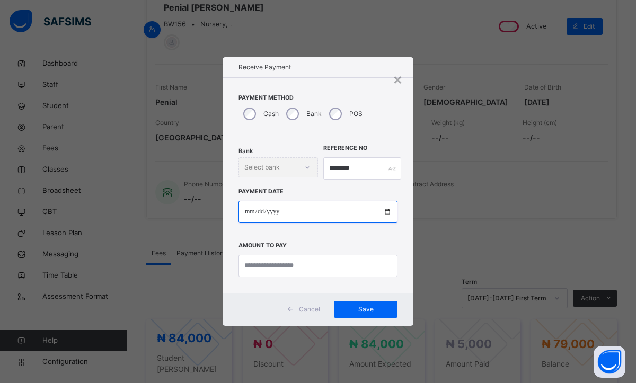
click at [250, 215] on input "date" at bounding box center [317, 212] width 159 height 22
type input "**********"
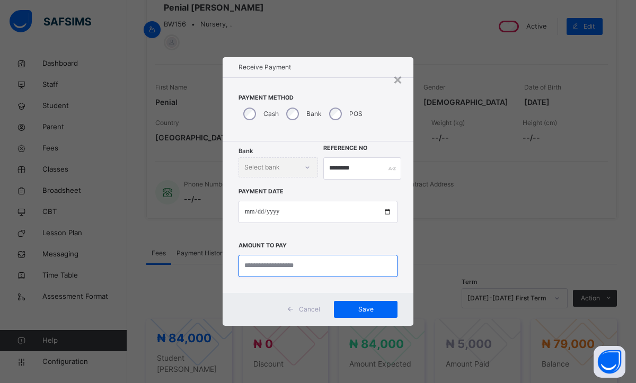
click at [270, 268] on input "currency" at bounding box center [317, 266] width 159 height 22
type input "********"
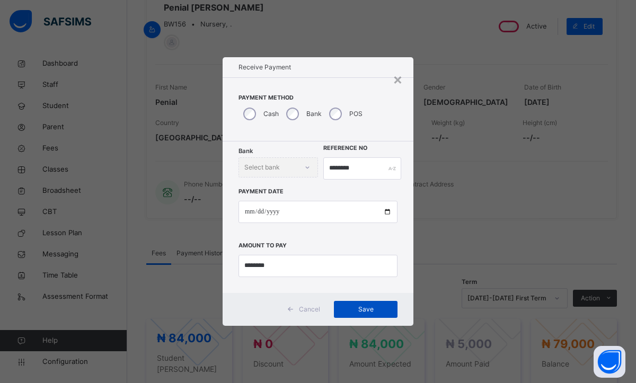
click at [377, 312] on span "Save" at bounding box center [366, 310] width 48 height 10
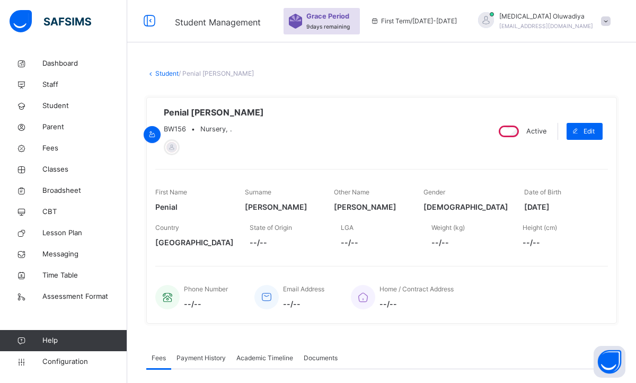
click at [169, 72] on link "Student" at bounding box center [166, 73] width 23 height 8
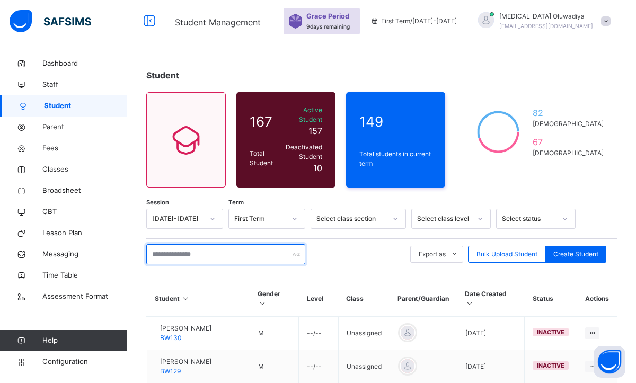
click at [196, 246] on input "text" at bounding box center [225, 254] width 159 height 20
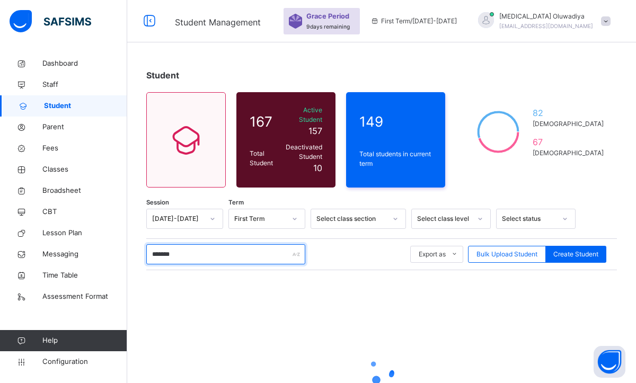
type input "********"
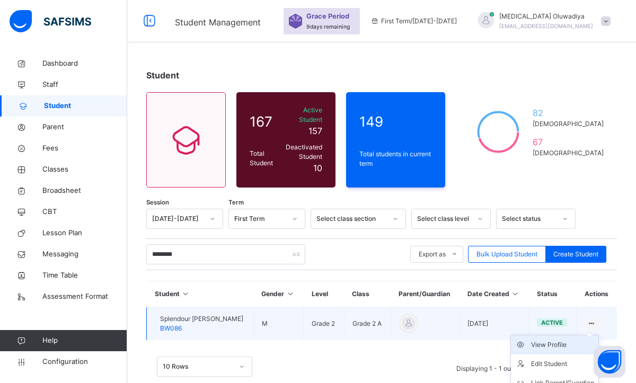
click at [560, 340] on div "View Profile" at bounding box center [562, 345] width 63 height 11
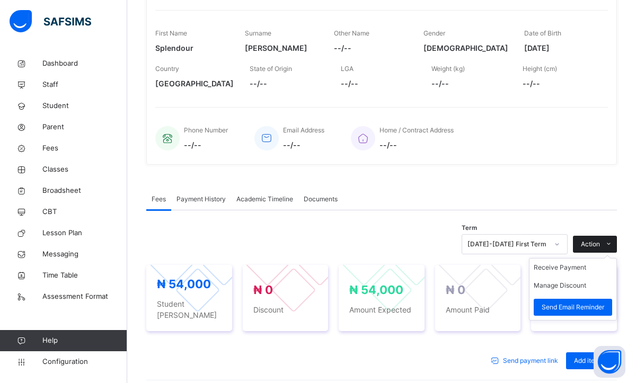
scroll to position [233, 0]
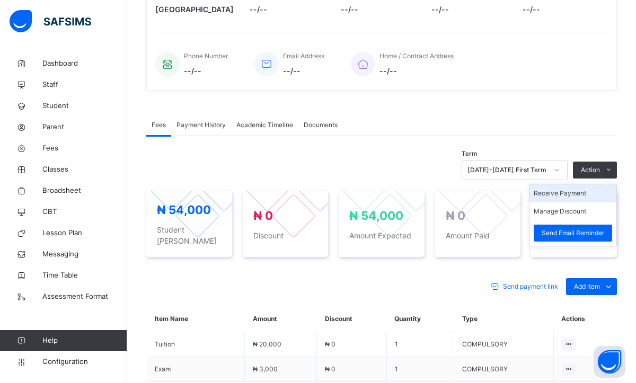
click at [573, 193] on li "Receive Payment" at bounding box center [572, 193] width 87 height 18
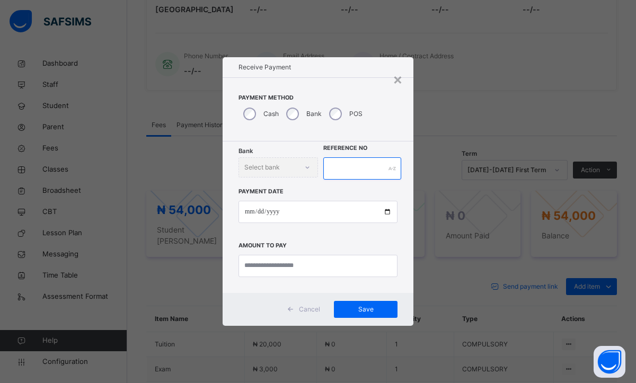
click at [351, 163] on input "text" at bounding box center [362, 168] width 78 height 22
type input "********"
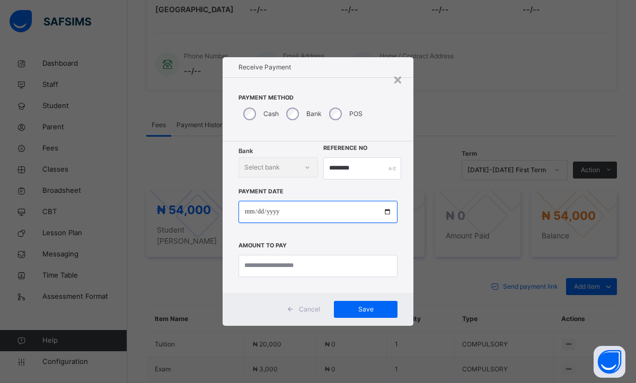
click at [246, 210] on input "date" at bounding box center [317, 212] width 159 height 22
type input "**********"
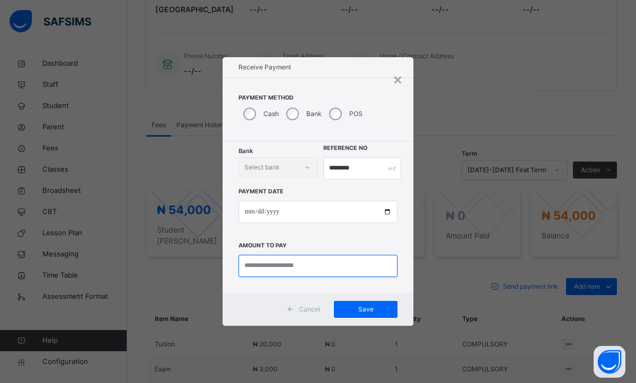
click at [264, 272] on input "currency" at bounding box center [317, 266] width 159 height 22
type input "********"
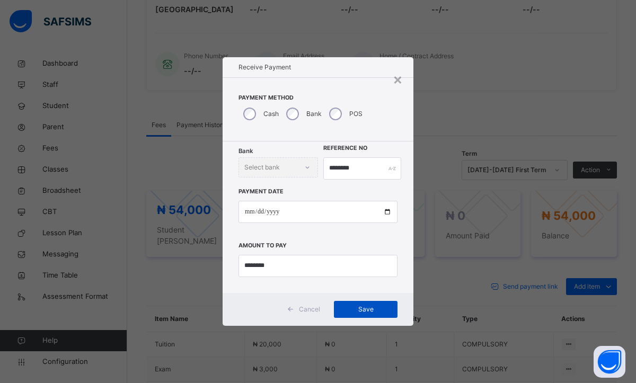
click at [371, 311] on span "Save" at bounding box center [366, 310] width 48 height 10
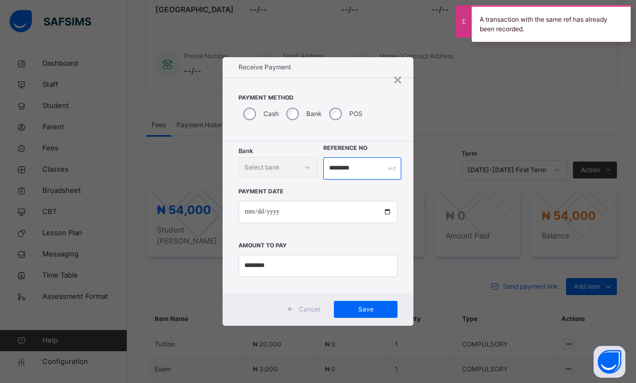
click at [365, 166] on input "********" at bounding box center [362, 168] width 78 height 22
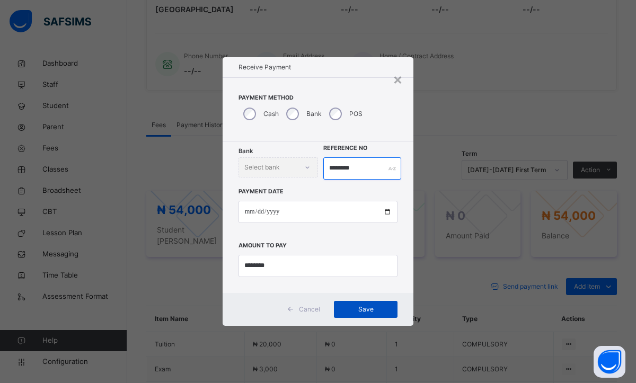
type input "********"
click at [371, 312] on span "Save" at bounding box center [366, 310] width 48 height 10
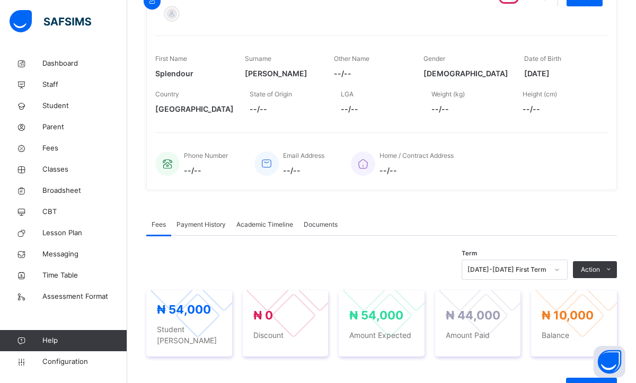
scroll to position [42, 0]
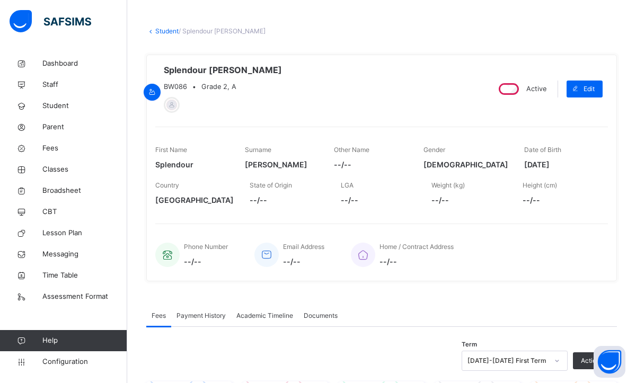
click at [172, 31] on link "Student" at bounding box center [166, 31] width 23 height 8
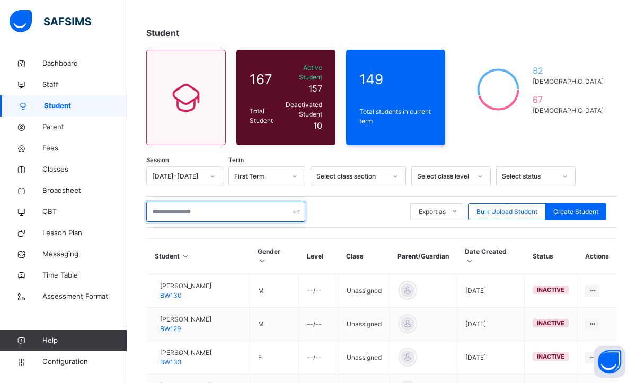
click at [177, 202] on input "text" at bounding box center [225, 212] width 159 height 20
type input "*******"
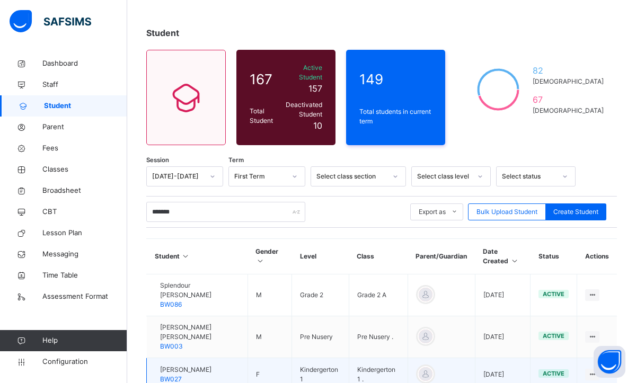
click at [211, 365] on span "[PERSON_NAME]" at bounding box center [185, 370] width 51 height 10
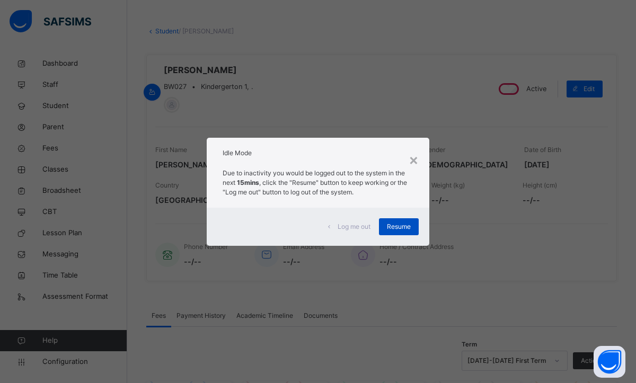
click at [390, 231] on span "Resume" at bounding box center [399, 227] width 24 height 10
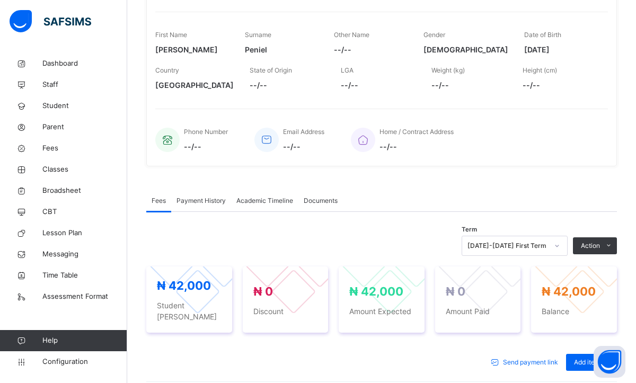
scroll to position [170, 0]
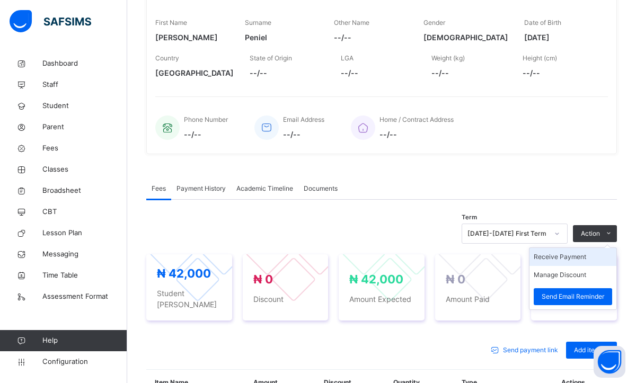
click at [551, 254] on li "Receive Payment" at bounding box center [572, 257] width 87 height 18
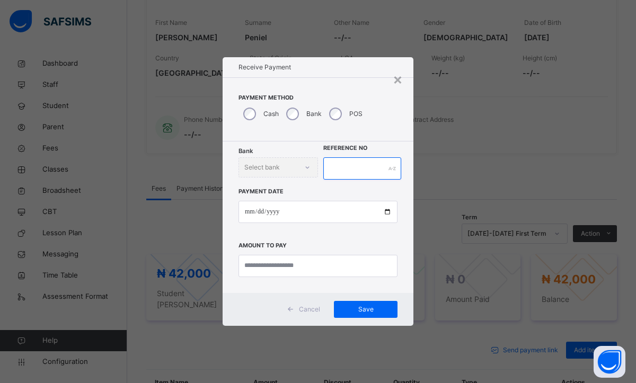
click at [360, 171] on input "text" at bounding box center [362, 168] width 78 height 22
type input "********"
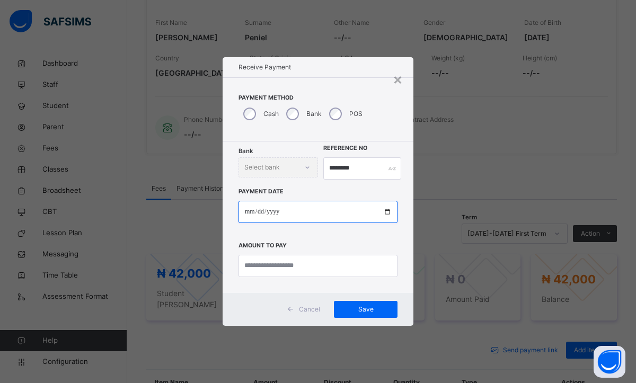
click at [245, 213] on input "date" at bounding box center [317, 212] width 159 height 22
type input "**********"
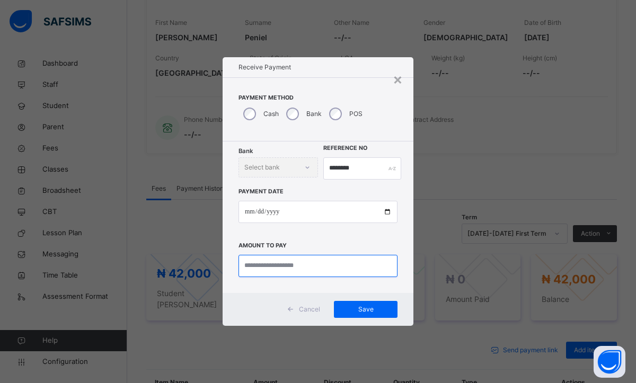
click at [286, 268] on input "currency" at bounding box center [317, 266] width 159 height 22
type input "*******"
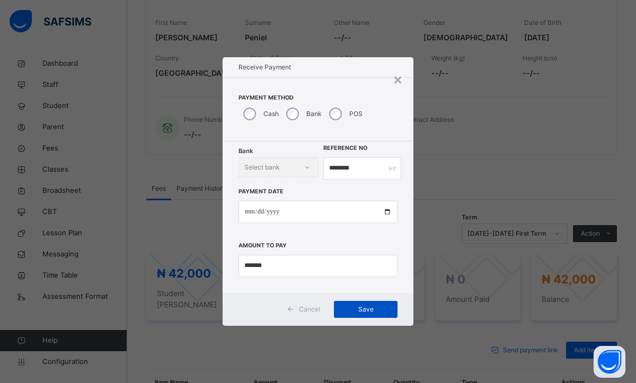
click at [343, 316] on div "Save" at bounding box center [366, 309] width 64 height 17
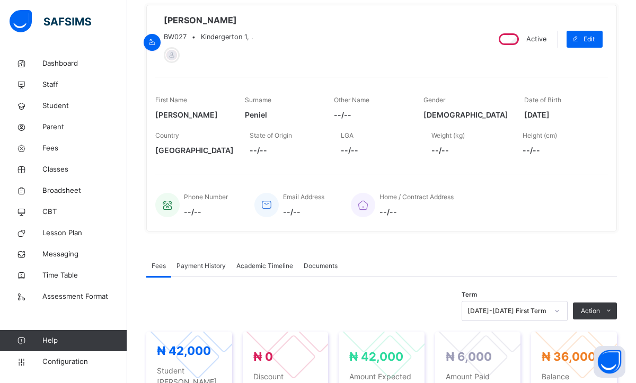
scroll to position [0, 0]
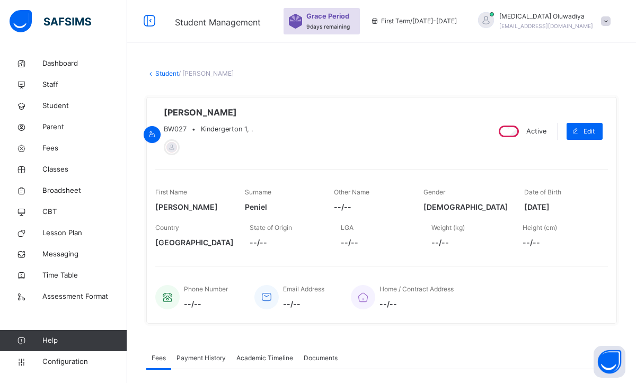
click at [170, 72] on link "Student" at bounding box center [166, 73] width 23 height 8
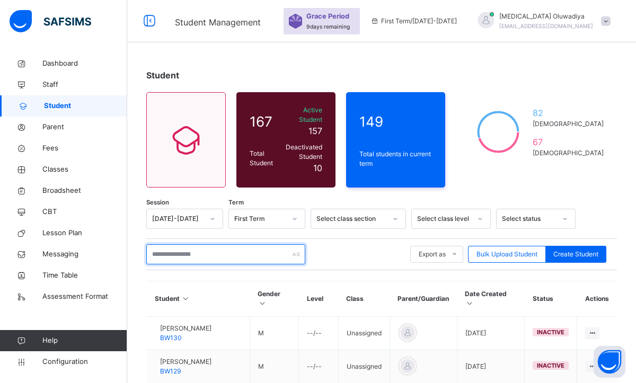
click at [199, 244] on input "text" at bounding box center [225, 254] width 159 height 20
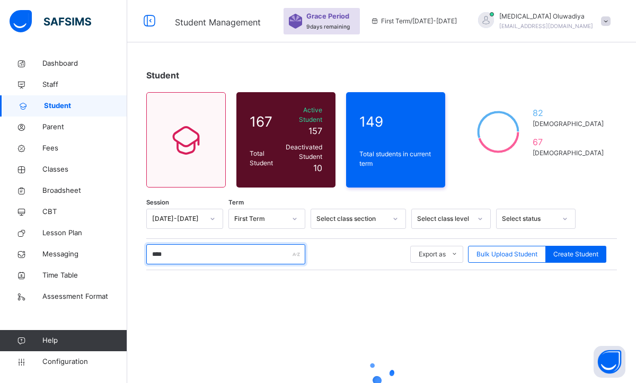
type input "*****"
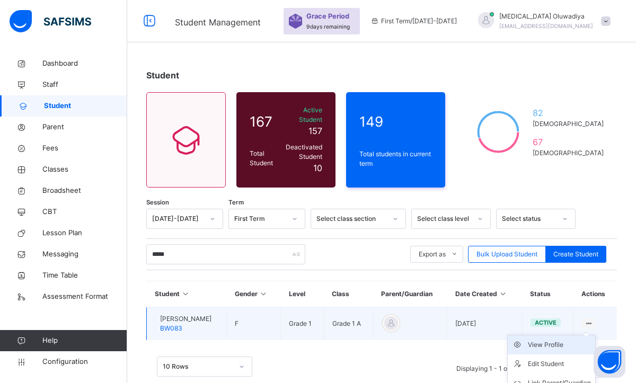
click at [554, 340] on div "View Profile" at bounding box center [559, 345] width 63 height 11
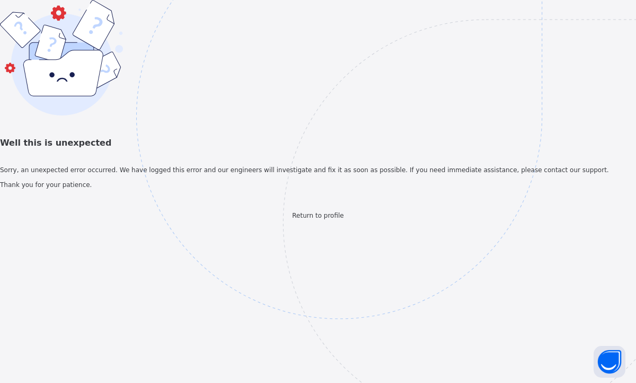
click at [292, 219] on span "Return to profile" at bounding box center [317, 215] width 51 height 7
click at [311, 220] on div "Well this is unexpected Sorry, an unexpected error occurred. We have logged thi…" at bounding box center [318, 110] width 636 height 220
click at [310, 219] on span "Return to profile" at bounding box center [317, 215] width 51 height 7
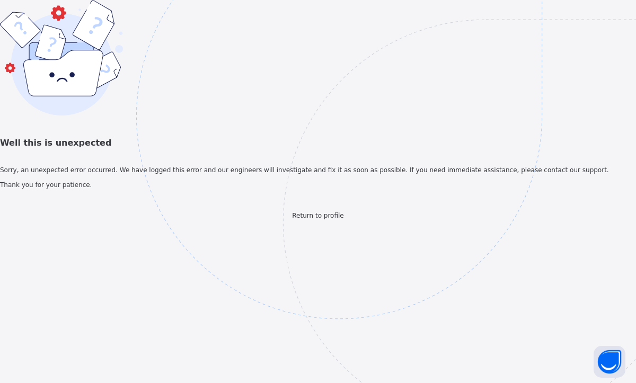
click at [331, 219] on span "Return to profile" at bounding box center [317, 215] width 51 height 7
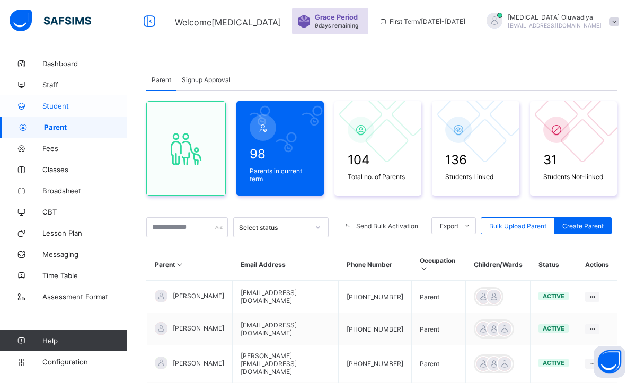
click at [74, 109] on span "Student" at bounding box center [84, 106] width 85 height 8
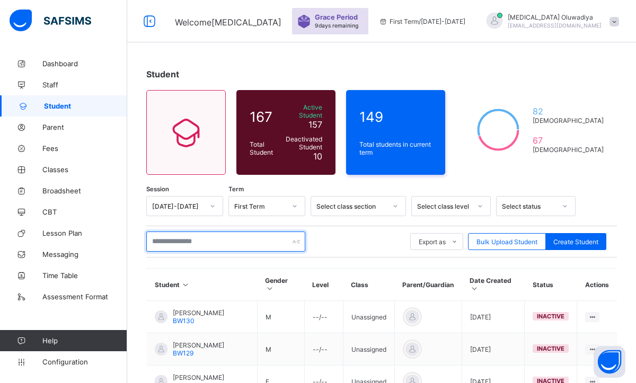
click at [207, 240] on input "text" at bounding box center [225, 242] width 159 height 20
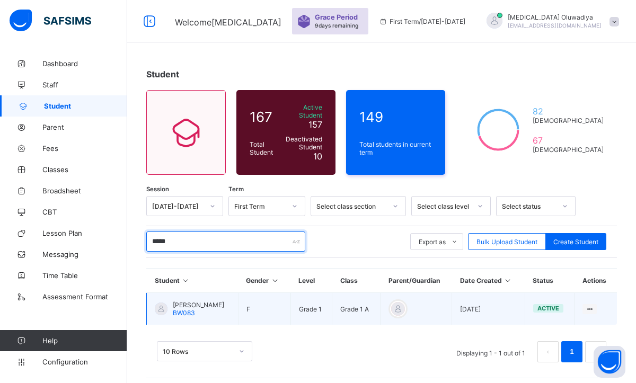
type input "*****"
click at [218, 305] on div "[PERSON_NAME] Obiye BW083" at bounding box center [198, 309] width 51 height 16
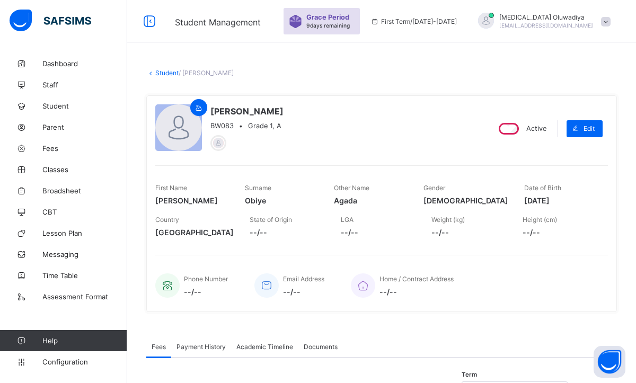
click at [380, 158] on div "[PERSON_NAME] Obiye BW083 • Grade 1, A Active Edit First Name [PERSON_NAME] Sur…" at bounding box center [381, 203] width 471 height 217
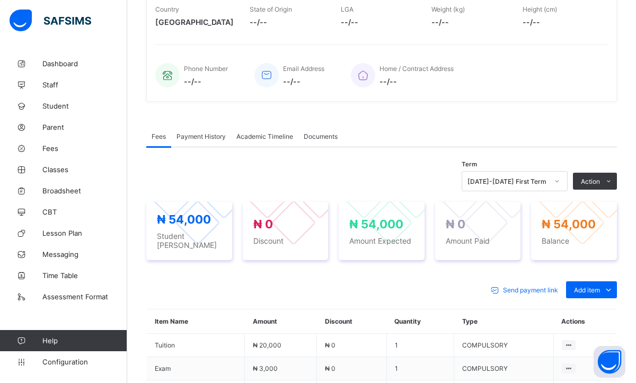
scroll to position [212, 0]
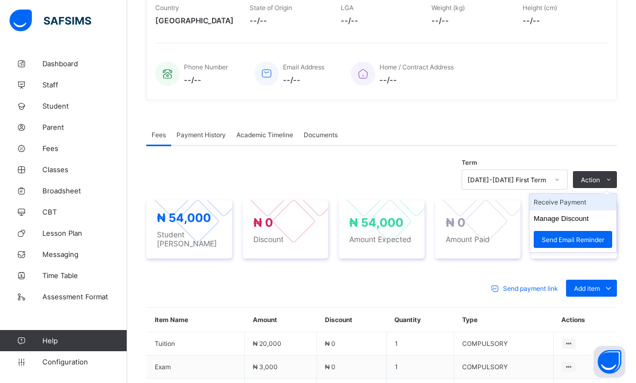
click at [561, 202] on li "Receive Payment" at bounding box center [572, 202] width 87 height 16
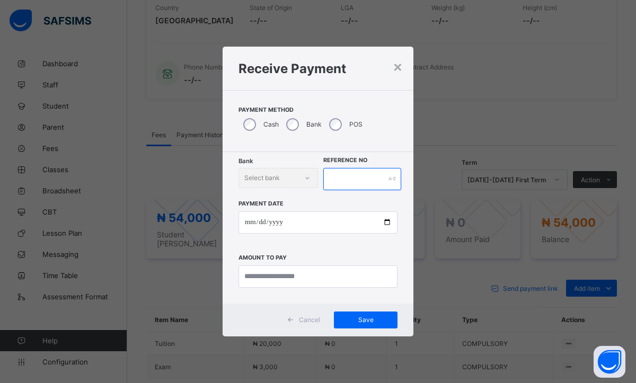
click at [351, 171] on input "text" at bounding box center [362, 179] width 78 height 22
type input "********"
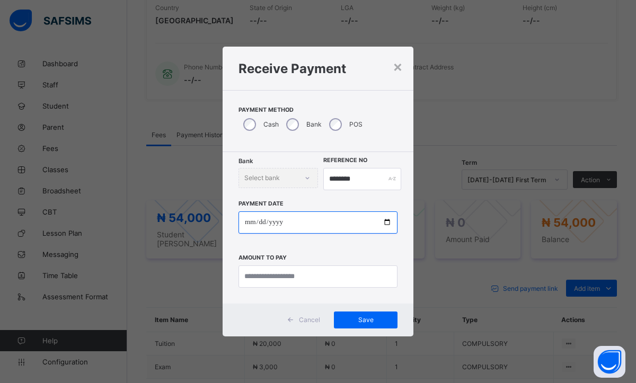
click at [249, 226] on input "date" at bounding box center [317, 222] width 159 height 22
type input "**********"
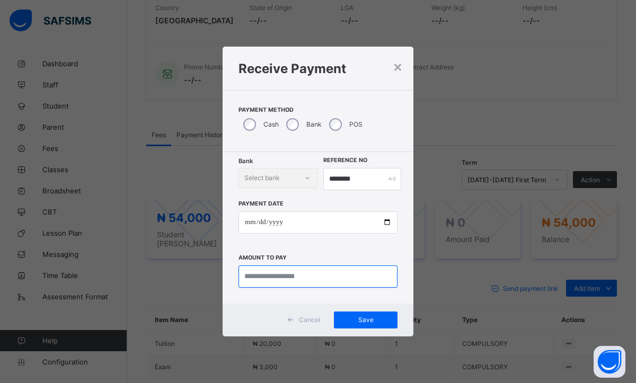
click at [256, 269] on input "currency" at bounding box center [317, 277] width 159 height 22
type input "********"
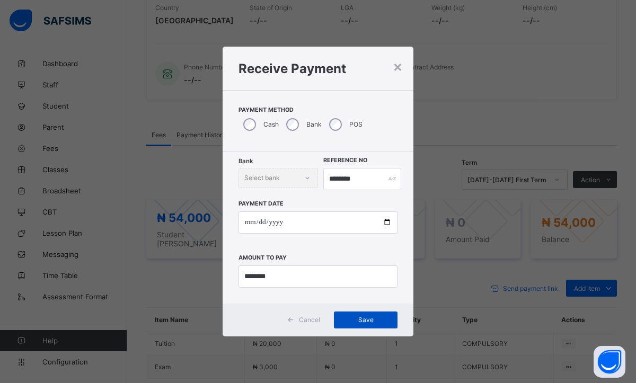
click at [349, 324] on div "Save" at bounding box center [366, 320] width 64 height 17
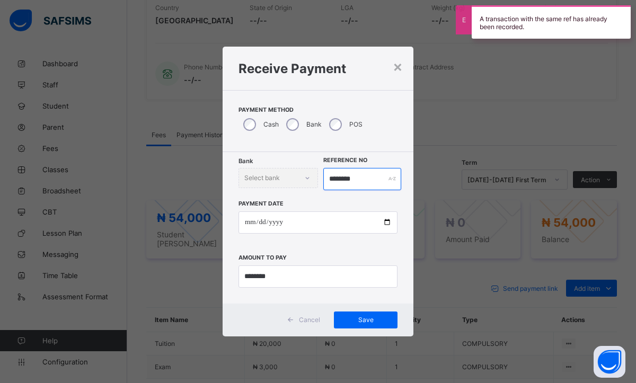
click at [367, 181] on input "********" at bounding box center [362, 179] width 78 height 22
type input "********"
click at [366, 323] on span "Save" at bounding box center [366, 320] width 48 height 8
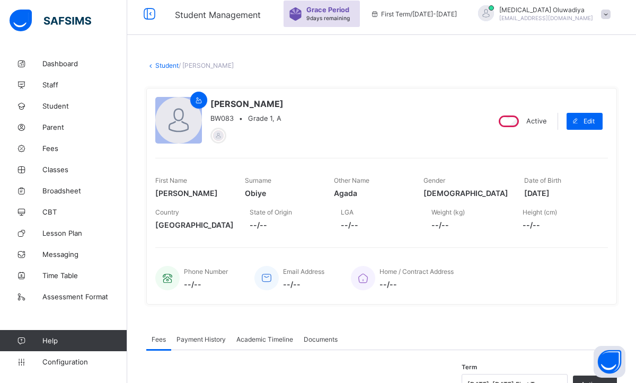
scroll to position [0, 0]
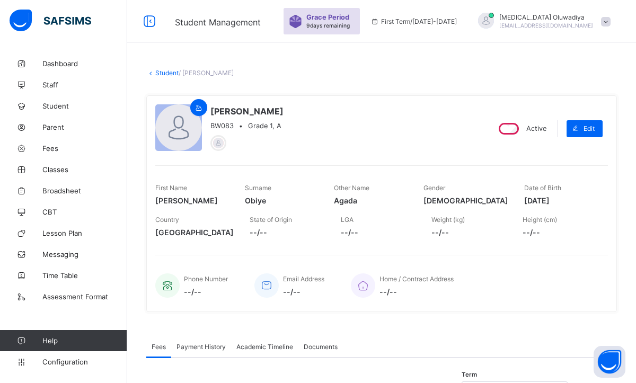
click at [167, 75] on link "Student" at bounding box center [166, 73] width 23 height 8
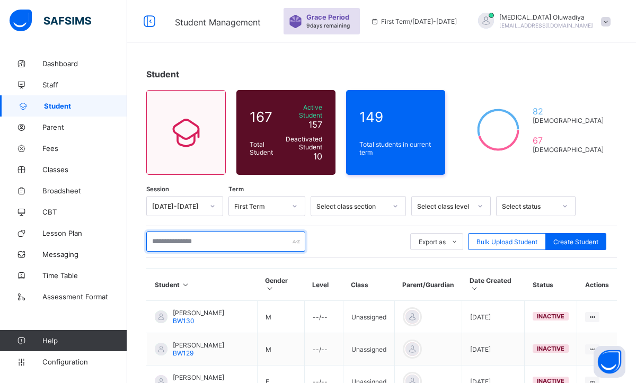
click at [207, 242] on input "text" at bounding box center [225, 242] width 159 height 20
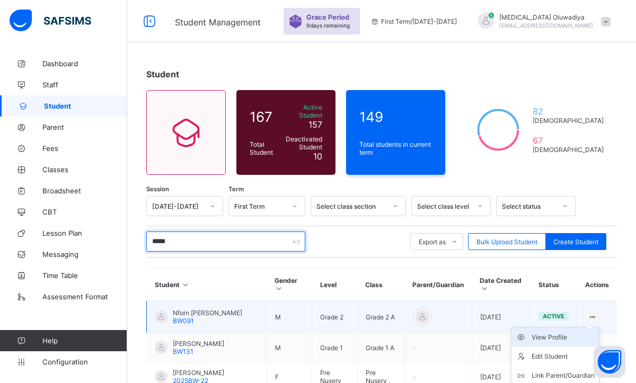
type input "*****"
click at [564, 333] on div "View Profile" at bounding box center [563, 337] width 63 height 11
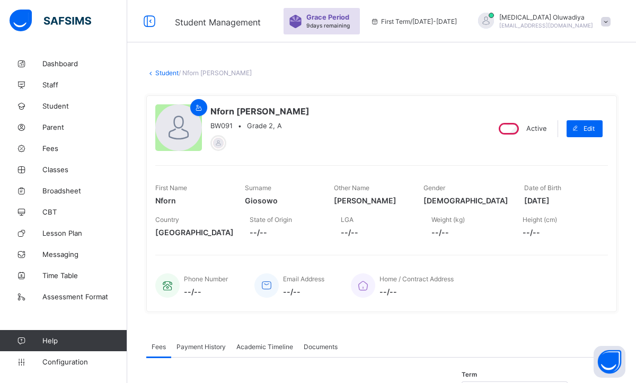
click at [163, 74] on link "Student" at bounding box center [166, 73] width 23 height 8
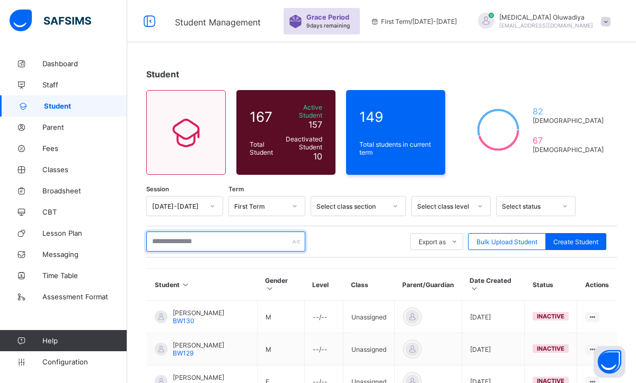
click at [174, 235] on input "text" at bounding box center [225, 242] width 159 height 20
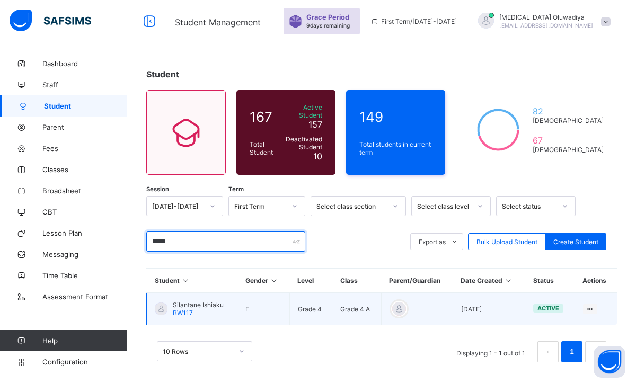
type input "*****"
click at [208, 303] on span "Silantane Ishiaku" at bounding box center [198, 305] width 51 height 8
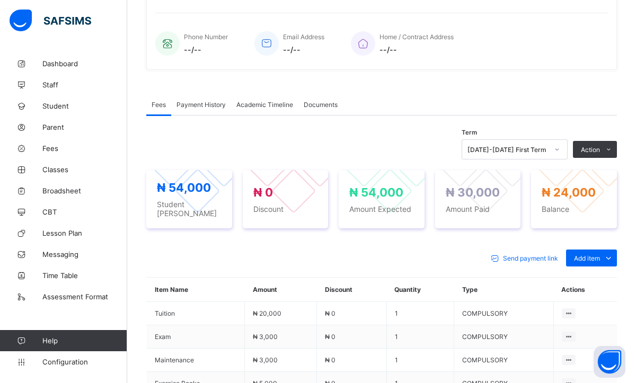
scroll to position [254, 0]
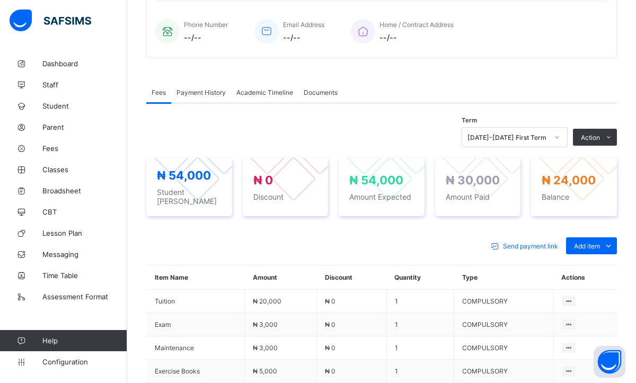
click at [213, 90] on span "Payment History" at bounding box center [200, 93] width 49 height 8
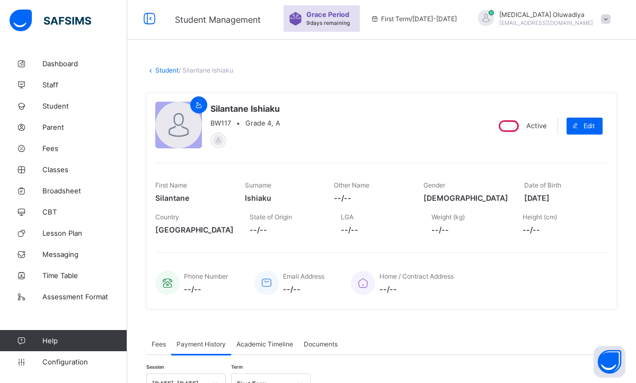
scroll to position [0, 0]
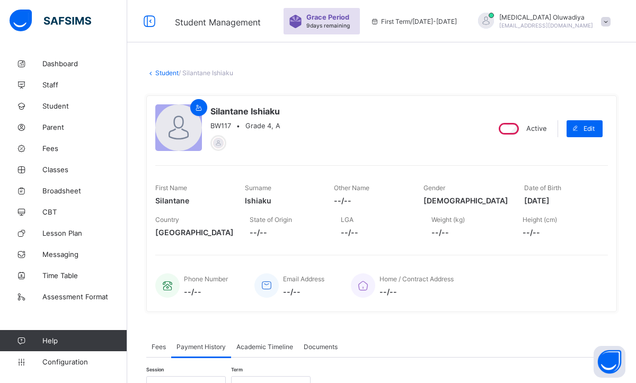
click at [158, 75] on link "Student" at bounding box center [166, 73] width 23 height 8
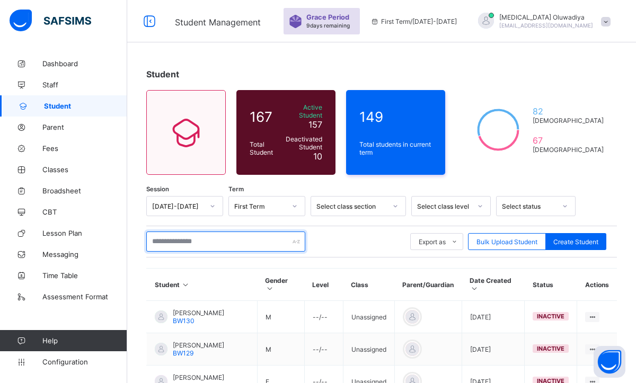
click at [189, 236] on input "text" at bounding box center [225, 242] width 159 height 20
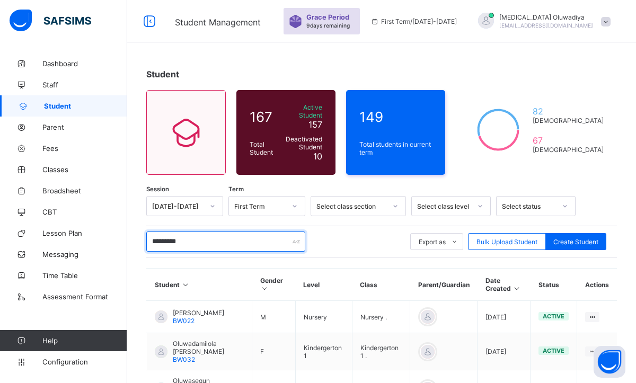
type input "*********"
click at [539, 68] on div "Student 167 Total Student Active Student 157 Deactivated Student 10 149 Total s…" at bounding box center [381, 262] width 509 height 418
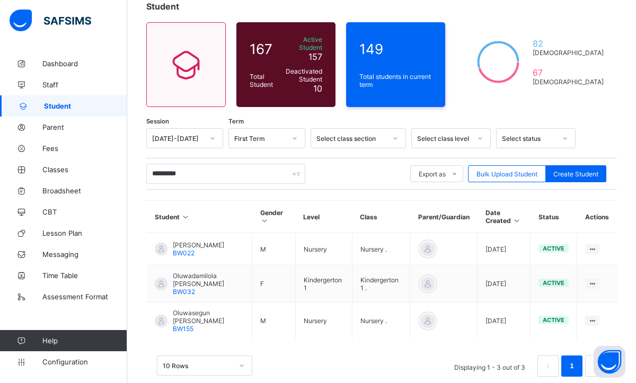
scroll to position [83, 0]
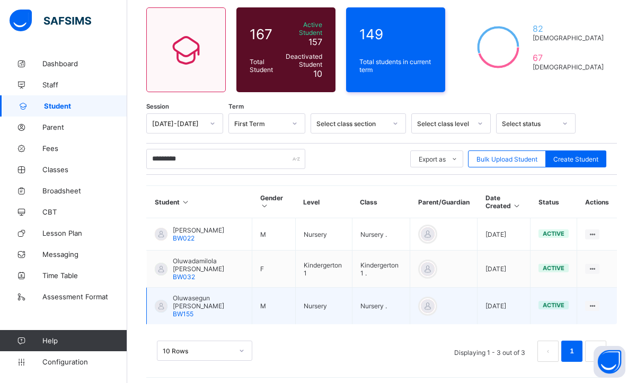
click at [588, 306] on td "View Profile Edit Student Link Parent/Guardian Delete Student" at bounding box center [597, 306] width 40 height 37
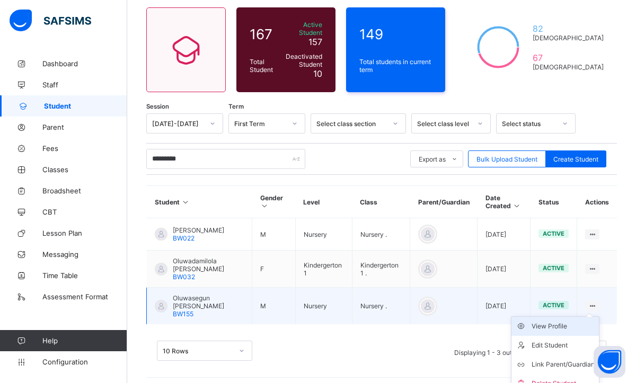
click at [552, 327] on li "View Profile" at bounding box center [554, 326] width 87 height 19
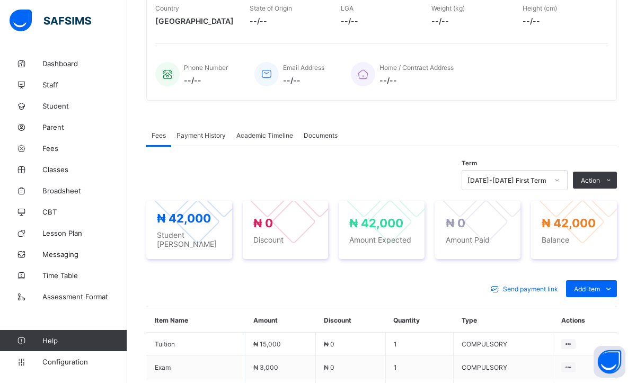
scroll to position [233, 0]
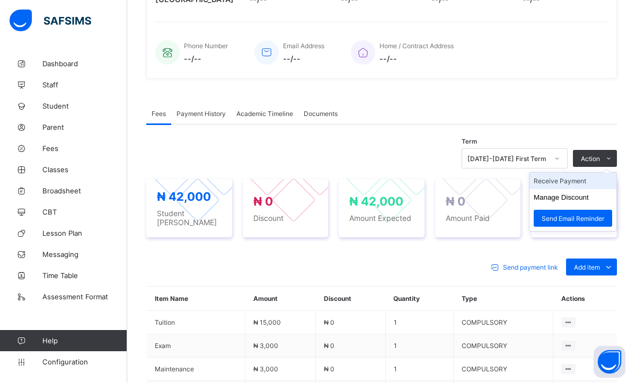
click at [553, 185] on li "Receive Payment" at bounding box center [572, 181] width 87 height 16
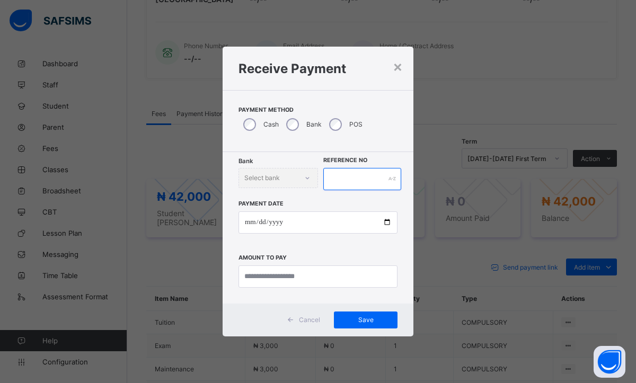
click at [350, 184] on input "text" at bounding box center [362, 179] width 78 height 22
type input "********"
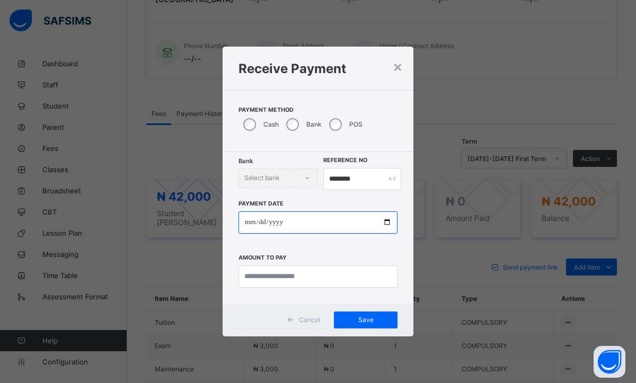
click at [246, 221] on input "date" at bounding box center [317, 222] width 159 height 22
type input "**********"
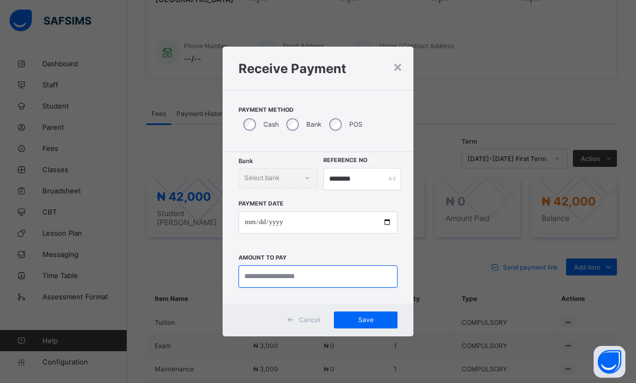
click at [264, 280] on input "currency" at bounding box center [317, 277] width 159 height 22
type input "********"
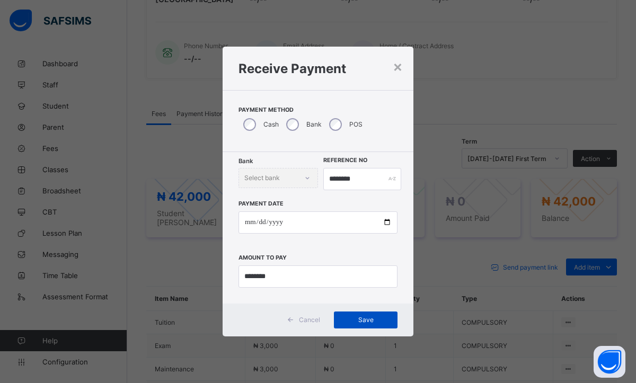
click at [346, 321] on span "Save" at bounding box center [366, 320] width 48 height 8
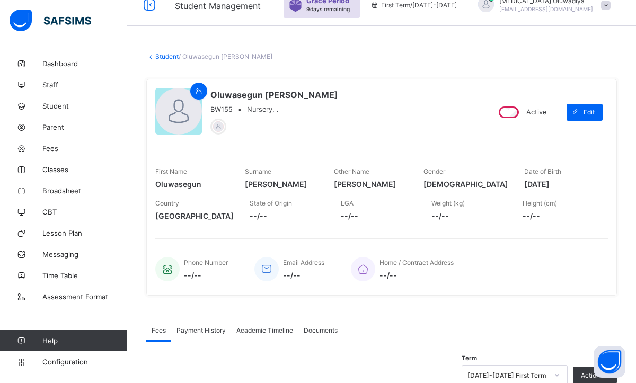
scroll to position [0, 0]
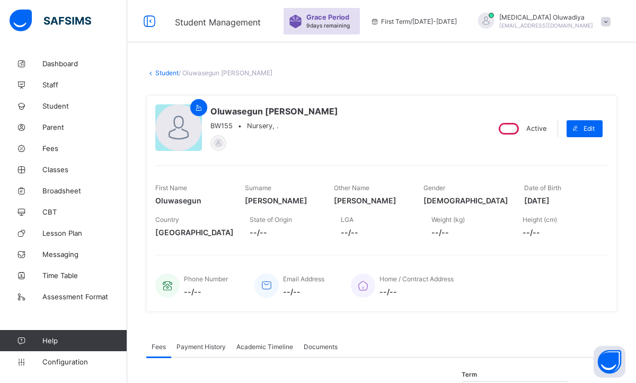
click at [164, 75] on link "Student" at bounding box center [166, 73] width 23 height 8
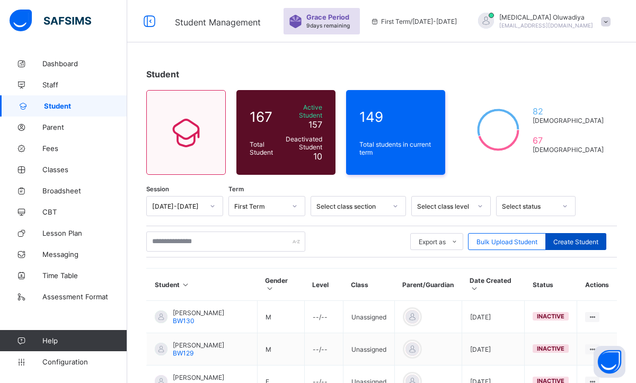
click at [583, 238] on span "Create Student" at bounding box center [575, 242] width 45 height 8
select select "**"
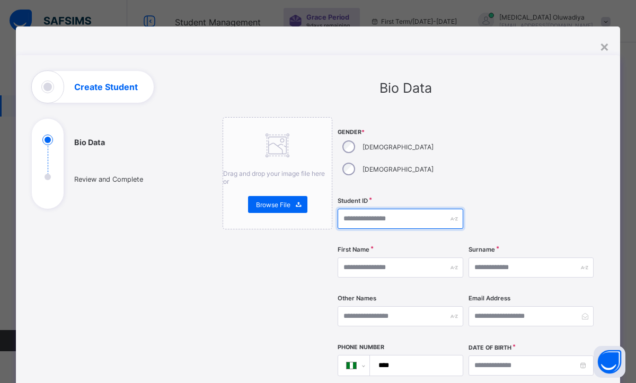
click at [360, 209] on input "text" at bounding box center [401, 219] width 126 height 20
type input "*"
type input "**********"
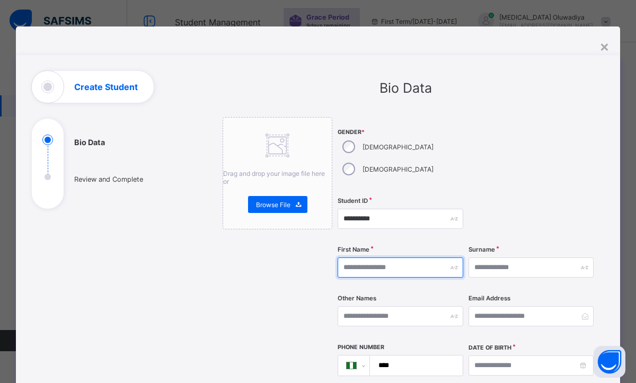
click at [357, 258] on input "text" at bounding box center [401, 268] width 126 height 20
type input "******"
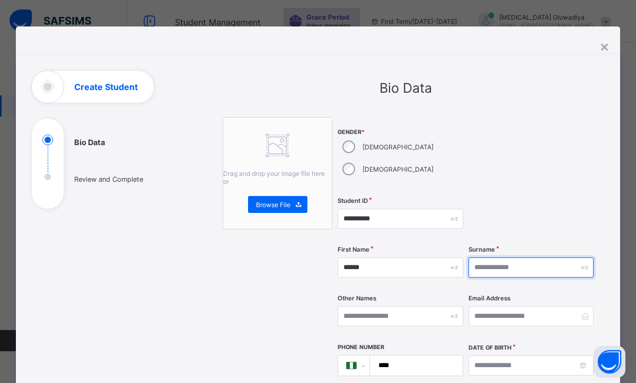
click at [485, 258] on input "text" at bounding box center [531, 268] width 126 height 20
type input "****"
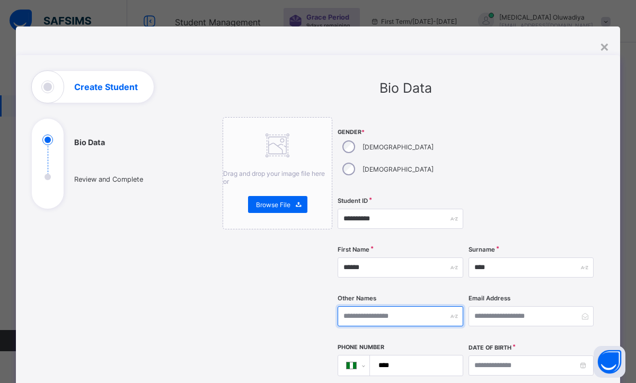
click at [404, 306] on input "text" at bounding box center [401, 316] width 126 height 20
type input "*****"
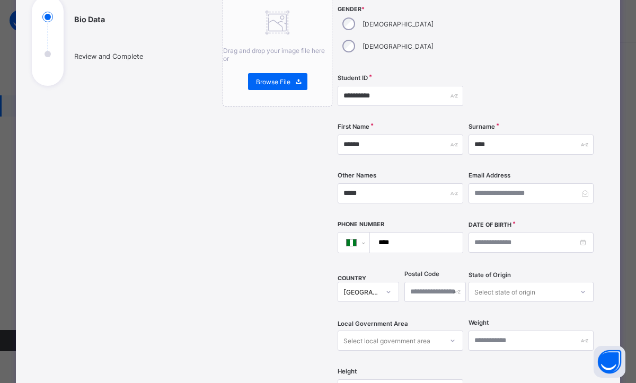
scroll to position [127, 0]
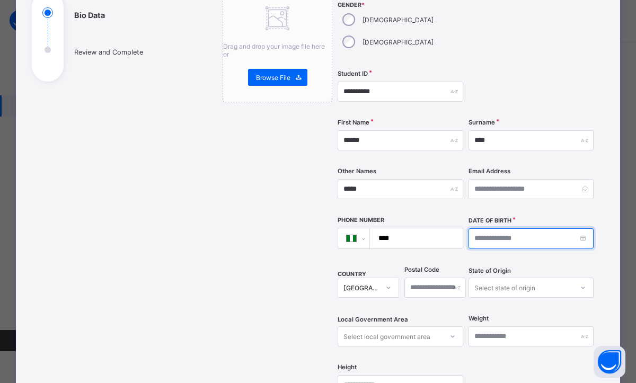
click at [583, 228] on input at bounding box center [531, 238] width 126 height 20
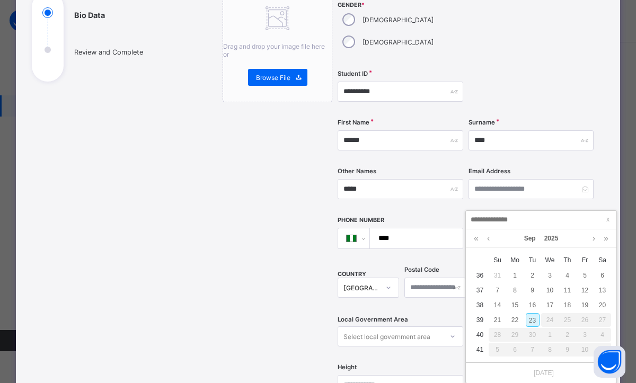
click at [530, 319] on div "23" at bounding box center [533, 320] width 14 height 14
type input "**********"
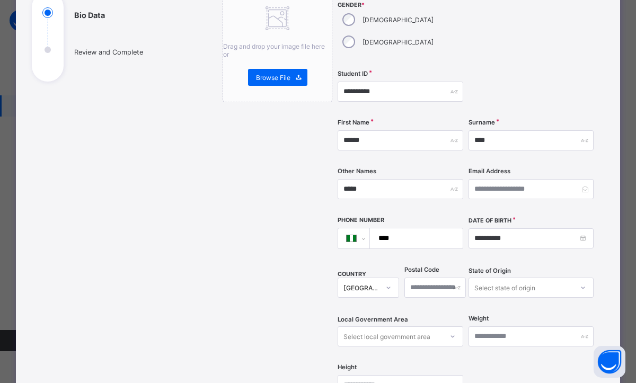
scroll to position [85, 0]
click at [328, 270] on div "Drag and drop your image file here or Browse File" at bounding box center [278, 292] width 110 height 605
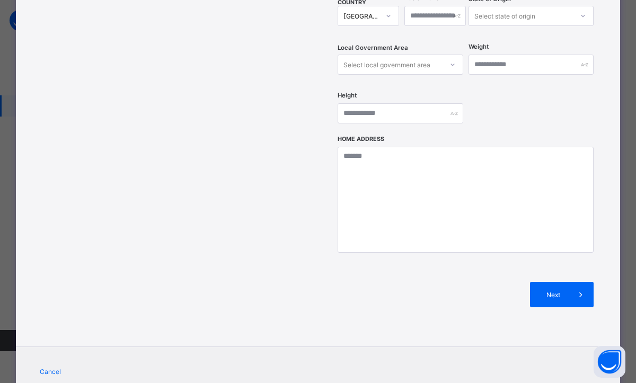
scroll to position [417, 0]
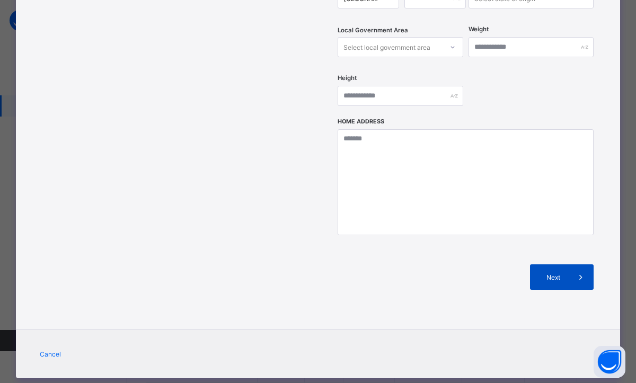
click at [568, 264] on span at bounding box center [580, 276] width 25 height 25
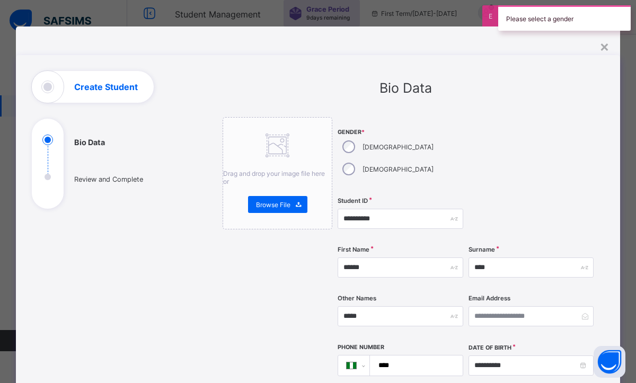
scroll to position [0, 0]
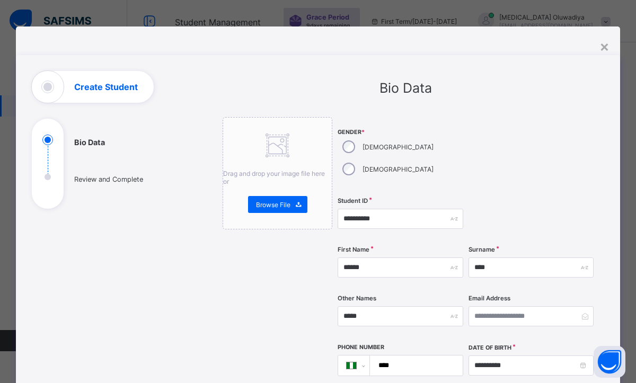
click at [376, 169] on div "Gender * Male Female" at bounding box center [401, 154] width 126 height 75
click at [386, 158] on div "Female" at bounding box center [387, 169] width 99 height 22
click at [498, 164] on div at bounding box center [531, 154] width 126 height 75
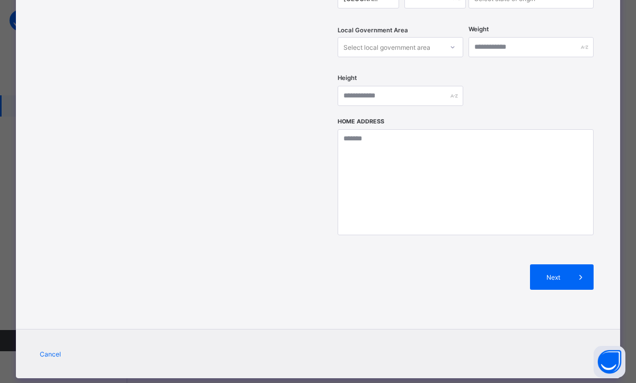
scroll to position [276, 0]
click at [552, 264] on div "Next" at bounding box center [562, 276] width 64 height 25
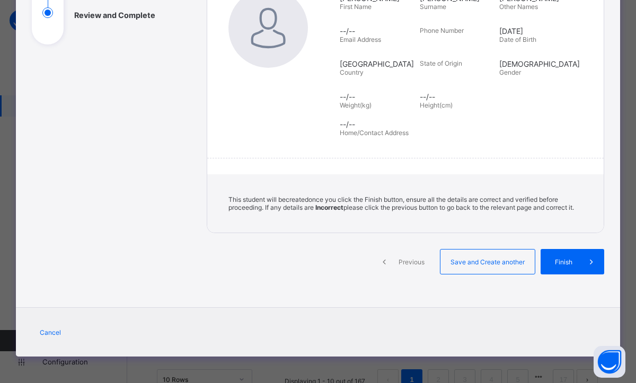
scroll to position [172, 0]
click at [581, 272] on span at bounding box center [591, 261] width 25 height 25
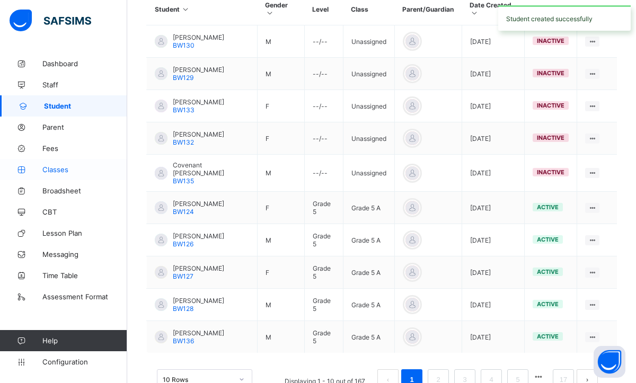
click at [67, 171] on span "Classes" at bounding box center [84, 169] width 85 height 8
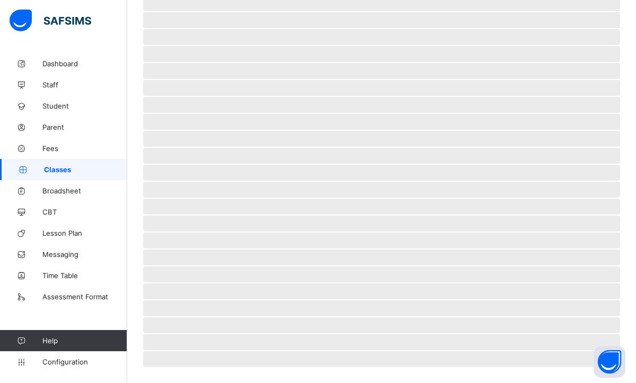
click at [95, 165] on span "Classes" at bounding box center [85, 169] width 83 height 8
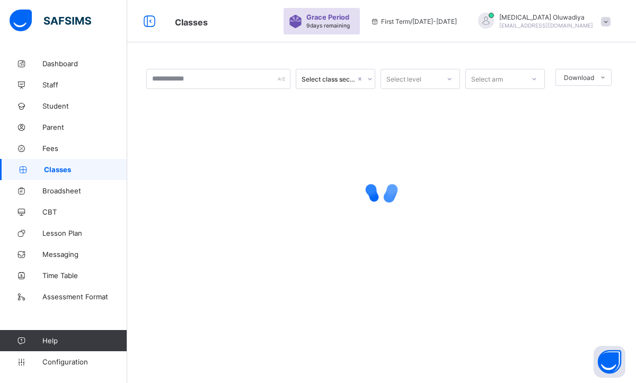
scroll to position [0, 0]
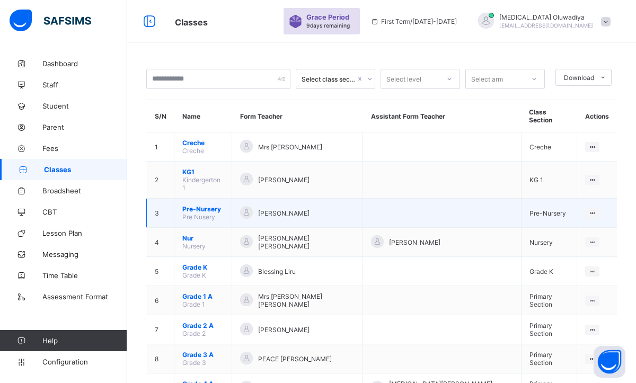
click at [584, 206] on td "View Class Assign form Teacher" at bounding box center [597, 213] width 40 height 29
click at [555, 228] on div "View Class" at bounding box center [564, 233] width 60 height 11
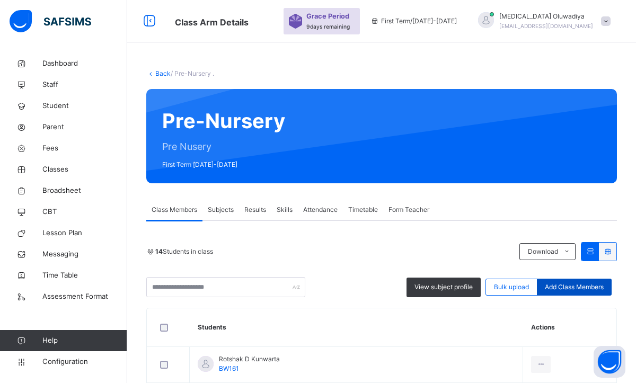
click at [574, 285] on span "Add Class Members" at bounding box center [574, 287] width 59 height 10
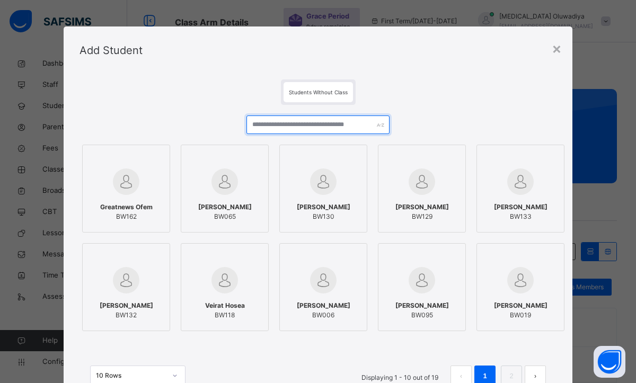
click at [321, 123] on input "text" at bounding box center [317, 125] width 143 height 19
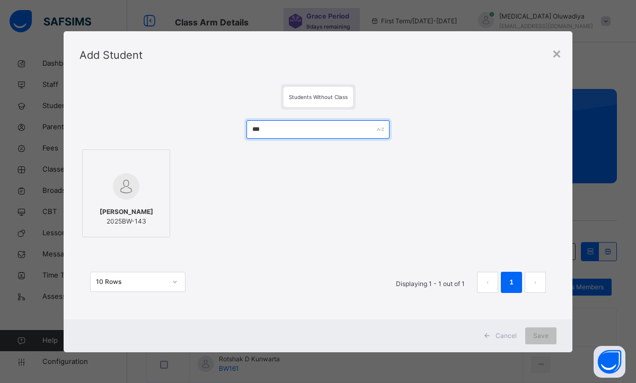
type input "***"
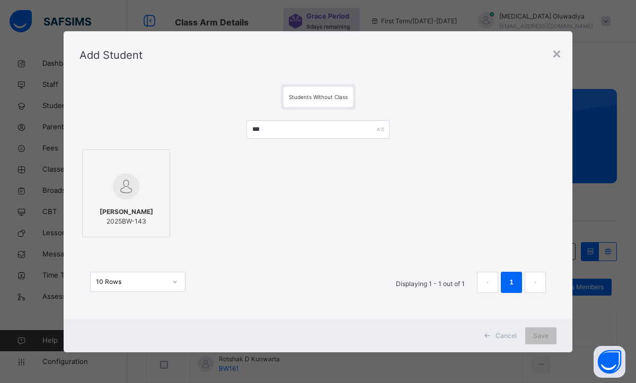
click at [144, 197] on div at bounding box center [126, 186] width 76 height 31
click at [533, 337] on div "Save" at bounding box center [540, 336] width 31 height 17
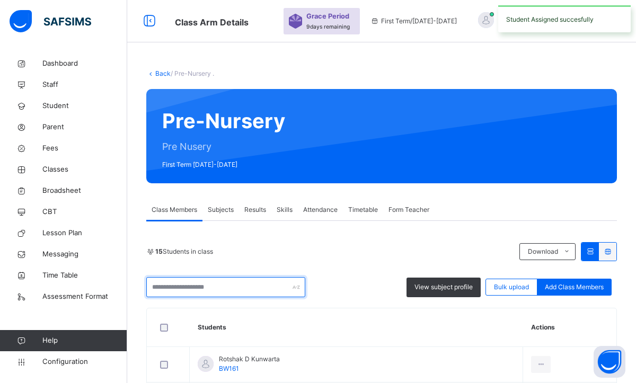
click at [246, 286] on input "text" at bounding box center [225, 287] width 159 height 20
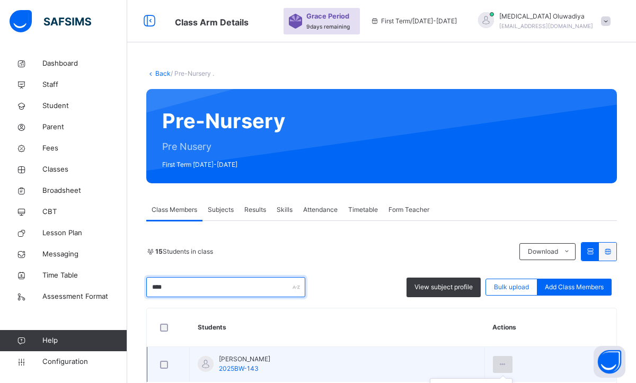
type input "****"
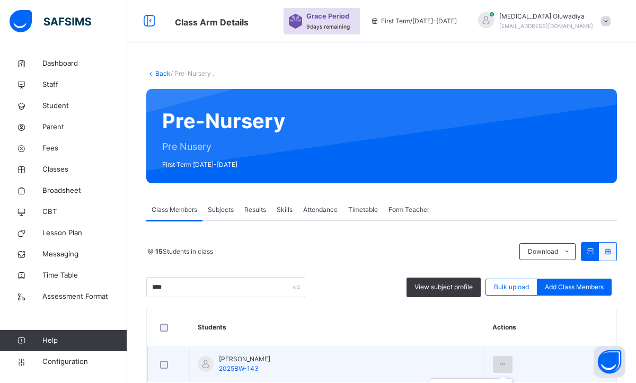
click at [511, 363] on div at bounding box center [503, 364] width 20 height 17
click at [505, 361] on icon at bounding box center [502, 365] width 9 height 10
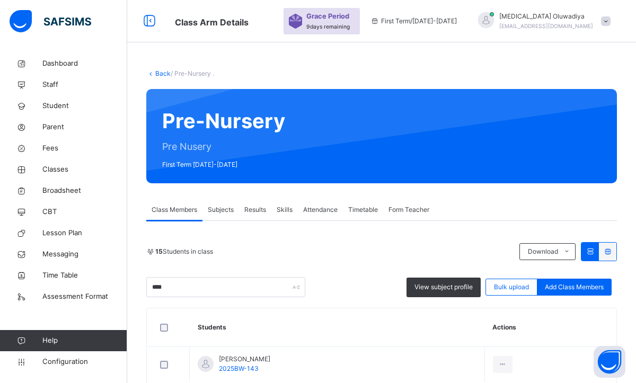
click at [560, 328] on th "Actions" at bounding box center [550, 327] width 132 height 39
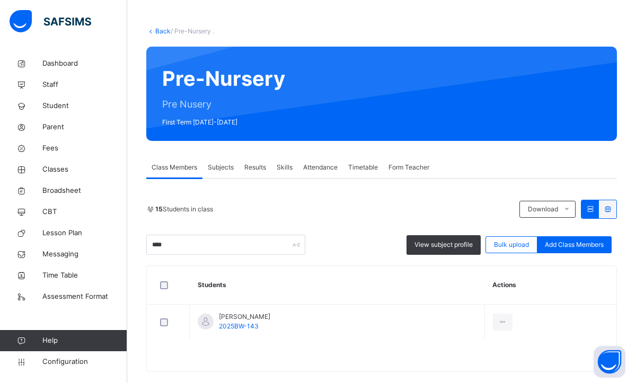
scroll to position [58, 0]
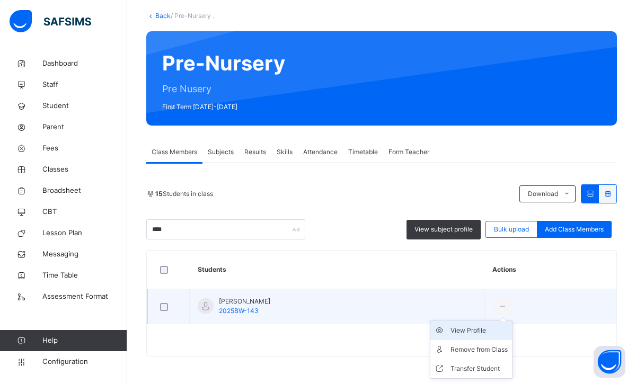
click at [479, 330] on div "View Profile" at bounding box center [478, 330] width 57 height 11
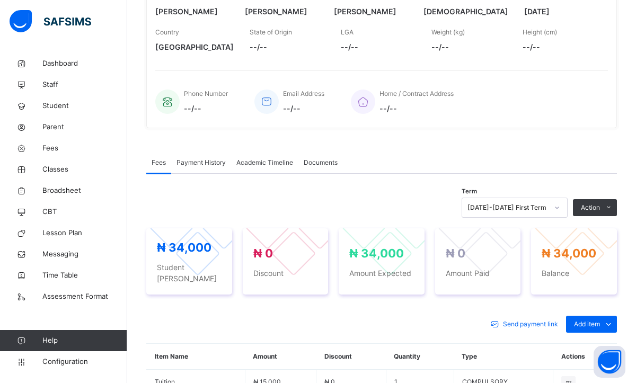
scroll to position [233, 0]
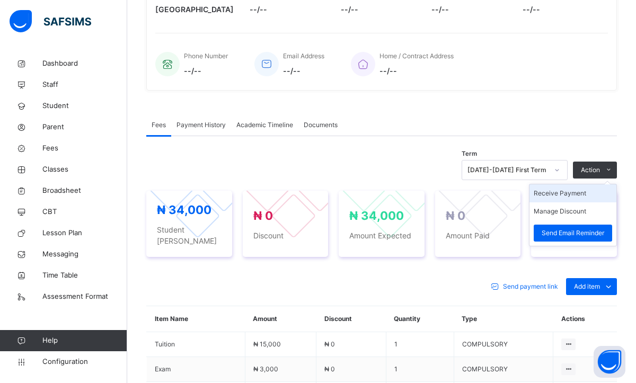
click at [581, 192] on li "Receive Payment" at bounding box center [572, 193] width 87 height 18
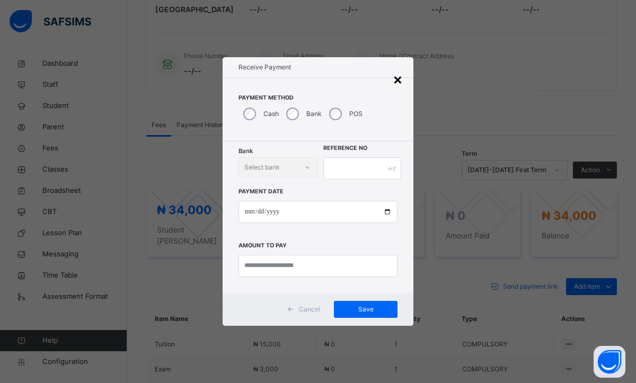
click at [399, 81] on div "×" at bounding box center [398, 79] width 10 height 22
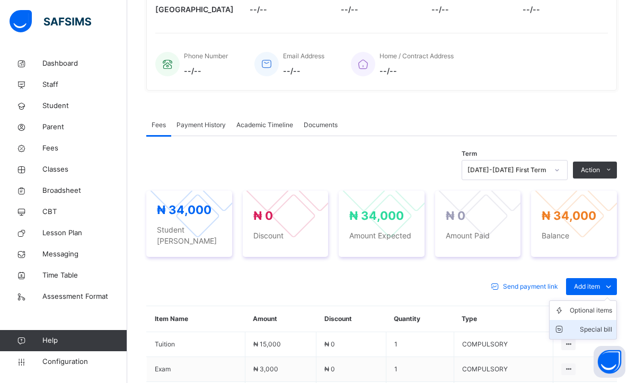
click at [597, 324] on div "Special bill" at bounding box center [591, 329] width 42 height 11
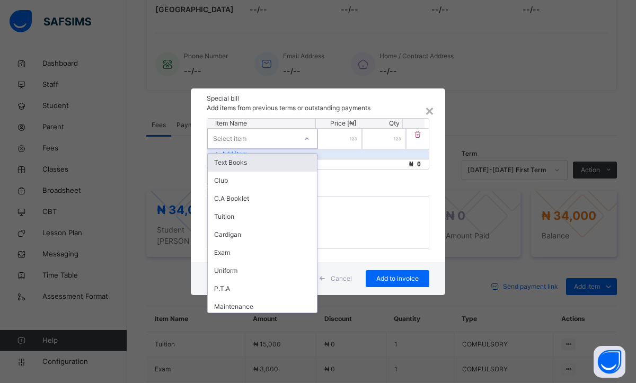
click at [308, 138] on icon at bounding box center [307, 139] width 6 height 11
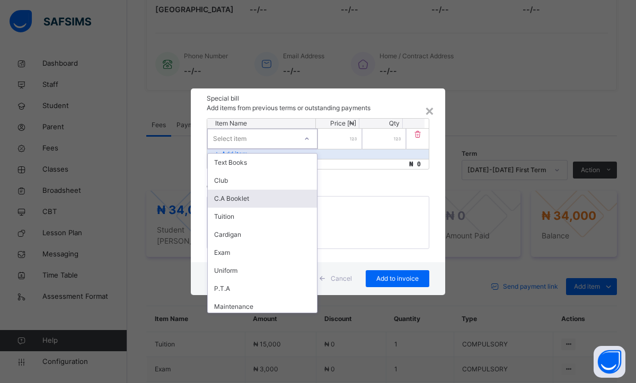
click at [346, 184] on div "Item Name Price [₦] Qty option C.A Booklet focused, 3 of 14. 14 results availab…" at bounding box center [318, 190] width 254 height 144
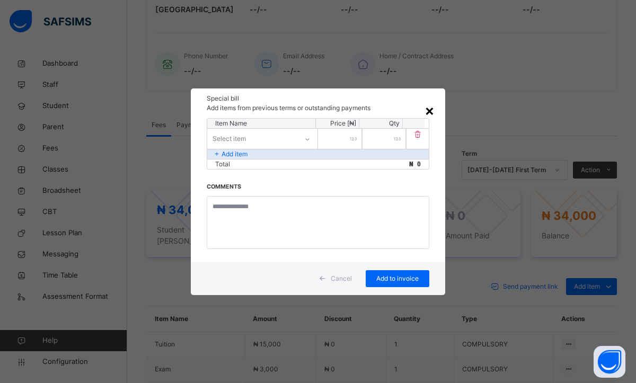
click at [430, 114] on div "×" at bounding box center [430, 110] width 10 height 22
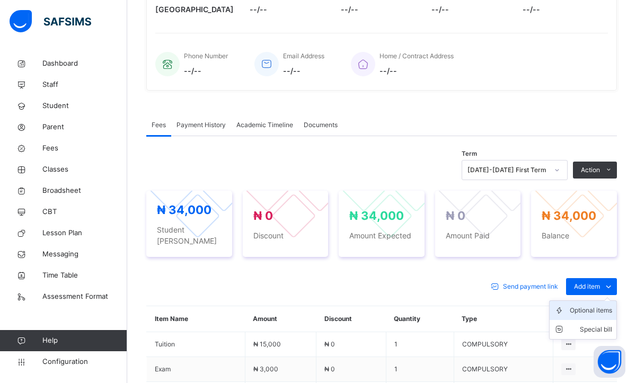
click at [596, 305] on div "Optional items" at bounding box center [591, 310] width 42 height 11
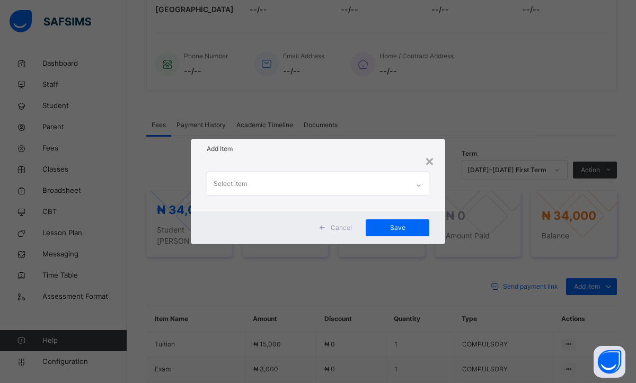
click at [419, 187] on icon at bounding box center [418, 185] width 6 height 11
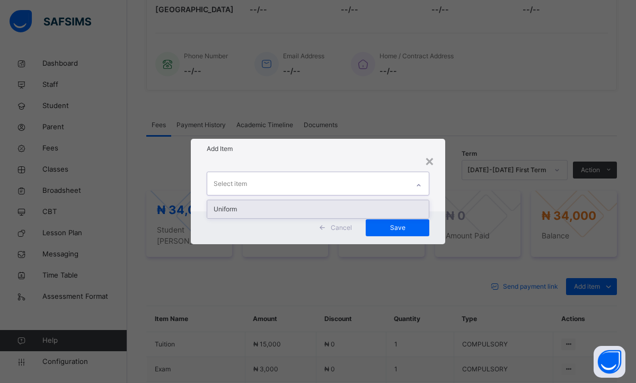
click at [346, 205] on div "Uniform" at bounding box center [318, 209] width 222 height 18
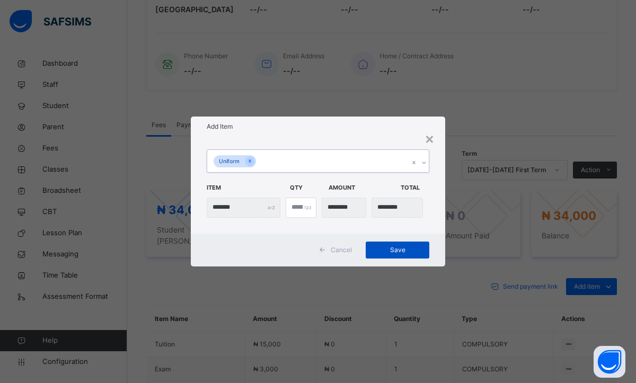
click at [384, 248] on span "Save" at bounding box center [398, 250] width 48 height 10
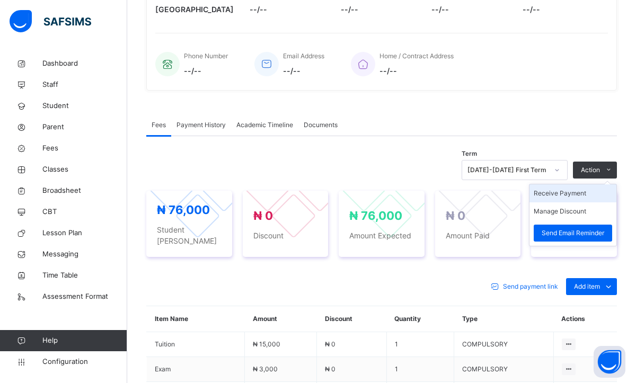
click at [563, 192] on li "Receive Payment" at bounding box center [572, 193] width 87 height 18
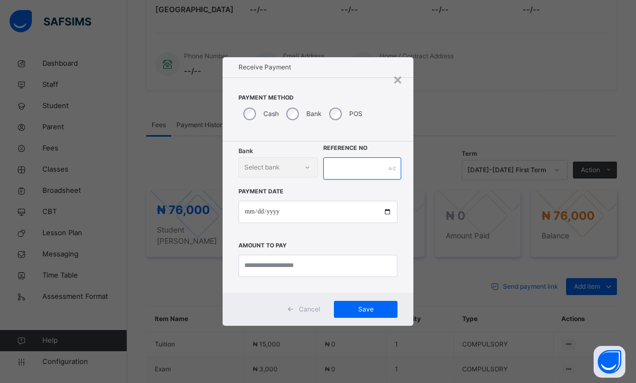
click at [357, 160] on input "text" at bounding box center [362, 168] width 78 height 22
type input "*"
type input "********"
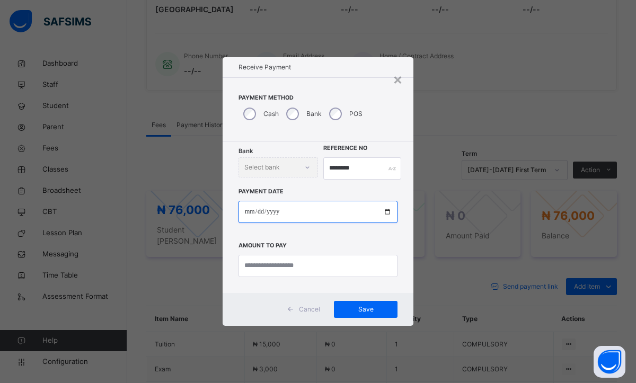
click at [251, 216] on input "date" at bounding box center [317, 212] width 159 height 22
type input "**********"
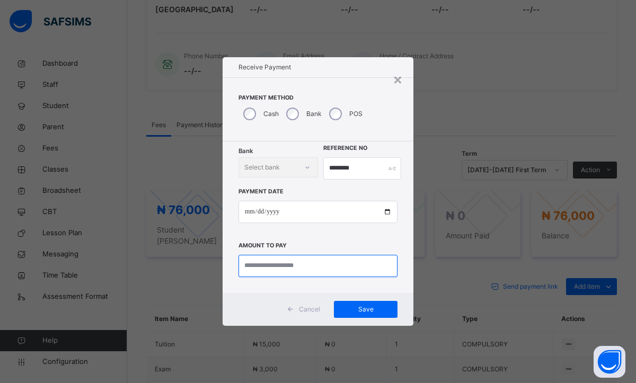
click at [272, 273] on input "currency" at bounding box center [317, 266] width 159 height 22
type input "********"
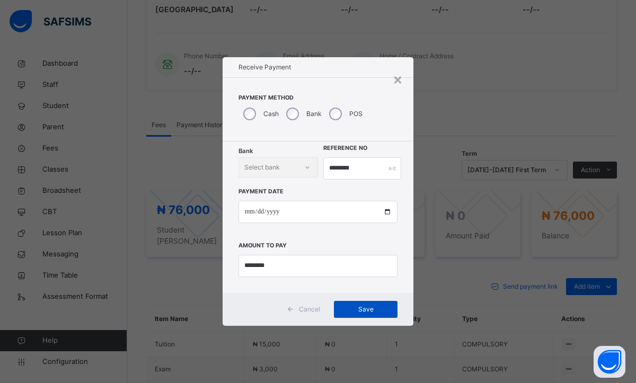
click at [390, 314] on div "Save" at bounding box center [366, 309] width 64 height 17
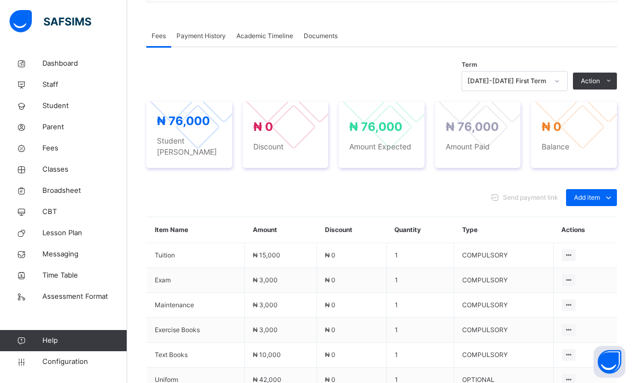
scroll to position [339, 0]
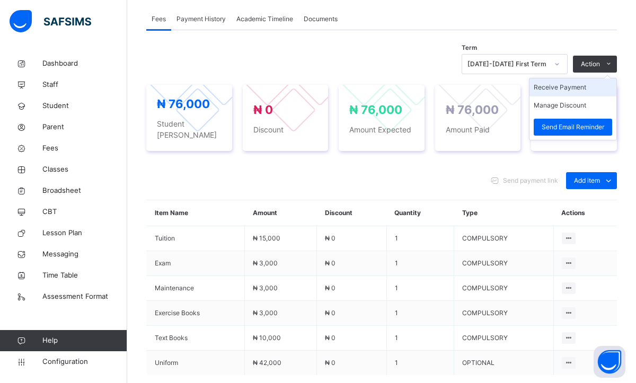
click at [574, 86] on li "Receive Payment" at bounding box center [572, 87] width 87 height 18
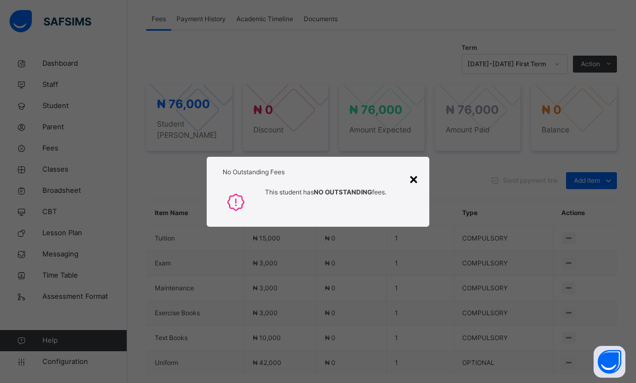
click at [413, 176] on div "×" at bounding box center [414, 178] width 10 height 22
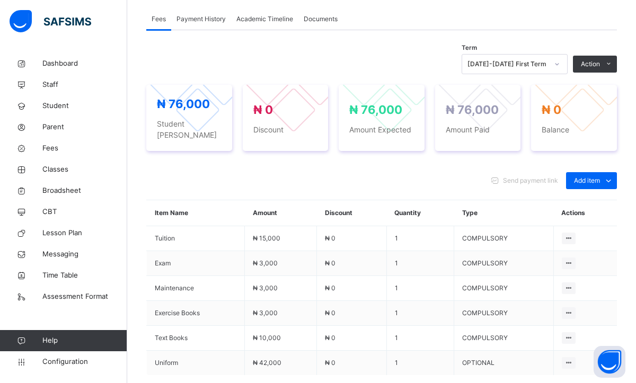
click at [211, 24] on div "Payment History" at bounding box center [201, 18] width 60 height 21
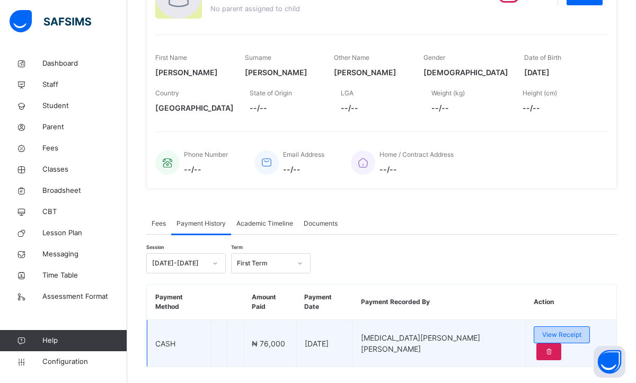
click at [544, 330] on span "View Receipt" at bounding box center [561, 335] width 39 height 10
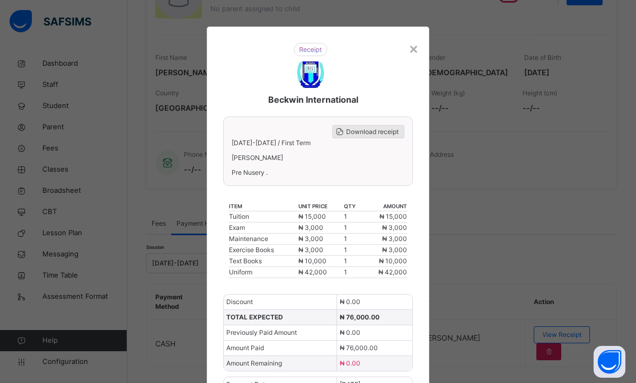
click at [355, 132] on span "Download receipt" at bounding box center [372, 132] width 52 height 10
click at [413, 53] on div "×" at bounding box center [414, 48] width 10 height 22
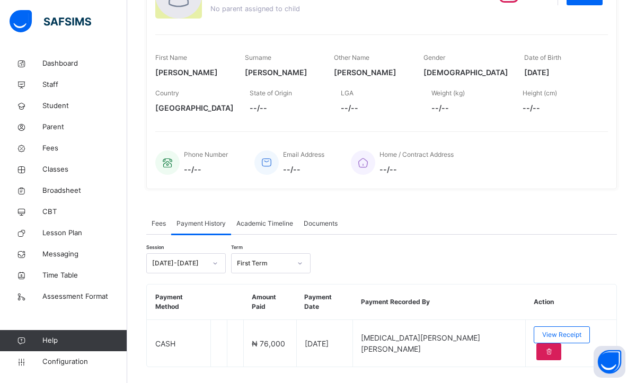
click at [163, 224] on span "Fees" at bounding box center [159, 224] width 14 height 10
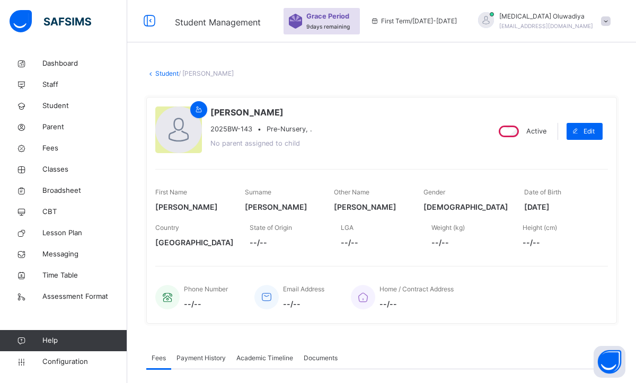
click at [162, 75] on link "Student" at bounding box center [166, 73] width 23 height 8
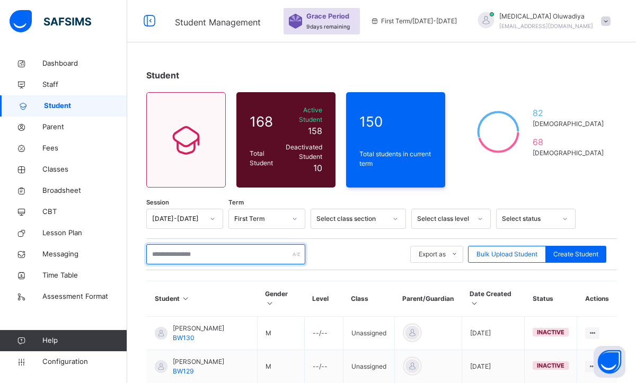
click at [245, 244] on input "text" at bounding box center [225, 254] width 159 height 20
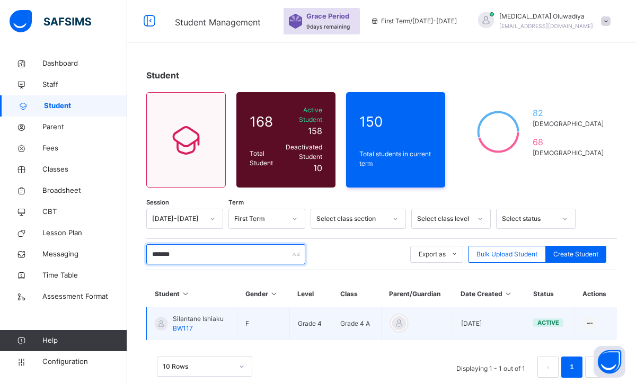
type input "*******"
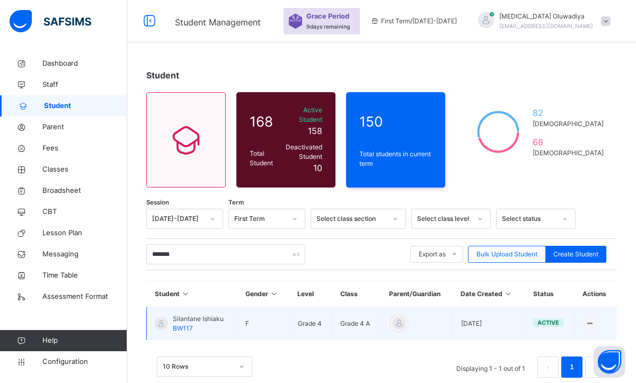
click at [205, 314] on span "Silantane Ishiaku" at bounding box center [198, 319] width 51 height 10
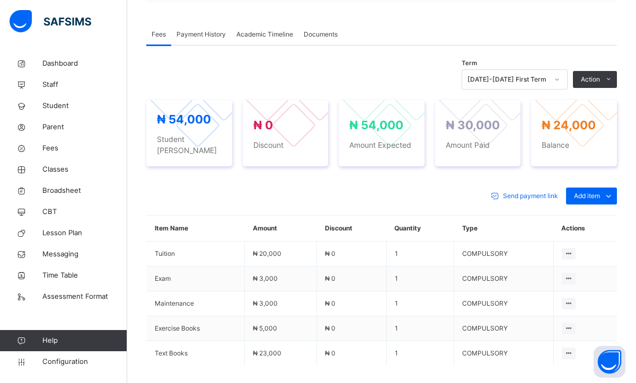
scroll to position [339, 0]
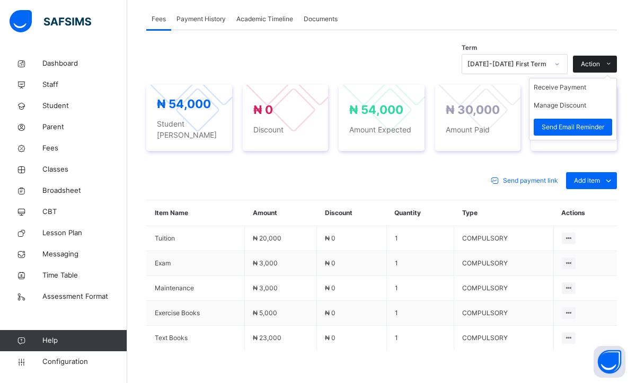
click at [590, 65] on span "Action" at bounding box center [590, 64] width 19 height 10
click at [581, 93] on li "Receive Payment" at bounding box center [572, 87] width 87 height 18
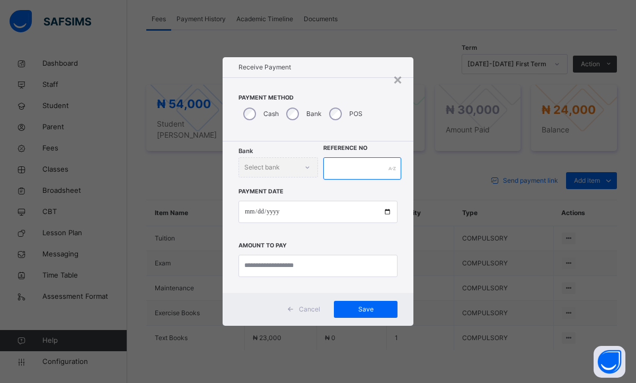
click at [354, 167] on input "text" at bounding box center [362, 168] width 78 height 22
type input "********"
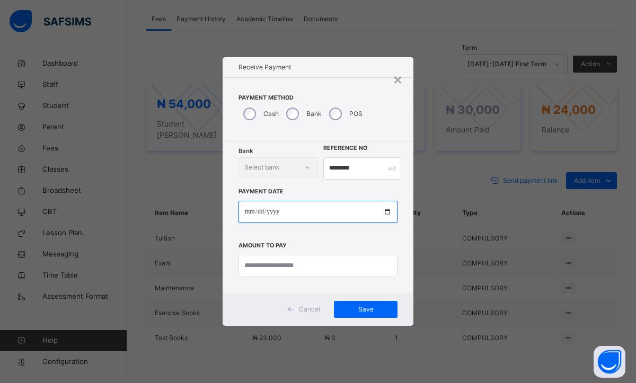
click at [248, 214] on input "date" at bounding box center [317, 212] width 159 height 22
type input "**********"
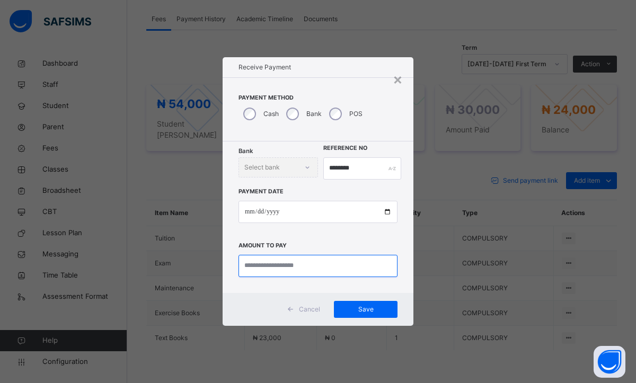
click at [253, 268] on input "currency" at bounding box center [317, 266] width 159 height 22
type input "********"
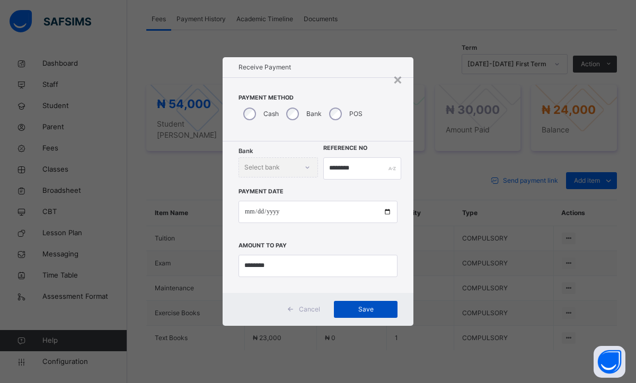
click at [347, 313] on span "Save" at bounding box center [366, 310] width 48 height 10
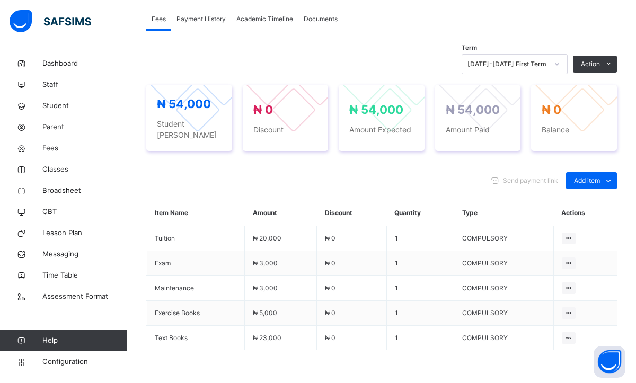
click at [214, 21] on span "Payment History" at bounding box center [200, 19] width 49 height 10
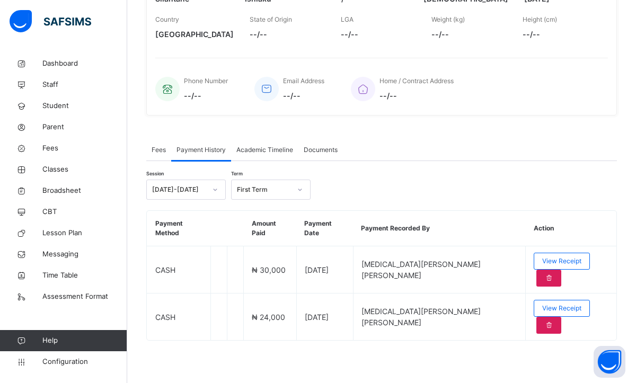
scroll to position [165, 0]
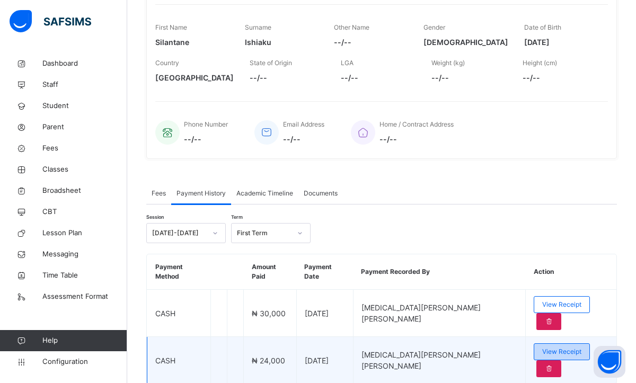
click at [534, 343] on div "View Receipt" at bounding box center [562, 351] width 56 height 17
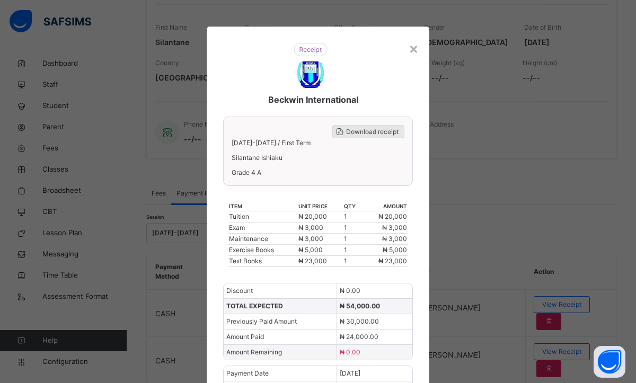
click at [361, 137] on div "Download receipt" at bounding box center [368, 131] width 72 height 13
click at [352, 131] on span "Download receipt" at bounding box center [372, 132] width 52 height 10
click at [411, 48] on div "×" at bounding box center [414, 48] width 10 height 22
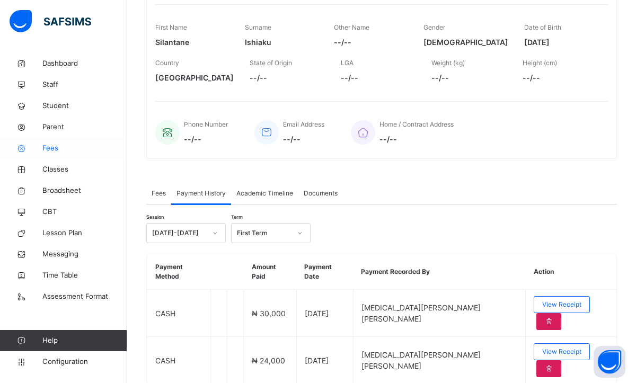
click at [63, 154] on link "Fees" at bounding box center [63, 148] width 127 height 21
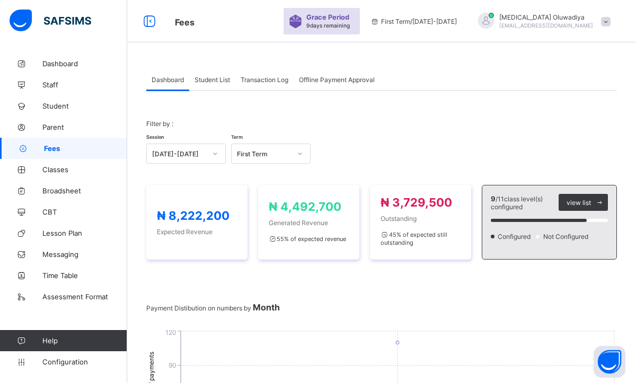
click at [223, 81] on span "Student List" at bounding box center [212, 80] width 36 height 8
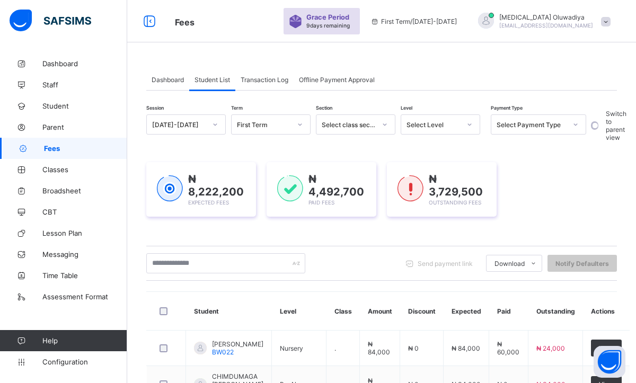
click at [561, 126] on div "Select Payment Type" at bounding box center [532, 125] width 70 height 8
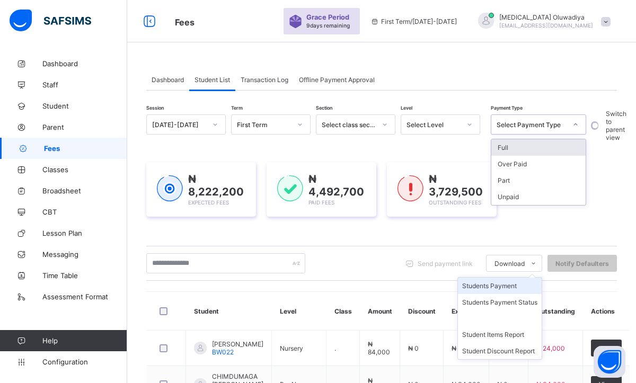
click at [502, 284] on li "Students Payment" at bounding box center [500, 286] width 84 height 16
